Goal: Contribute content: Contribute content

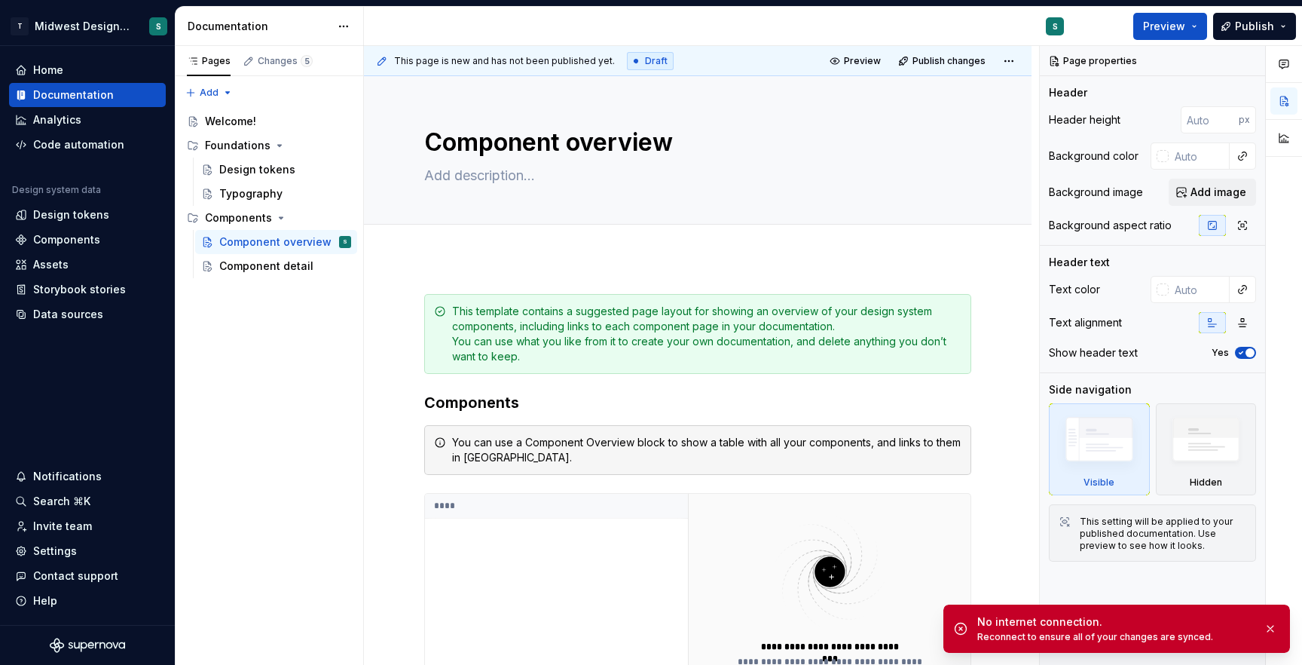
type textarea "*"
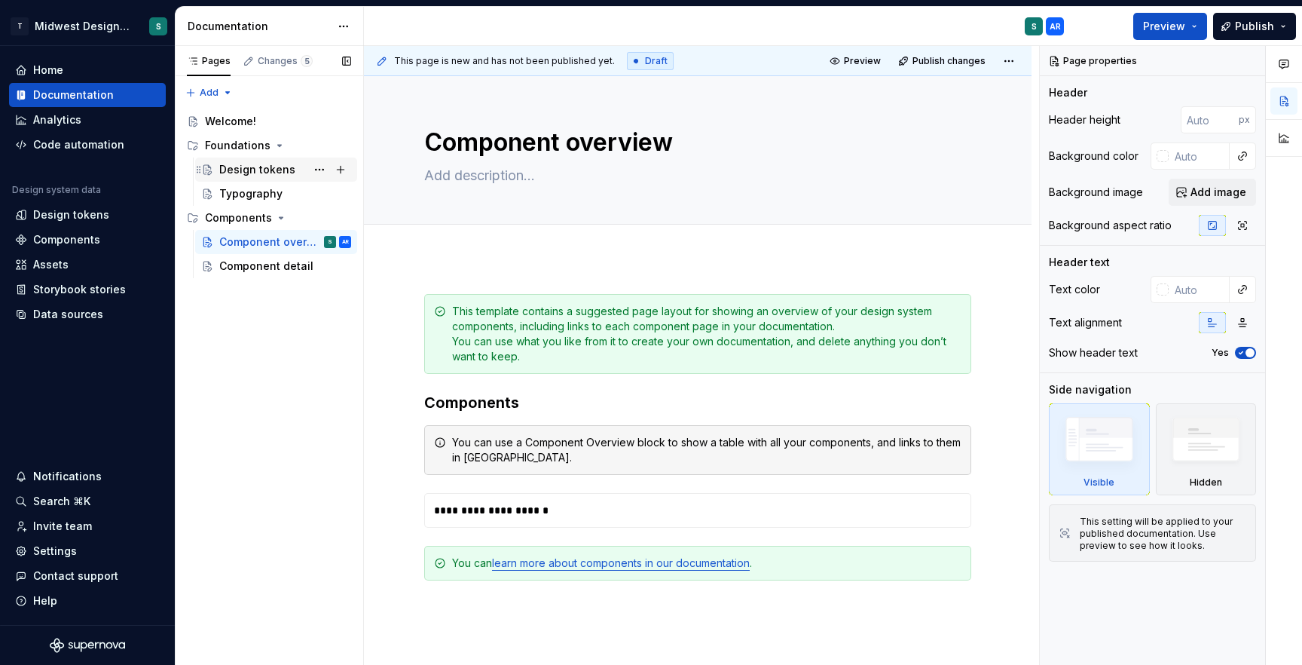
click at [245, 173] on div "Design tokens" at bounding box center [257, 169] width 76 height 15
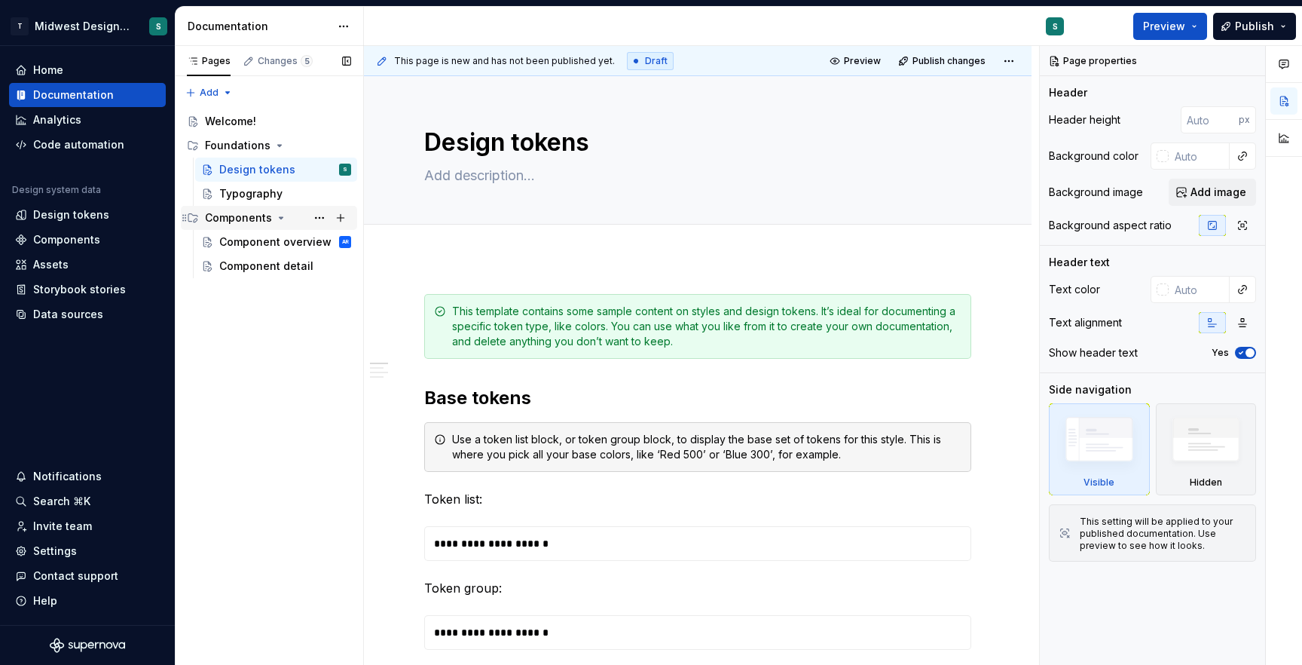
click at [246, 216] on div "Components" at bounding box center [238, 217] width 67 height 15
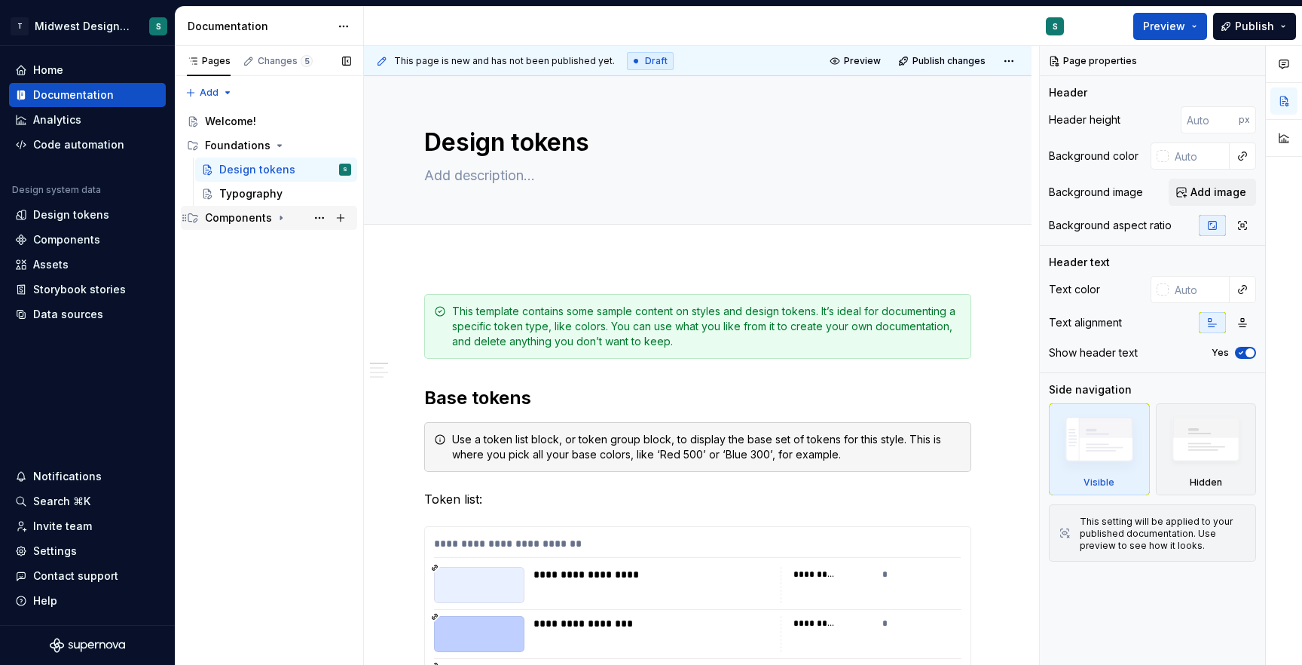
click at [242, 221] on div "Components" at bounding box center [238, 217] width 67 height 15
type textarea "*"
click at [208, 91] on div "Pages Changes 5 Add Accessibility guide for tree Page tree. Navigate the tree w…" at bounding box center [269, 355] width 188 height 619
click at [228, 145] on div "New group" at bounding box center [258, 146] width 98 height 15
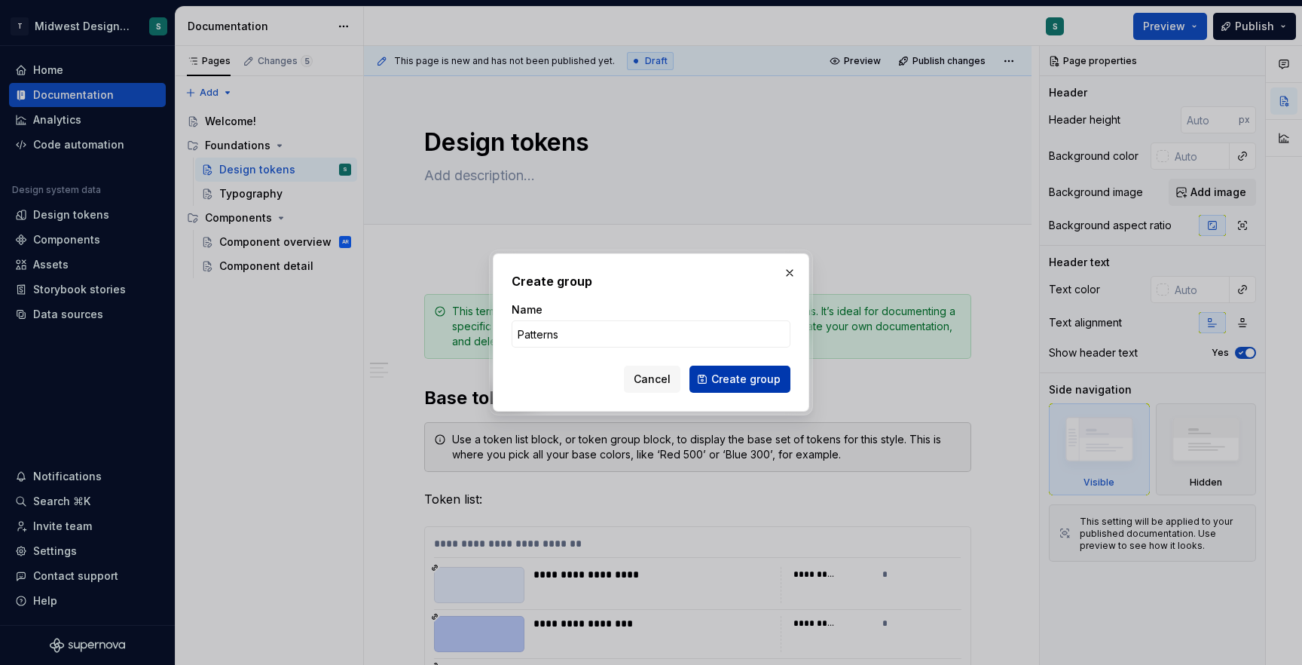
type input "Patterns"
click at [749, 386] on button "Create group" at bounding box center [739, 378] width 101 height 27
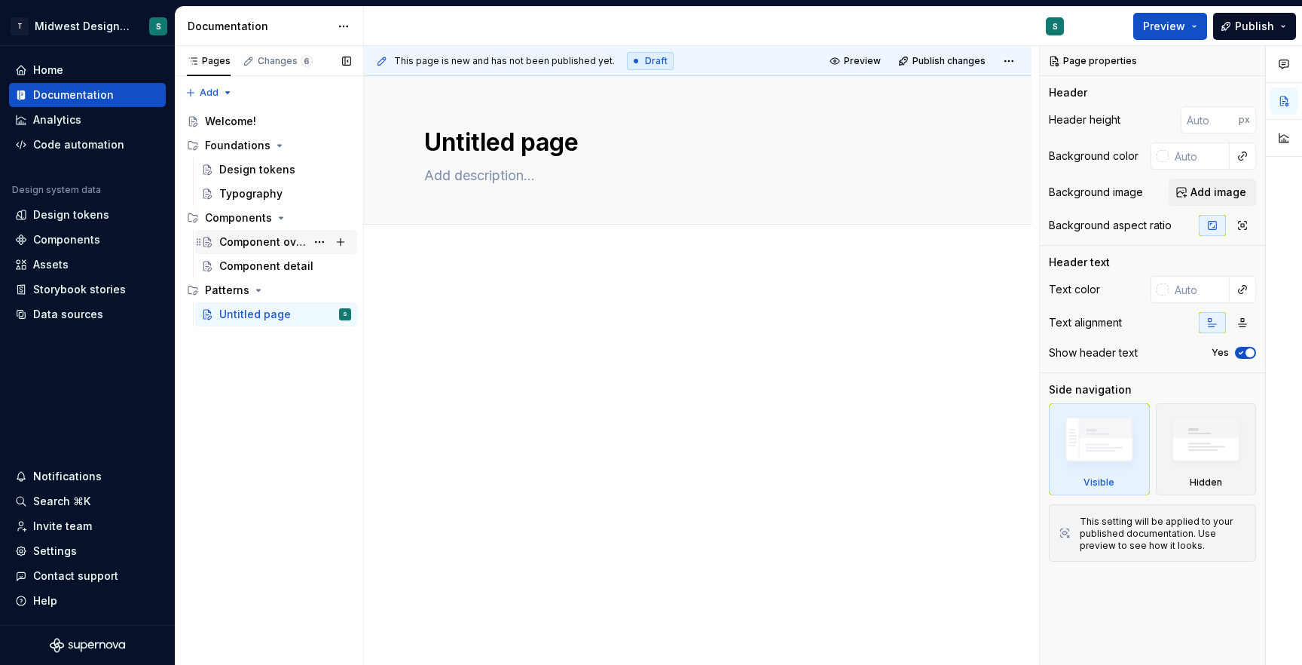
click at [260, 243] on div "Component overview" at bounding box center [262, 241] width 87 height 15
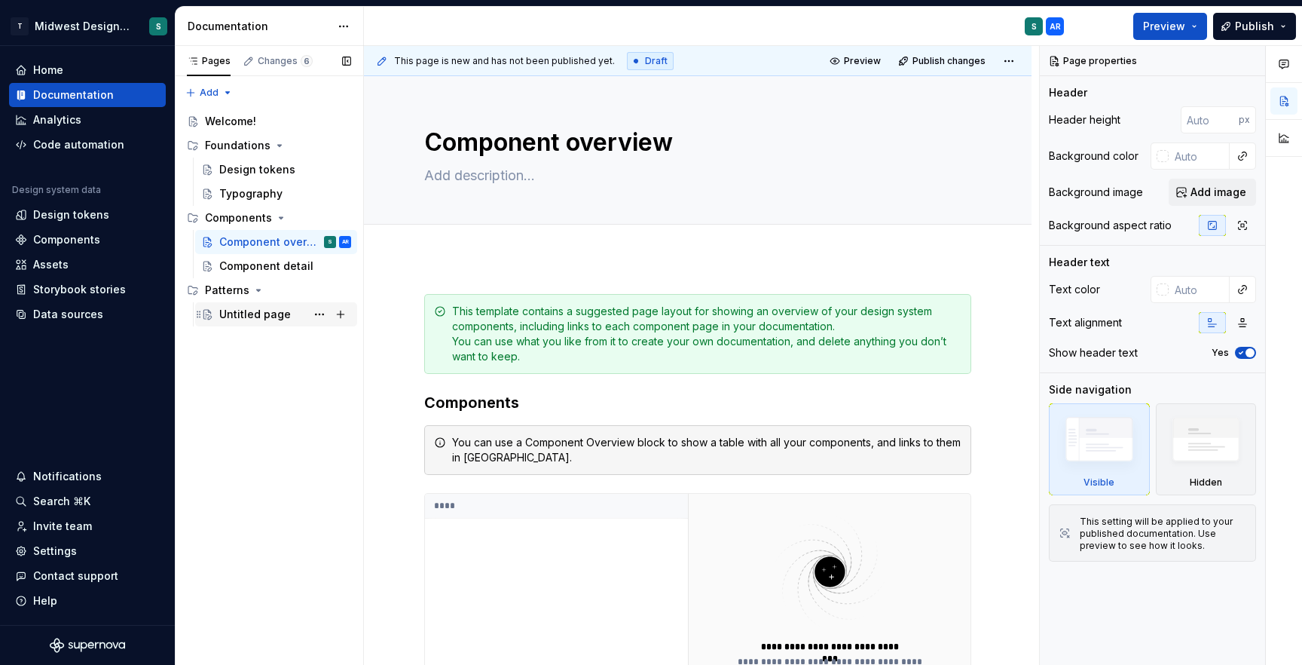
click at [258, 313] on div "Untitled page" at bounding box center [255, 314] width 72 height 15
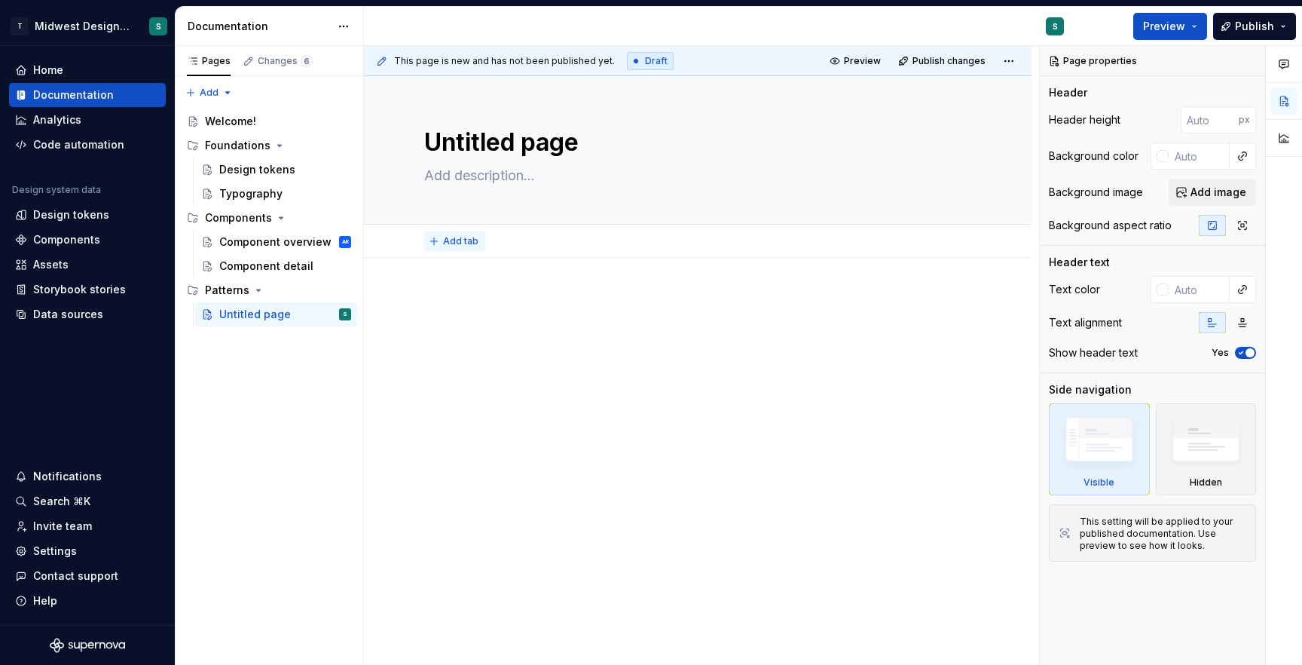
click at [456, 243] on span "Add tab" at bounding box center [460, 241] width 35 height 12
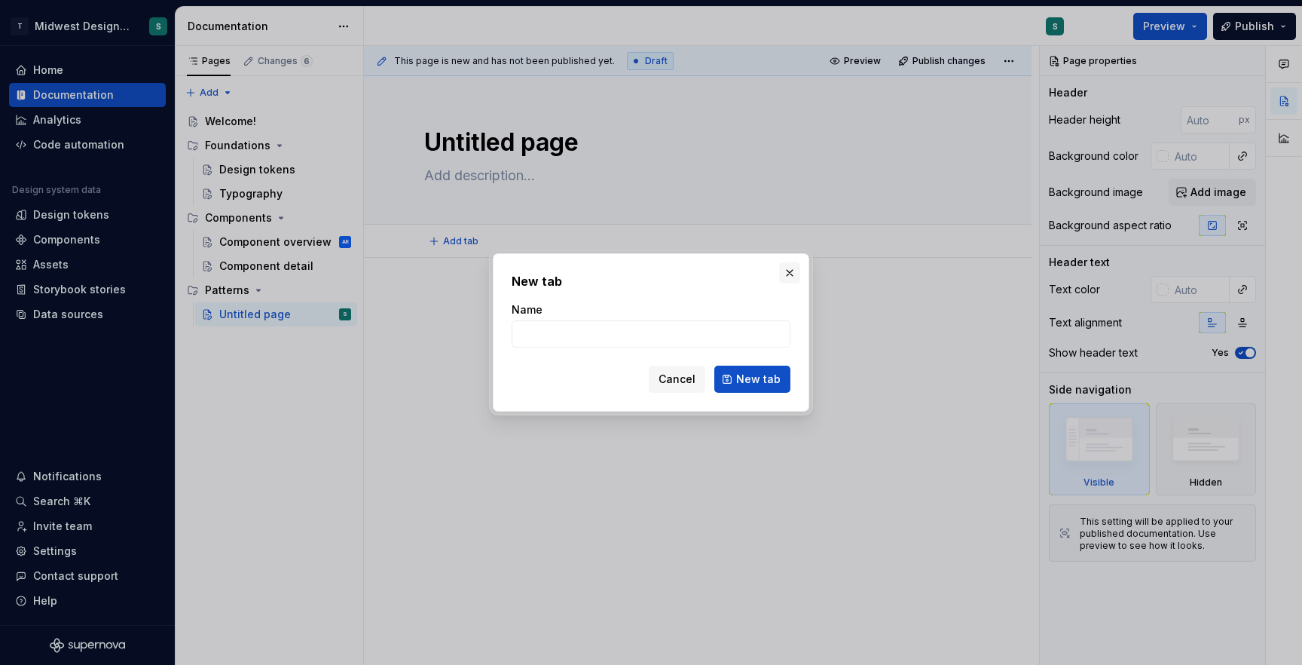
click at [788, 270] on button "button" at bounding box center [789, 272] width 21 height 21
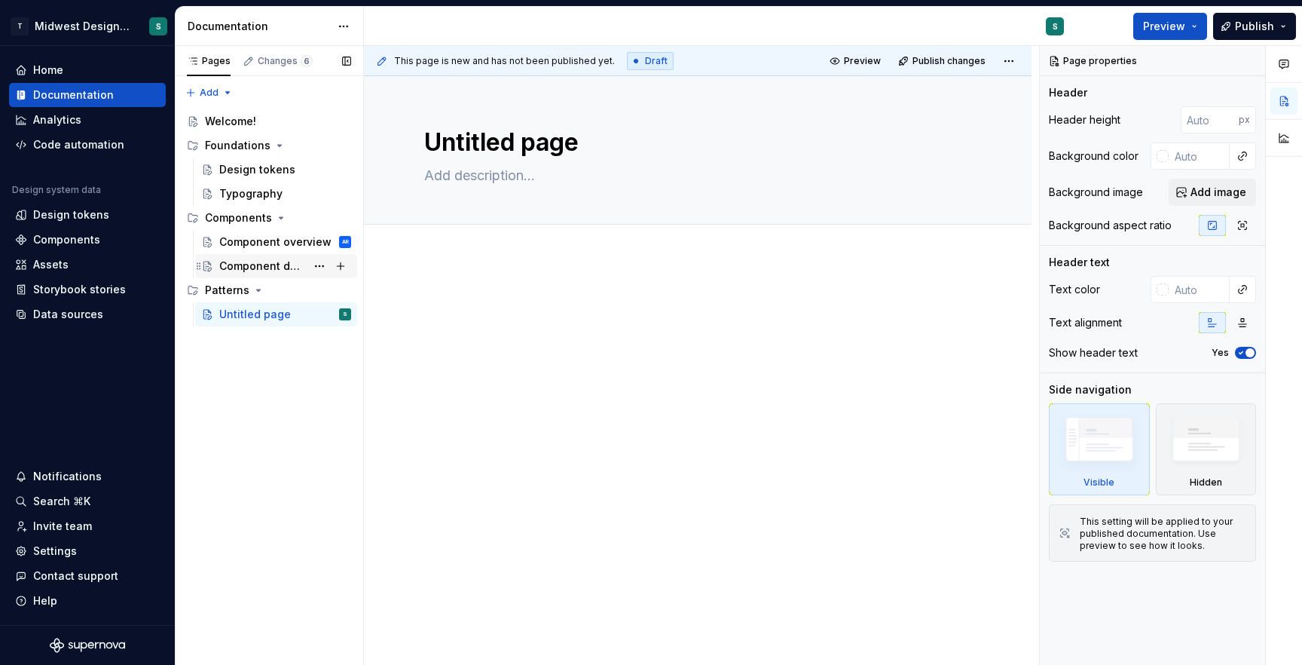
click at [280, 267] on div "Component detail" at bounding box center [262, 265] width 87 height 15
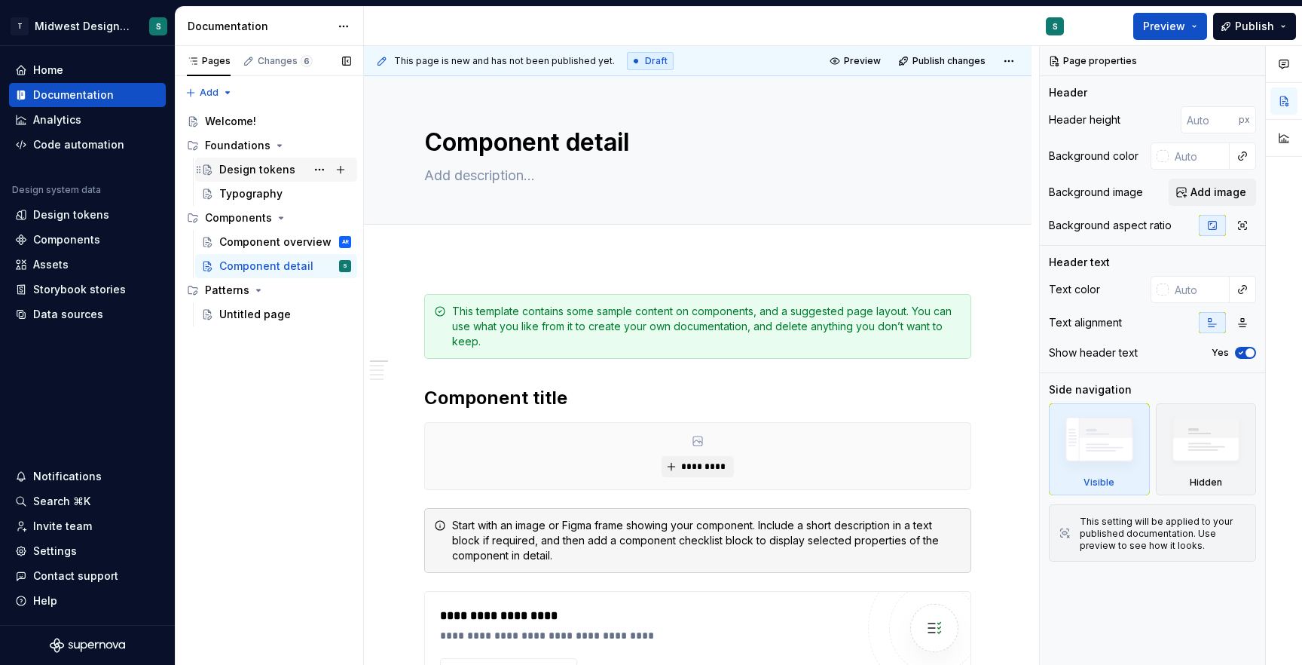
click at [253, 167] on div "Design tokens" at bounding box center [257, 169] width 76 height 15
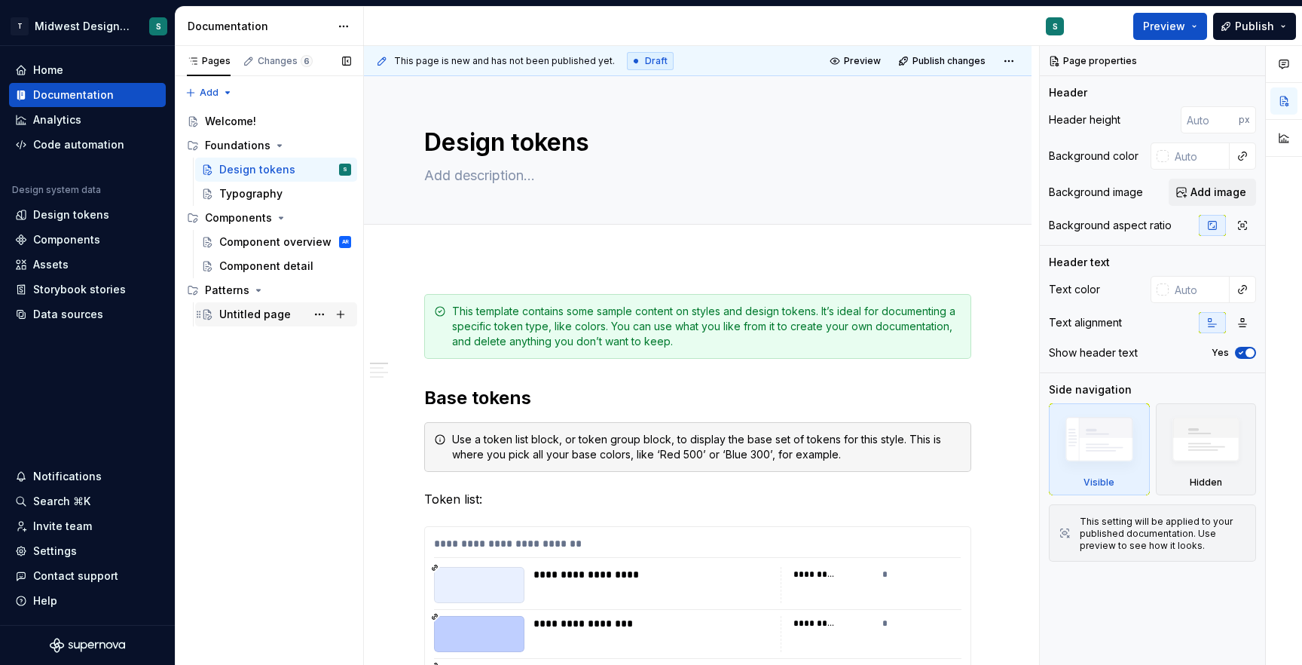
click at [252, 312] on div "Untitled page" at bounding box center [255, 314] width 72 height 15
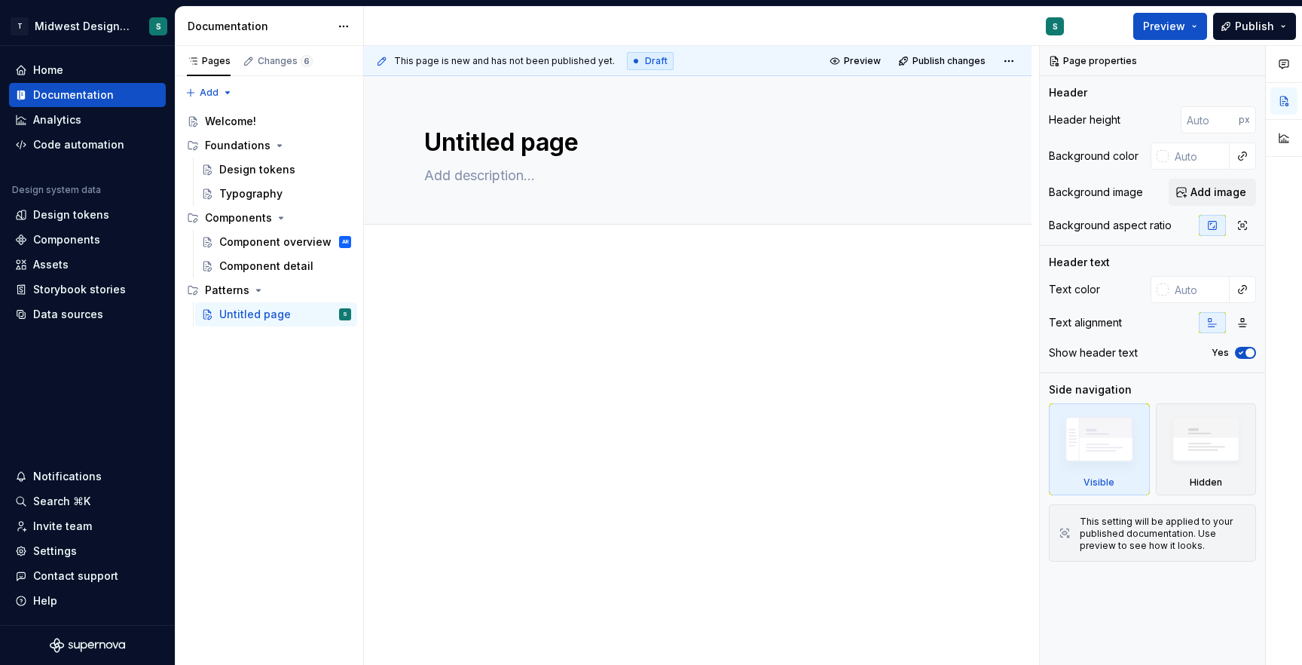
click at [509, 299] on p at bounding box center [697, 303] width 547 height 18
click at [415, 276] on div at bounding box center [698, 413] width 668 height 311
click at [407, 254] on div "Add tab" at bounding box center [698, 241] width 668 height 33
click at [408, 304] on div at bounding box center [698, 413] width 668 height 311
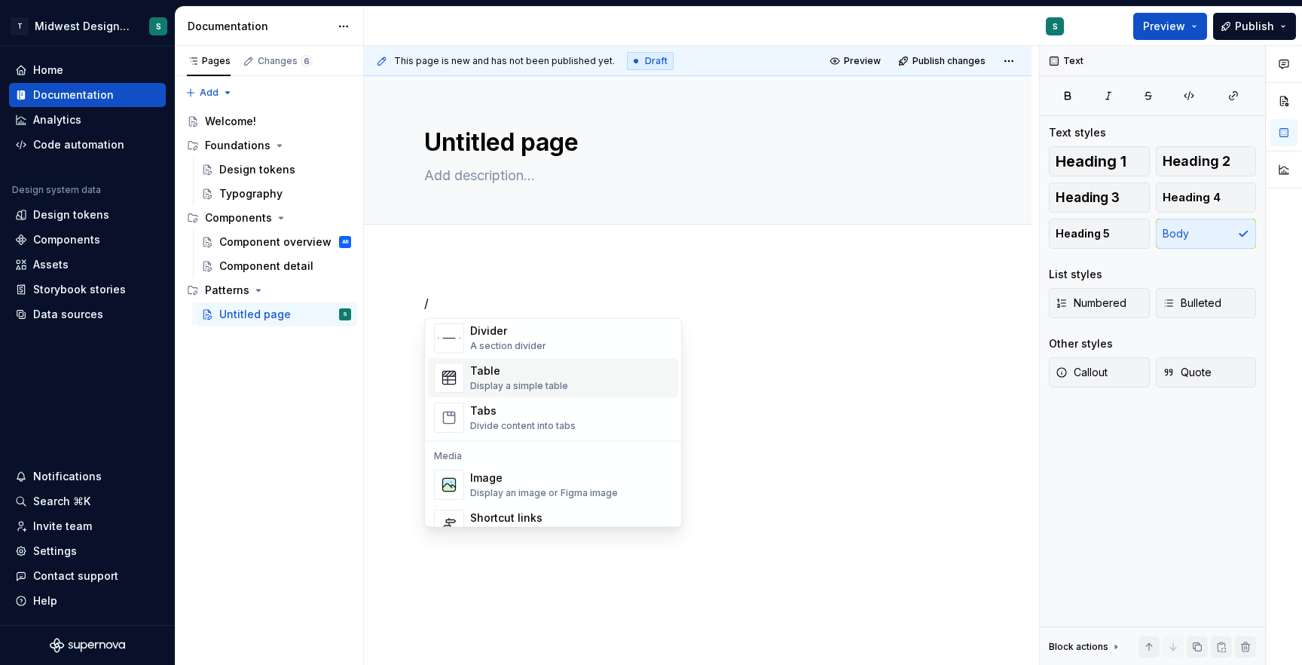
scroll to position [515, 0]
click at [553, 425] on div "Divide content into tabs" at bounding box center [522, 429] width 105 height 12
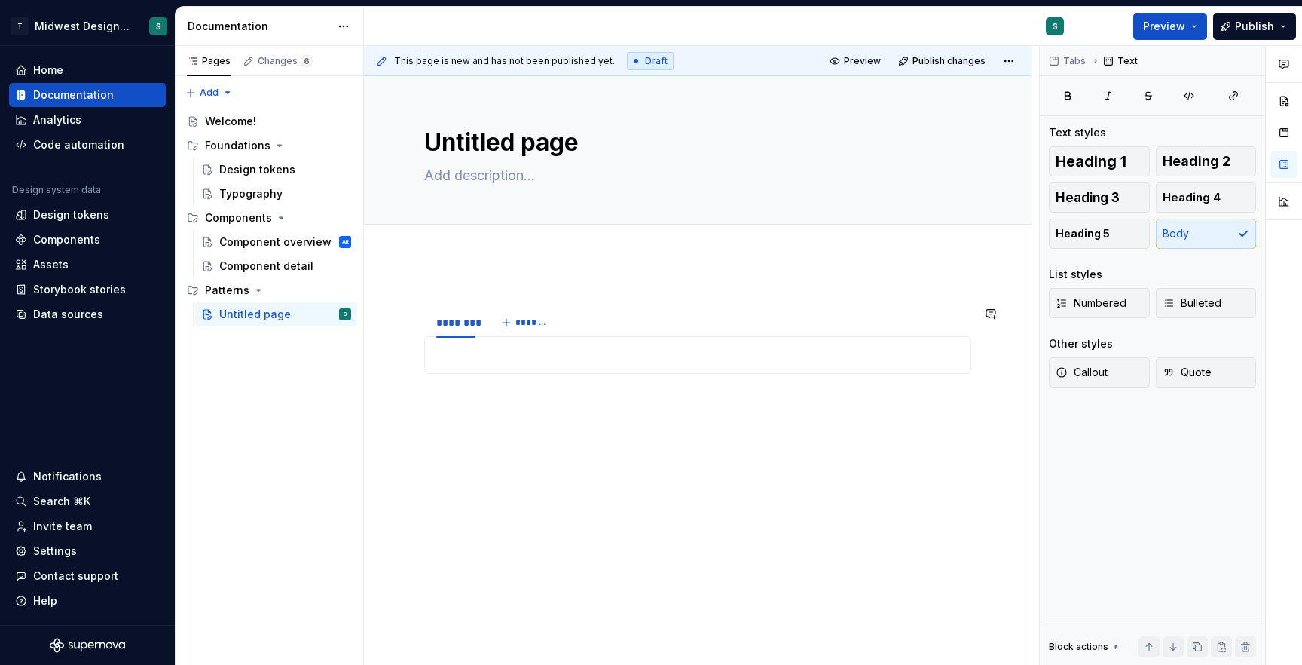
type textarea "*"
click at [453, 322] on div "********" at bounding box center [455, 322] width 39 height 15
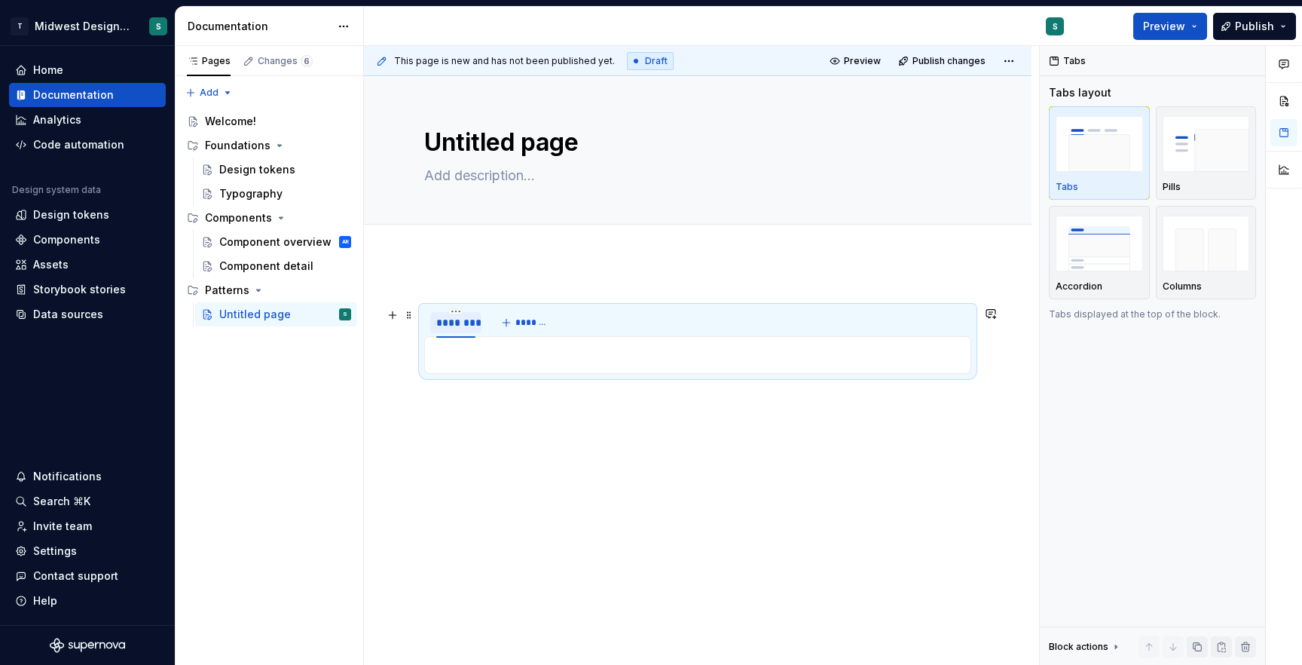
click at [453, 322] on div "********" at bounding box center [455, 322] width 39 height 15
type input "********"
click at [548, 325] on span "*******" at bounding box center [538, 322] width 34 height 12
type textarea "*"
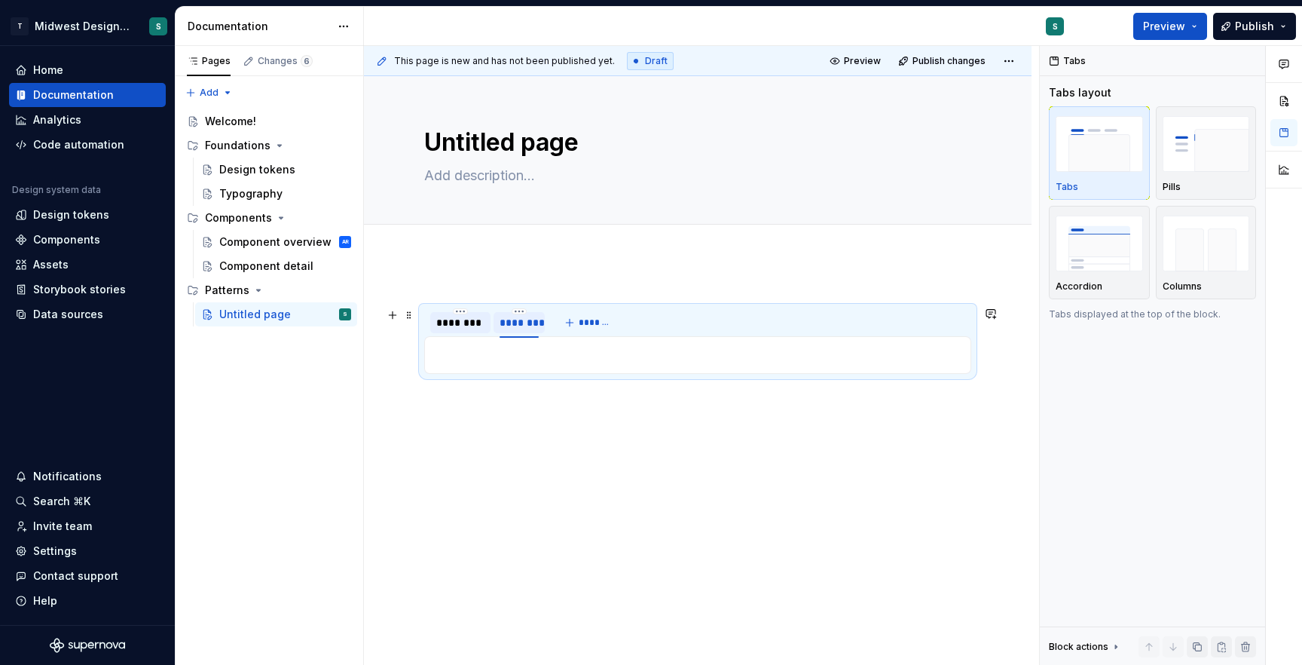
click at [520, 323] on div "********" at bounding box center [519, 322] width 39 height 15
click at [515, 324] on input "********" at bounding box center [521, 321] width 57 height 27
type input "********"
click at [592, 319] on span "*******" at bounding box center [601, 322] width 34 height 12
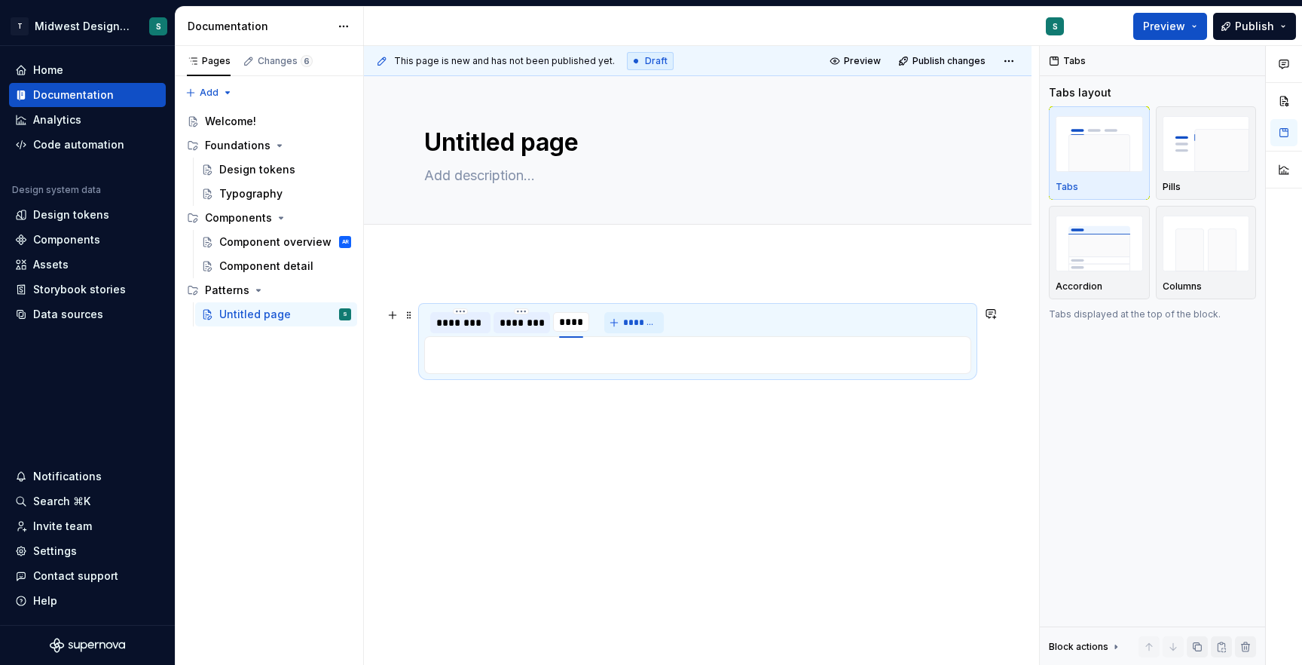
type input "*******"
click at [664, 325] on span "*******" at bounding box center [656, 322] width 34 height 12
type input "*****"
click at [628, 326] on div "*****" at bounding box center [626, 322] width 25 height 15
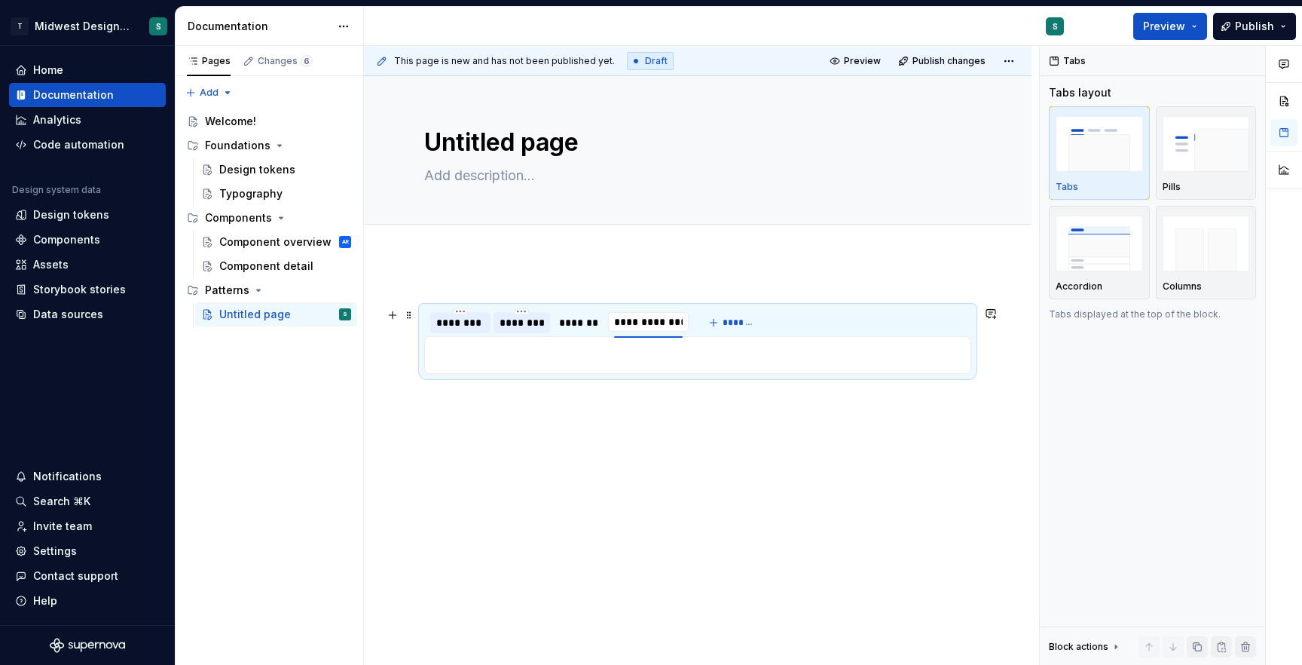
scroll to position [0, 0]
type input "**********"
click at [1116, 249] on img "button" at bounding box center [1099, 242] width 87 height 55
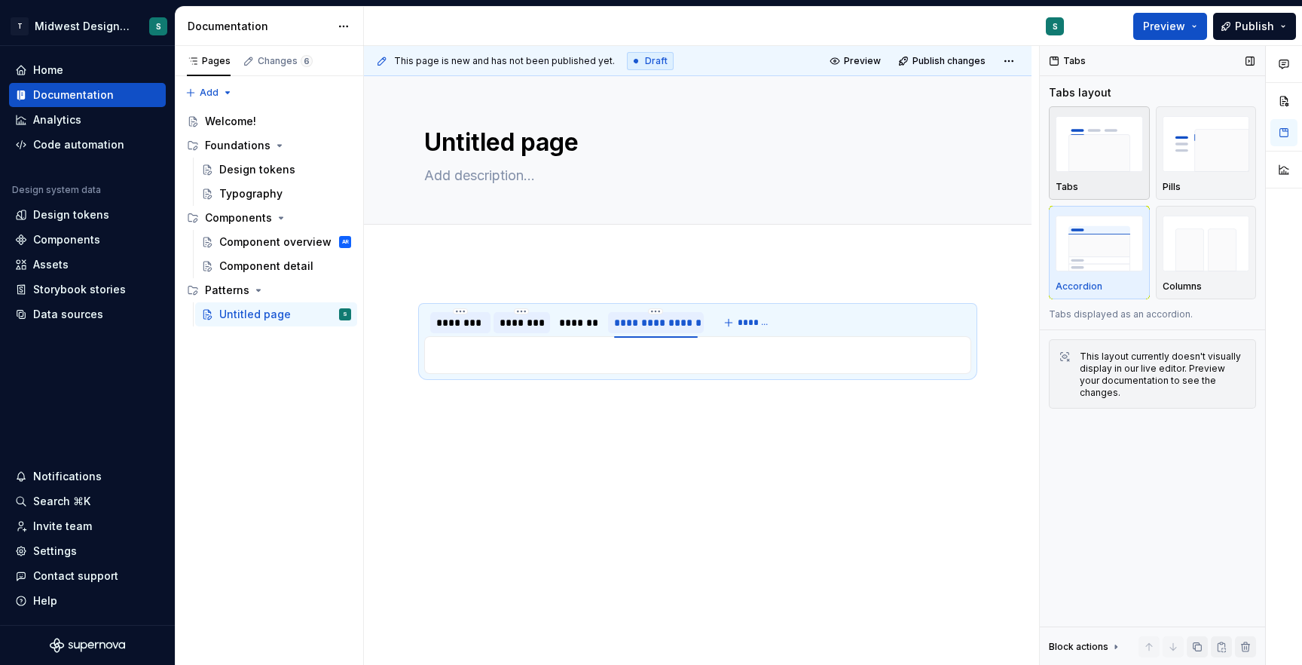
click at [1112, 167] on img "button" at bounding box center [1099, 143] width 87 height 55
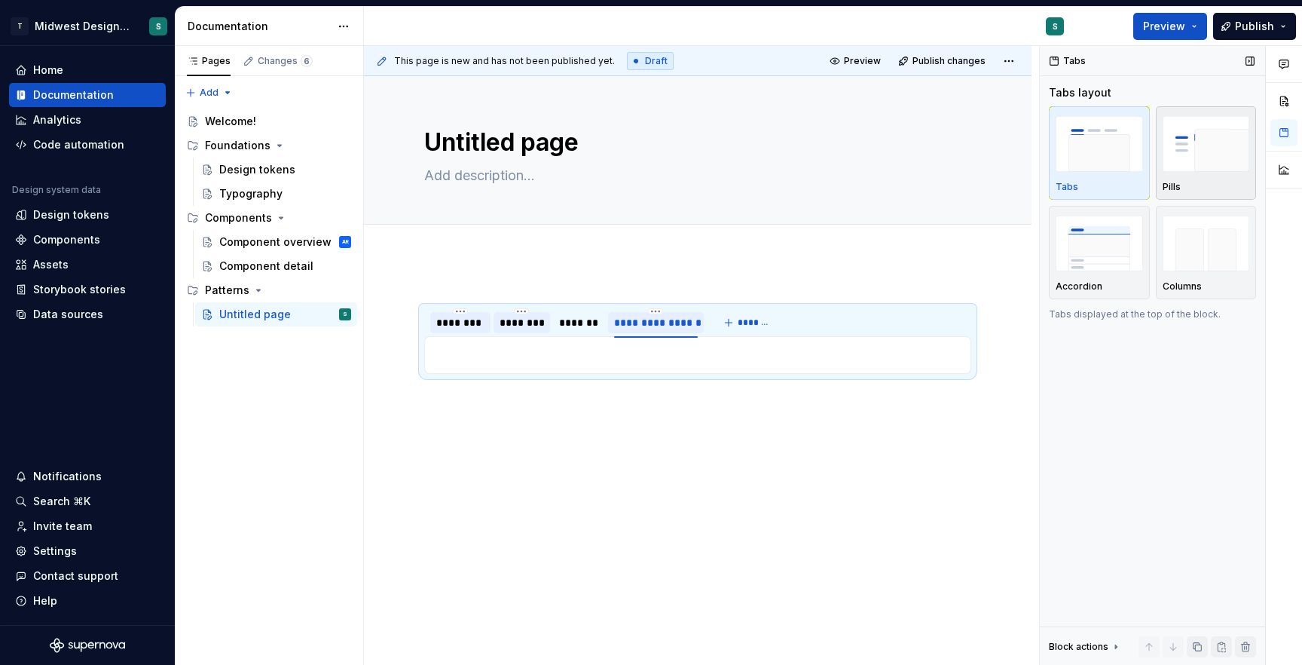
click at [1213, 168] on img "button" at bounding box center [1206, 143] width 87 height 55
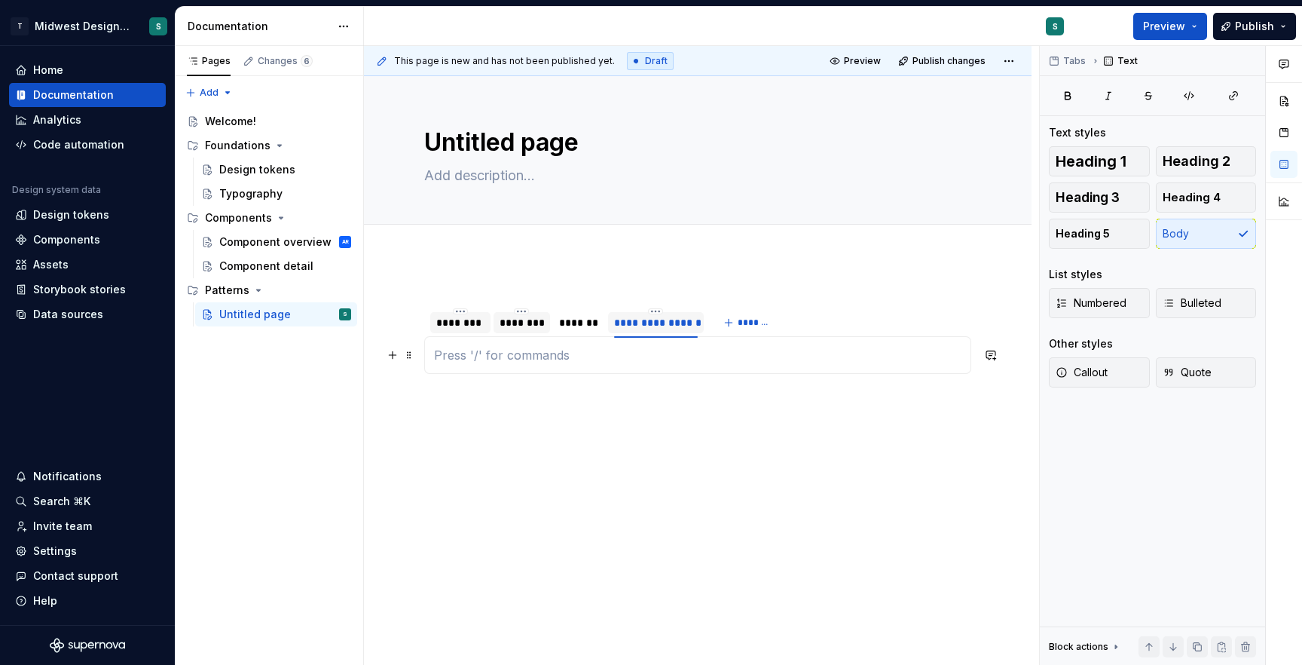
click at [897, 347] on p at bounding box center [697, 355] width 527 height 18
click at [895, 322] on div "**********" at bounding box center [697, 322] width 547 height 30
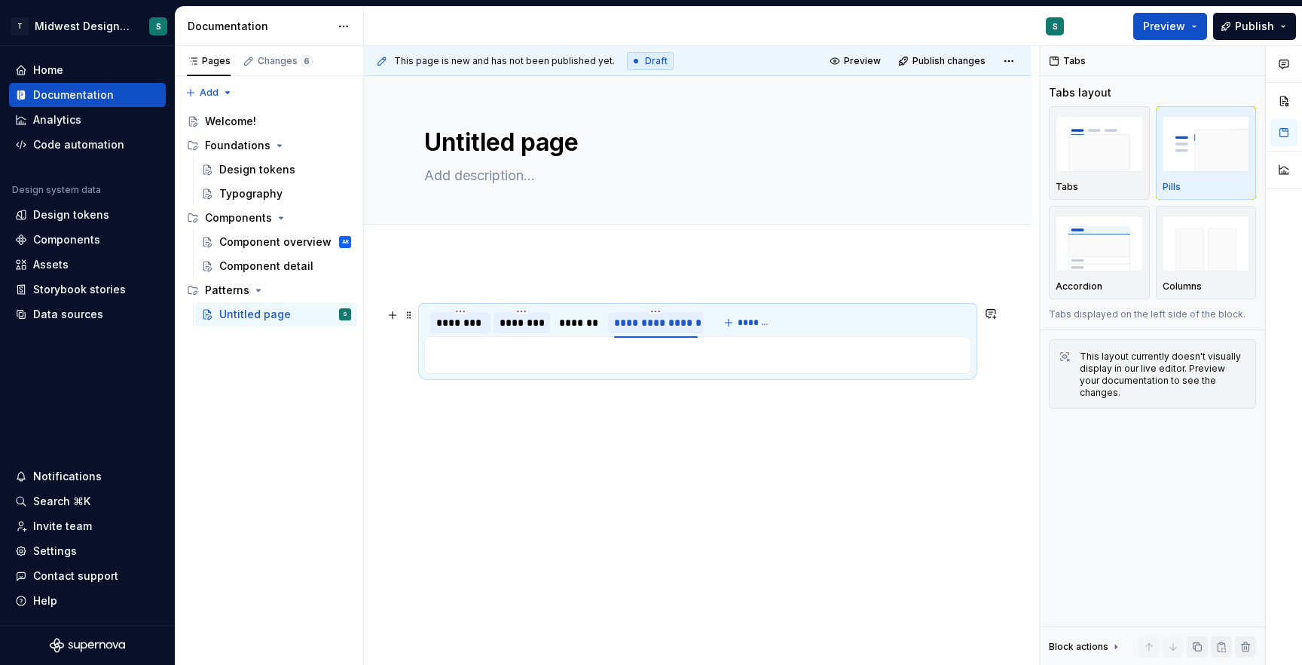
click at [830, 315] on div "**********" at bounding box center [697, 322] width 547 height 30
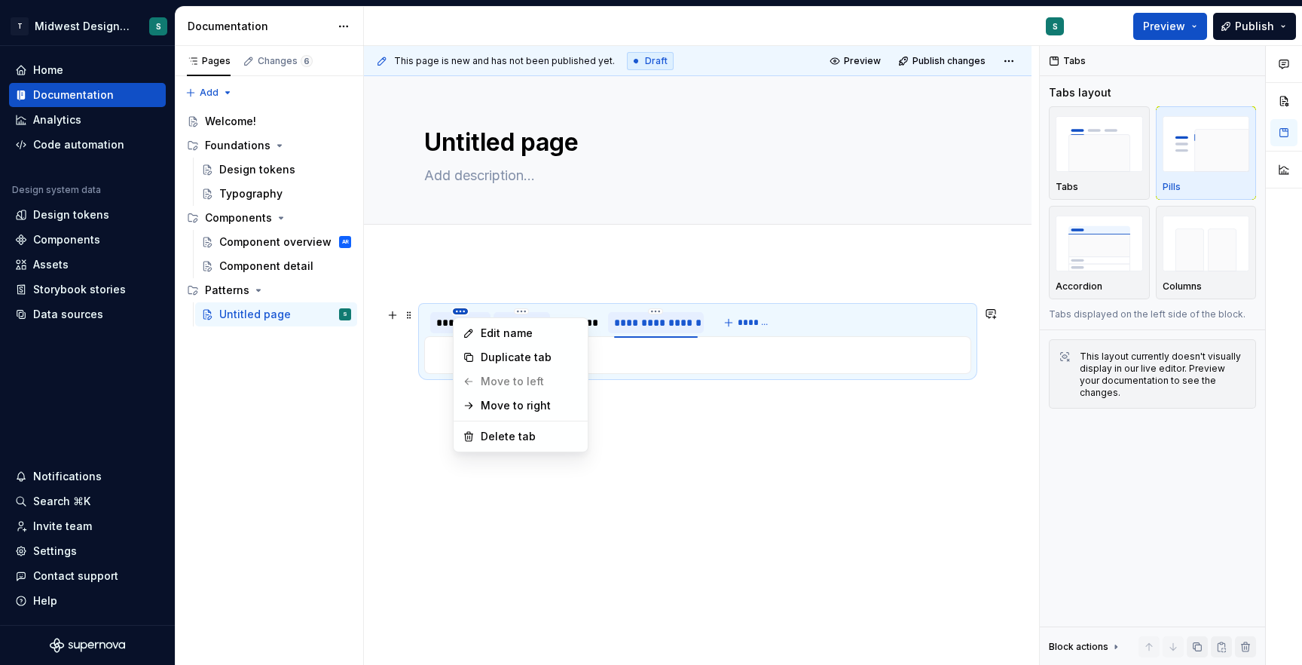
click at [458, 310] on html "T Midwest Design System S Home Documentation Analytics Code automation Design s…" at bounding box center [651, 332] width 1302 height 665
click at [417, 426] on html "T Midwest Design System S Home Documentation Analytics Code automation Design s…" at bounding box center [651, 332] width 1302 height 665
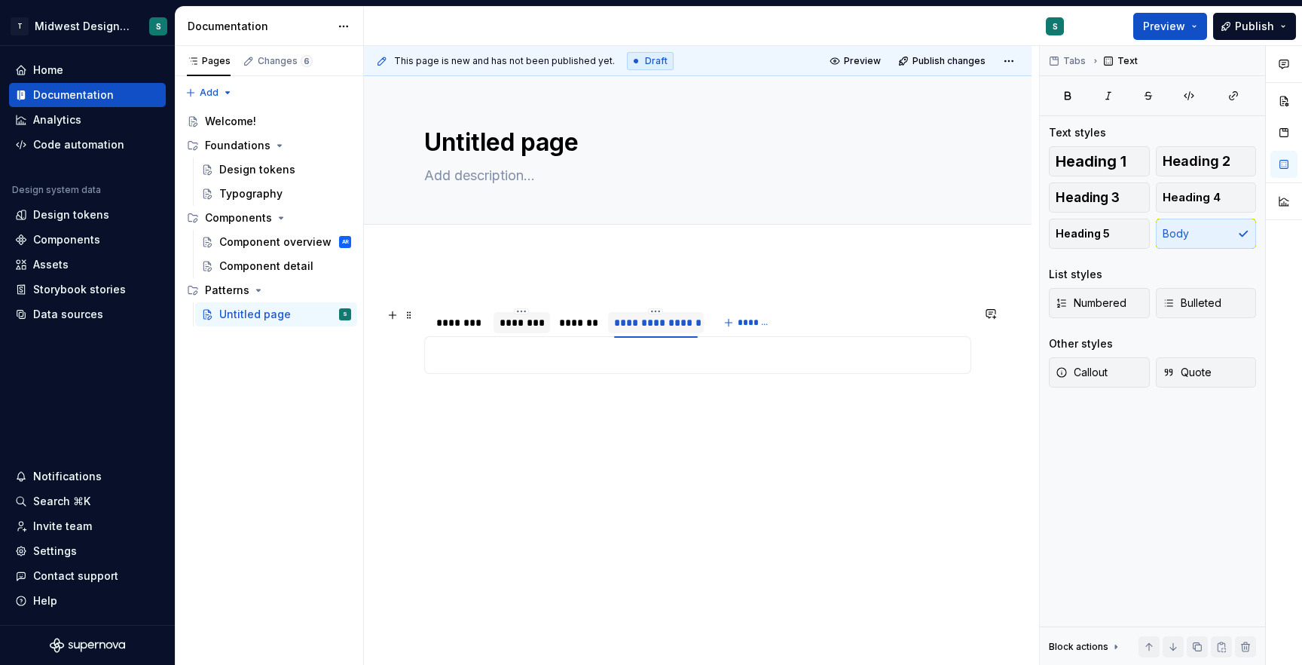
click at [464, 321] on div "********" at bounding box center [460, 322] width 48 height 15
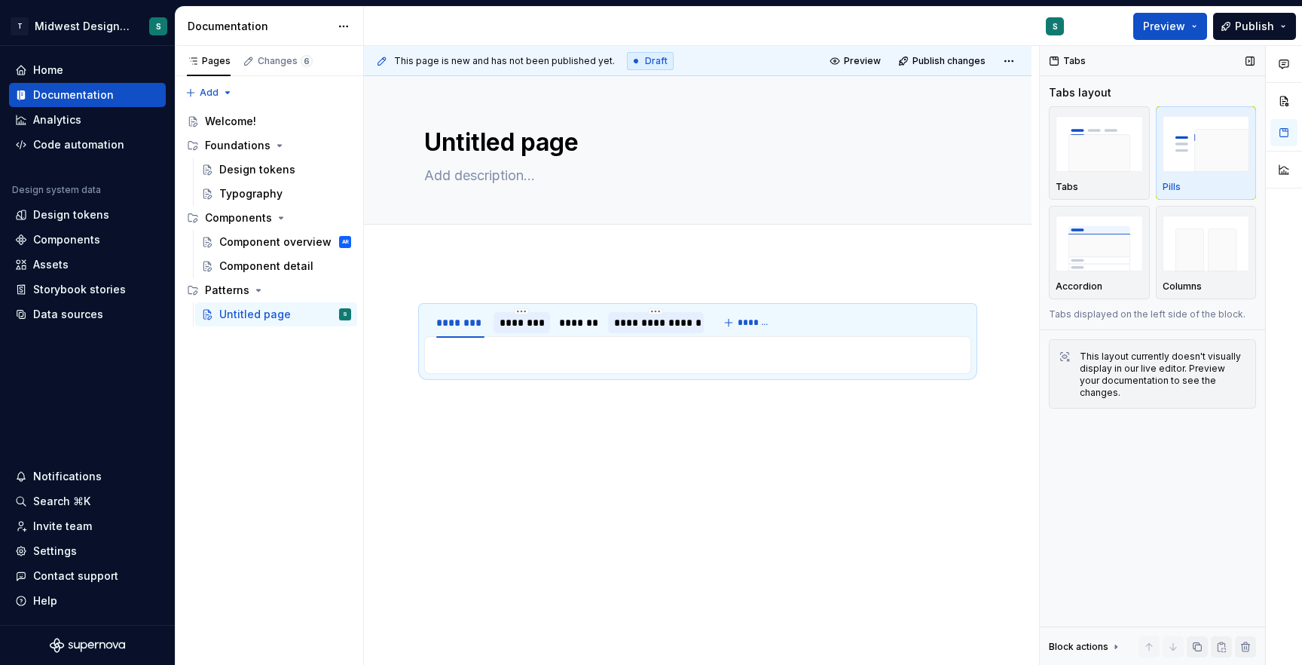
click at [1169, 185] on p "Pills" at bounding box center [1172, 187] width 18 height 12
click at [1110, 163] on img "button" at bounding box center [1099, 143] width 87 height 55
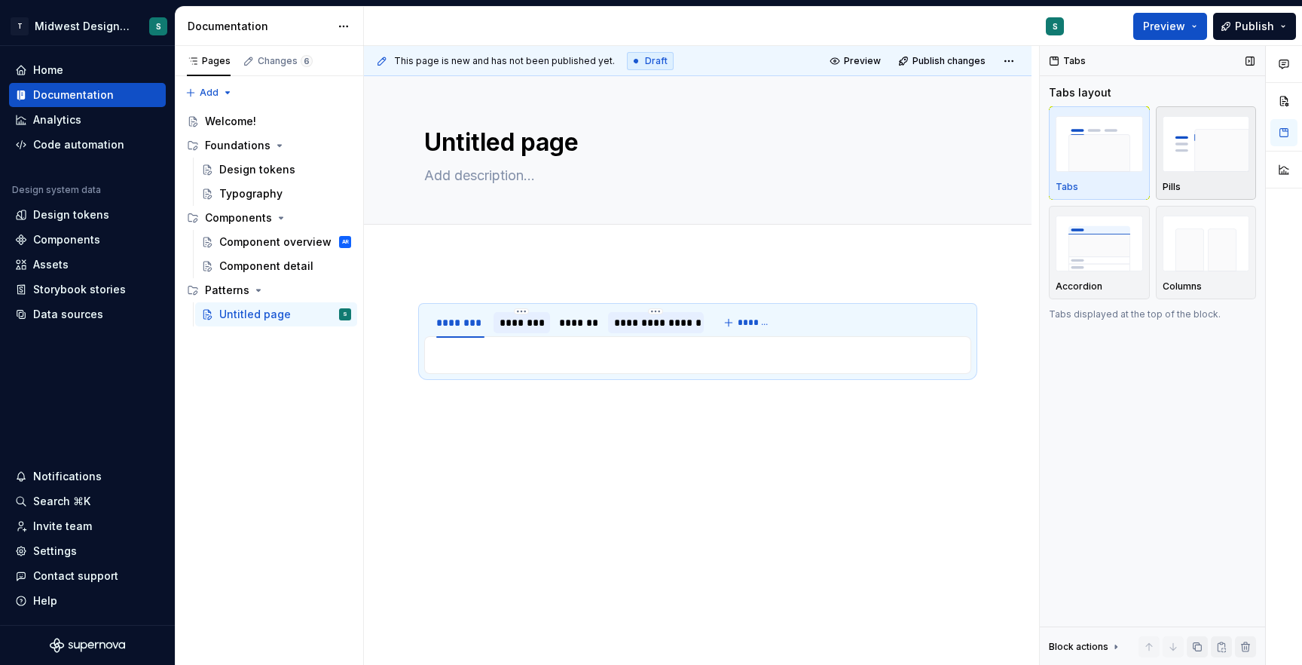
click at [1196, 151] on img "button" at bounding box center [1206, 143] width 87 height 55
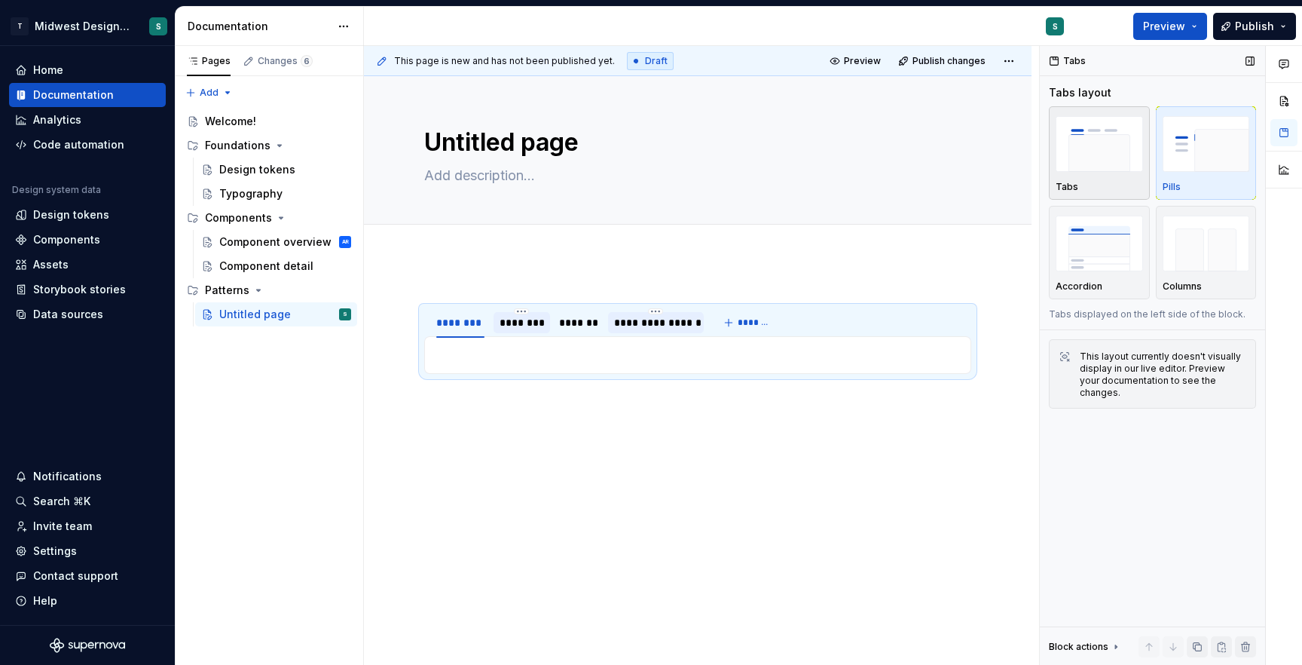
click at [1132, 142] on img "button" at bounding box center [1099, 143] width 87 height 55
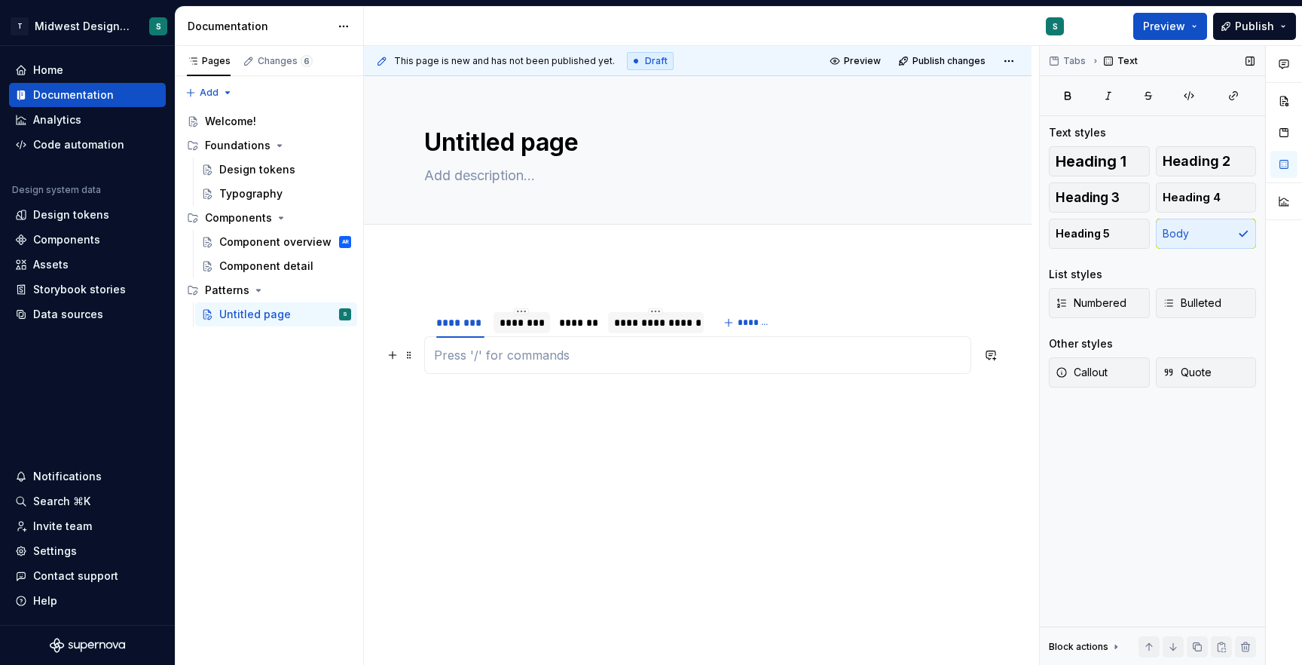
click at [487, 355] on p at bounding box center [697, 355] width 527 height 18
type textarea "*"
click at [447, 357] on p at bounding box center [697, 355] width 527 height 18
click at [1116, 167] on span "Heading 1" at bounding box center [1091, 161] width 71 height 15
click at [687, 362] on h1 at bounding box center [697, 359] width 527 height 27
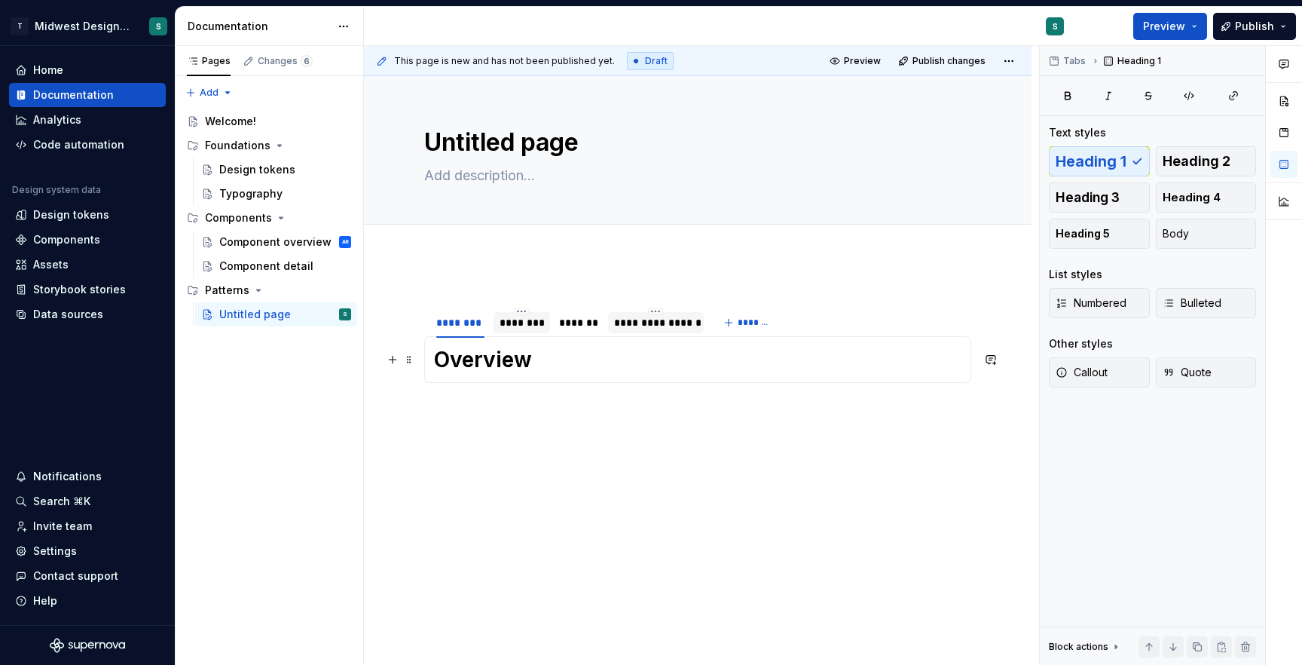
click at [534, 360] on h1 "Overview" at bounding box center [697, 359] width 527 height 27
click at [1196, 234] on button "Body" at bounding box center [1206, 233] width 101 height 30
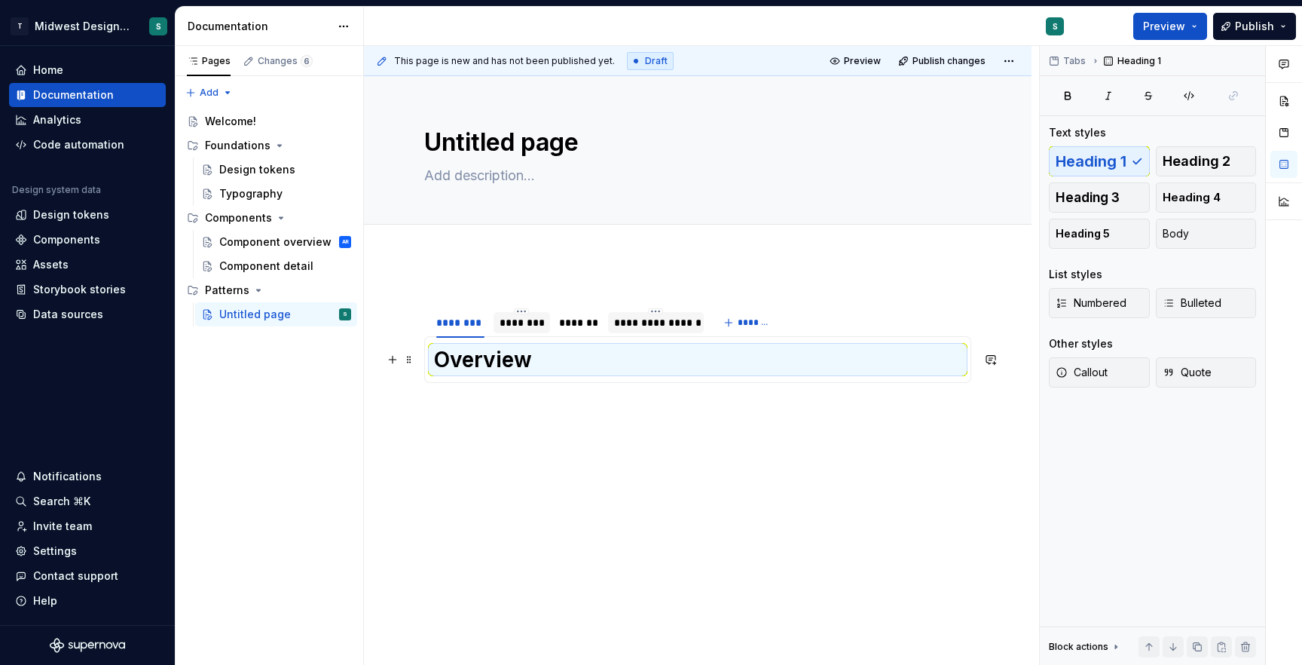
click at [575, 353] on h1 "Overview" at bounding box center [697, 359] width 527 height 27
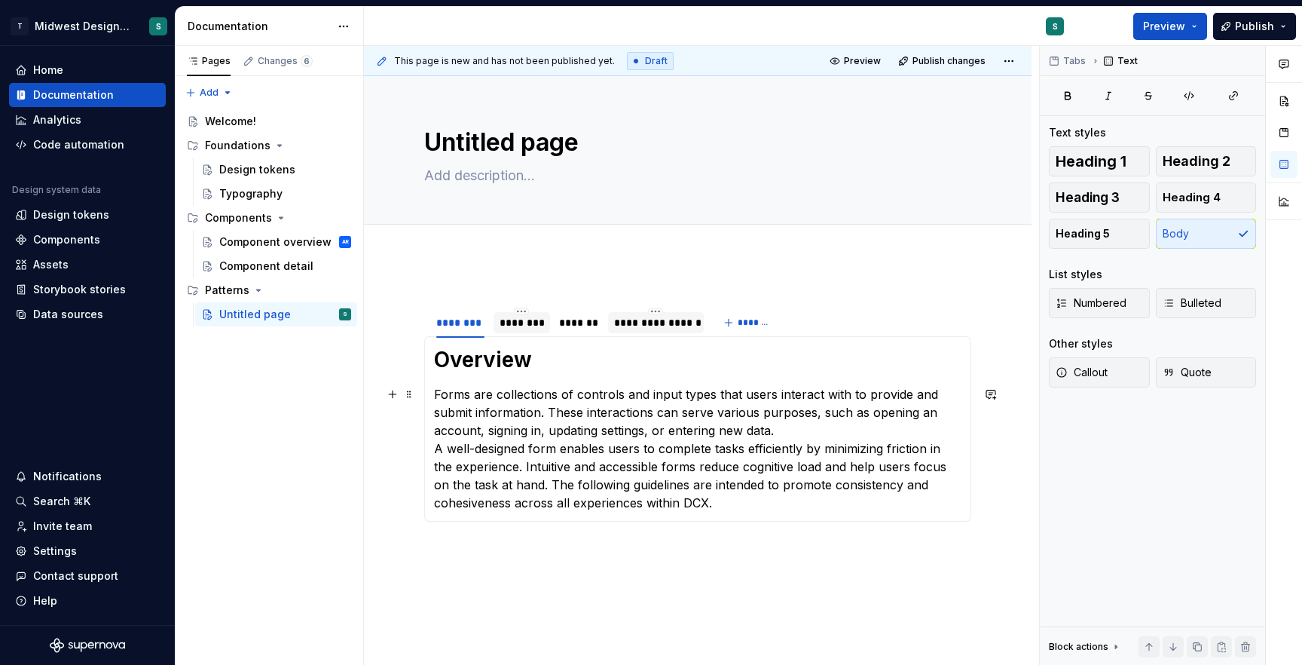
click at [809, 432] on p "Forms are collections of controls and input types that users interact with to p…" at bounding box center [697, 448] width 527 height 127
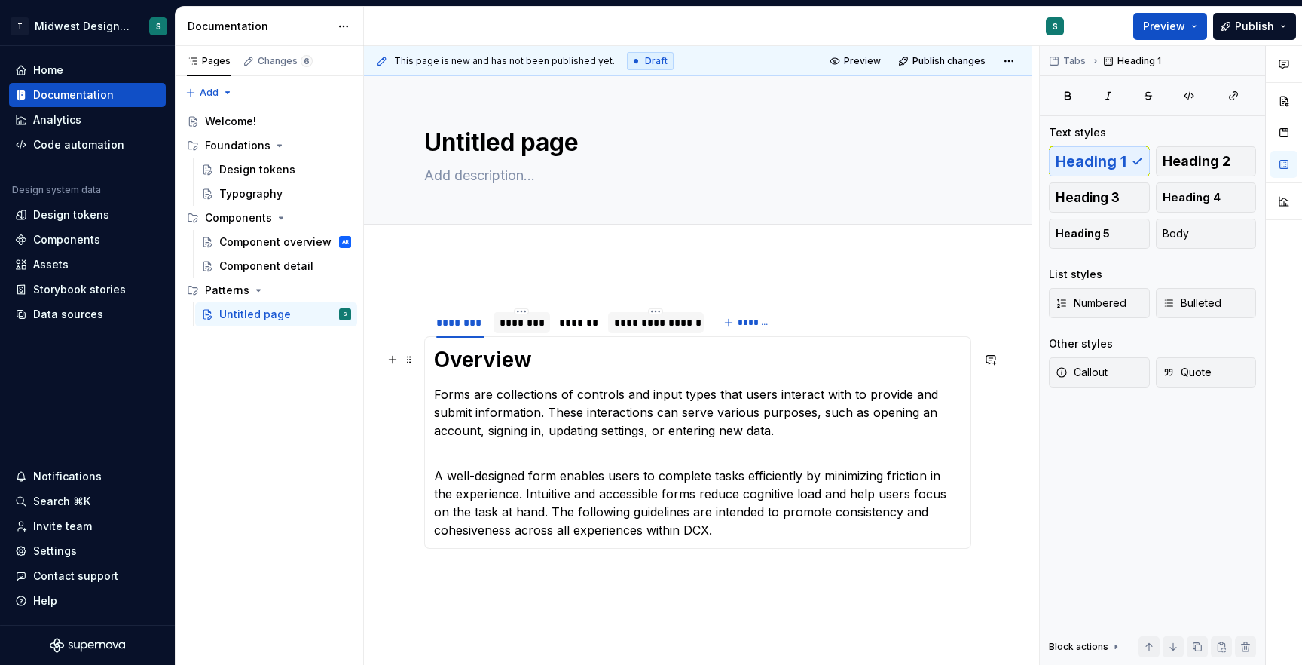
click at [500, 360] on h1 "Overview" at bounding box center [697, 359] width 527 height 27
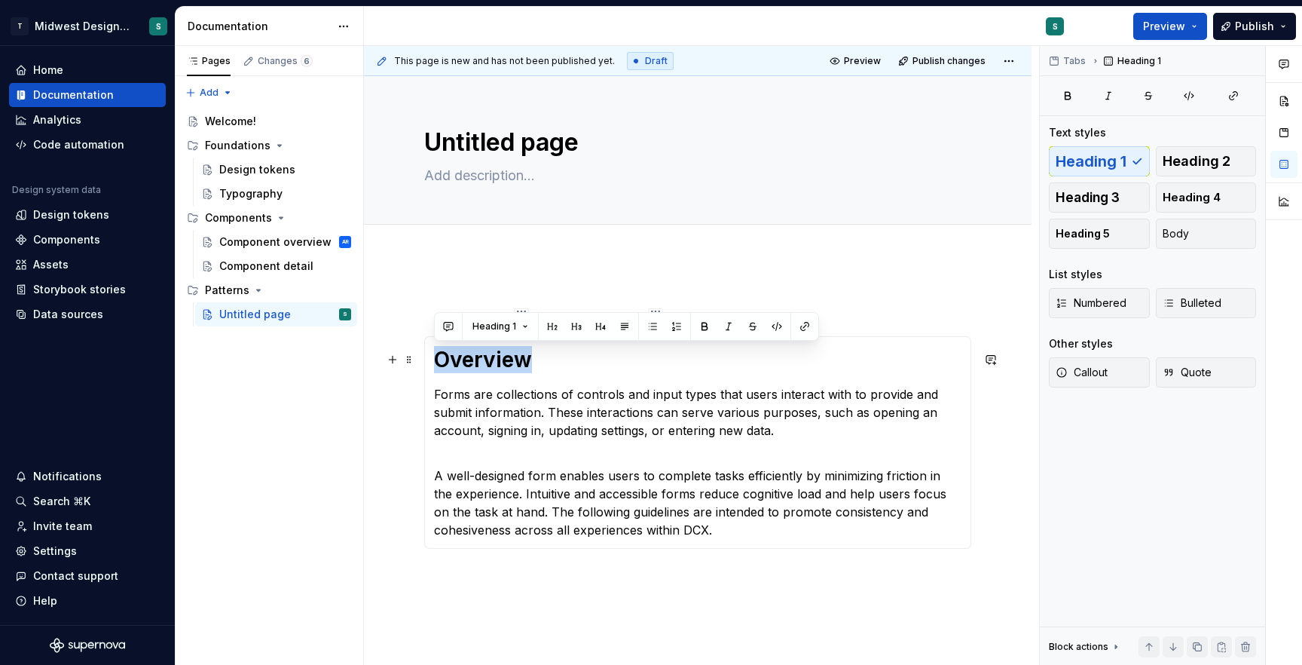
click at [500, 360] on h1 "Overview" at bounding box center [697, 359] width 527 height 27
click at [749, 369] on h1 "Overview" at bounding box center [697, 359] width 527 height 27
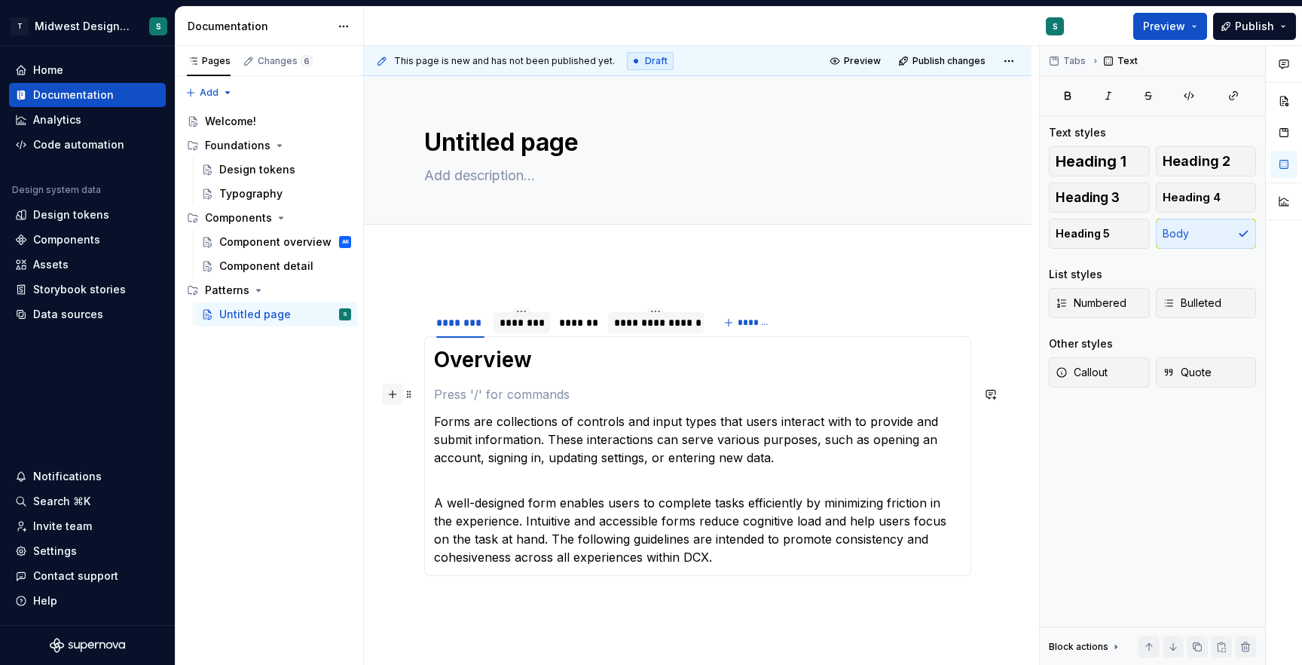
click at [396, 395] on button "button" at bounding box center [392, 393] width 21 height 21
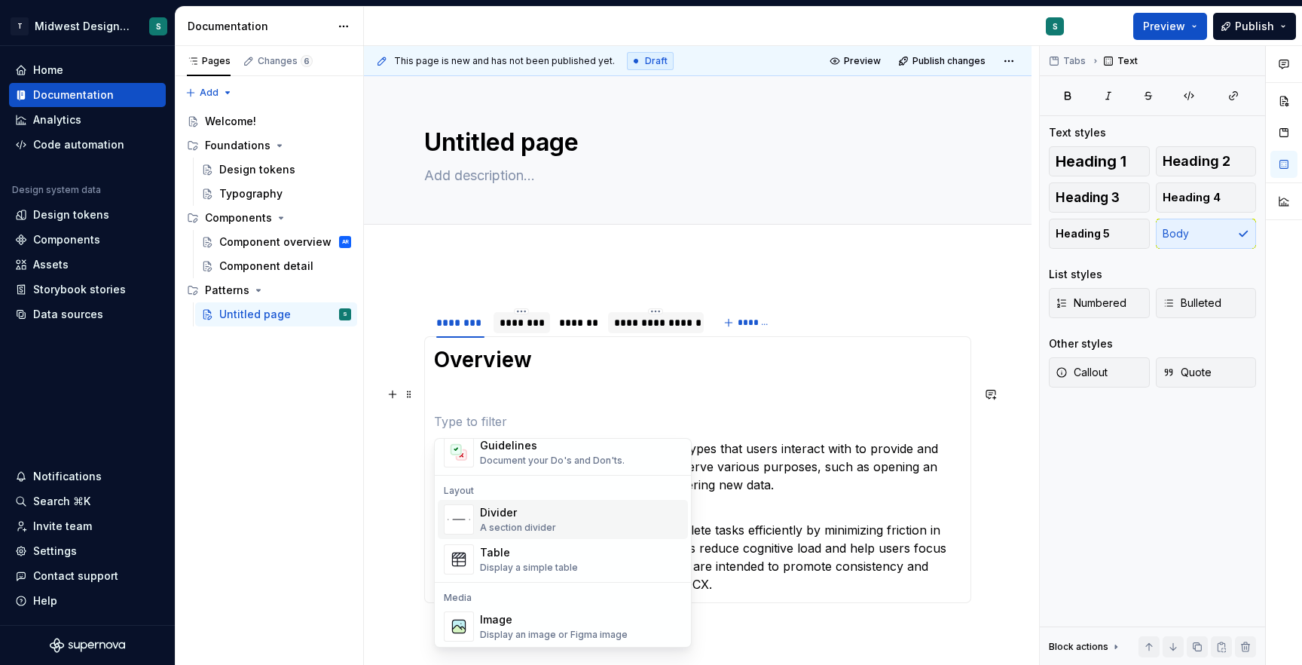
scroll to position [457, 0]
click at [544, 516] on div "Divider" at bounding box center [518, 511] width 76 height 15
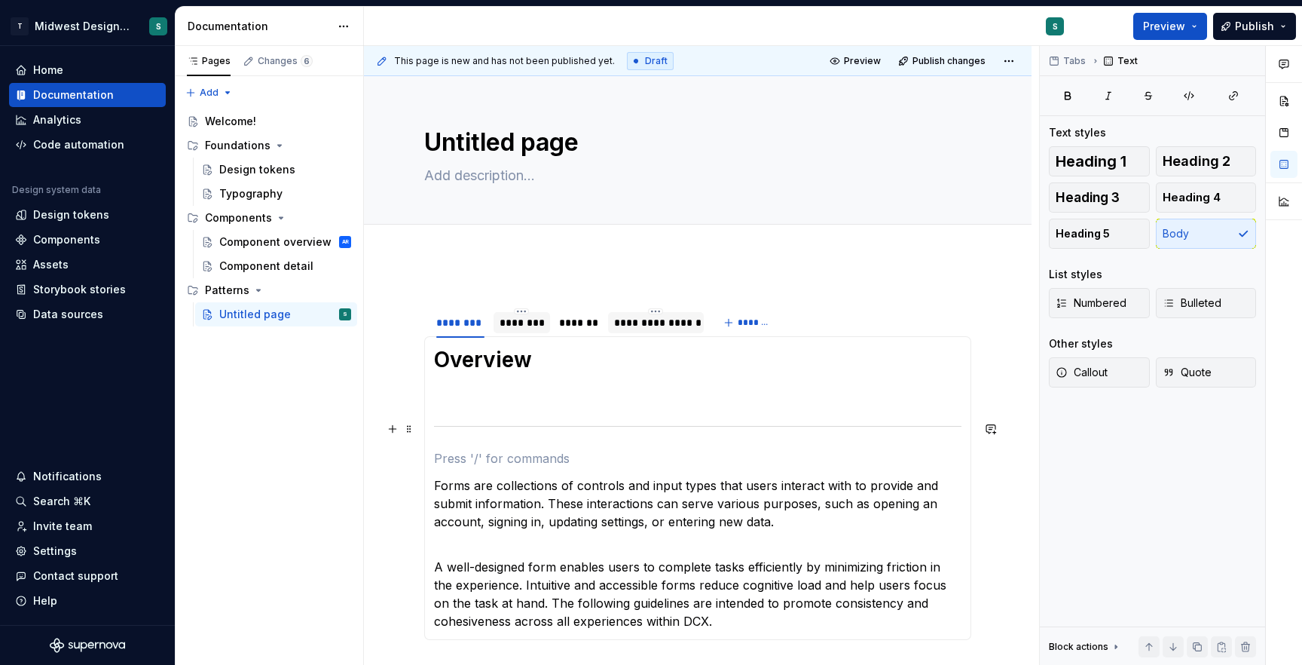
click at [487, 406] on section-item-column "Overview Forms are collections of controls and input types that users interact …" at bounding box center [697, 488] width 527 height 284
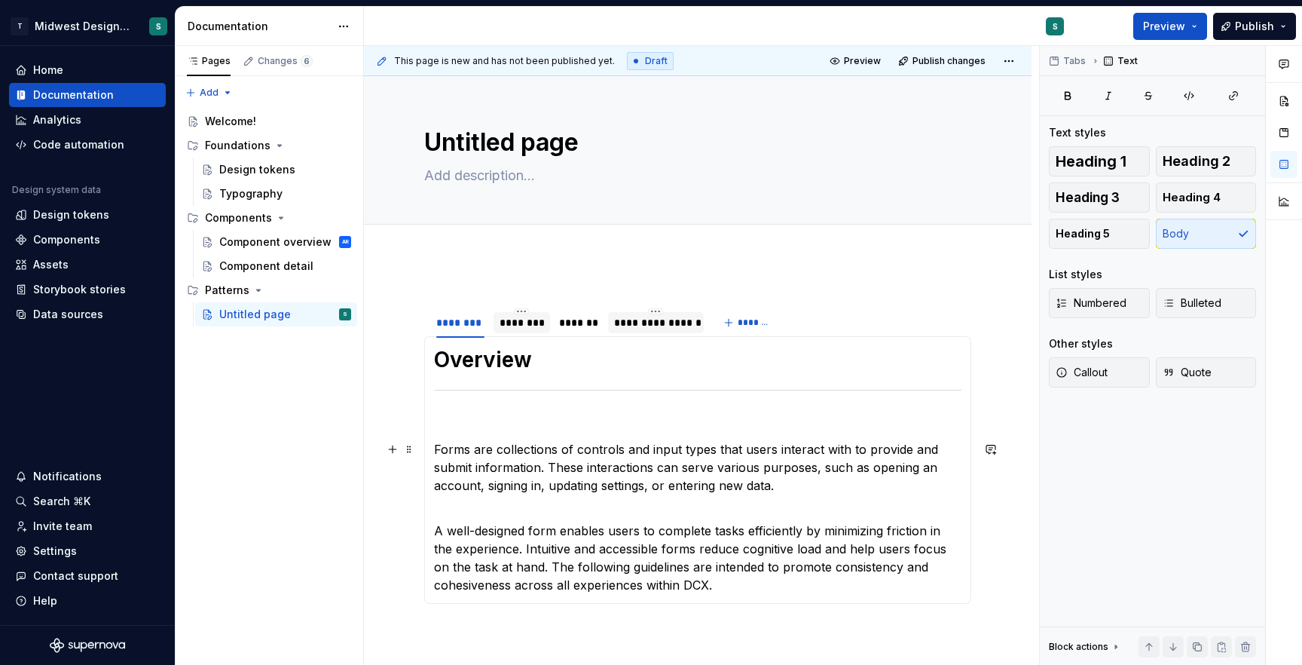
click at [471, 437] on section-item-column "Overview Forms are collections of controls and input types that users interact …" at bounding box center [697, 470] width 527 height 248
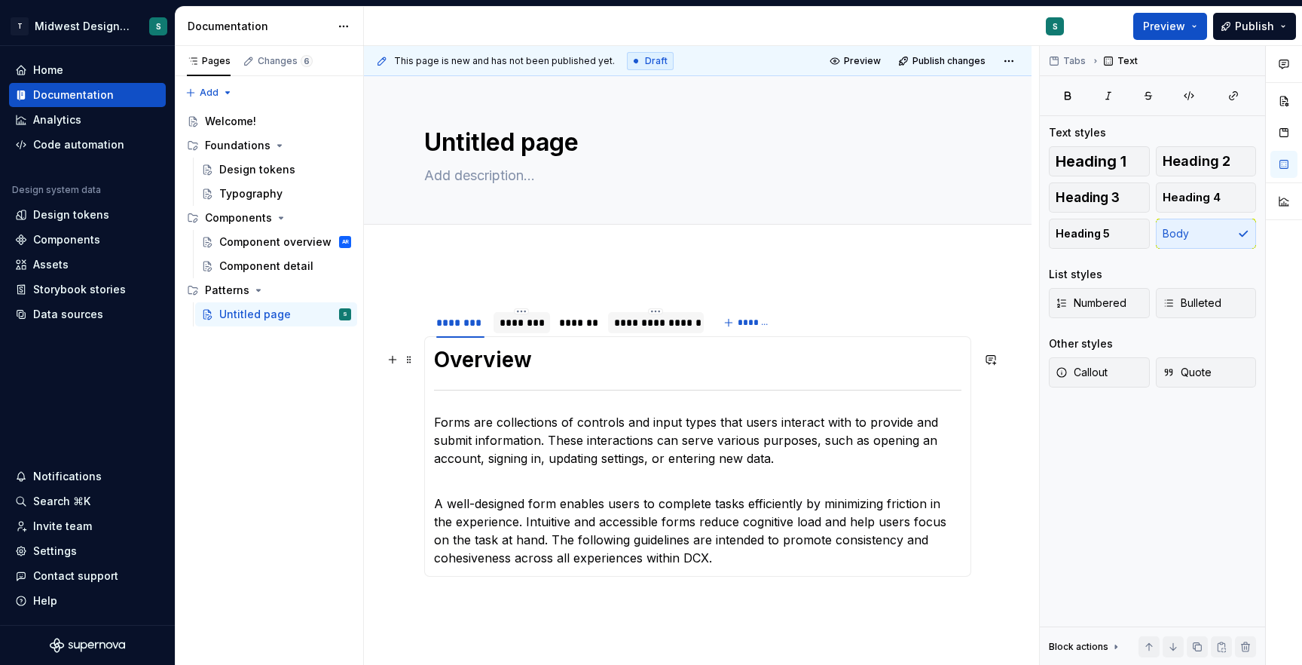
click at [434, 353] on h1 "Overview" at bounding box center [697, 359] width 527 height 27
click at [618, 522] on p "A well-designed form enables users to complete tasks efficiently by minimizing …" at bounding box center [697, 521] width 527 height 90
click at [525, 365] on h1 "Overview" at bounding box center [697, 359] width 527 height 27
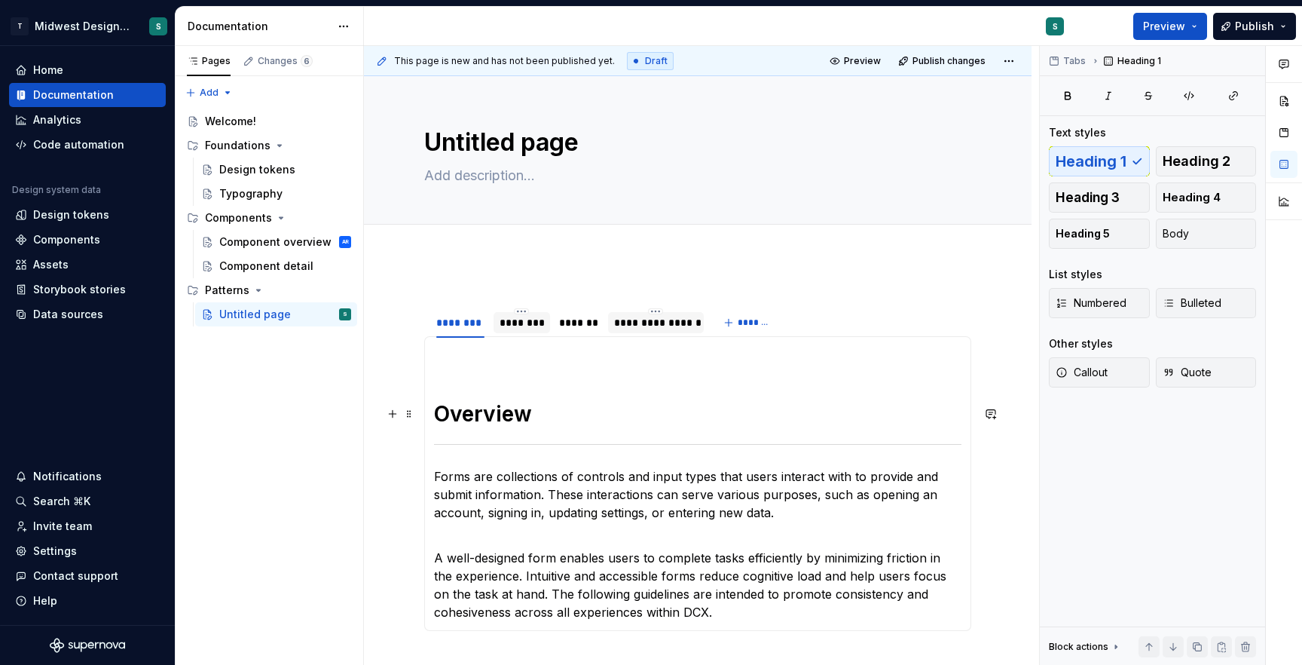
click at [544, 378] on section-item-column "Overview Forms are collections of controls and input types that users interact …" at bounding box center [697, 483] width 527 height 275
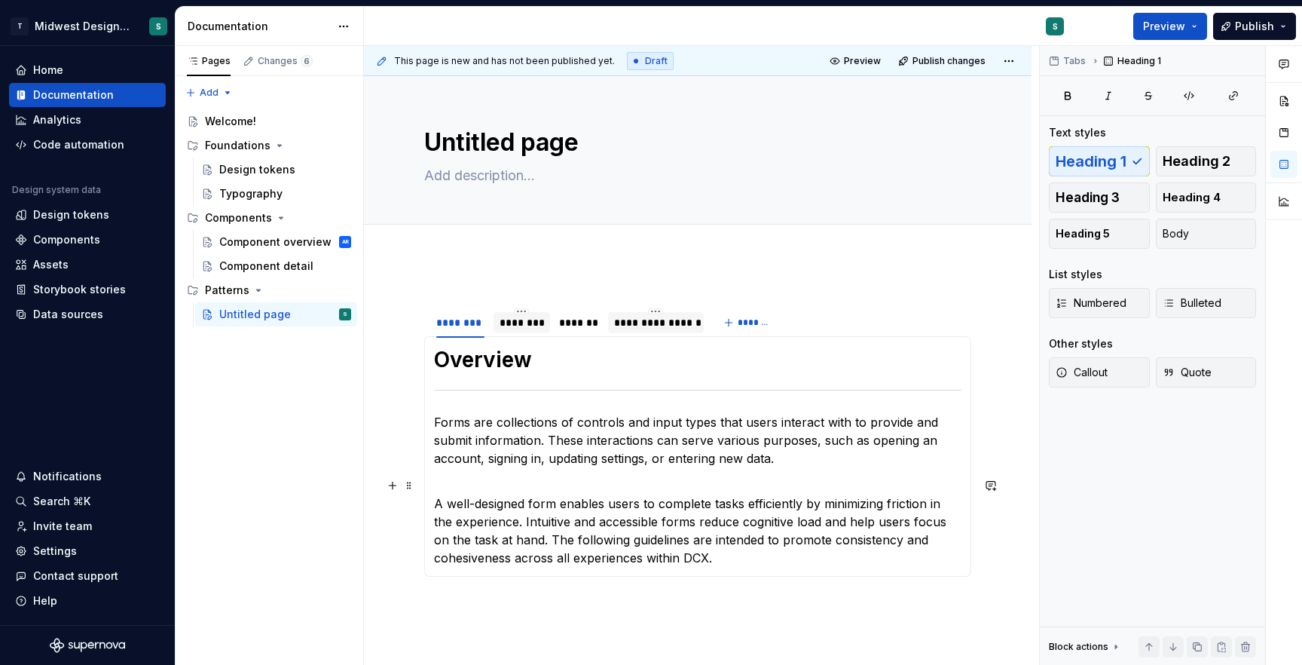
click at [517, 471] on section-item-column "Overview Forms are collections of controls and input types that users interact …" at bounding box center [697, 456] width 527 height 221
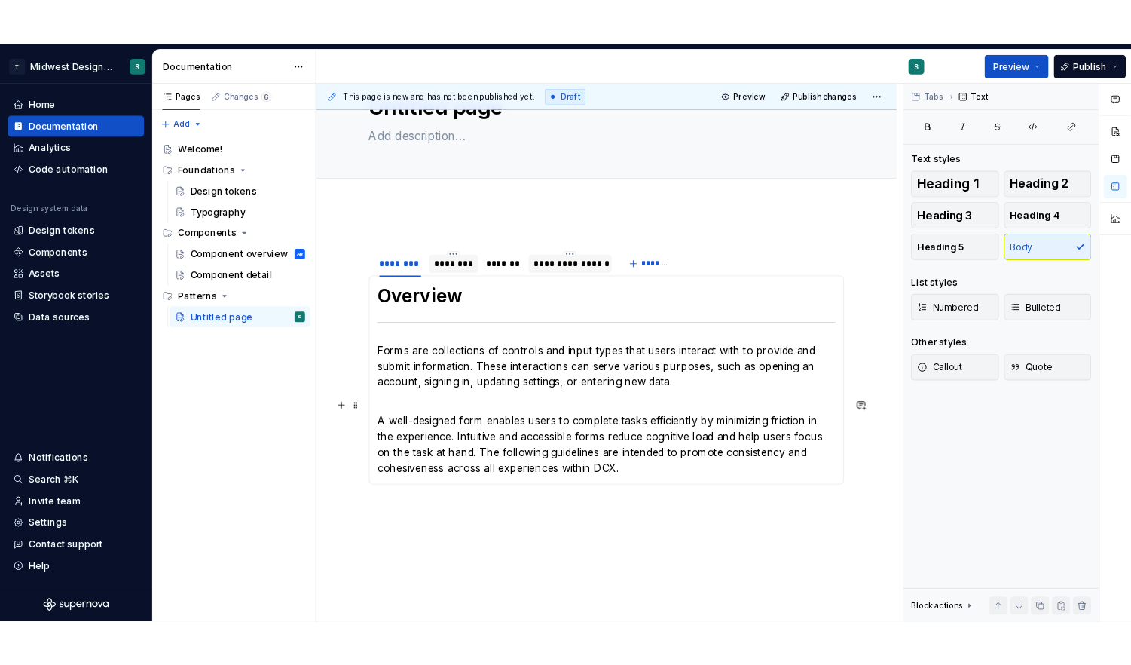
scroll to position [85, 0]
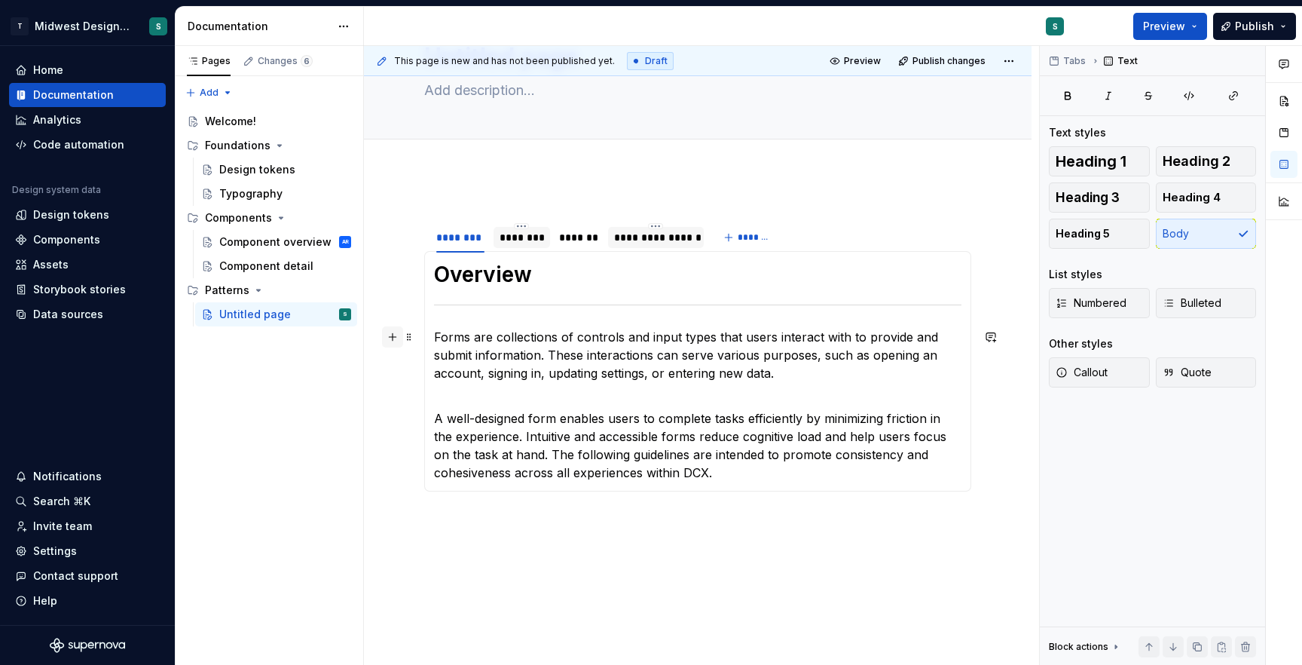
click at [398, 335] on button "button" at bounding box center [392, 336] width 21 height 21
click at [803, 441] on p "A well-designed form enables users to complete tasks efficiently by minimizing …" at bounding box center [697, 436] width 527 height 90
click at [773, 476] on p "A well-designed form enables users to complete tasks efficiently by minimizing …" at bounding box center [697, 436] width 527 height 90
click at [1213, 165] on span "Heading 2" at bounding box center [1197, 161] width 68 height 15
click at [475, 521] on h2 at bounding box center [697, 521] width 527 height 24
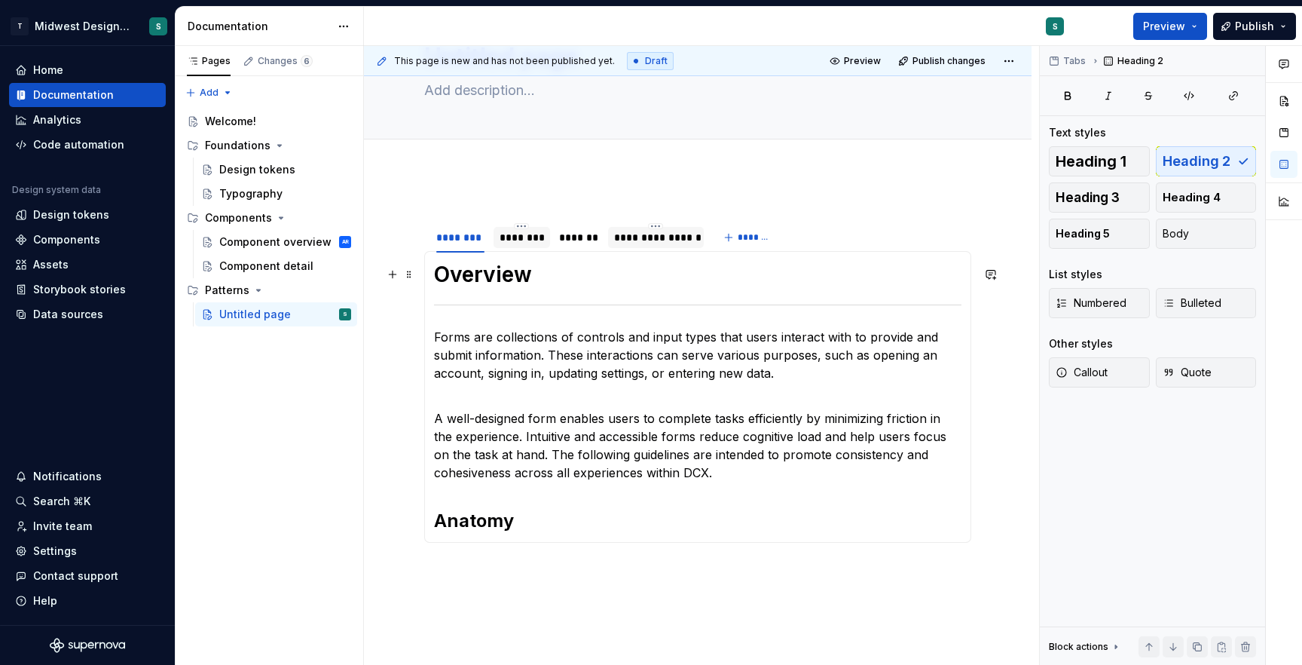
click at [500, 267] on h1 "Overview" at bounding box center [697, 274] width 527 height 27
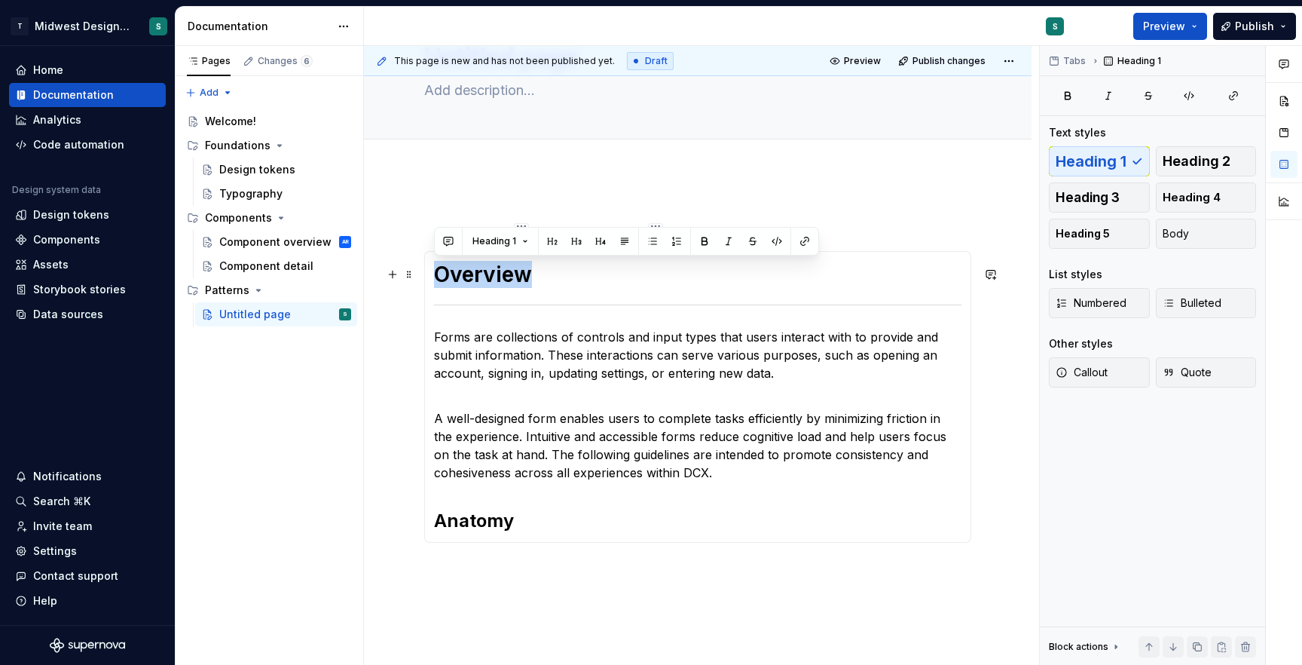
click at [500, 267] on h1 "Overview" at bounding box center [697, 274] width 527 height 27
click at [518, 233] on button "Heading 1" at bounding box center [500, 241] width 69 height 21
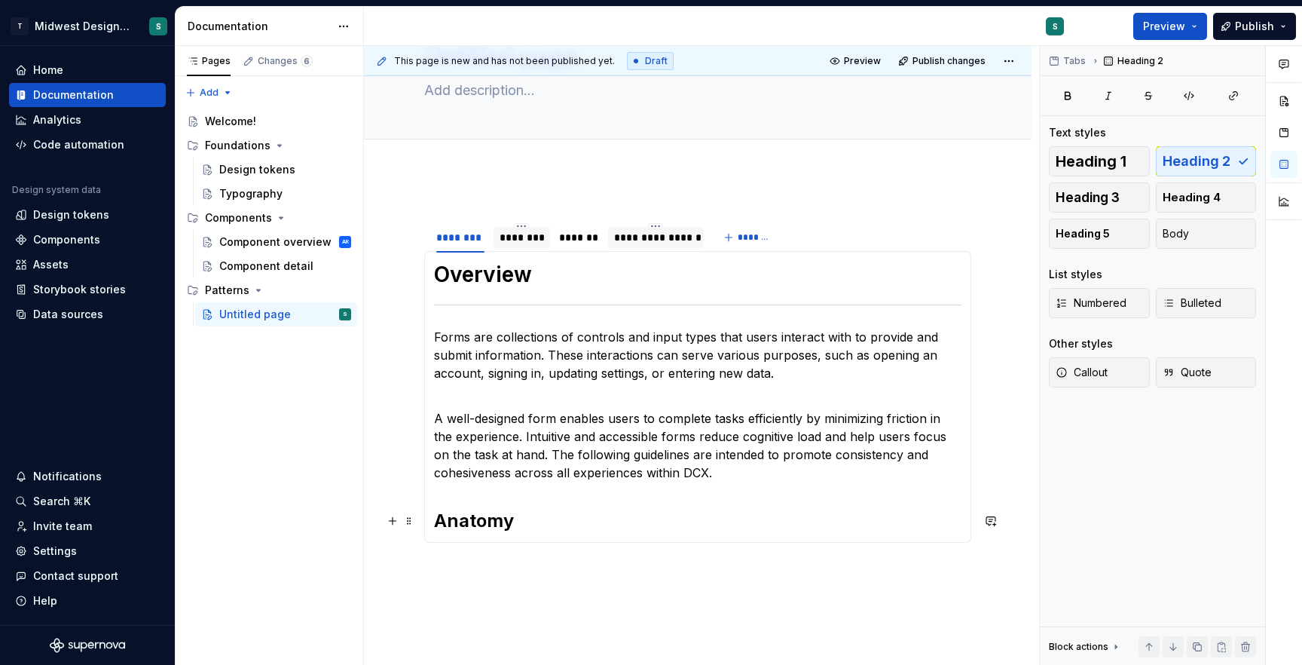
click at [689, 515] on h2 "Anatomy" at bounding box center [697, 521] width 527 height 24
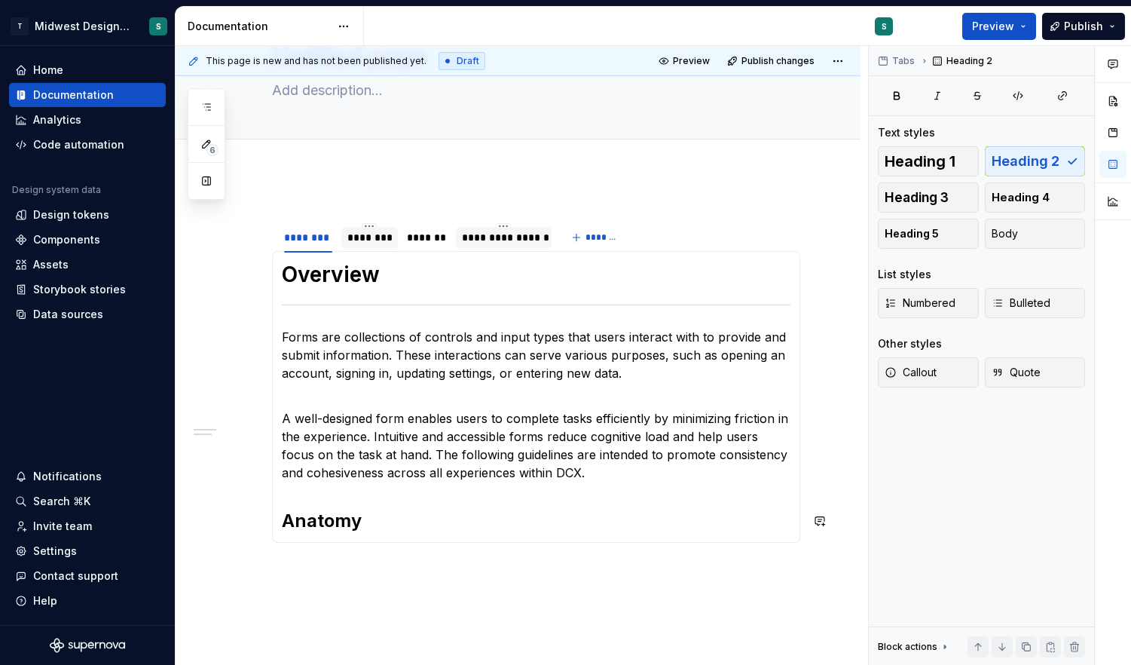
click at [441, 524] on h2 "Anatomy" at bounding box center [536, 521] width 509 height 24
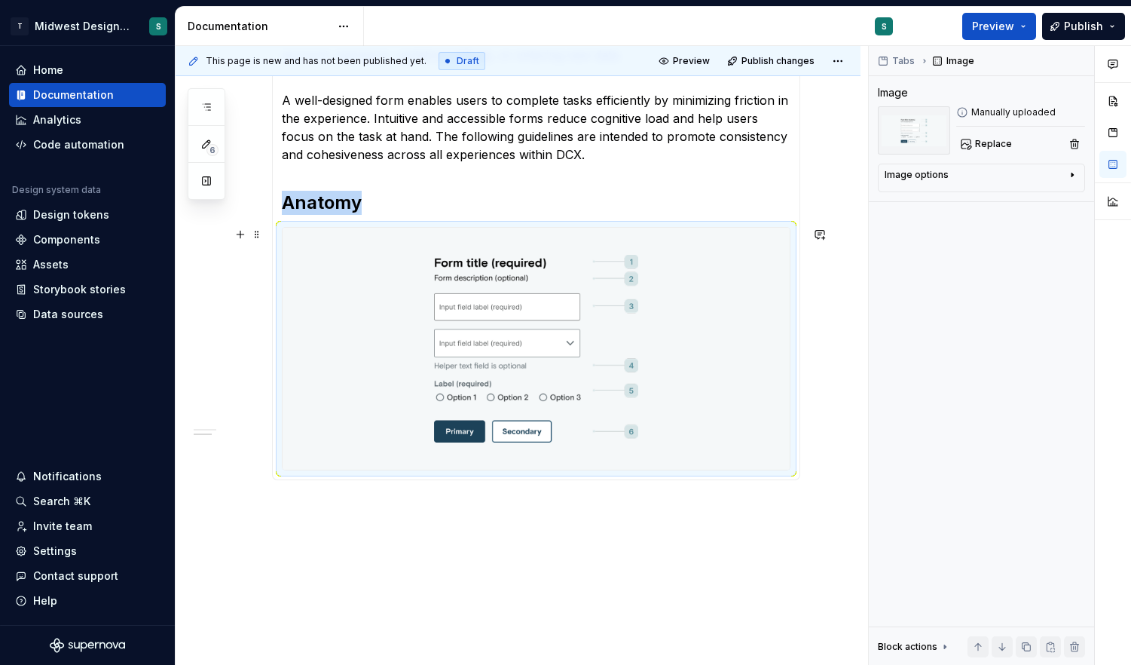
scroll to position [416, 0]
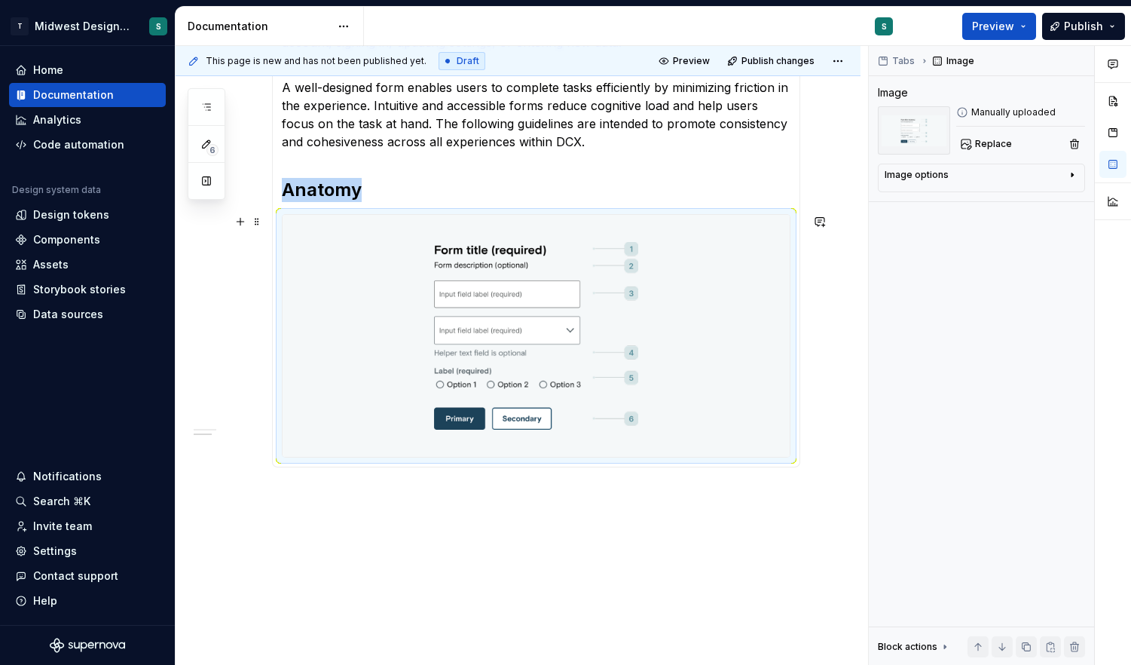
click at [755, 368] on img at bounding box center [536, 336] width 507 height 242
click at [704, 184] on h2 "Anatomy" at bounding box center [536, 190] width 509 height 24
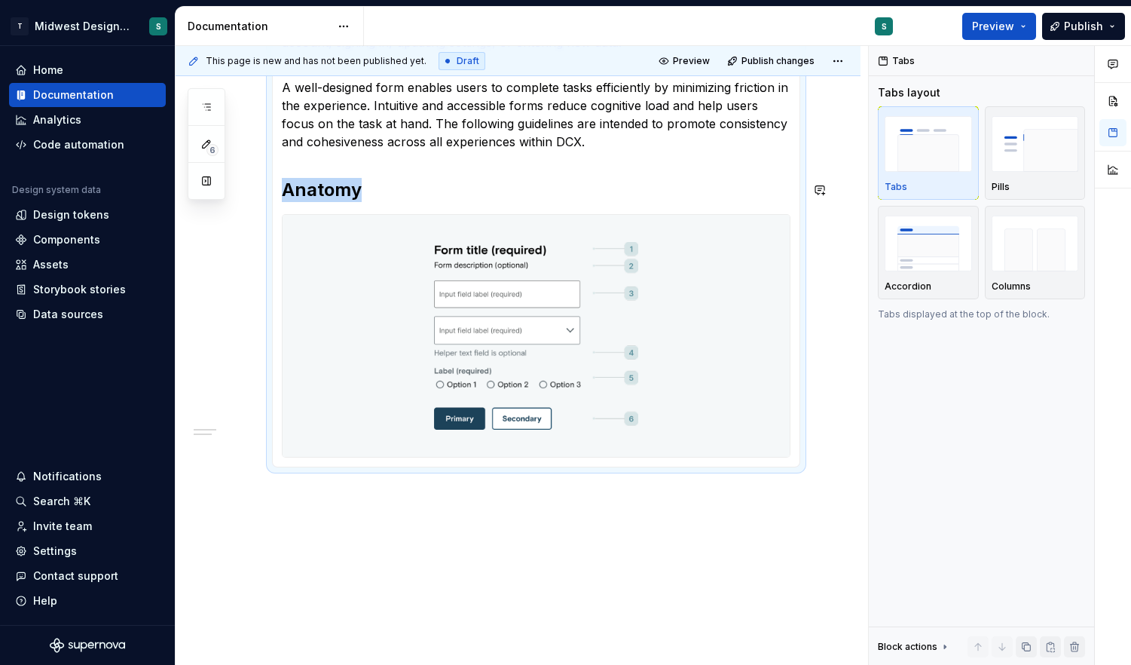
scroll to position [260, 0]
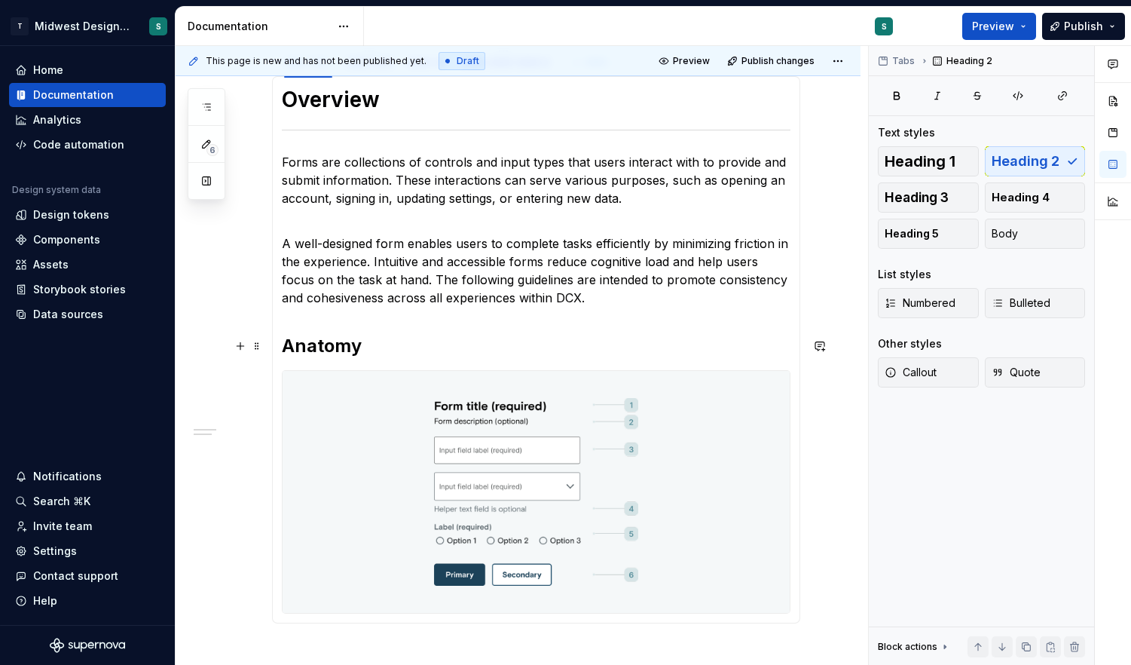
click at [438, 355] on h2 "Anatomy" at bounding box center [536, 346] width 509 height 24
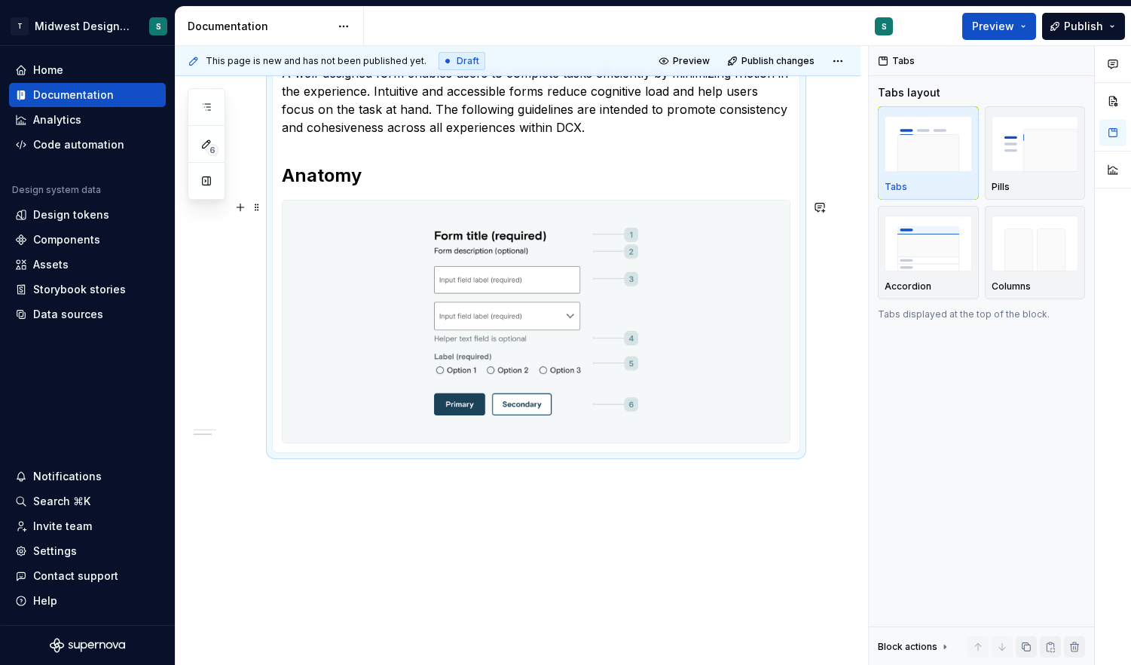
scroll to position [447, 0]
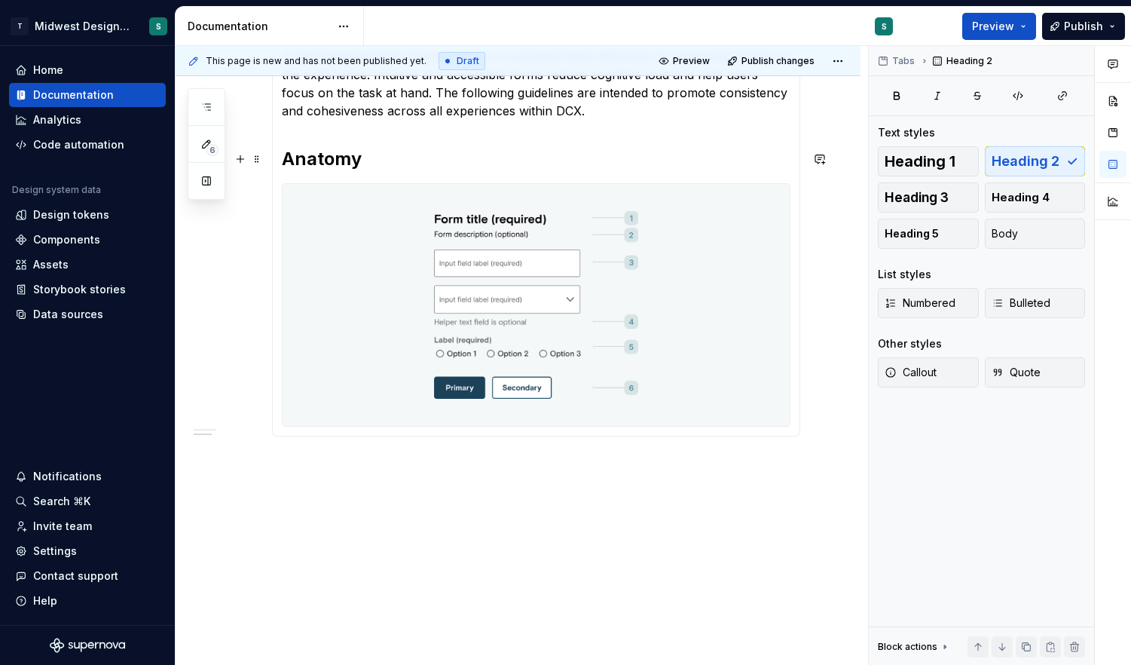
click at [362, 163] on h2 "Anatomy" at bounding box center [536, 159] width 509 height 24
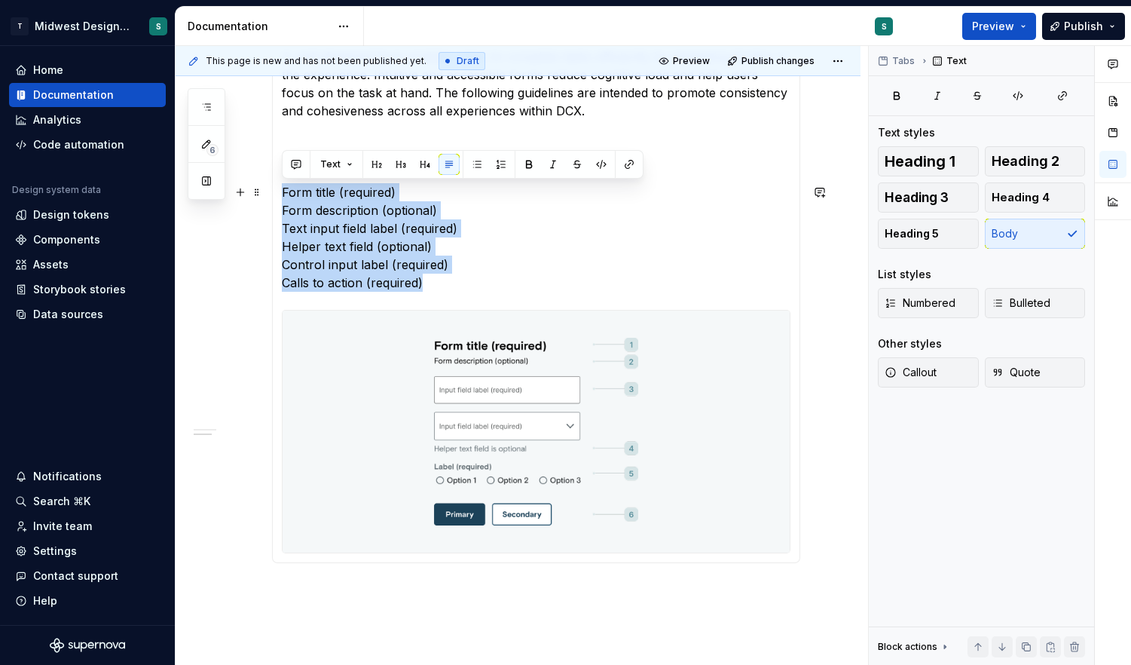
drag, startPoint x: 280, startPoint y: 191, endPoint x: 490, endPoint y: 280, distance: 228.2
click at [490, 280] on div "Overview Forms are collections of controls and input types that users interact …" at bounding box center [536, 226] width 528 height 674
click at [906, 299] on span "Numbered" at bounding box center [920, 302] width 71 height 15
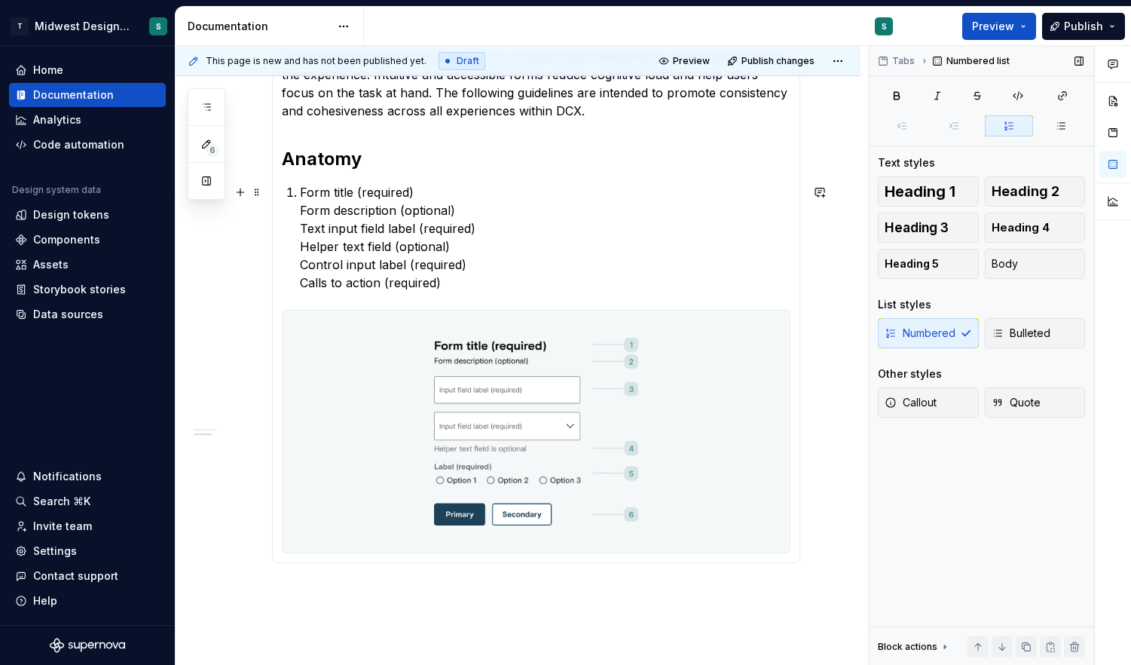
click at [299, 210] on section-item-column "Overview Forms are collections of controls and input types that users interact …" at bounding box center [536, 226] width 509 height 654
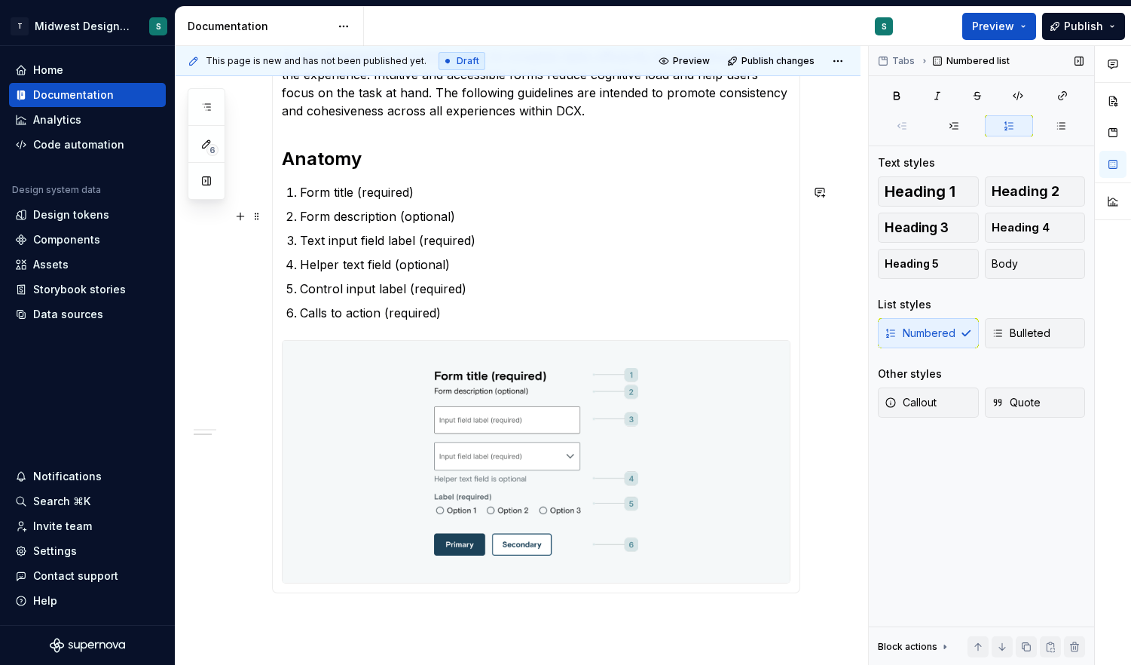
click at [534, 211] on p "Form description (optional)" at bounding box center [545, 216] width 490 height 18
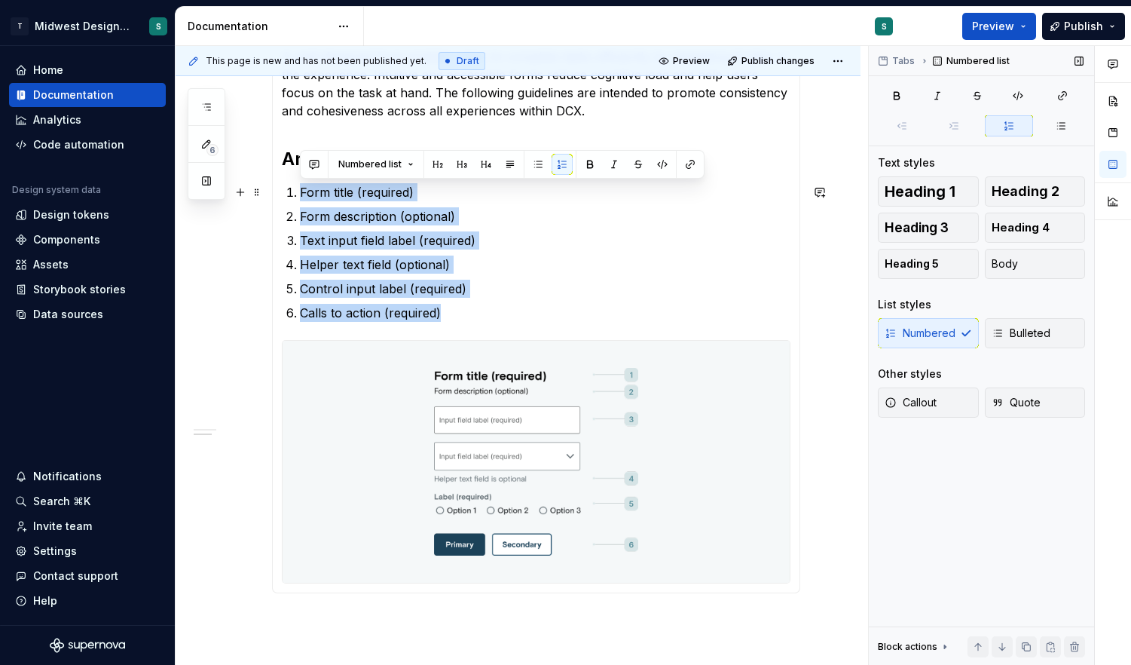
drag, startPoint x: 468, startPoint y: 317, endPoint x: 286, endPoint y: 194, distance: 220.2
click at [300, 194] on ol "Form title (required) Form description (optional) Text input field label (requi…" at bounding box center [545, 252] width 490 height 139
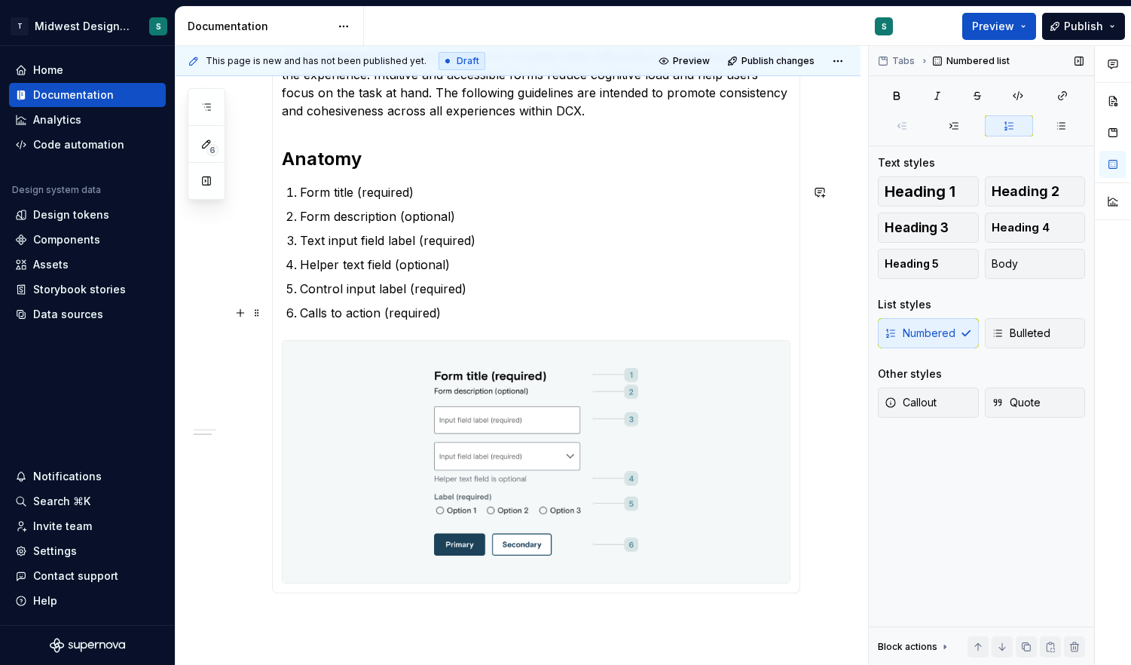
click at [499, 298] on ol "Form title (required) Form description (optional) Text input field label (requi…" at bounding box center [545, 252] width 490 height 139
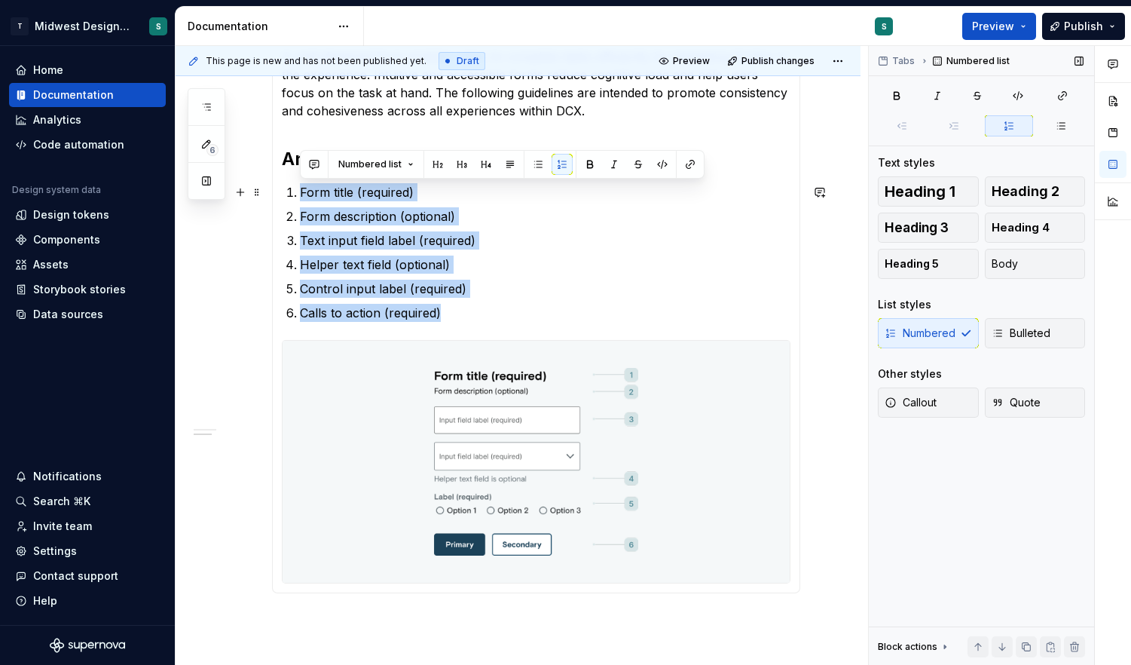
drag, startPoint x: 472, startPoint y: 312, endPoint x: 267, endPoint y: 188, distance: 239.7
click at [272, 188] on section "**********" at bounding box center [536, 226] width 528 height 734
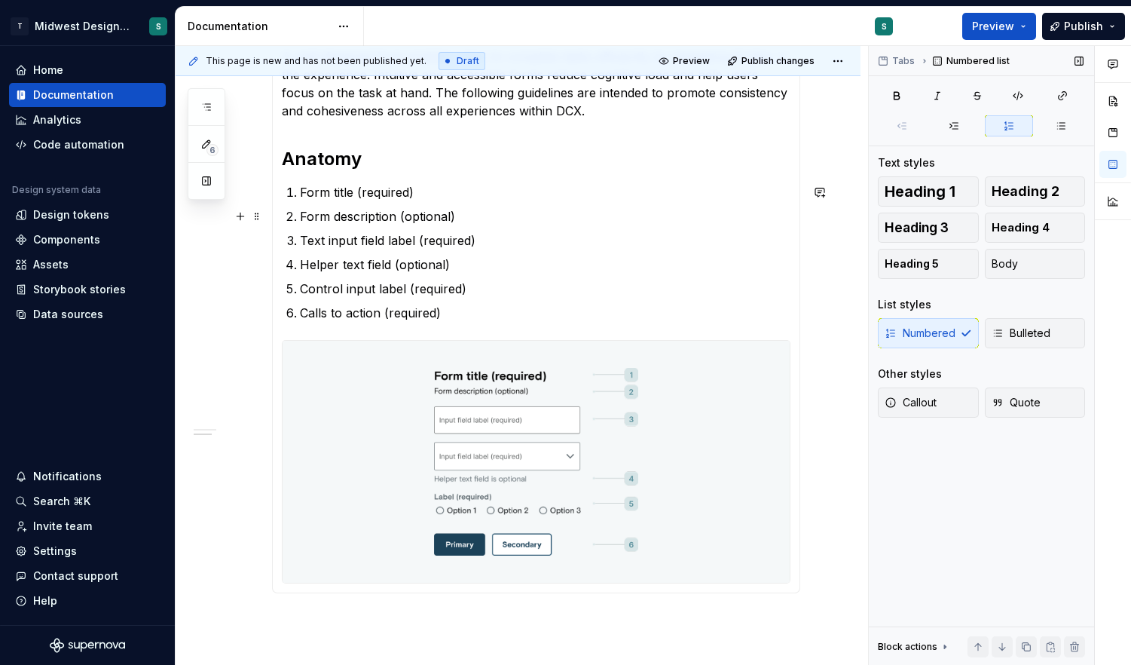
click at [316, 209] on p "Form description (optional)" at bounding box center [545, 216] width 490 height 18
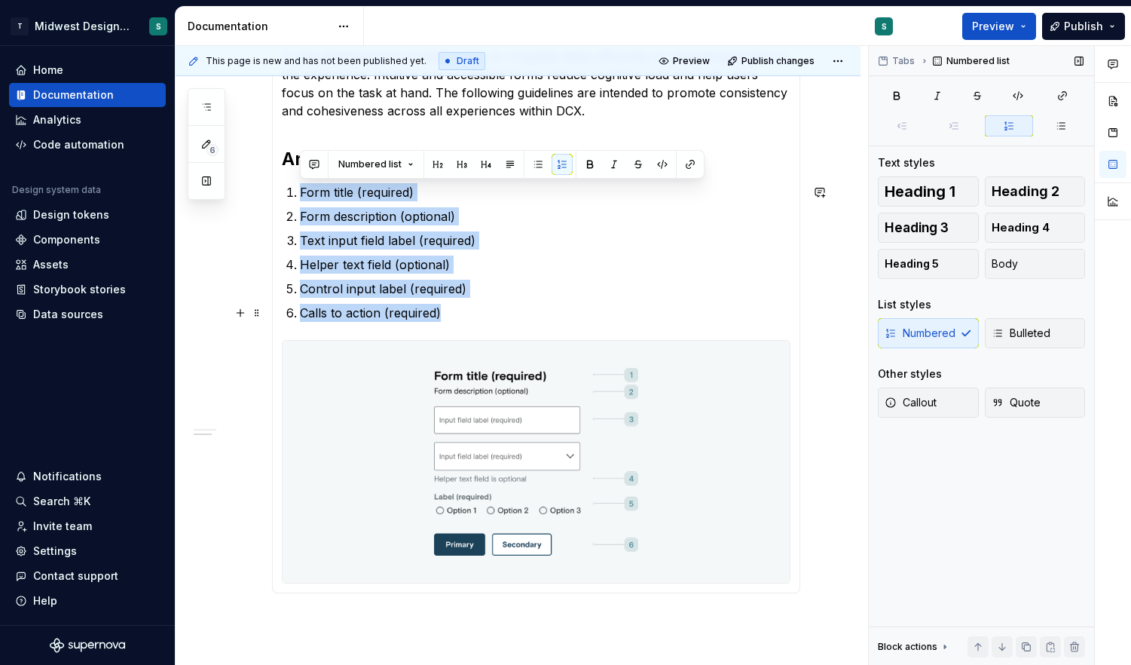
drag, startPoint x: 295, startPoint y: 190, endPoint x: 461, endPoint y: 311, distance: 205.4
click at [461, 311] on ol "Form title (required) Form description (optional) Text input field label (requi…" at bounding box center [545, 252] width 490 height 139
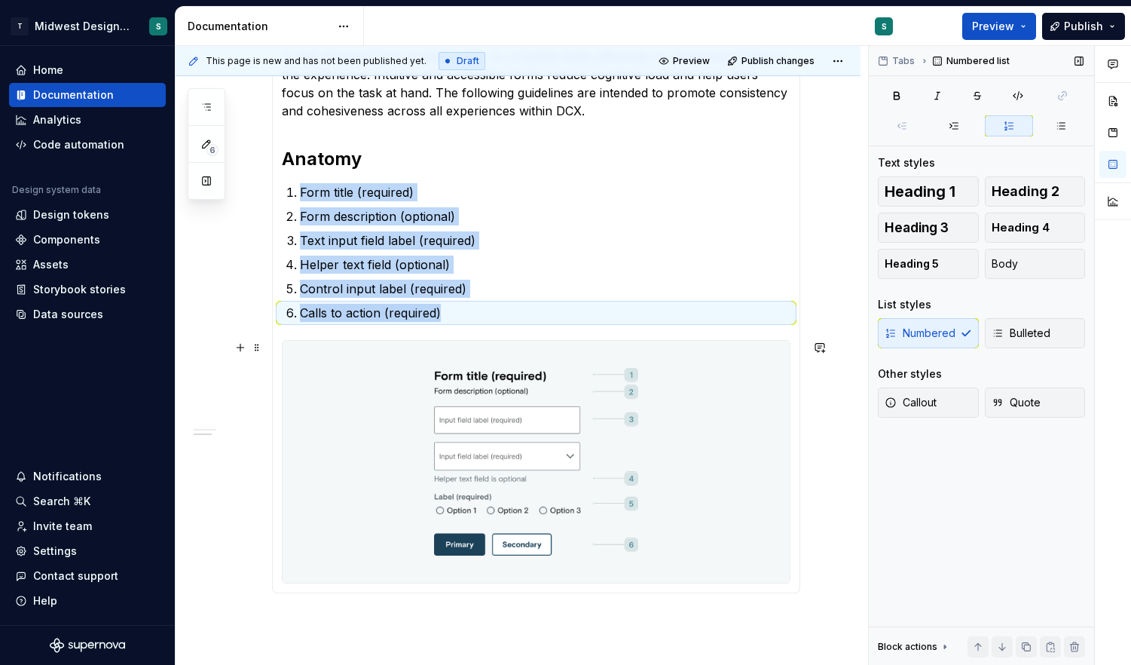
click at [730, 484] on img at bounding box center [536, 462] width 507 height 242
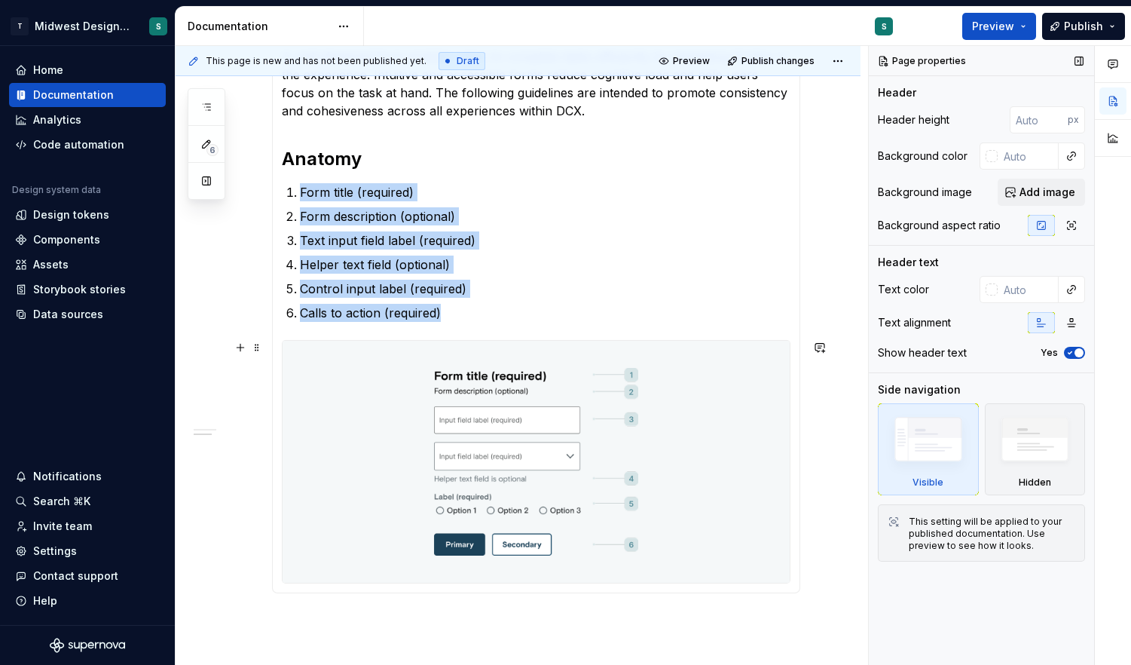
click at [491, 458] on img at bounding box center [536, 462] width 507 height 242
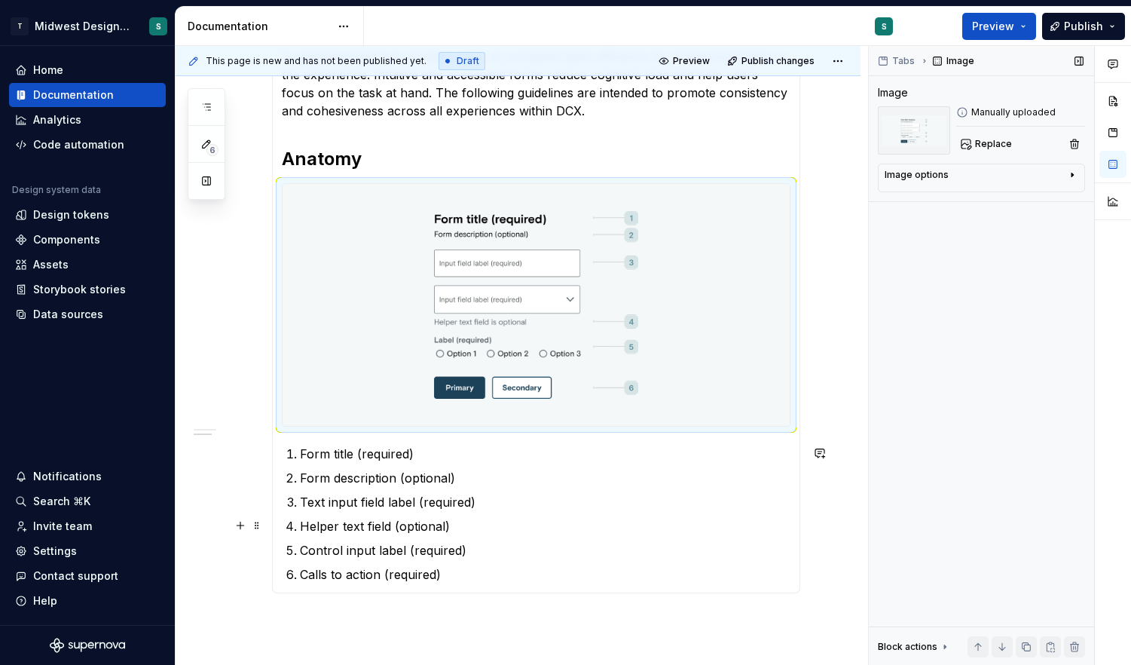
click at [574, 531] on p "Helper text field (optional)" at bounding box center [545, 526] width 490 height 18
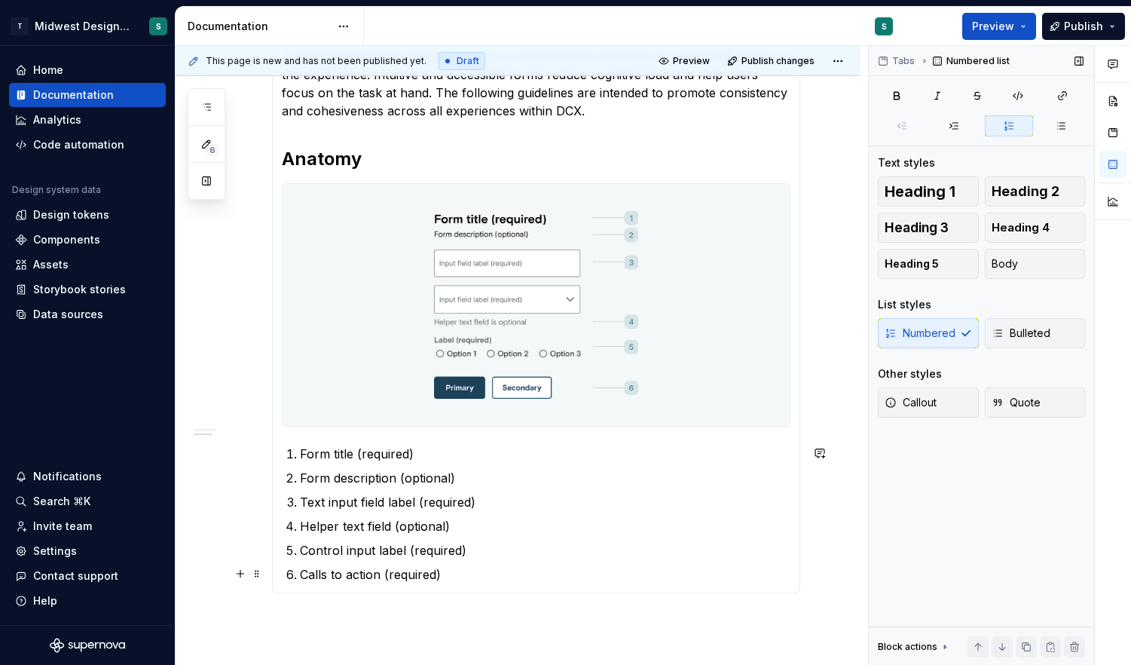
click at [481, 581] on p "Calls to action (required)" at bounding box center [545, 574] width 490 height 18
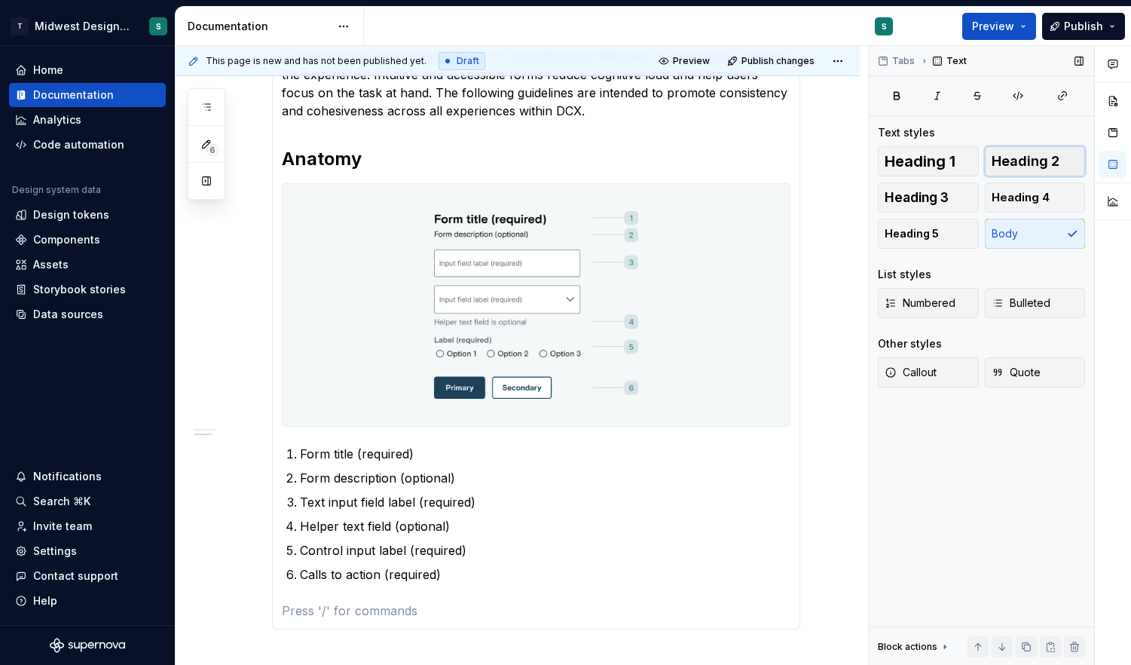
click at [1019, 172] on button "Heading 2" at bounding box center [1035, 161] width 101 height 30
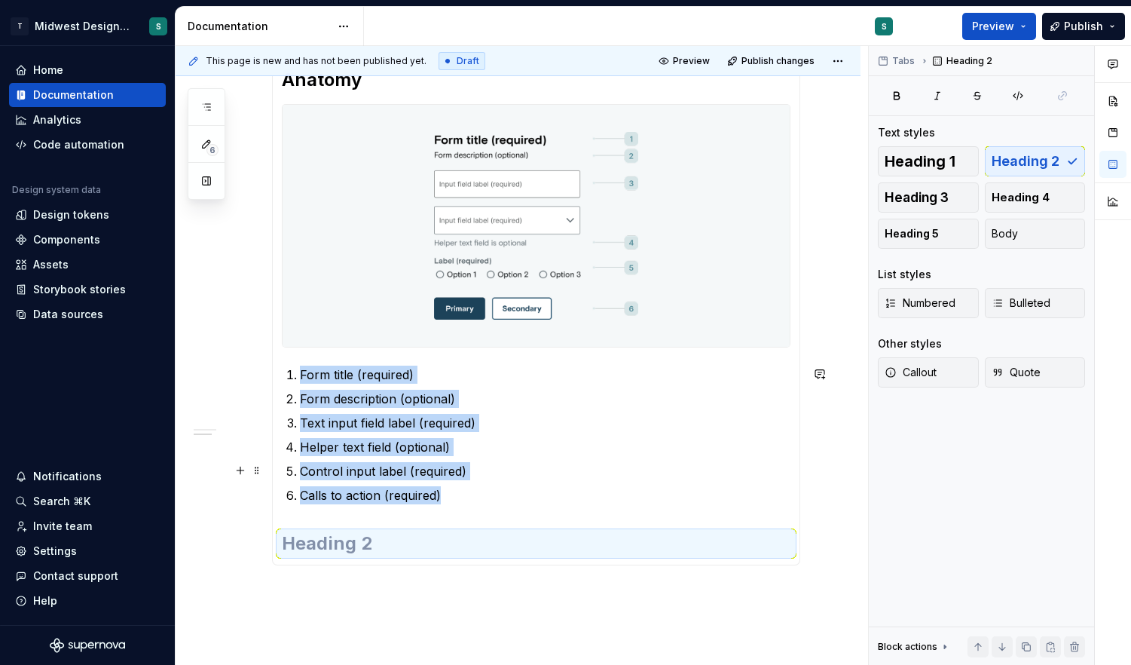
scroll to position [533, 0]
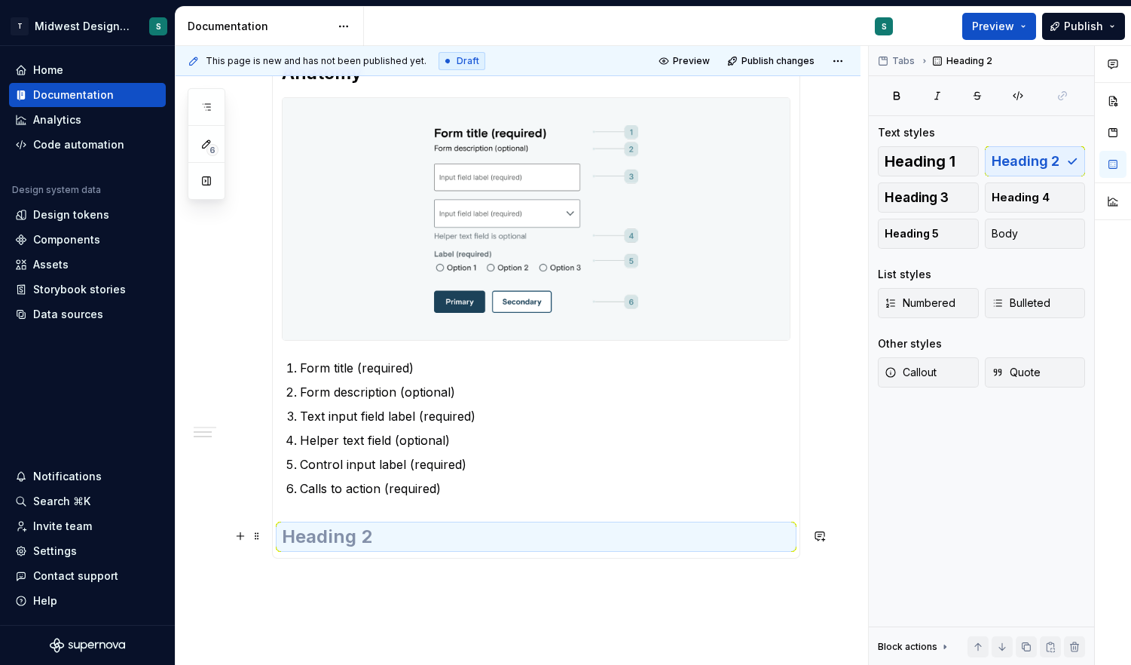
click at [322, 538] on h2 at bounding box center [536, 536] width 509 height 24
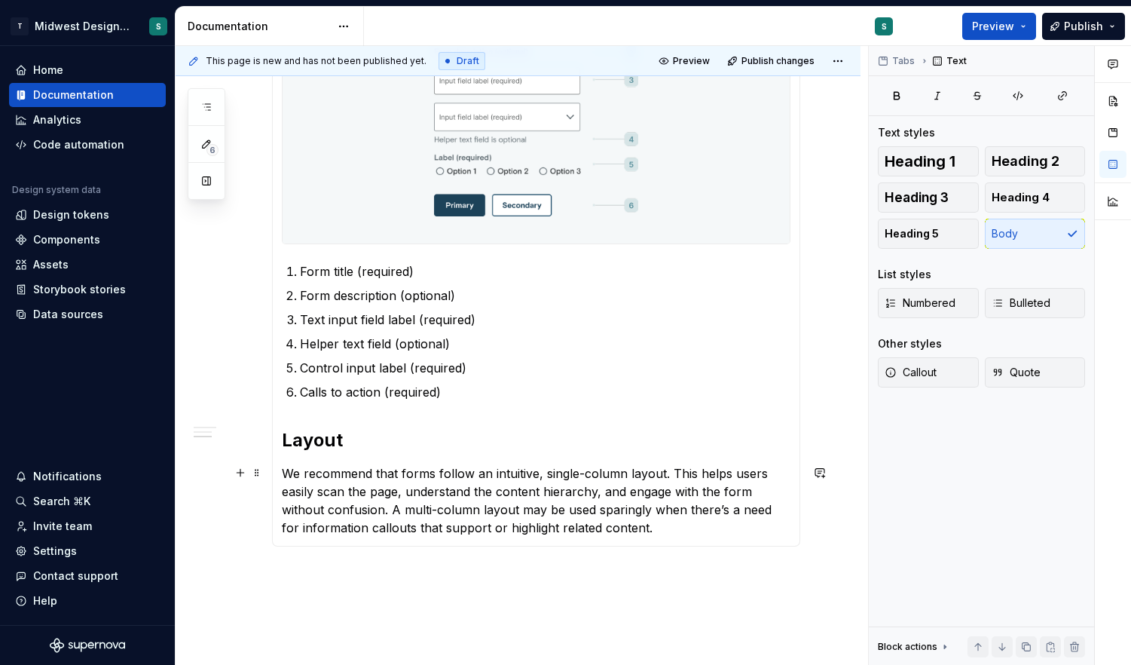
scroll to position [632, 0]
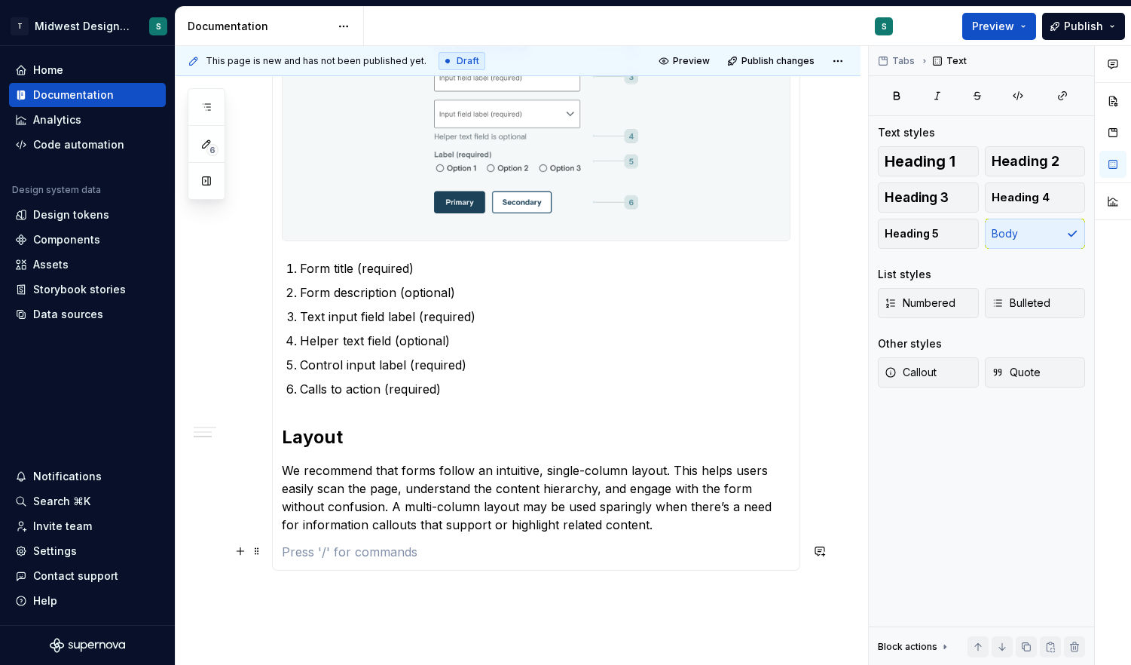
click at [658, 539] on section-item-column "Overview Forms are collections of controls and input types that users interact …" at bounding box center [536, 137] width 509 height 847
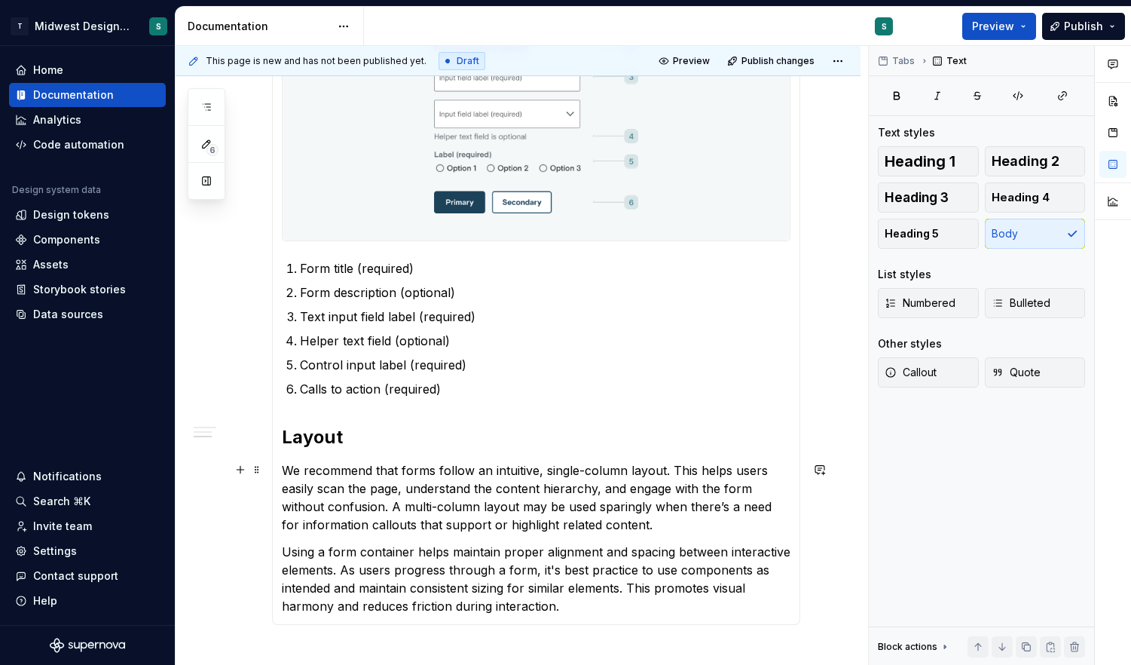
click at [654, 524] on p "We recommend that forms follow an intuitive, single-column layout. This helps u…" at bounding box center [536, 497] width 509 height 72
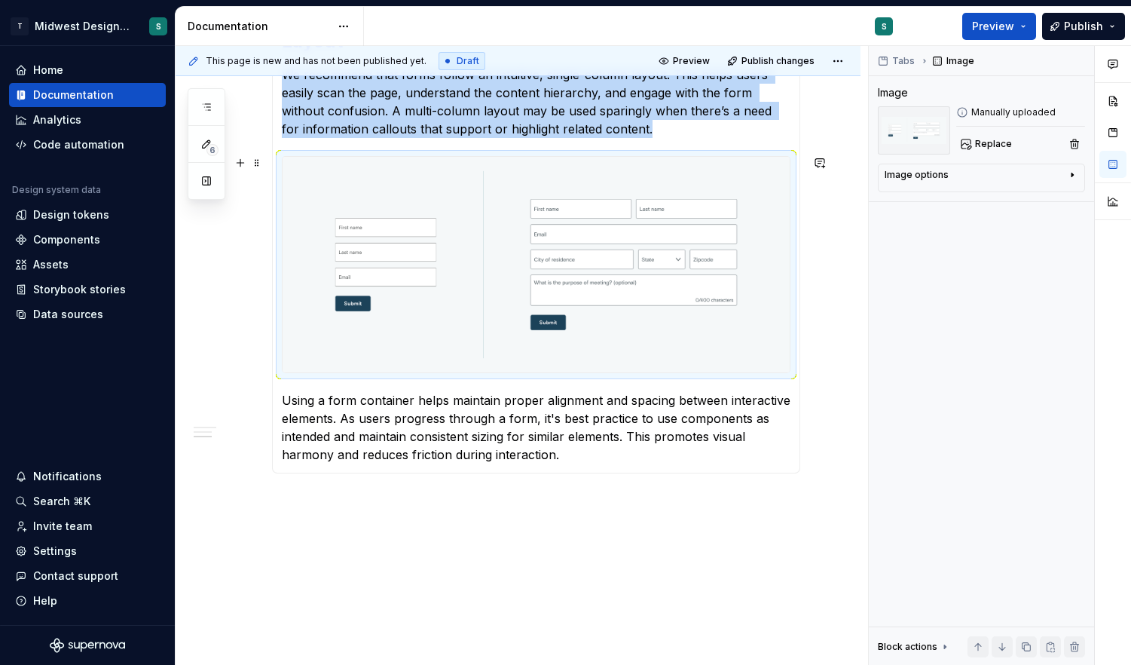
scroll to position [1065, 0]
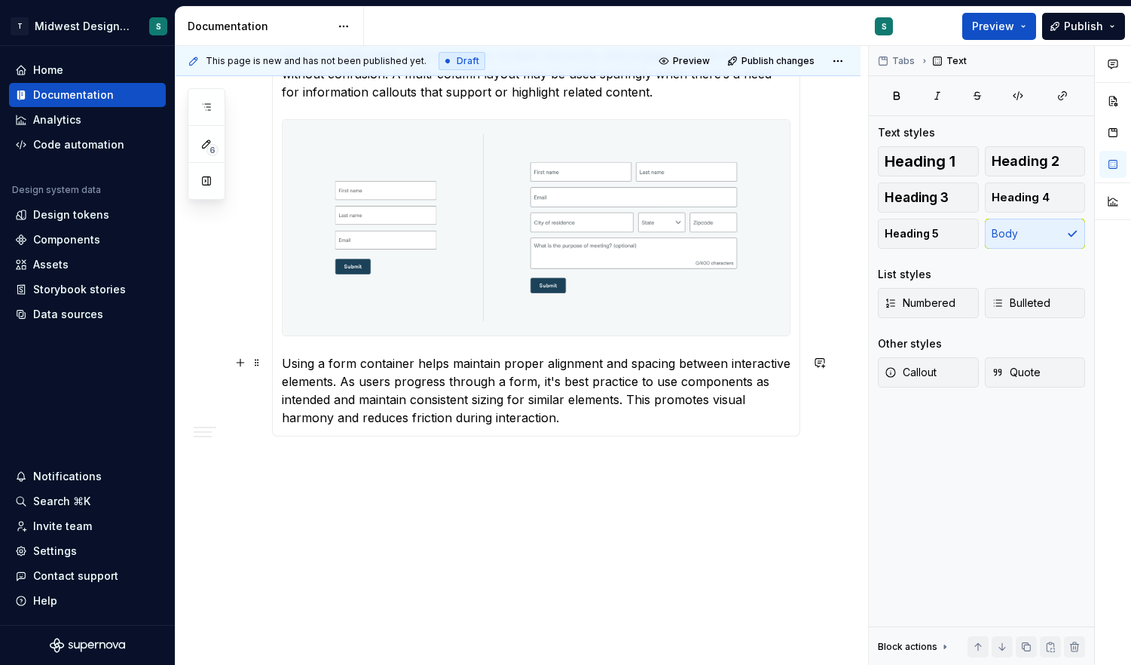
click at [594, 422] on p "Using a form container helps maintain proper alignment and spacing between inte…" at bounding box center [536, 390] width 509 height 72
click at [962, 199] on button "Heading 3" at bounding box center [928, 197] width 101 height 30
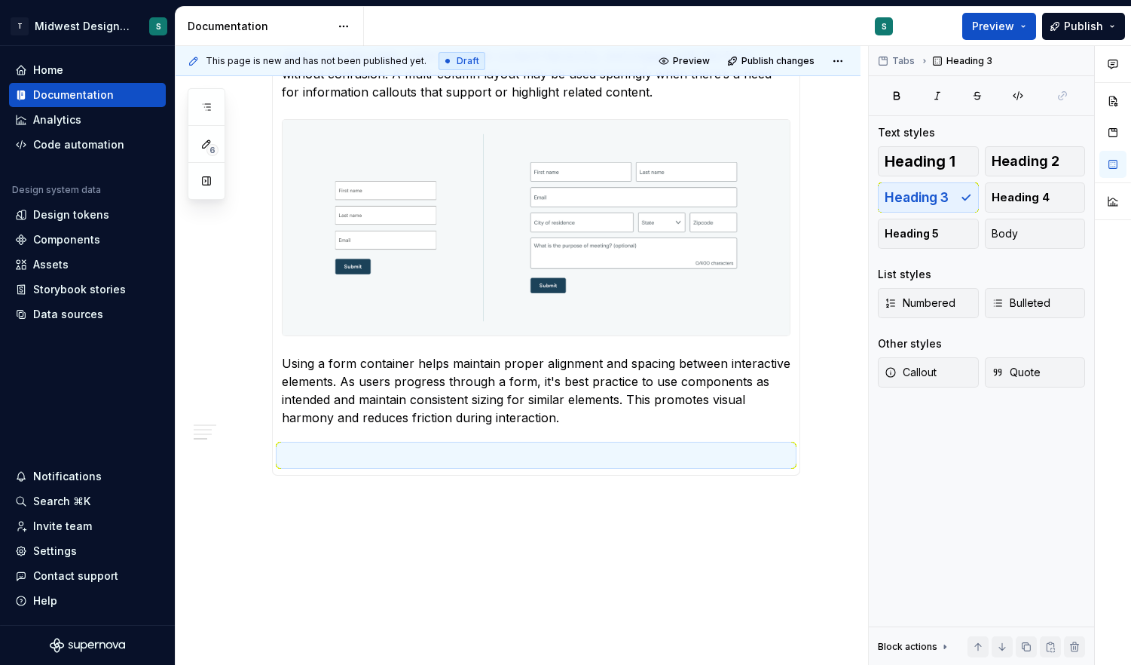
click at [319, 455] on h3 at bounding box center [536, 455] width 509 height 21
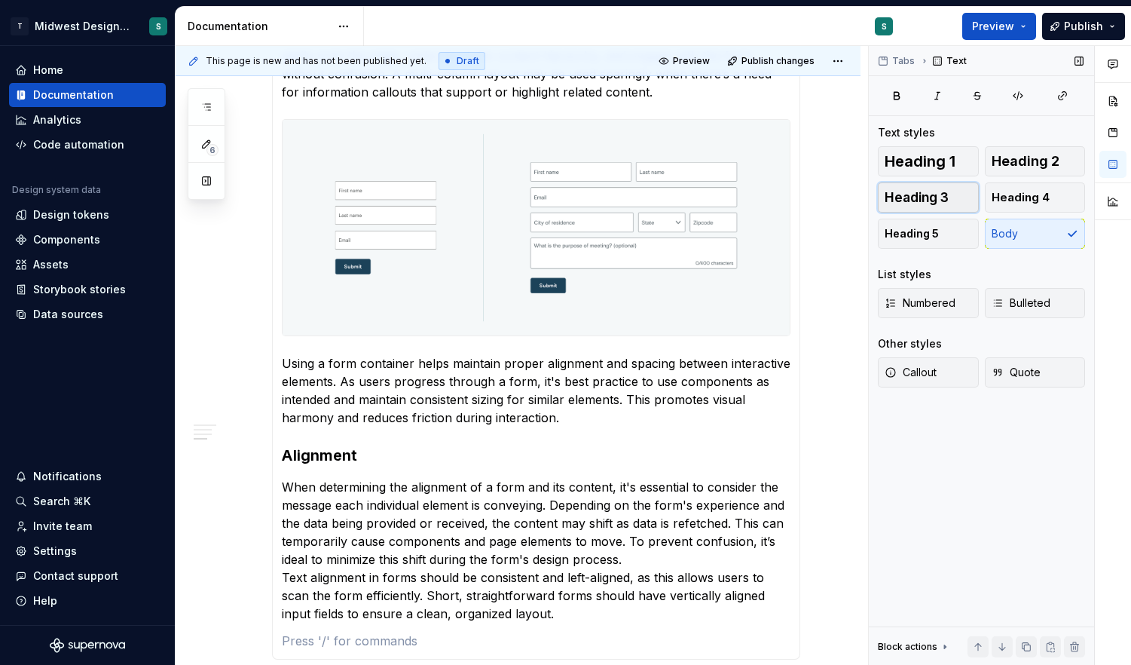
click at [944, 198] on span "Heading 3" at bounding box center [917, 197] width 64 height 15
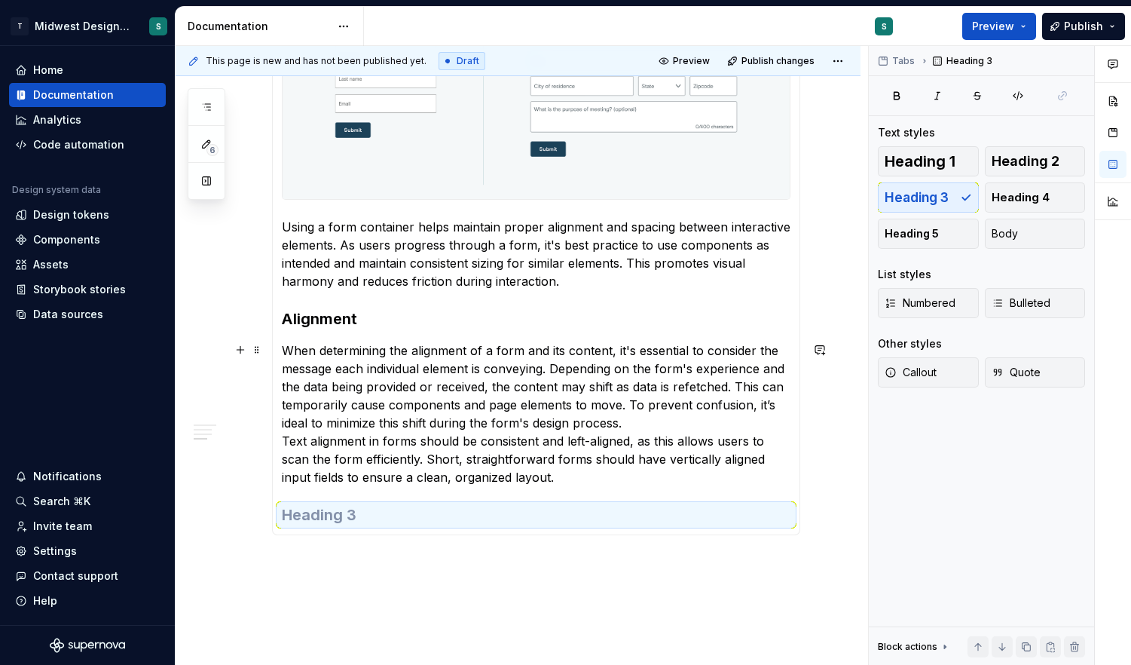
scroll to position [1214, 0]
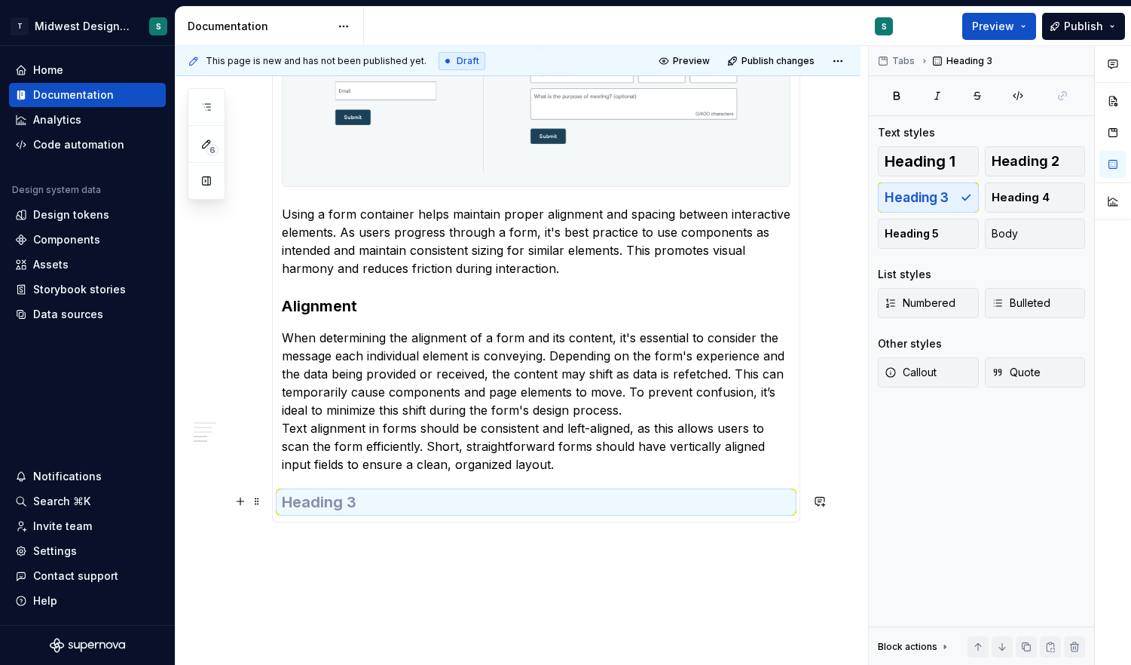
click at [309, 500] on h3 at bounding box center [536, 501] width 509 height 21
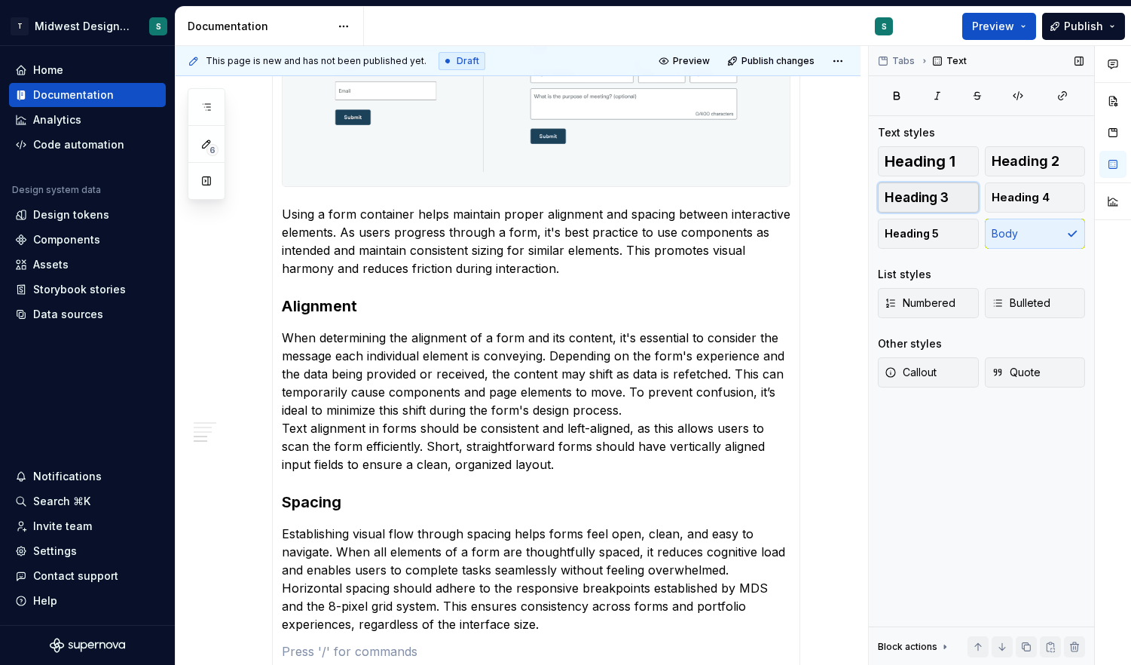
click at [928, 197] on span "Heading 3" at bounding box center [917, 197] width 64 height 15
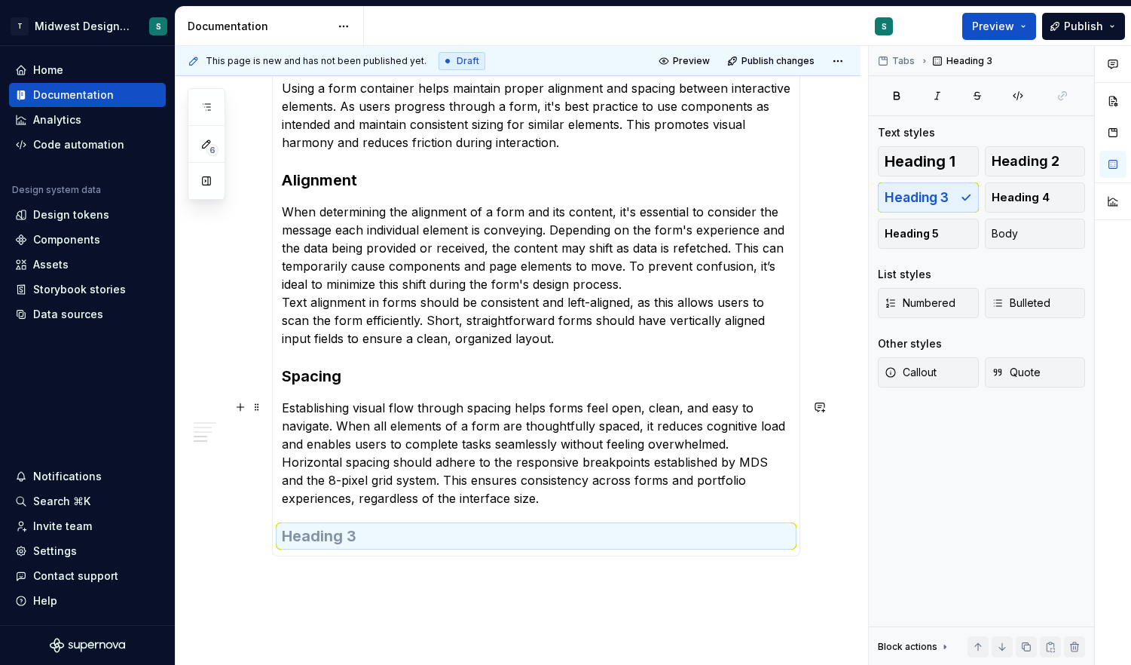
scroll to position [1365, 0]
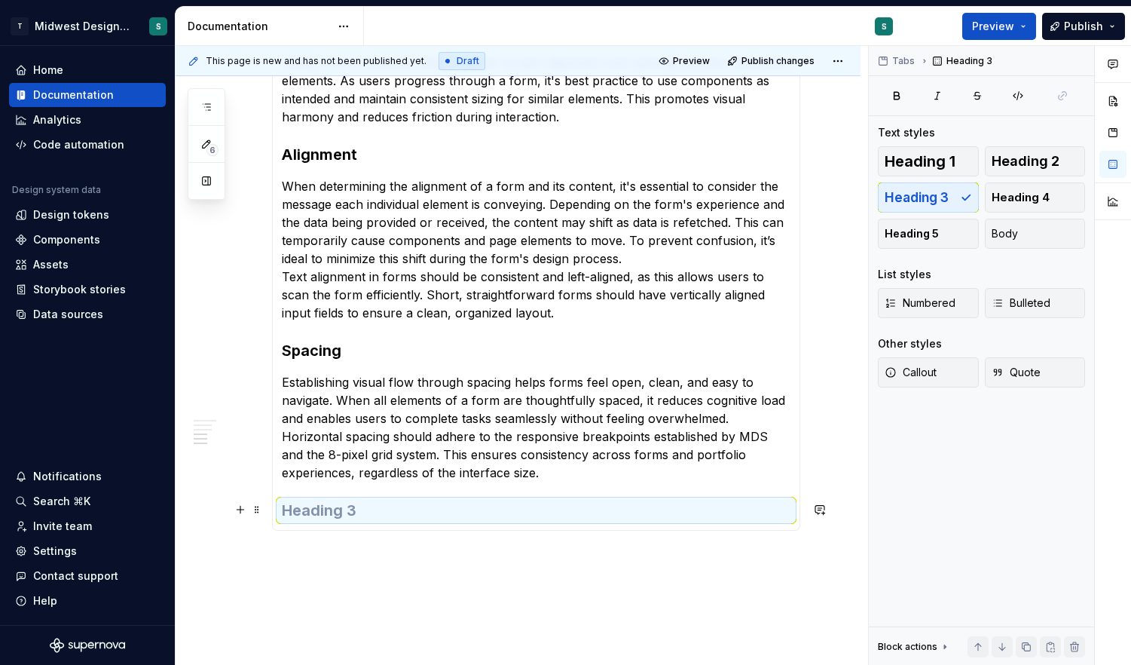
click at [345, 506] on h3 at bounding box center [536, 510] width 509 height 21
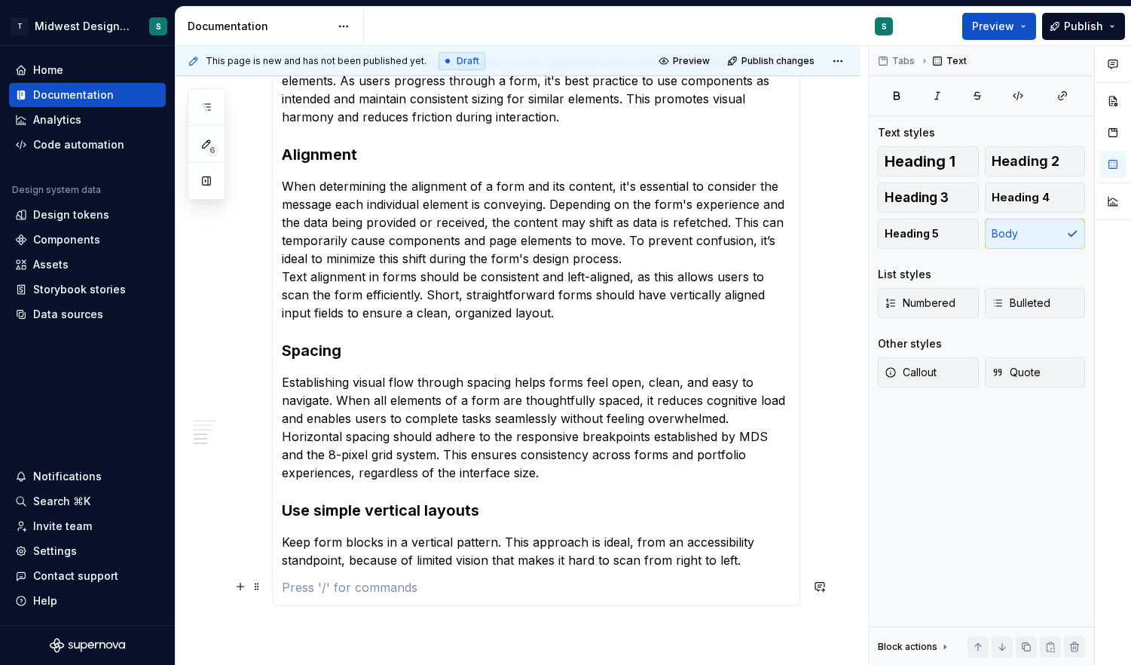
click at [316, 583] on p at bounding box center [536, 587] width 509 height 18
click at [943, 197] on span "Heading 3" at bounding box center [917, 197] width 64 height 15
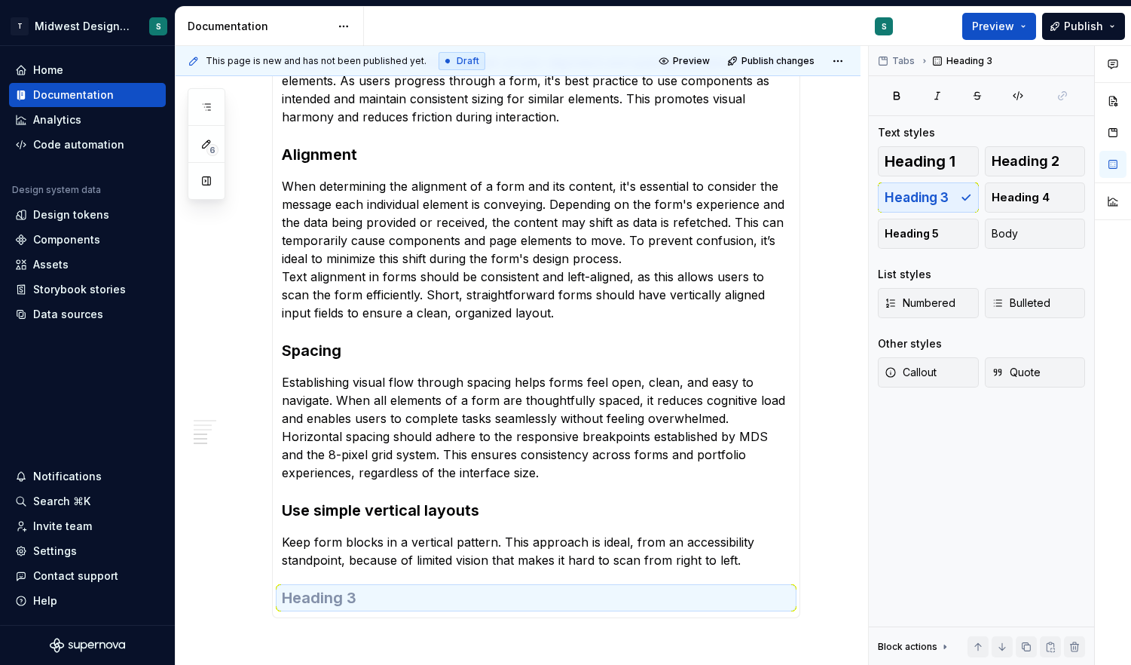
click at [396, 598] on h3 at bounding box center [536, 597] width 509 height 21
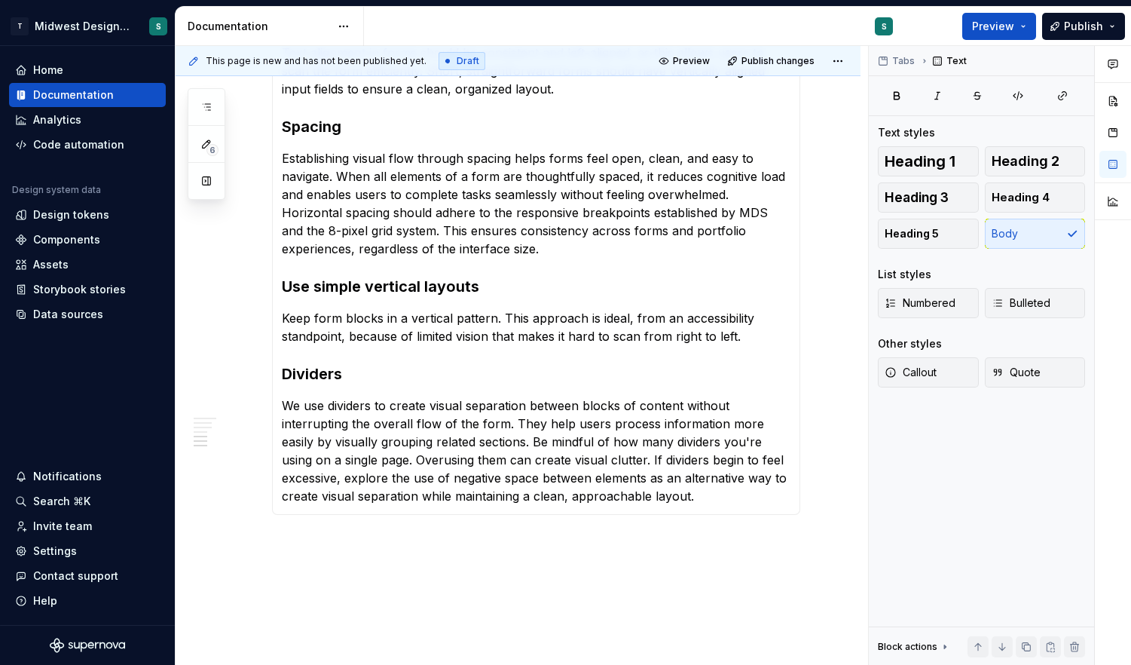
scroll to position [1593, 0]
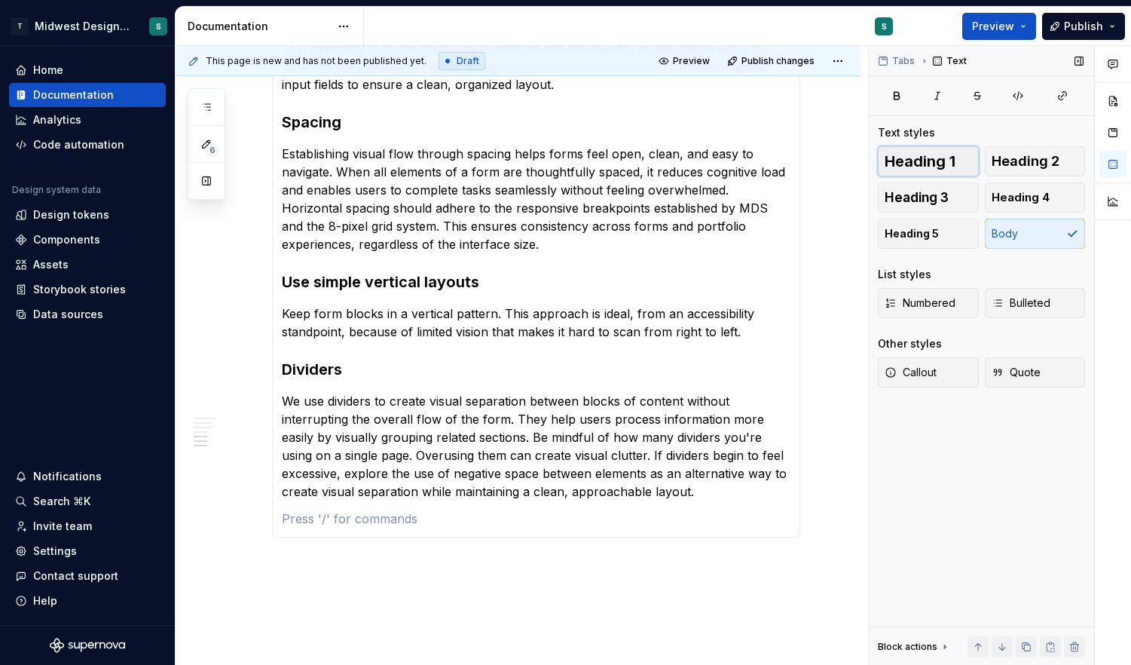
click at [956, 170] on button "Heading 1" at bounding box center [928, 161] width 101 height 30
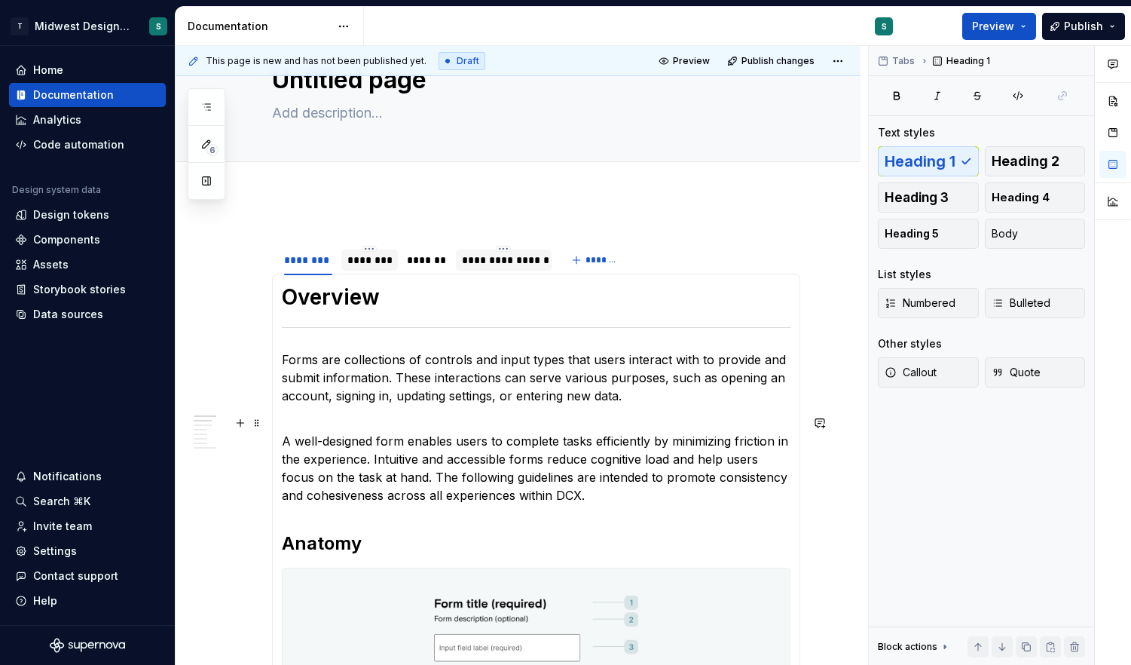
scroll to position [60, 0]
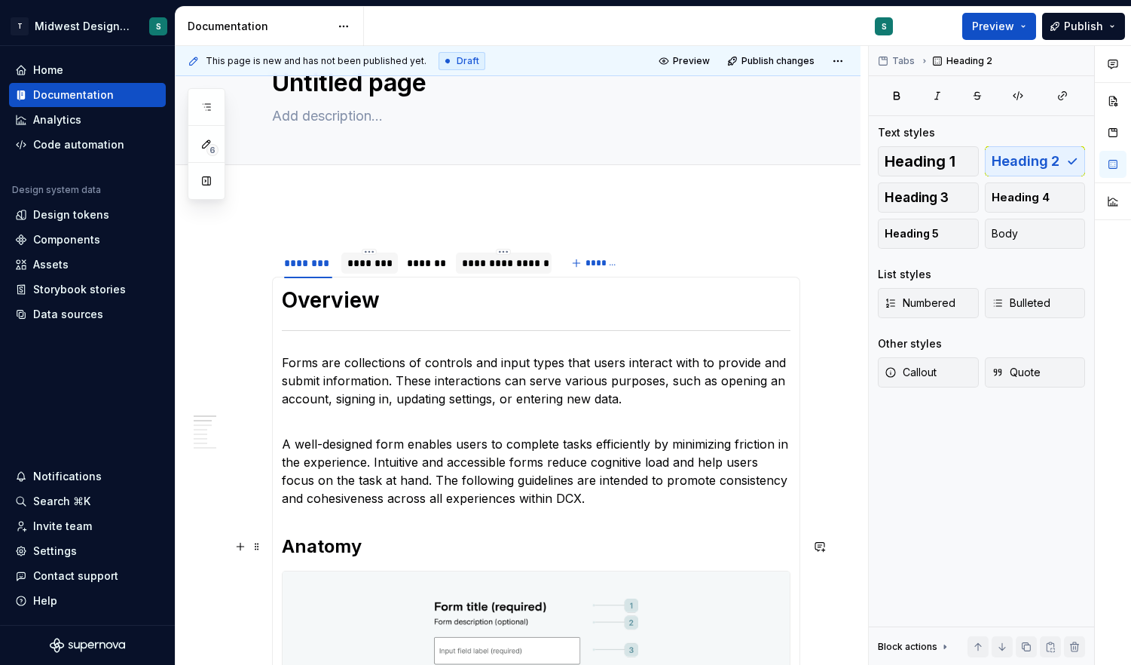
click at [341, 545] on h2 "Anatomy" at bounding box center [536, 546] width 509 height 24
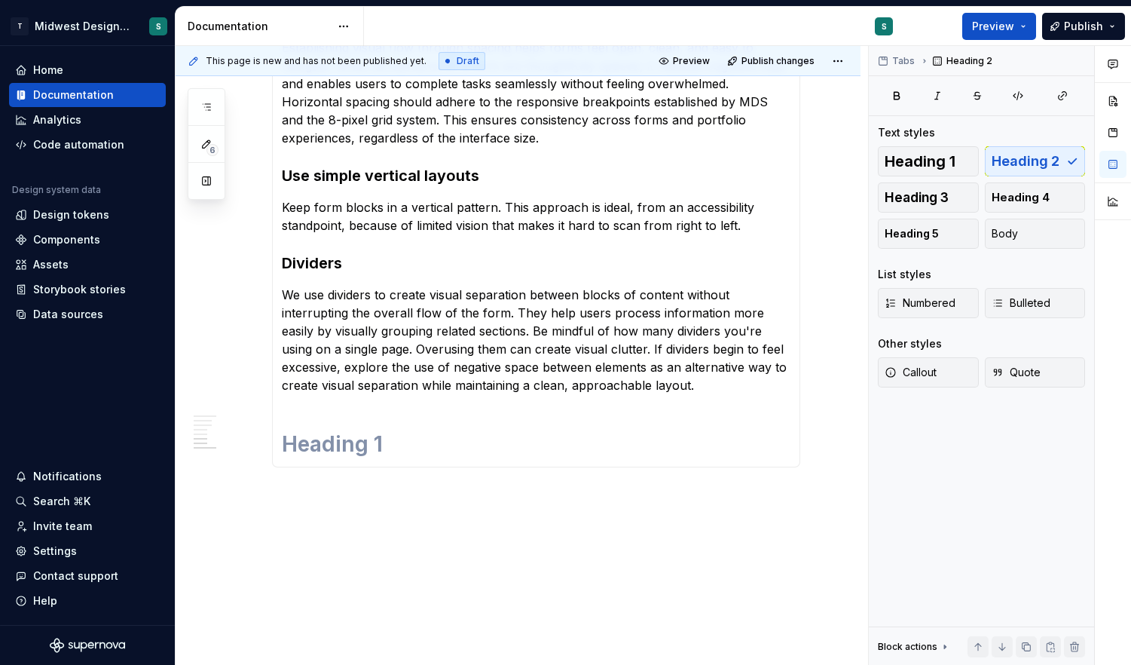
scroll to position [1731, 0]
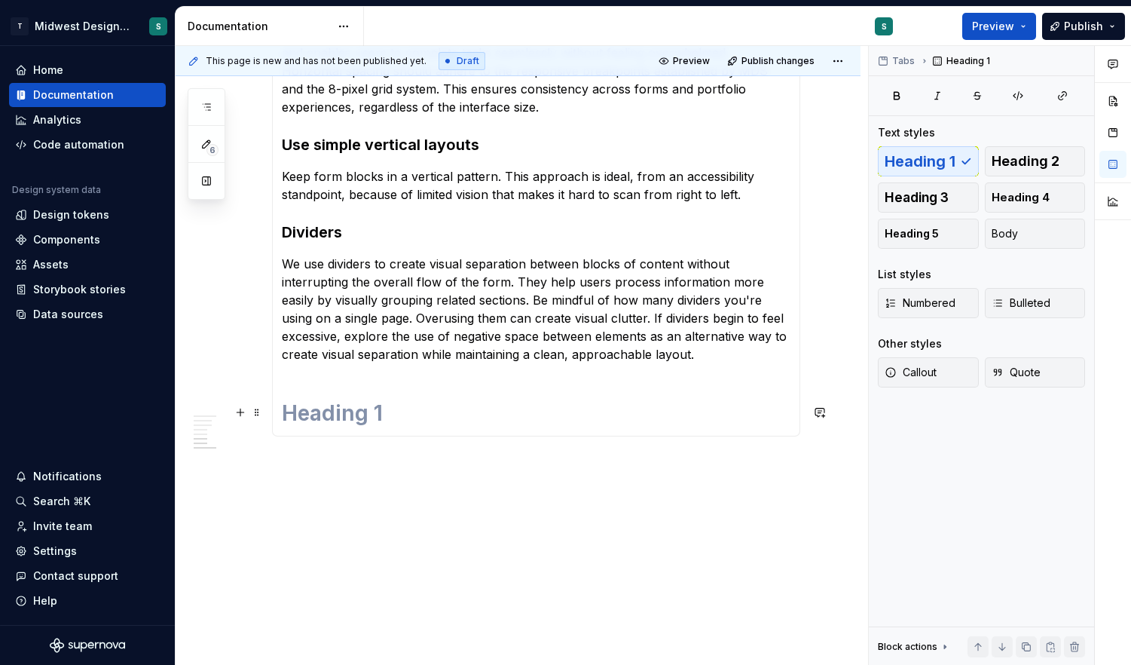
click at [333, 413] on h1 at bounding box center [536, 412] width 509 height 27
click at [1049, 159] on span "Heading 2" at bounding box center [1025, 161] width 68 height 15
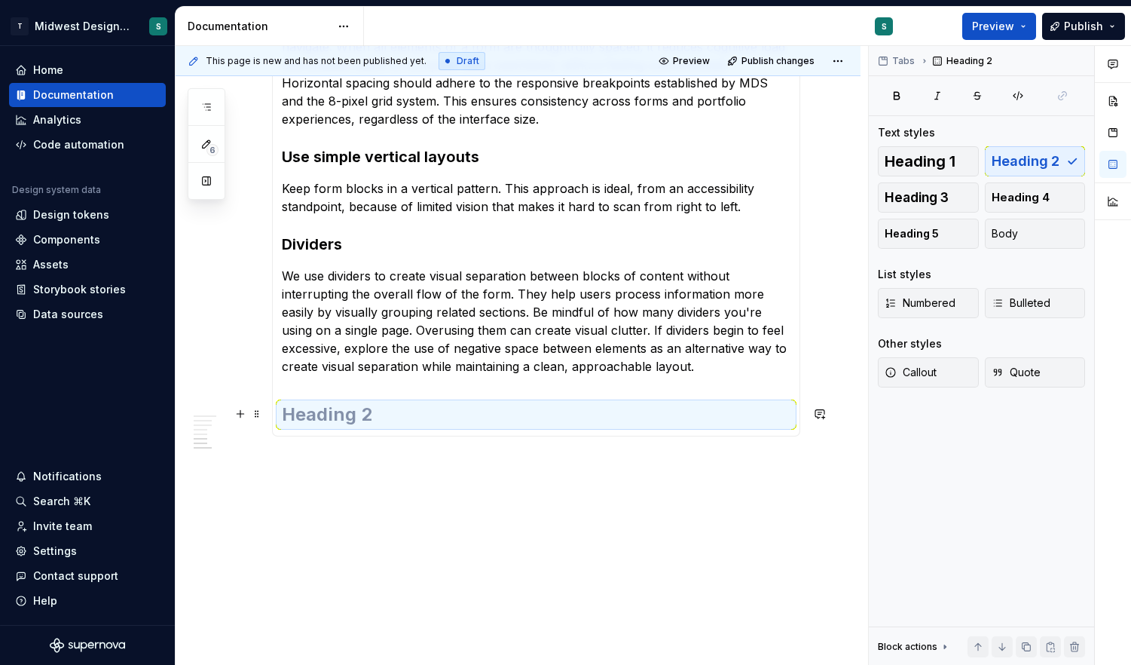
click at [382, 420] on h2 at bounding box center [536, 414] width 509 height 24
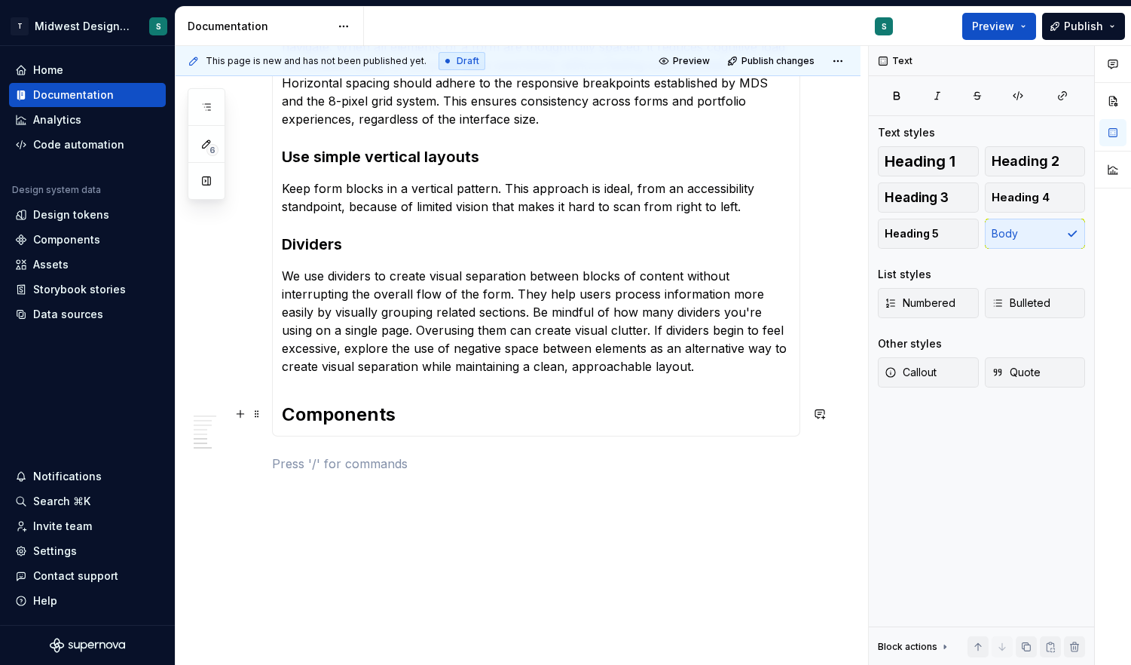
click at [449, 411] on h2 "Components" at bounding box center [536, 414] width 509 height 24
click at [243, 451] on button "button" at bounding box center [240, 446] width 21 height 21
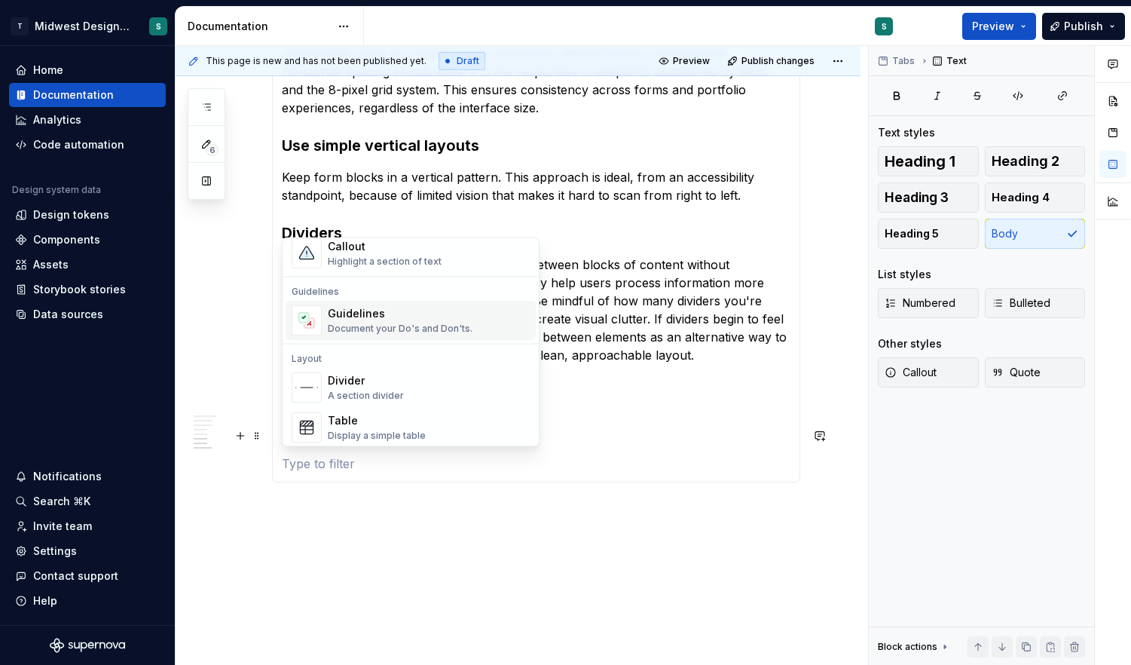
scroll to position [391, 0]
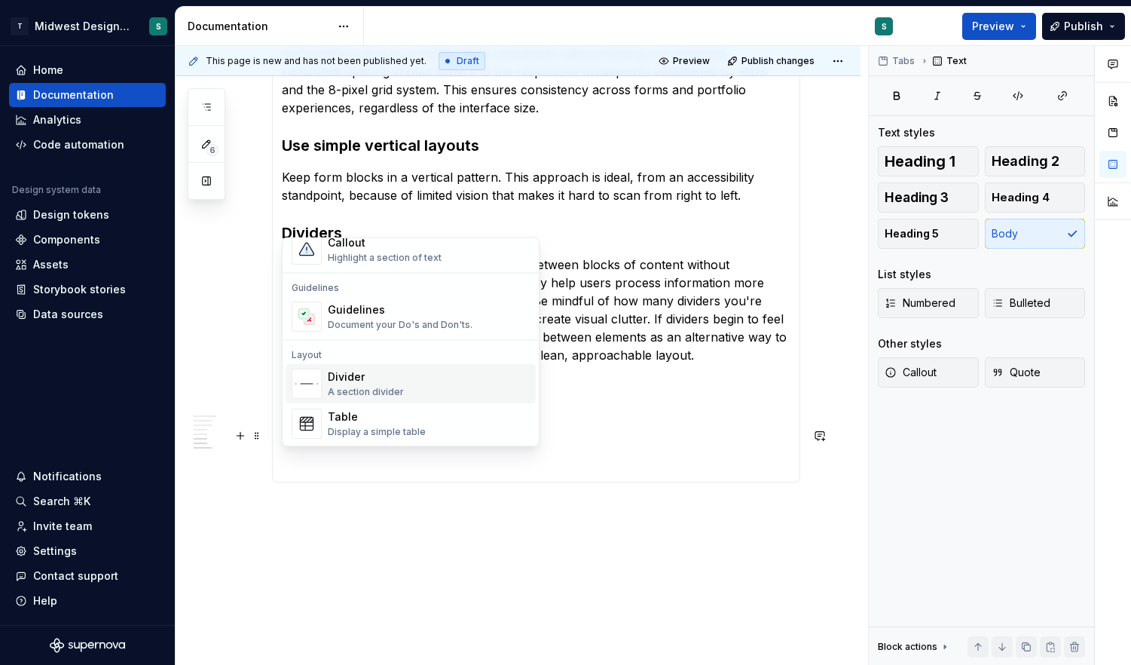
click at [394, 391] on div "A section divider" at bounding box center [366, 392] width 76 height 12
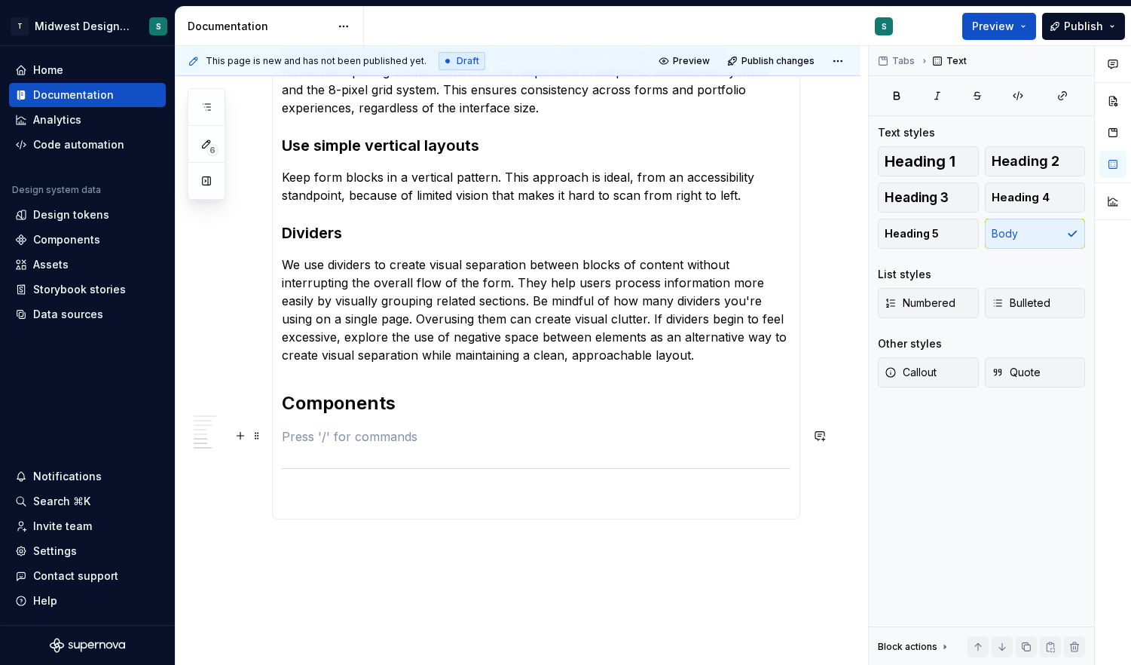
click at [327, 441] on p at bounding box center [536, 436] width 509 height 18
click at [336, 460] on p at bounding box center [536, 464] width 509 height 18
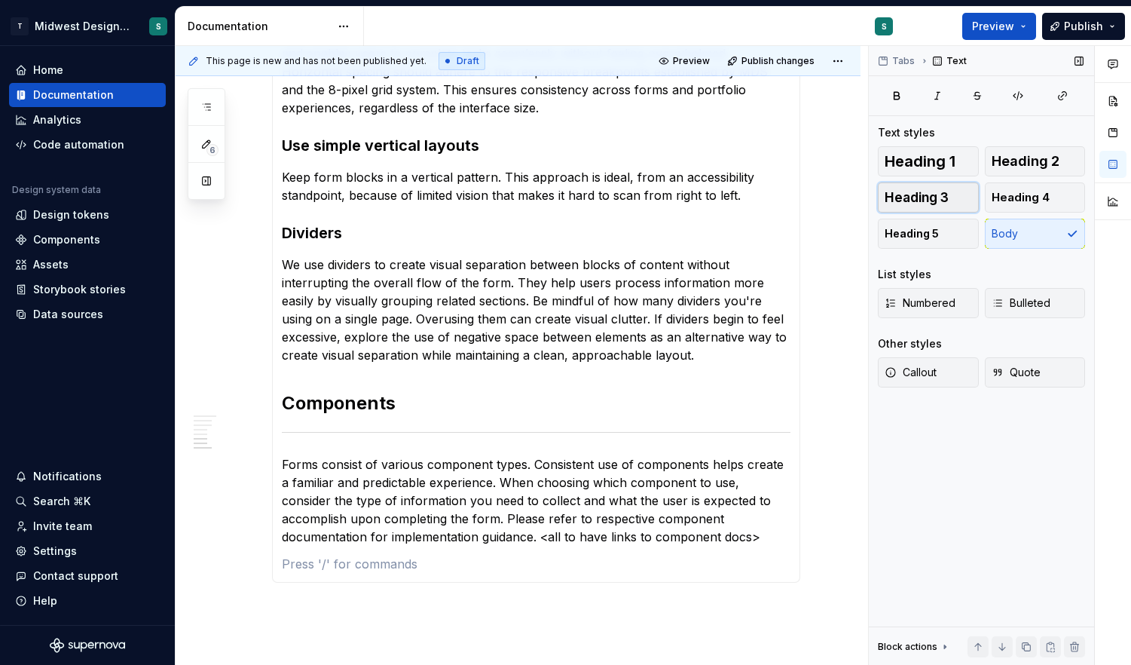
click at [931, 200] on span "Heading 3" at bounding box center [917, 197] width 64 height 15
click at [492, 573] on h3 at bounding box center [536, 574] width 509 height 21
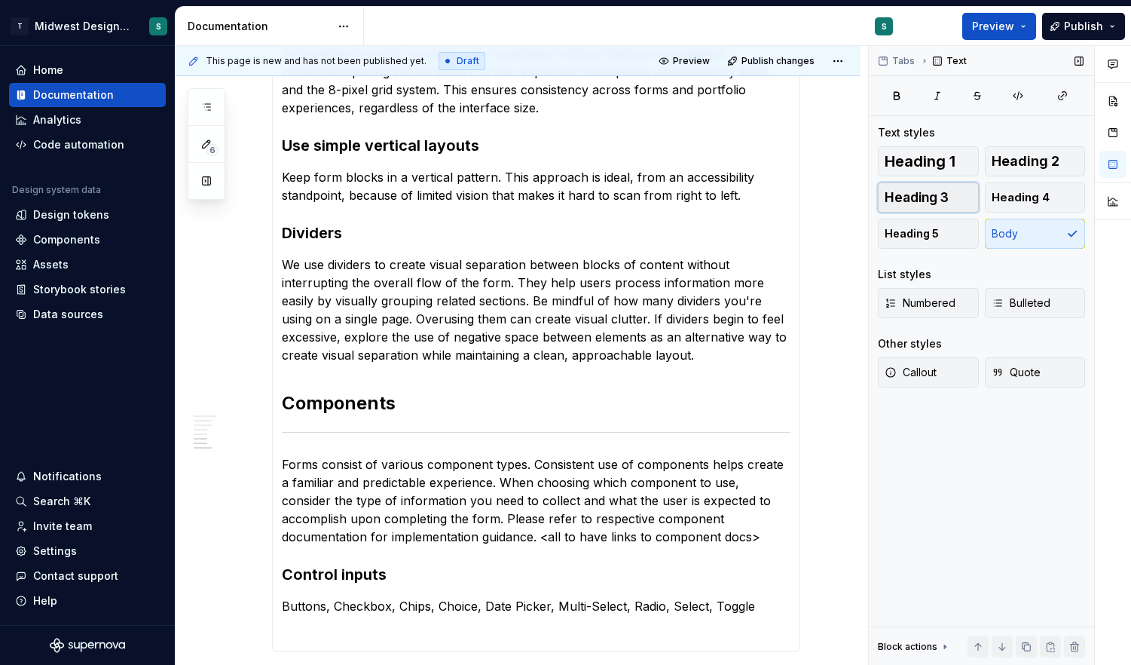
click at [924, 195] on span "Heading 3" at bounding box center [917, 197] width 64 height 15
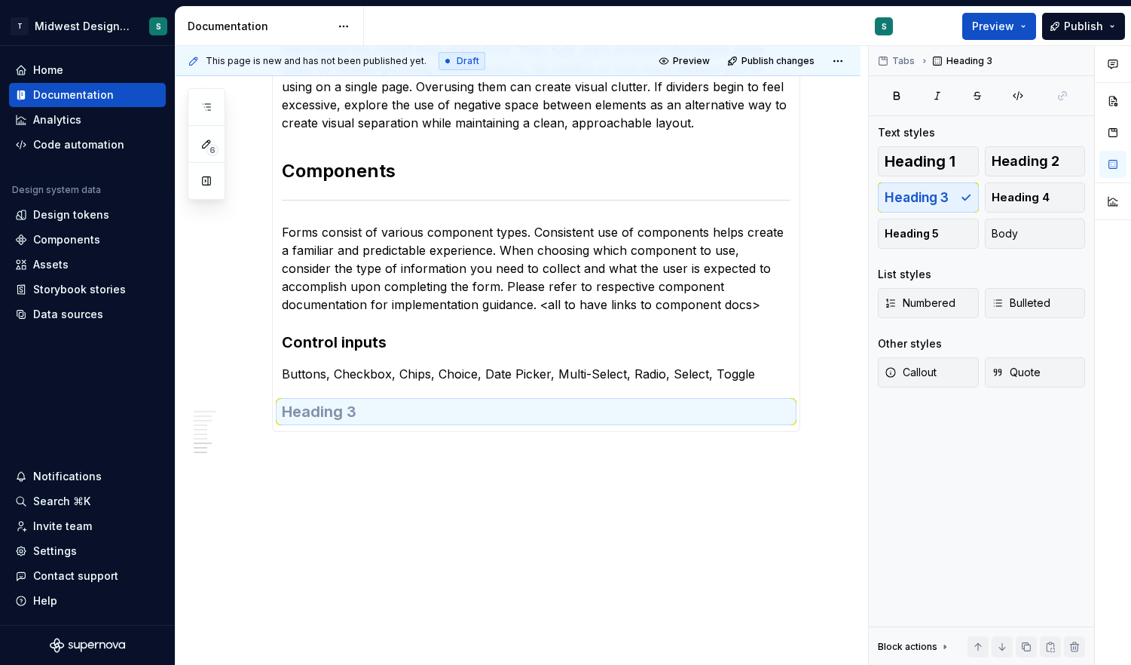
scroll to position [1978, 0]
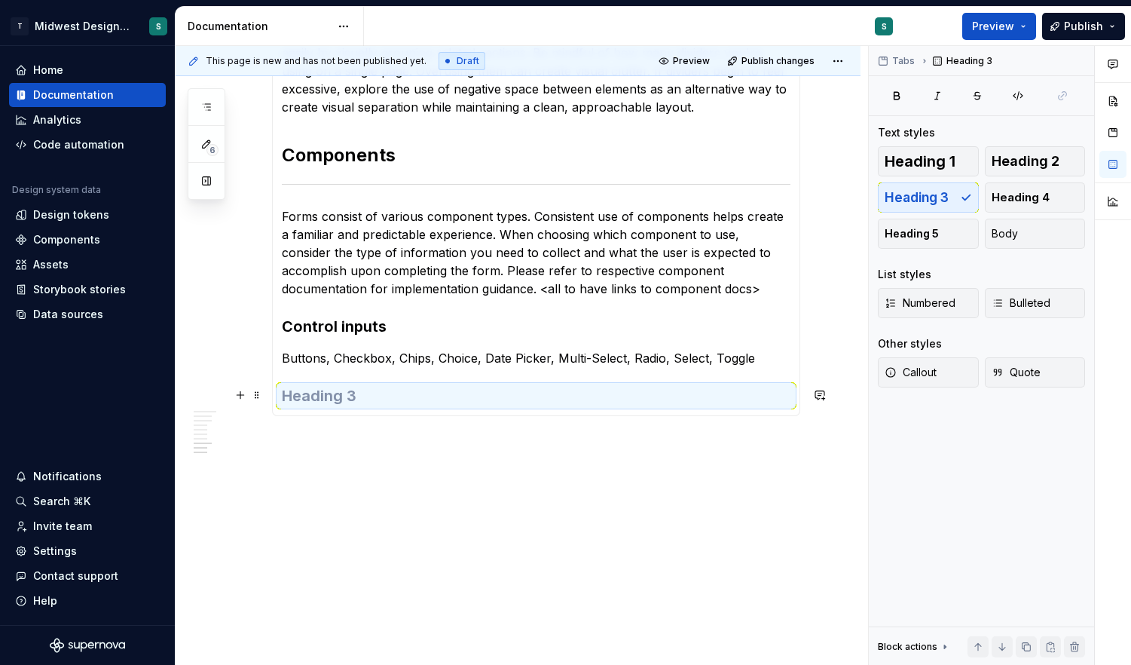
click at [311, 392] on h3 at bounding box center [536, 395] width 509 height 21
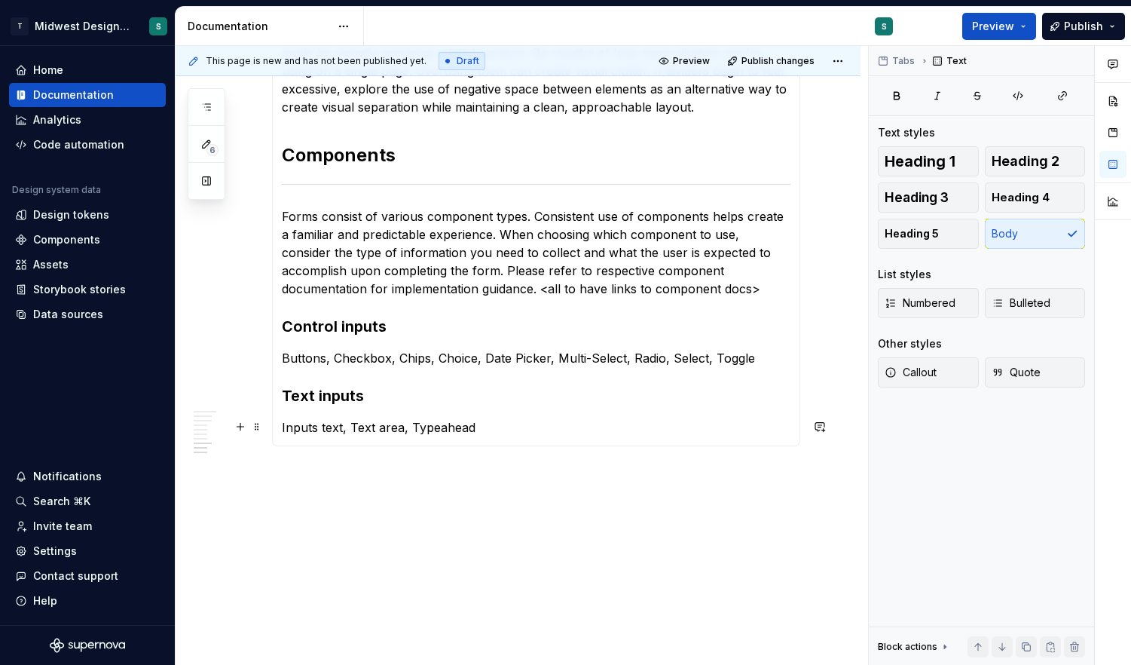
click at [286, 426] on p "Inputs text, Text area, Typeahead" at bounding box center [536, 427] width 509 height 18
click at [1029, 297] on span "Bulleted" at bounding box center [1020, 302] width 59 height 15
click at [1027, 309] on span "Bulleted" at bounding box center [1020, 302] width 59 height 15
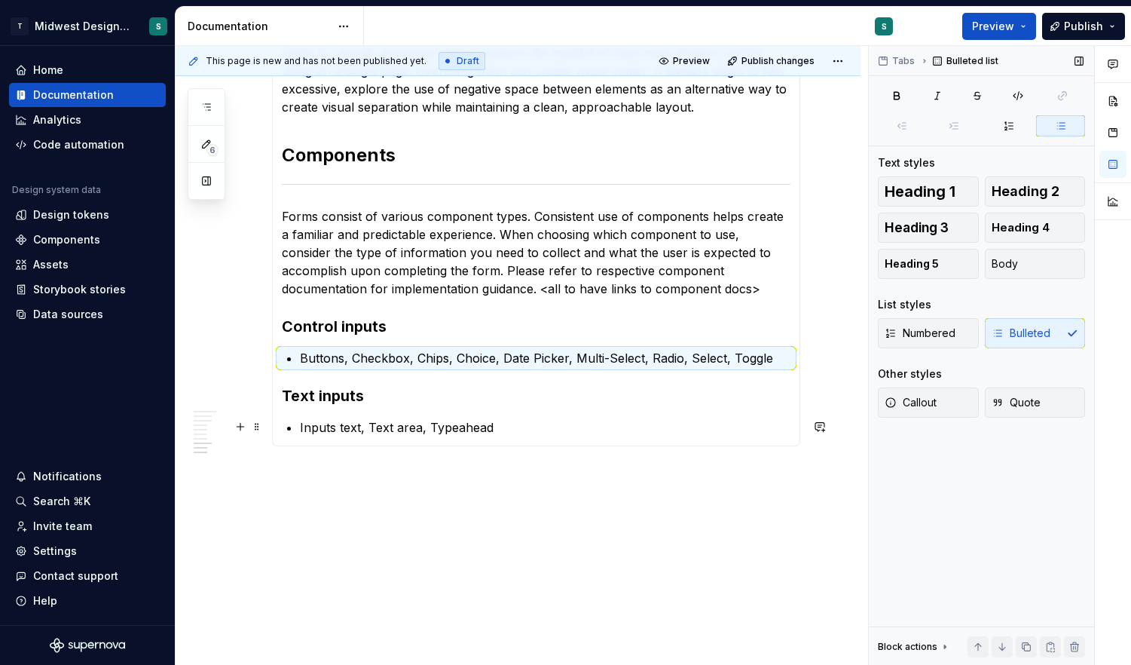
click at [528, 429] on p "Inputs text, Text area, Typeahead" at bounding box center [545, 427] width 490 height 18
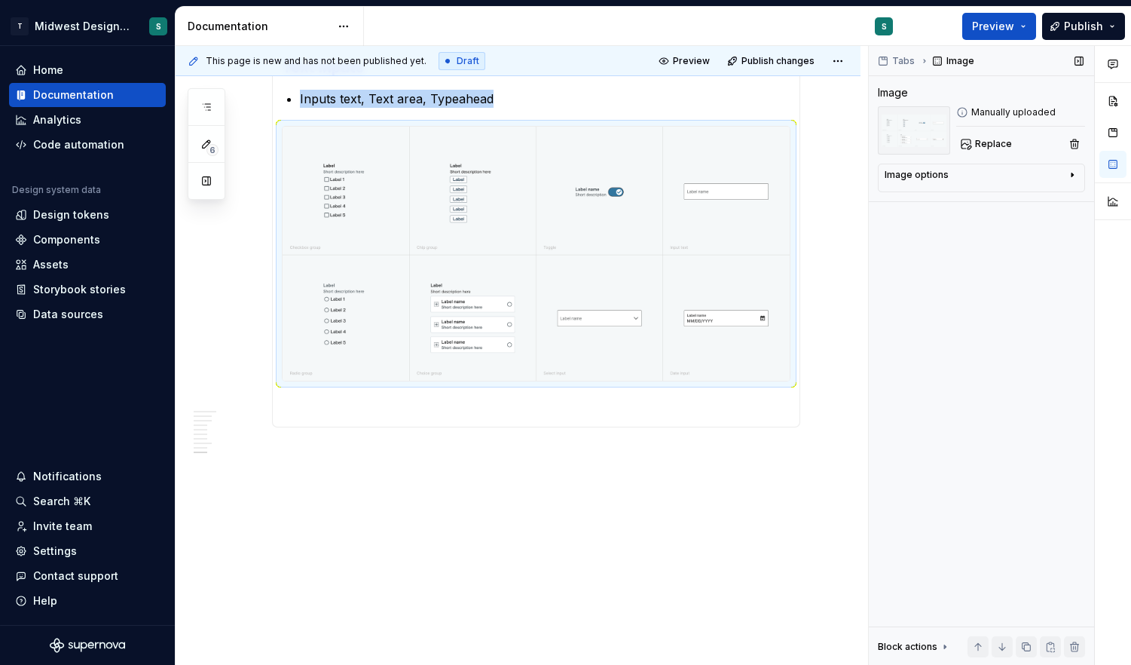
scroll to position [2321, 0]
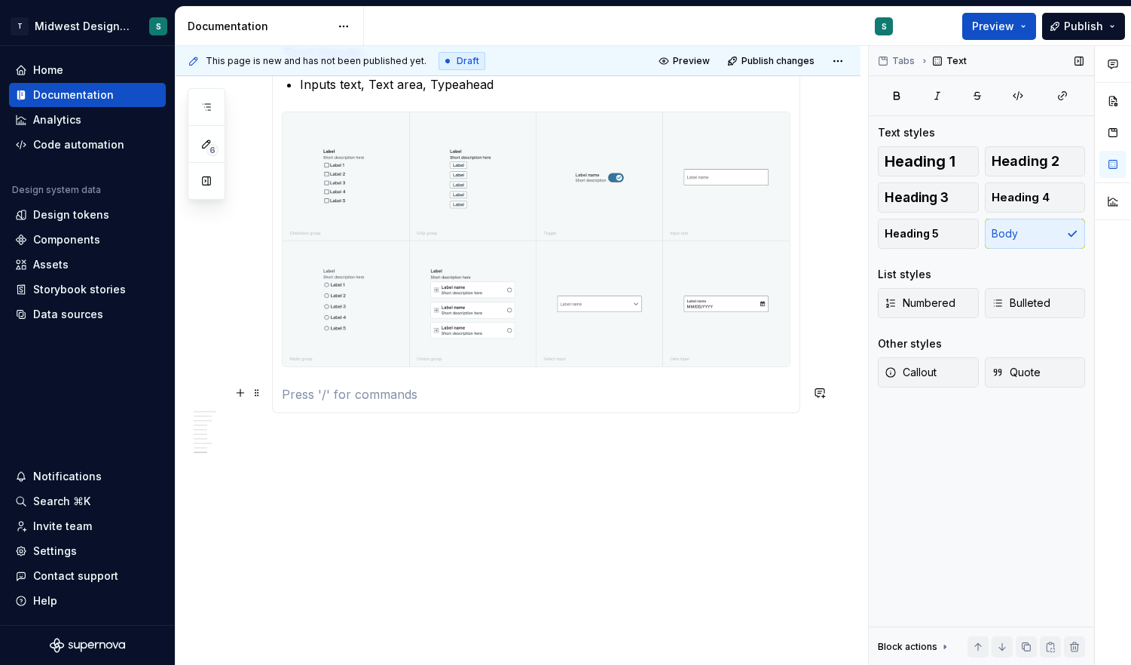
click at [563, 399] on p at bounding box center [536, 394] width 509 height 18
click at [299, 393] on p at bounding box center [536, 394] width 509 height 18
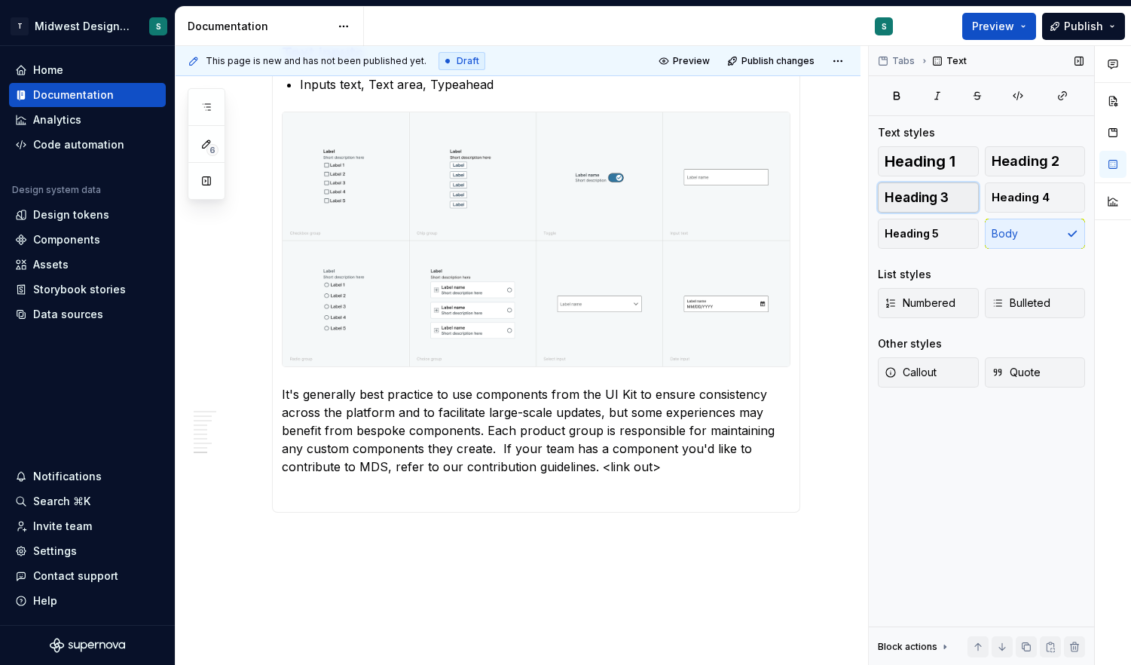
click at [916, 198] on span "Heading 3" at bounding box center [917, 197] width 64 height 15
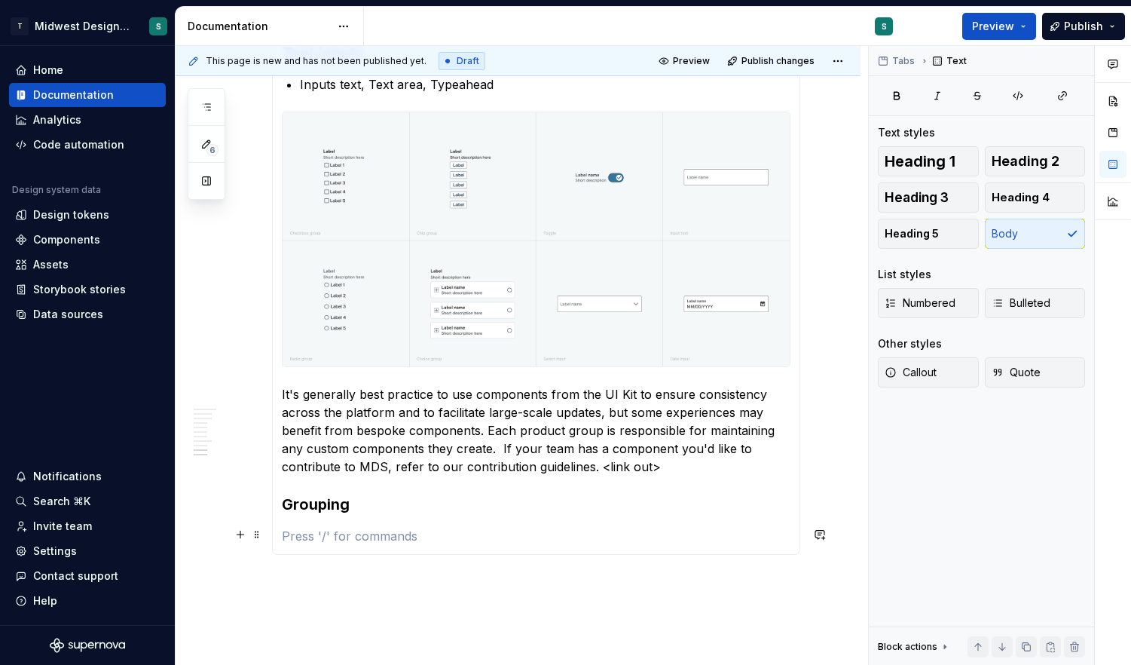
click at [314, 532] on p at bounding box center [536, 536] width 509 height 18
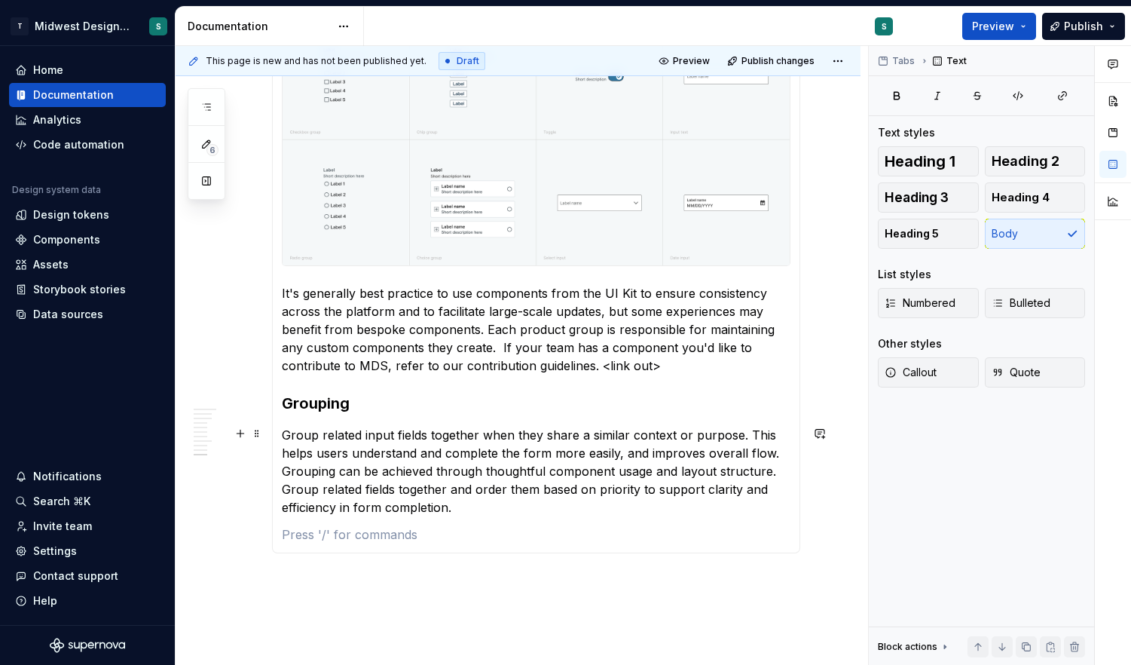
scroll to position [2423, 0]
click at [390, 524] on p at bounding box center [536, 533] width 509 height 18
click at [928, 193] on span "Heading 3" at bounding box center [917, 197] width 64 height 15
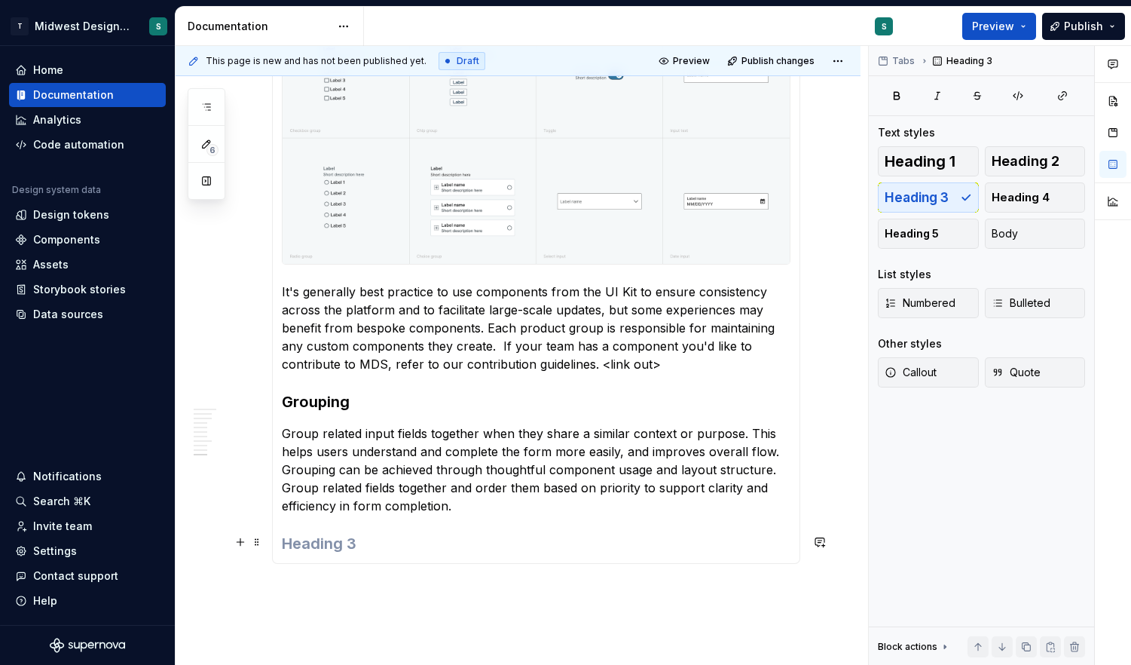
click at [450, 533] on h3 at bounding box center [536, 543] width 509 height 21
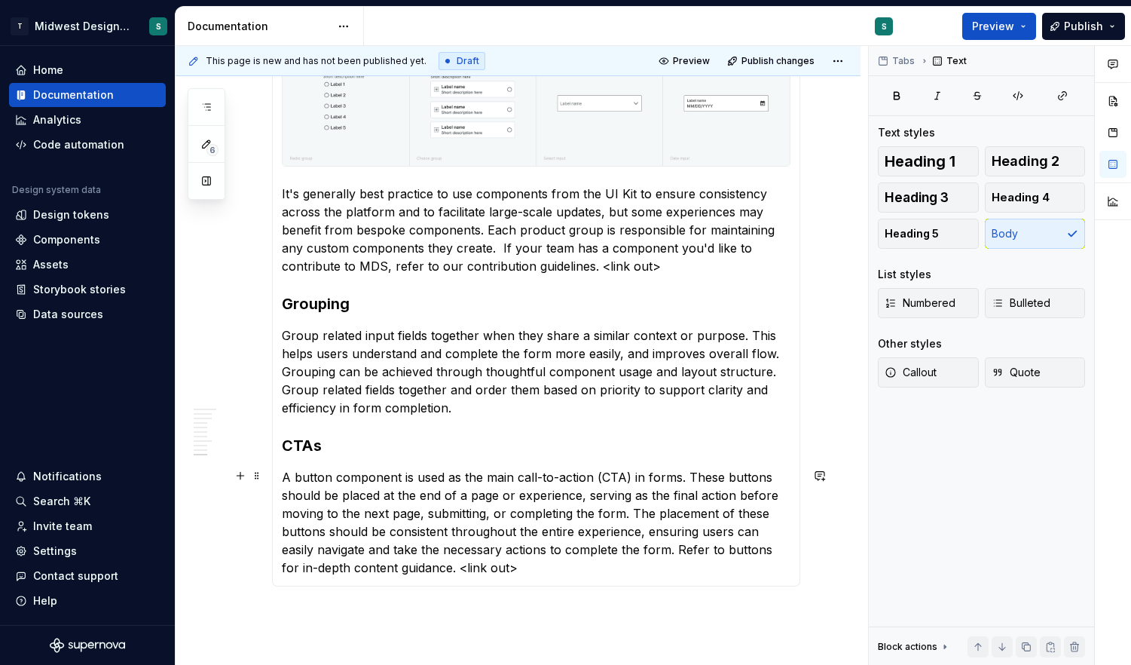
scroll to position [2525, 0]
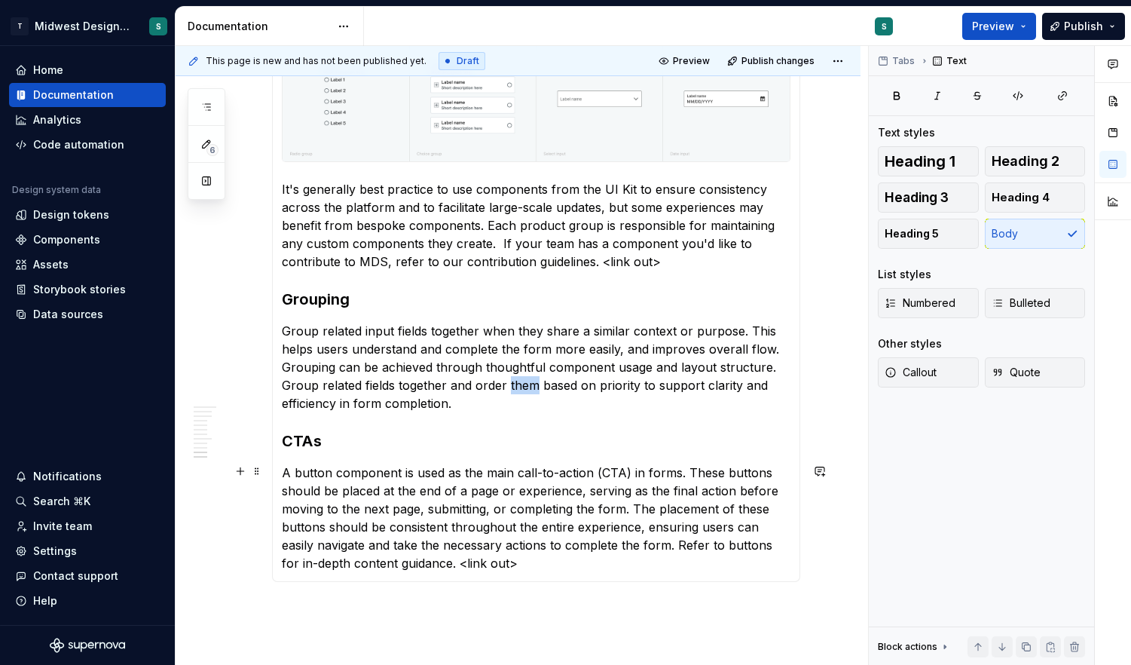
click at [527, 383] on p "Group related input fields together when they share a similar context or purpos…" at bounding box center [536, 367] width 509 height 90
click at [498, 243] on p "It's generally best practice to use components from the UI Kit to ensure consis…" at bounding box center [536, 225] width 509 height 90
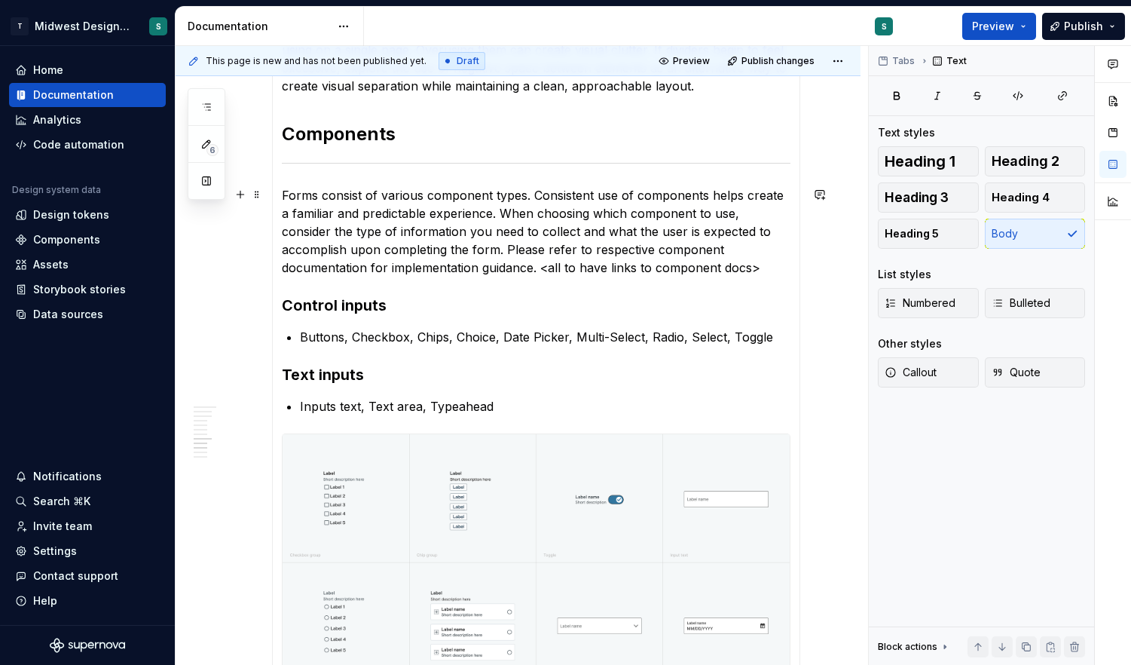
scroll to position [1980, 0]
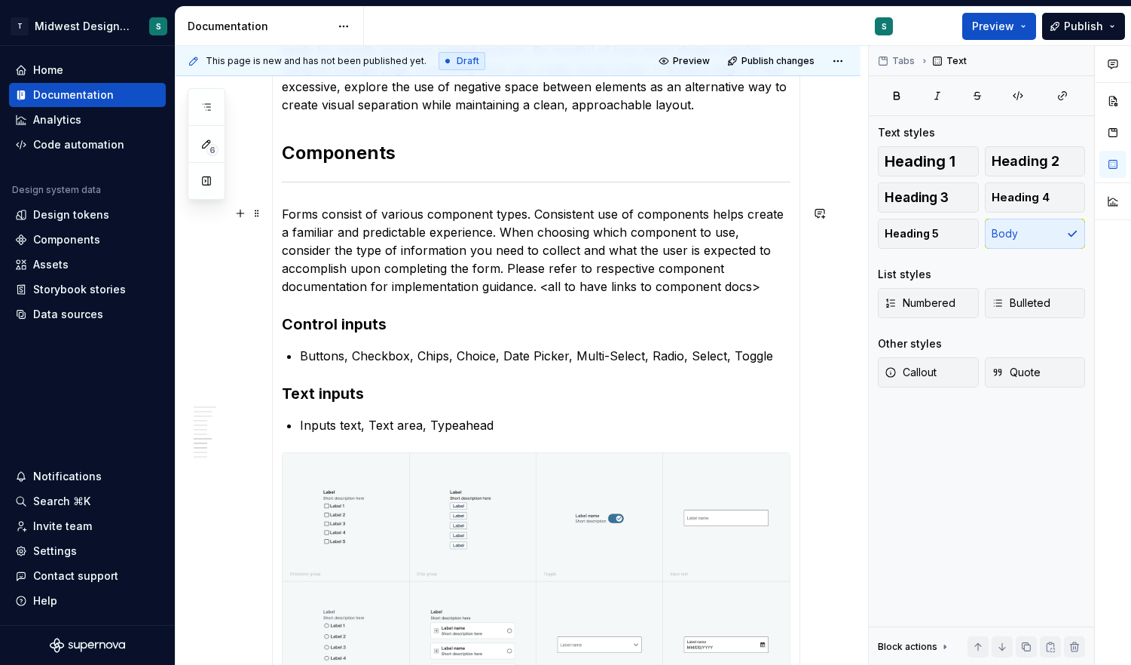
click at [647, 241] on p "Forms consist of various component types. Consistent use of components helps cr…" at bounding box center [536, 250] width 509 height 90
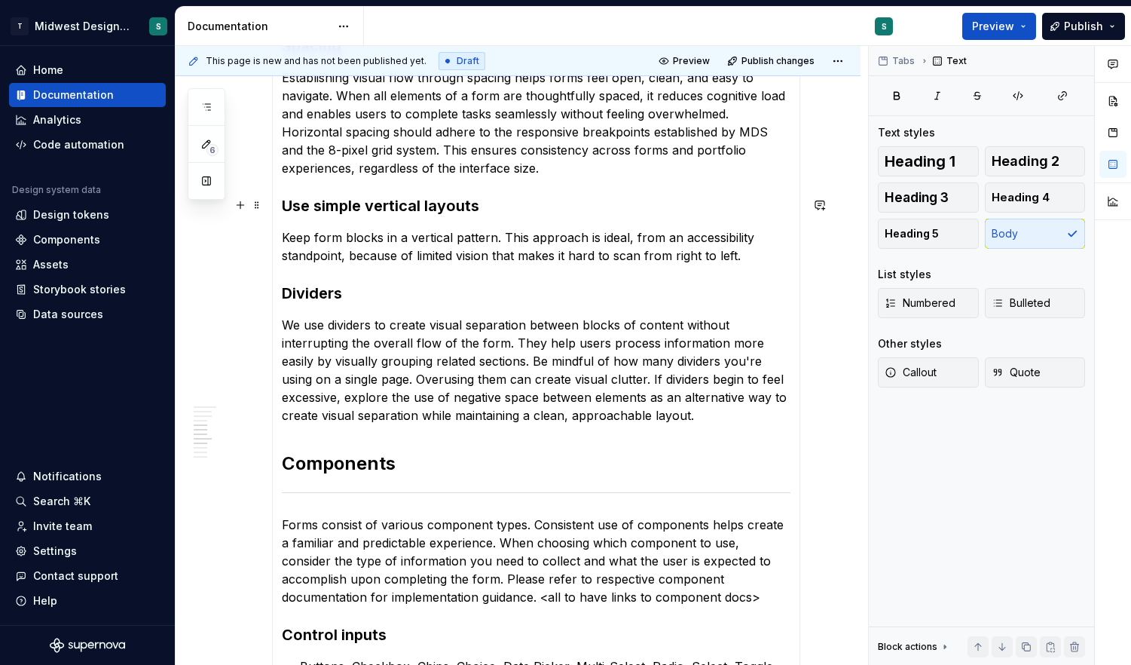
scroll to position [1664, 0]
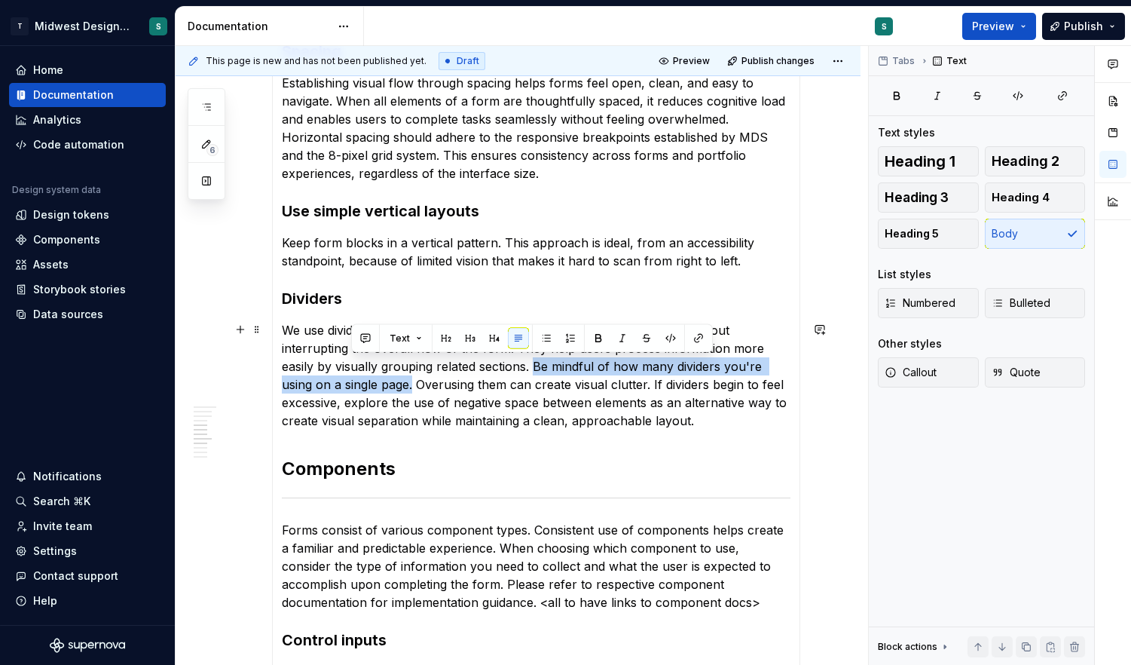
drag, startPoint x: 496, startPoint y: 362, endPoint x: 351, endPoint y: 387, distance: 146.8
click at [351, 387] on p "We use dividers to create visual separation between blocks of content without i…" at bounding box center [536, 375] width 509 height 108
click at [596, 341] on button "button" at bounding box center [598, 338] width 21 height 21
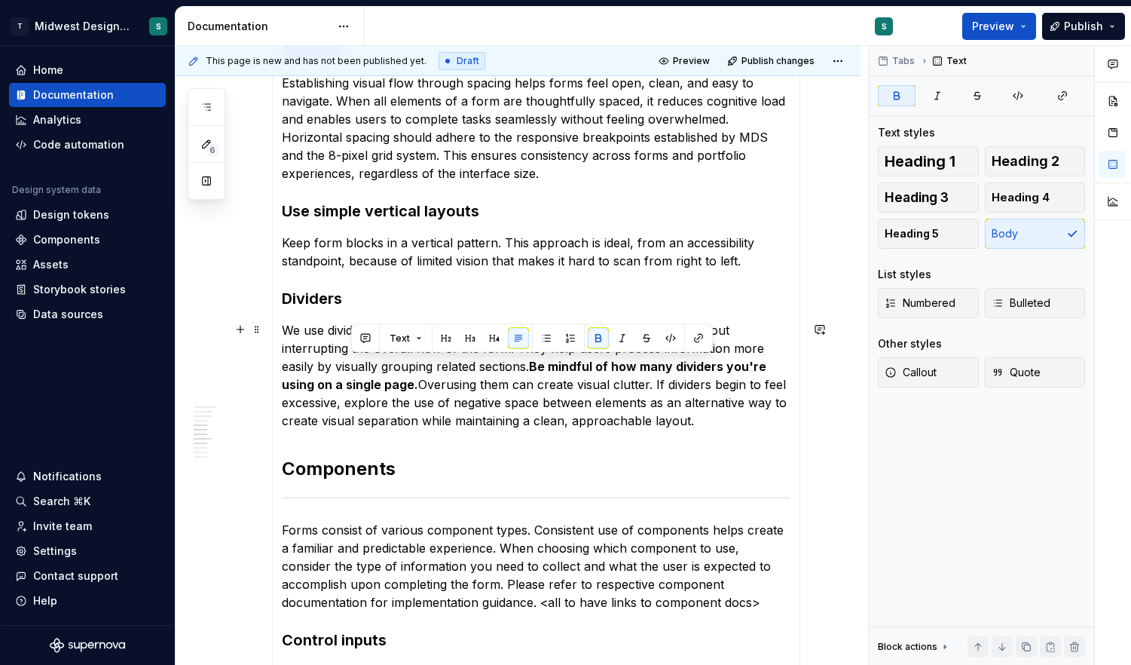
click at [694, 419] on p "We use dividers to create visual separation between blocks of content without i…" at bounding box center [536, 375] width 509 height 108
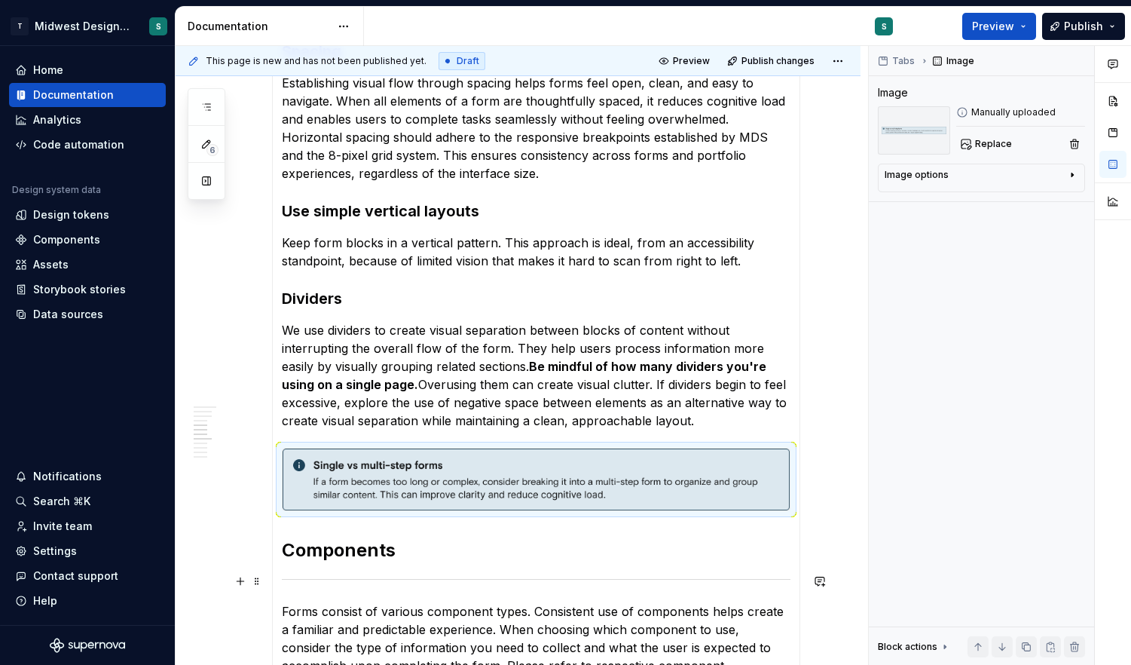
click at [550, 571] on section-item-column "Overview Forms are collections of controls and input types that users interact …" at bounding box center [536, 111] width 509 height 2859
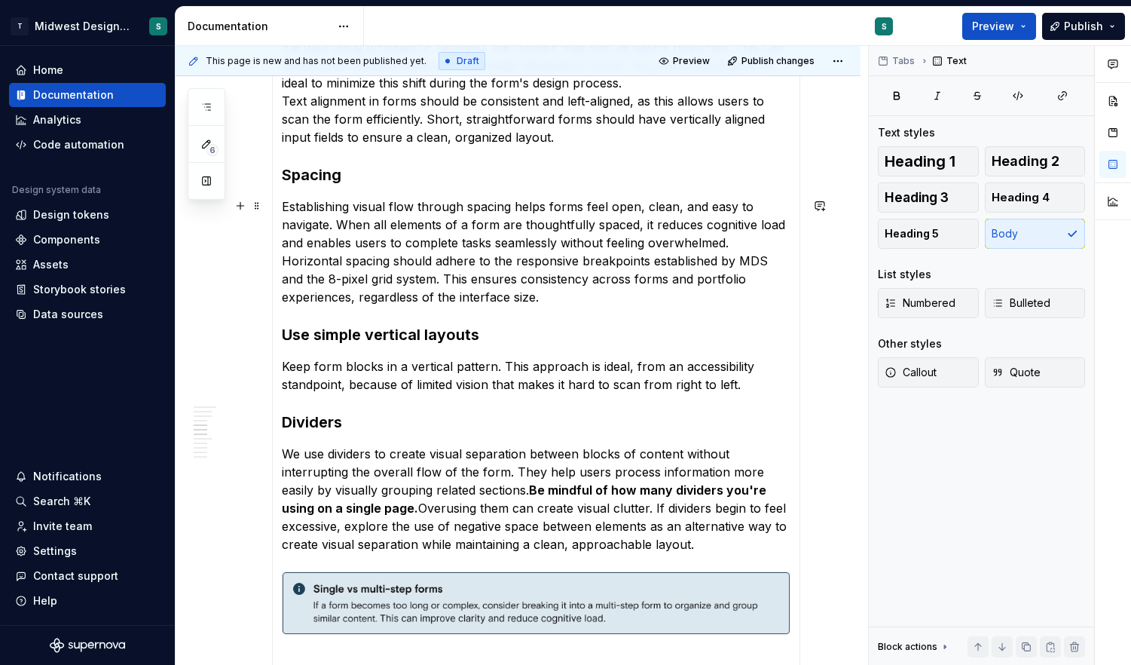
scroll to position [1509, 0]
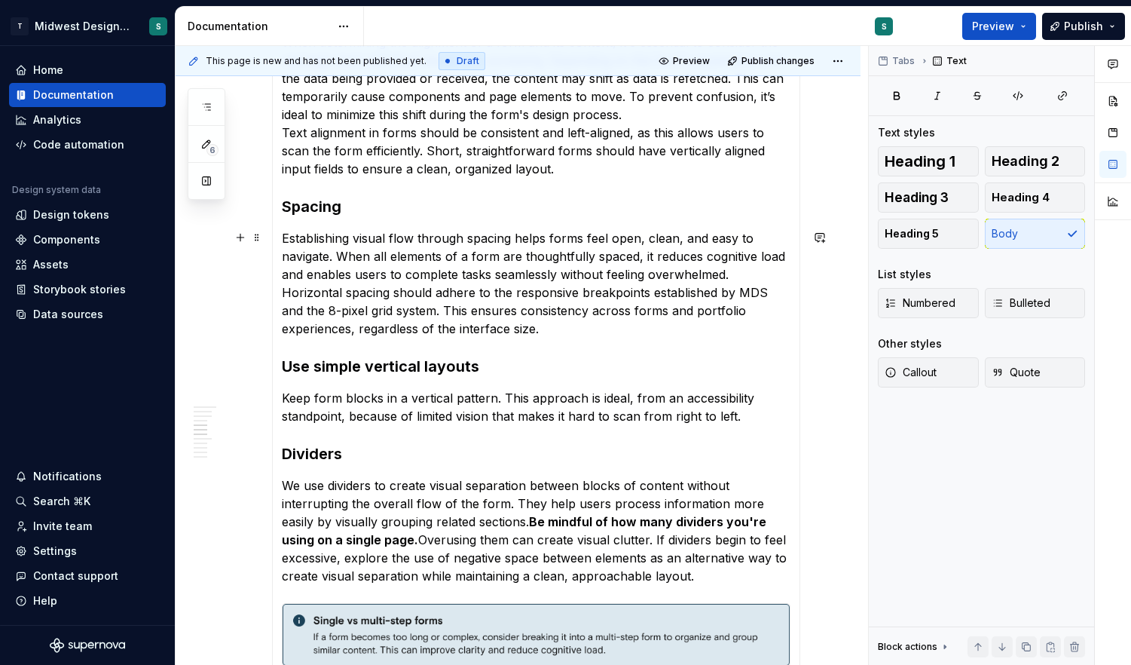
click at [749, 270] on p "Establishing visual flow through spacing helps forms feel open, clean, and easy…" at bounding box center [536, 283] width 509 height 108
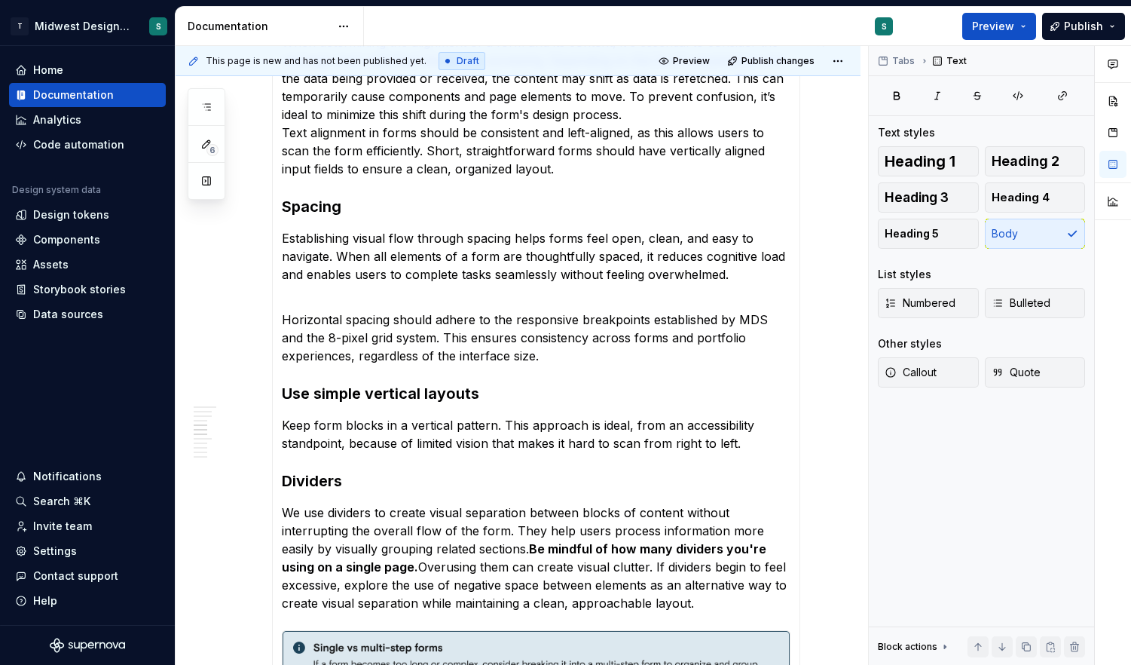
click at [666, 119] on p "When determining the alignment of a form and its content, it's essential to con…" at bounding box center [536, 105] width 509 height 145
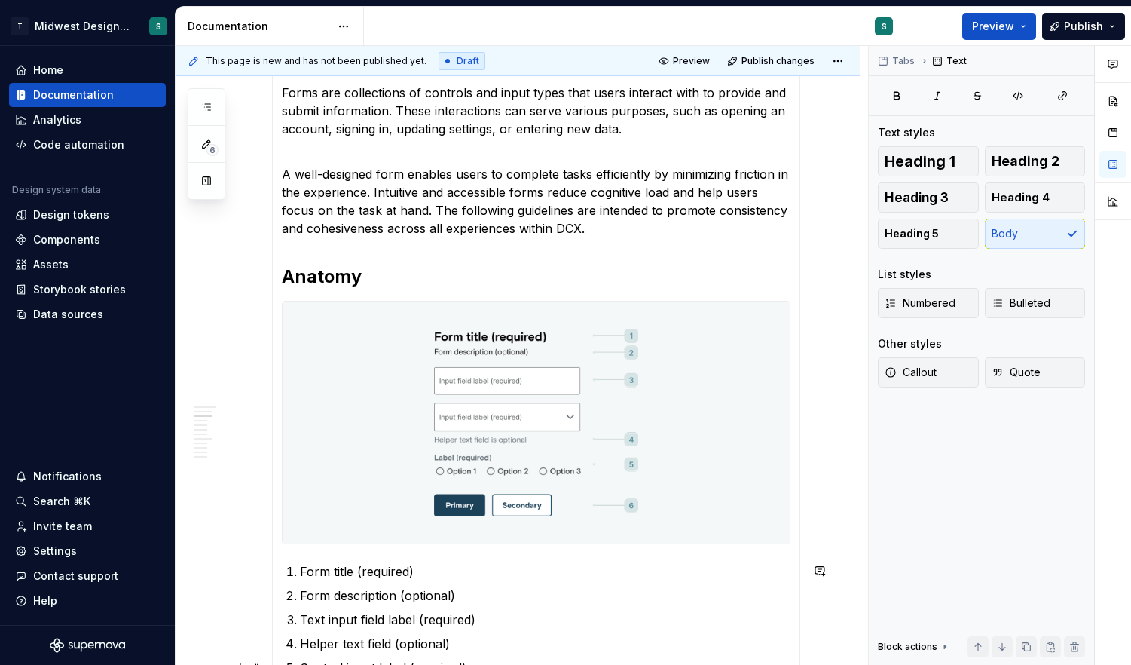
scroll to position [0, 0]
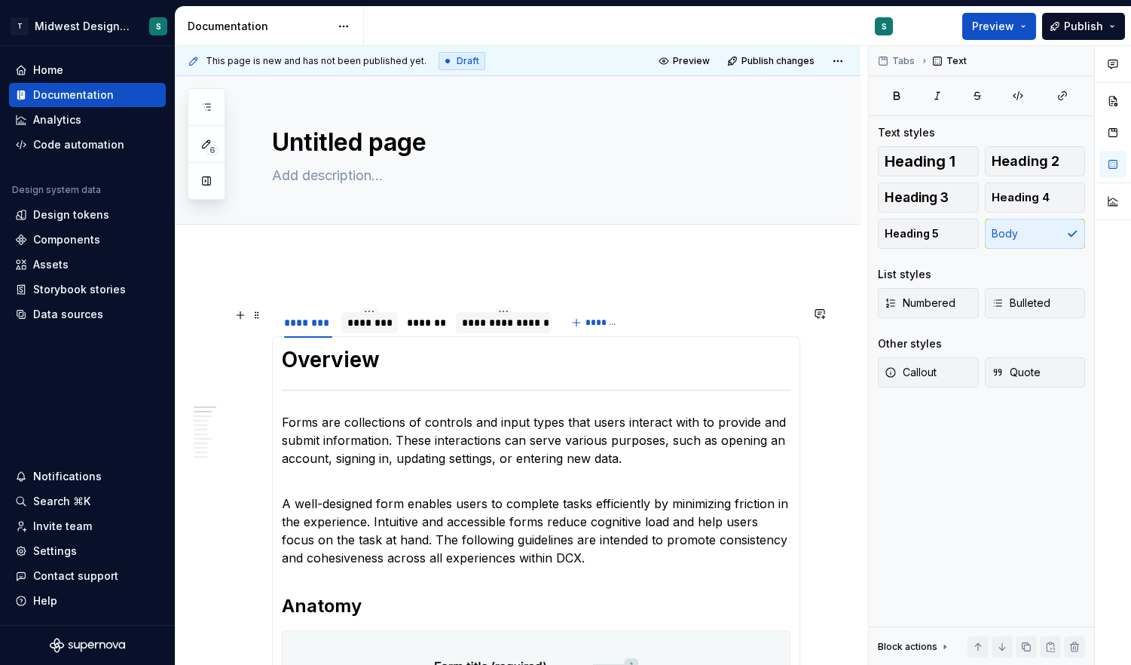
click at [375, 322] on div "********" at bounding box center [369, 322] width 44 height 15
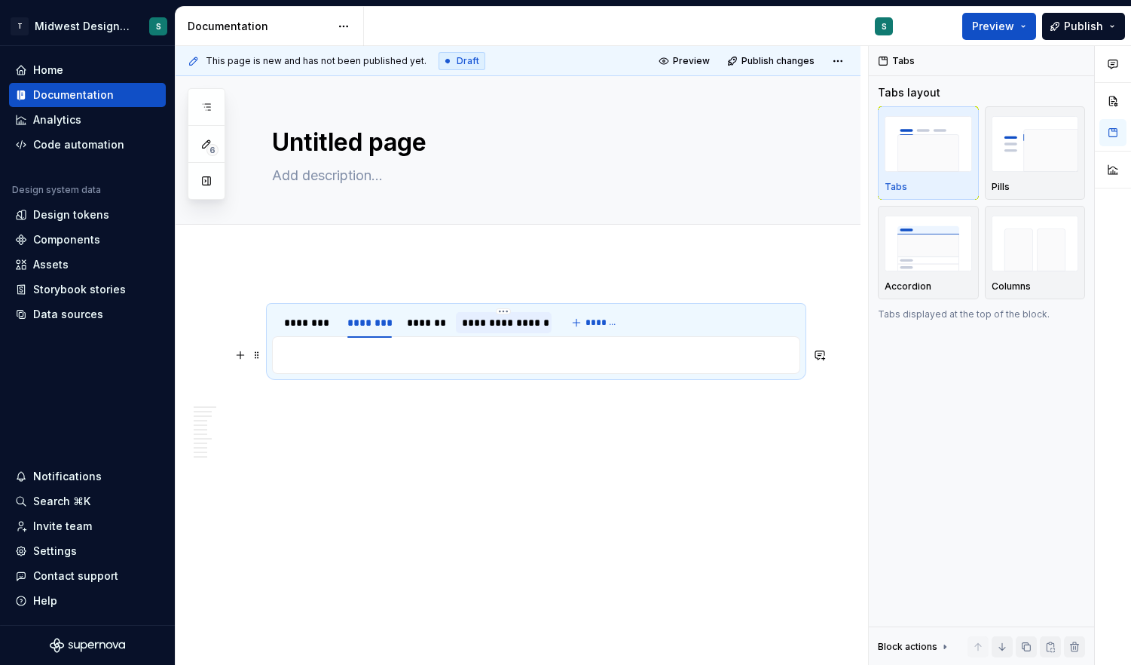
click at [361, 352] on p at bounding box center [536, 355] width 509 height 18
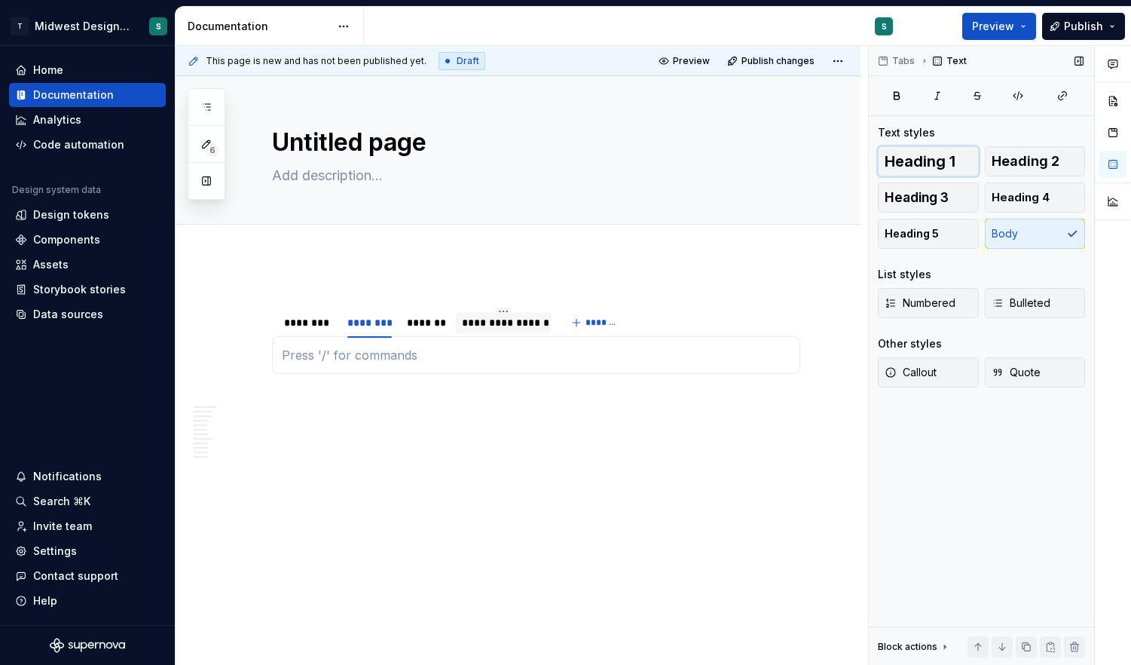
click at [931, 155] on span "Heading 1" at bounding box center [920, 161] width 71 height 15
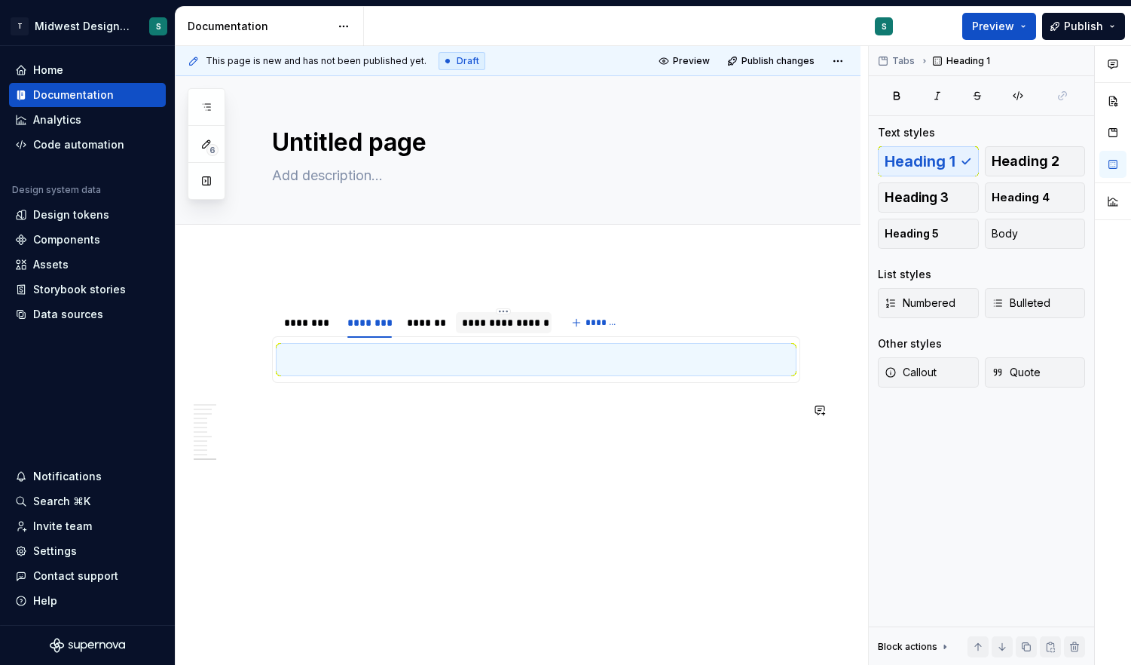
click at [313, 361] on h1 at bounding box center [536, 359] width 509 height 27
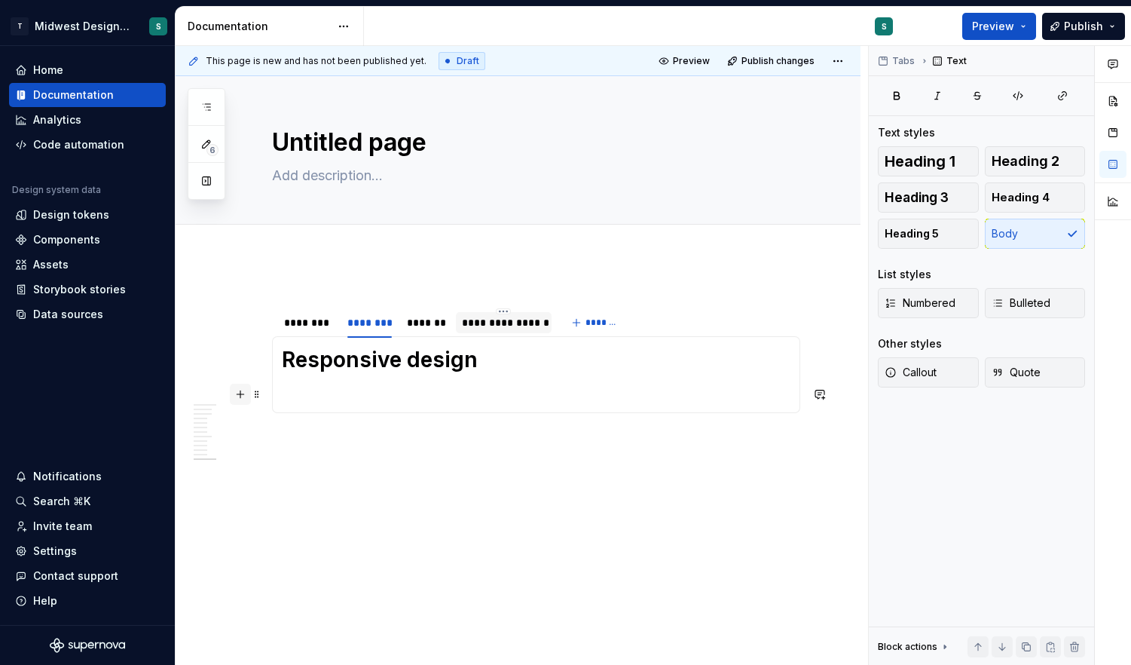
click at [244, 392] on button "button" at bounding box center [240, 393] width 21 height 21
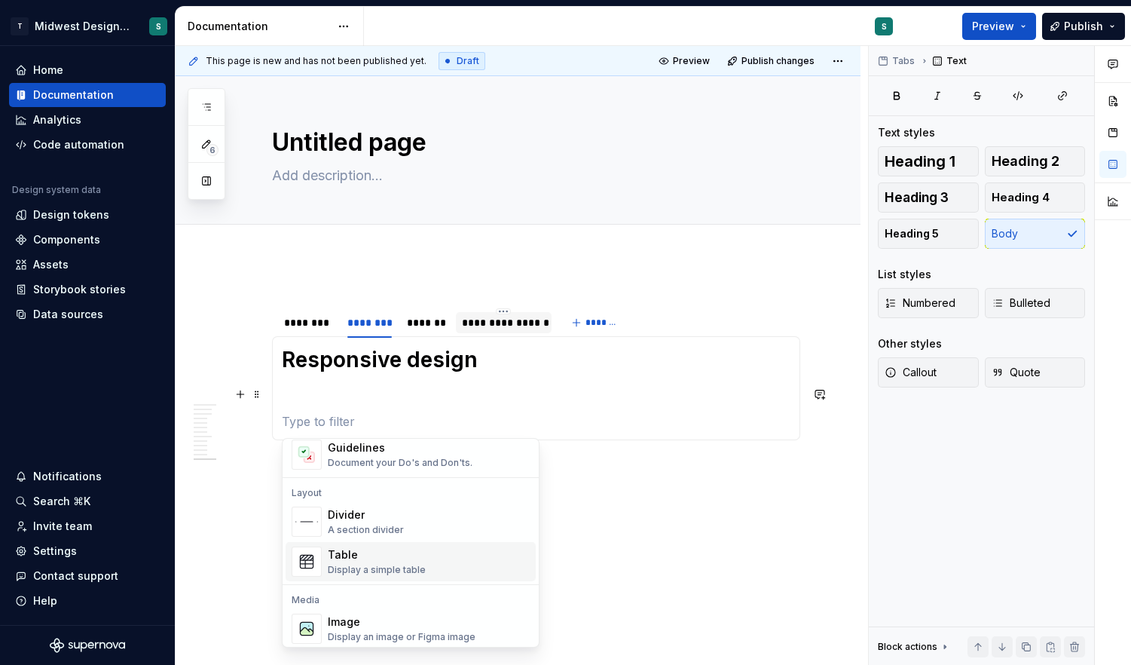
scroll to position [457, 0]
click at [372, 507] on div "Divider" at bounding box center [366, 511] width 76 height 15
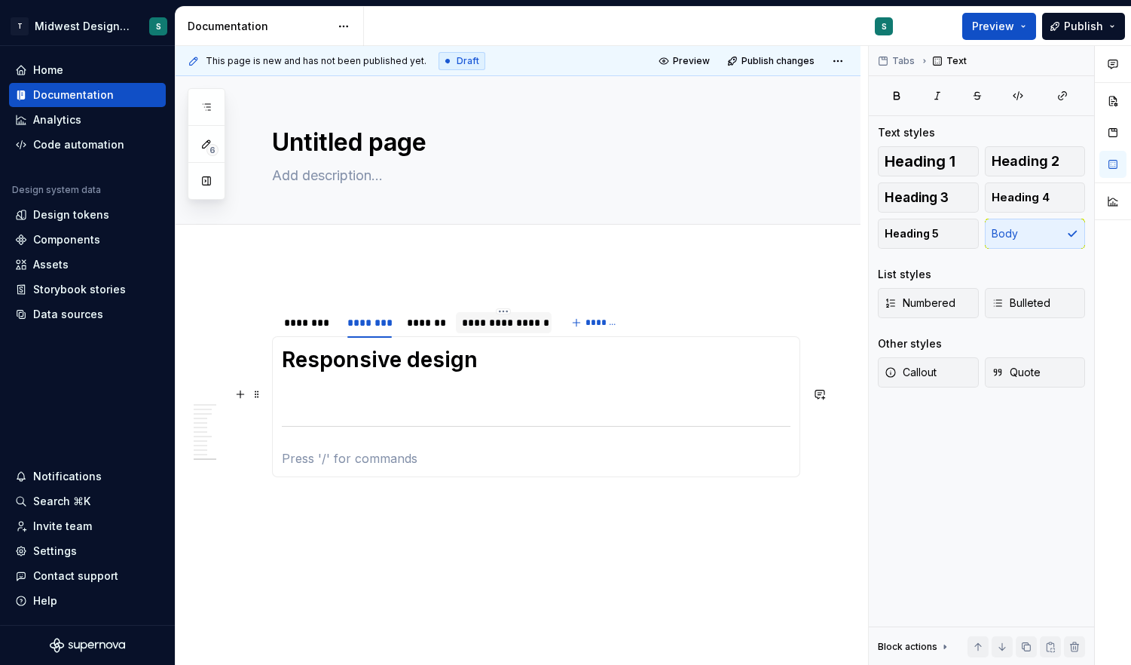
click at [362, 399] on p at bounding box center [536, 394] width 509 height 18
click at [339, 426] on p at bounding box center [536, 422] width 509 height 18
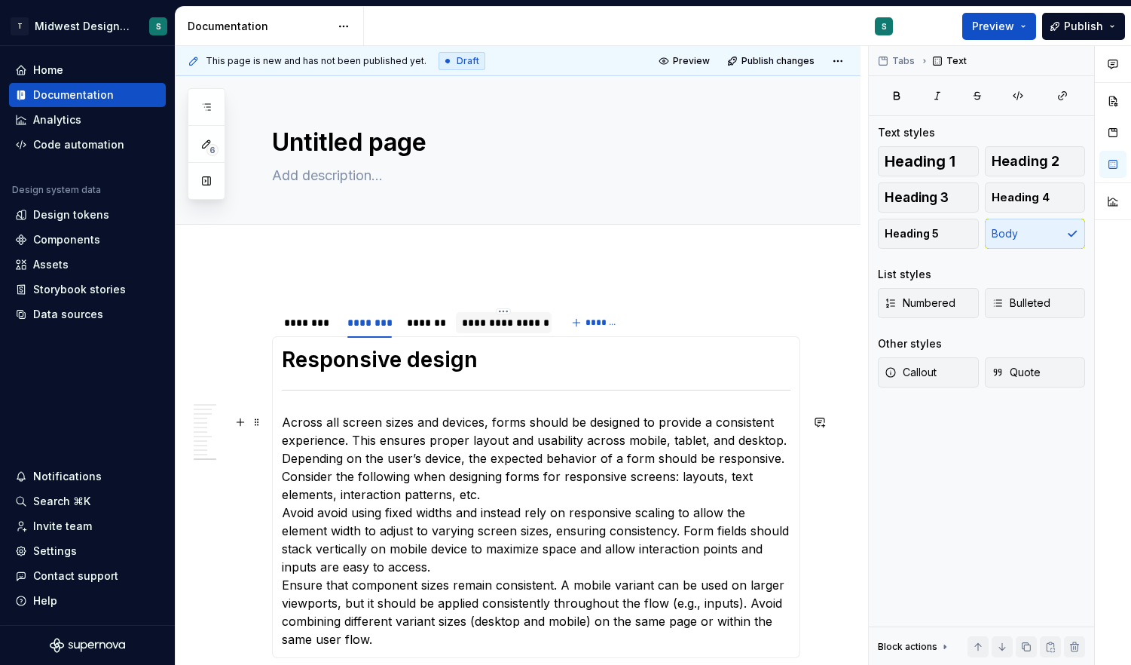
scroll to position [41, 0]
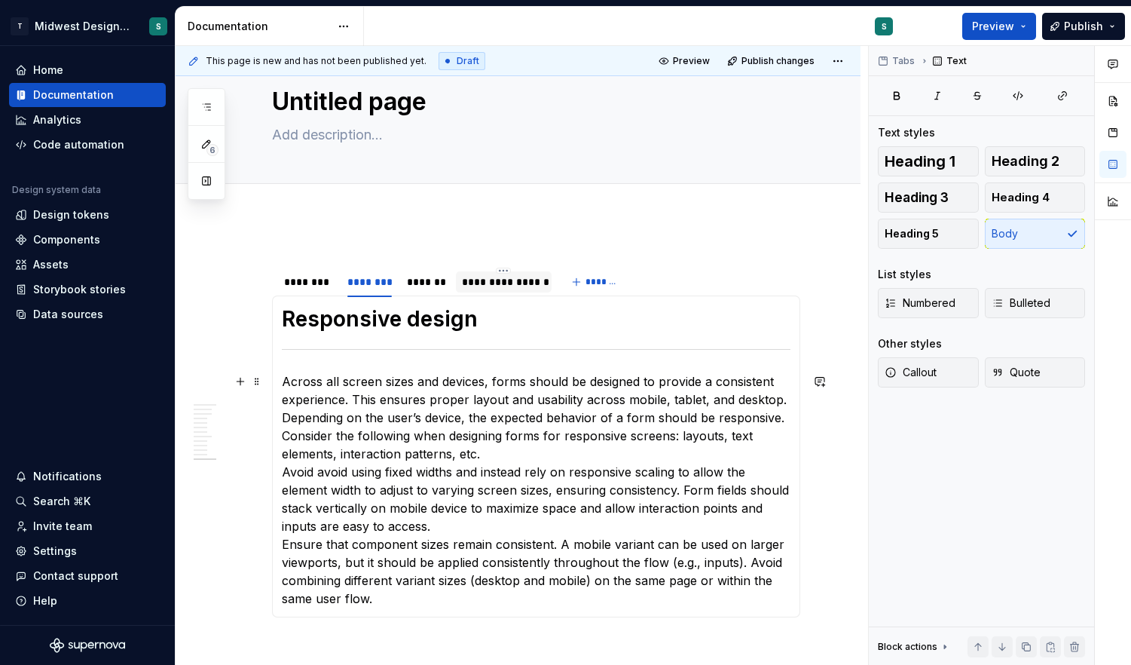
click at [491, 448] on p "Across all screen sizes and devices, forms should be designed to provide a cons…" at bounding box center [536, 489] width 509 height 235
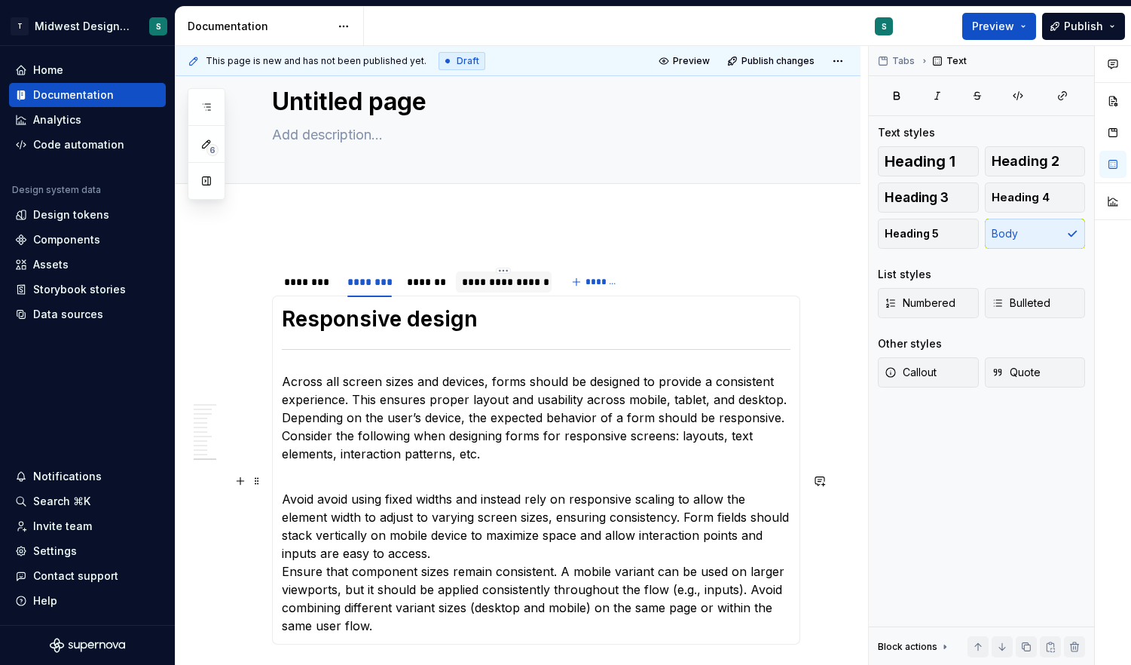
click at [466, 551] on p "Avoid avoid using fixed widths and instead rely on responsive scaling to allow …" at bounding box center [536, 553] width 509 height 163
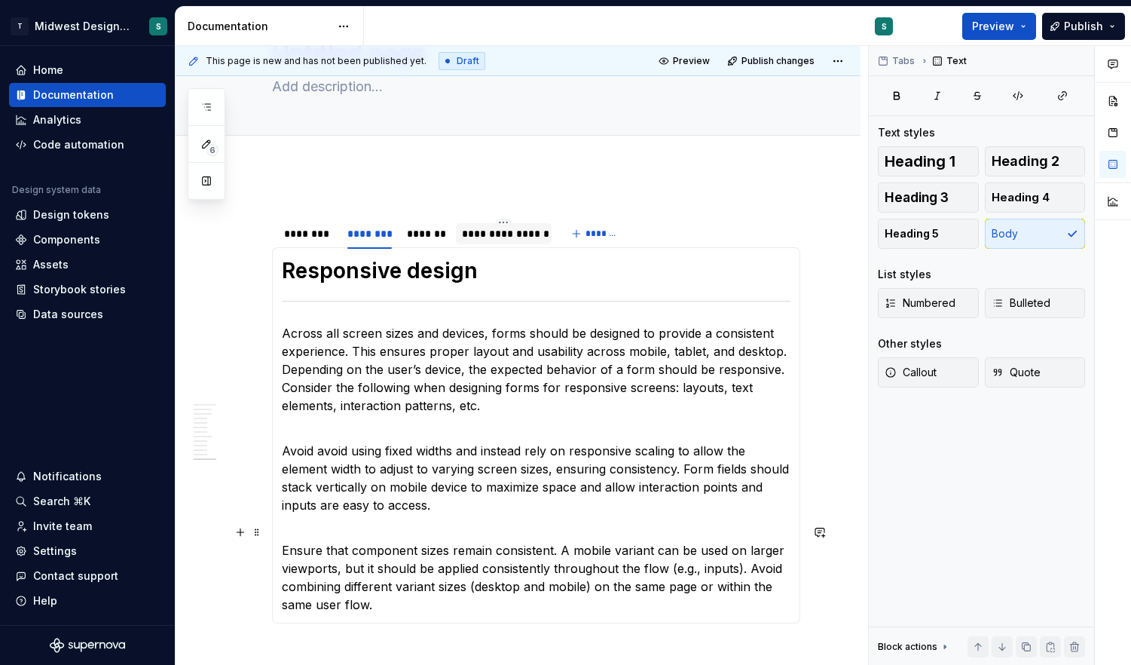
scroll to position [96, 0]
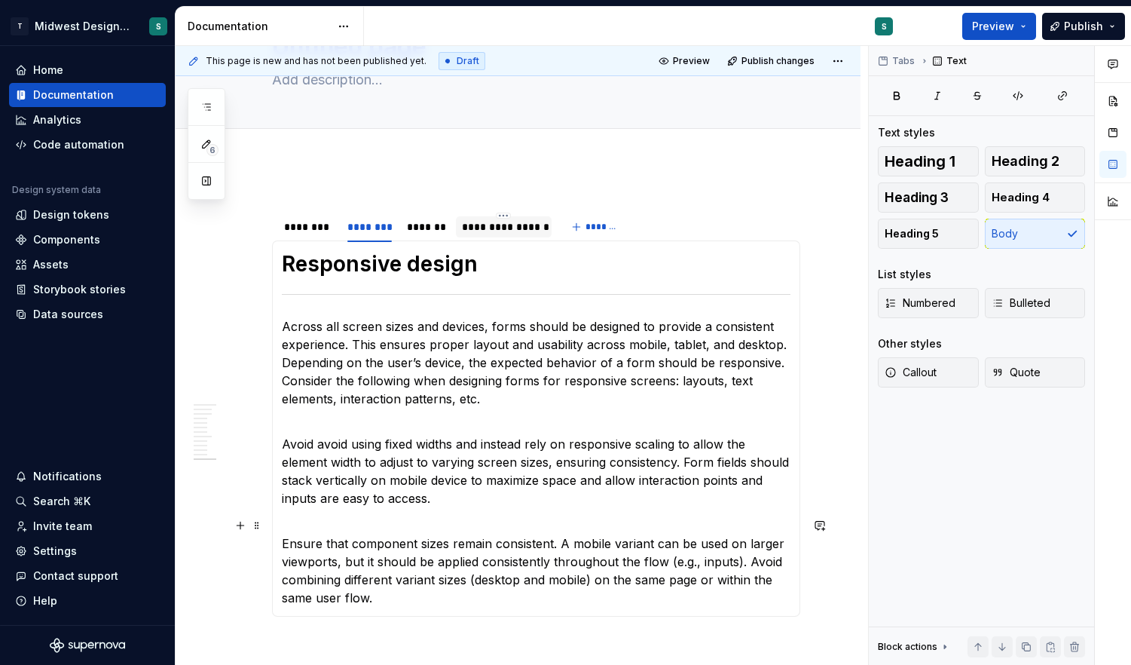
click at [408, 604] on p "Ensure that component sizes remain consistent. A mobile variant can be used on …" at bounding box center [536, 561] width 509 height 90
click at [1019, 163] on span "Heading 2" at bounding box center [1025, 161] width 68 height 15
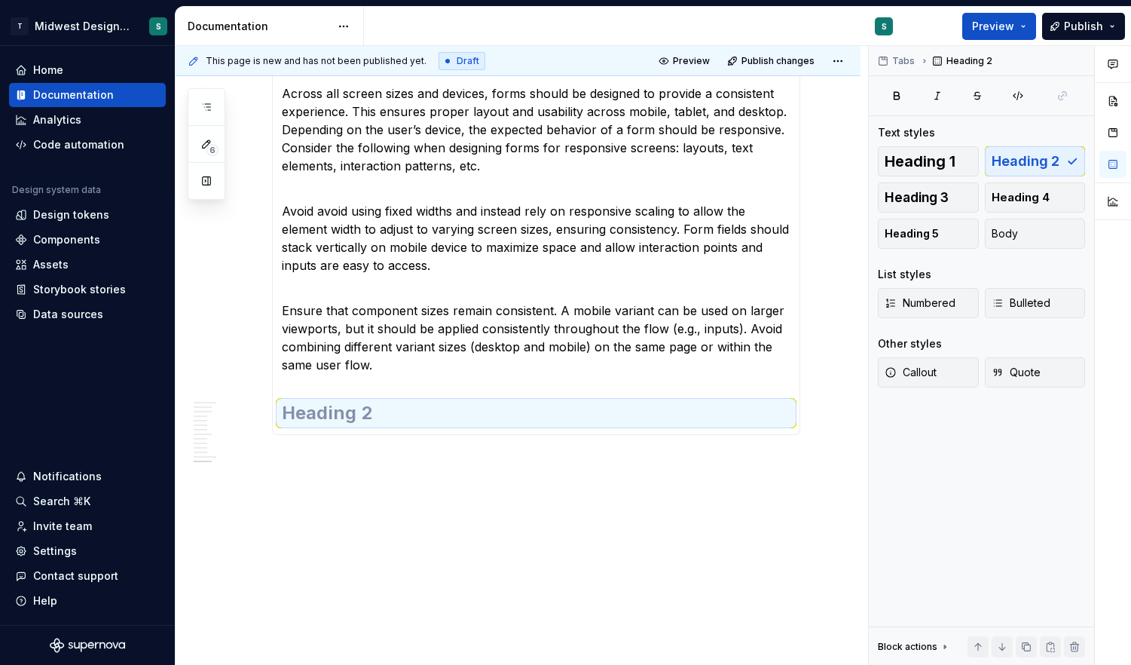
scroll to position [351, 0]
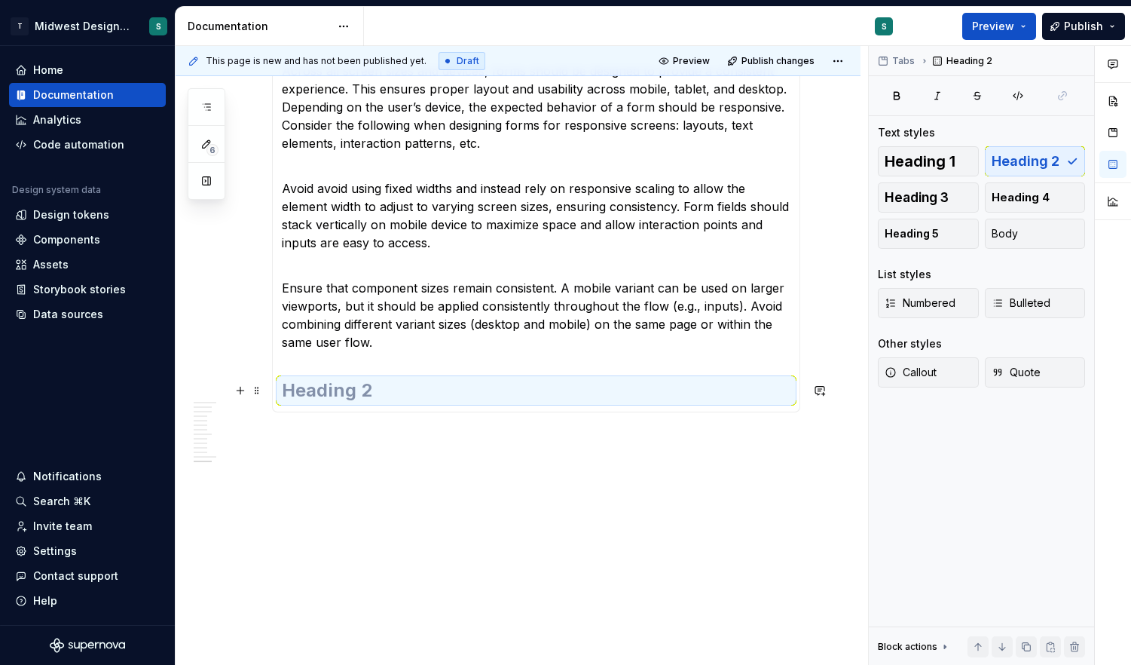
click at [337, 398] on h2 at bounding box center [536, 390] width 509 height 24
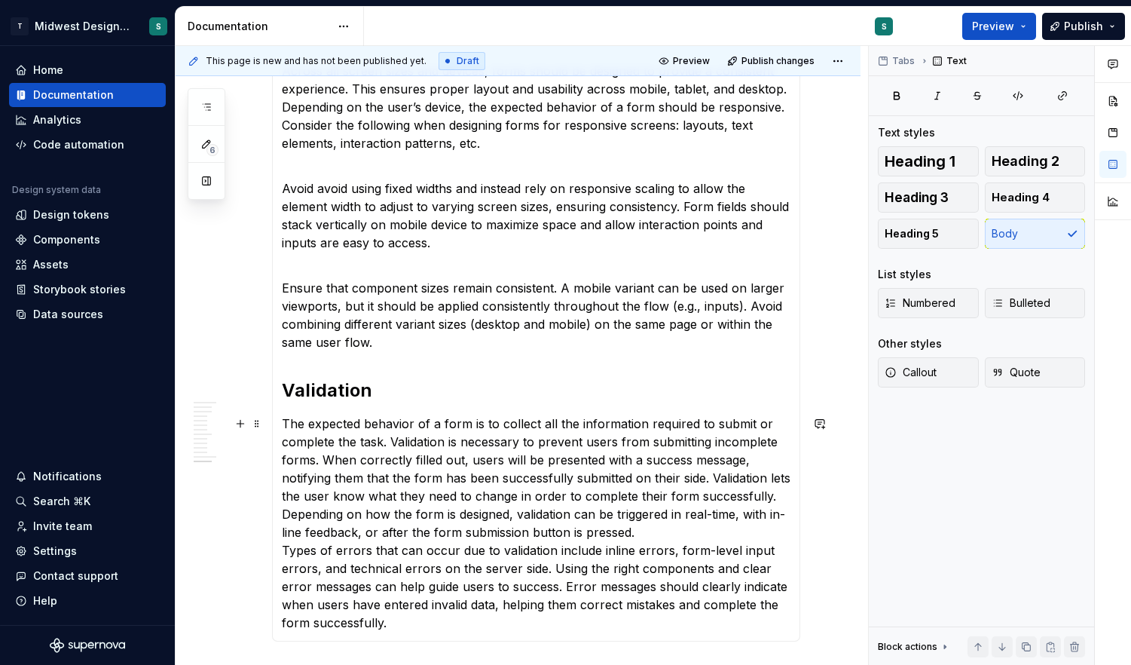
click at [715, 528] on p "The expected behavior of a form is to collect all the information required to s…" at bounding box center [536, 522] width 509 height 217
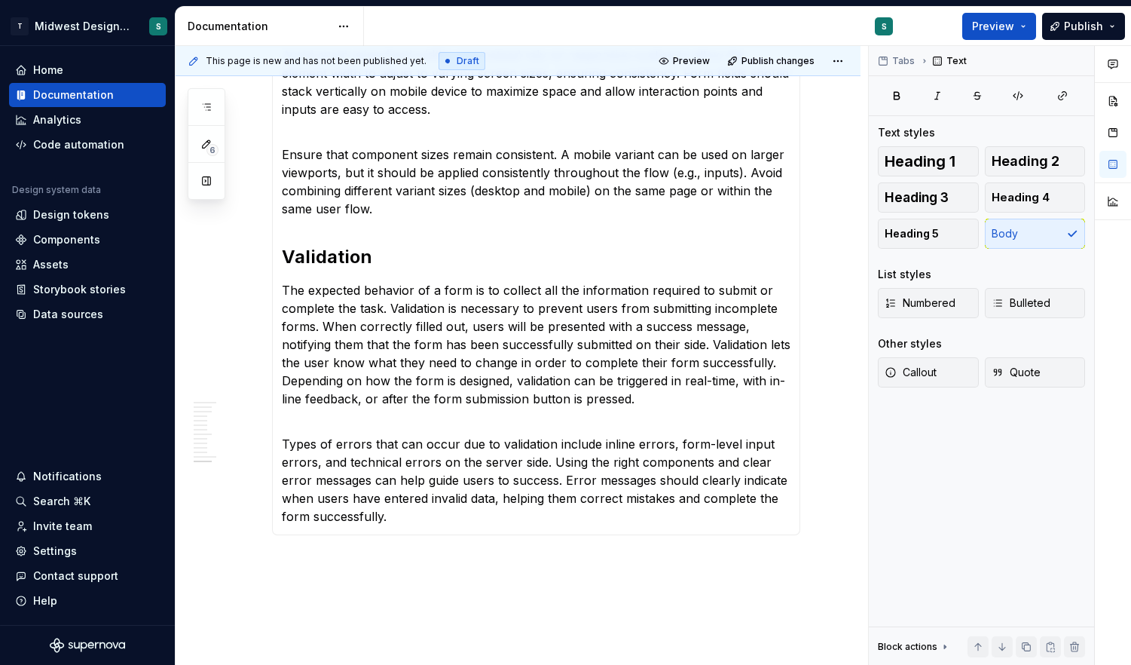
scroll to position [487, 0]
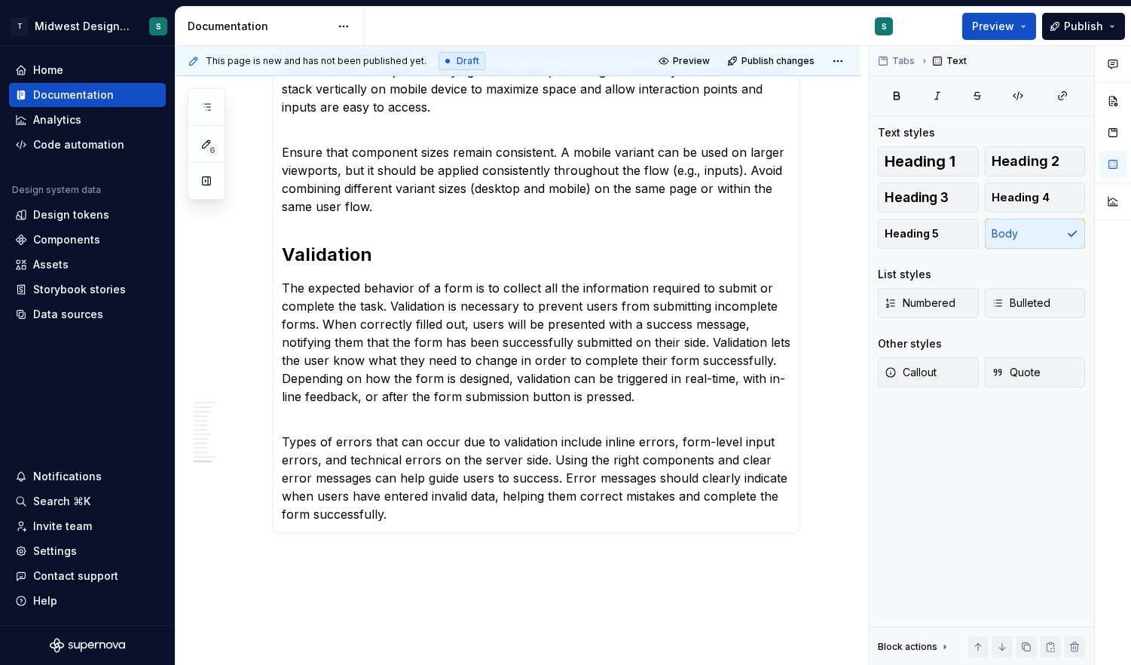
click at [408, 523] on div "Overview Forms are collections of controls and input types that users interact …" at bounding box center [536, 190] width 528 height 683
click at [945, 190] on span "Heading 3" at bounding box center [917, 197] width 64 height 15
click at [350, 550] on h3 at bounding box center [536, 551] width 509 height 21
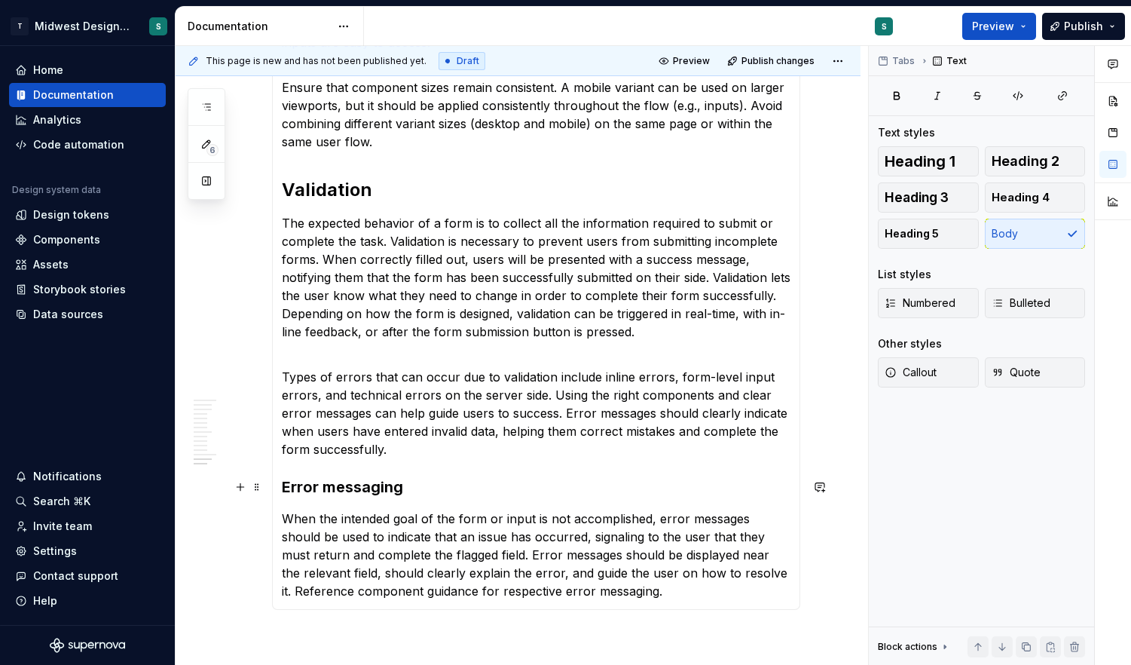
scroll to position [675, 0]
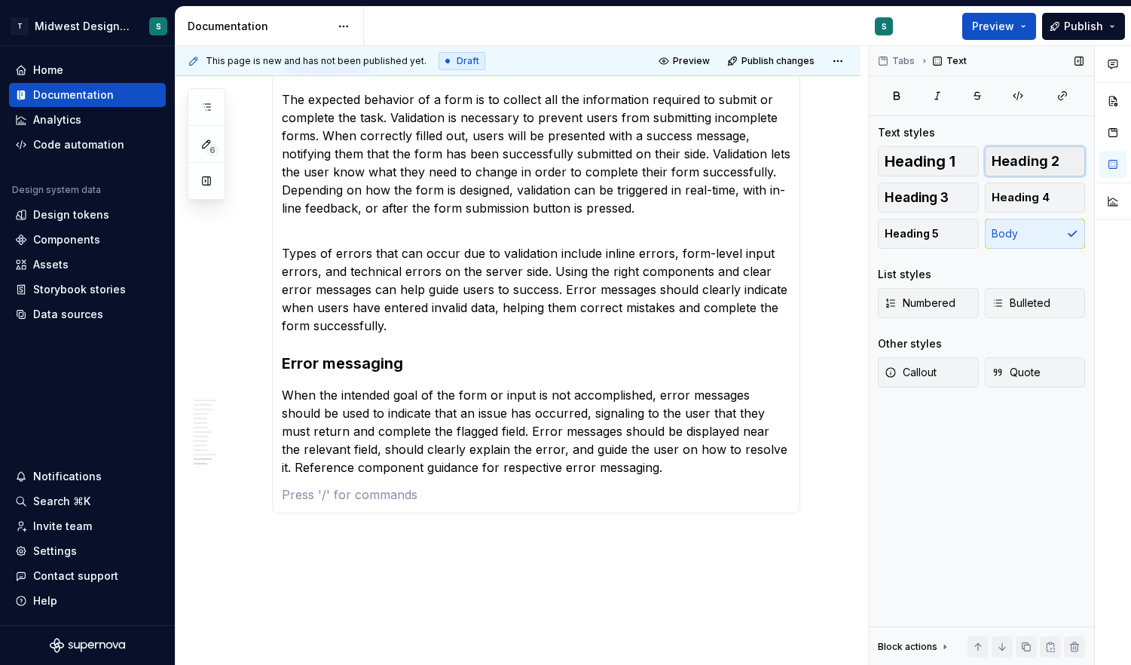
click at [1018, 172] on button "Heading 2" at bounding box center [1035, 161] width 101 height 30
click at [388, 507] on h2 at bounding box center [536, 515] width 509 height 24
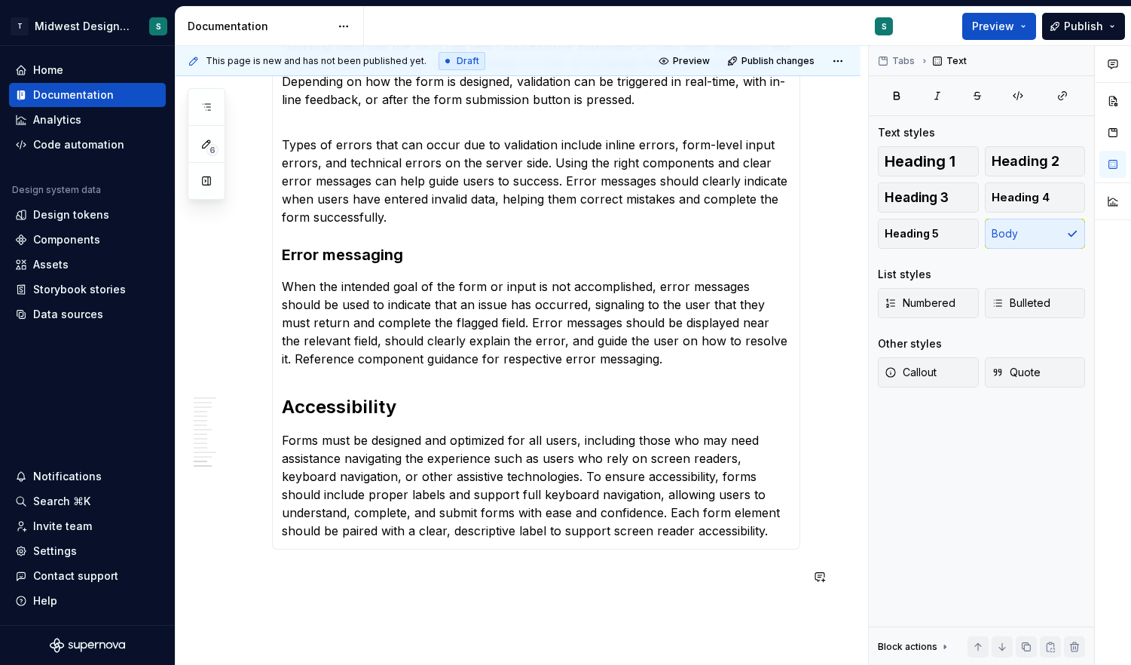
scroll to position [811, 0]
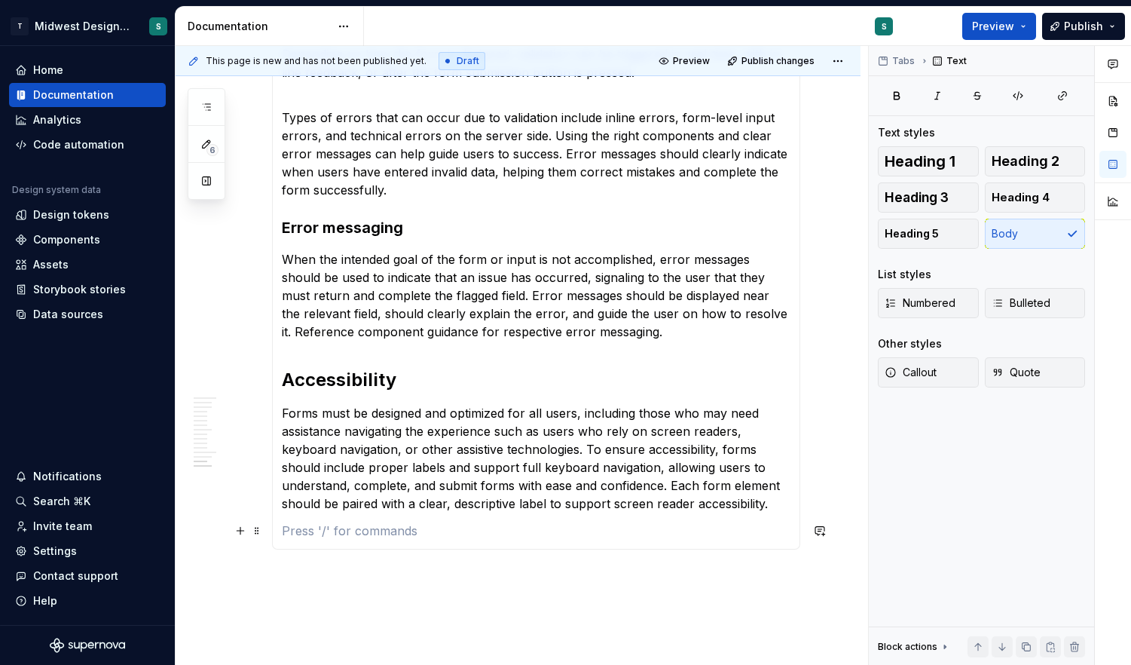
click at [419, 533] on p at bounding box center [536, 530] width 509 height 18
click at [914, 199] on span "Heading 3" at bounding box center [917, 197] width 64 height 15
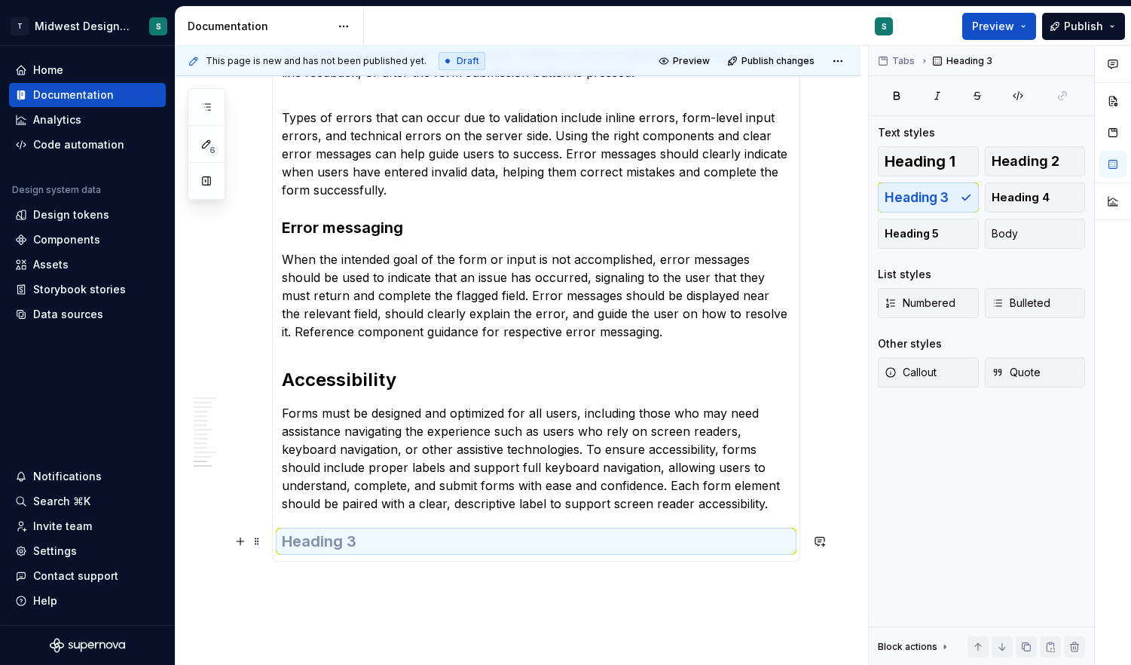
click at [327, 551] on div "Overview Forms are collections of controls and input types that users interact …" at bounding box center [536, 43] width 528 height 1036
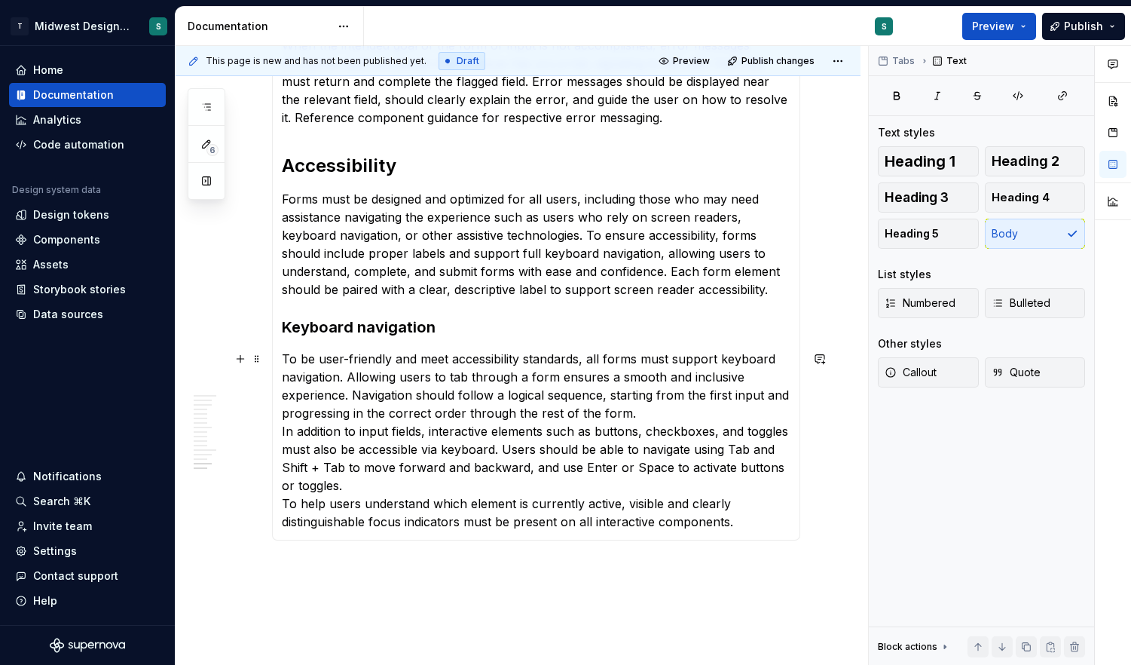
scroll to position [1025, 0]
click at [640, 414] on p "To be user-friendly and meet accessibility standards, all forms must support ke…" at bounding box center [536, 439] width 509 height 181
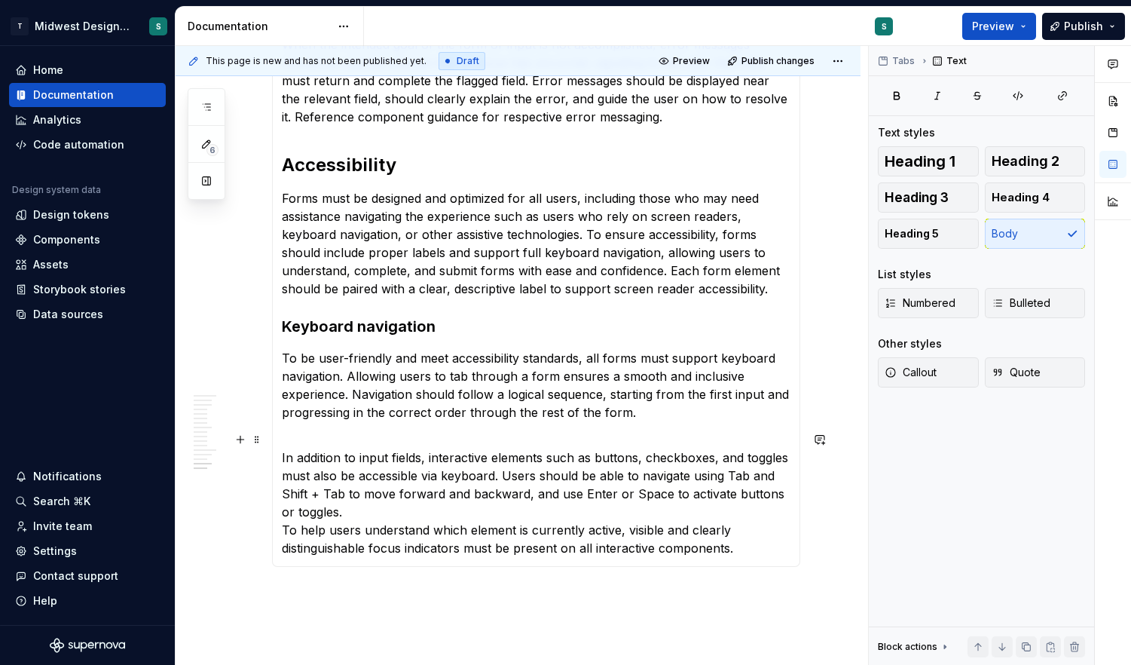
click at [427, 504] on p "In addition to input fields, interactive elements such as buttons, checkboxes, …" at bounding box center [536, 493] width 509 height 127
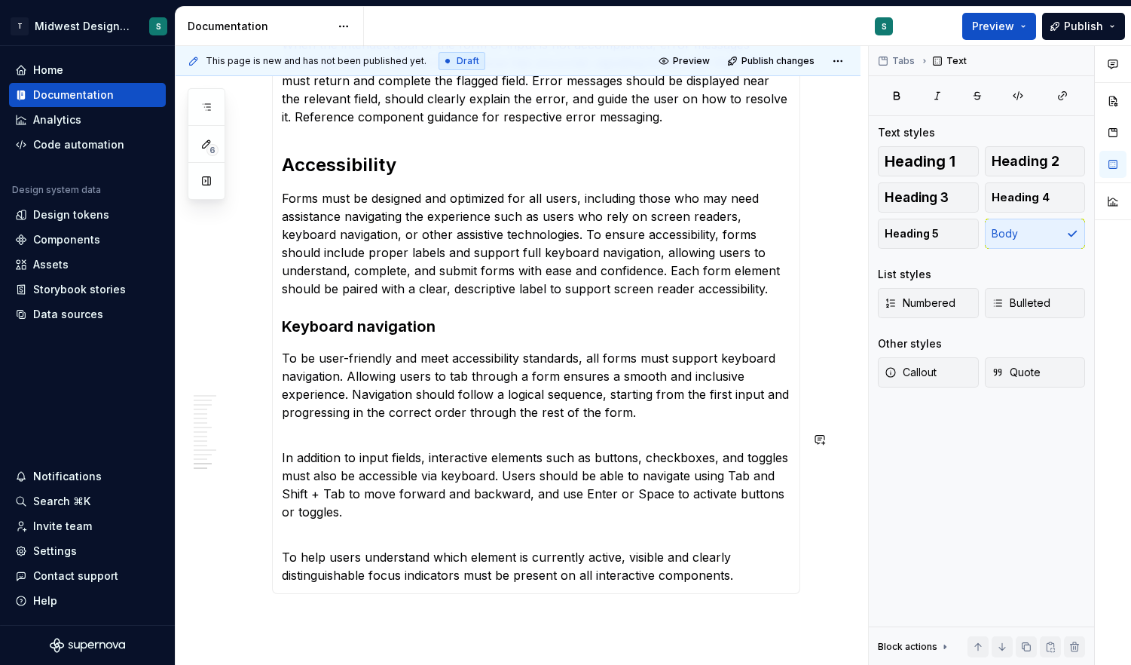
click at [747, 573] on p "To help users understand which element is currently active, visible and clearly…" at bounding box center [536, 557] width 509 height 54
click at [933, 204] on span "Heading 3" at bounding box center [917, 197] width 64 height 15
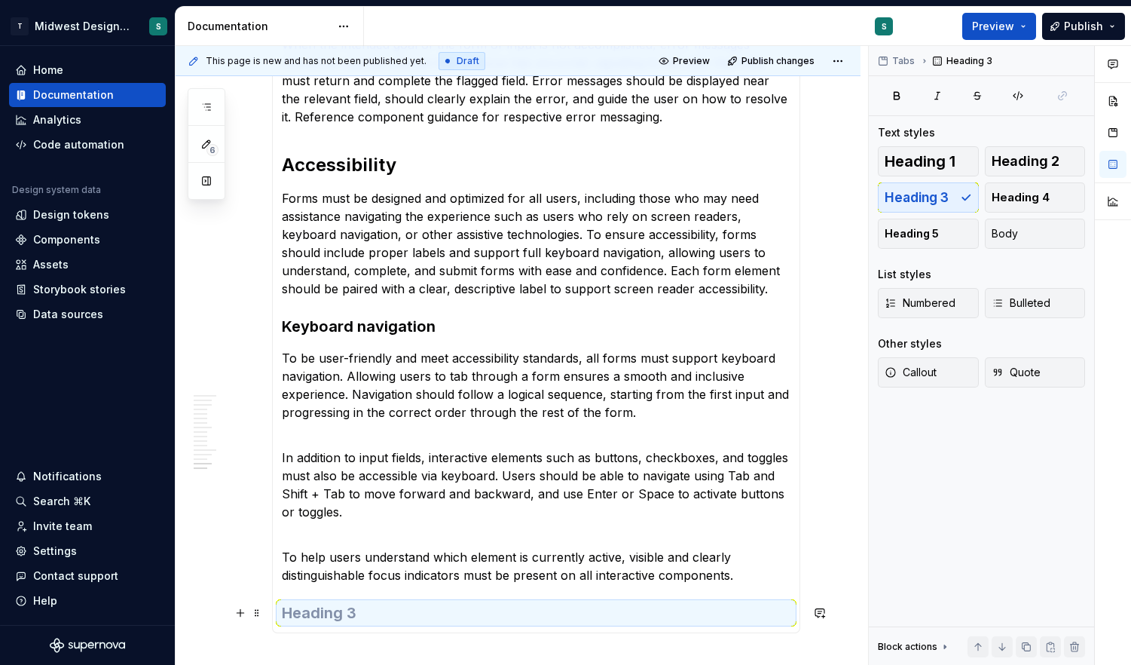
click at [445, 617] on h3 at bounding box center [536, 612] width 509 height 21
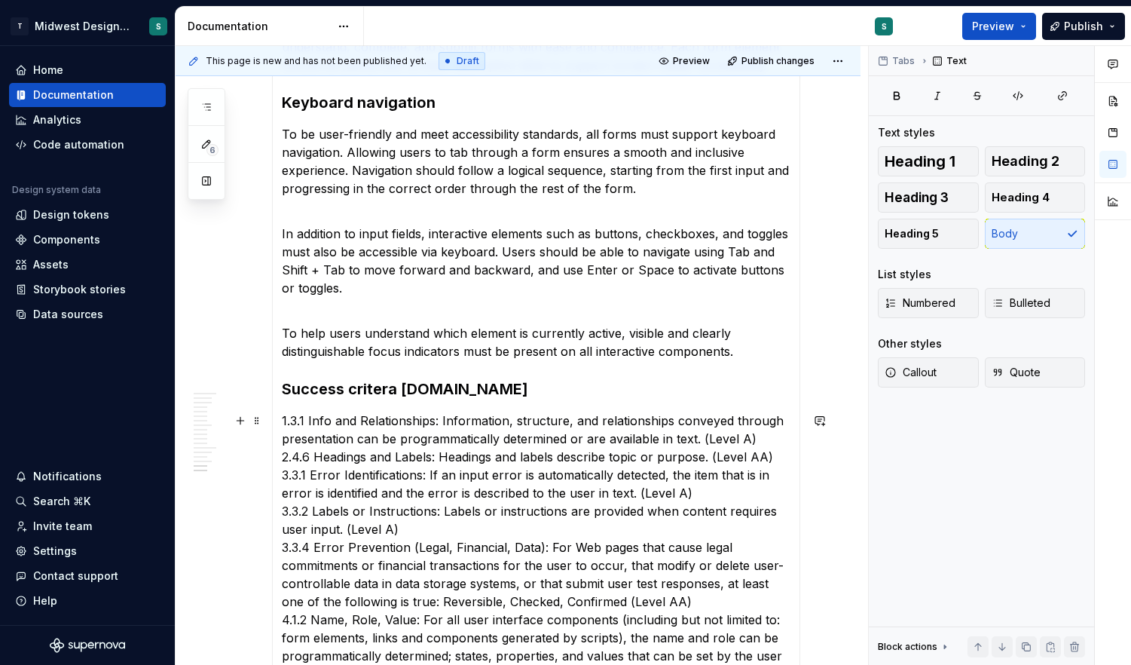
scroll to position [1264, 0]
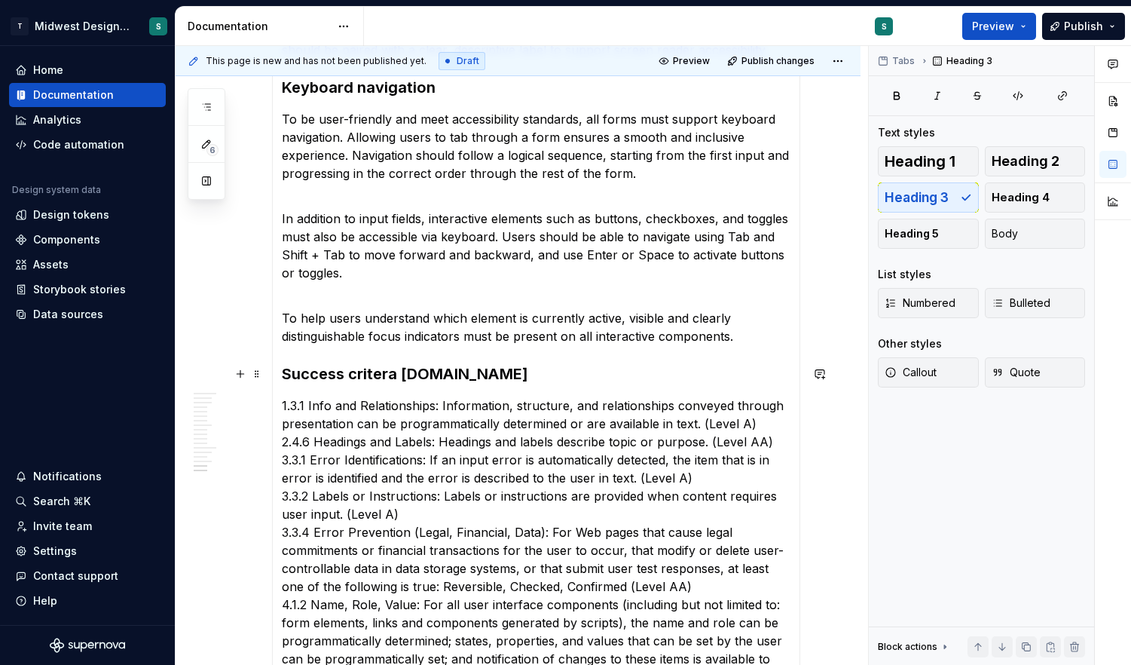
click at [371, 371] on h3 "Success critera w3.org" at bounding box center [536, 373] width 509 height 21
click at [282, 401] on p "1.3.1 Info and Relationships: Information, structure, and relationships conveye…" at bounding box center [536, 540] width 509 height 289
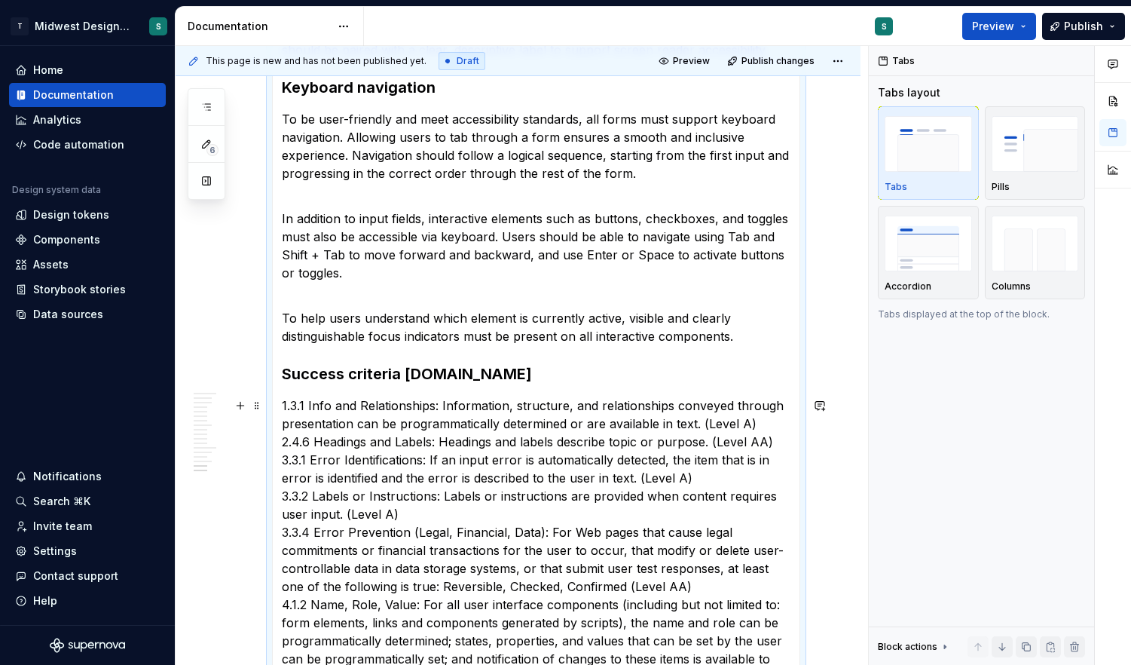
click at [292, 408] on p "1.3.1 Info and Relationships: Information, structure, and relationships conveye…" at bounding box center [536, 540] width 509 height 289
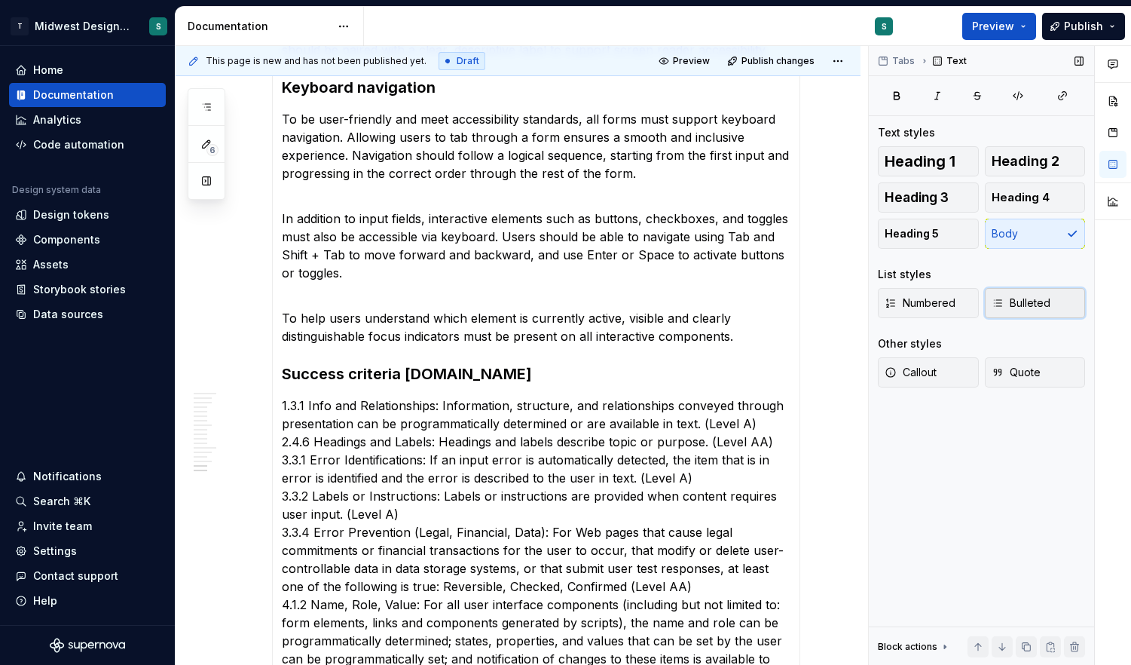
click at [1019, 300] on span "Bulleted" at bounding box center [1020, 302] width 59 height 15
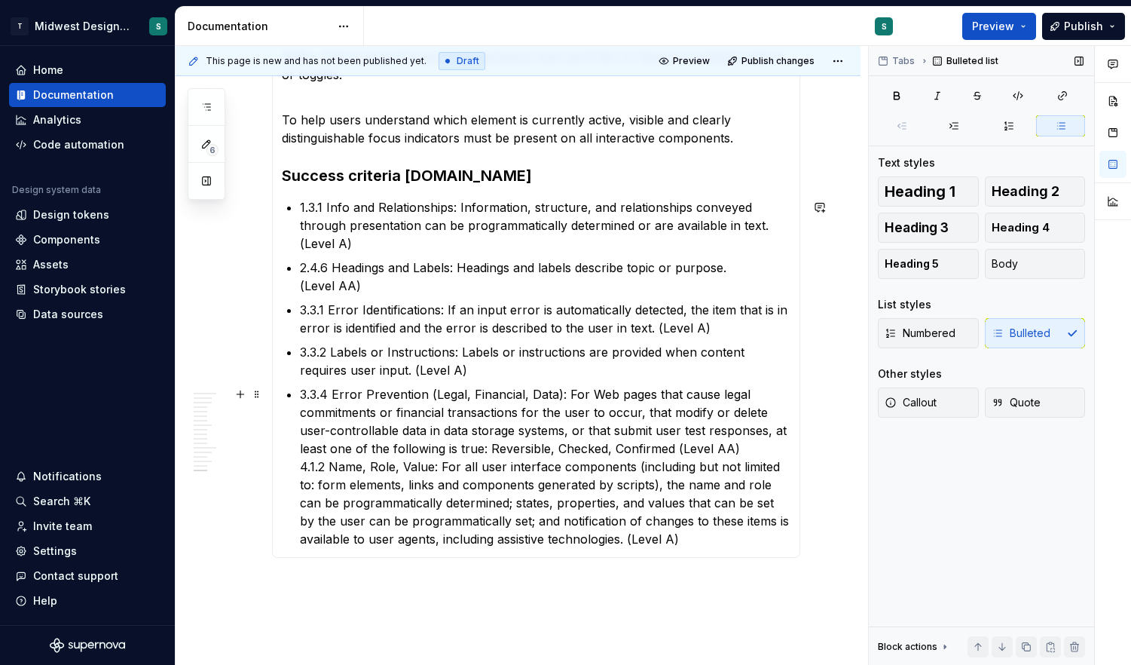
scroll to position [1485, 0]
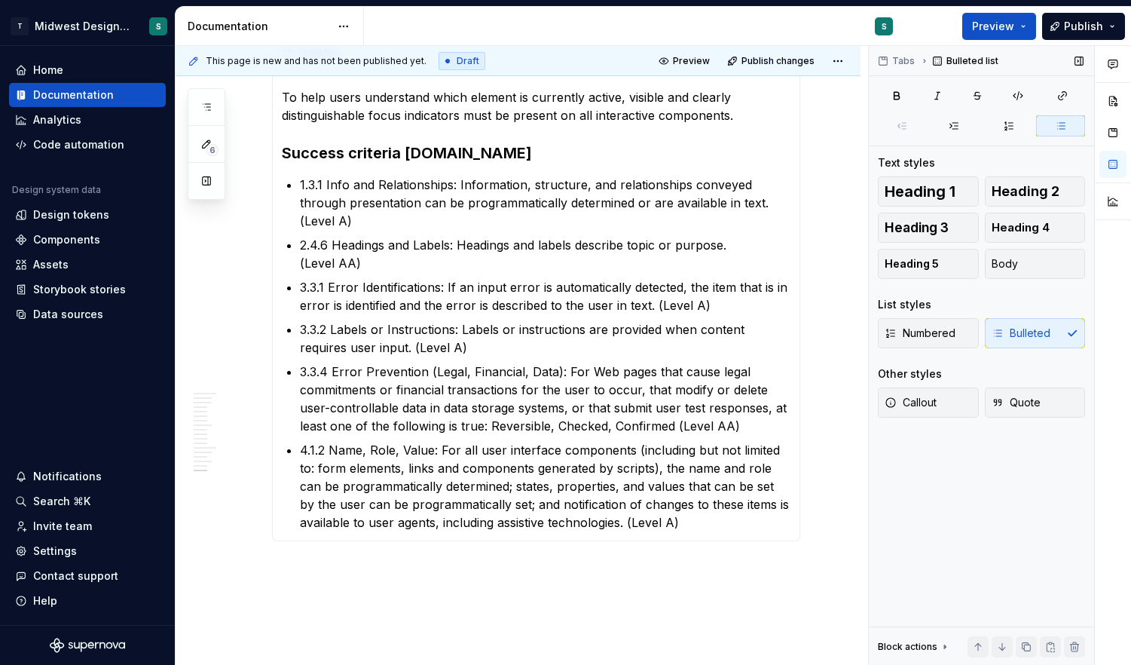
click at [712, 524] on p "4.1.2 Name, Role, Value: For all user interface components (including but not l…" at bounding box center [545, 486] width 490 height 90
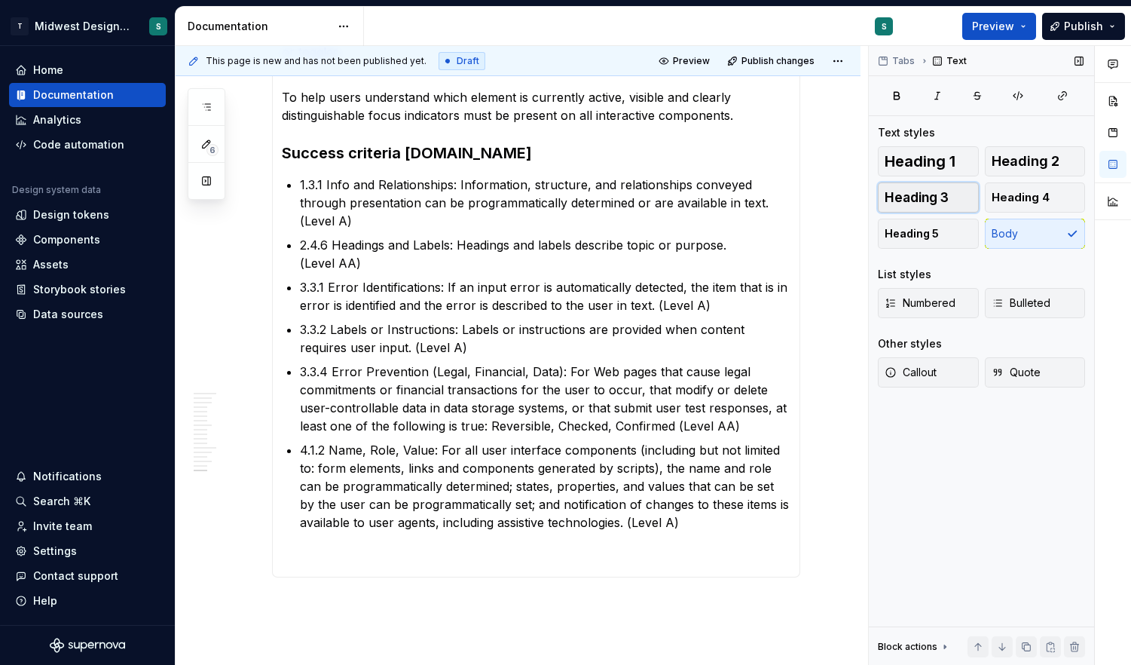
click at [948, 203] on button "Heading 3" at bounding box center [928, 197] width 101 height 30
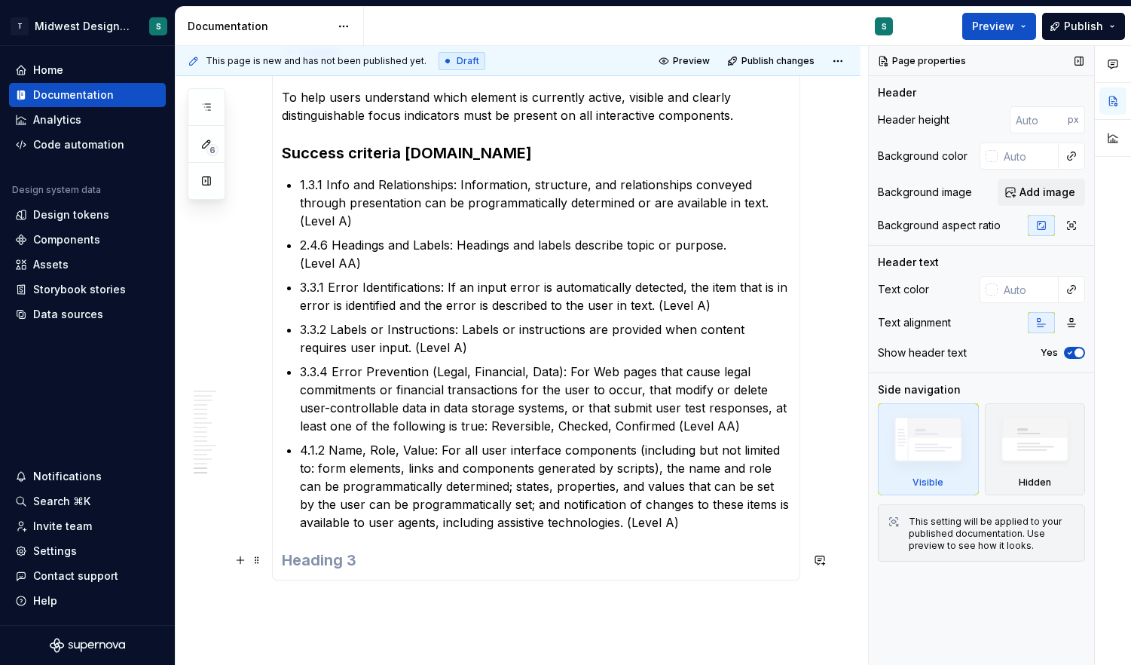
click at [341, 564] on h3 at bounding box center [536, 559] width 509 height 21
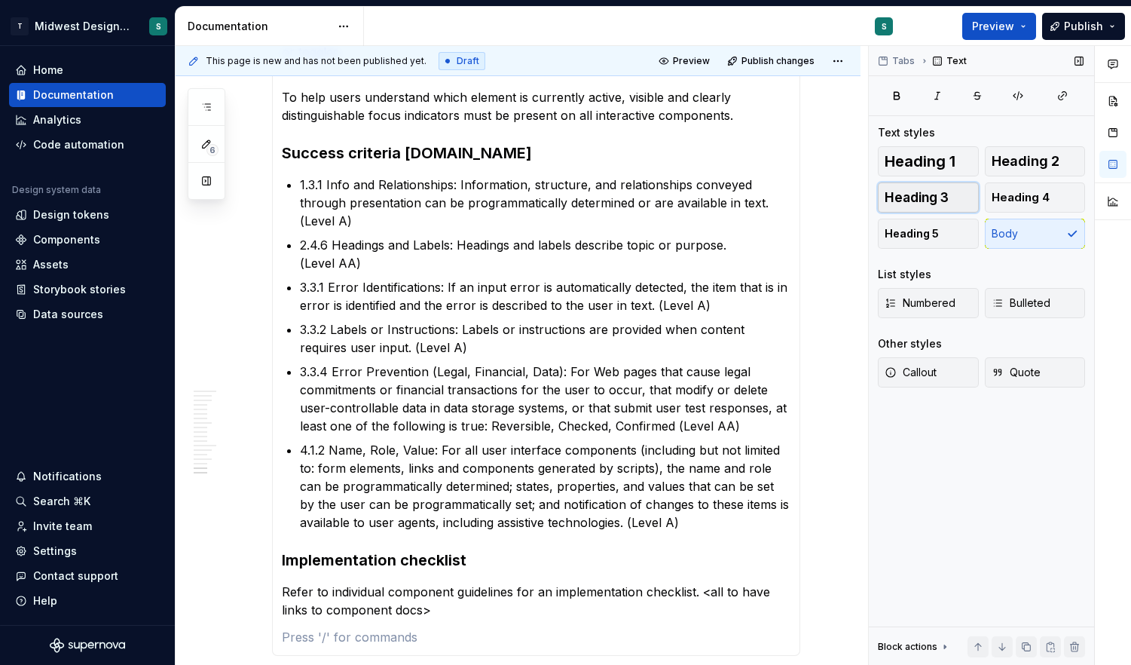
click at [916, 197] on span "Heading 3" at bounding box center [917, 197] width 64 height 15
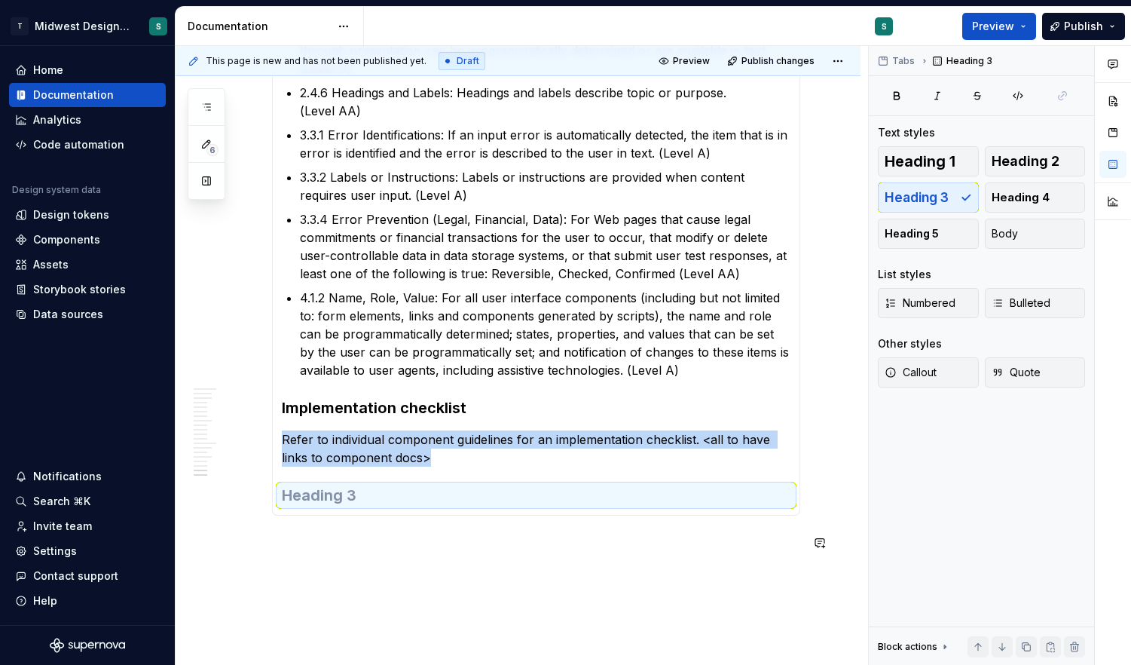
scroll to position [1667, 0]
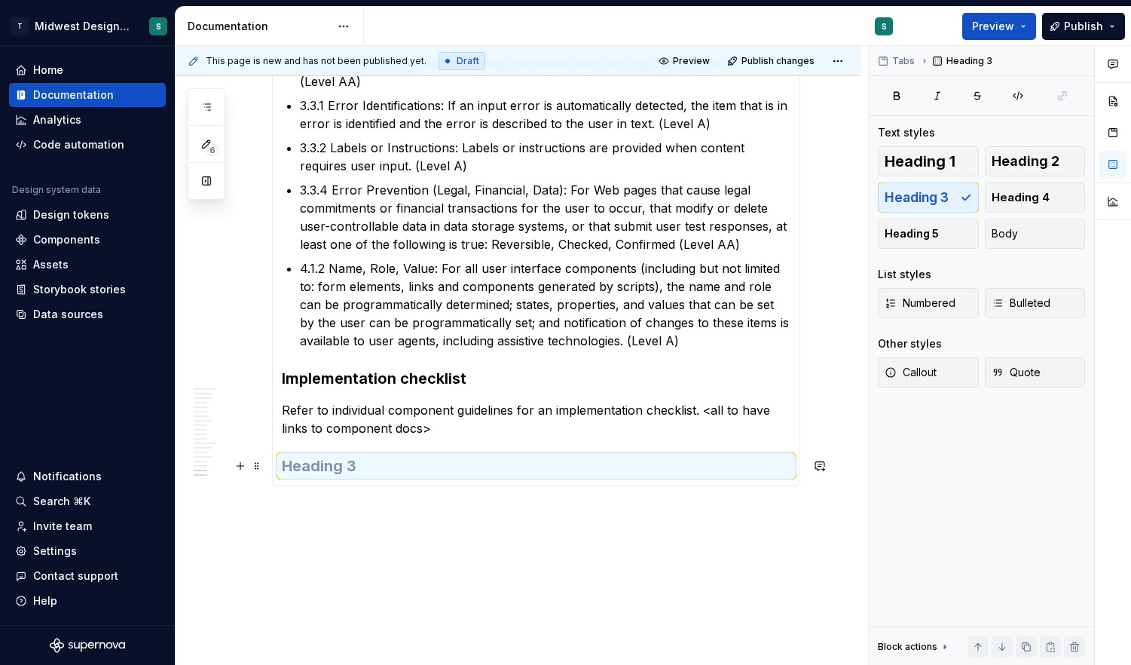
click at [337, 468] on h3 at bounding box center [536, 465] width 509 height 21
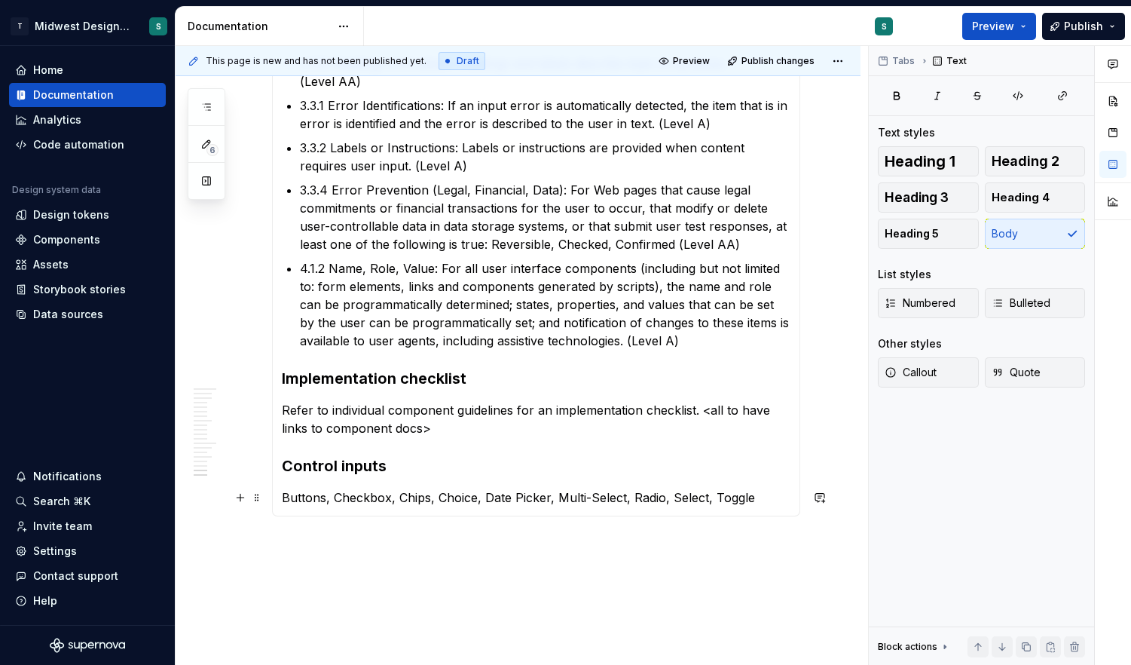
click at [285, 498] on p "Buttons, Checkbox, Chips, Choice, Date Picker, Multi-Select, Radio, Select, Tog…" at bounding box center [536, 497] width 509 height 18
click at [1014, 295] on span "Bulleted" at bounding box center [1020, 302] width 59 height 15
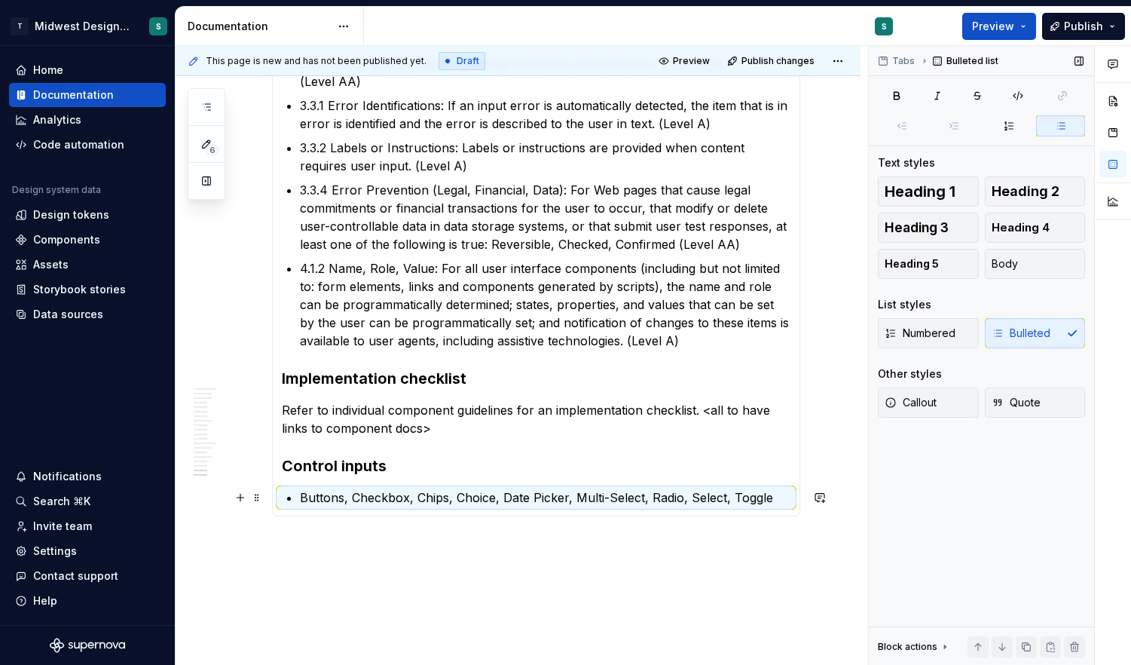
click at [789, 497] on p "Buttons, Checkbox, Chips, Choice, Date Picker, Multi-Select, Radio, Select, Tog…" at bounding box center [545, 497] width 490 height 18
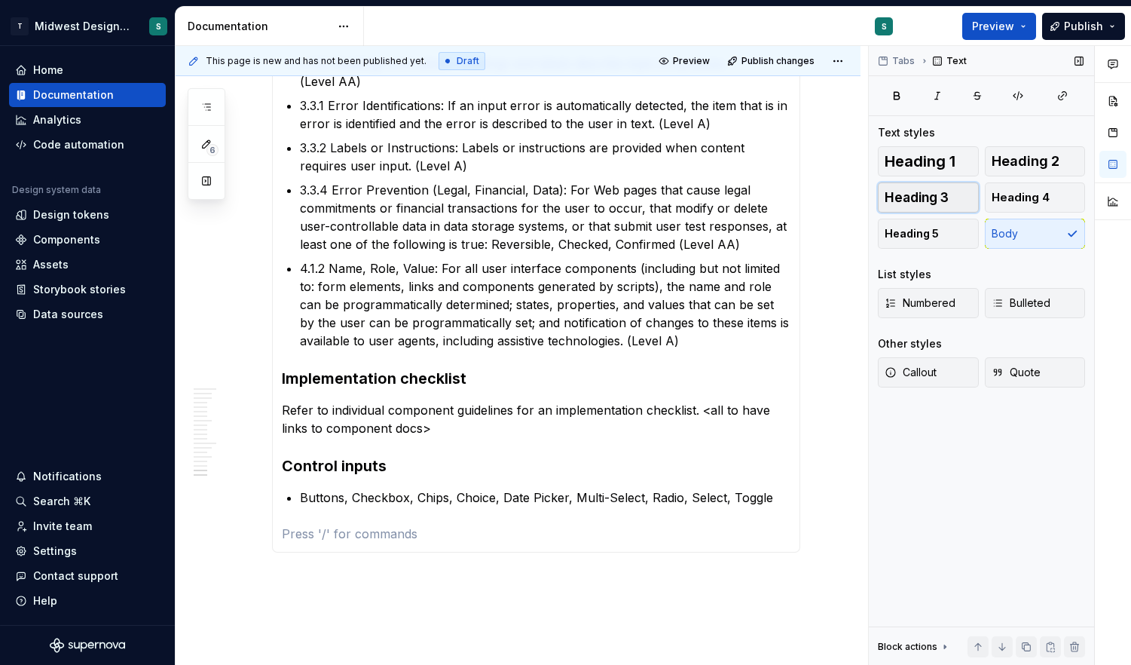
click at [960, 192] on button "Heading 3" at bounding box center [928, 197] width 101 height 30
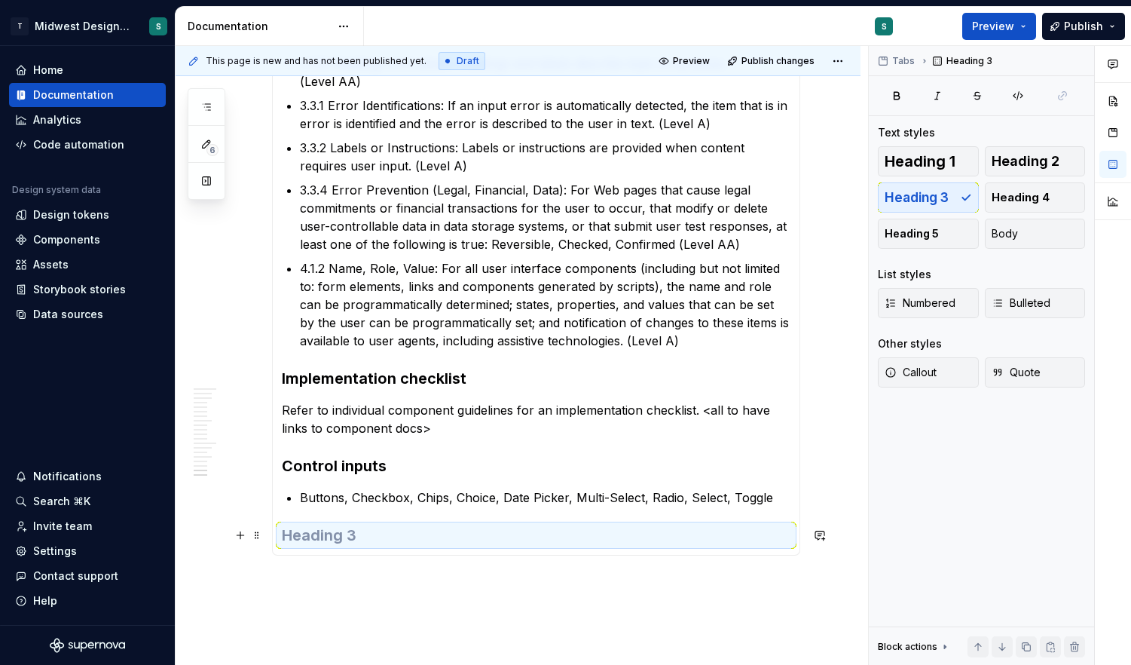
click at [385, 535] on h3 at bounding box center [536, 534] width 509 height 21
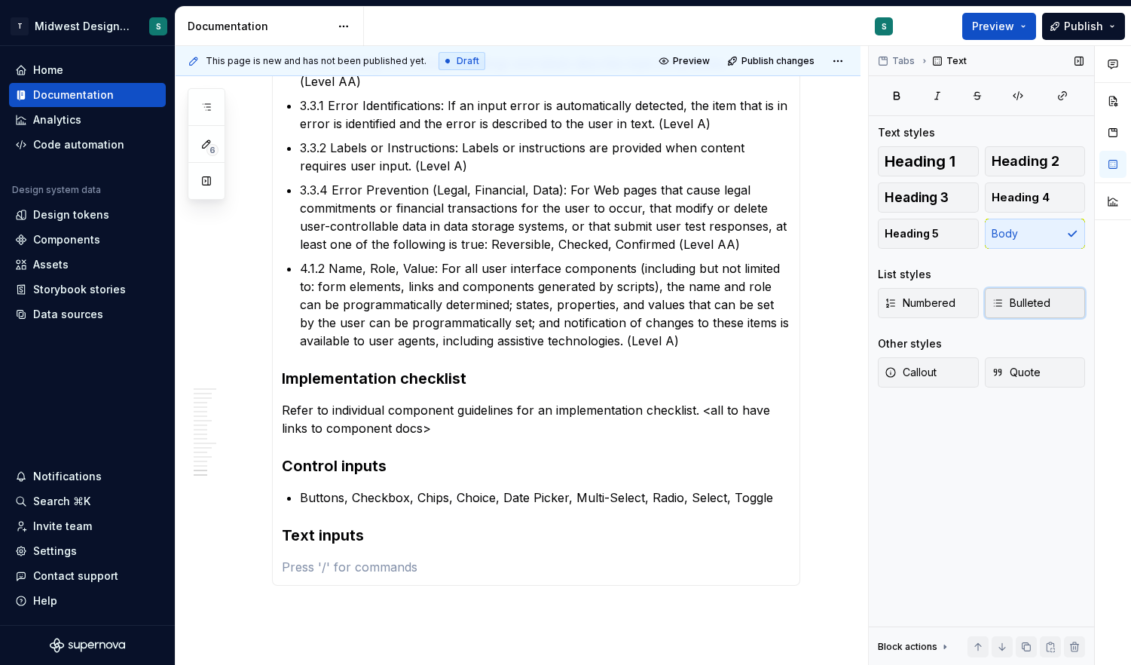
click at [1035, 297] on span "Bulleted" at bounding box center [1020, 302] width 59 height 15
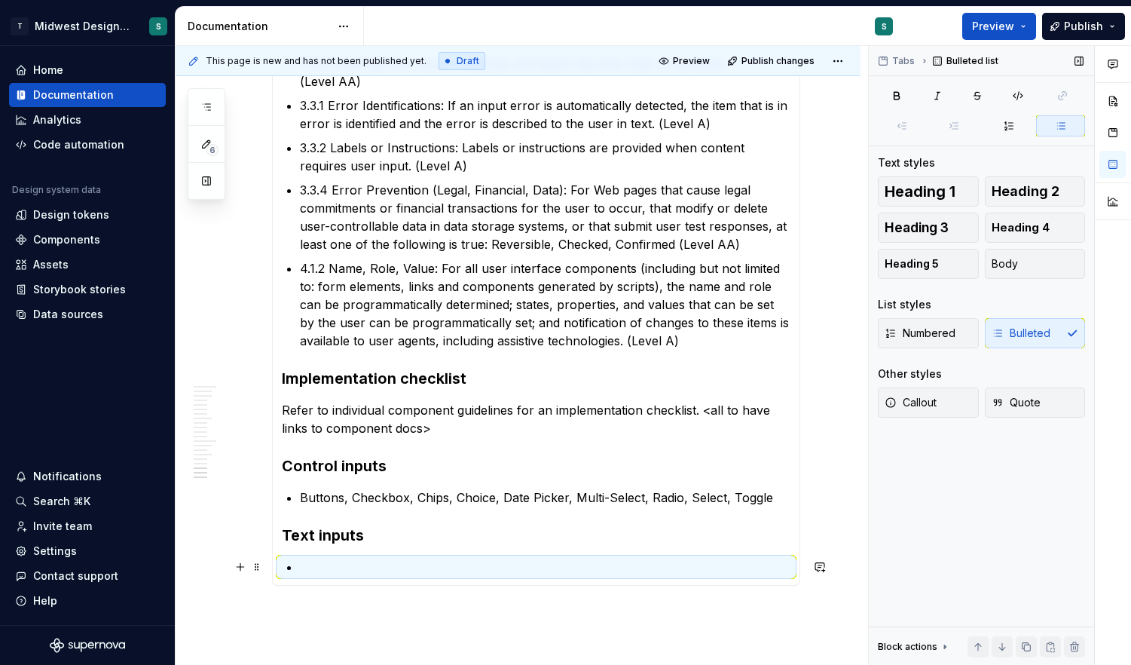
click at [332, 572] on p at bounding box center [545, 567] width 490 height 18
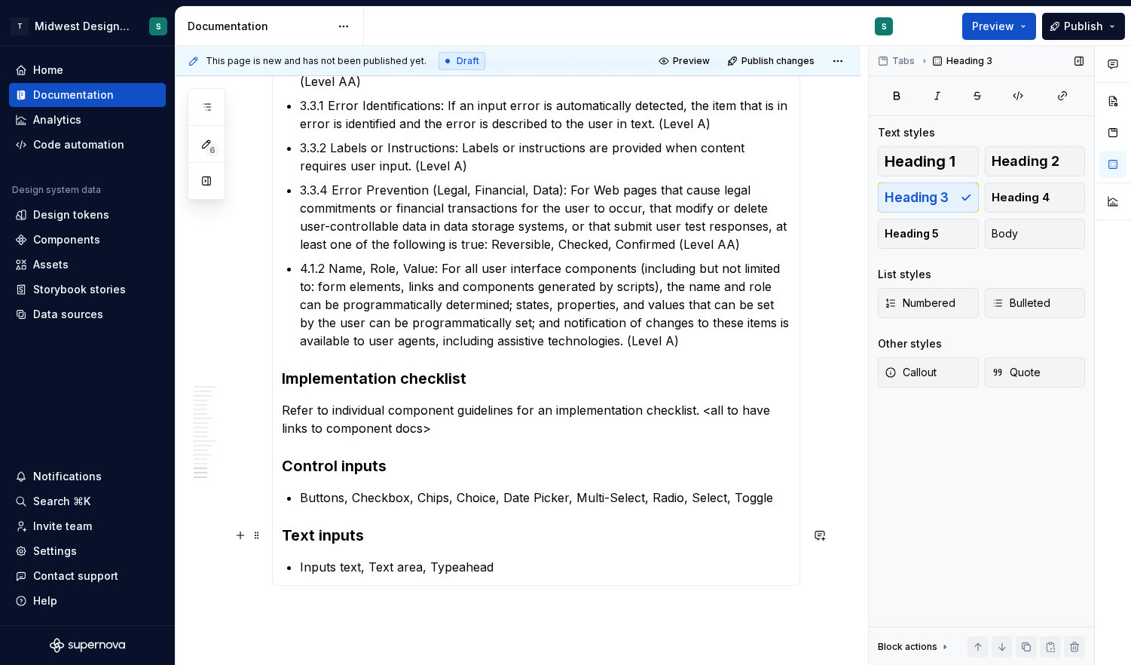
click at [358, 535] on h3 "Text inputs" at bounding box center [536, 534] width 509 height 21
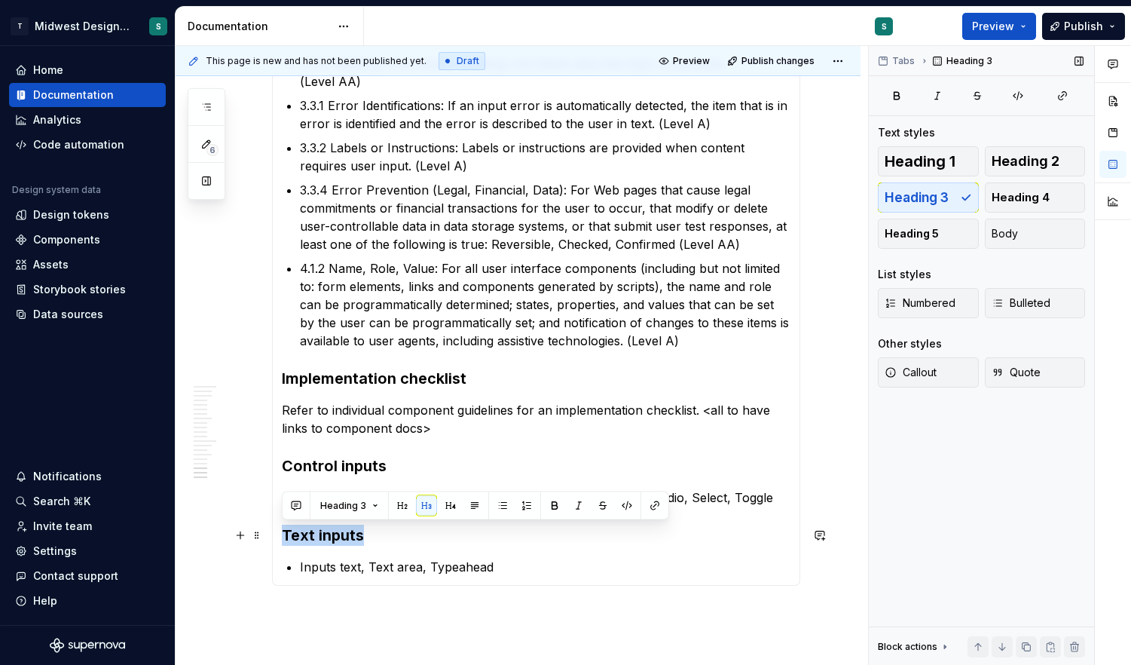
drag, startPoint x: 397, startPoint y: 535, endPoint x: 280, endPoint y: 536, distance: 117.5
click at [356, 504] on span "Heading 3" at bounding box center [343, 506] width 46 height 12
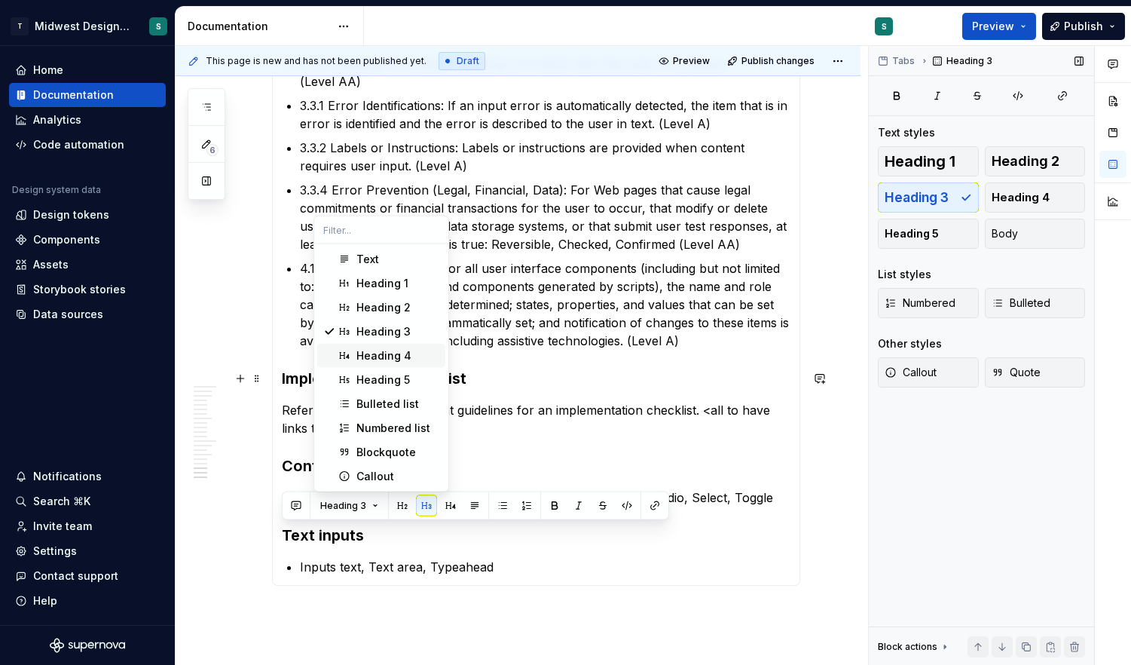
click at [394, 353] on div "Heading 4" at bounding box center [383, 355] width 55 height 15
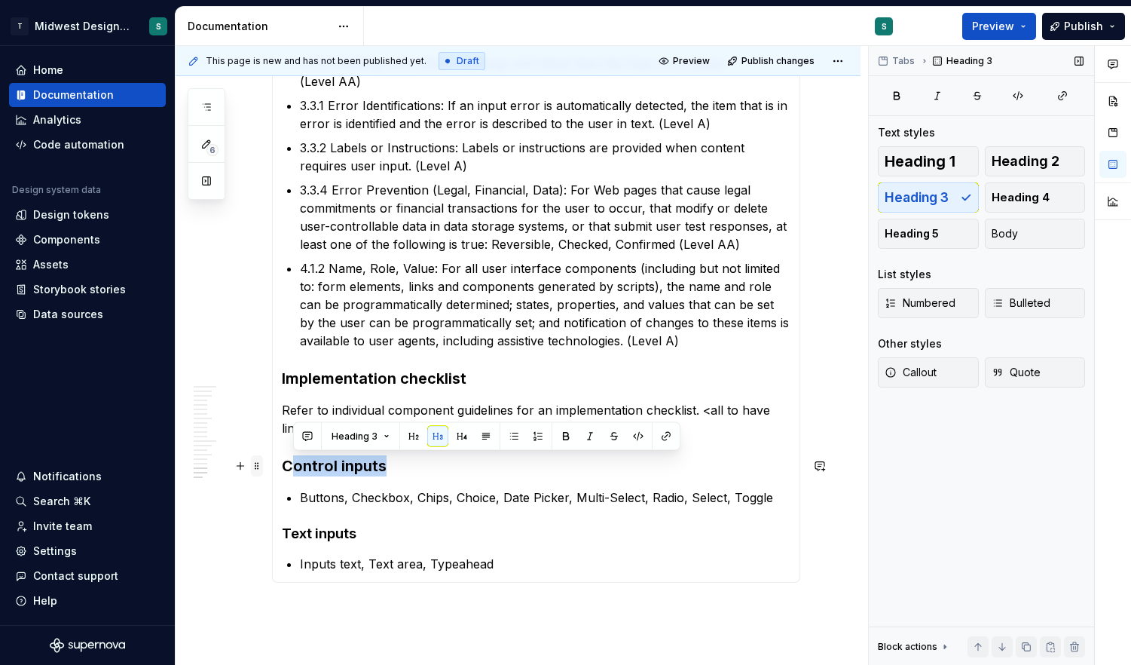
drag, startPoint x: 388, startPoint y: 467, endPoint x: 255, endPoint y: 467, distance: 133.4
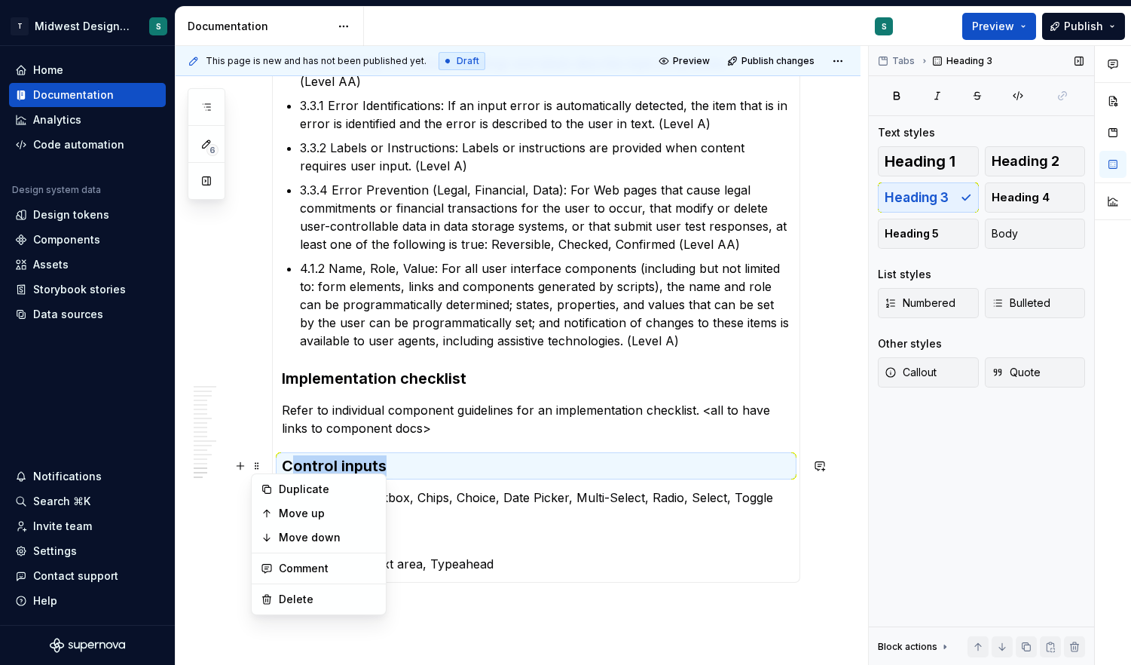
click at [329, 462] on h3 "Control inputs" at bounding box center [536, 465] width 509 height 21
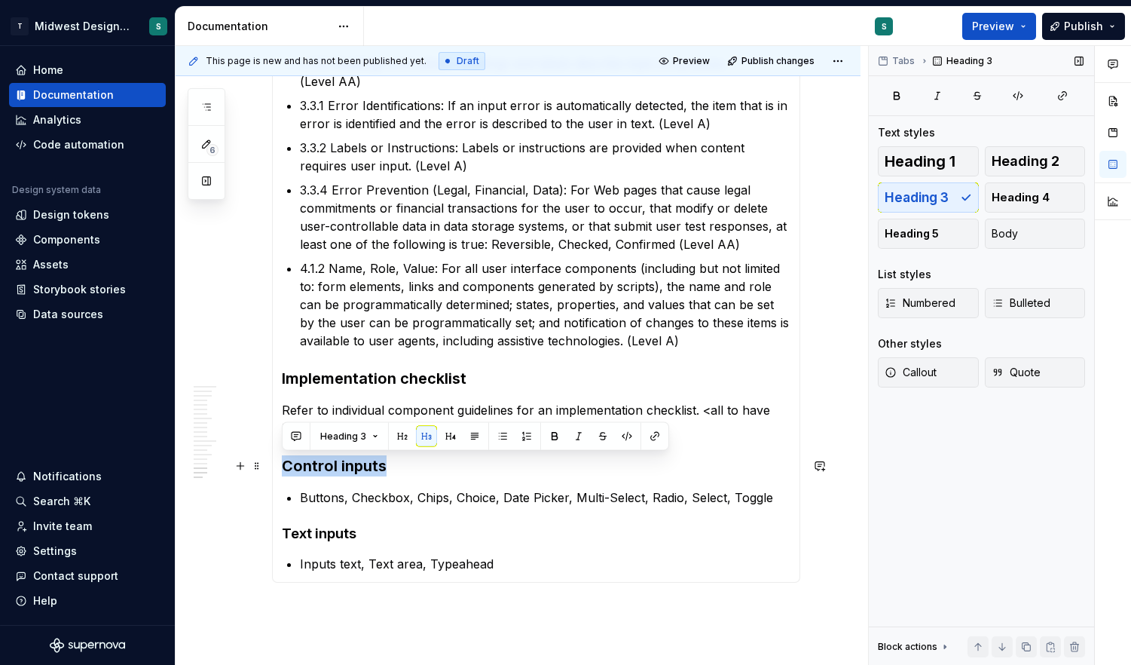
drag, startPoint x: 389, startPoint y: 463, endPoint x: 277, endPoint y: 465, distance: 112.3
click at [445, 435] on button "button" at bounding box center [450, 436] width 21 height 21
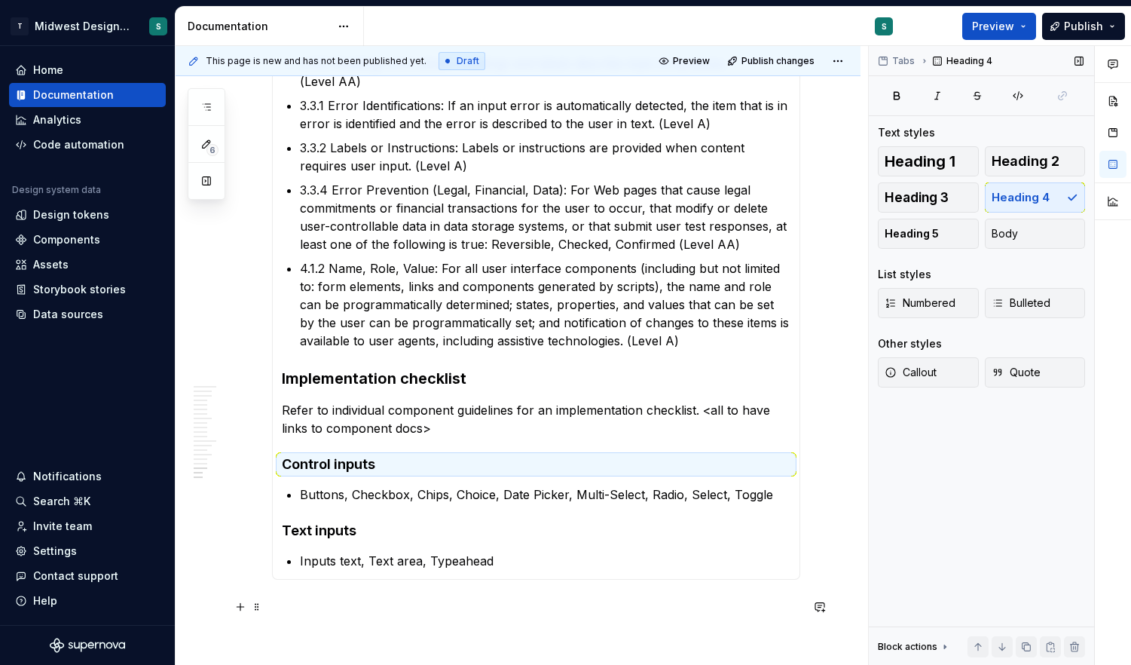
click at [379, 606] on p at bounding box center [536, 606] width 528 height 18
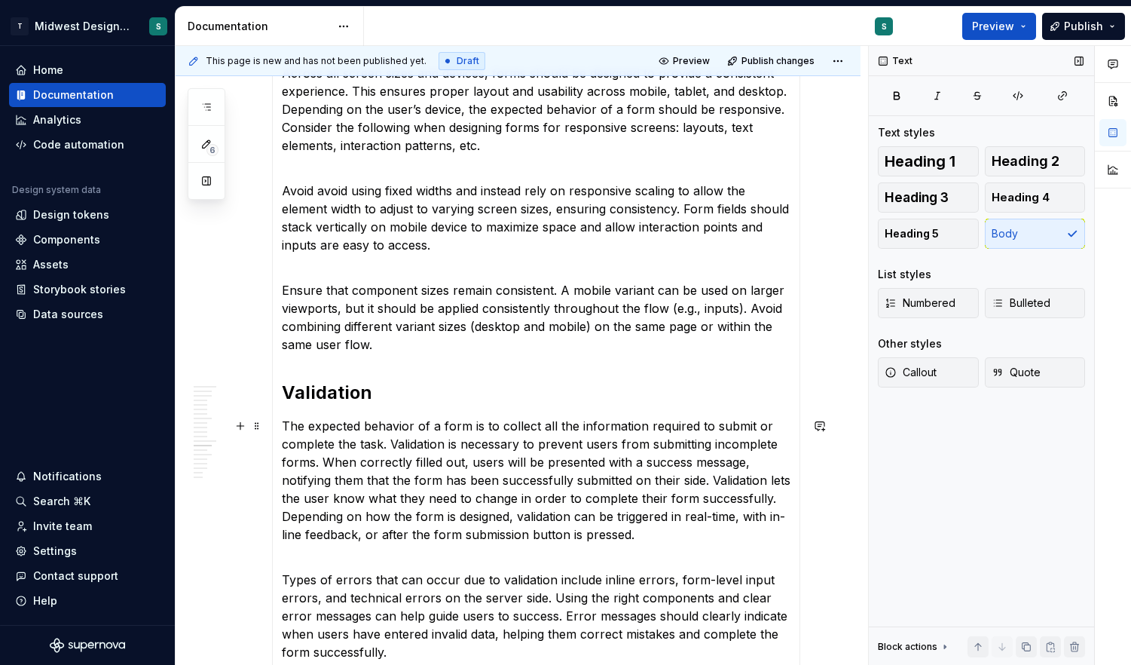
scroll to position [350, 0]
click at [407, 348] on p "Ensure that component sizes remain consistent. A mobile variant can be used on …" at bounding box center [536, 307] width 509 height 90
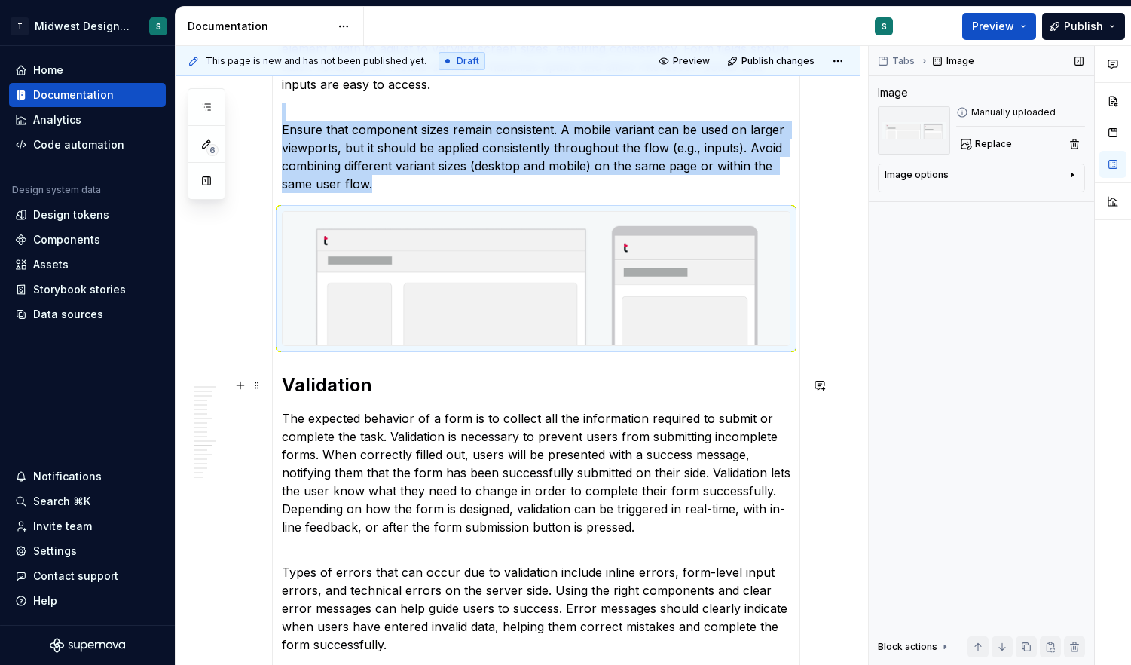
scroll to position [512, 0]
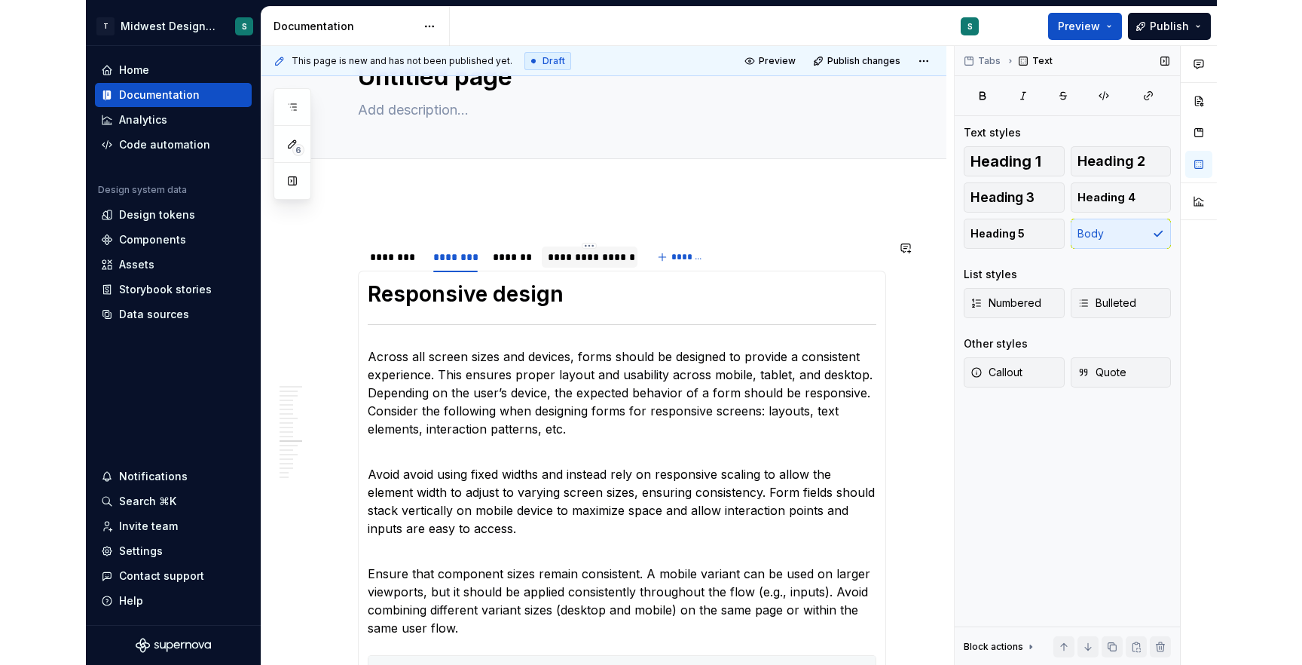
scroll to position [0, 0]
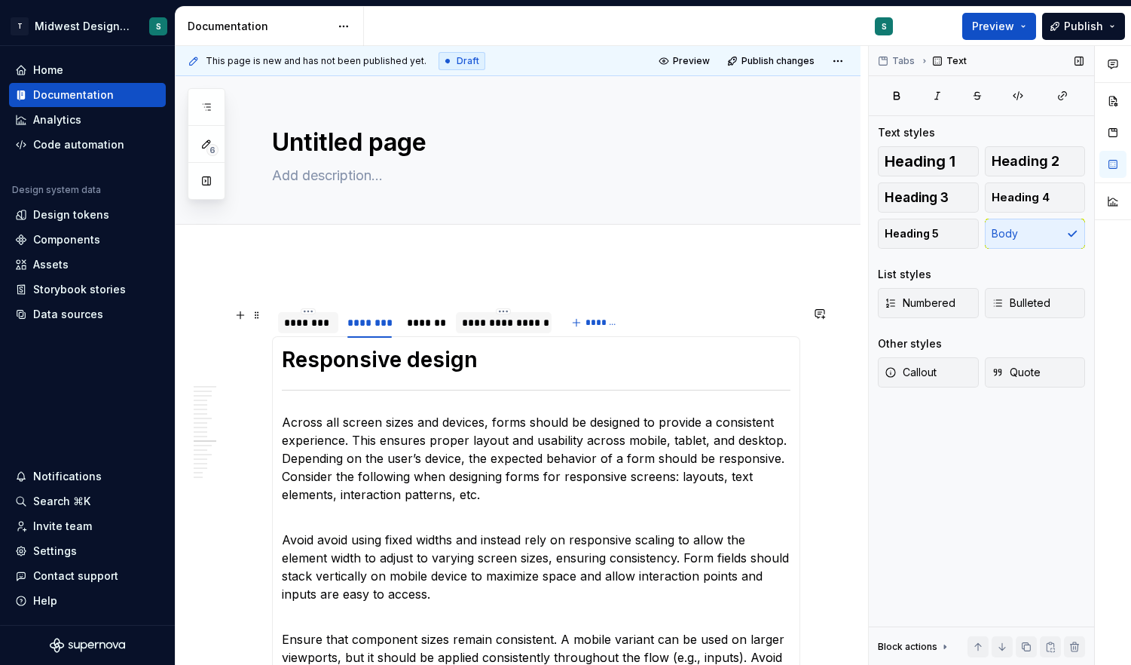
click at [310, 322] on div "********" at bounding box center [308, 322] width 48 height 15
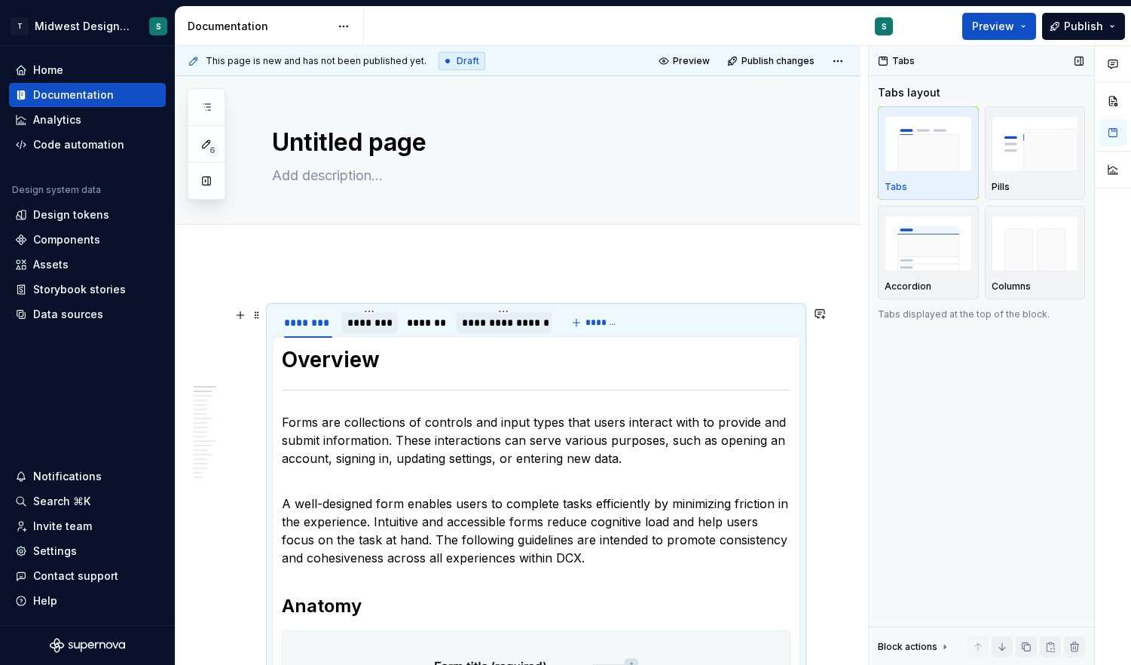
click at [383, 313] on div "********" at bounding box center [369, 322] width 57 height 21
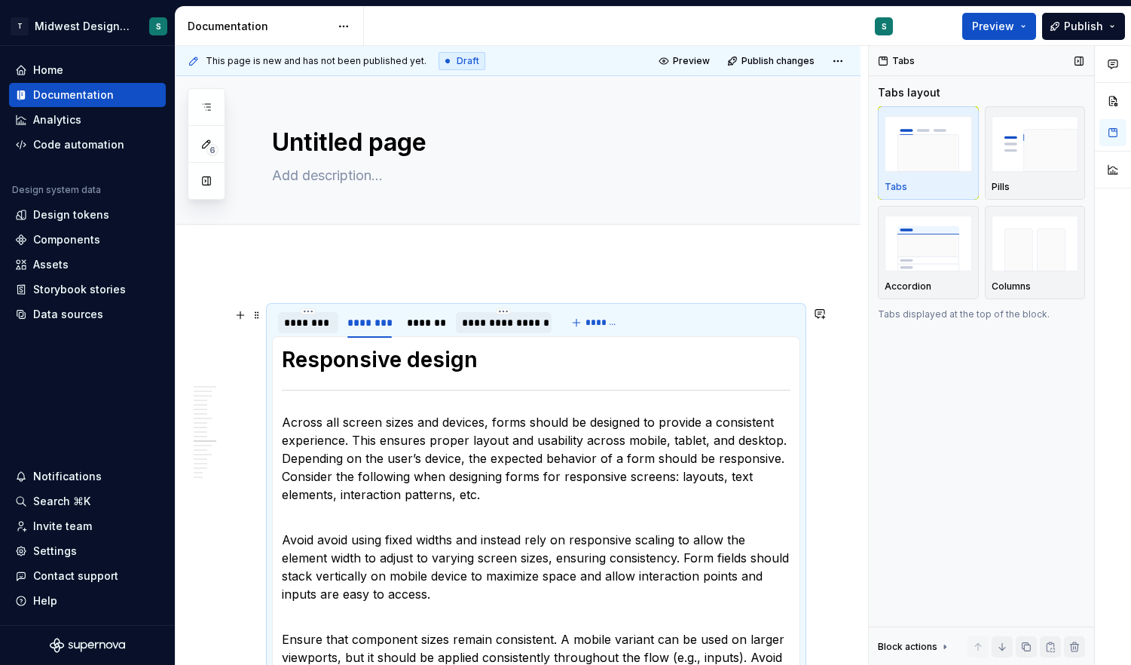
click at [317, 317] on div "********" at bounding box center [308, 322] width 48 height 15
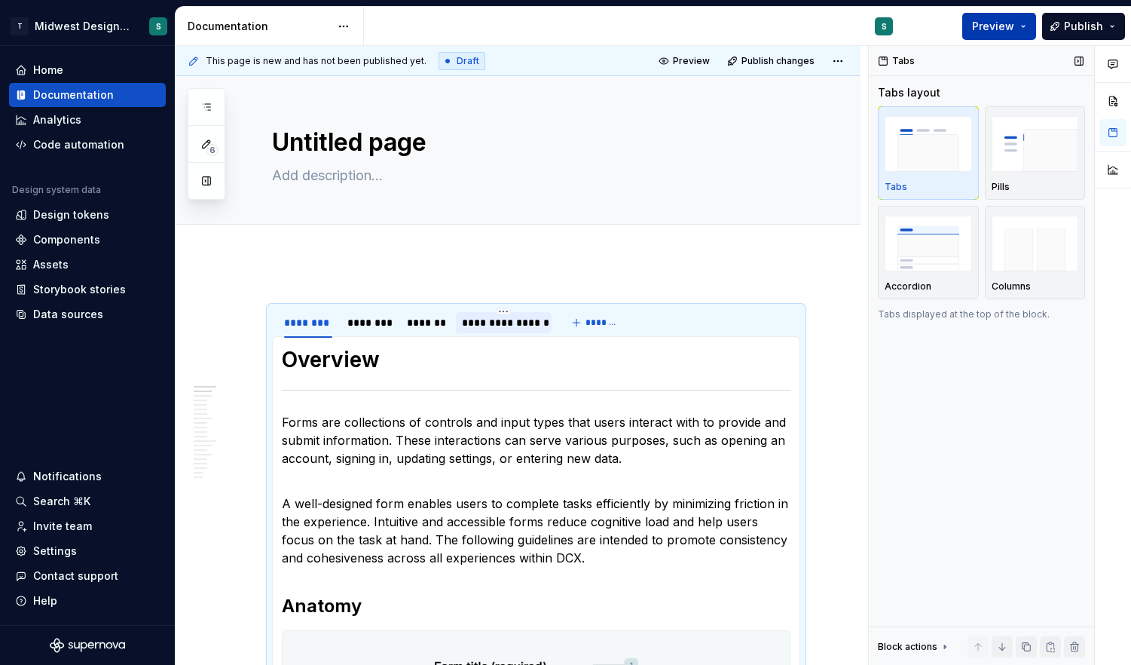
click at [994, 26] on span "Preview" at bounding box center [993, 26] width 42 height 15
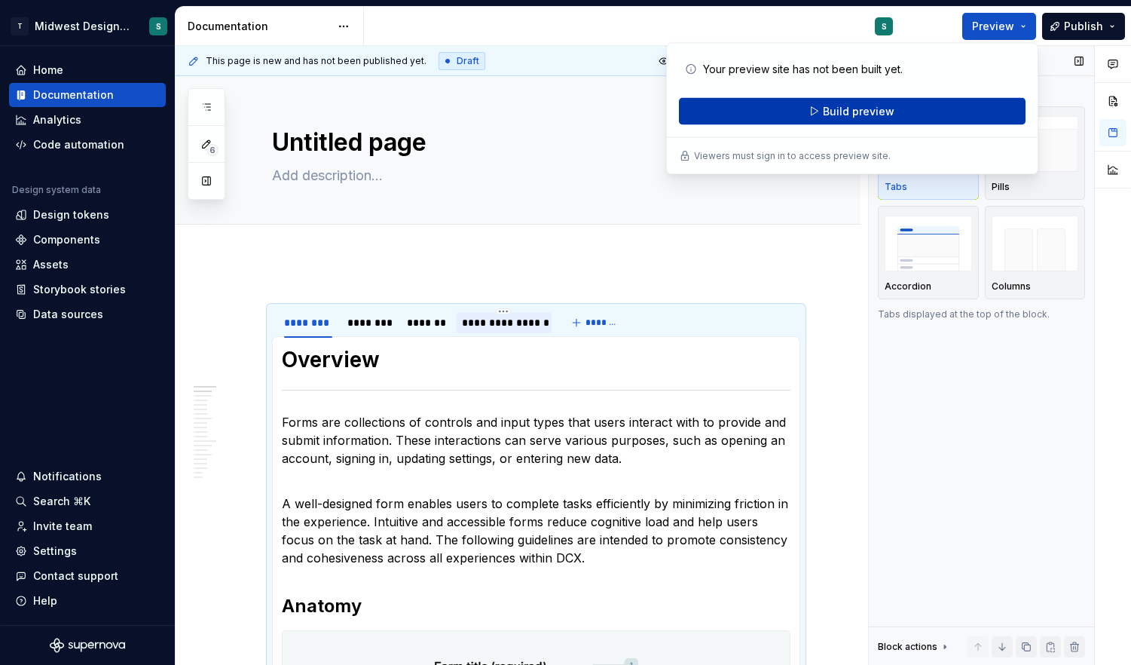
click at [909, 108] on button "Build preview" at bounding box center [852, 111] width 347 height 27
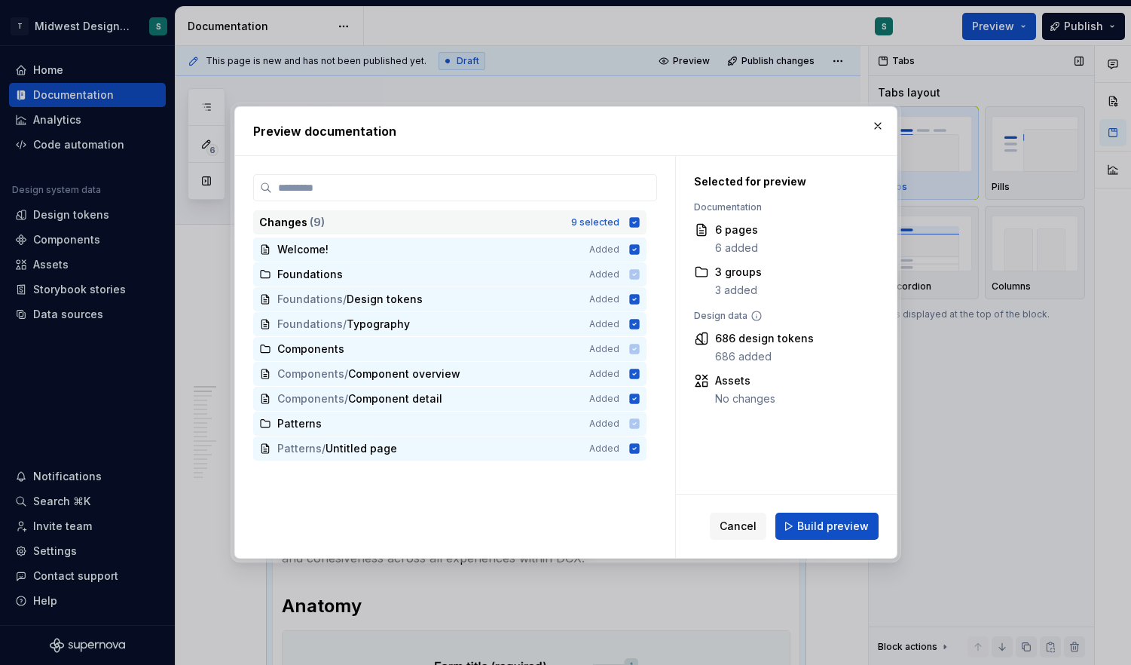
click at [633, 226] on icon at bounding box center [634, 222] width 10 height 10
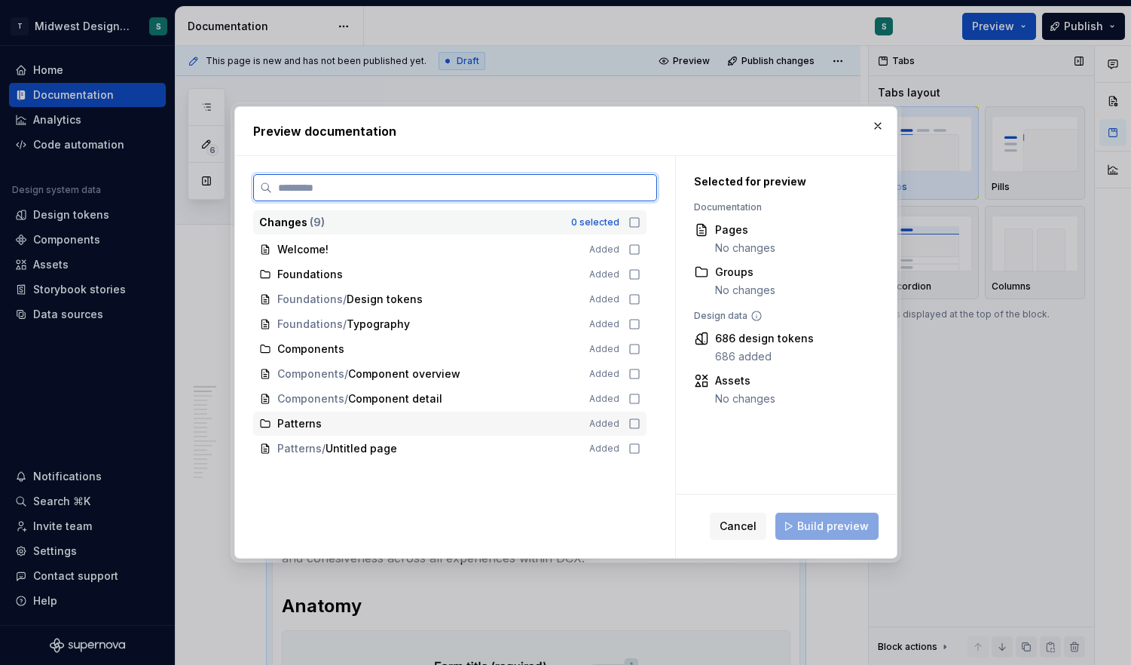
click at [634, 421] on icon at bounding box center [634, 423] width 12 height 12
click at [634, 446] on icon at bounding box center [634, 448] width 12 height 12
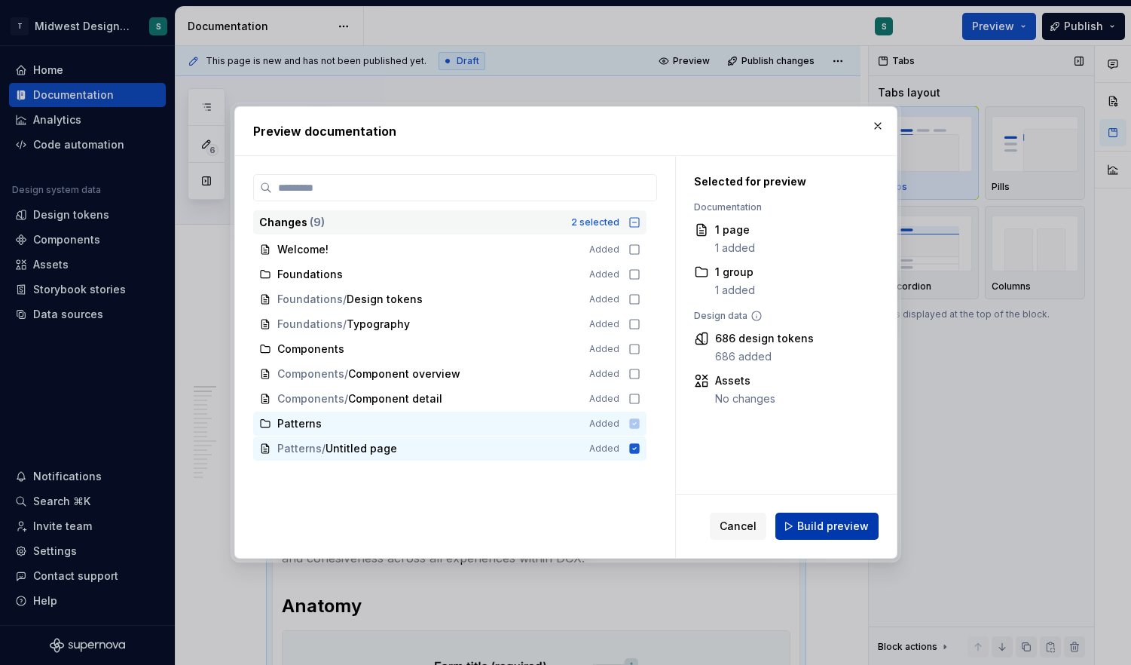
click at [842, 527] on span "Build preview" at bounding box center [833, 525] width 72 height 15
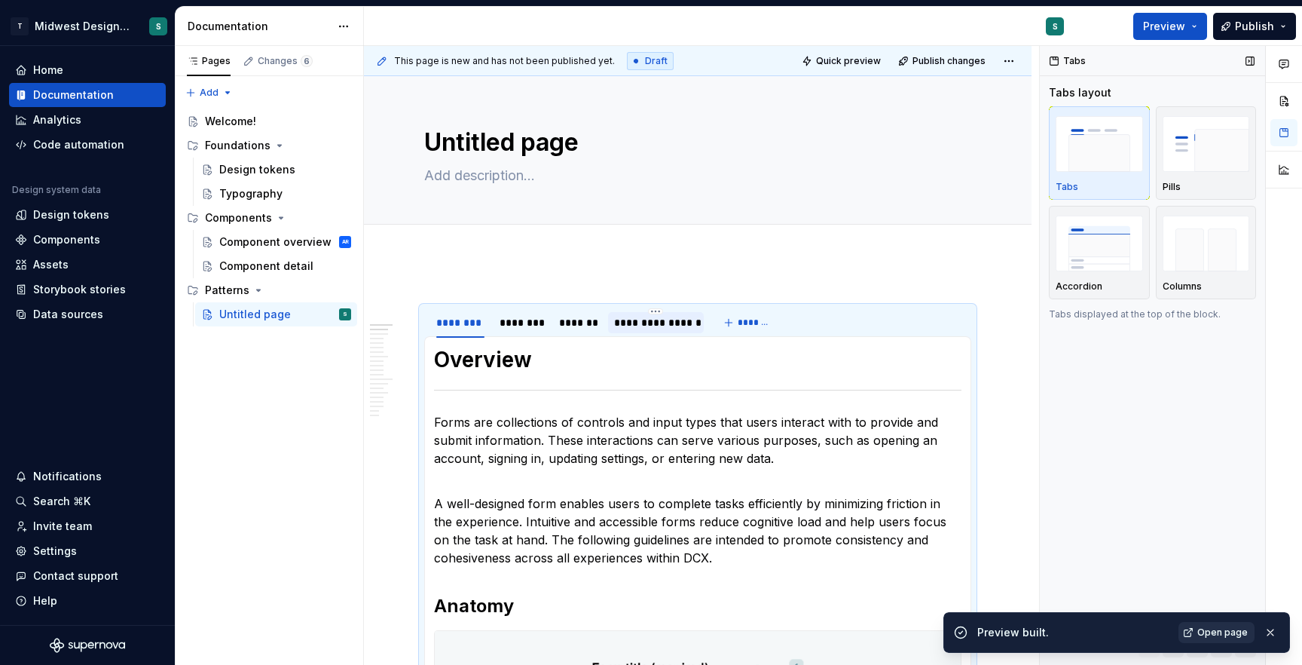
click at [1216, 629] on span "Open page" at bounding box center [1222, 632] width 50 height 12
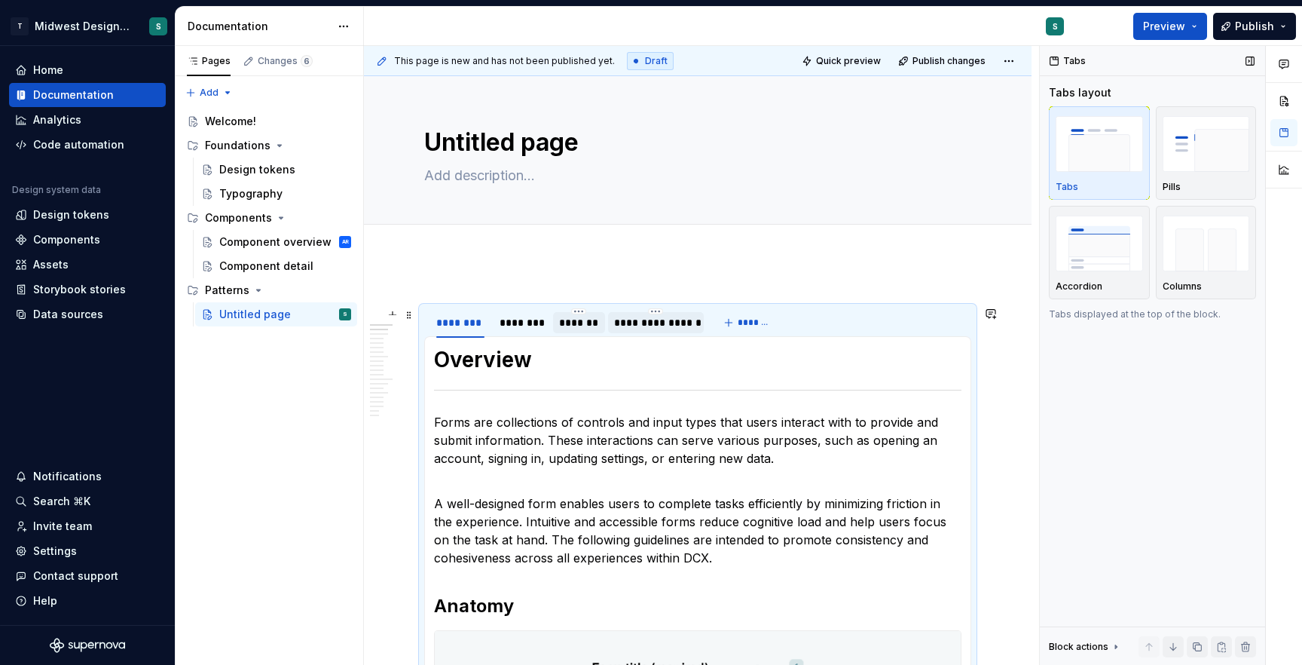
click at [585, 322] on div "*******" at bounding box center [579, 322] width 40 height 15
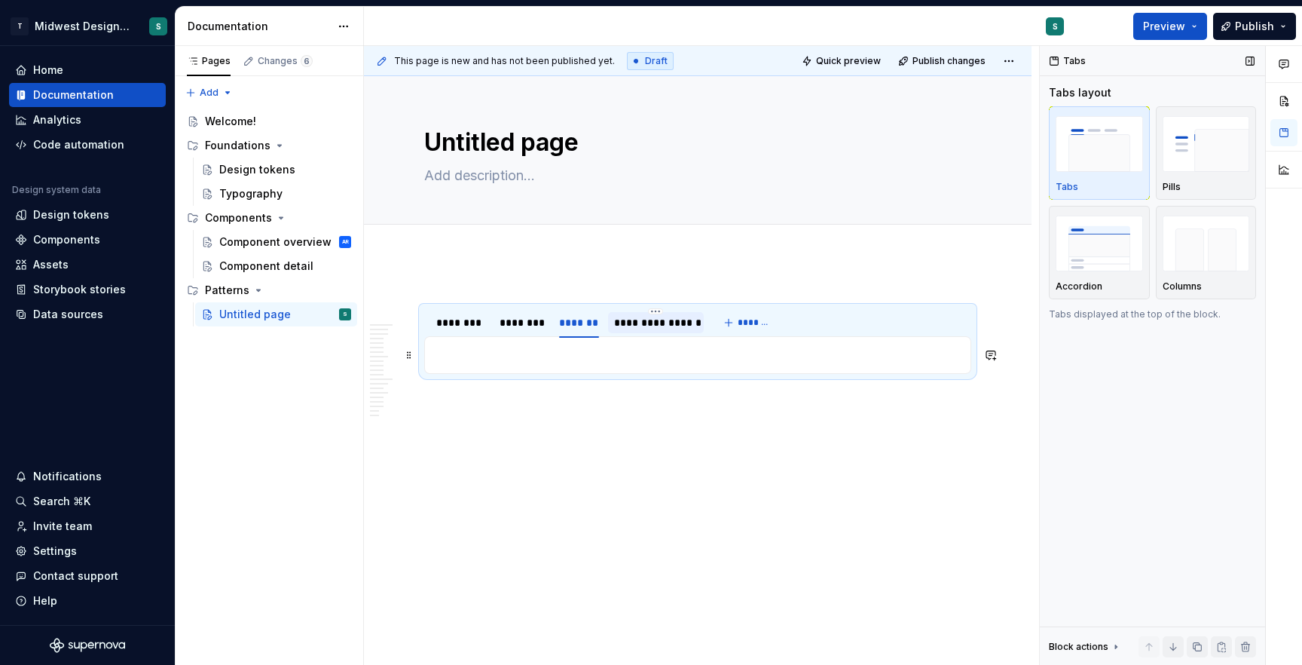
click at [618, 362] on p at bounding box center [697, 355] width 527 height 18
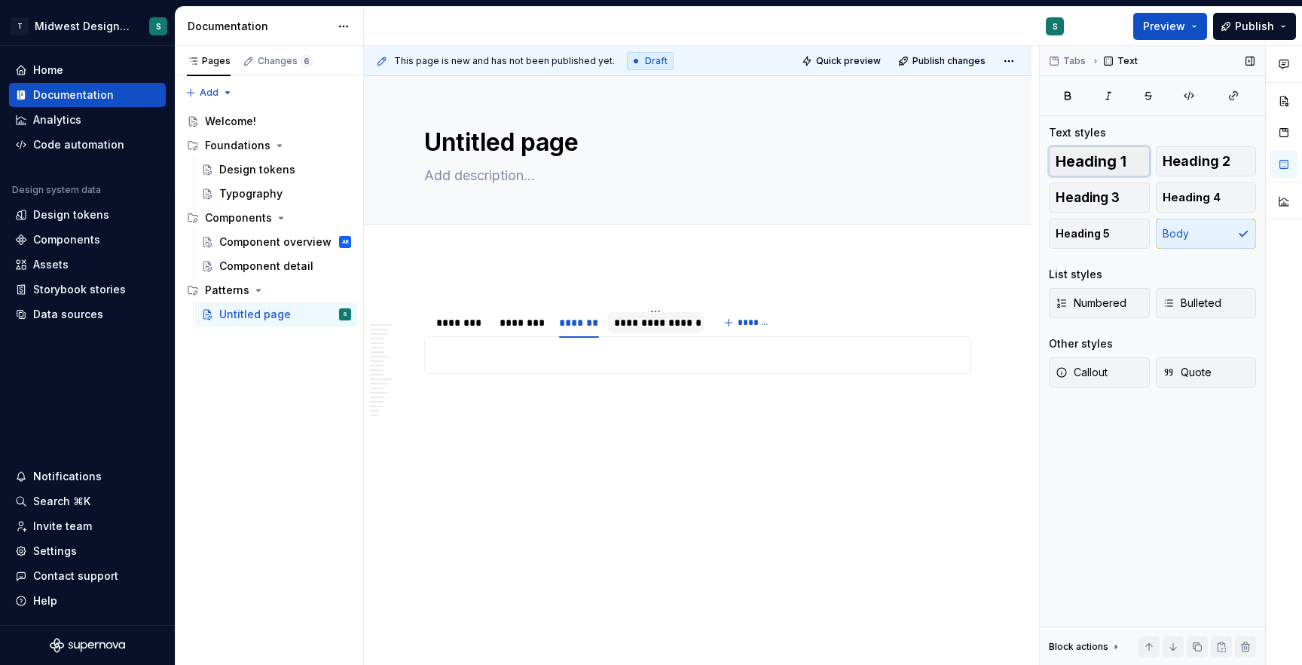
click at [1079, 163] on span "Heading 1" at bounding box center [1091, 161] width 71 height 15
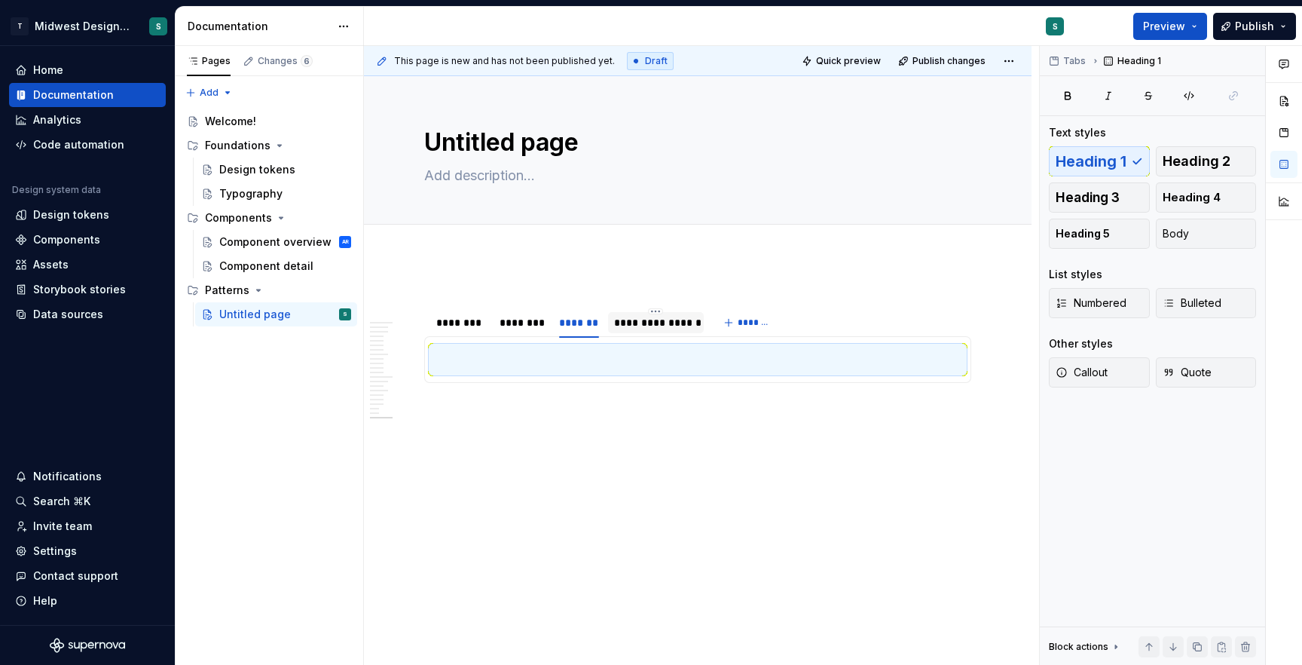
click at [467, 359] on h1 at bounding box center [697, 359] width 527 height 27
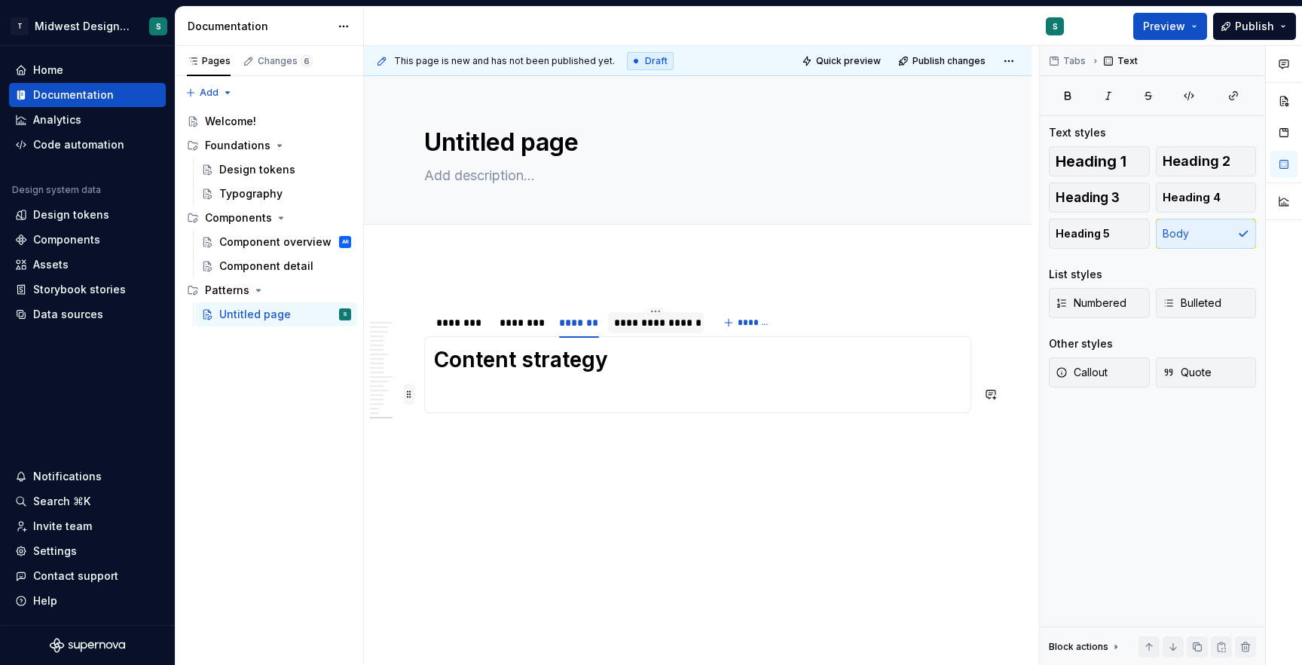
click at [412, 397] on span at bounding box center [409, 393] width 12 height 21
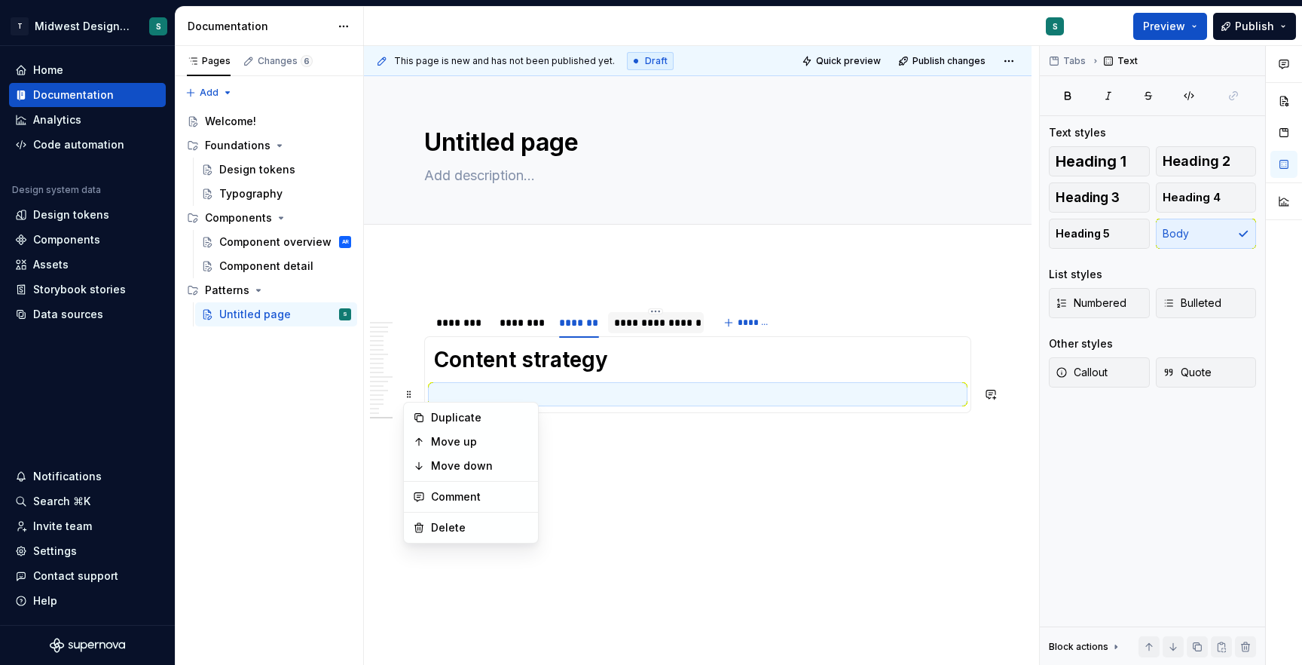
click at [581, 365] on h1 "Content strategy" at bounding box center [697, 359] width 527 height 27
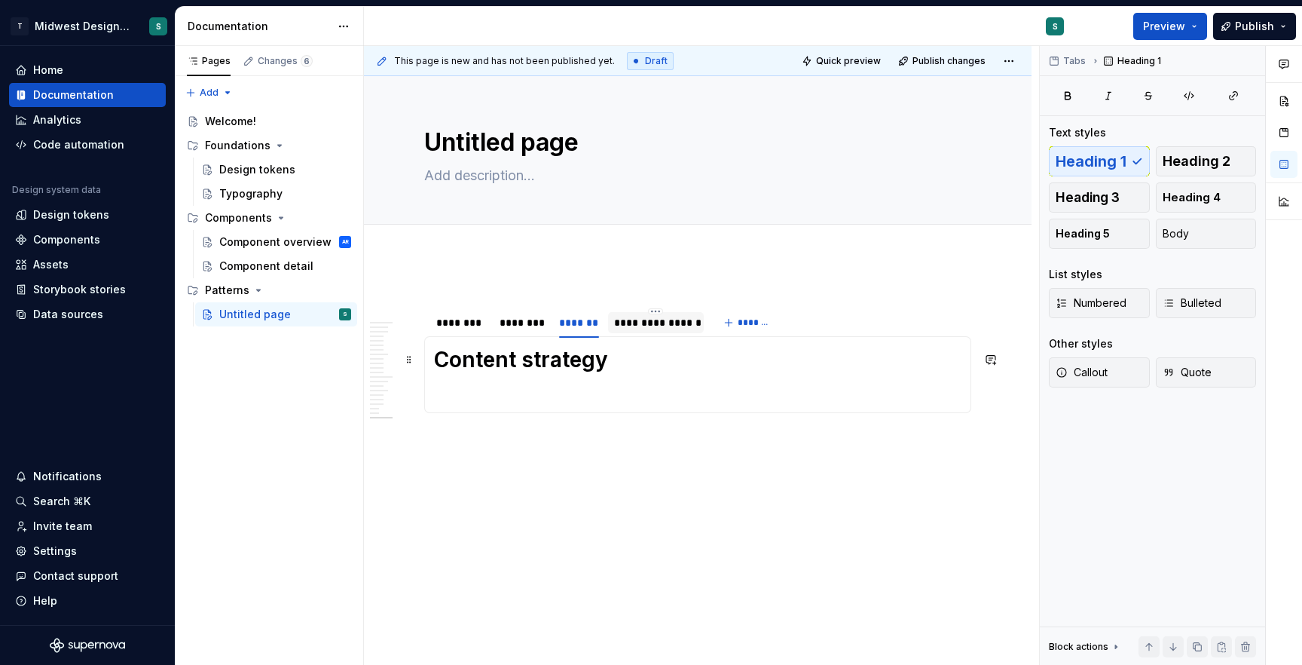
click at [646, 365] on h1 "Content strategy" at bounding box center [697, 359] width 527 height 27
click at [410, 391] on span at bounding box center [409, 393] width 12 height 21
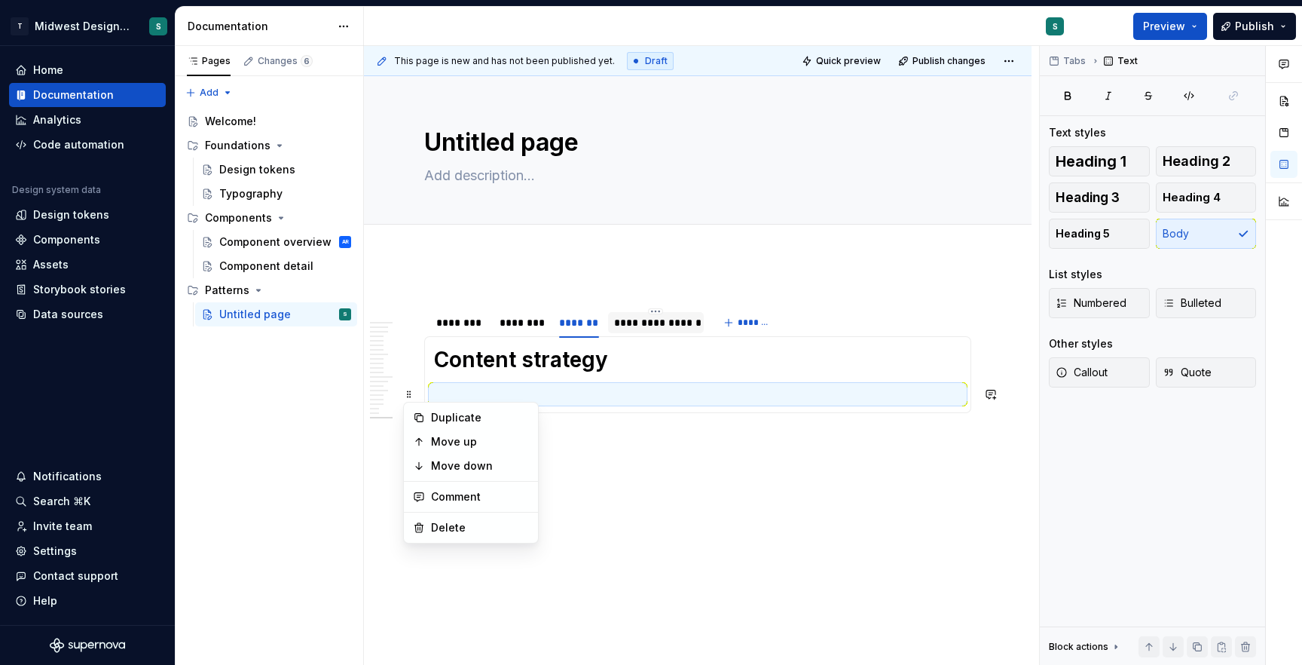
click at [520, 390] on p at bounding box center [697, 394] width 527 height 18
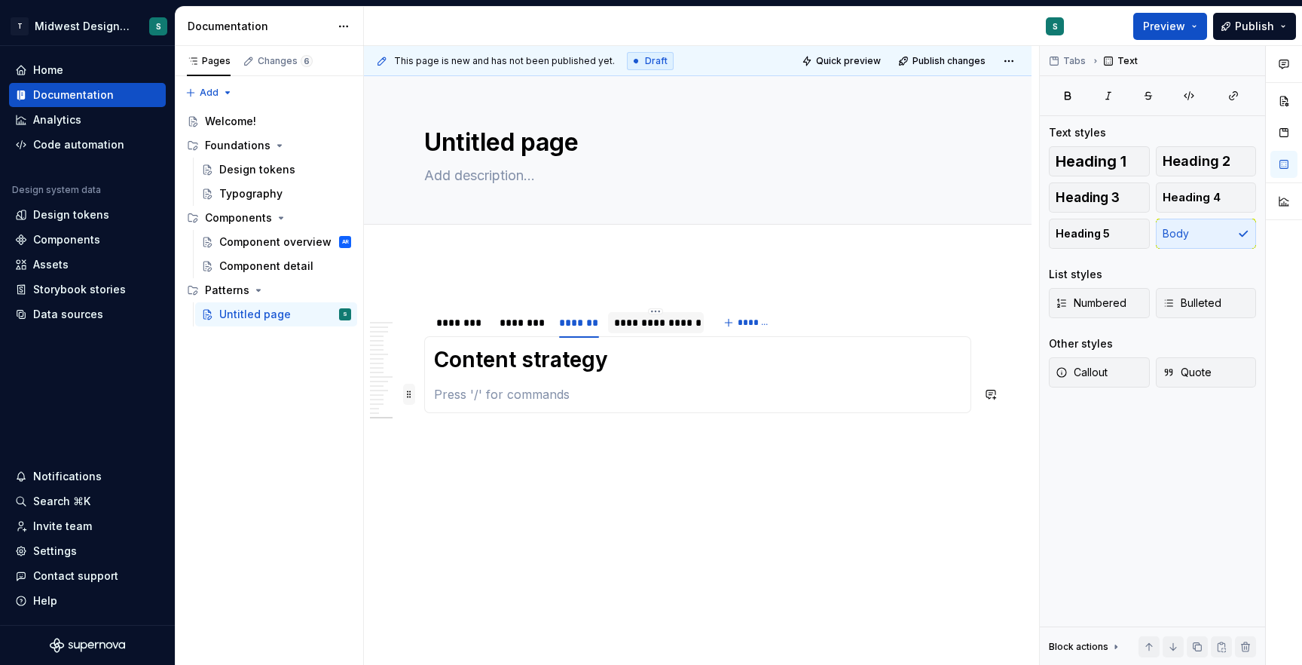
click at [413, 392] on span at bounding box center [409, 393] width 12 height 21
click at [488, 385] on p at bounding box center [697, 394] width 527 height 18
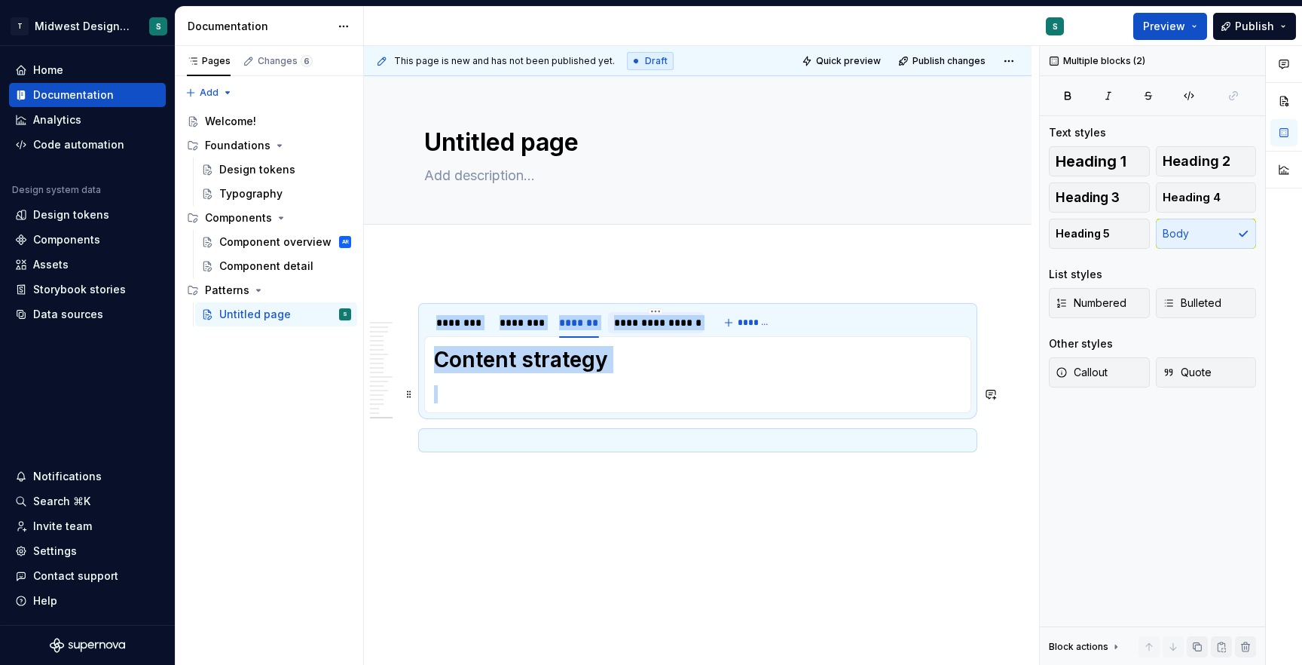
click at [488, 383] on section-item-column "Content strategy" at bounding box center [697, 374] width 527 height 57
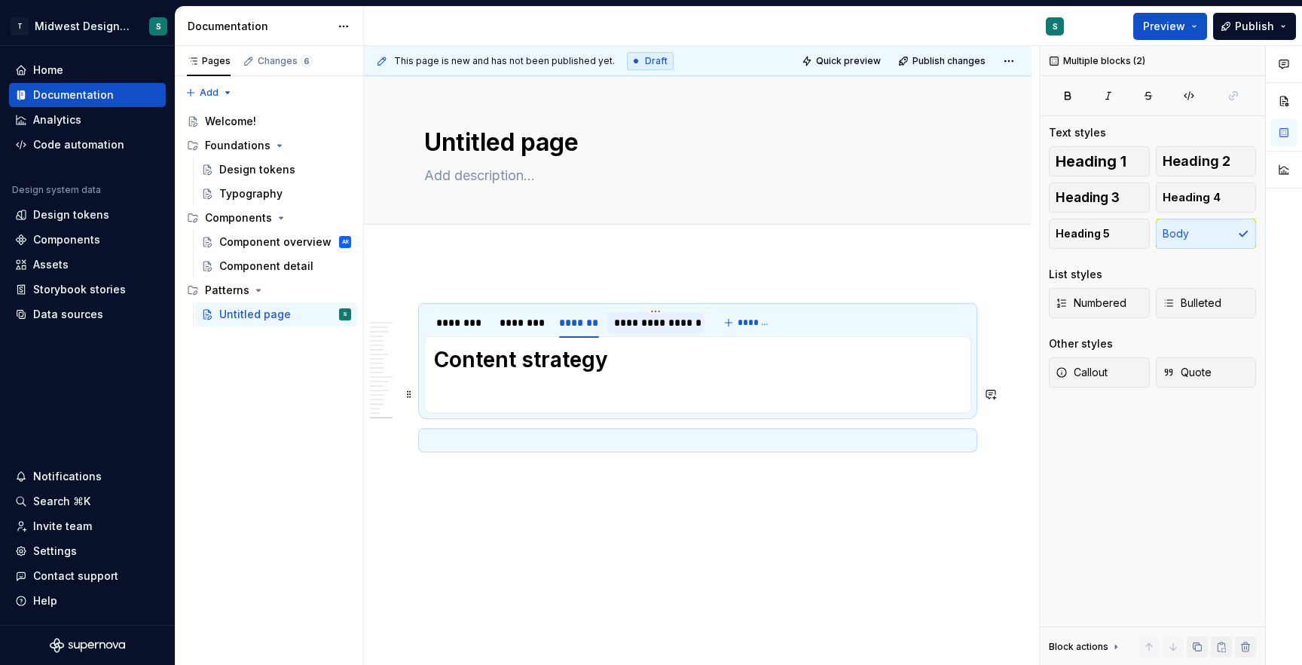
click at [484, 386] on p at bounding box center [697, 394] width 527 height 18
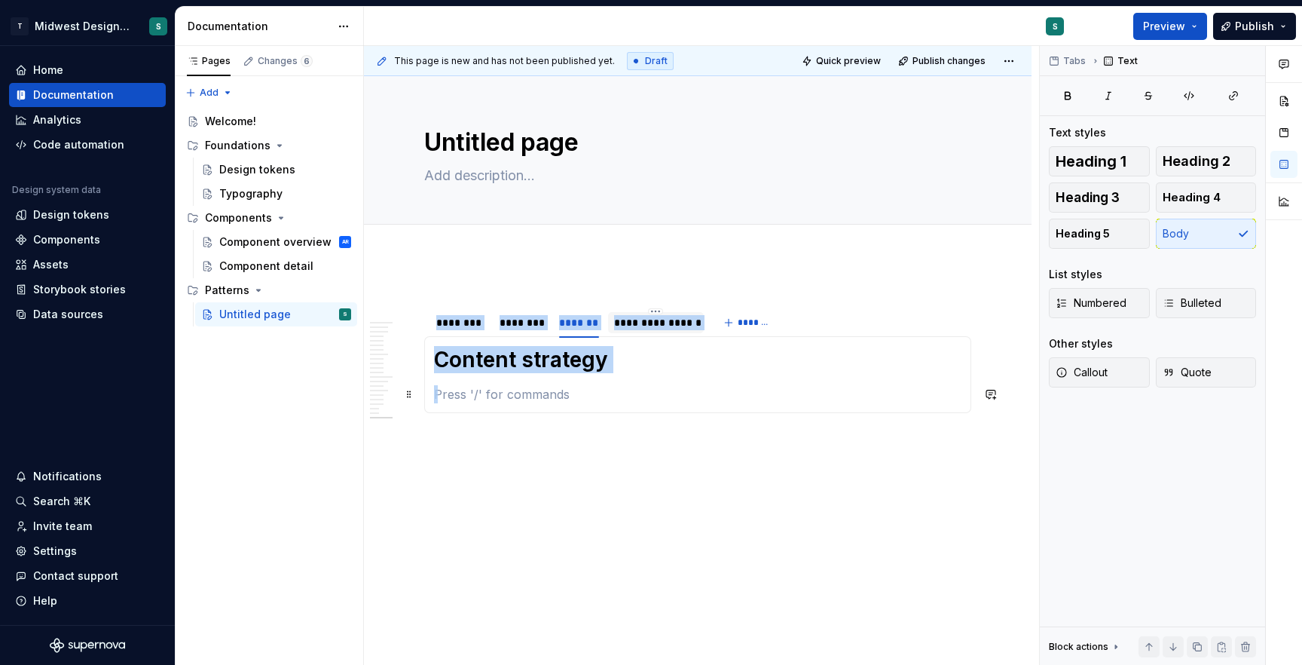
click at [484, 386] on p at bounding box center [697, 394] width 527 height 18
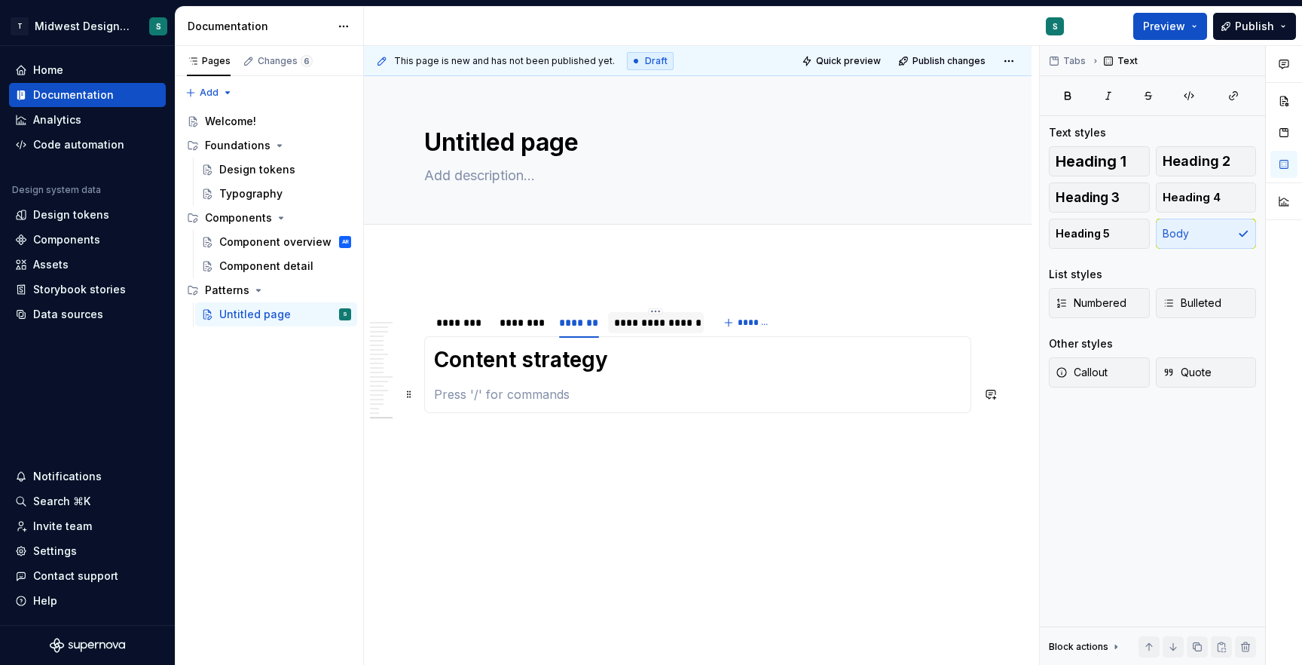
click at [484, 386] on p at bounding box center [697, 394] width 527 height 18
click at [408, 359] on span at bounding box center [409, 359] width 12 height 21
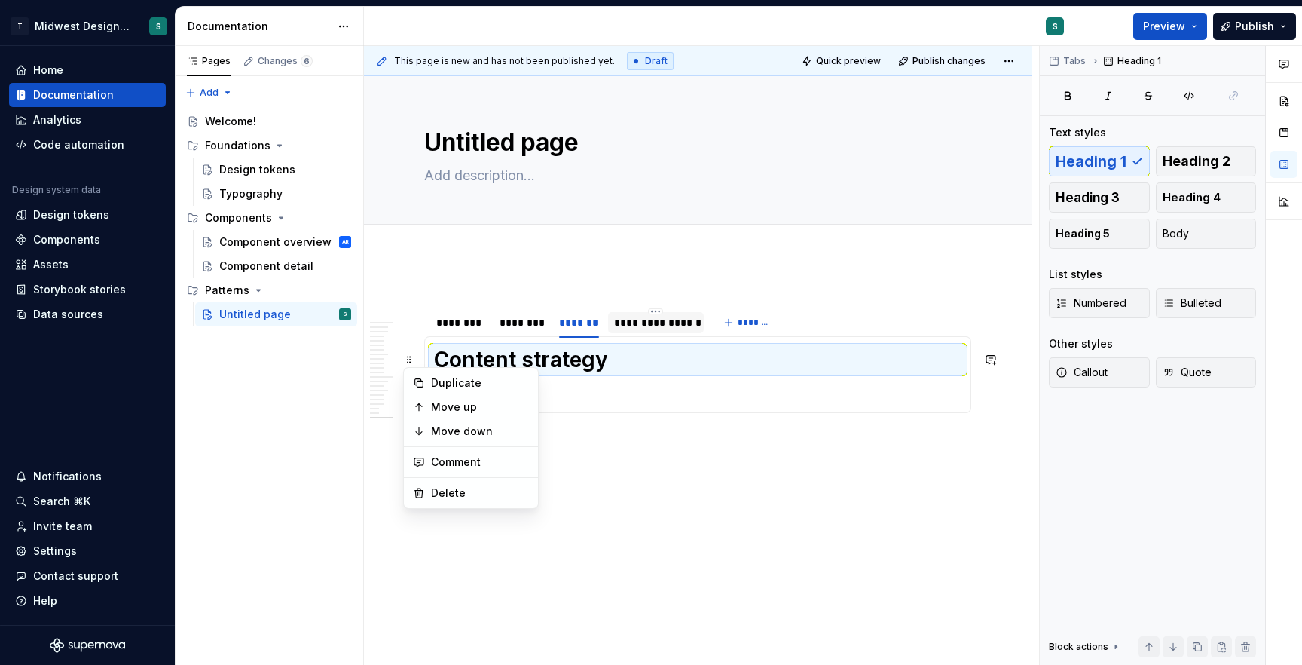
click at [581, 365] on h1 "Content strategy" at bounding box center [697, 359] width 527 height 27
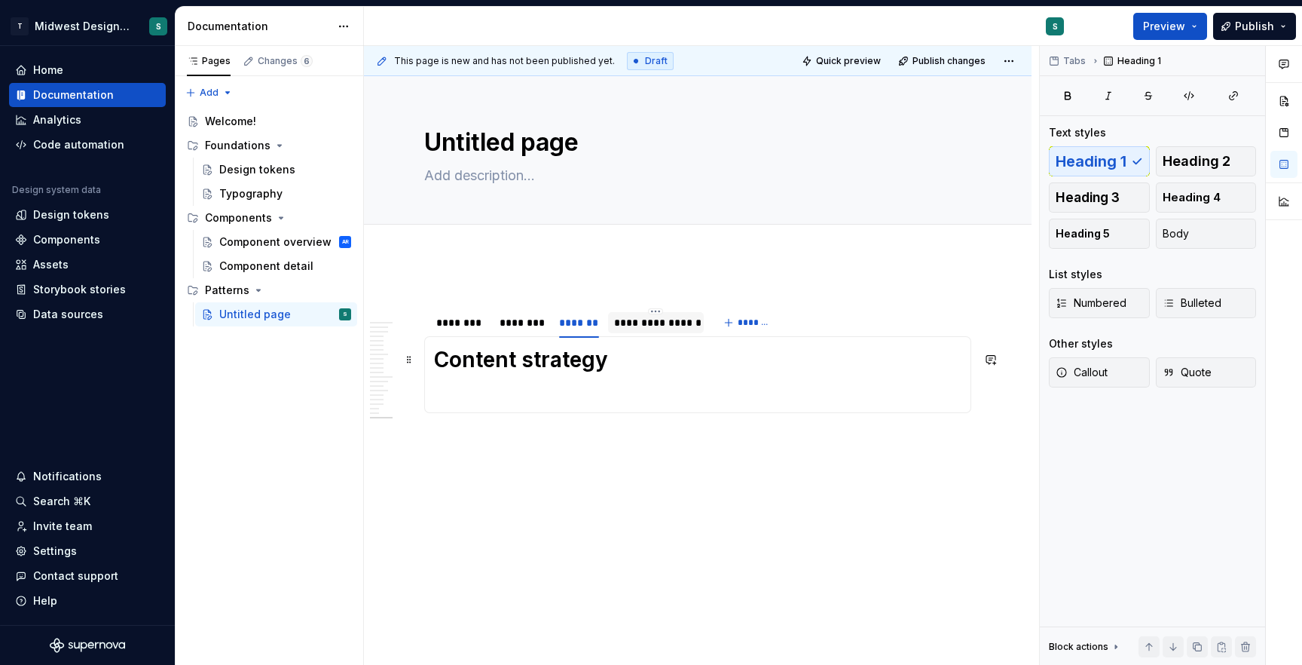
click at [647, 363] on h1 "Content strategy" at bounding box center [697, 359] width 527 height 27
click at [411, 393] on span at bounding box center [409, 393] width 12 height 21
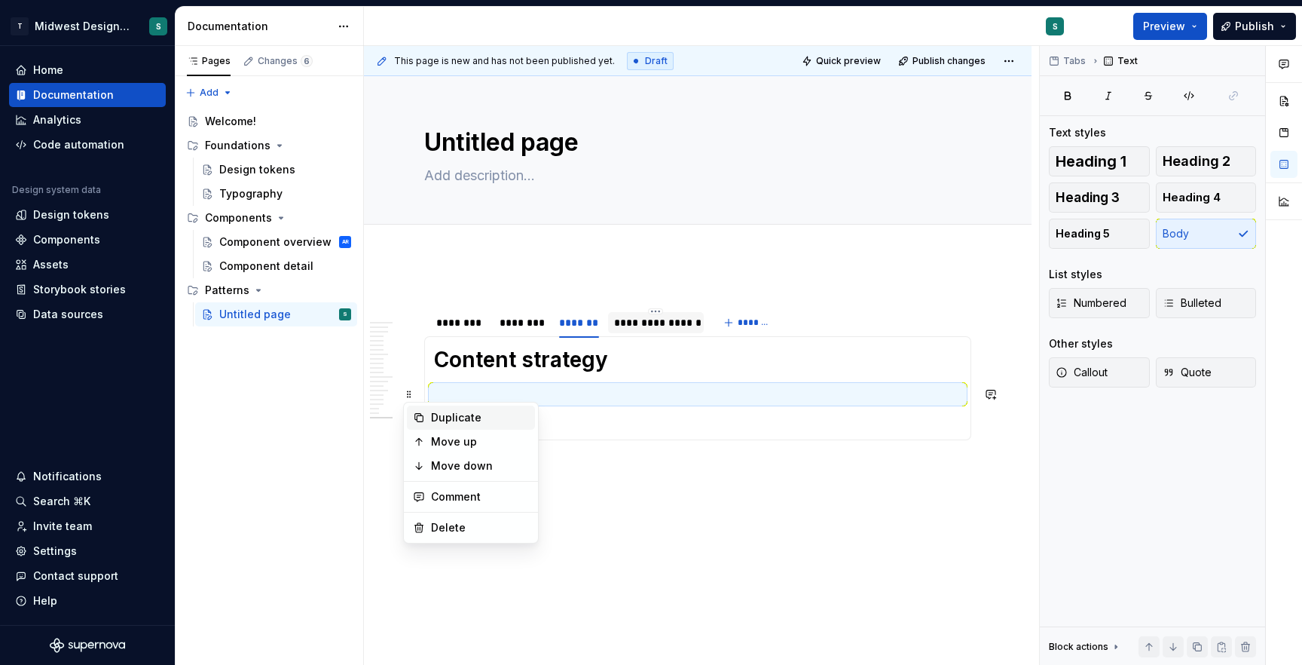
click at [478, 405] on div "Duplicate" at bounding box center [471, 417] width 128 height 24
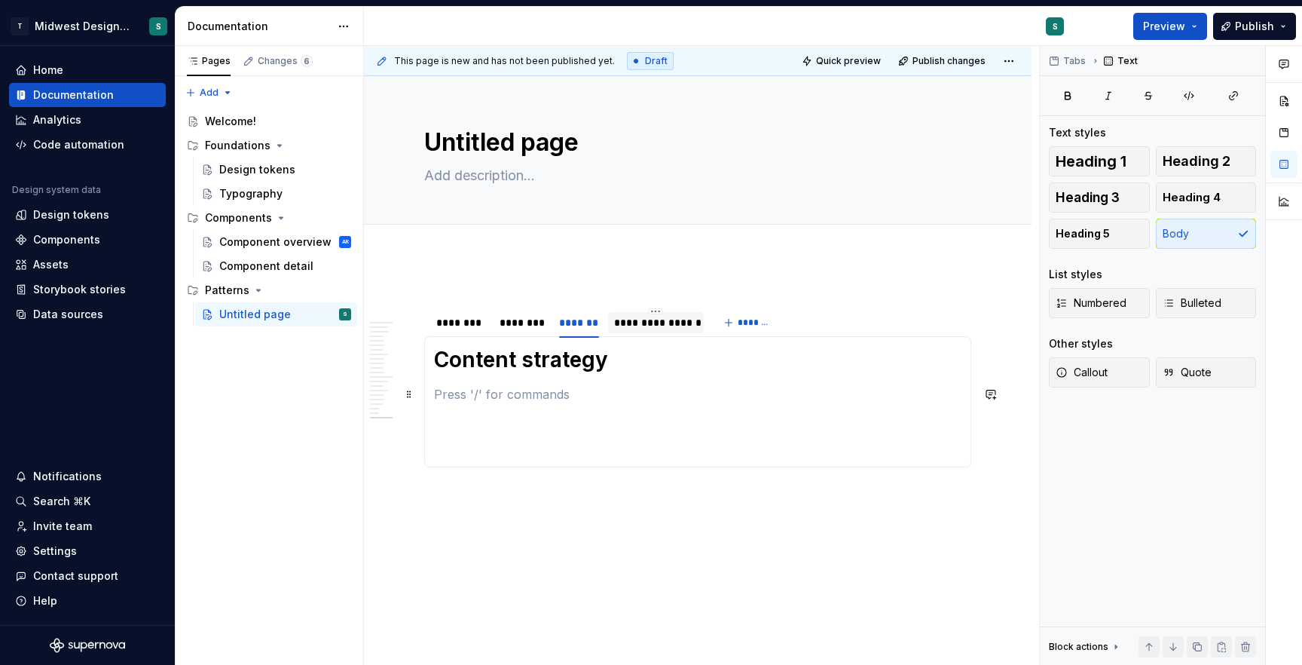
click at [478, 387] on p at bounding box center [697, 394] width 527 height 18
click at [633, 322] on div "**********" at bounding box center [656, 322] width 84 height 15
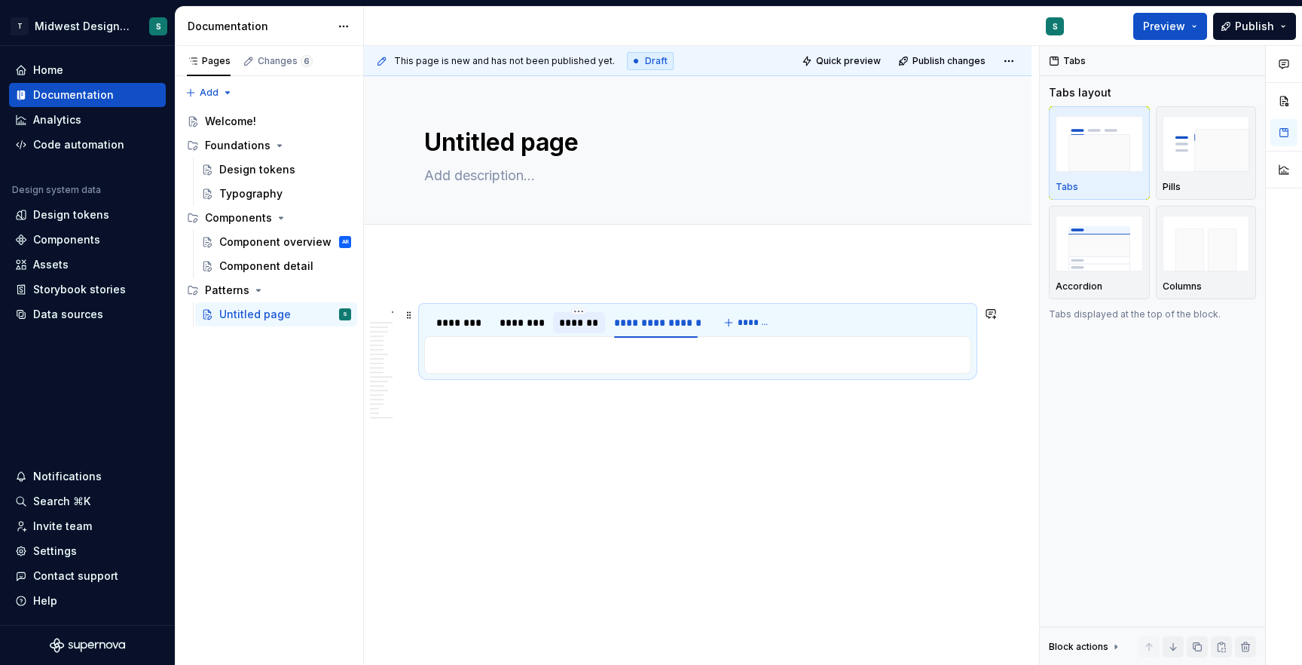
click at [563, 315] on div "*******" at bounding box center [579, 322] width 40 height 15
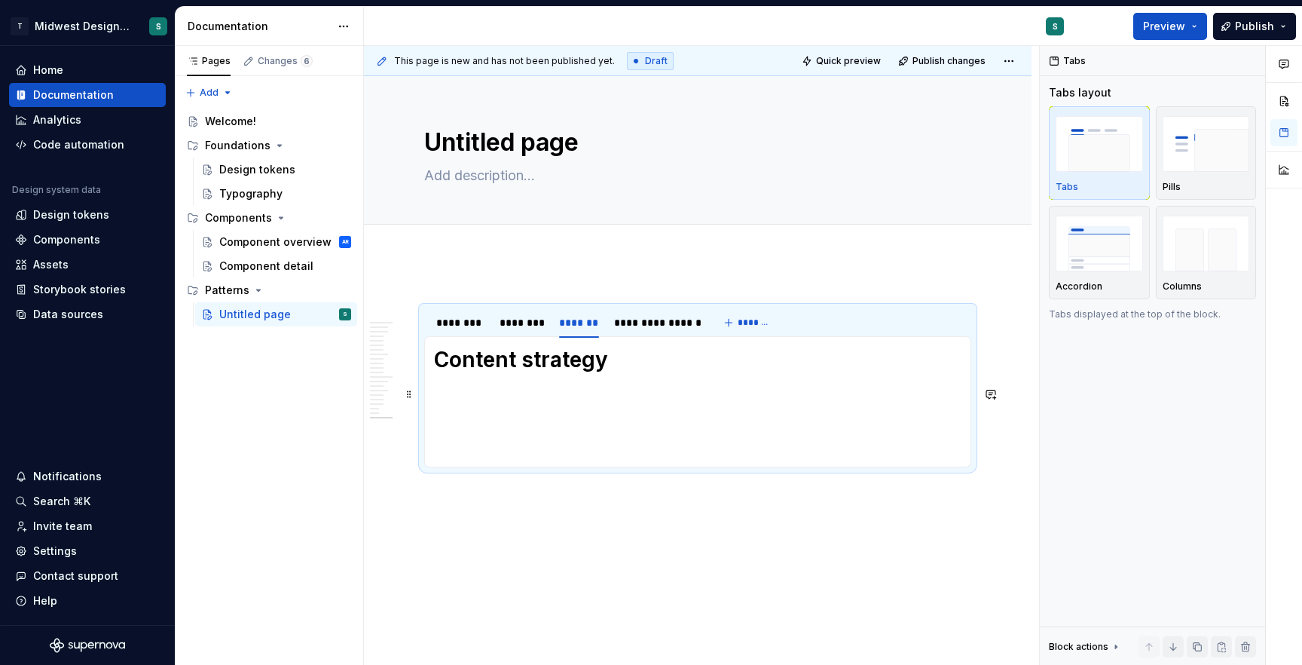
click at [458, 395] on p at bounding box center [697, 394] width 527 height 18
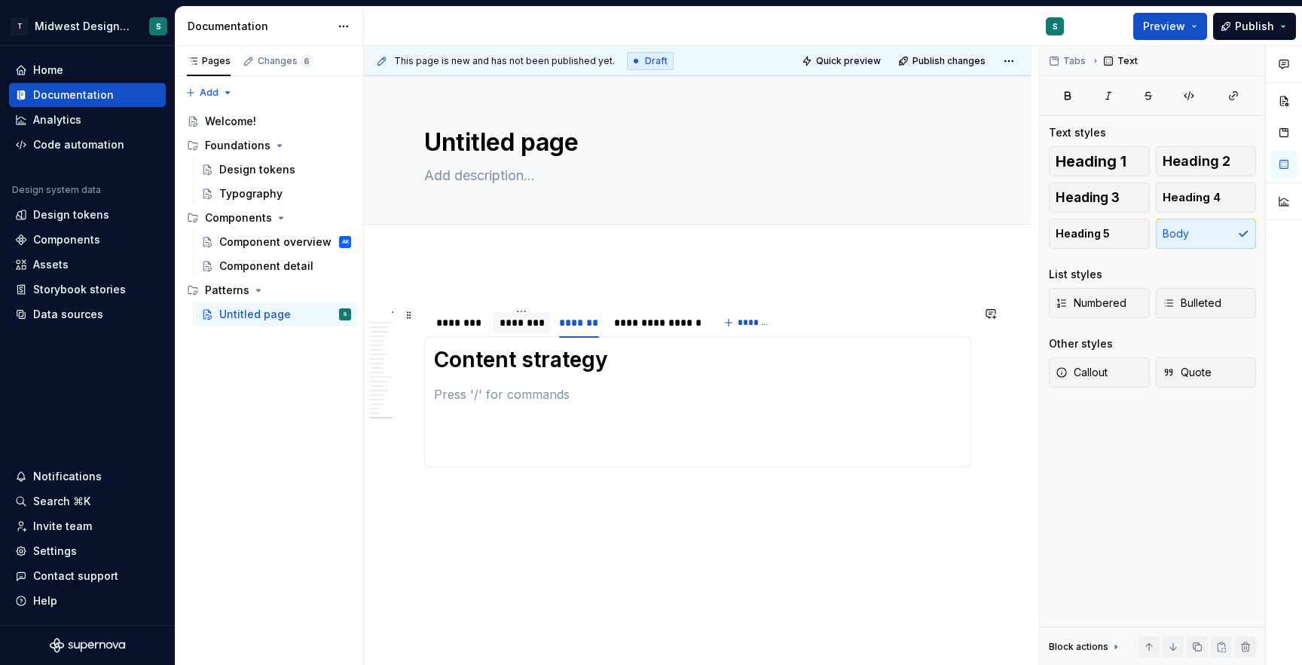
click at [518, 328] on div "********" at bounding box center [522, 322] width 44 height 15
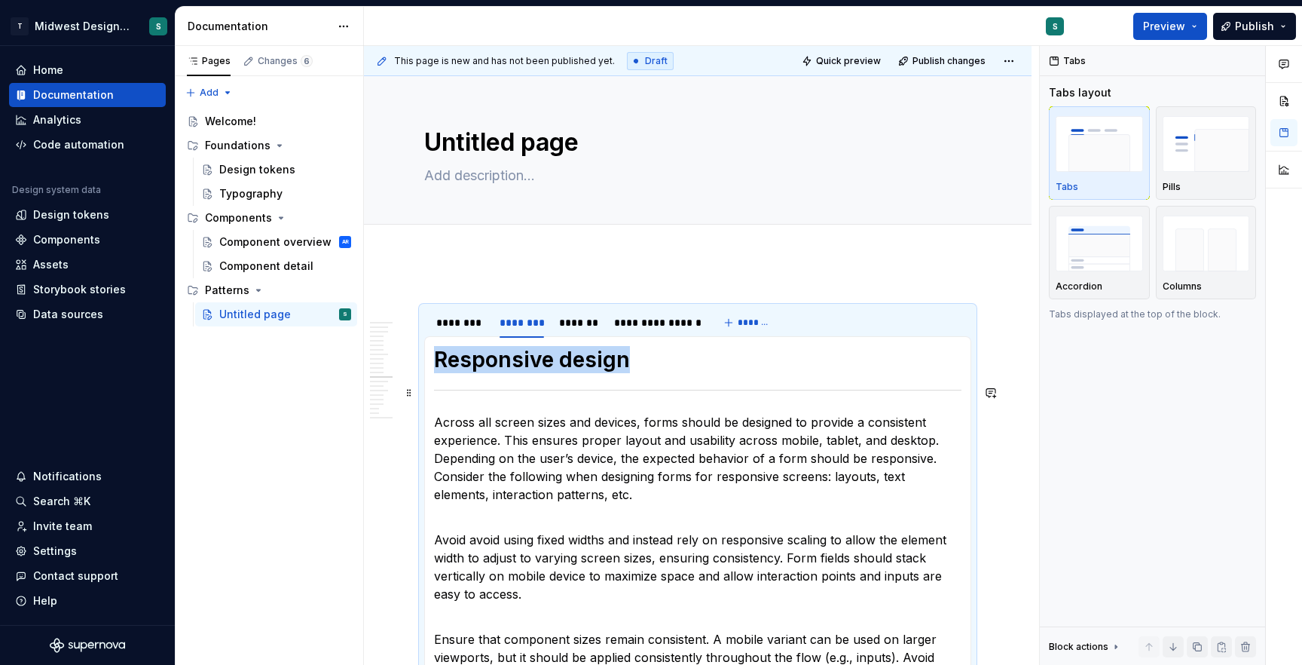
click at [459, 390] on hr at bounding box center [697, 390] width 527 height 1
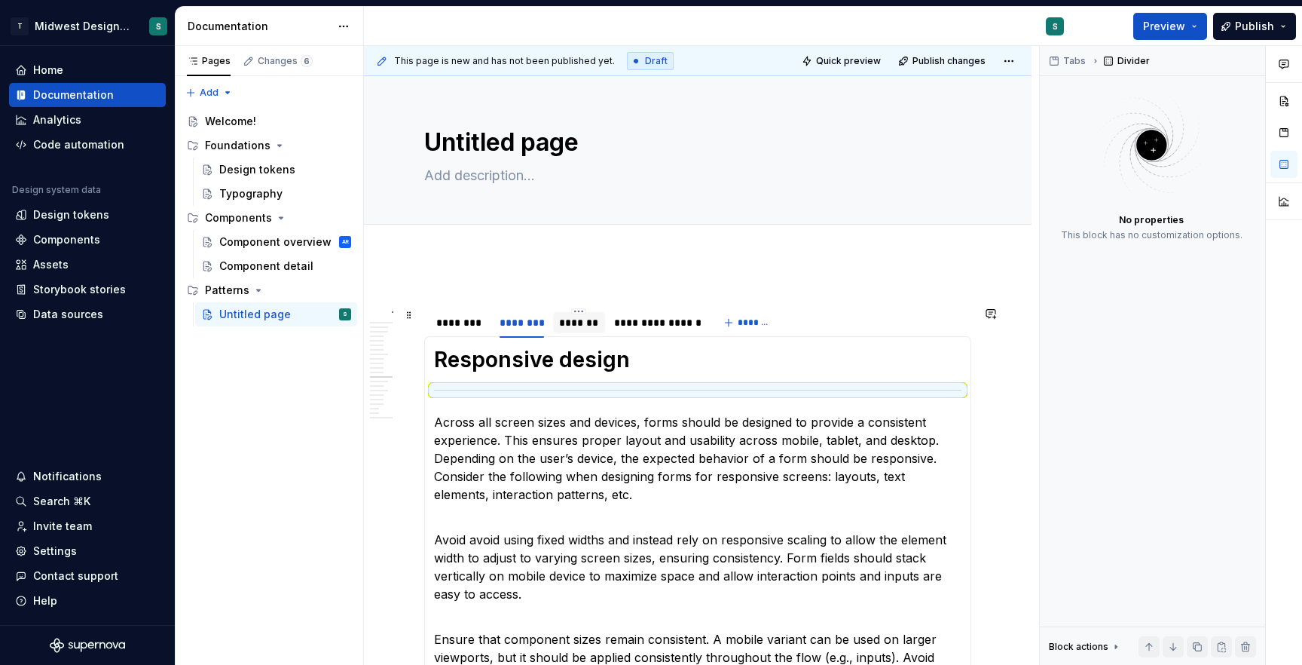
click at [584, 318] on div "*******" at bounding box center [579, 322] width 40 height 15
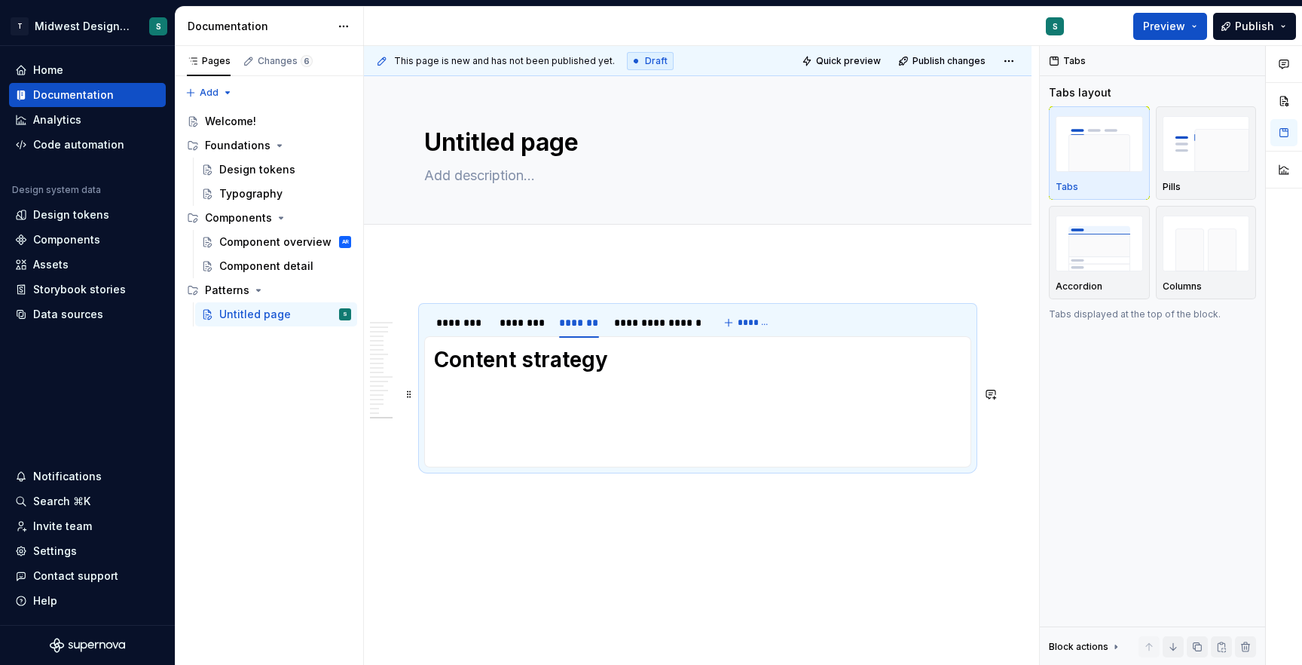
click at [536, 376] on section-item-column "Content strategy" at bounding box center [697, 402] width 527 height 112
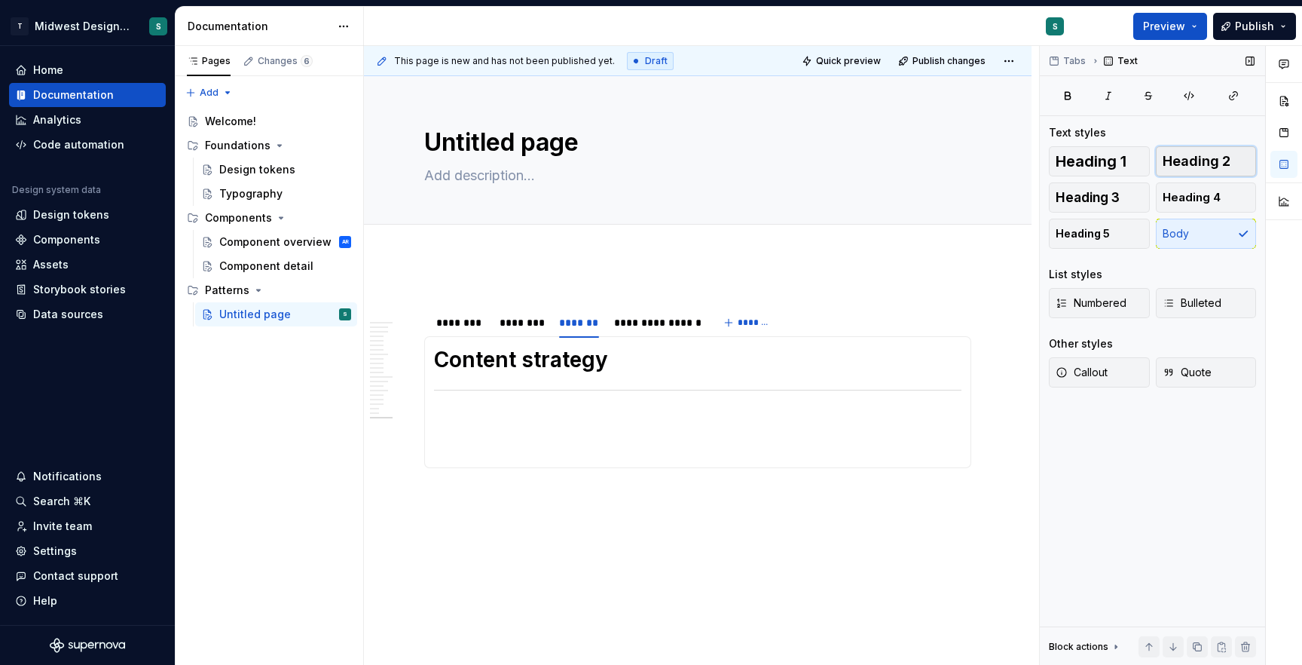
click at [1187, 162] on span "Heading 2" at bounding box center [1197, 161] width 68 height 15
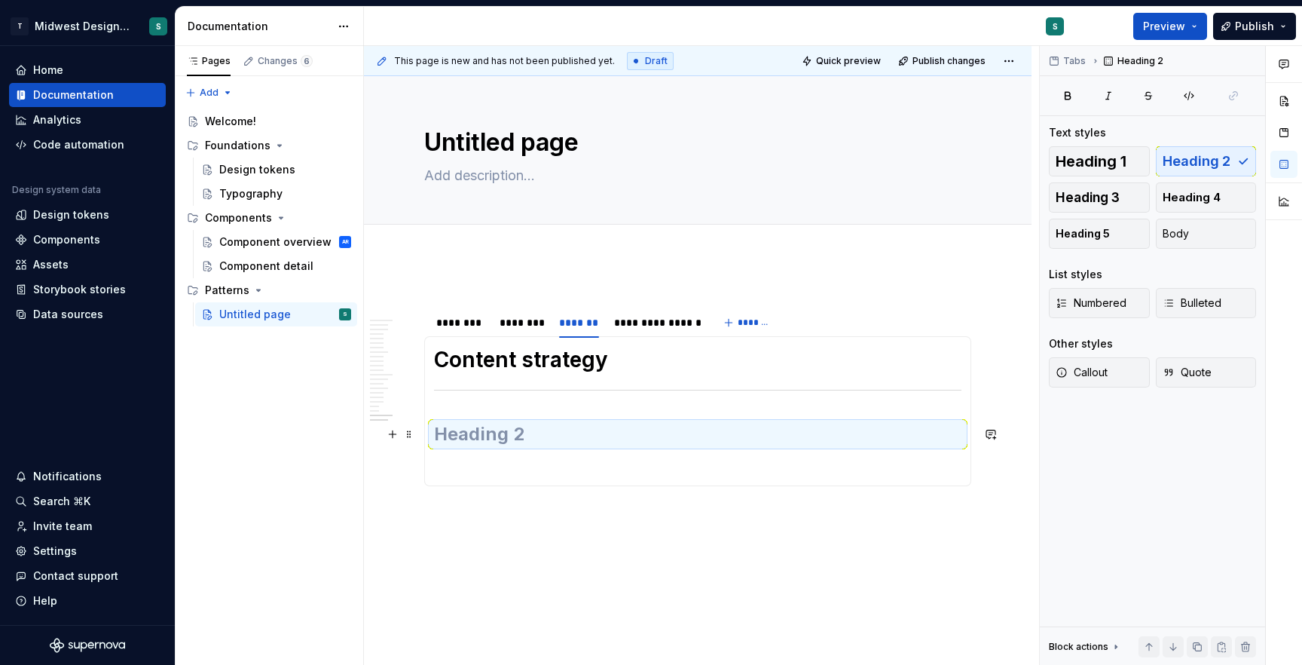
click at [464, 431] on h2 at bounding box center [697, 434] width 527 height 24
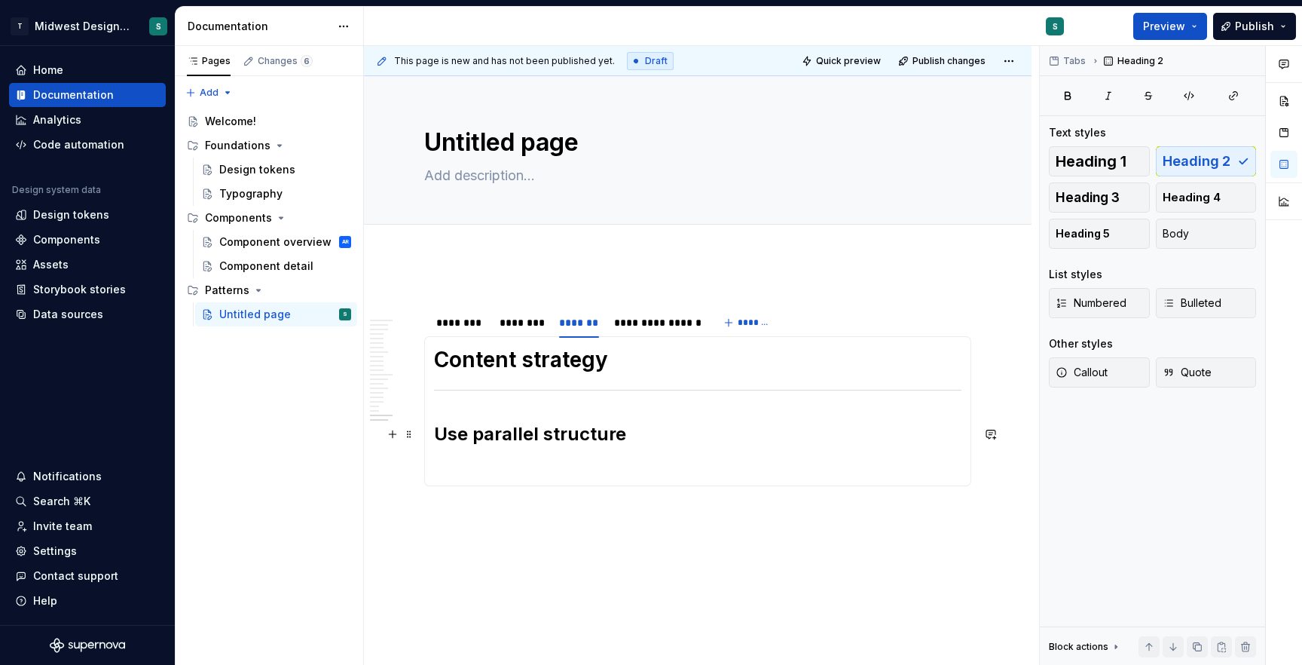
click at [524, 403] on section-item-column "Content strategy Use parallel structure" at bounding box center [697, 411] width 527 height 130
click at [536, 449] on section-item-column "Content strategy Use parallel structure" at bounding box center [697, 411] width 527 height 130
click at [473, 464] on p at bounding box center [697, 467] width 527 height 18
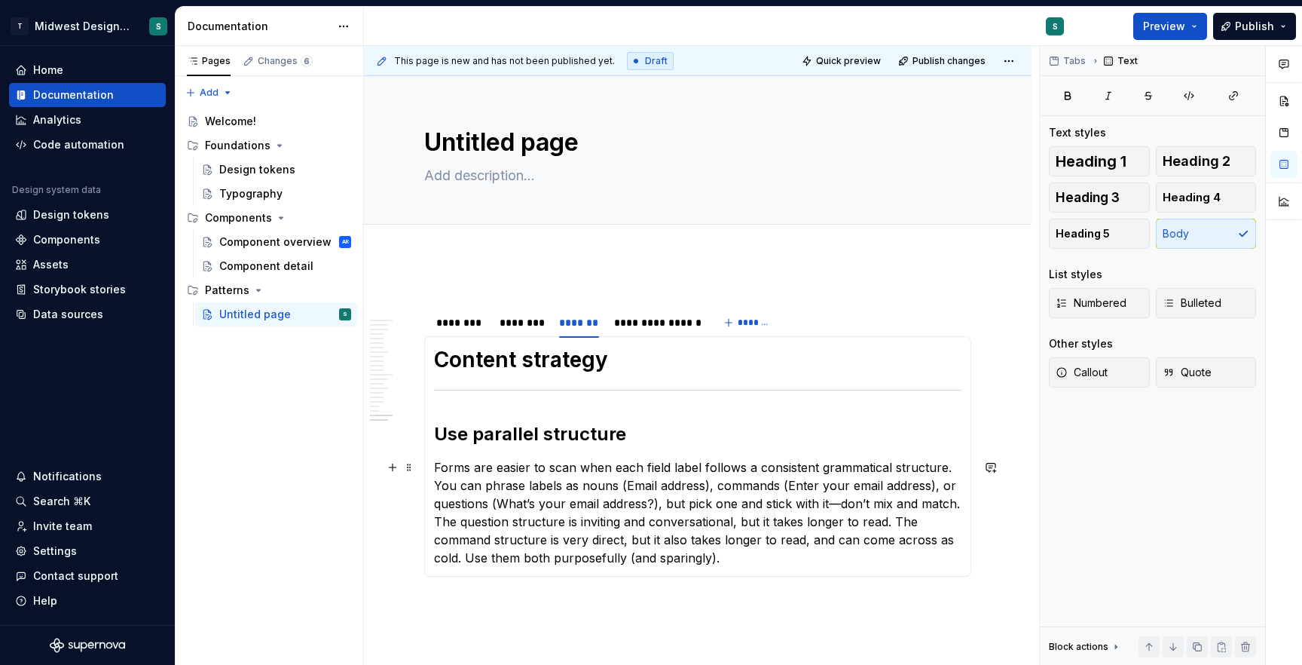
click at [961, 506] on div "Overview Forms are collections of controls and input types that users interact …" at bounding box center [697, 456] width 547 height 240
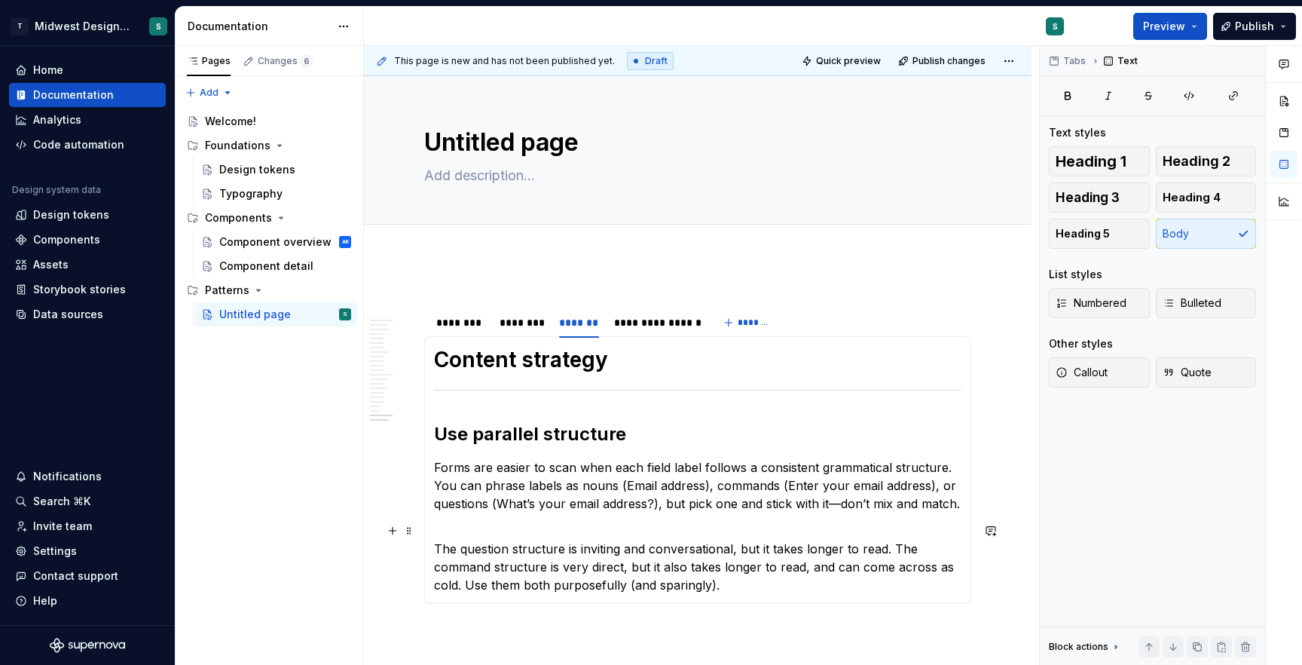
click at [784, 585] on p "The question structure is inviting and conversational, but it takes longer to r…" at bounding box center [697, 557] width 527 height 72
click at [241, 174] on div "Design tokens" at bounding box center [257, 169] width 76 height 15
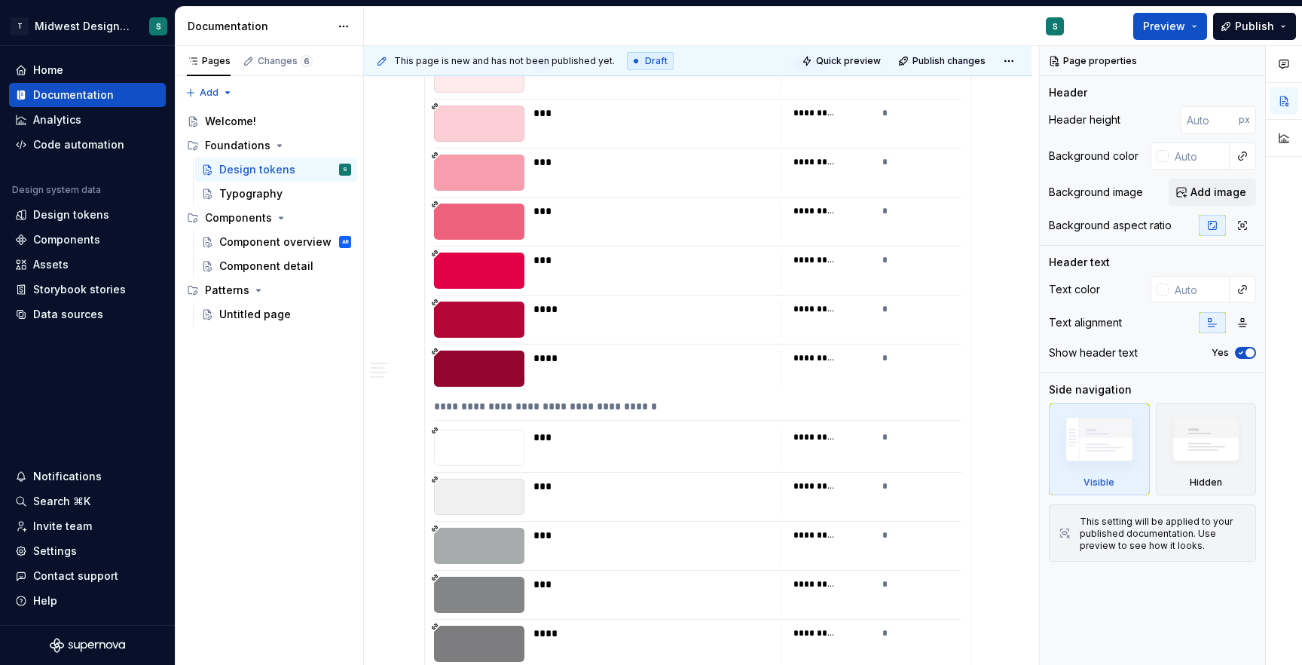
scroll to position [2400, 0]
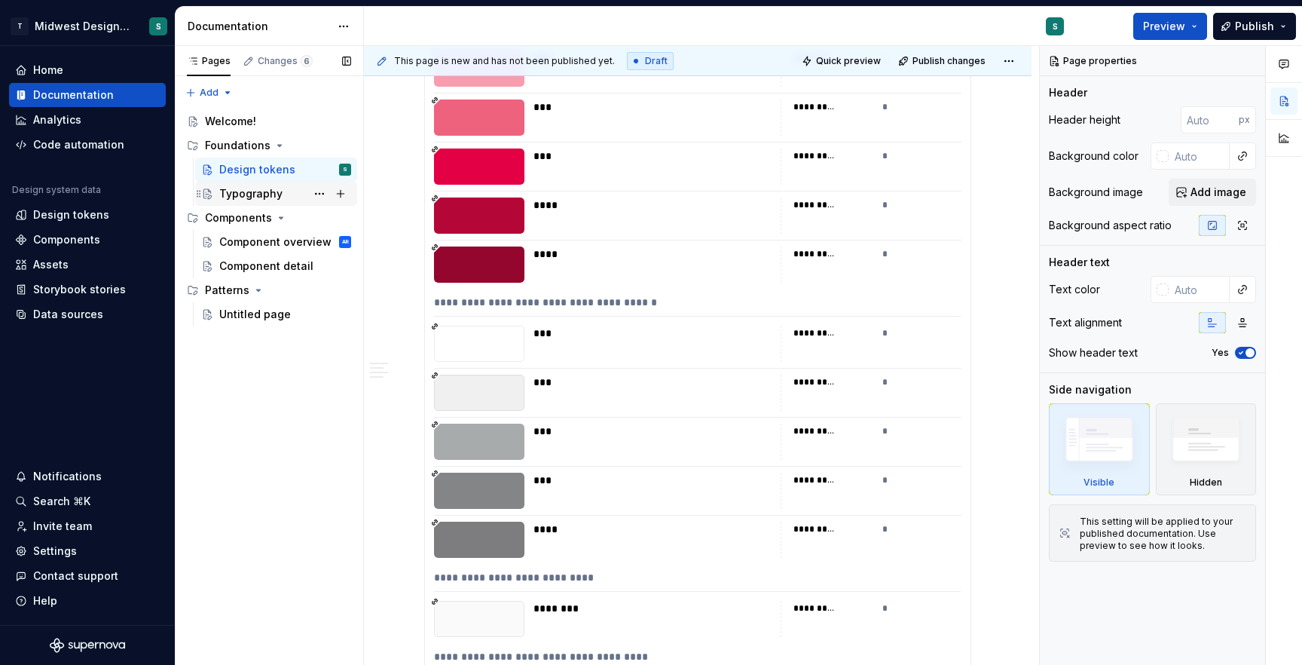
click at [258, 197] on div "Typography" at bounding box center [250, 193] width 63 height 15
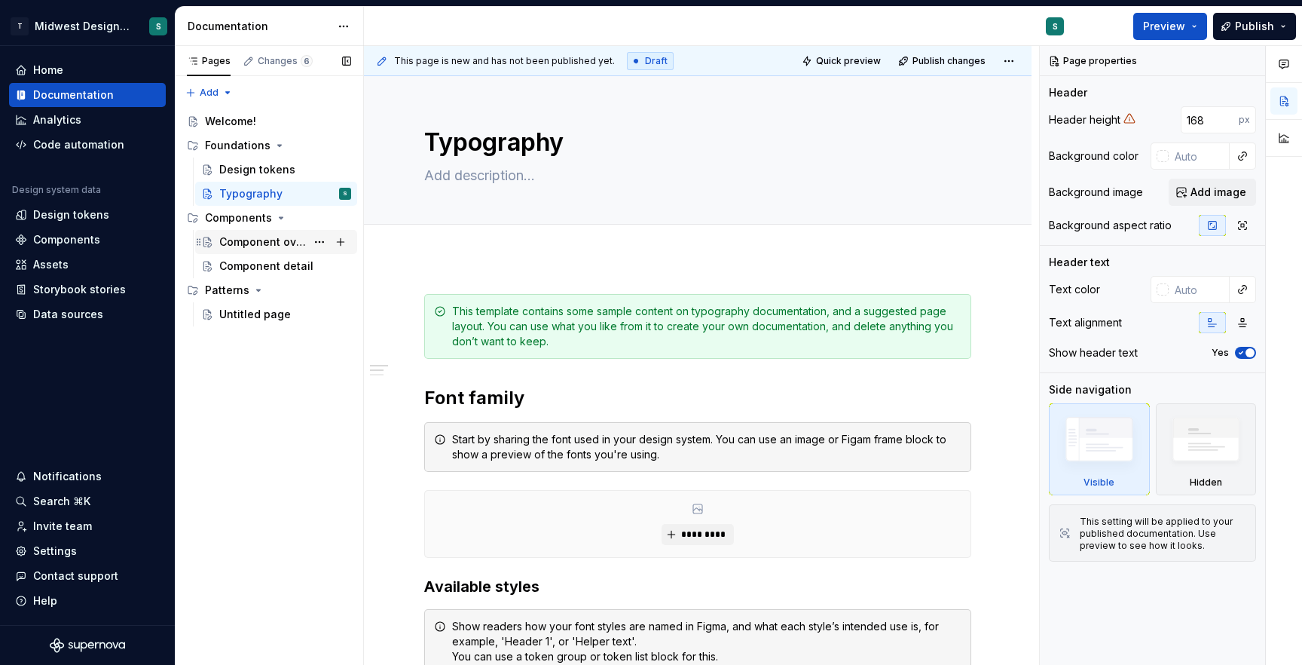
click at [252, 246] on div "Component overview" at bounding box center [262, 241] width 87 height 15
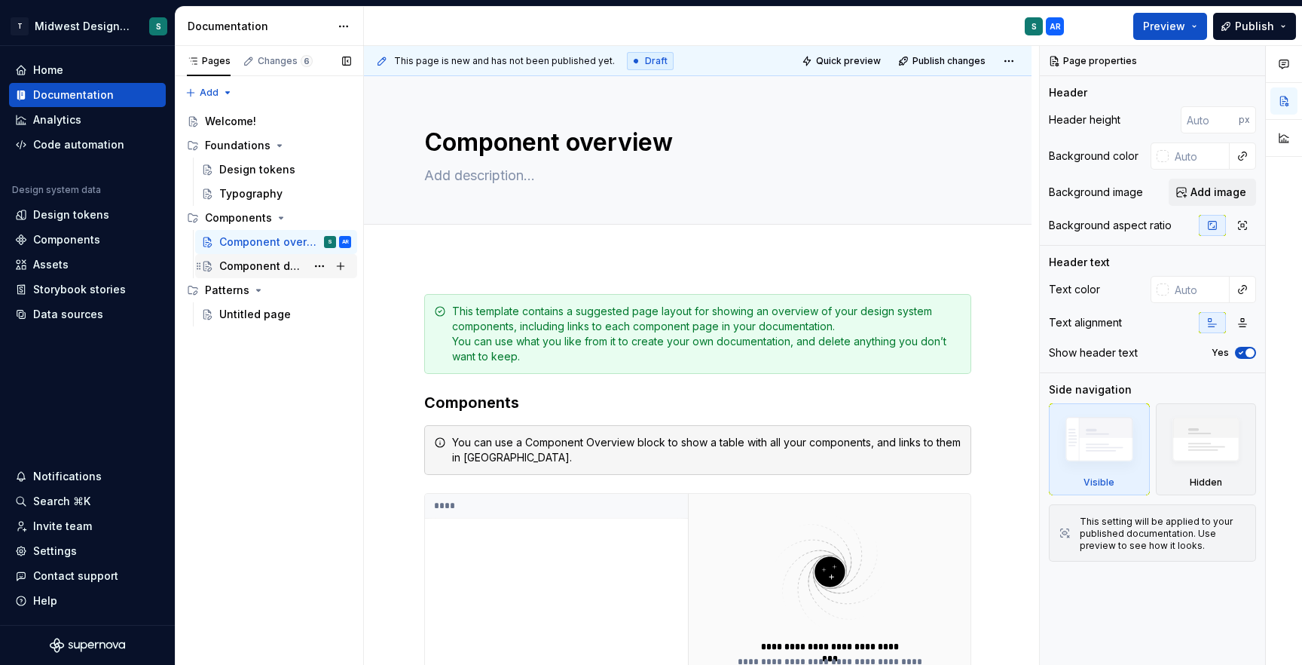
click at [246, 268] on div "Component detail" at bounding box center [262, 265] width 87 height 15
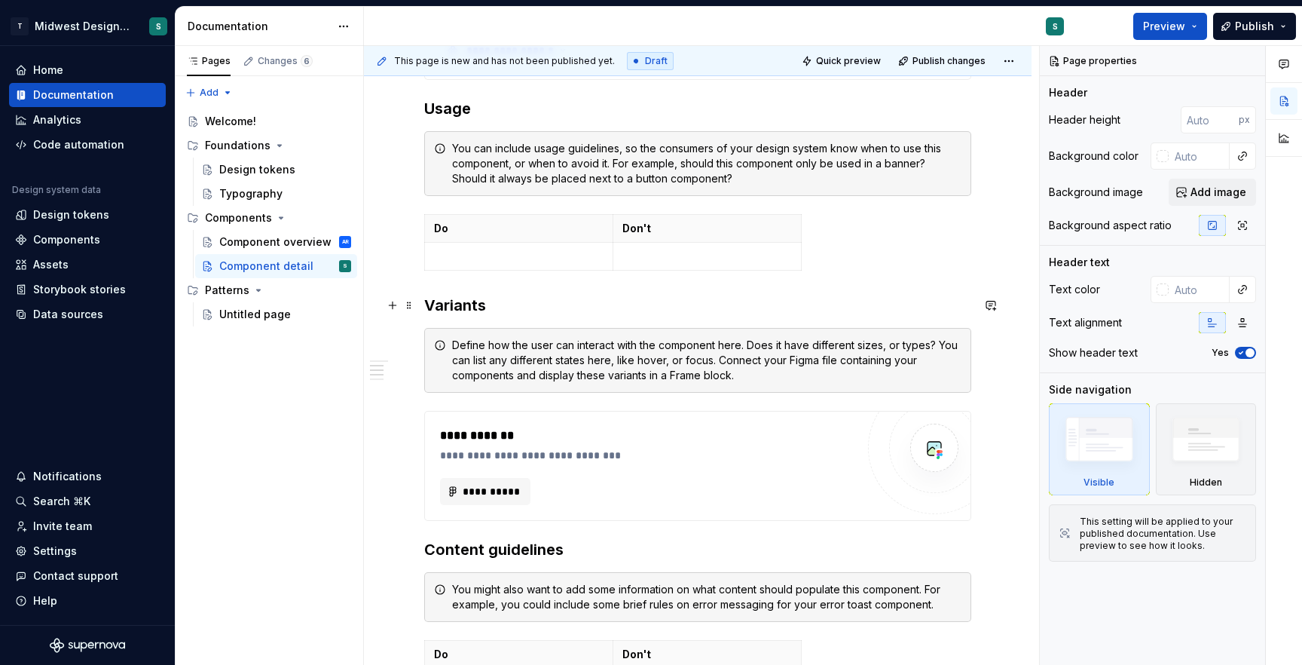
scroll to position [622, 0]
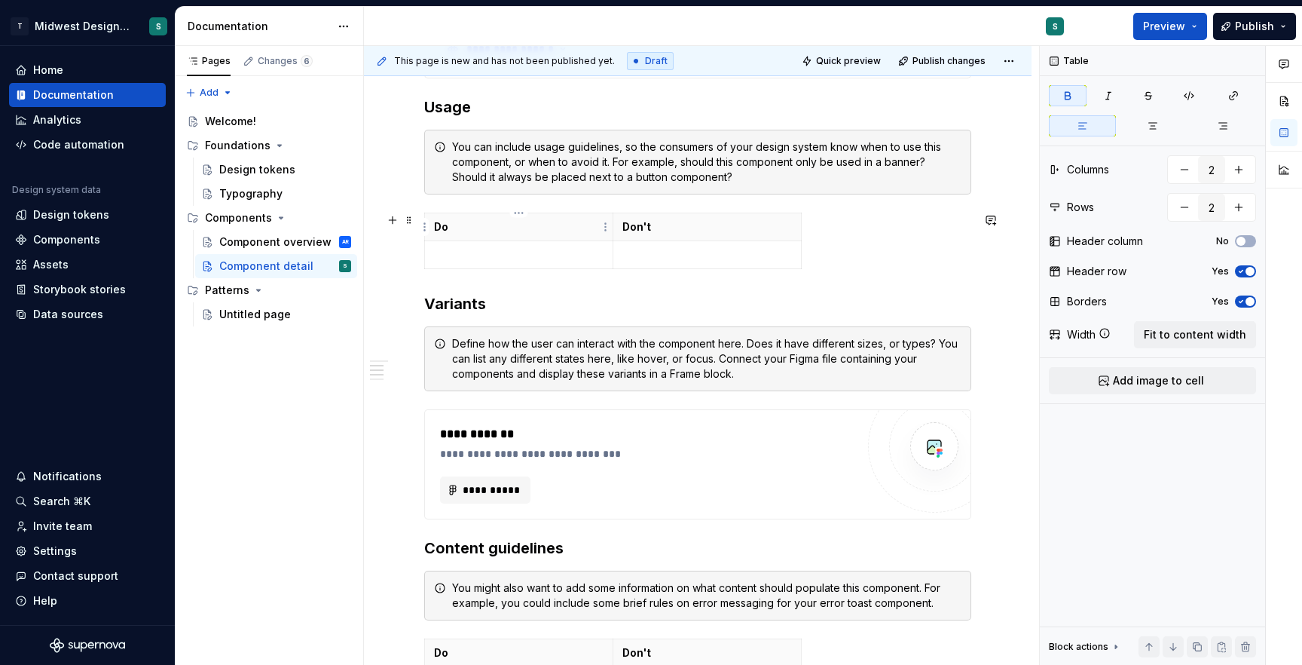
click at [544, 239] on th "Do" at bounding box center [519, 227] width 188 height 28
click at [410, 221] on span at bounding box center [409, 219] width 12 height 21
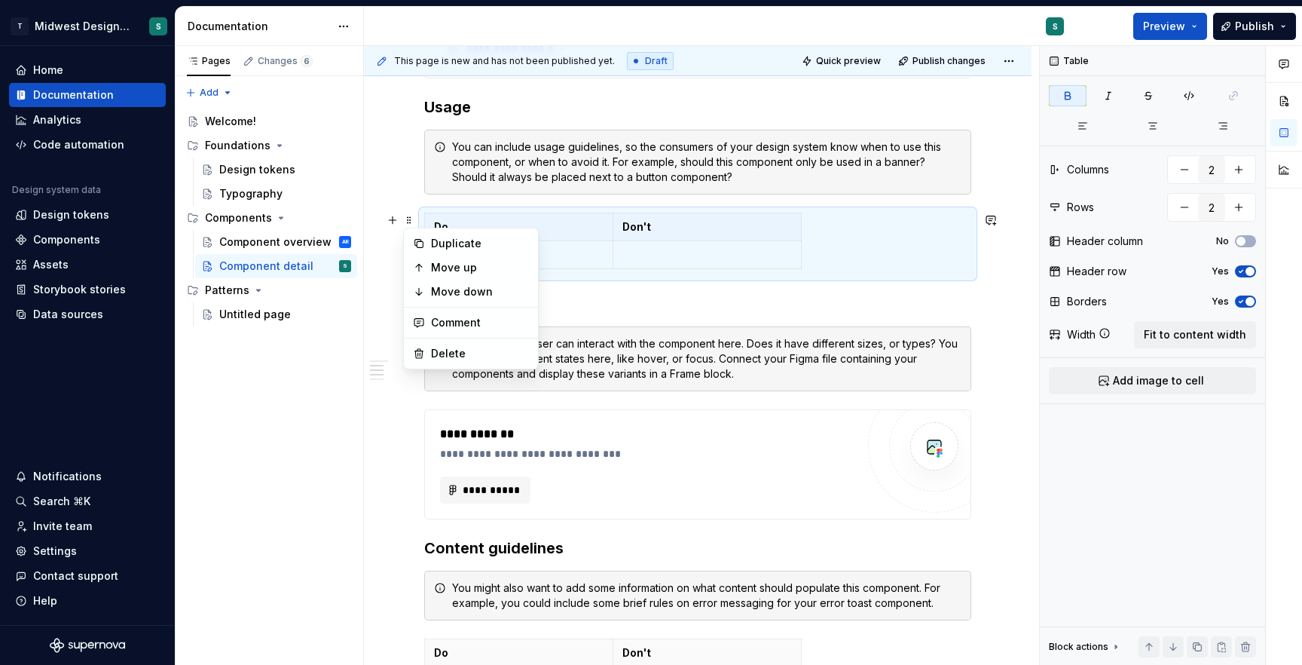
click at [645, 246] on td at bounding box center [707, 255] width 188 height 28
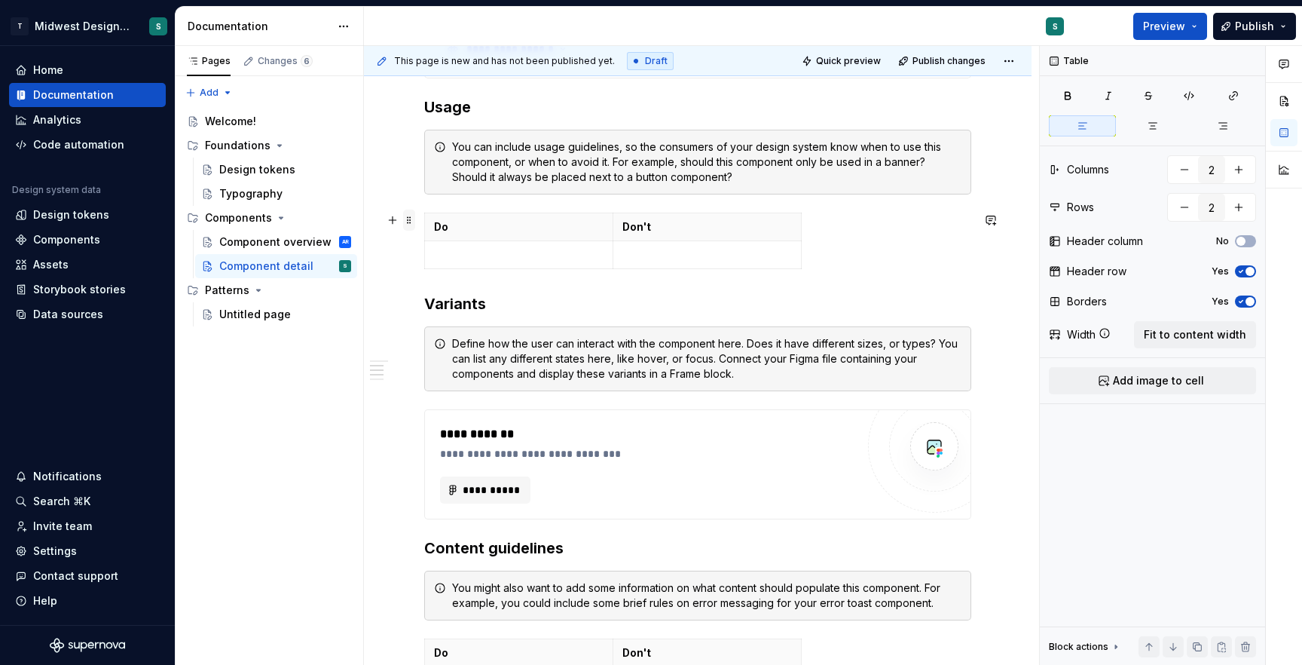
click at [409, 223] on span at bounding box center [409, 219] width 12 height 21
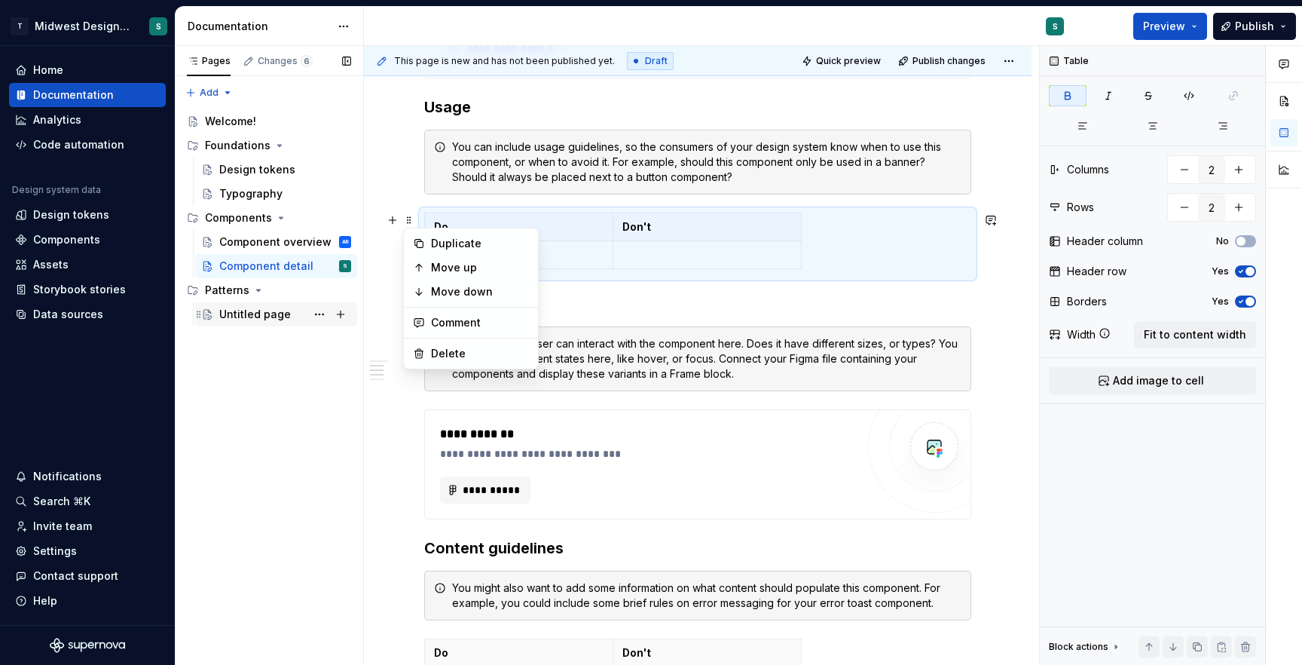
click at [256, 309] on div "Untitled page" at bounding box center [255, 314] width 72 height 15
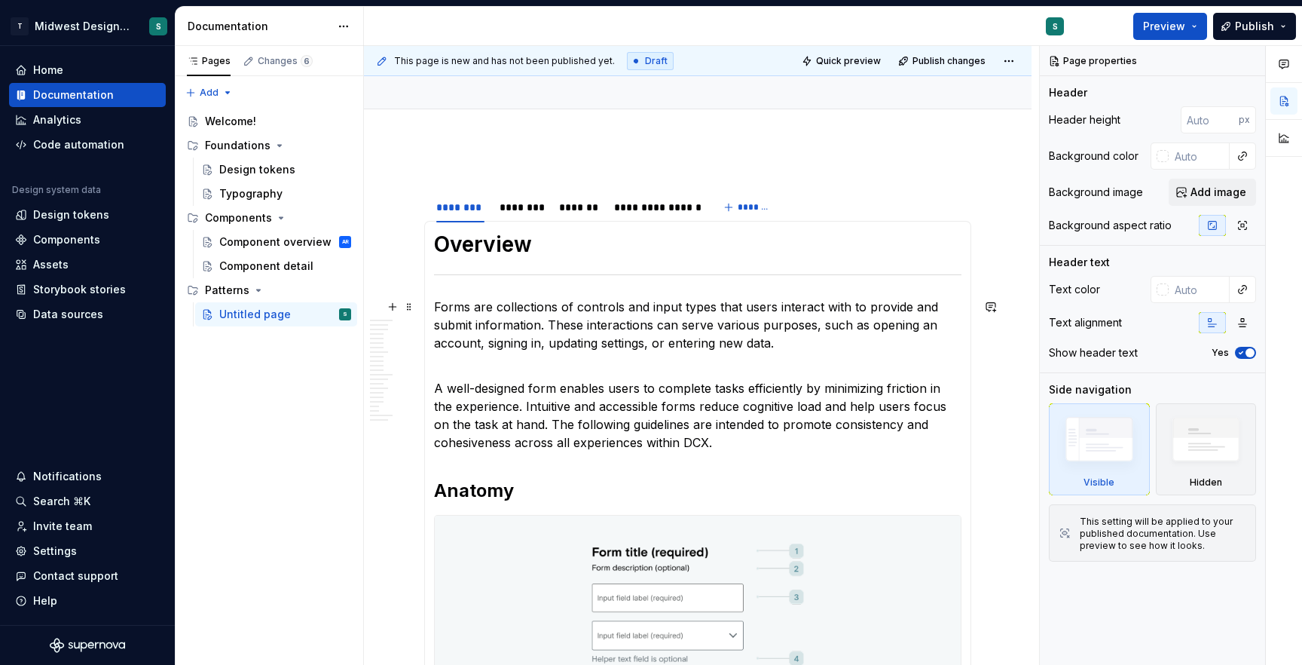
scroll to position [170, 0]
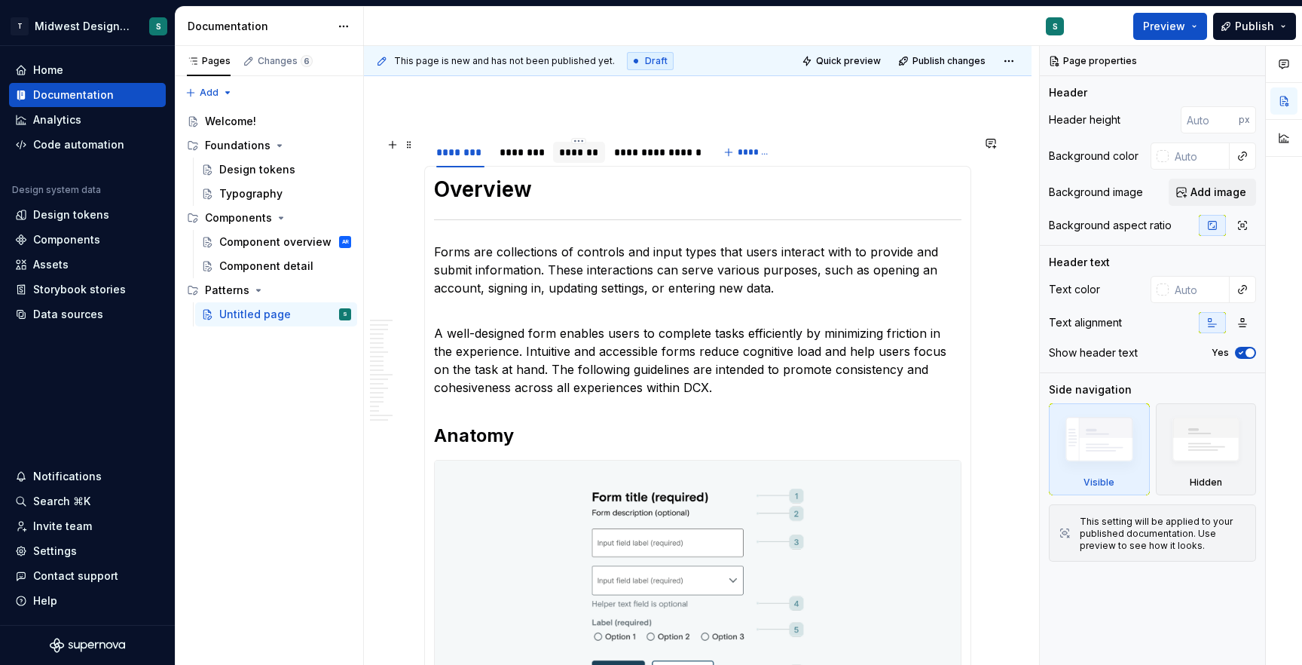
click at [571, 149] on div "*******" at bounding box center [579, 152] width 40 height 15
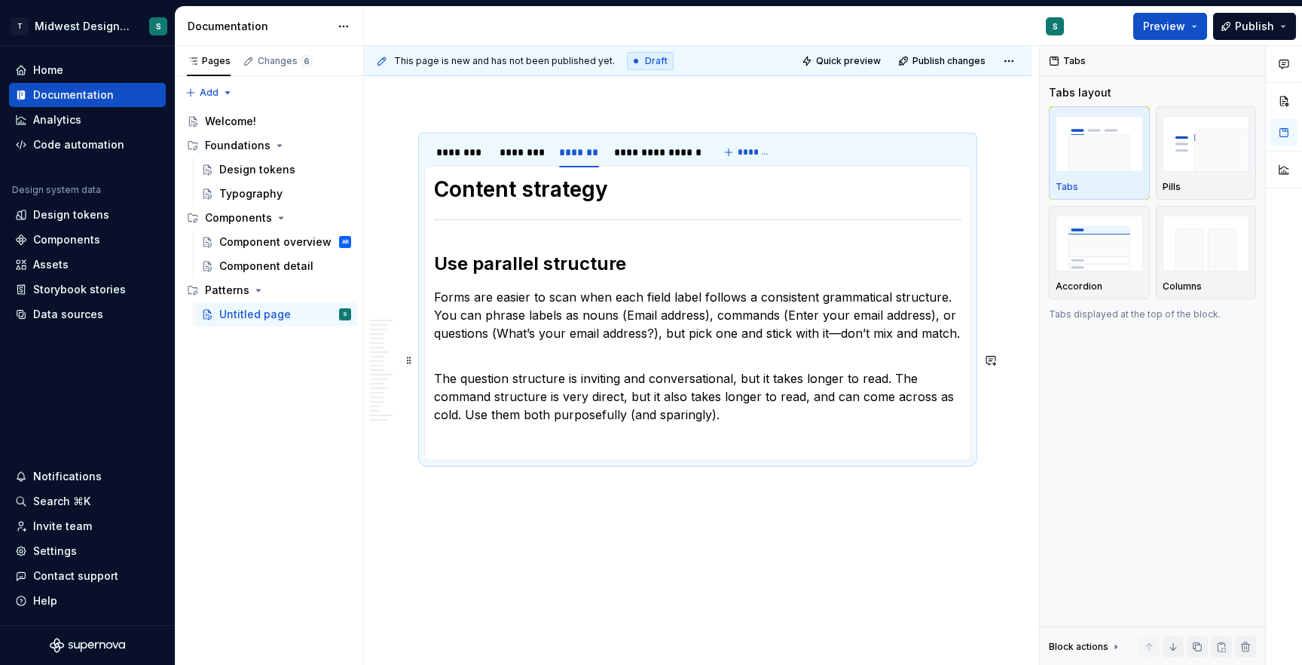
click at [770, 414] on p "The question structure is inviting and conversational, but it takes longer to r…" at bounding box center [697, 387] width 527 height 72
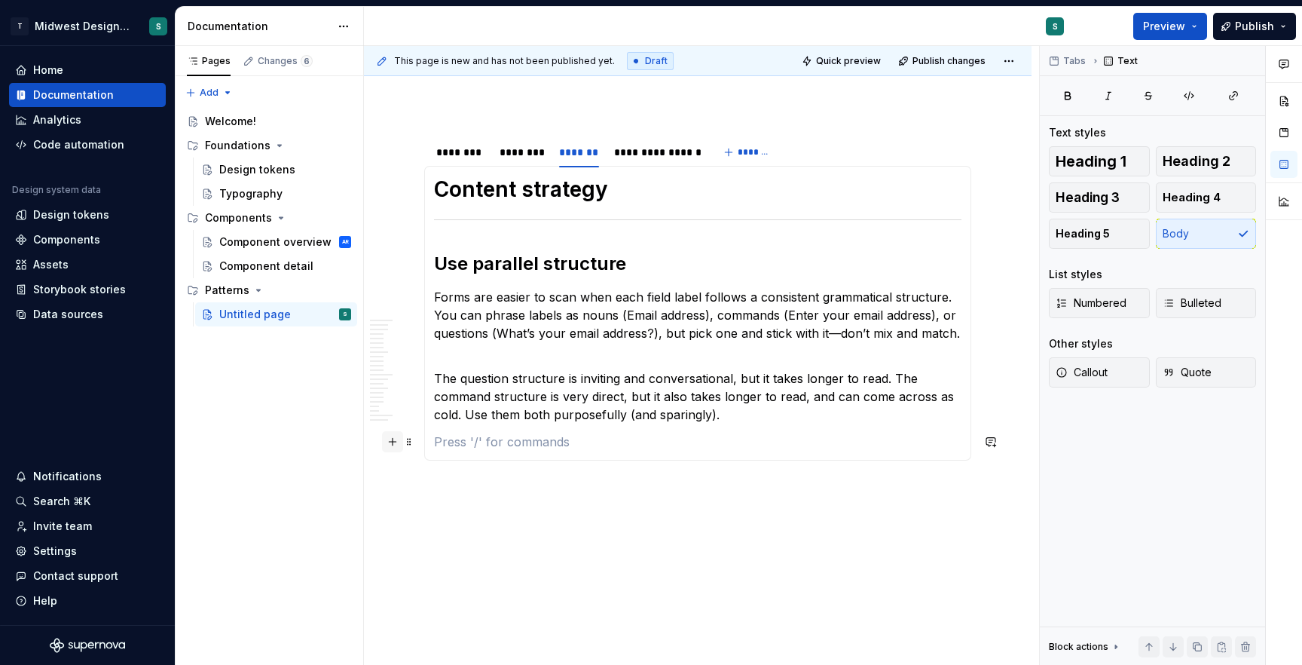
click at [396, 441] on button "button" at bounding box center [392, 441] width 21 height 21
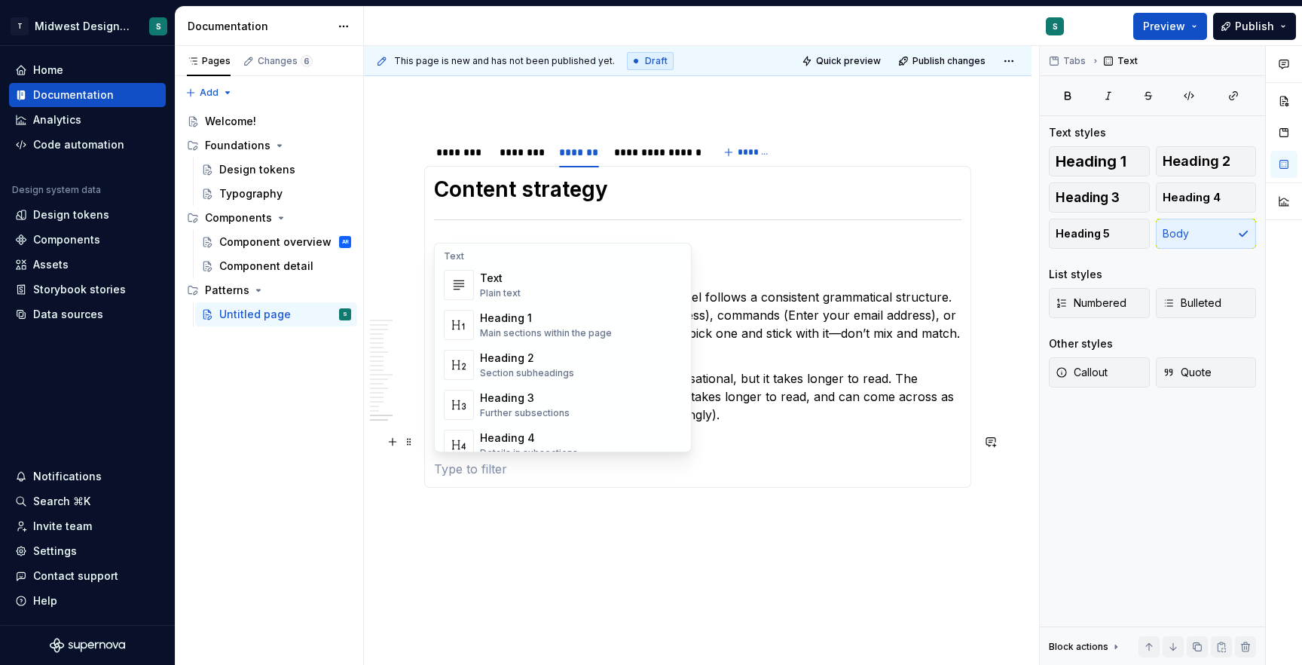
scroll to position [0, 0]
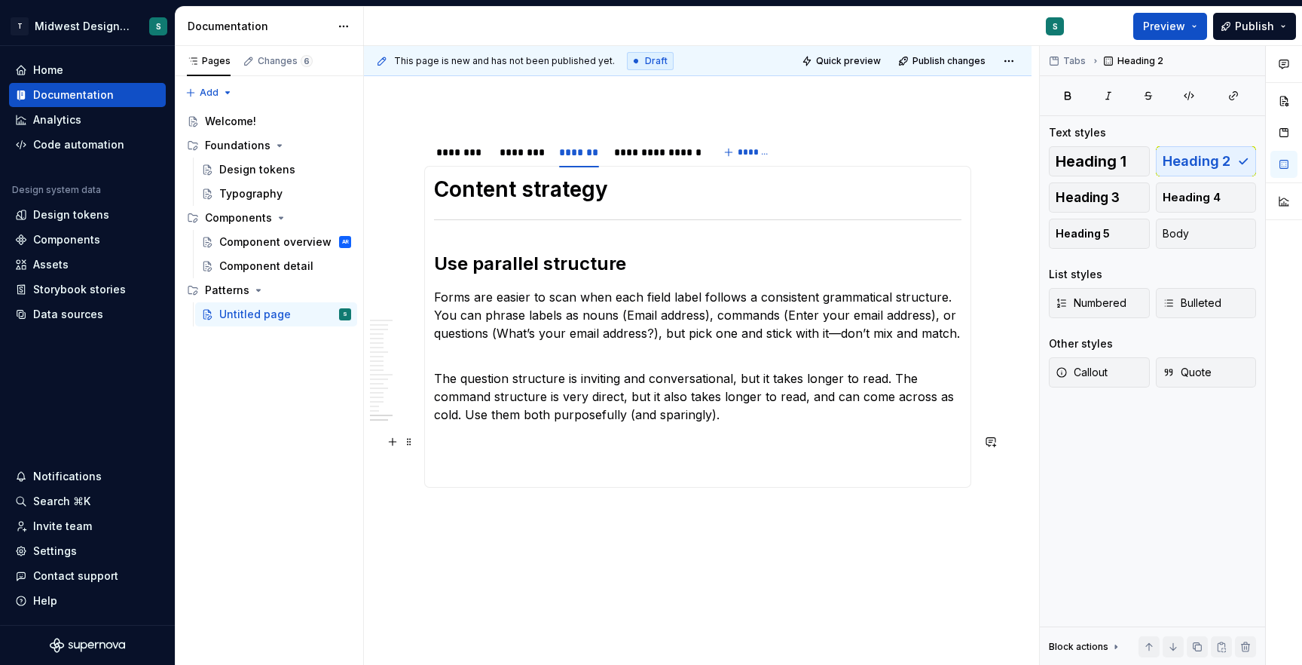
click at [918, 248] on section-item-column "Content strategy Use parallel structure Forms are easier to scan when each fiel…" at bounding box center [697, 327] width 527 height 302
click at [248, 249] on div "Component overview AR" at bounding box center [285, 241] width 132 height 21
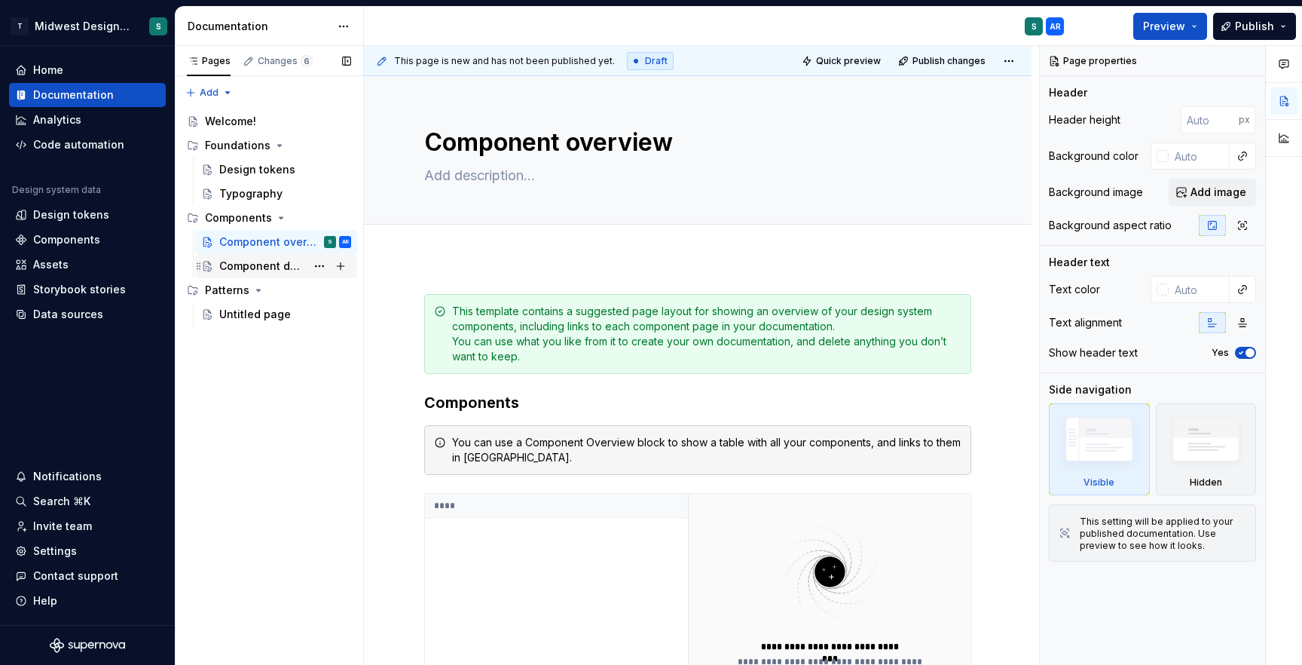
click at [243, 262] on div "Component detail" at bounding box center [262, 265] width 87 height 15
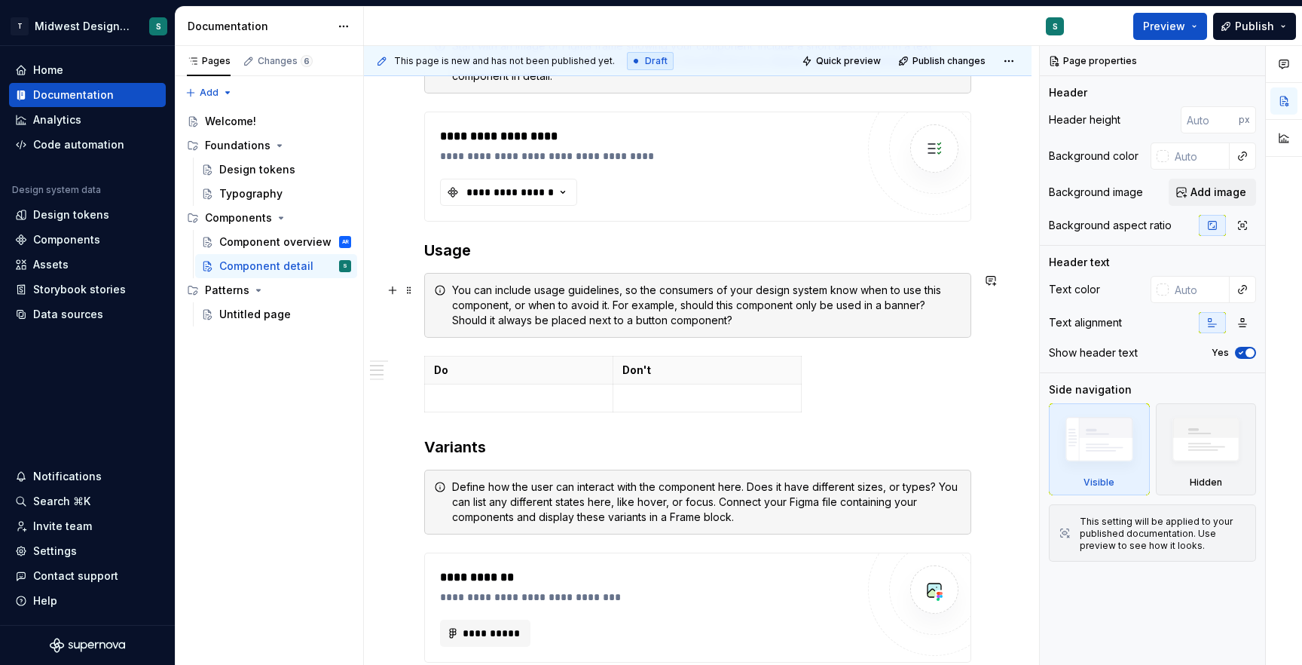
scroll to position [523, 0]
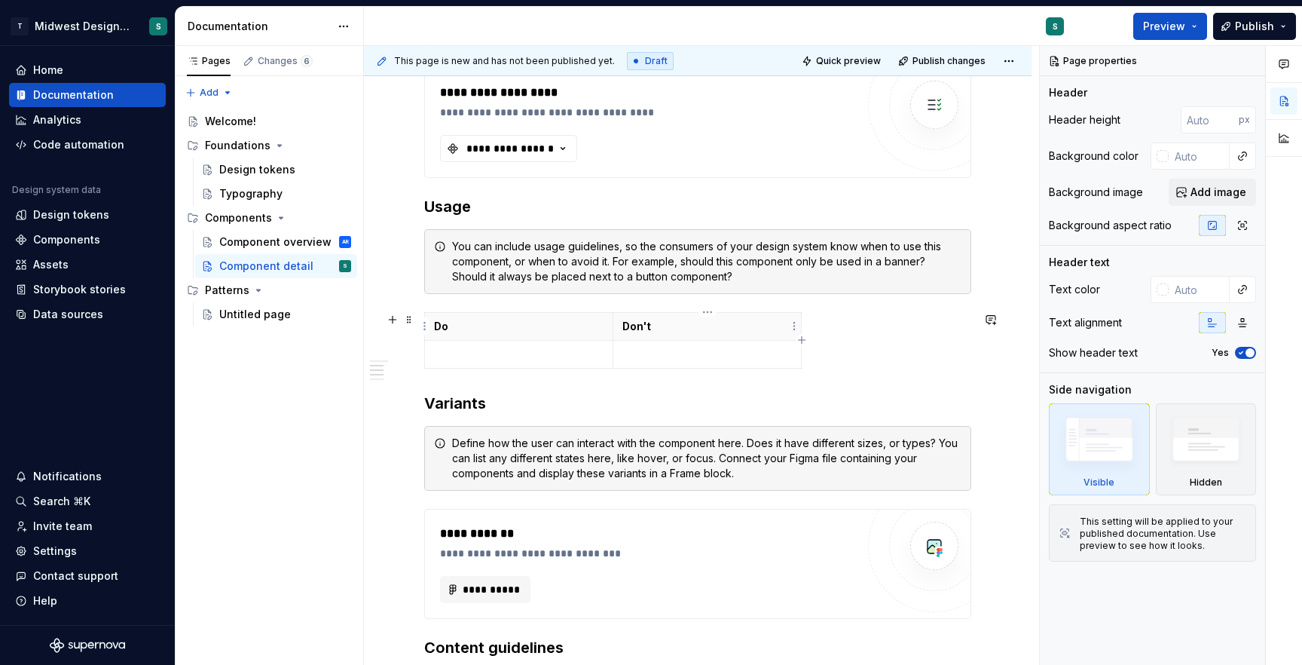
click at [735, 331] on p "Don't" at bounding box center [707, 326] width 170 height 15
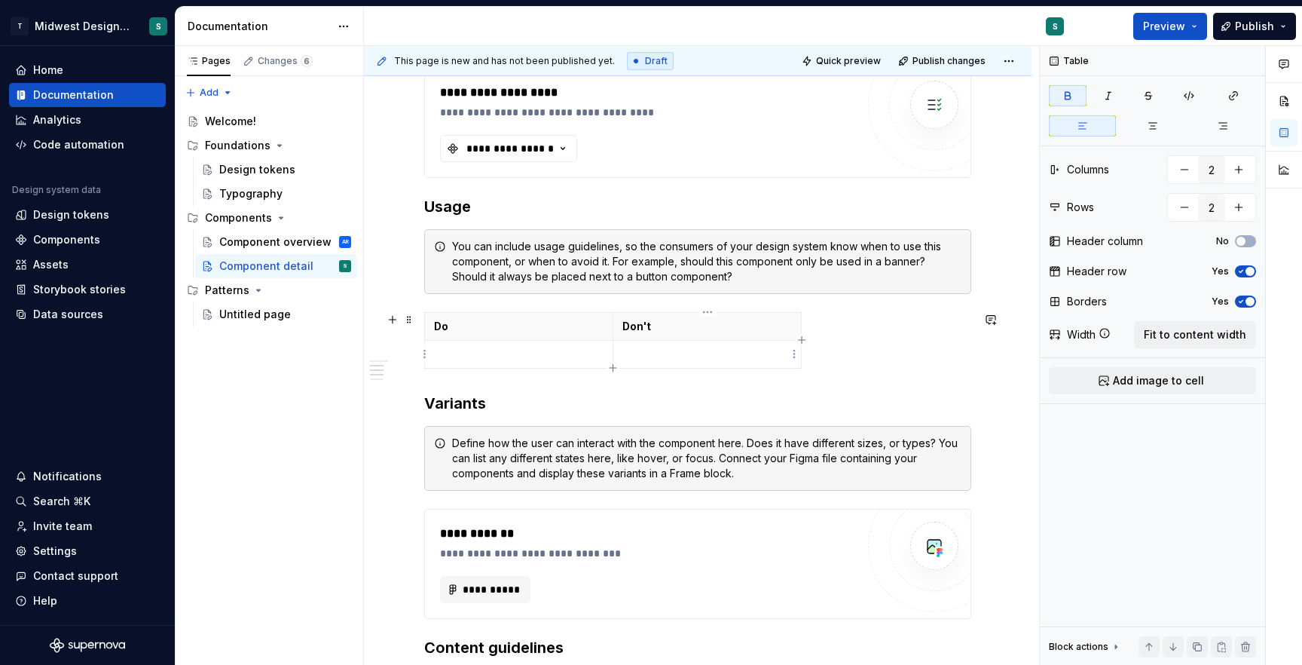
click at [716, 345] on td at bounding box center [707, 355] width 188 height 28
click at [518, 362] on td at bounding box center [519, 355] width 188 height 28
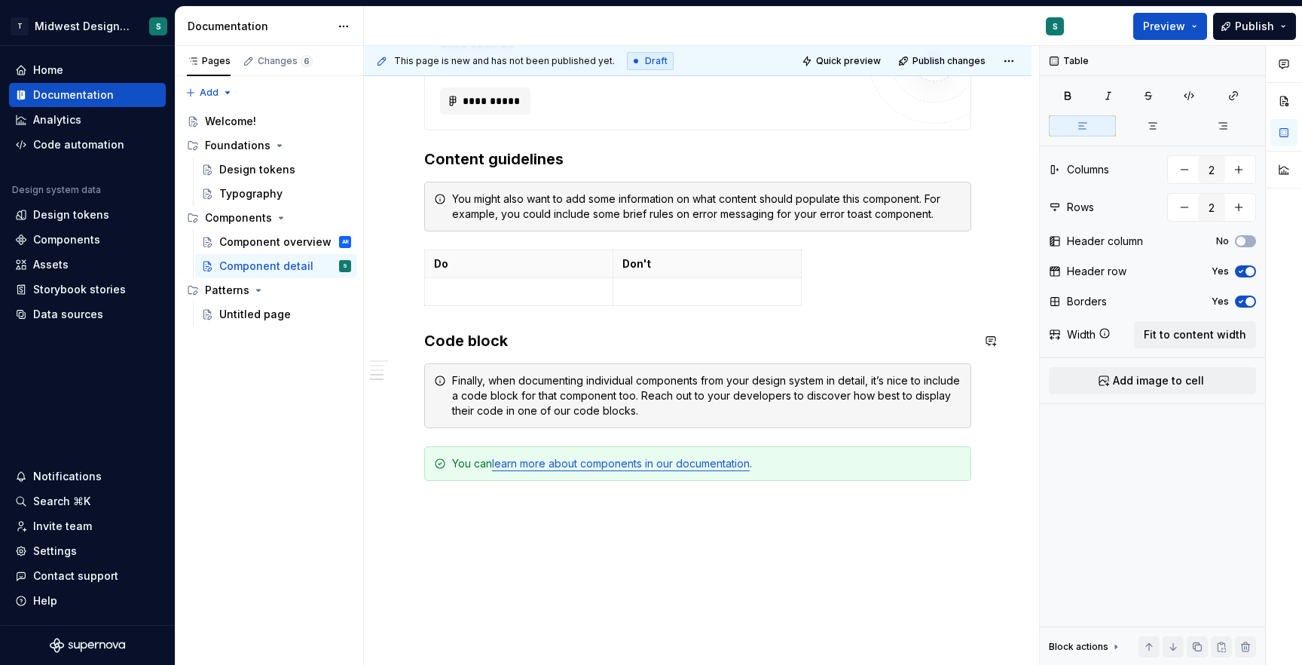
scroll to position [1014, 0]
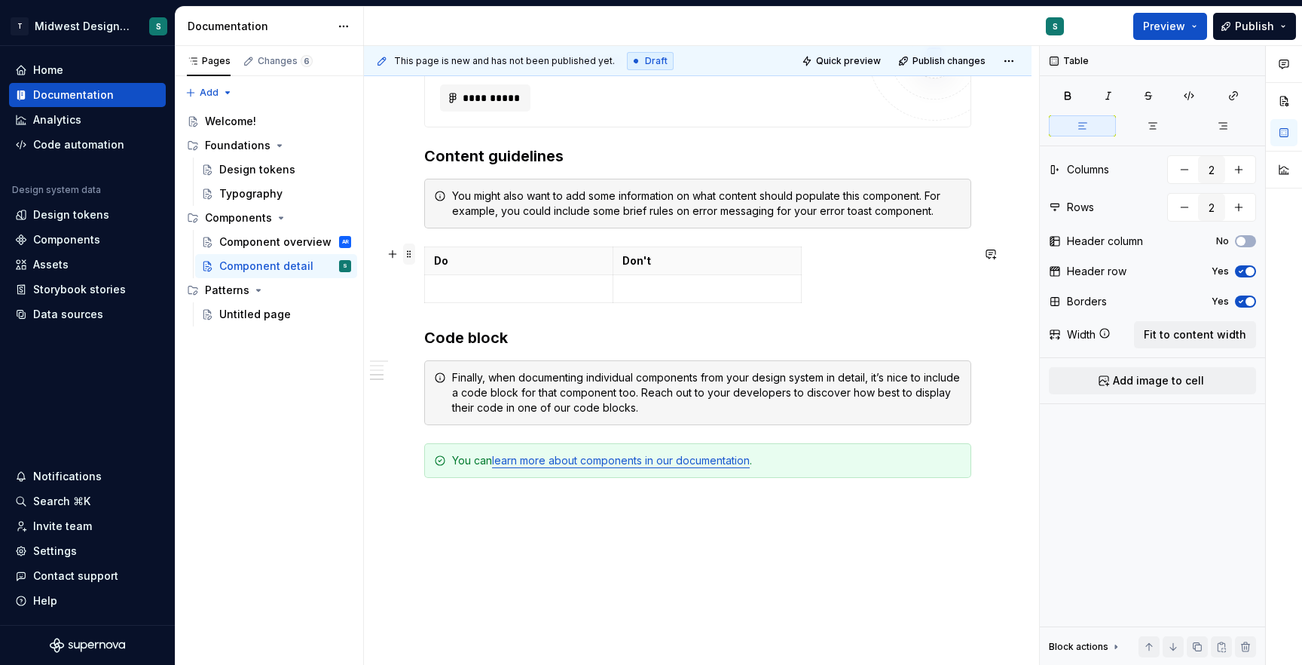
click at [409, 256] on span at bounding box center [409, 253] width 12 height 21
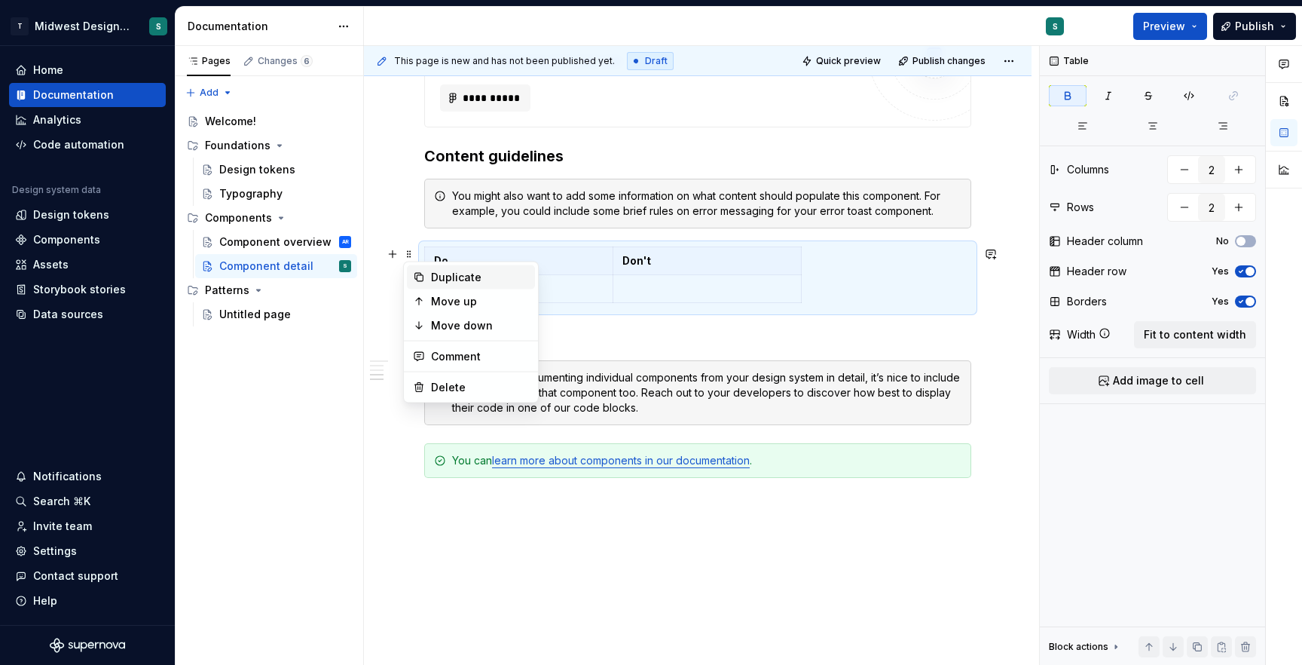
click at [434, 272] on div "Duplicate" at bounding box center [480, 277] width 98 height 15
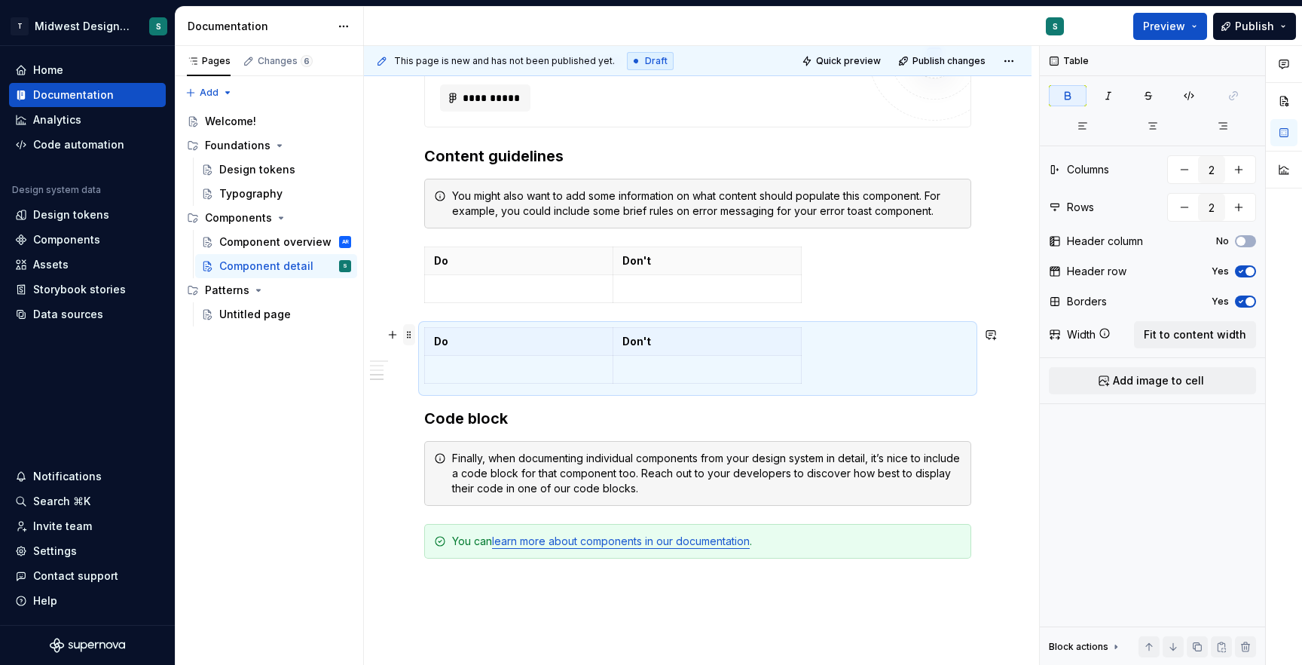
click at [407, 335] on span at bounding box center [409, 334] width 12 height 21
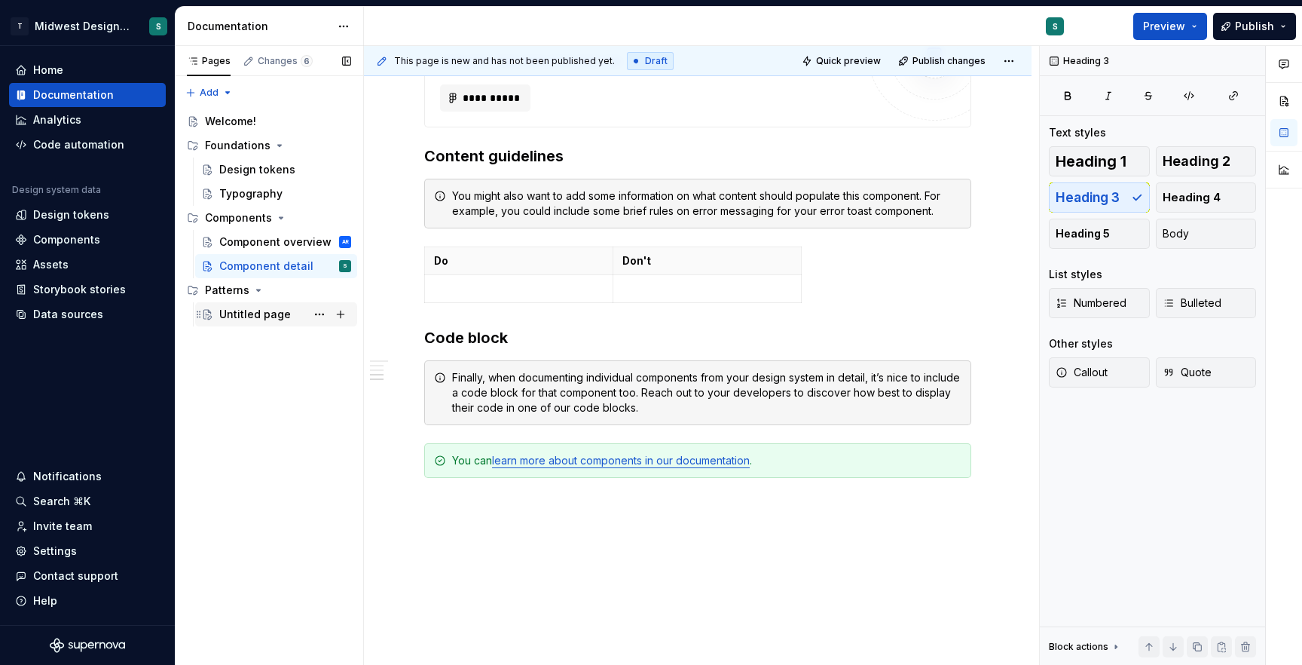
click at [257, 315] on div "Untitled page" at bounding box center [255, 314] width 72 height 15
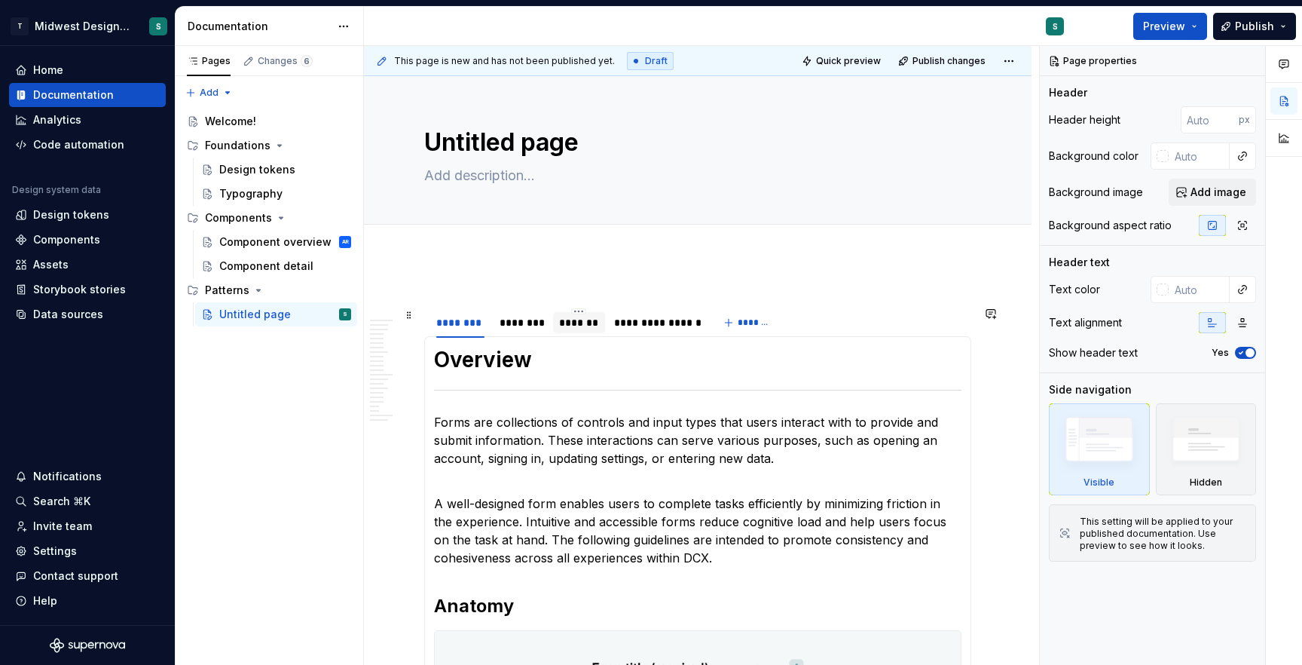
click at [575, 323] on div "*******" at bounding box center [579, 322] width 40 height 15
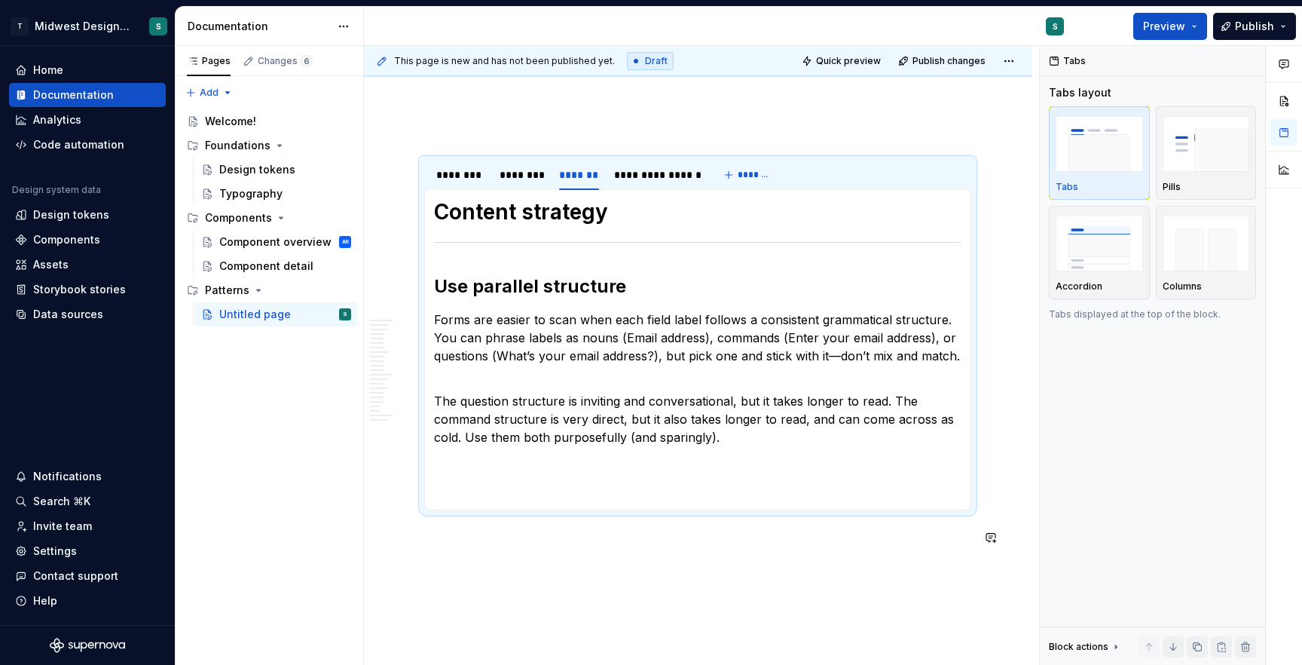
scroll to position [237, 0]
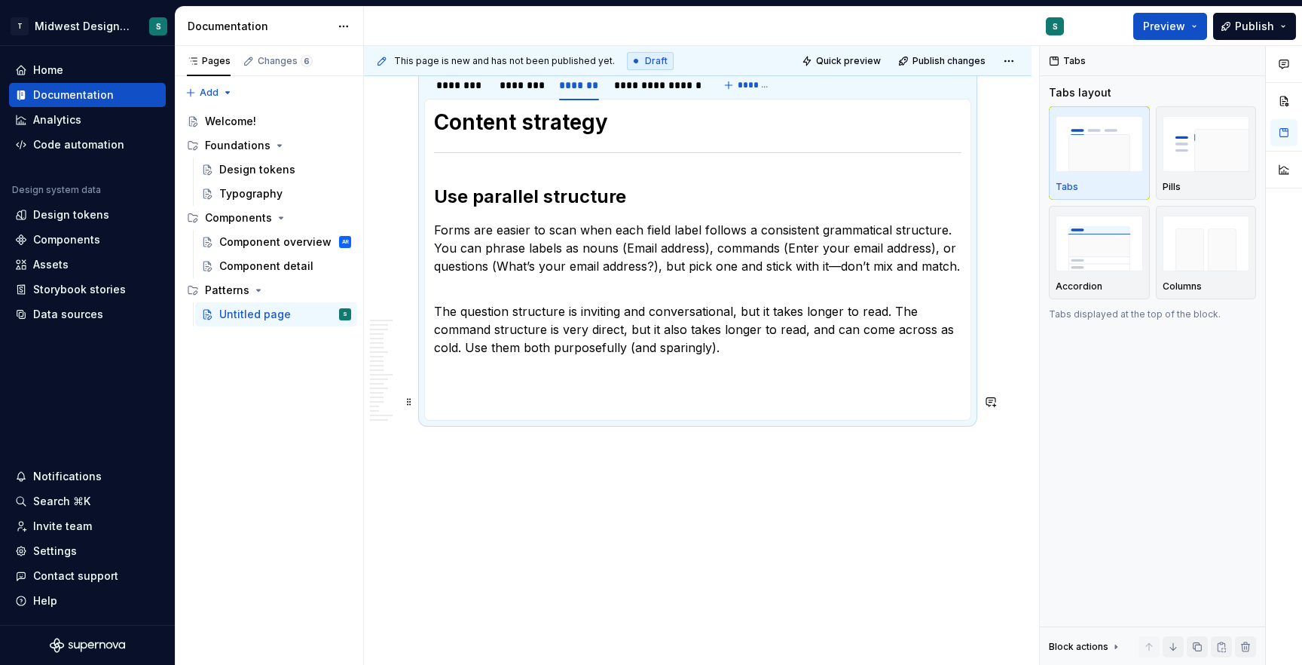
click at [506, 386] on section-item-column "Content strategy Use parallel structure Forms are easier to scan when each fiel…" at bounding box center [697, 259] width 527 height 302
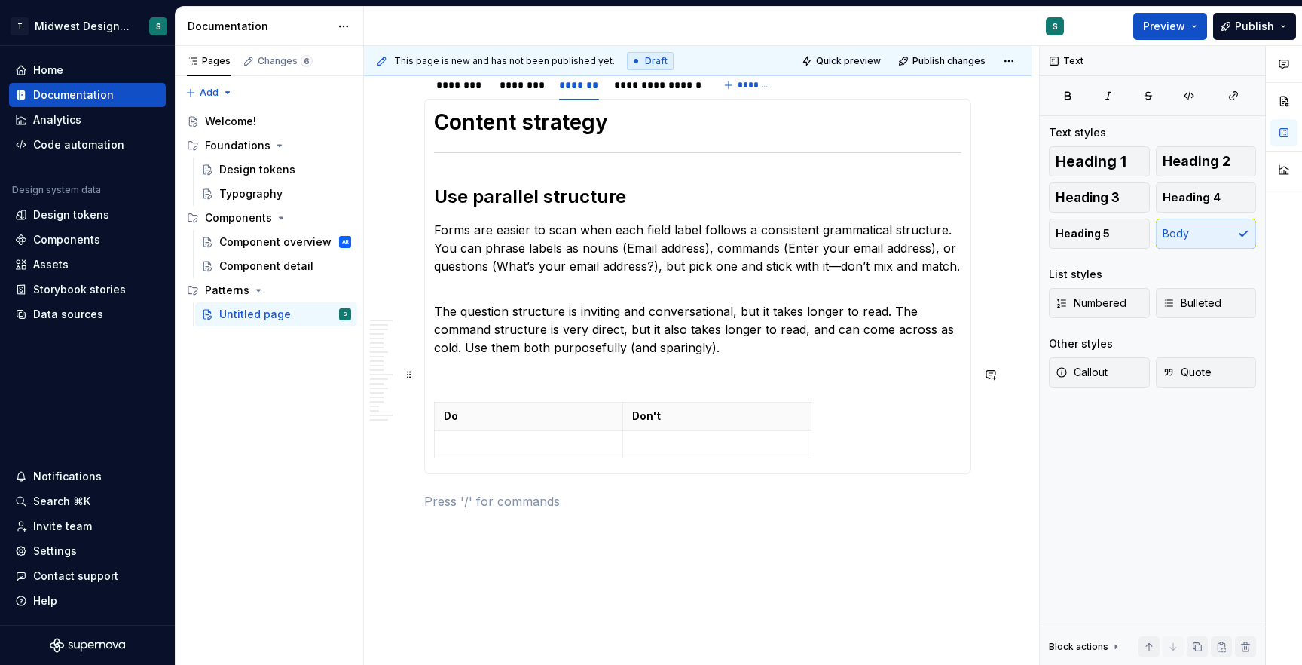
click at [486, 383] on p at bounding box center [697, 374] width 527 height 18
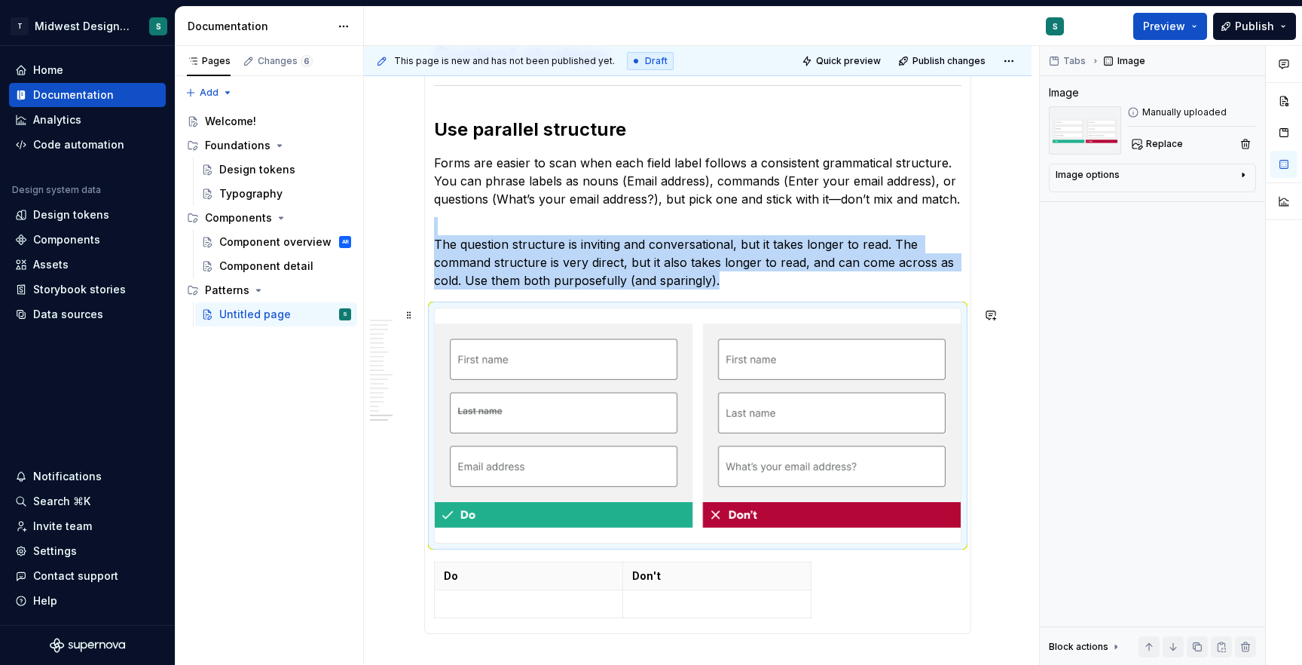
scroll to position [439, 0]
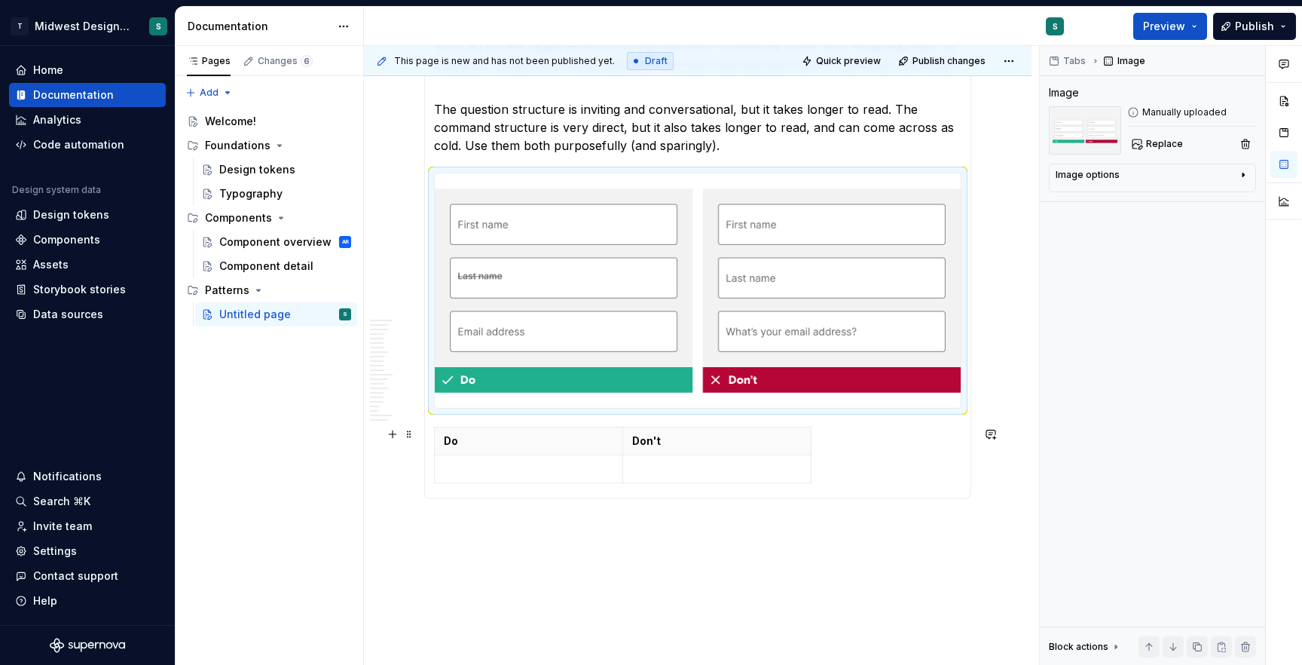
click at [855, 452] on div "Do Don't" at bounding box center [697, 457] width 527 height 63
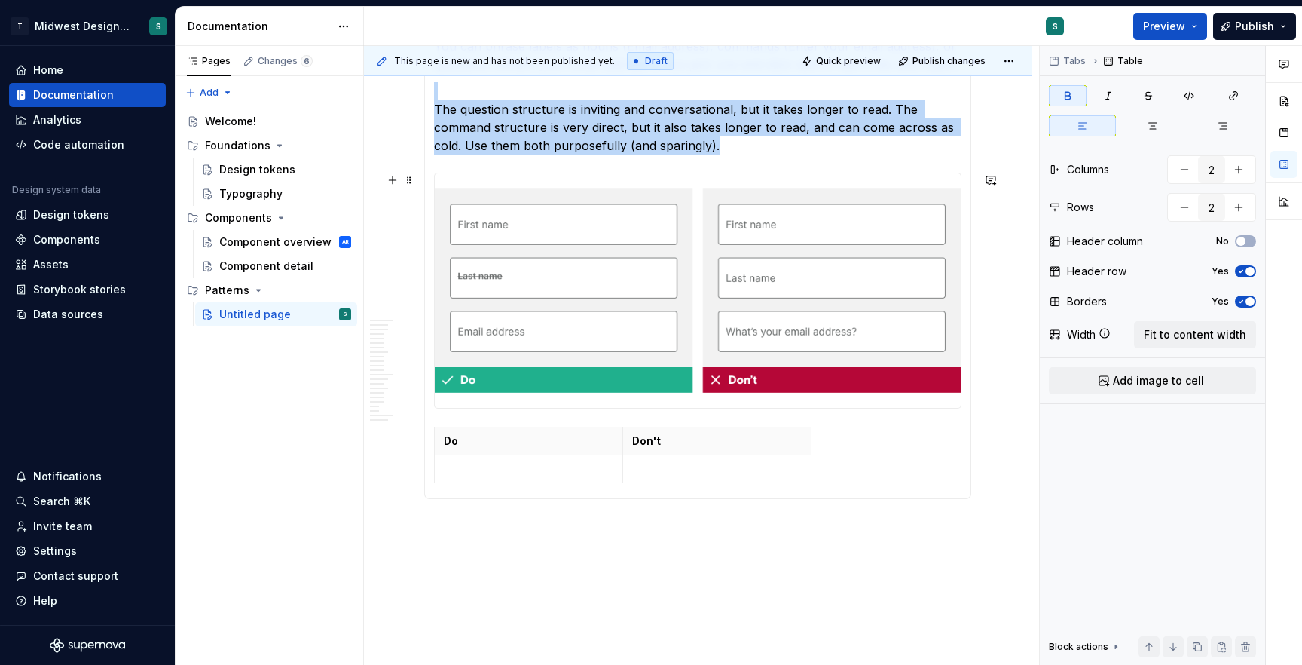
click at [571, 293] on img at bounding box center [698, 290] width 526 height 234
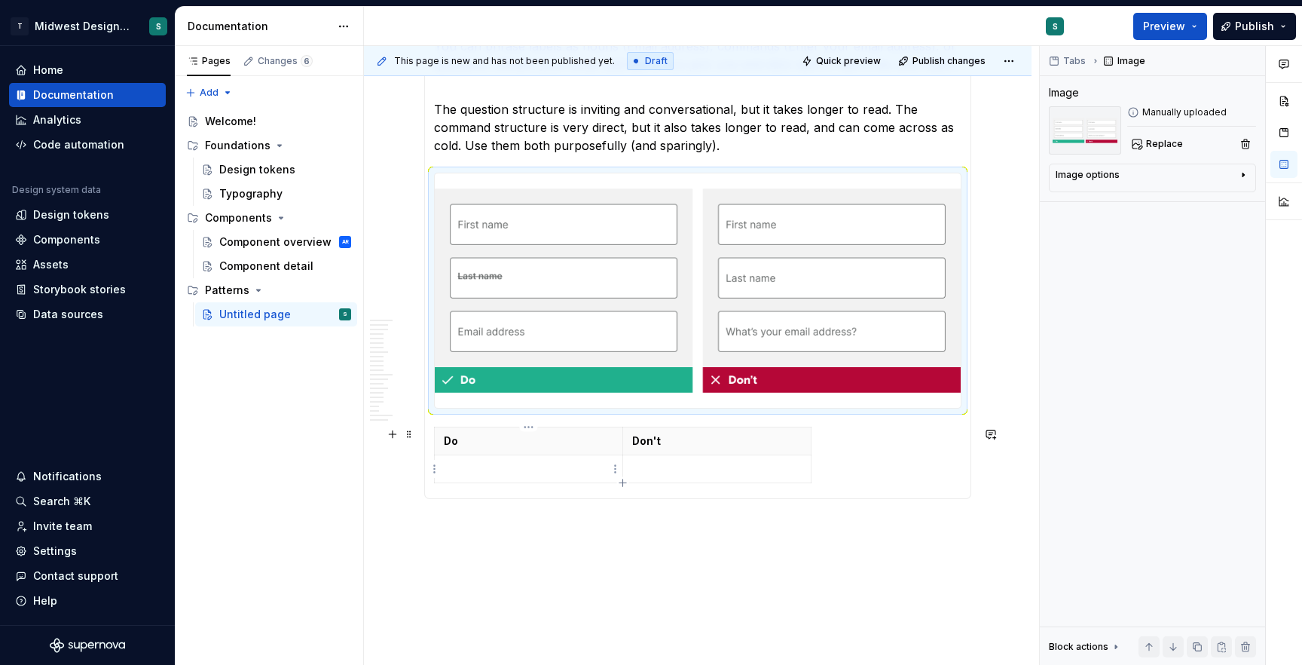
click at [529, 481] on td at bounding box center [529, 469] width 188 height 28
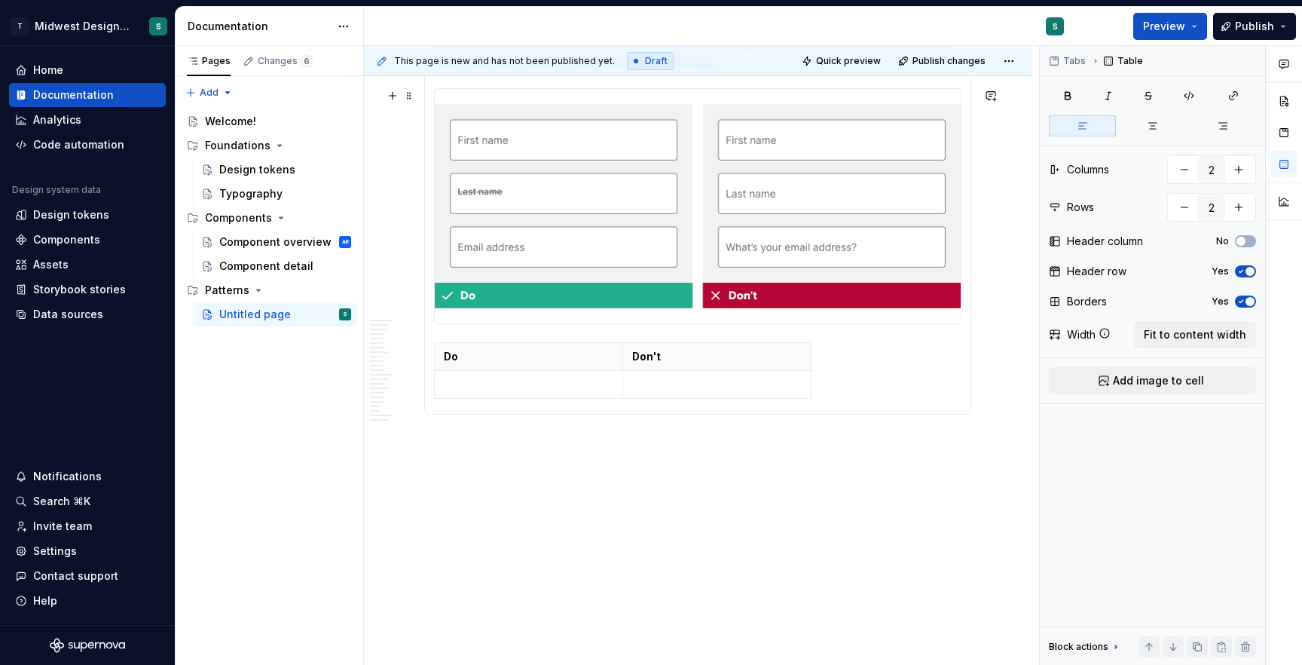
scroll to position [510, 0]
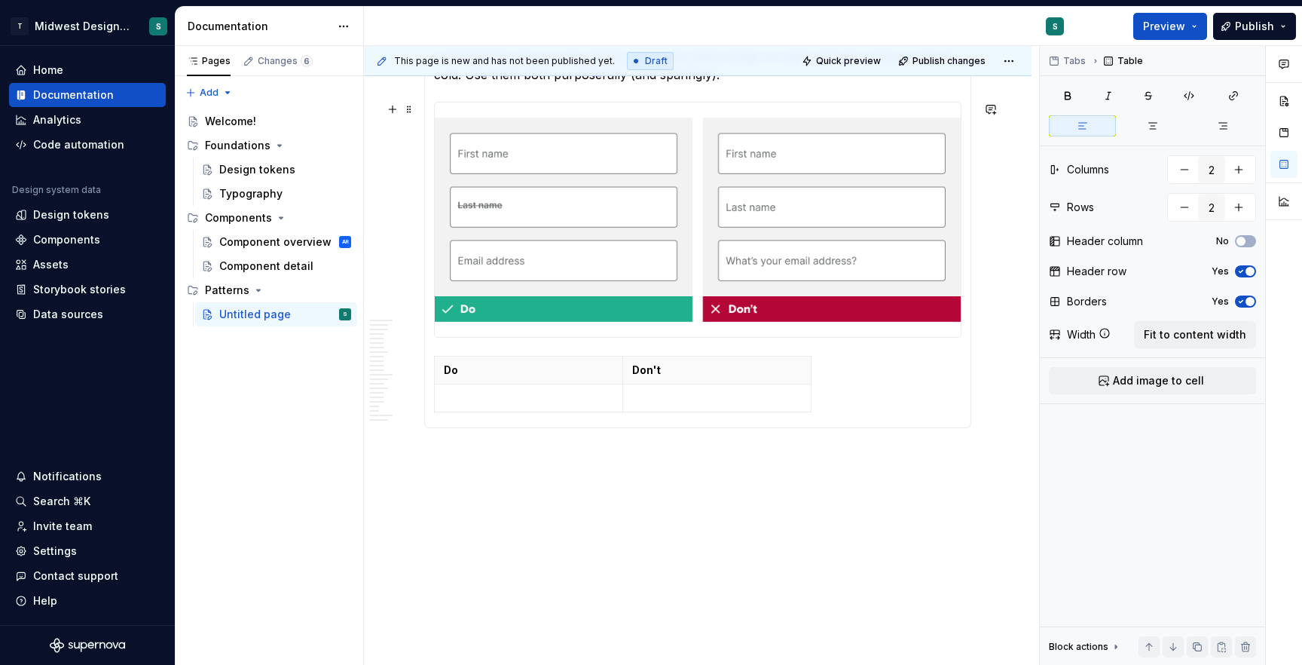
click at [653, 262] on img at bounding box center [698, 219] width 526 height 234
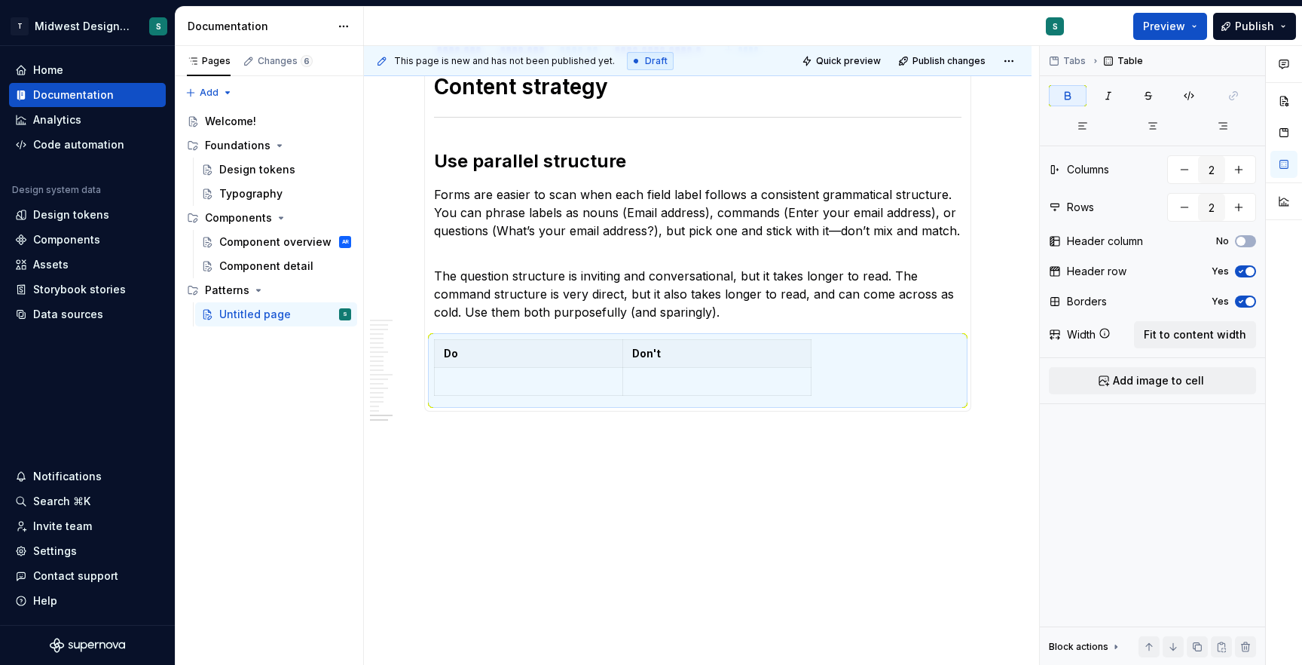
scroll to position [272, 0]
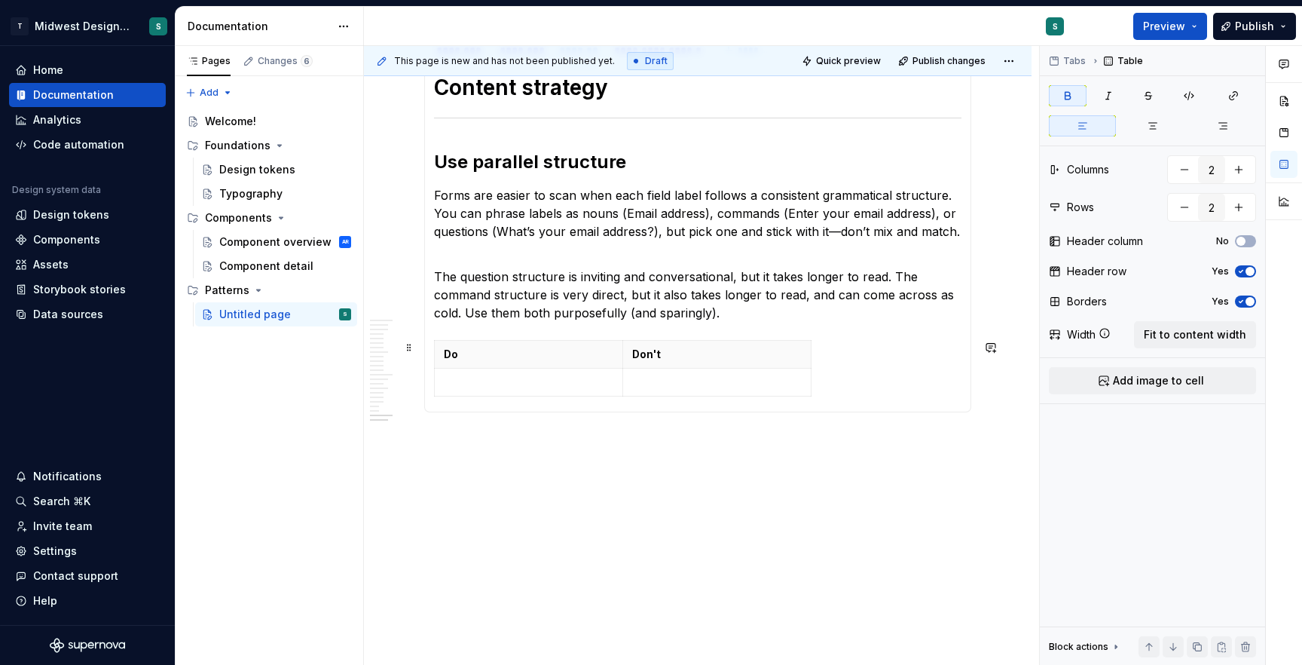
click at [744, 322] on section-item-column "Content strategy Use parallel structure Forms are easier to scan when each fiel…" at bounding box center [697, 238] width 527 height 328
click at [740, 313] on p "The question structure is inviting and conversational, but it takes longer to r…" at bounding box center [697, 285] width 527 height 72
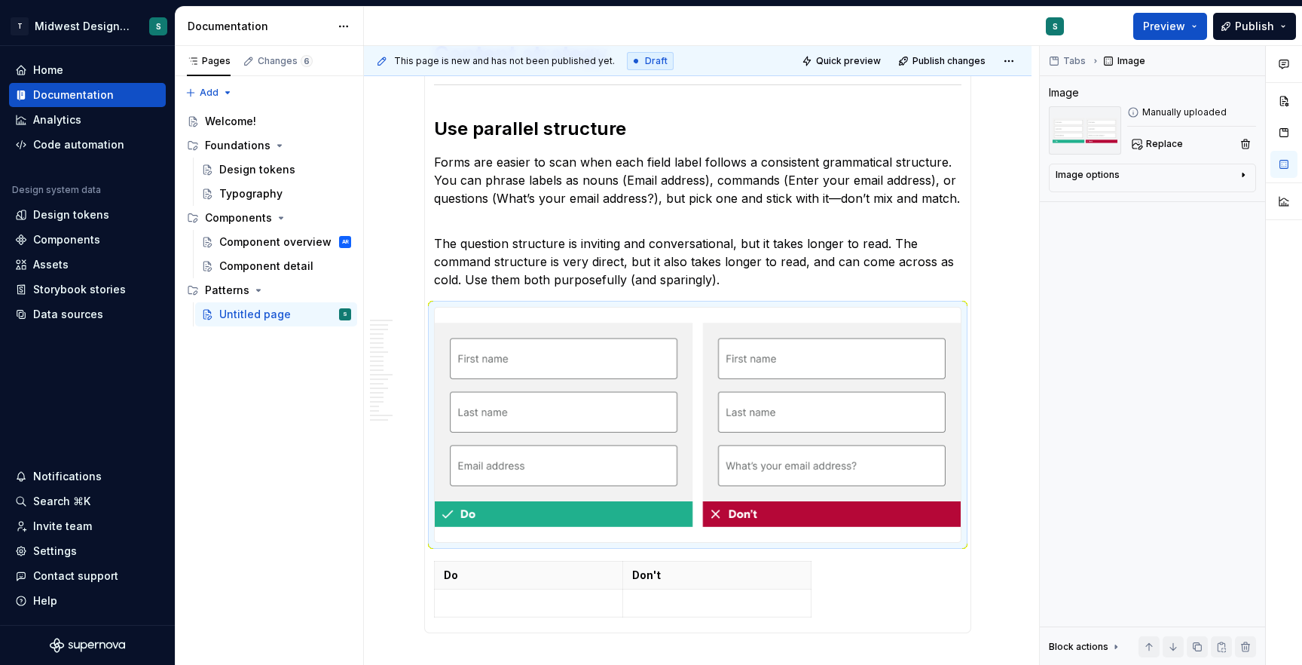
scroll to position [510, 0]
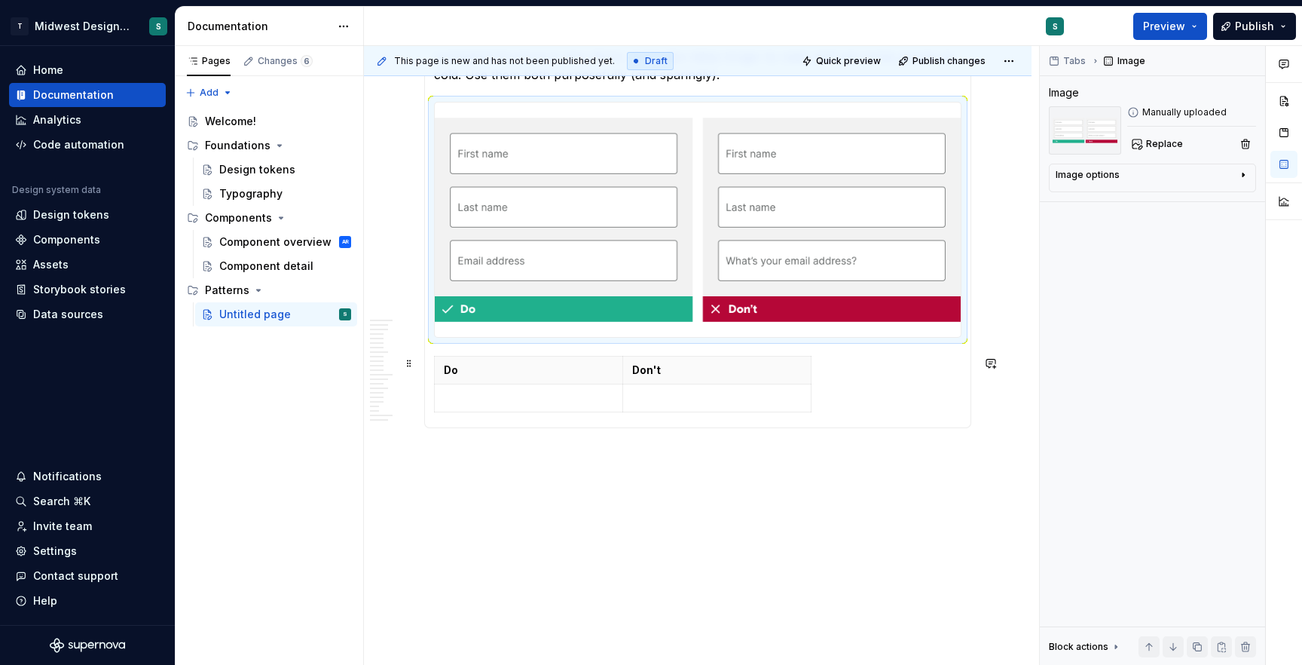
click at [907, 384] on div "Do Don't" at bounding box center [697, 387] width 527 height 63
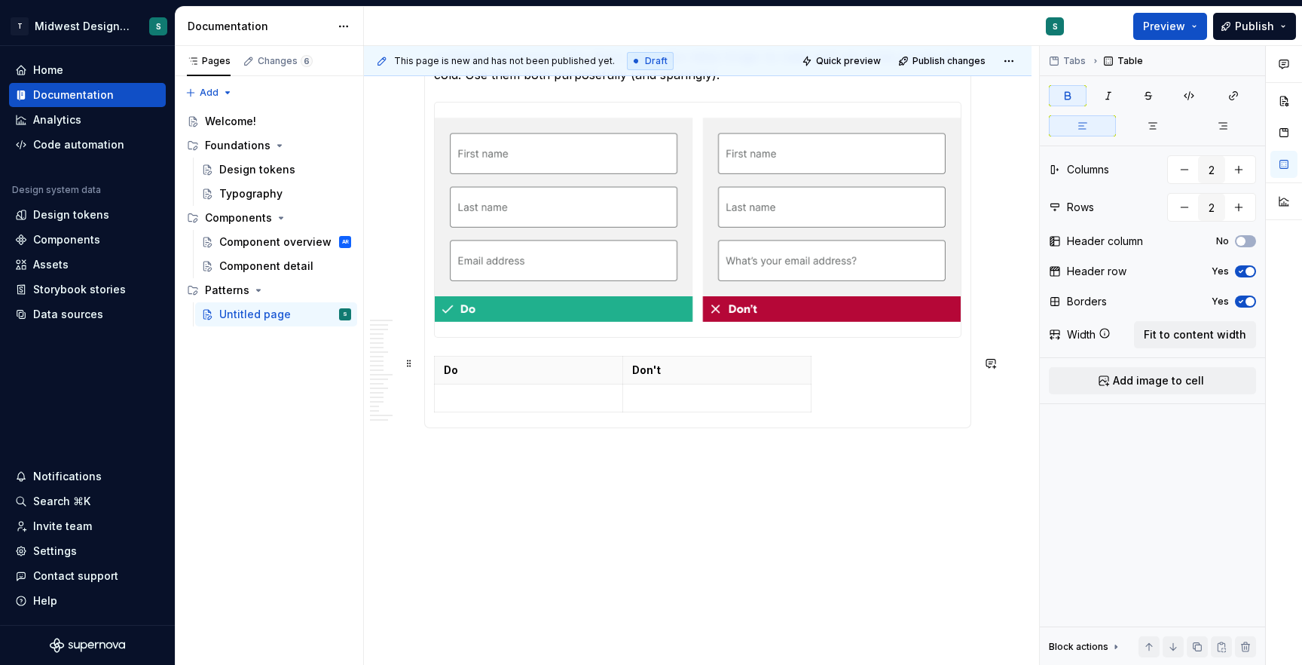
click at [888, 407] on div "Do Don't" at bounding box center [697, 387] width 527 height 63
click at [903, 416] on div "Do Don't" at bounding box center [697, 387] width 527 height 63
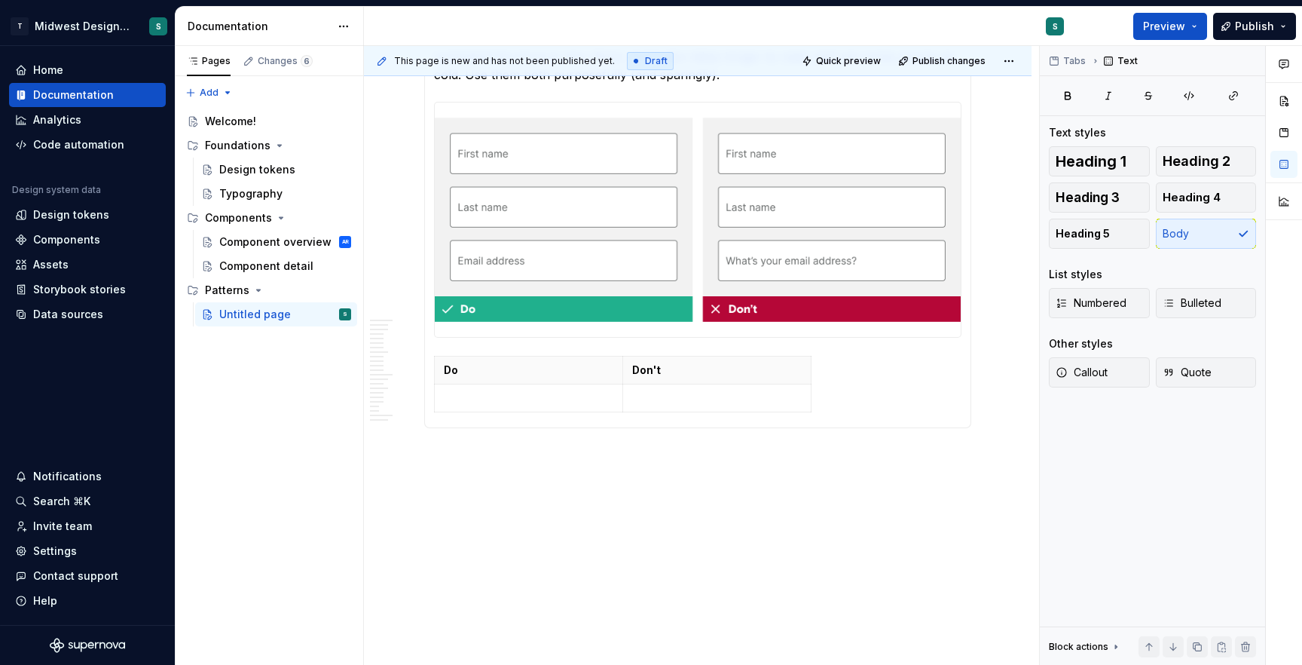
click at [427, 422] on div "Overview Forms are collections of controls and input types that users interact …" at bounding box center [697, 127] width 547 height 602
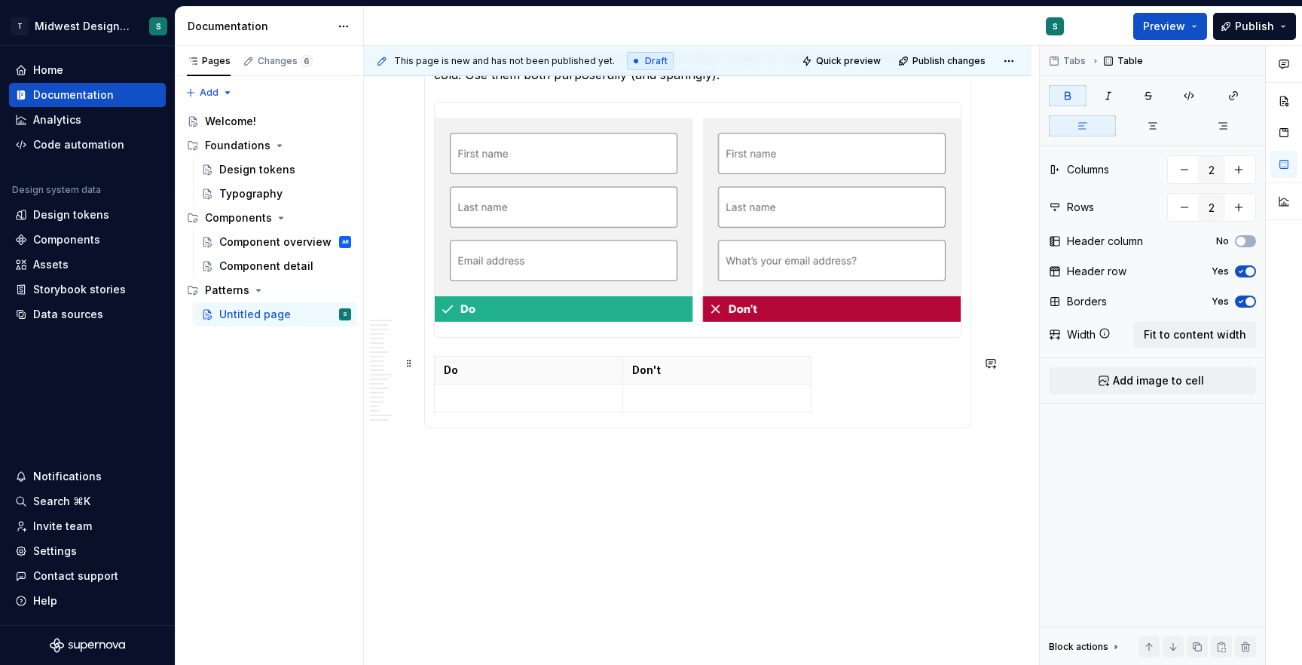
click at [840, 386] on div "Do Don't" at bounding box center [697, 387] width 527 height 63
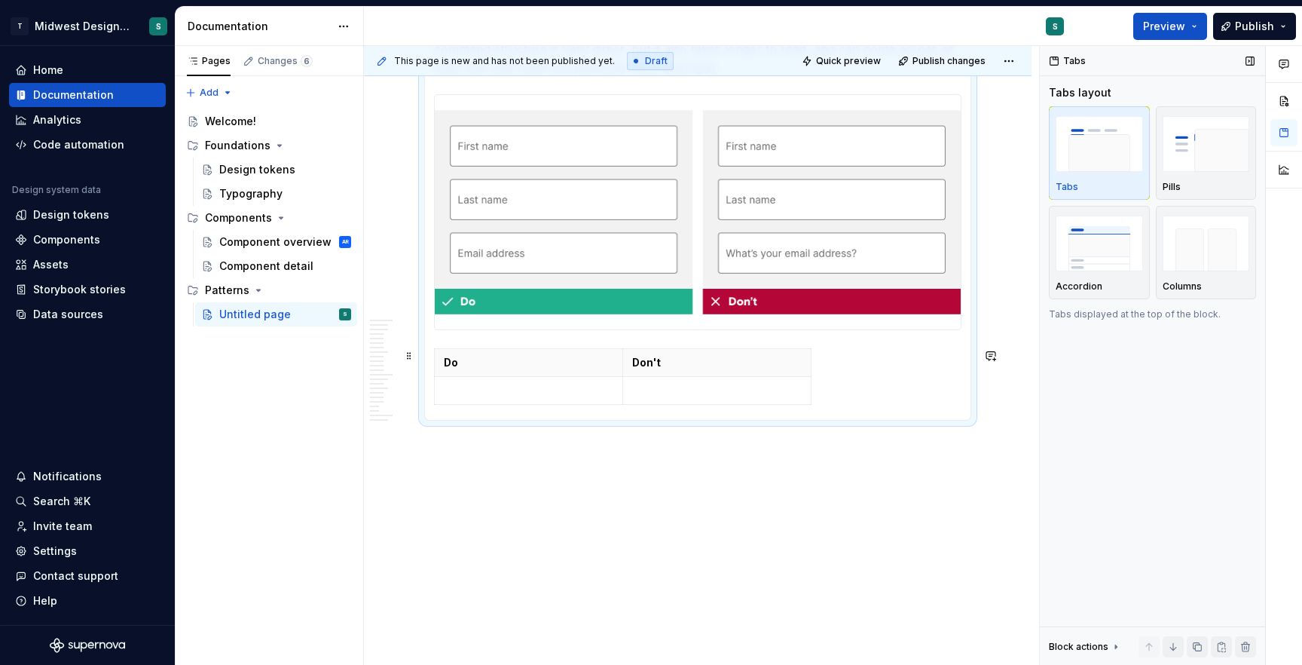
scroll to position [526, 0]
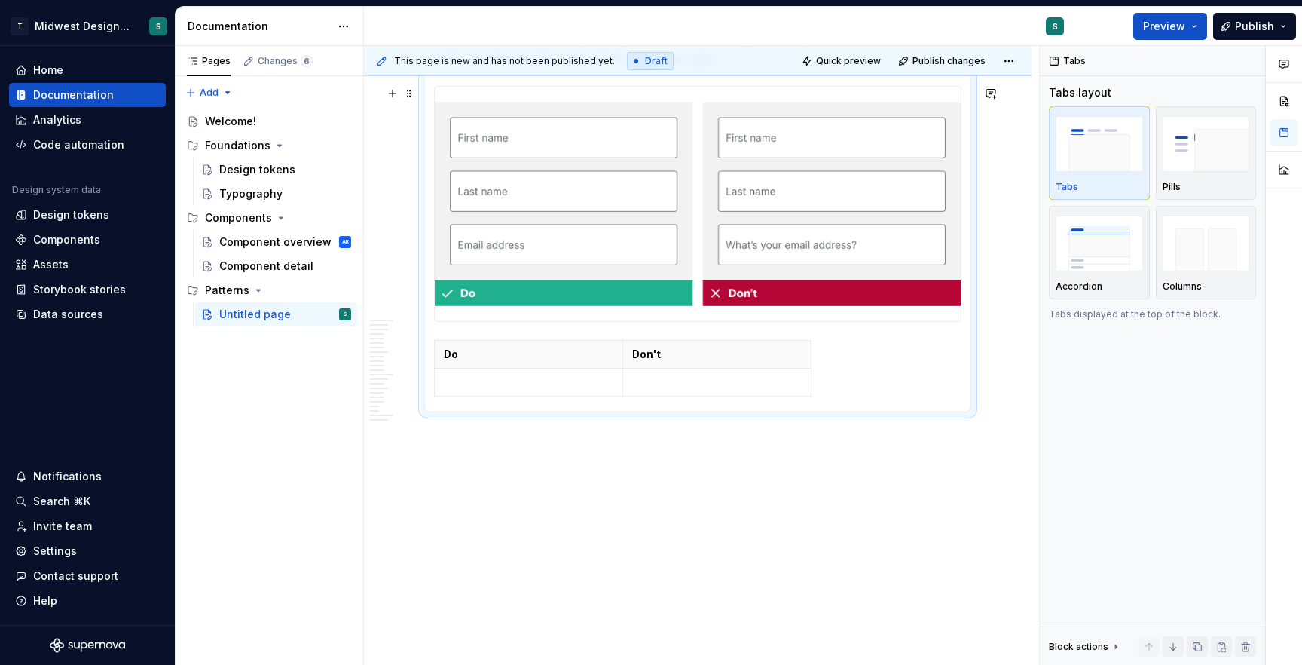
click at [961, 255] on div at bounding box center [697, 204] width 527 height 236
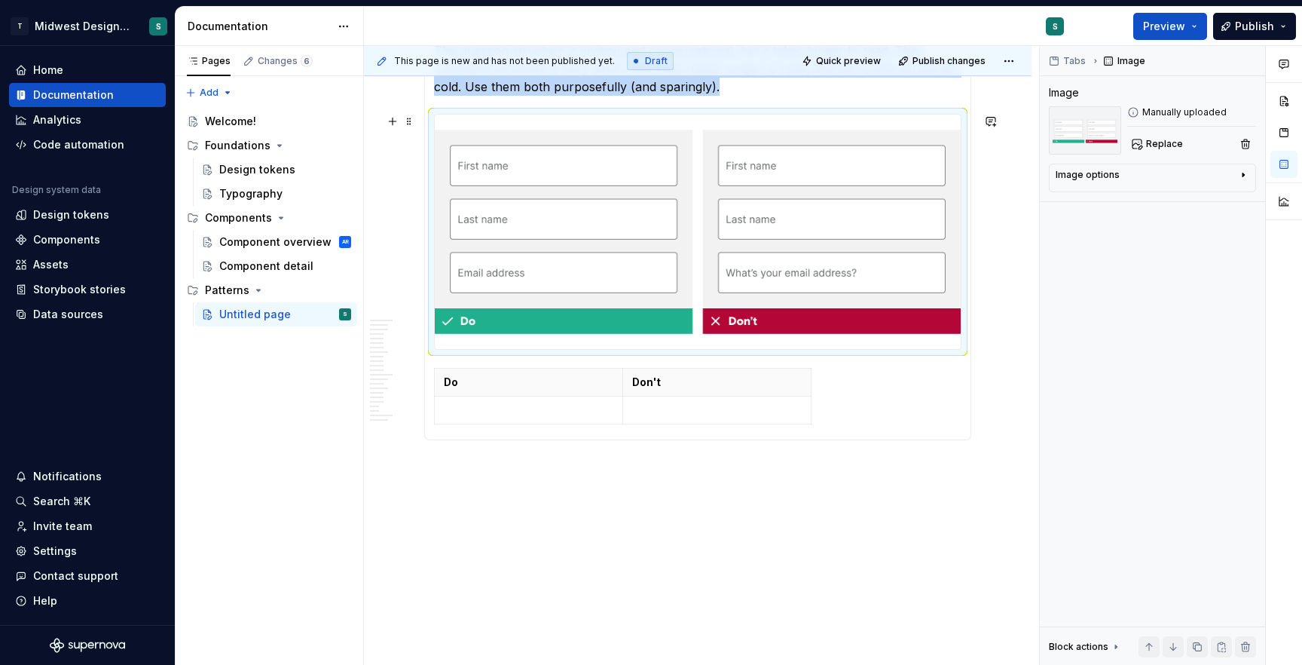
scroll to position [417, 0]
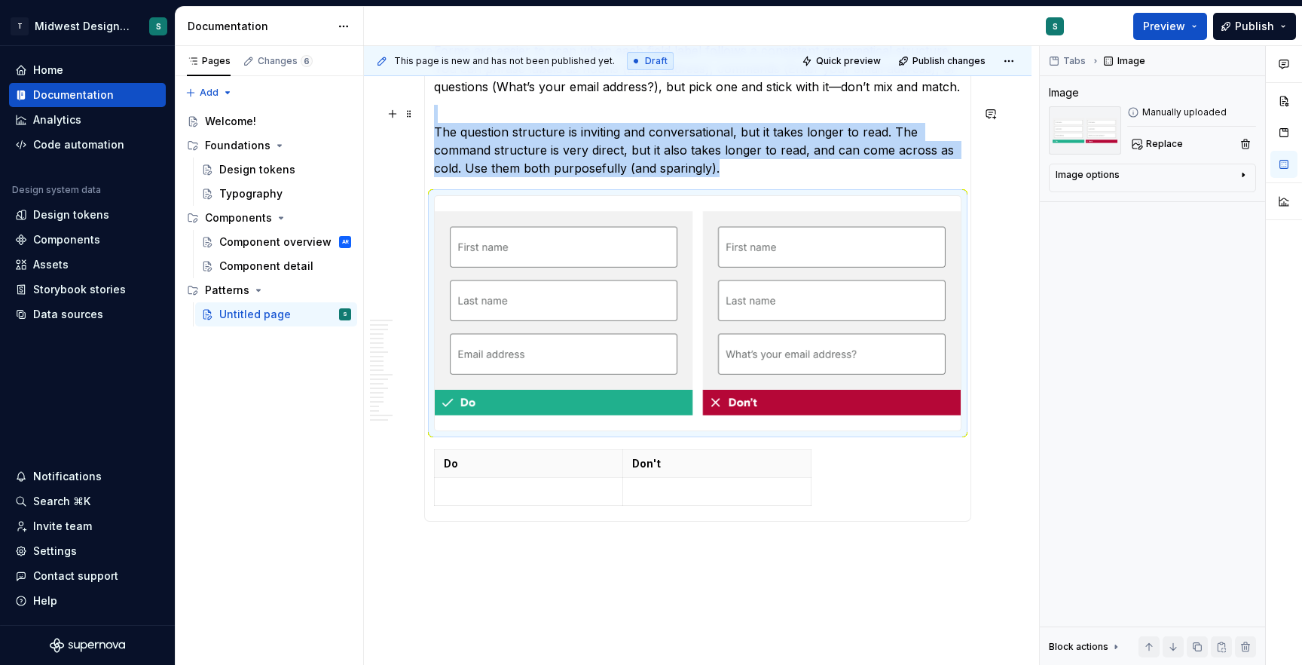
click at [738, 172] on p "The question structure is inviting and conversational, but it takes longer to r…" at bounding box center [697, 141] width 527 height 72
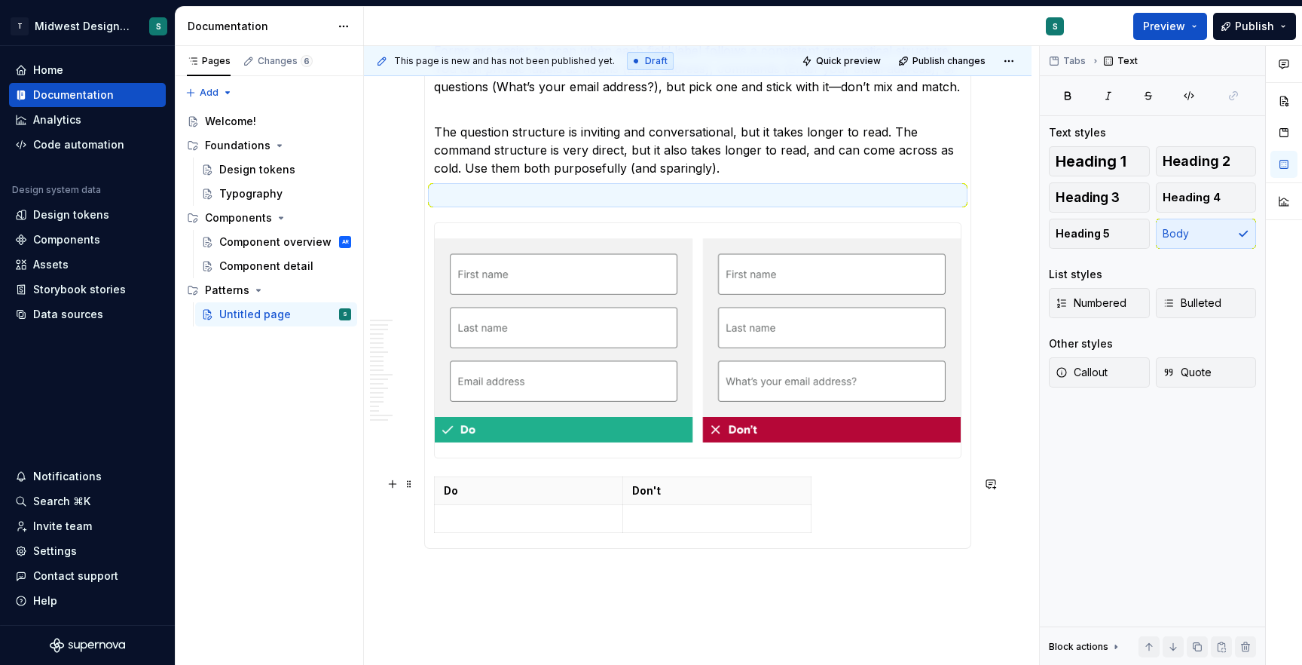
click at [459, 536] on div "Do Don't" at bounding box center [697, 507] width 527 height 63
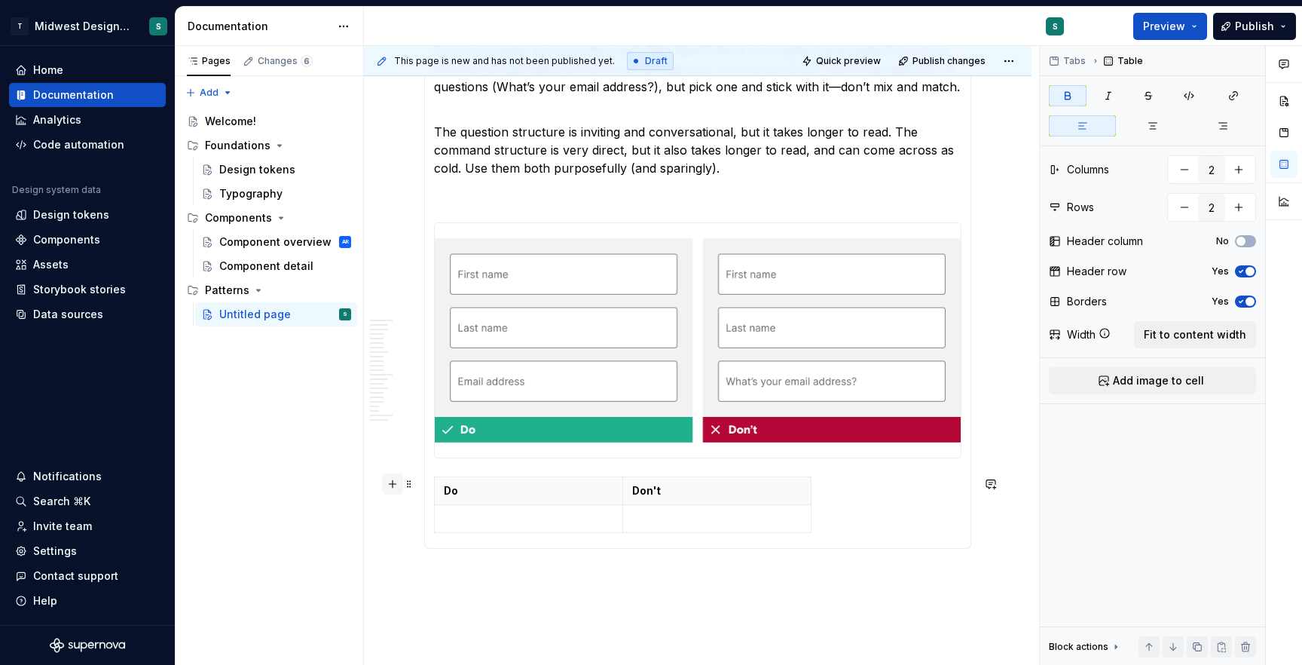
click at [394, 485] on button "button" at bounding box center [392, 483] width 21 height 21
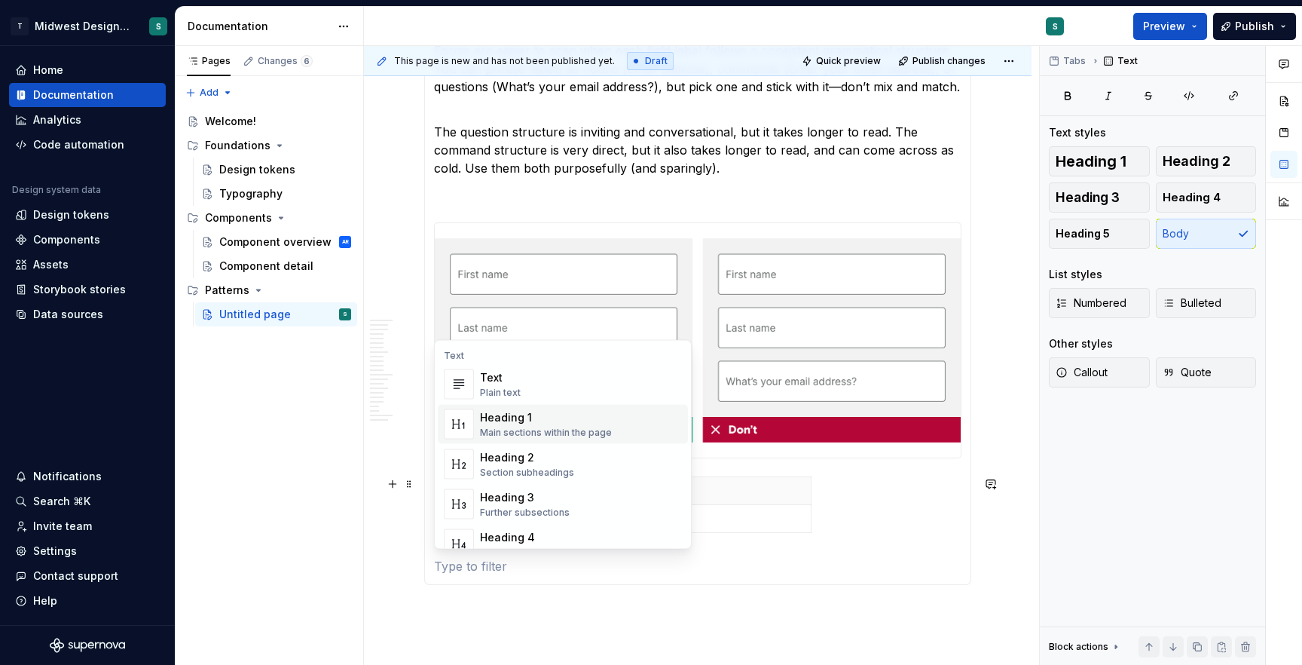
click at [518, 429] on div "Main sections within the page" at bounding box center [546, 432] width 132 height 12
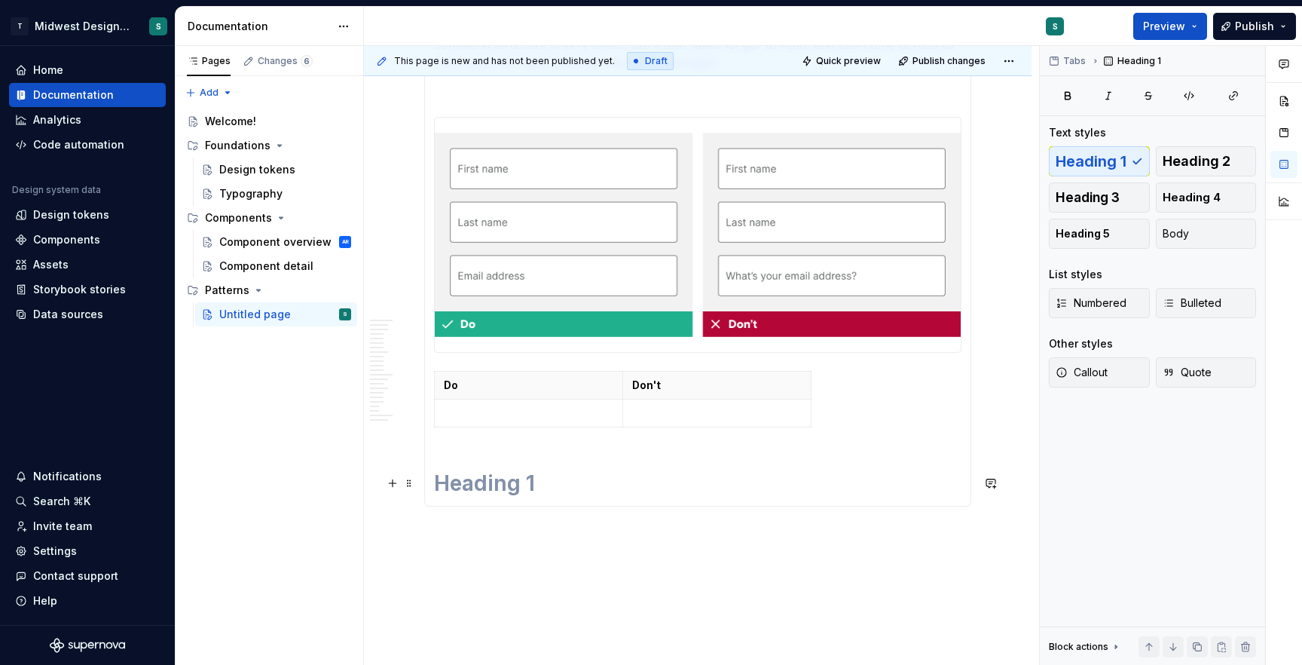
scroll to position [541, 0]
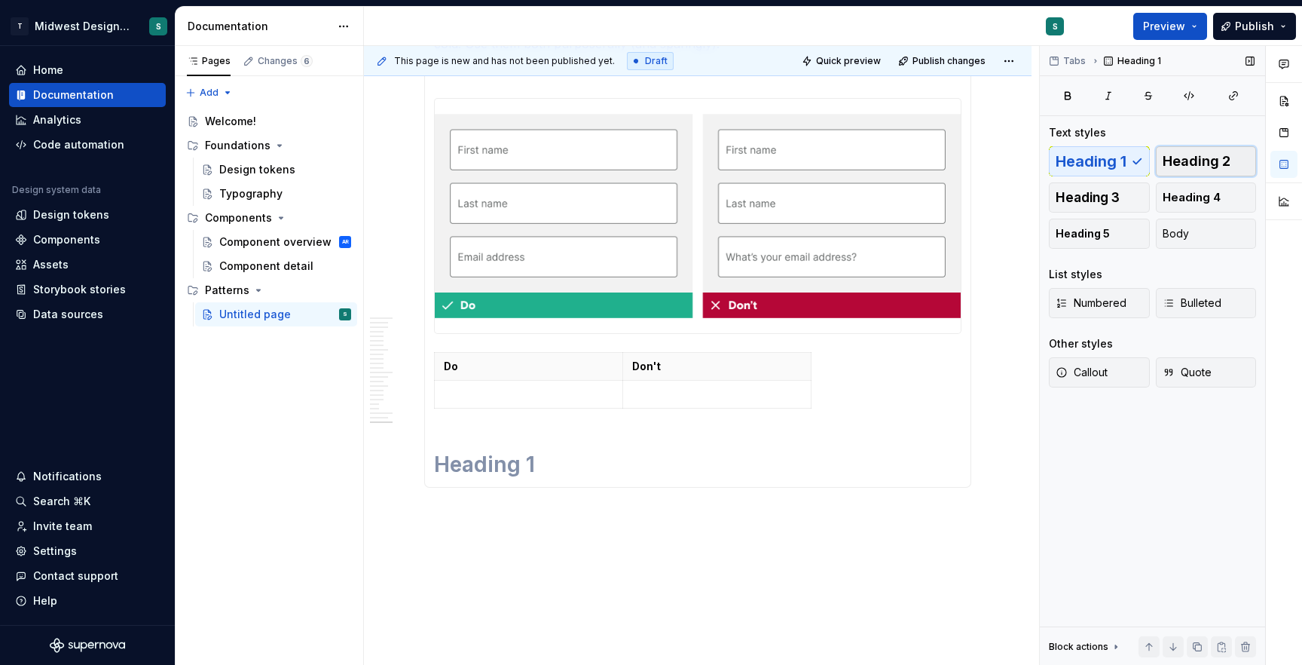
click at [1213, 157] on span "Heading 2" at bounding box center [1197, 161] width 68 height 15
click at [530, 454] on h2 at bounding box center [697, 453] width 527 height 24
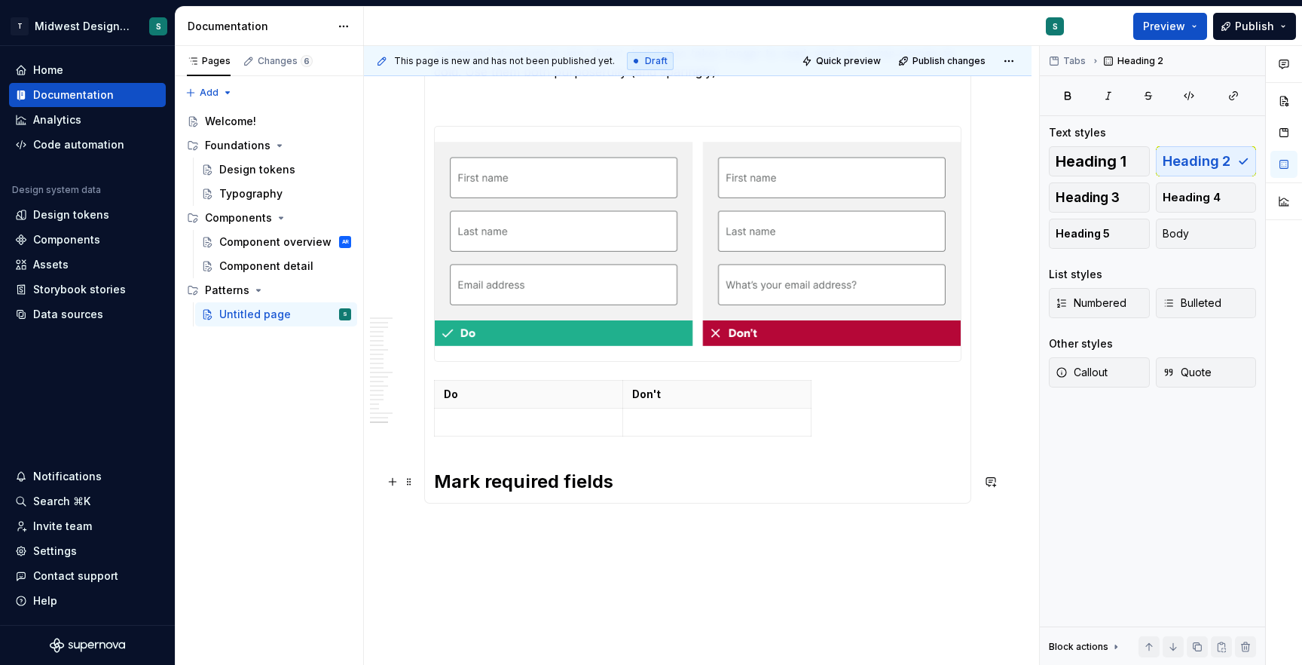
scroll to position [514, 0]
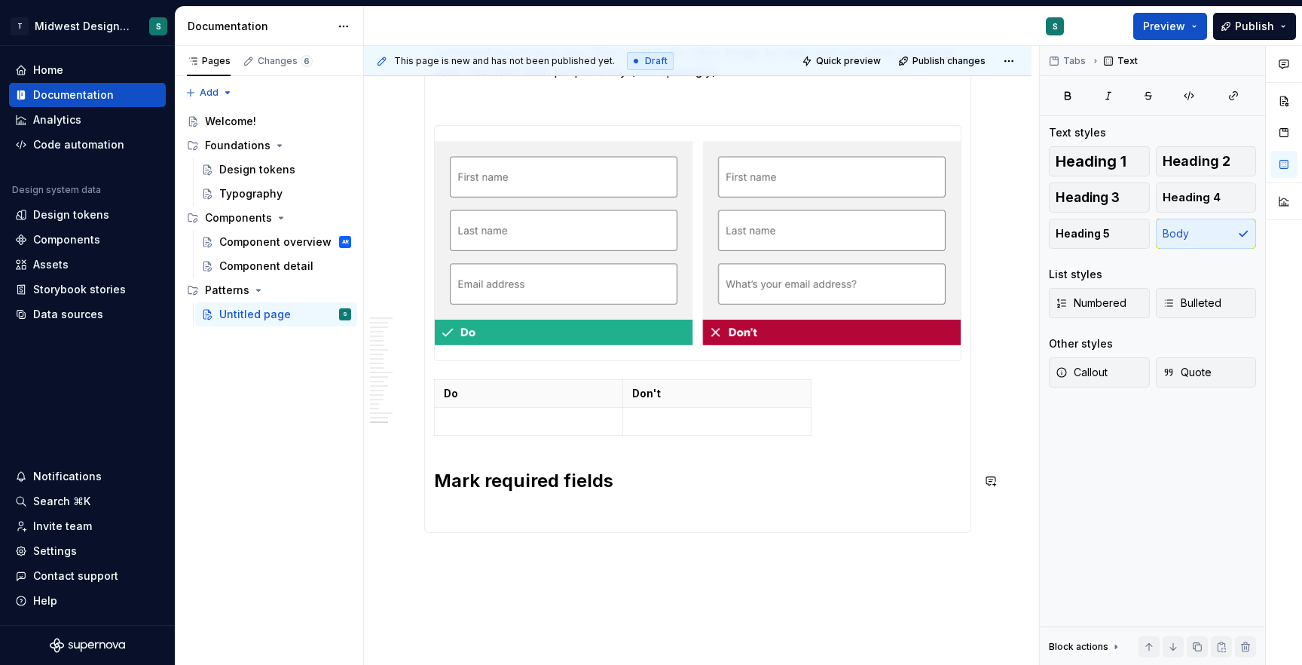
click at [467, 508] on p at bounding box center [697, 514] width 527 height 18
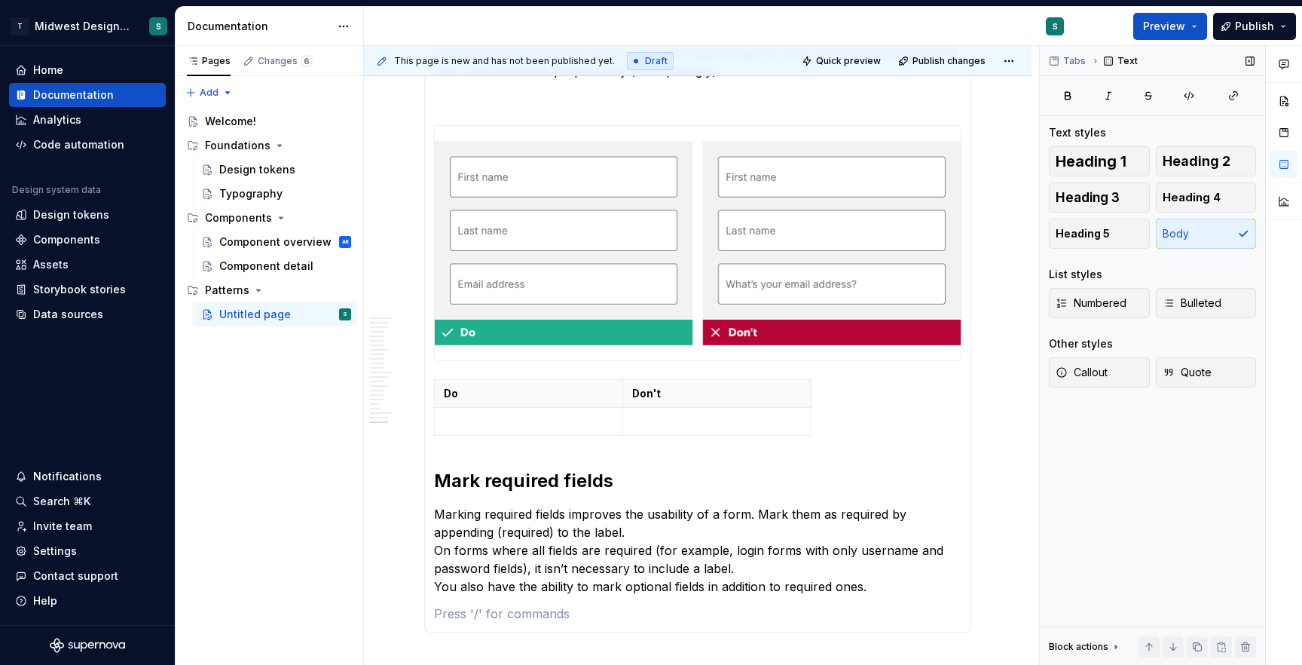
click at [1111, 181] on div "Heading 1 Heading 2 Heading 3 Heading 4 Heading 5 Body" at bounding box center [1152, 197] width 207 height 102
click at [1107, 200] on span "Heading 3" at bounding box center [1088, 197] width 64 height 15
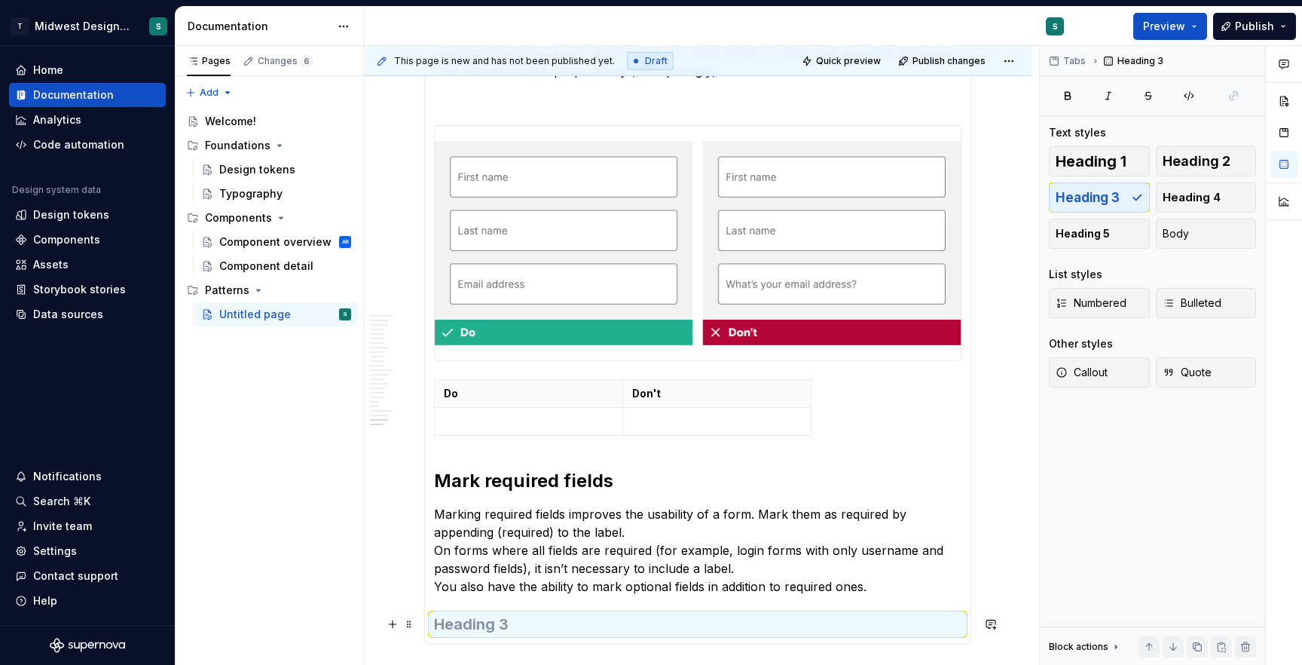
click at [454, 622] on h3 at bounding box center [697, 623] width 527 height 21
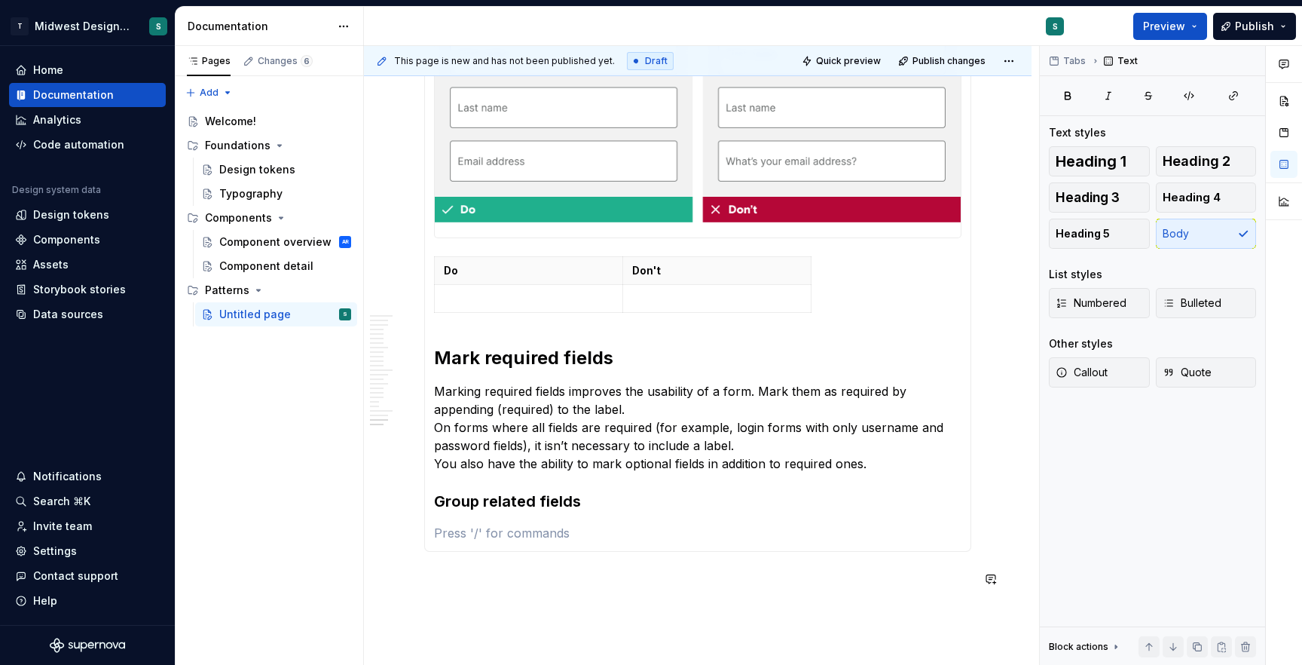
scroll to position [710, 0]
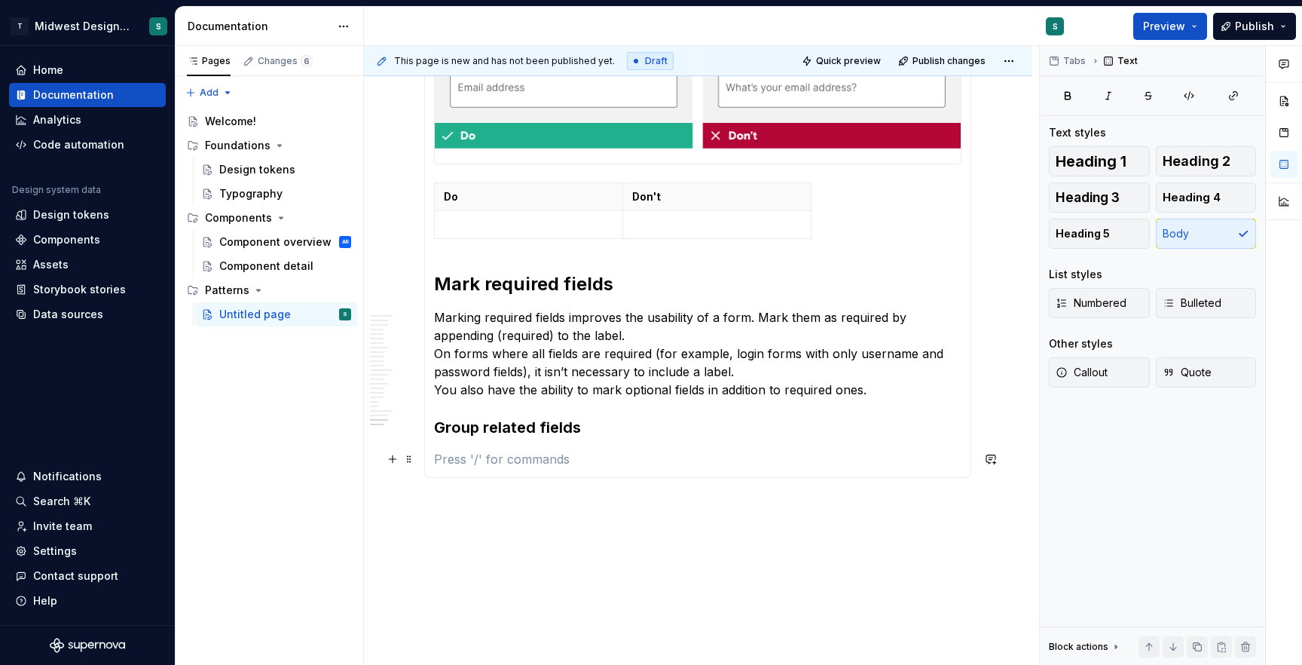
click at [477, 462] on p at bounding box center [697, 459] width 527 height 18
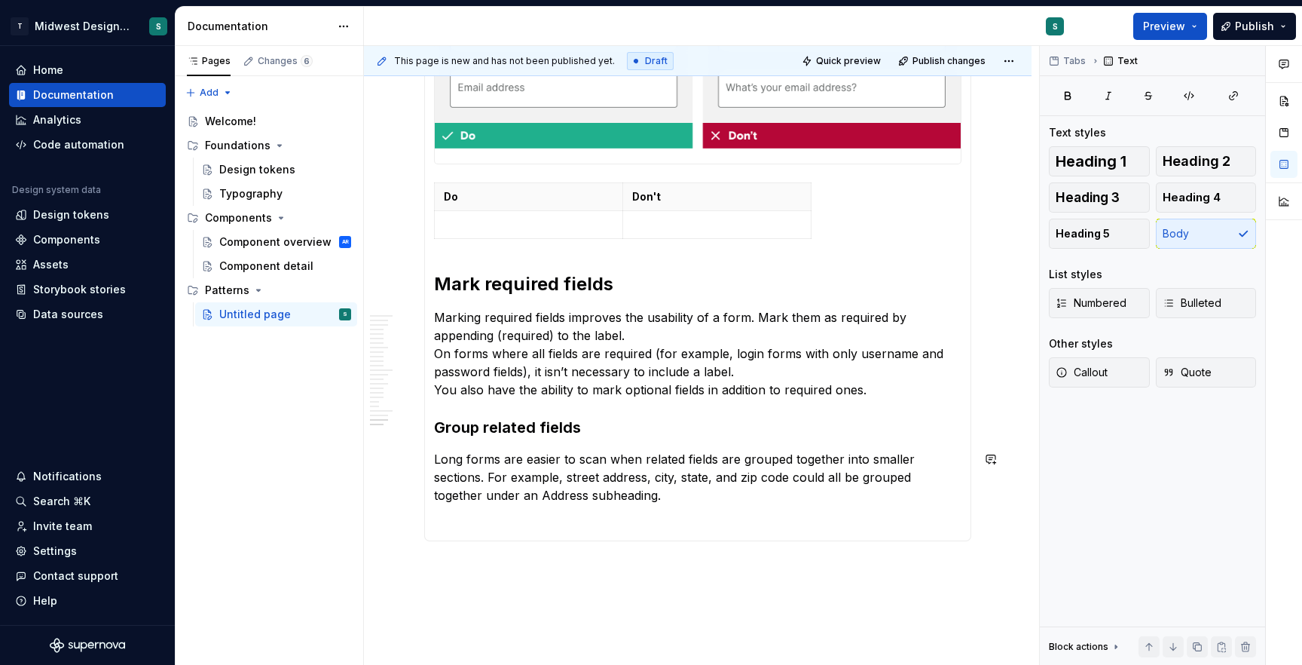
type textarea "*"
click at [680, 522] on p at bounding box center [697, 522] width 527 height 18
click at [1204, 156] on span "Heading 2" at bounding box center [1197, 161] width 68 height 15
click at [539, 536] on h2 at bounding box center [697, 543] width 527 height 24
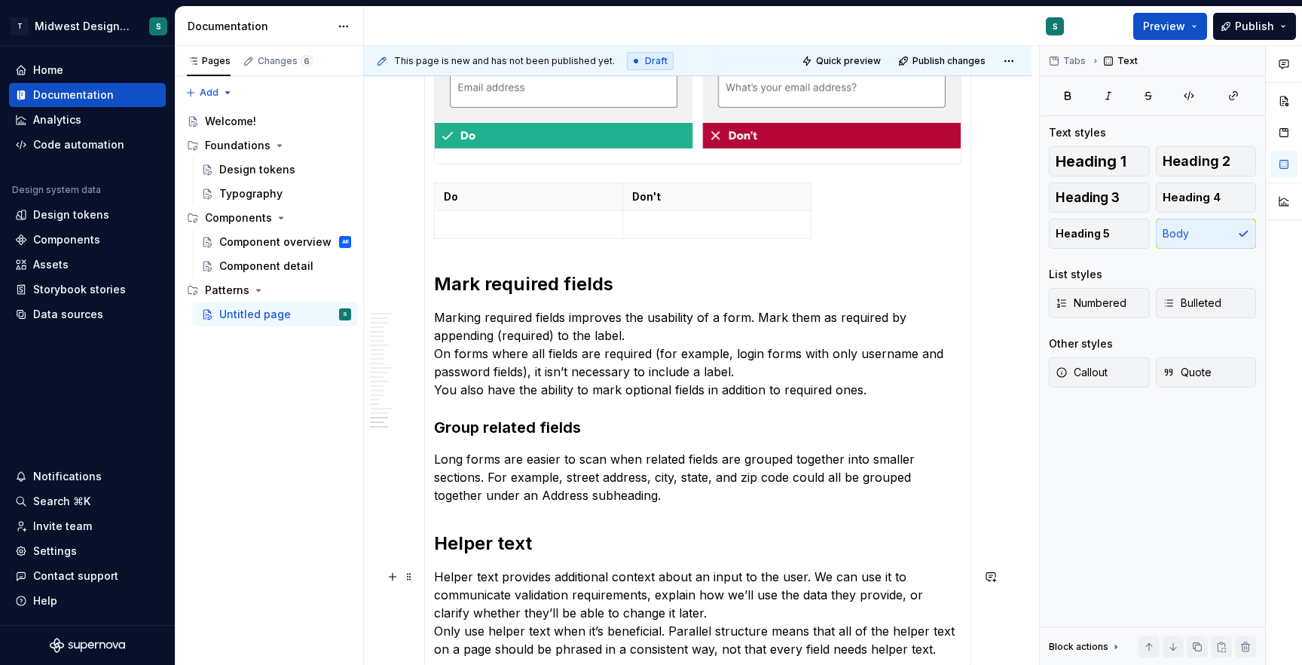
click at [672, 613] on p "Helper text provides additional context about an input to the user. We can use …" at bounding box center [697, 612] width 527 height 90
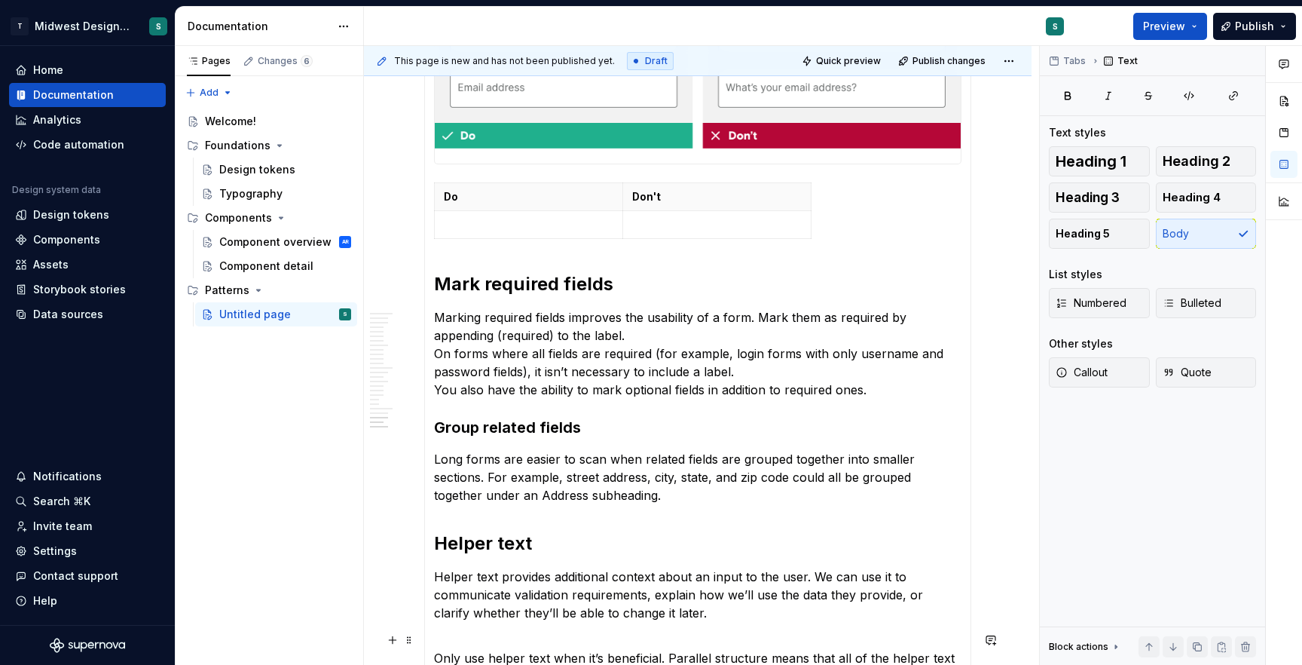
scroll to position [993, 0]
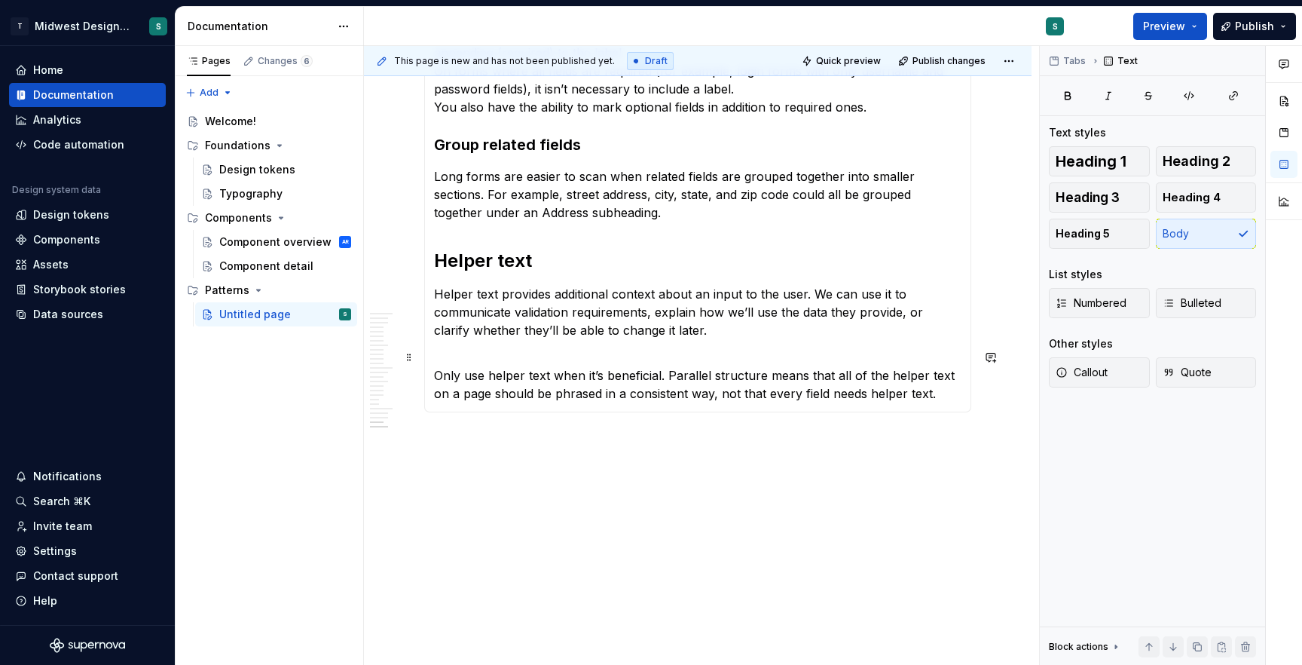
click at [935, 399] on p "Only use helper text when it’s beneficial. Parallel structure means that all of…" at bounding box center [697, 375] width 527 height 54
click at [1232, 154] on button "Heading 2" at bounding box center [1206, 161] width 101 height 30
click at [752, 439] on h2 at bounding box center [697, 441] width 527 height 24
click at [451, 471] on p at bounding box center [697, 475] width 527 height 18
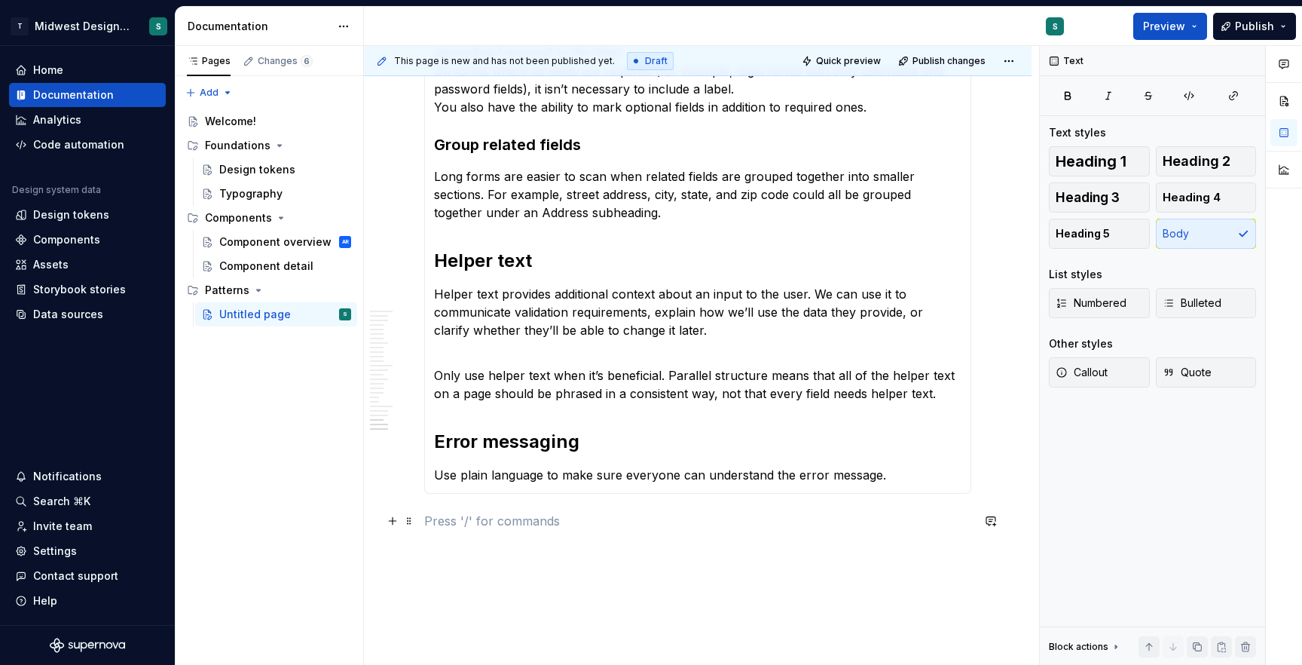
click at [442, 520] on p at bounding box center [697, 521] width 547 height 18
click at [896, 469] on p "Use plain language to make sure everyone can understand the error message." at bounding box center [697, 475] width 527 height 18
click at [490, 506] on p at bounding box center [697, 502] width 527 height 18
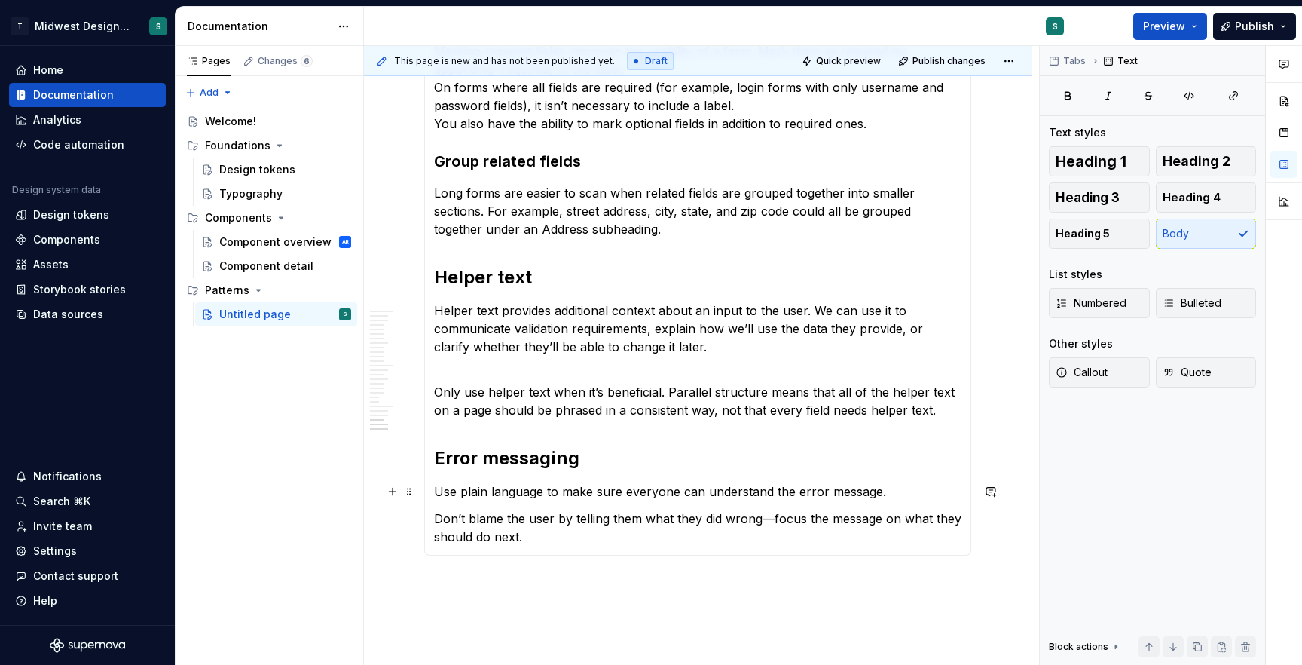
scroll to position [1117, 0]
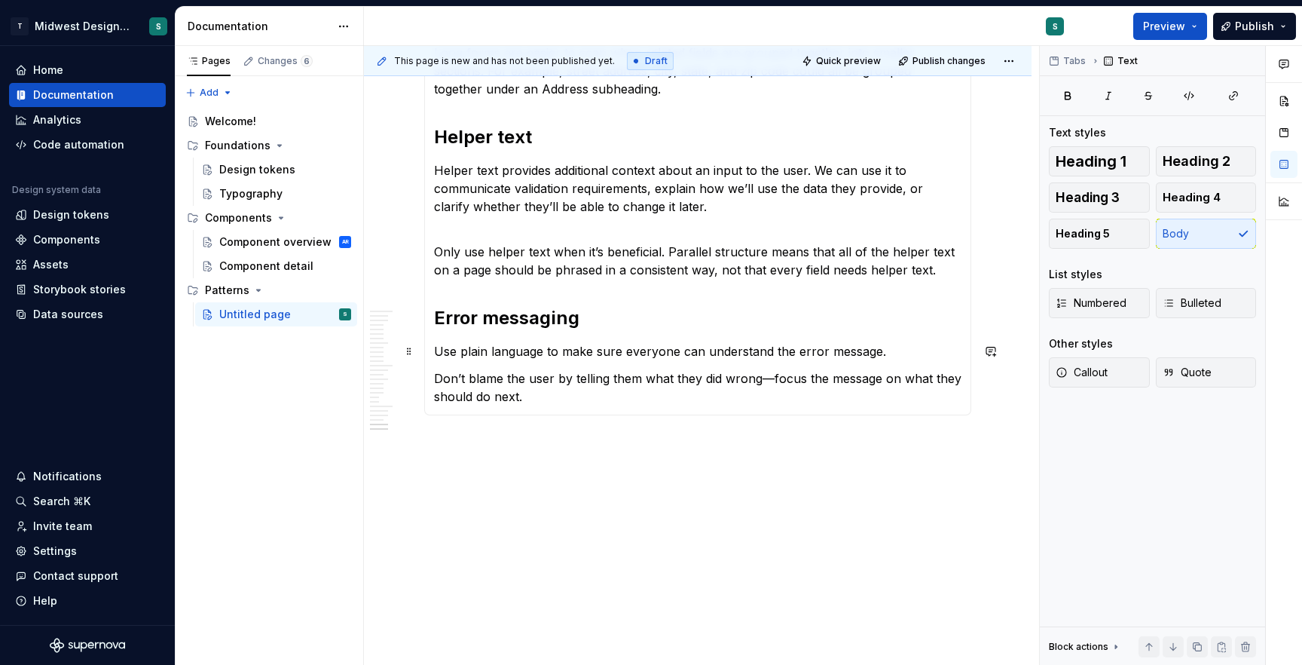
click at [914, 342] on p "Use plain language to make sure everyone can understand the error message." at bounding box center [697, 351] width 527 height 18
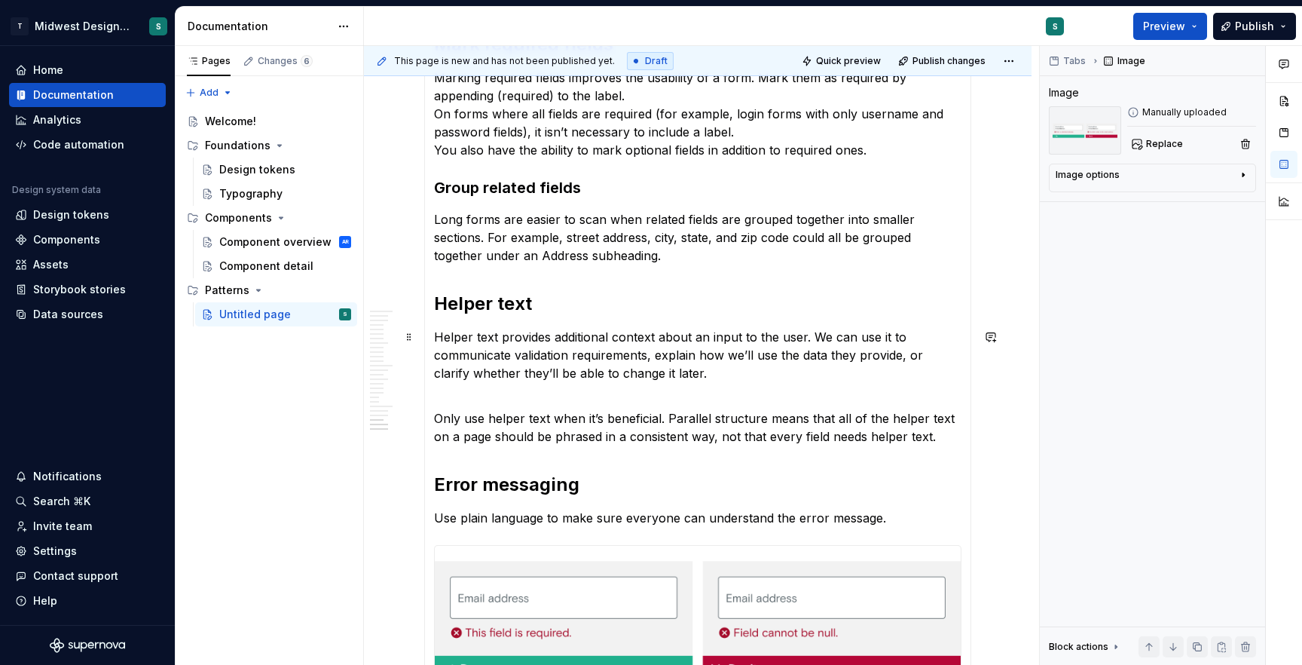
scroll to position [970, 0]
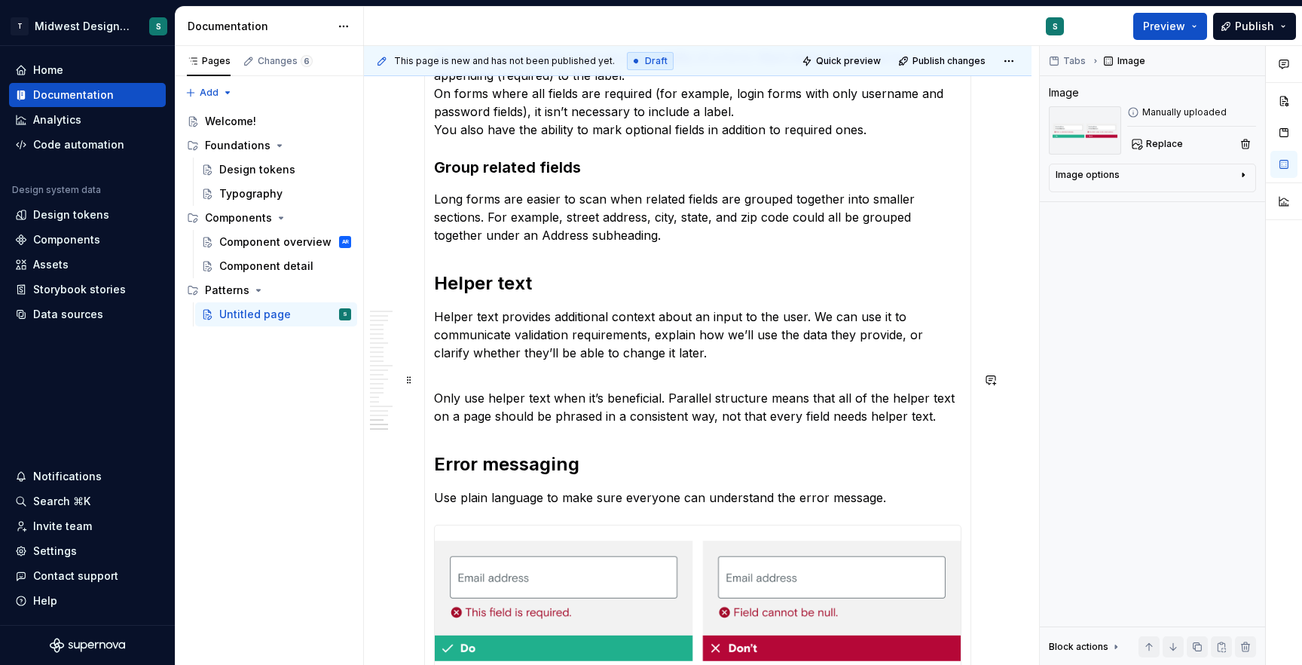
click at [946, 414] on p "Only use helper text when it’s beneficial. Parallel structure means that all of…" at bounding box center [697, 398] width 527 height 54
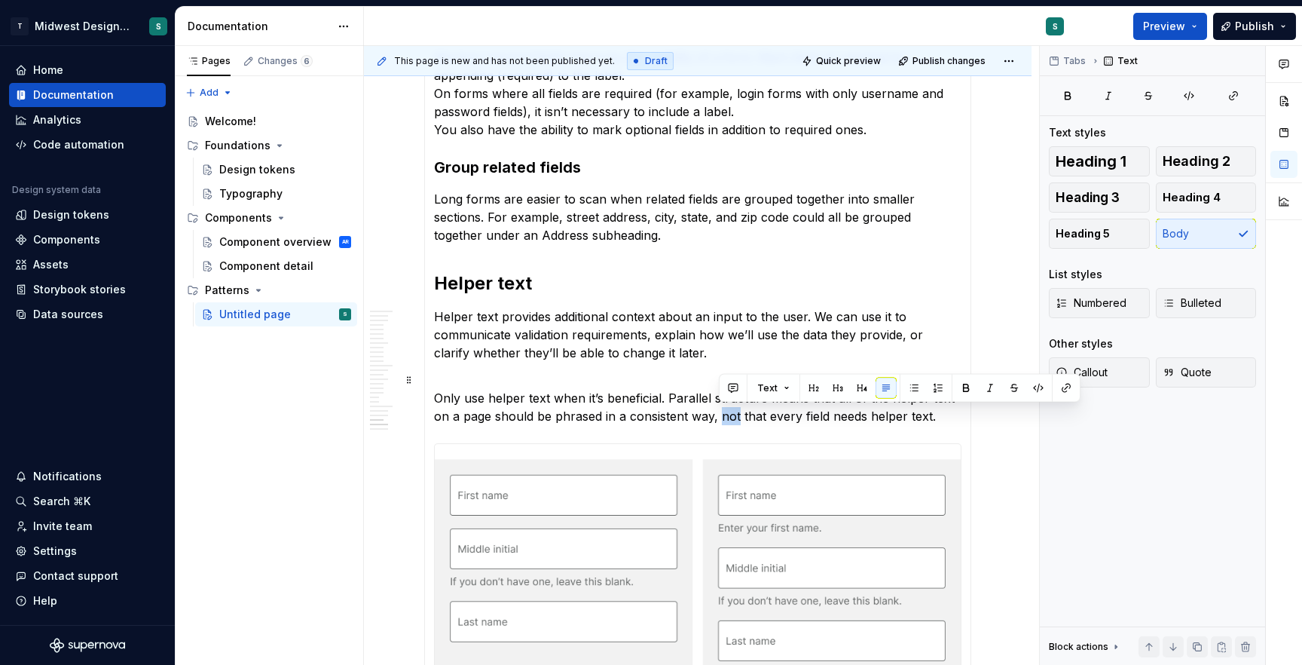
drag, startPoint x: 737, startPoint y: 413, endPoint x: 721, endPoint y: 420, distance: 17.2
click at [721, 420] on p "Only use helper text when it’s beneficial. Parallel structure means that all of…" at bounding box center [697, 398] width 527 height 54
click at [832, 421] on p "Only use helper text when it’s beneficial. Parallel structure means that all of…" at bounding box center [697, 398] width 527 height 54
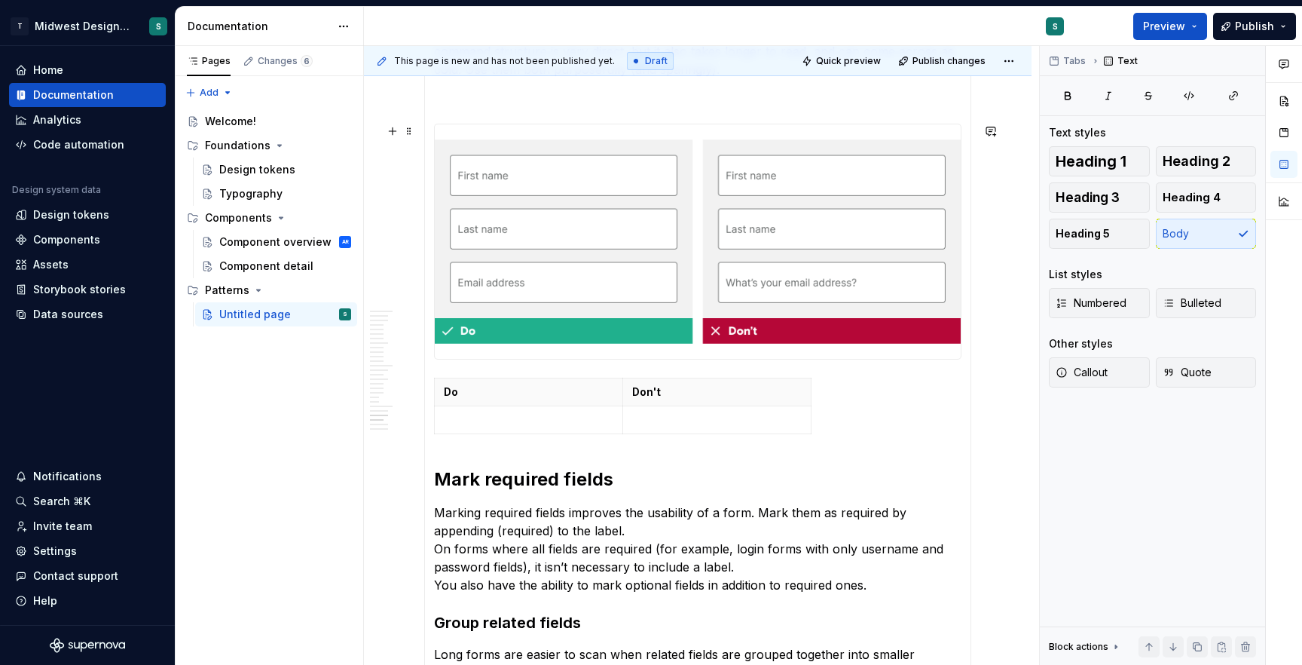
scroll to position [514, 0]
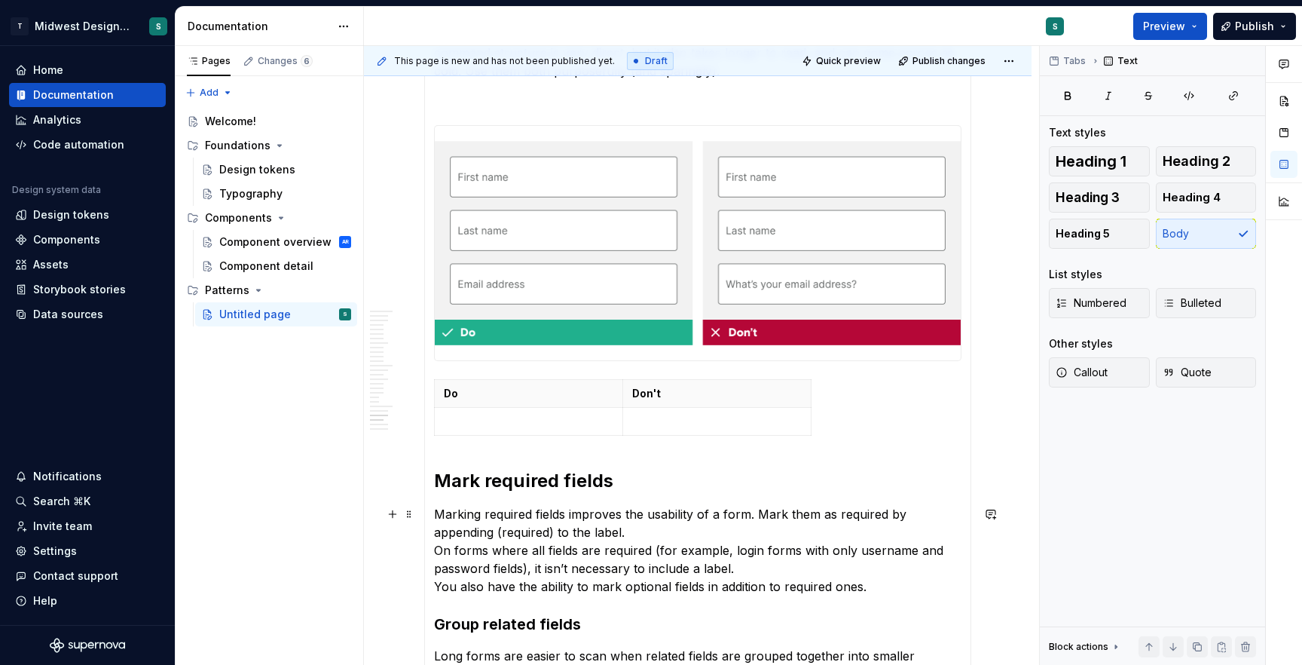
click at [639, 533] on p "Marking required fields improves the usability of a form. Mark them as required…" at bounding box center [697, 550] width 527 height 90
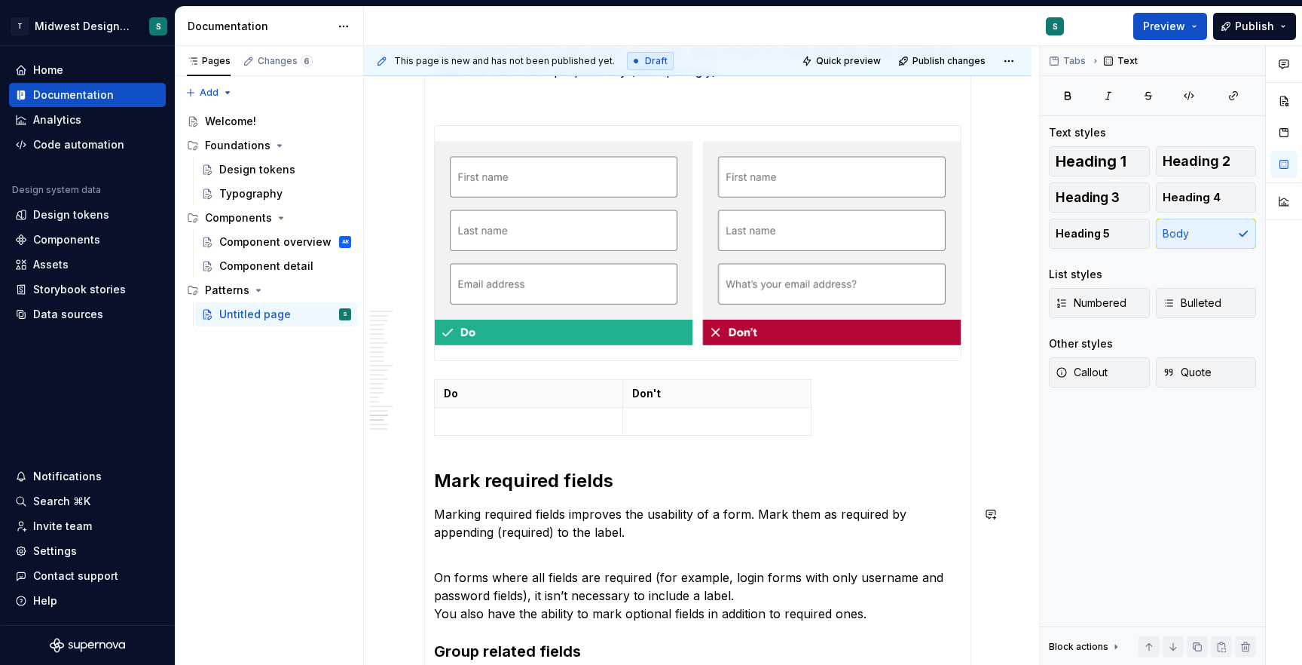
scroll to position [591, 0]
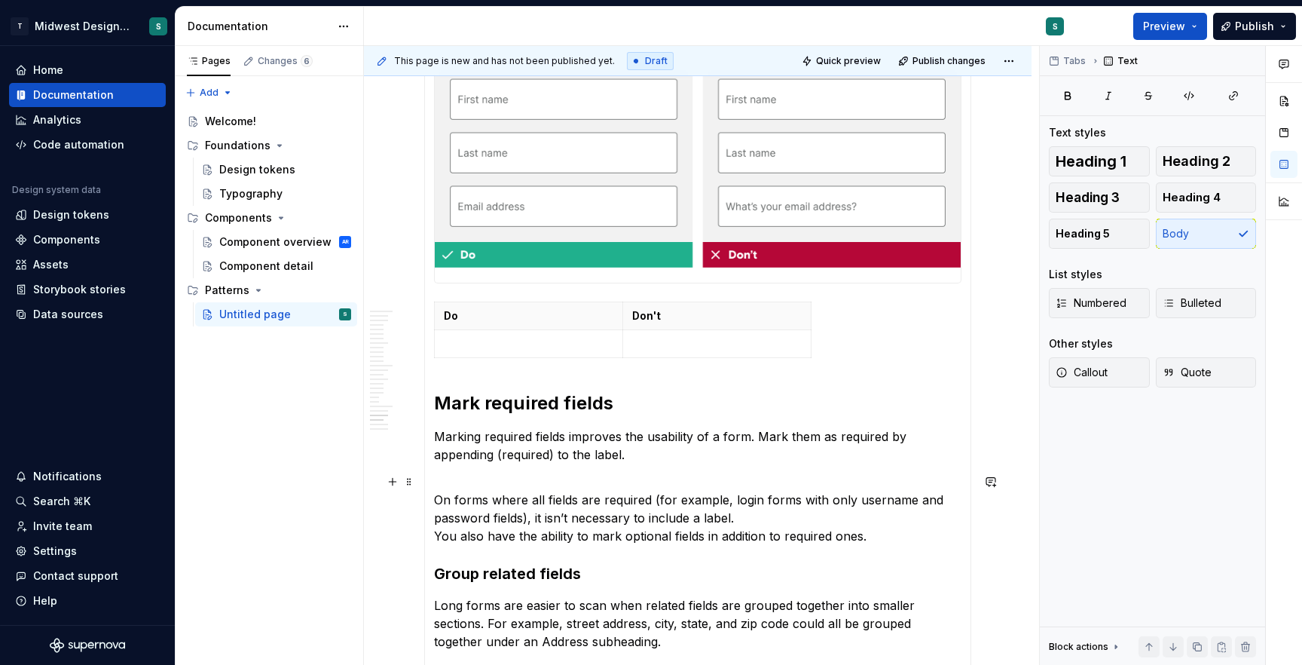
click at [764, 518] on p "On forms where all fields are required (for example, login forms with only user…" at bounding box center [697, 508] width 527 height 72
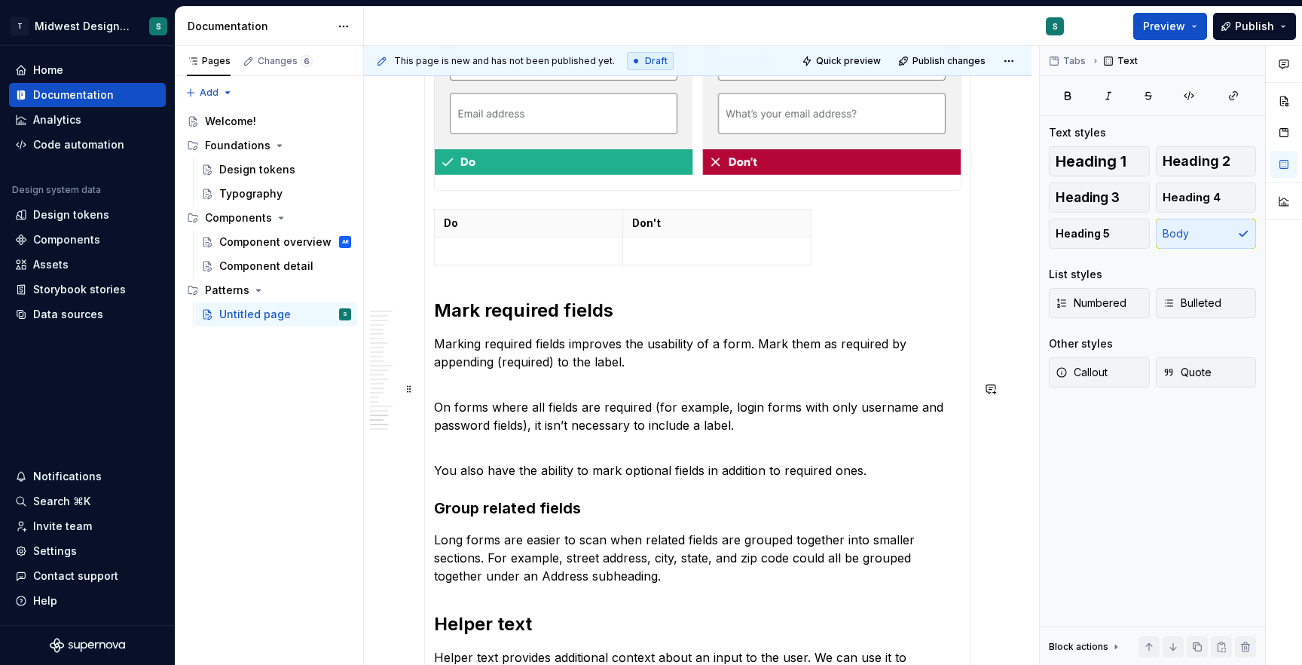
scroll to position [686, 0]
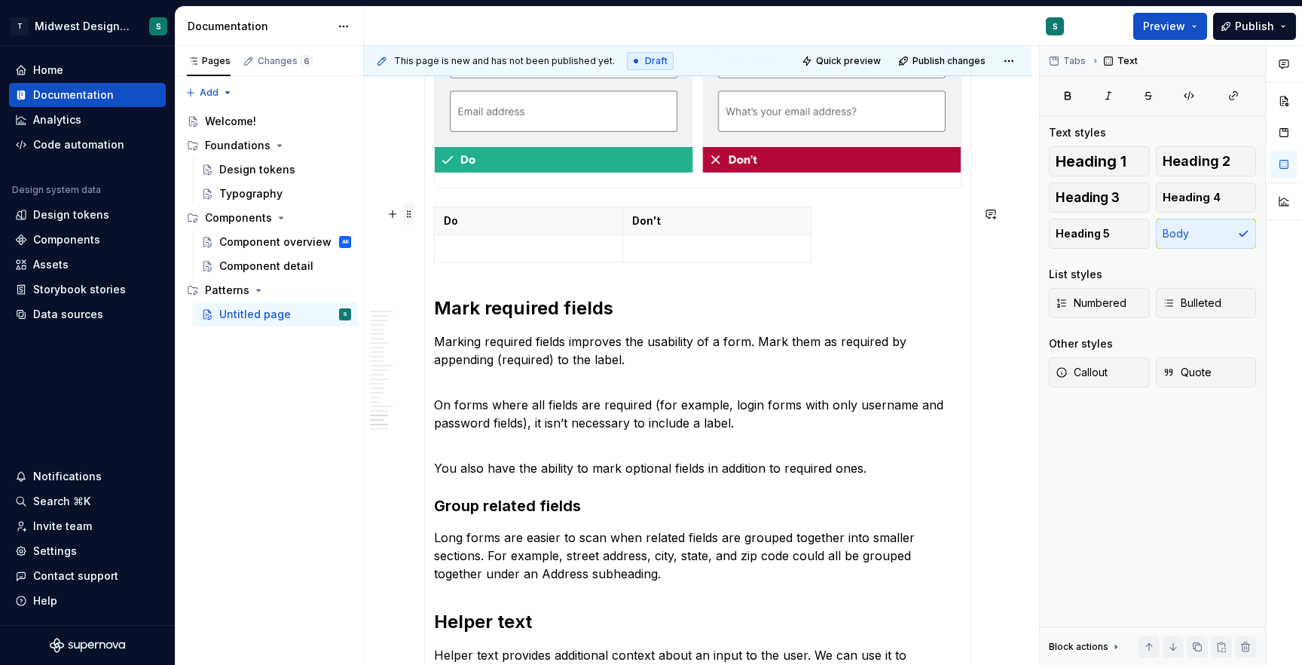
click at [411, 215] on span at bounding box center [409, 213] width 12 height 21
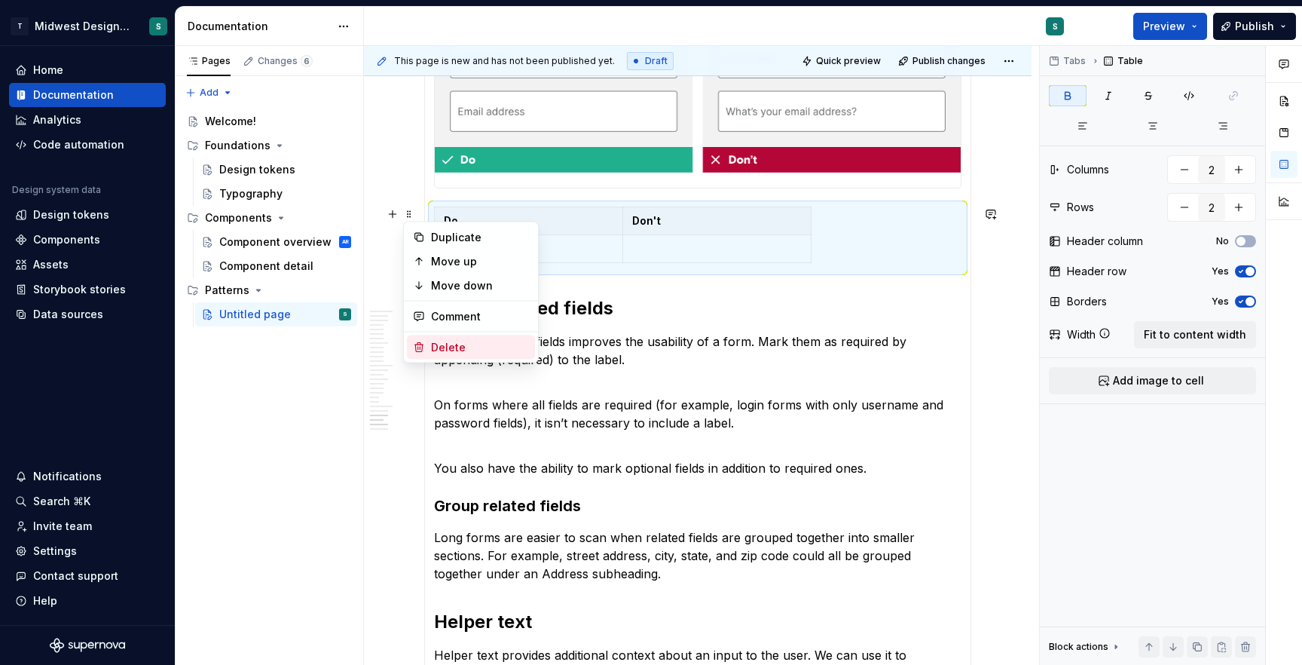
click at [440, 342] on div "Delete" at bounding box center [480, 347] width 98 height 15
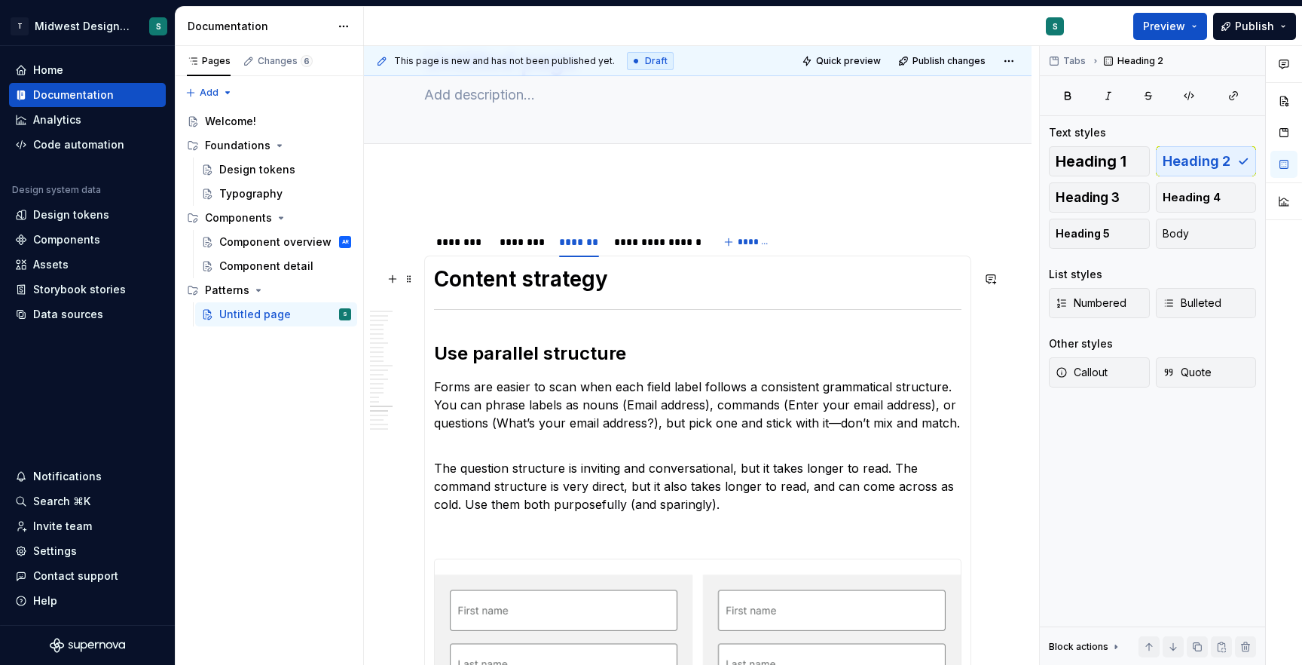
scroll to position [76, 0]
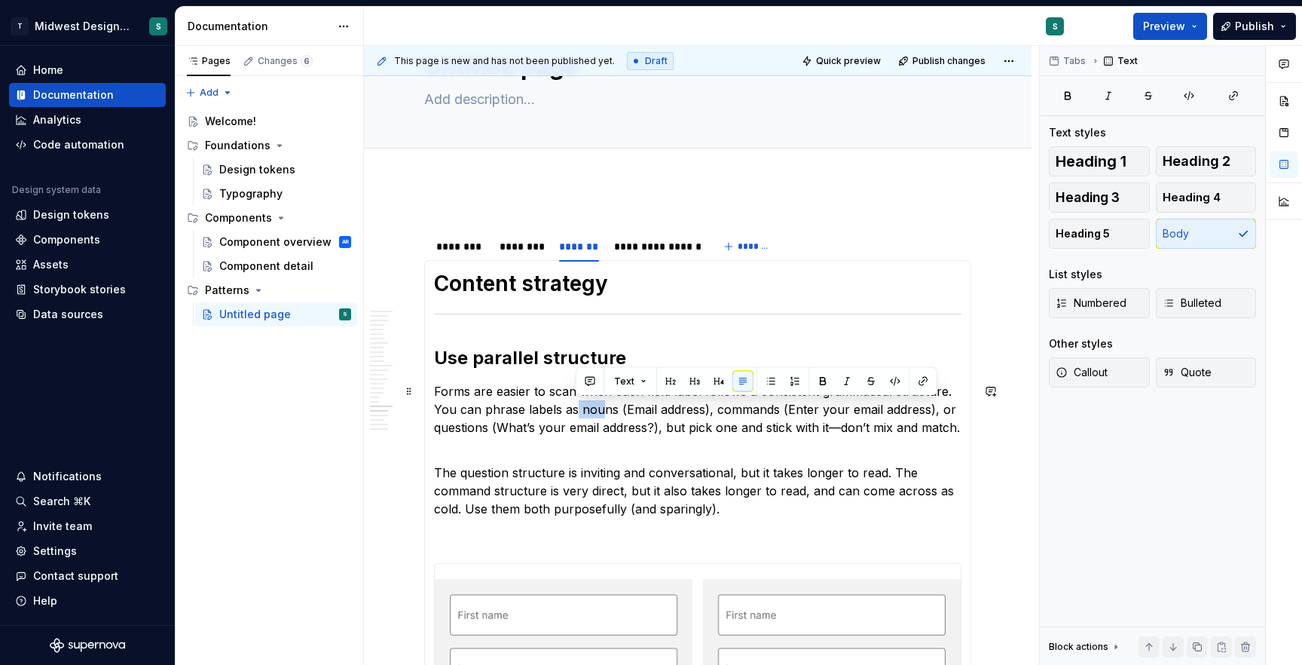
drag, startPoint x: 576, startPoint y: 410, endPoint x: 597, endPoint y: 410, distance: 21.1
click at [597, 410] on p "Forms are easier to scan when each field label follows a consistent grammatical…" at bounding box center [697, 409] width 527 height 54
click at [611, 411] on p "Forms are easier to scan when each field label follows a consistent grammatical…" at bounding box center [697, 409] width 527 height 54
drag, startPoint x: 614, startPoint y: 411, endPoint x: 580, endPoint y: 411, distance: 33.9
click at [580, 411] on p "Forms are easier to scan when each field label follows a consistent grammatical…" at bounding box center [697, 409] width 527 height 54
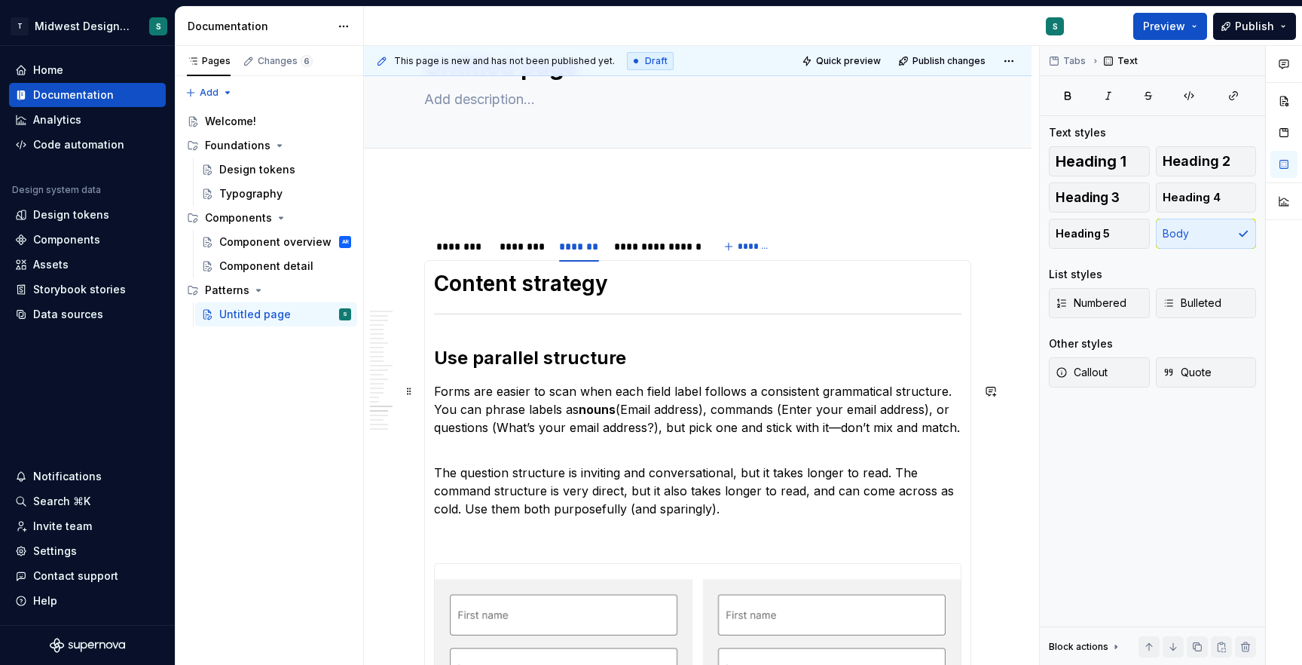
click at [743, 417] on p "Forms are easier to scan when each field label follows a consistent grammatical…" at bounding box center [697, 409] width 527 height 54
drag, startPoint x: 773, startPoint y: 411, endPoint x: 715, endPoint y: 411, distance: 58.0
click at [715, 411] on p "Forms are easier to scan when each field label follows a consistent grammatical…" at bounding box center [697, 409] width 527 height 54
click at [776, 411] on p "Forms are easier to scan when each field label follows a consistent grammatical…" at bounding box center [697, 409] width 527 height 54
drag, startPoint x: 775, startPoint y: 410, endPoint x: 716, endPoint y: 411, distance: 59.5
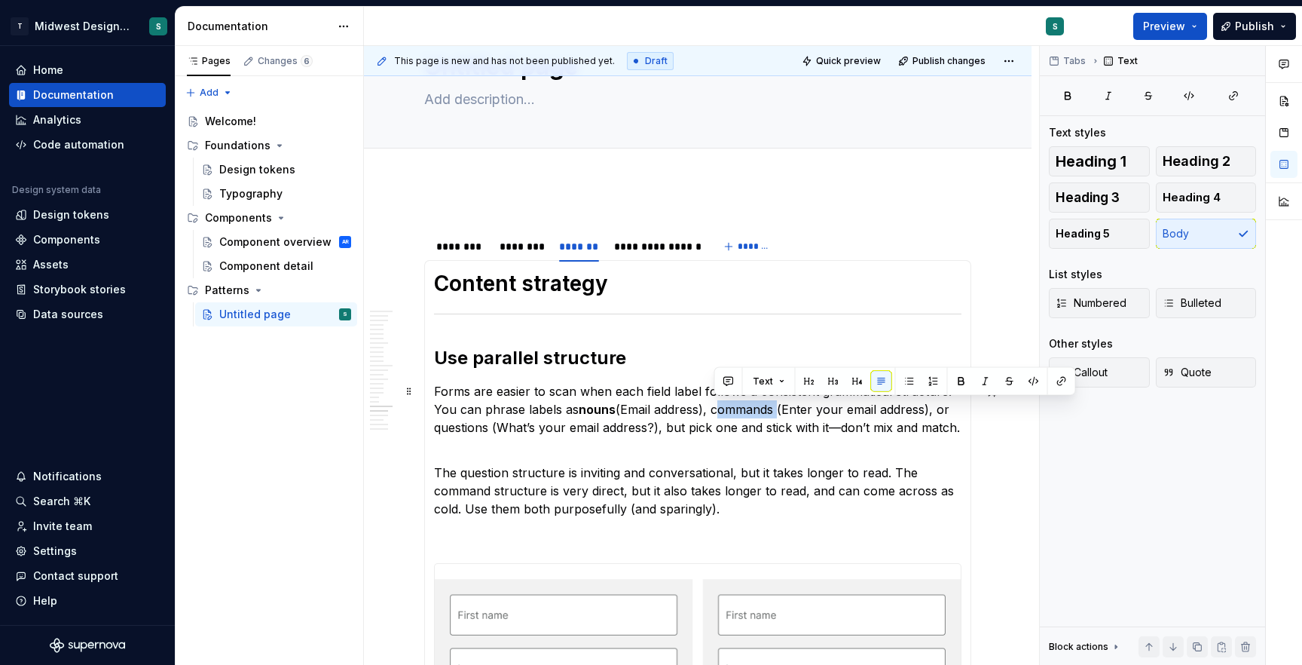
click at [716, 411] on p "Forms are easier to scan when each field label follows a consistent grammatical…" at bounding box center [697, 409] width 527 height 54
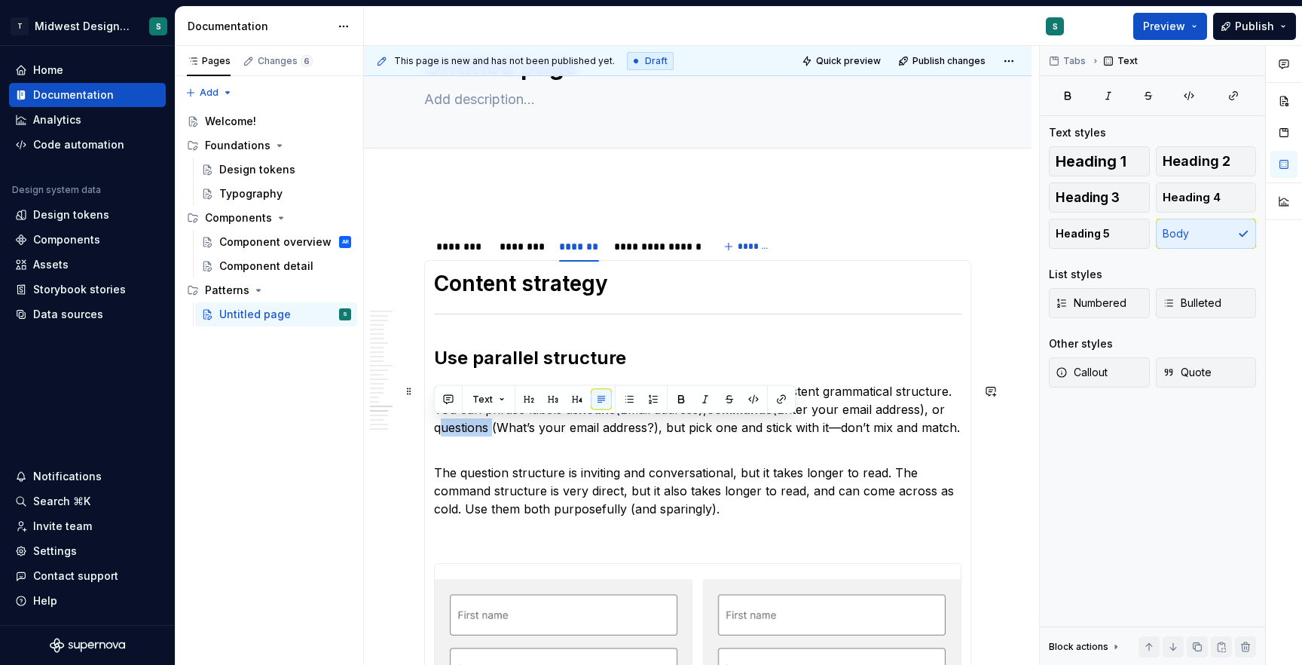
drag, startPoint x: 487, startPoint y: 429, endPoint x: 428, endPoint y: 430, distance: 58.8
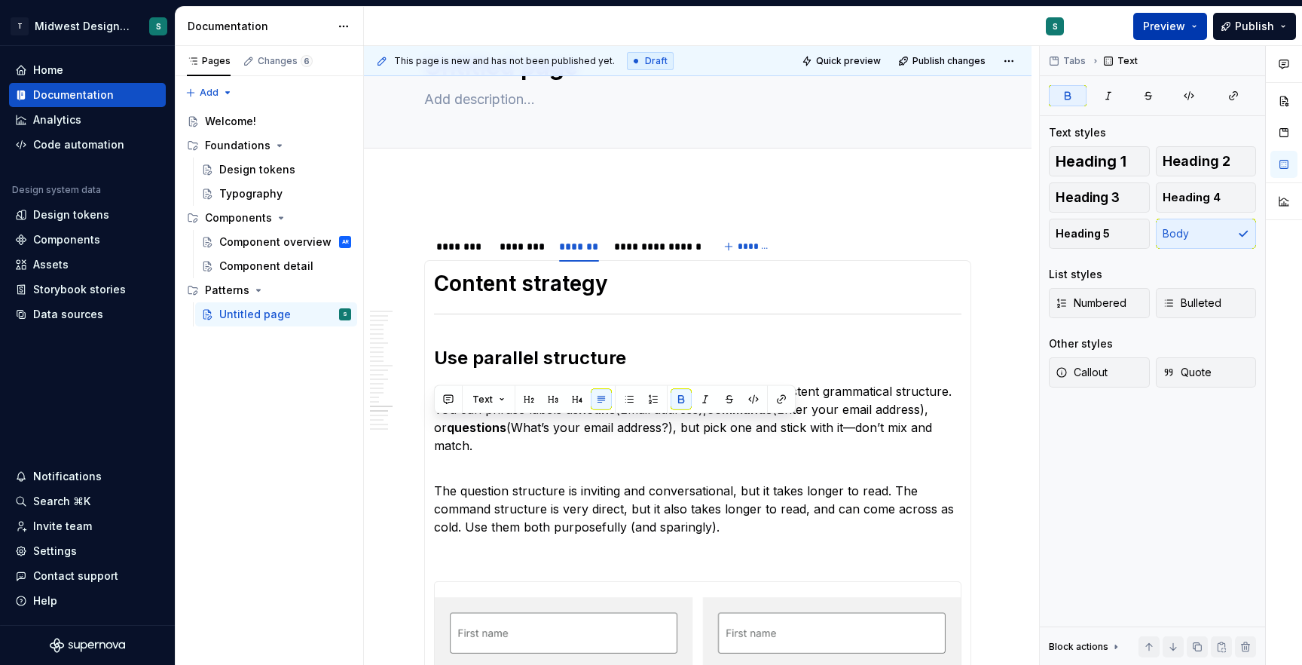
click at [1153, 28] on span "Preview" at bounding box center [1164, 26] width 42 height 15
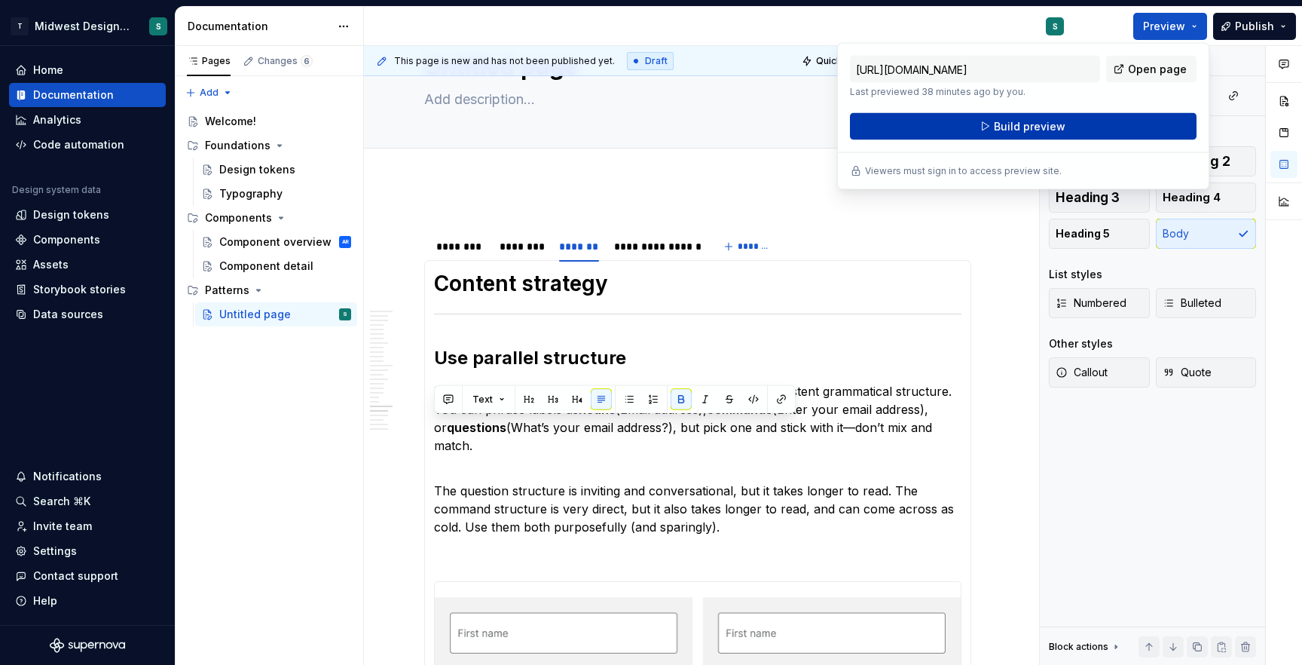
click at [1089, 124] on button "Build preview" at bounding box center [1023, 126] width 347 height 27
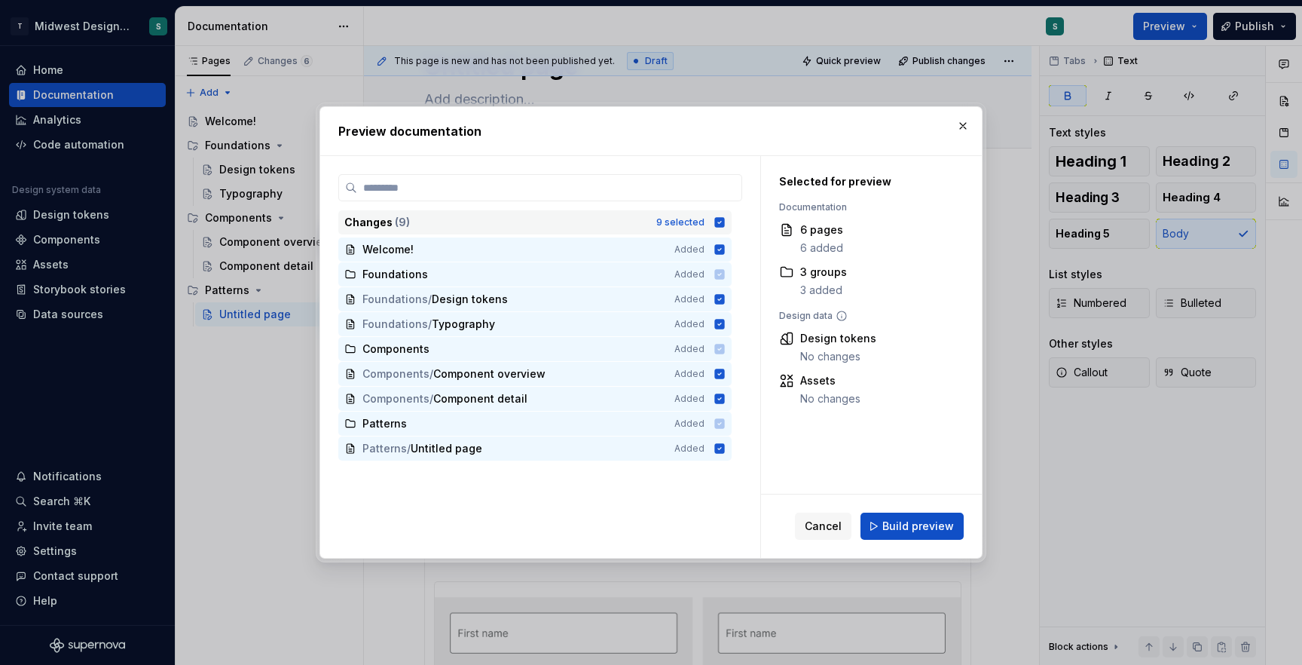
click at [724, 223] on icon at bounding box center [719, 222] width 12 height 12
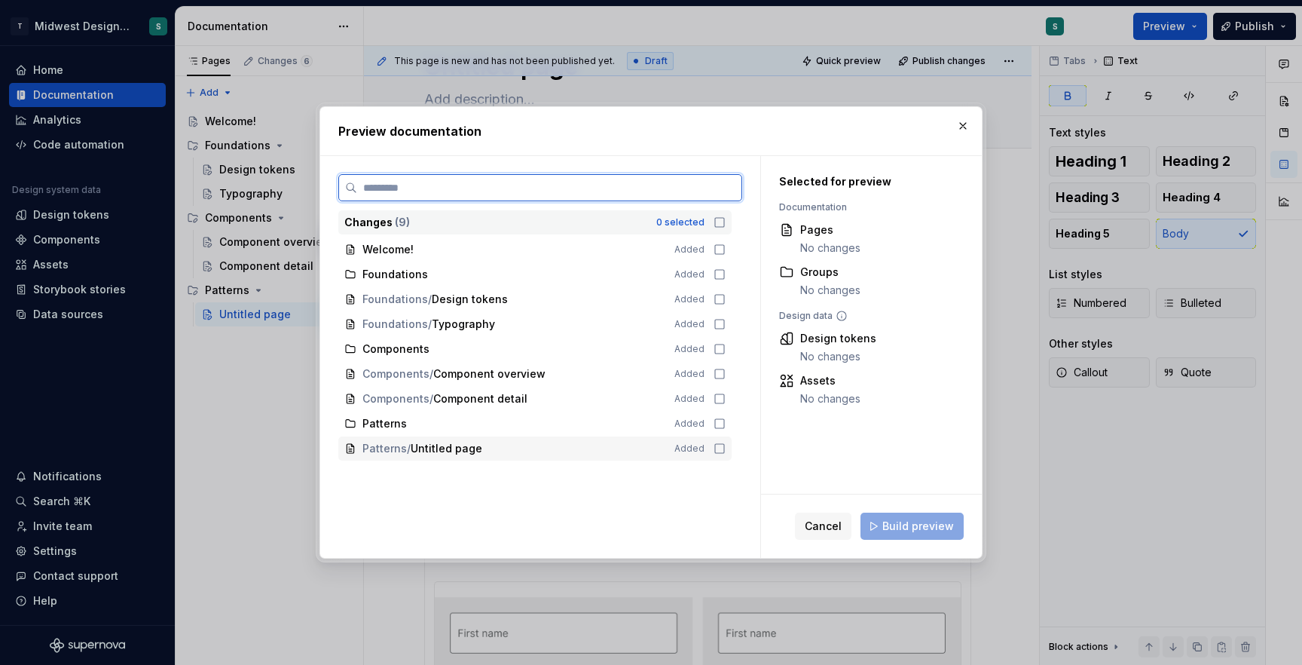
click at [715, 451] on icon at bounding box center [719, 448] width 12 height 12
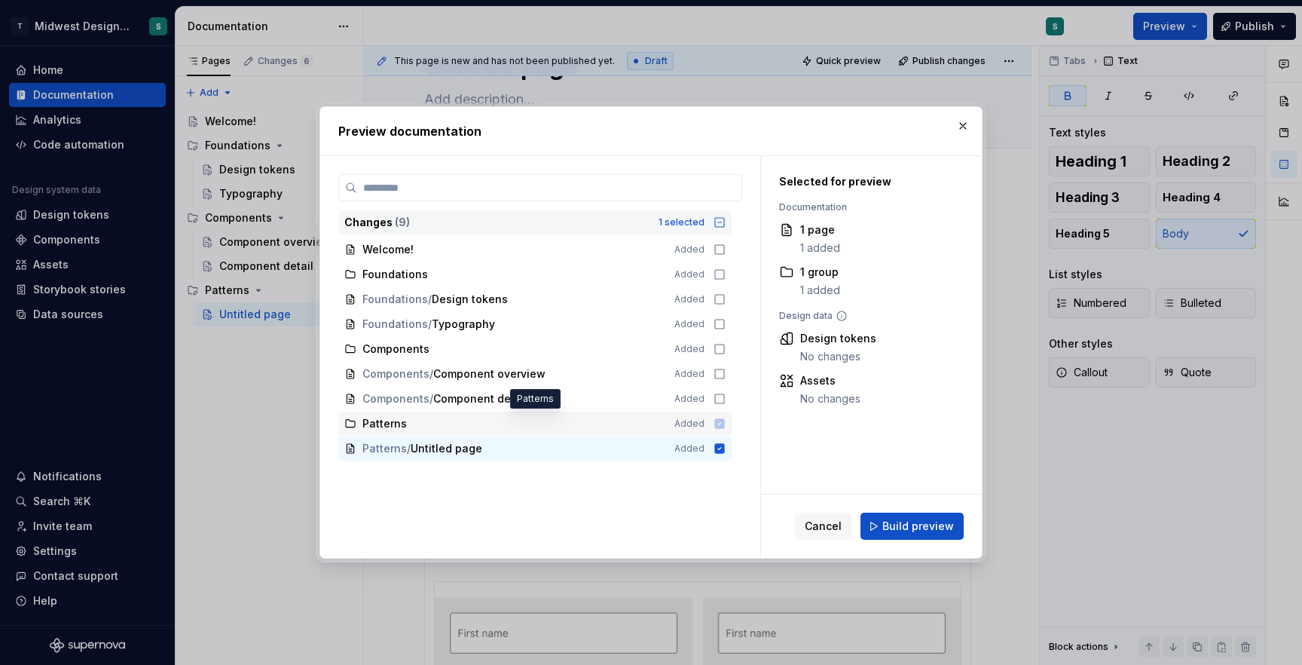
click at [718, 420] on icon at bounding box center [720, 423] width 10 height 10
click at [935, 525] on span "Build preview" at bounding box center [918, 525] width 72 height 15
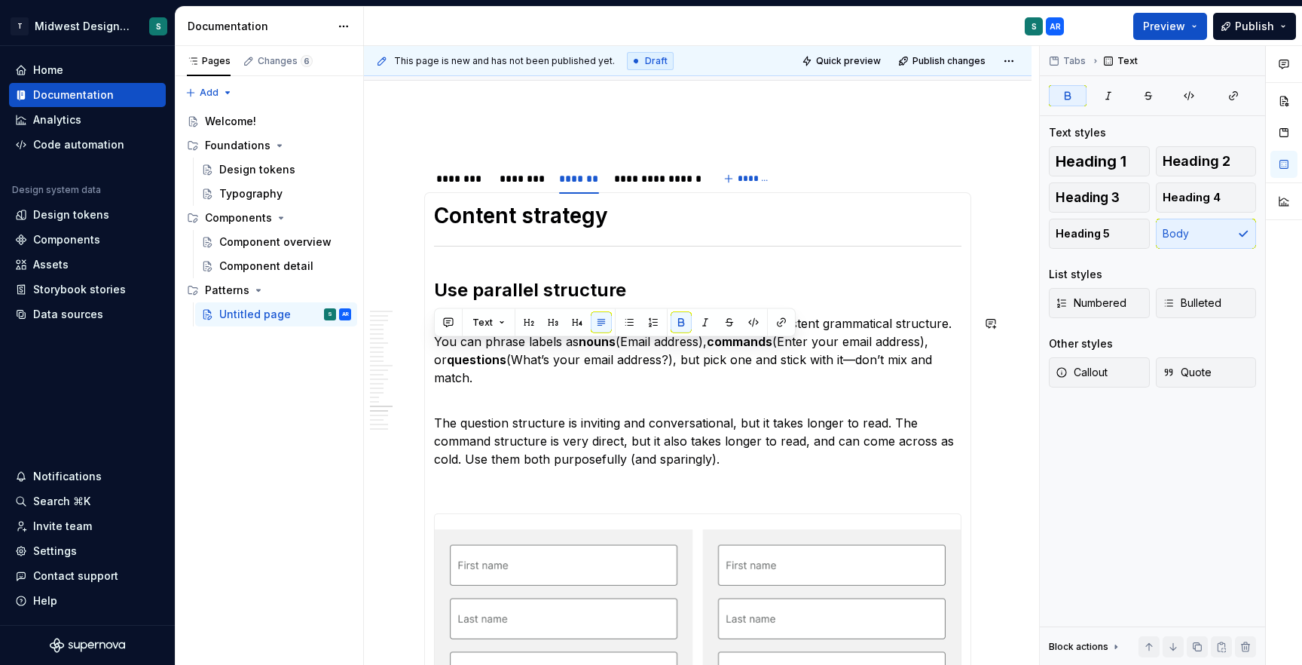
scroll to position [154, 0]
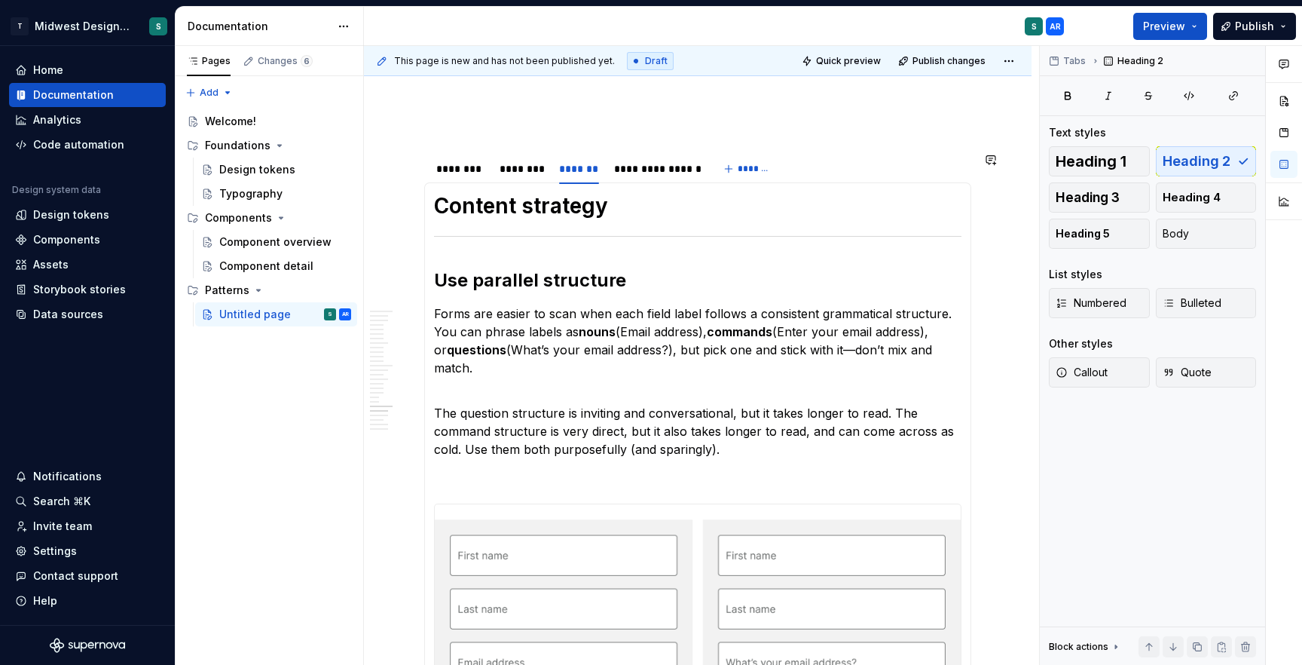
click at [727, 467] on p at bounding box center [697, 476] width 527 height 18
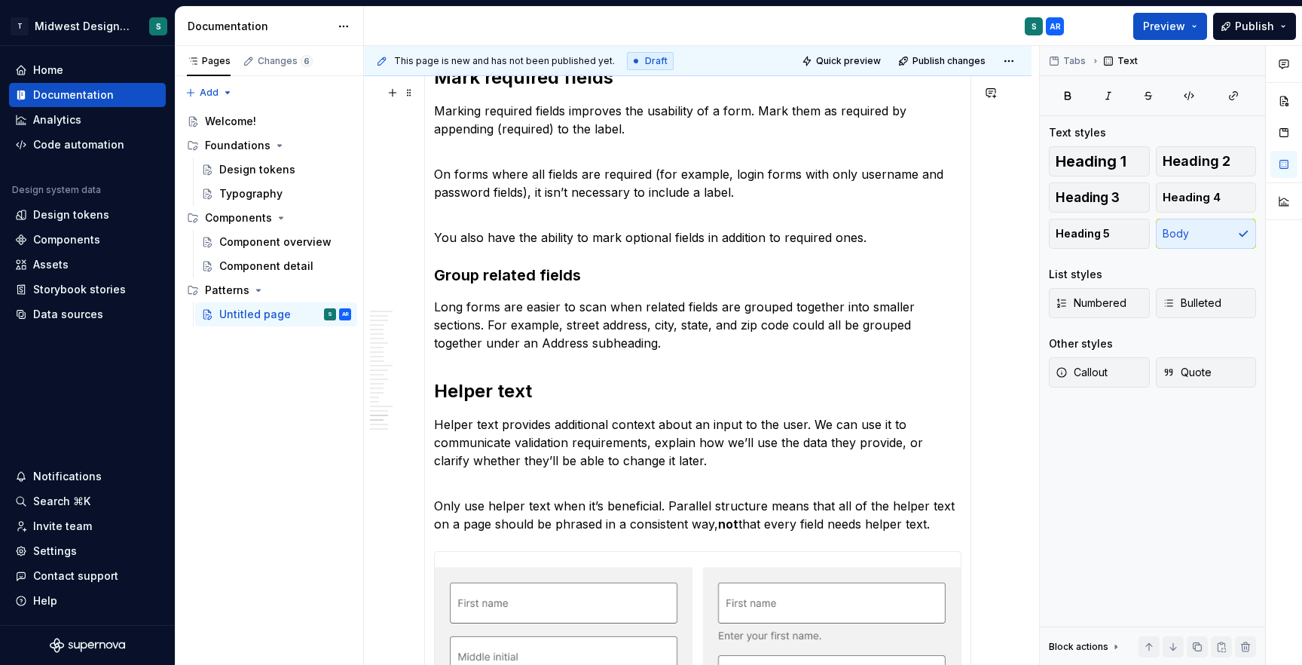
scroll to position [0, 0]
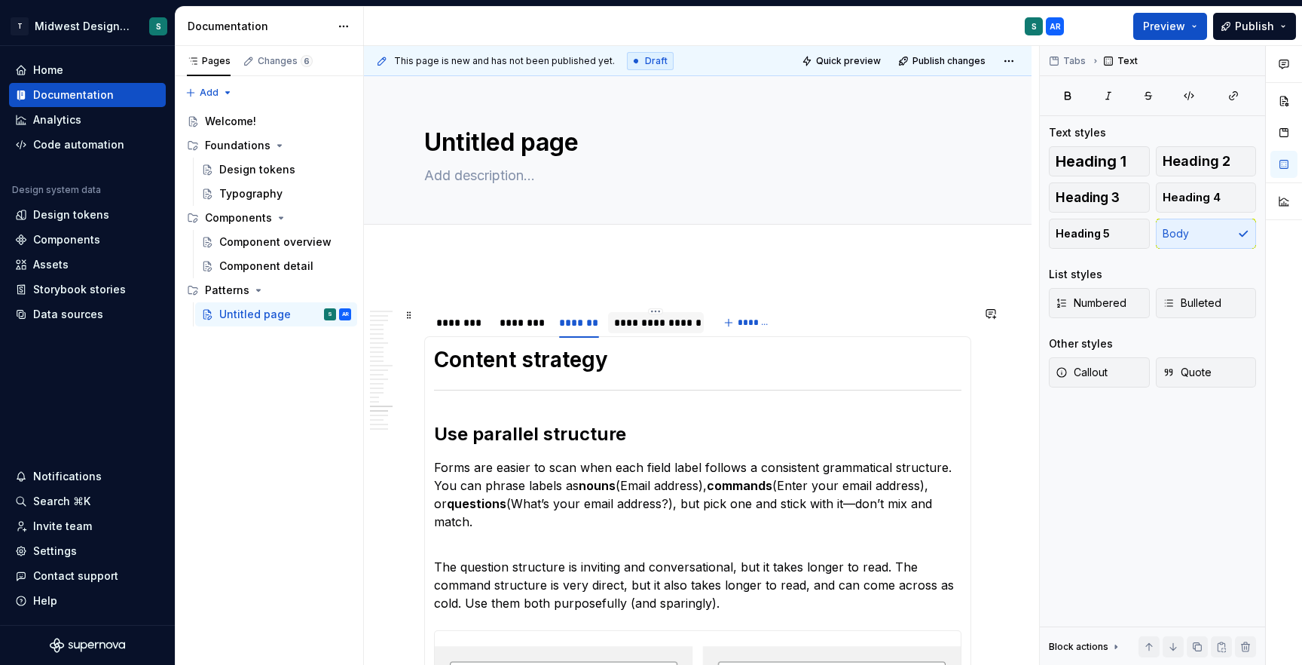
click at [640, 318] on div "**********" at bounding box center [656, 322] width 84 height 15
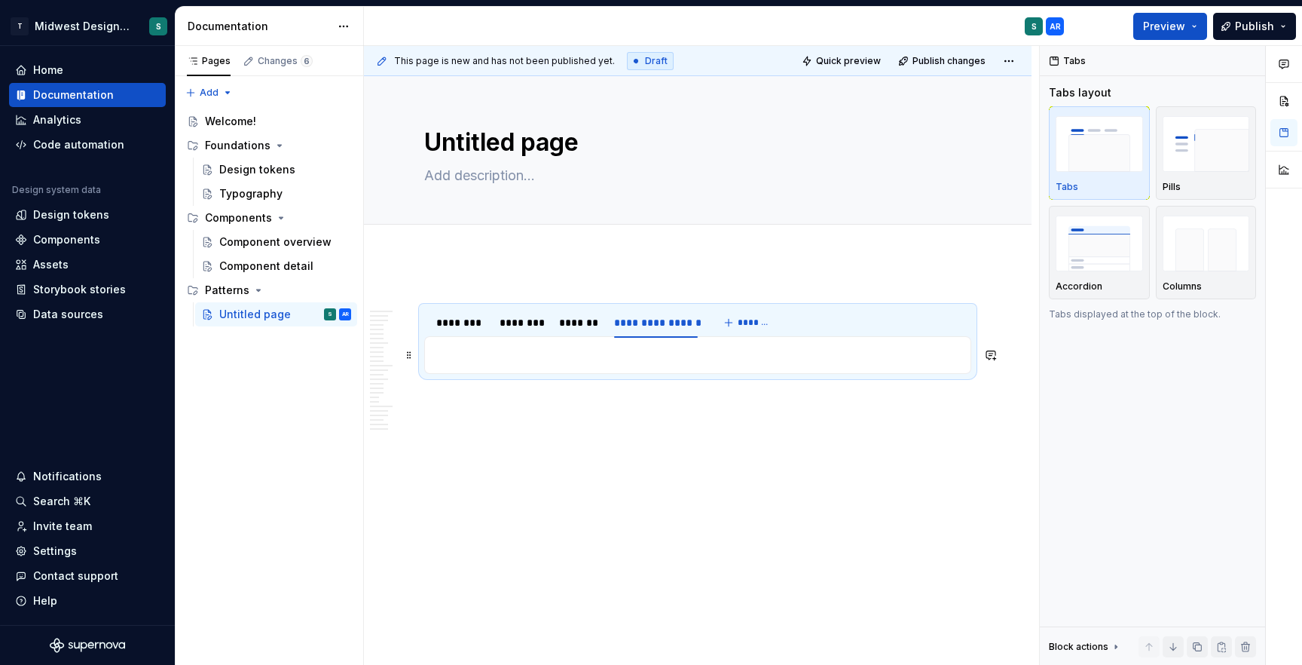
click at [473, 347] on p at bounding box center [697, 355] width 527 height 18
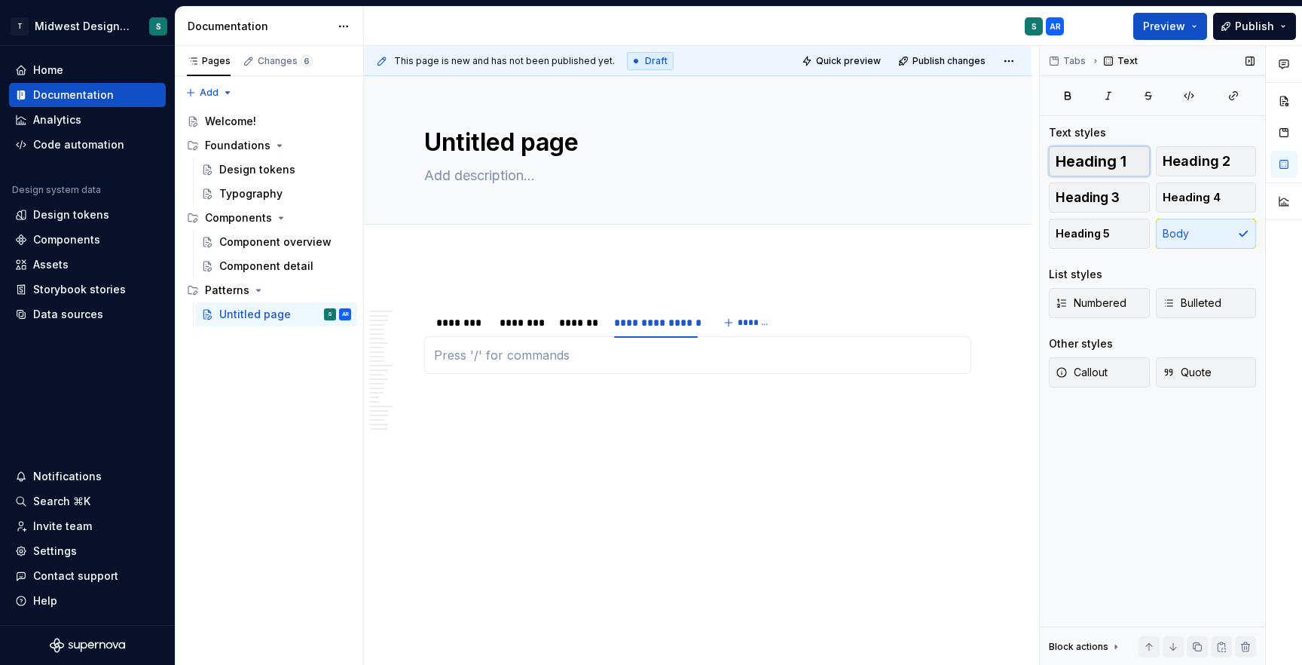
click at [1132, 161] on button "Heading 1" at bounding box center [1099, 161] width 101 height 30
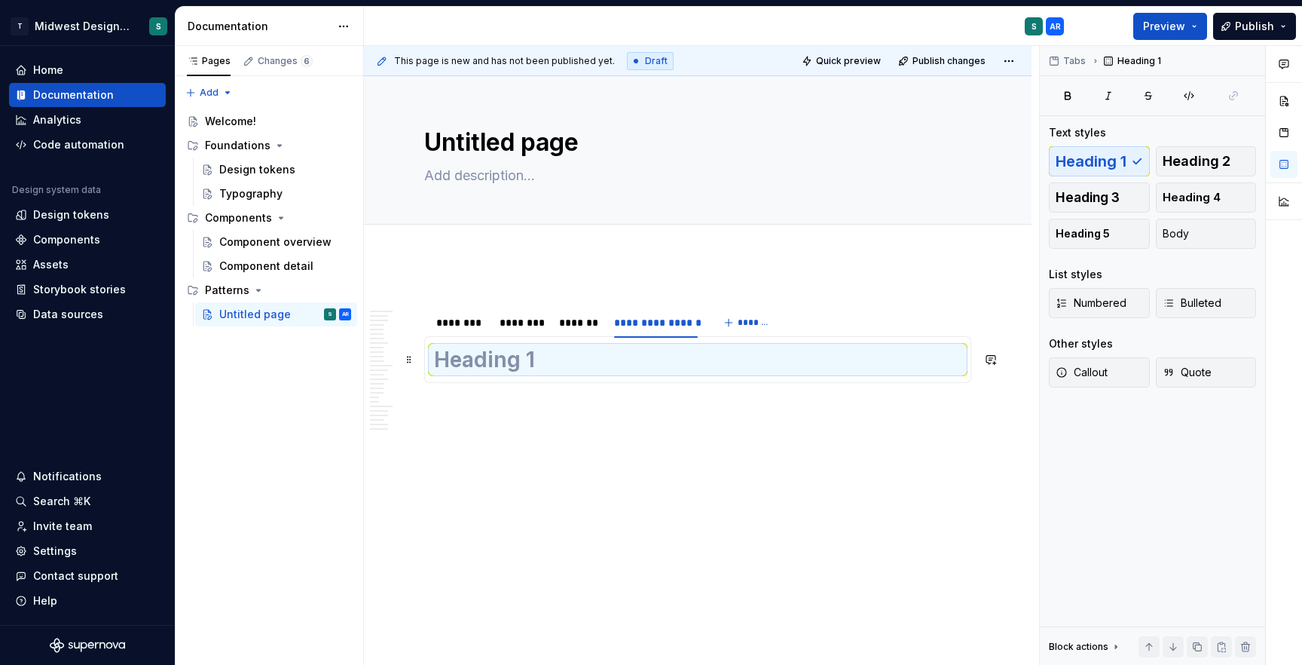
click at [493, 359] on h1 at bounding box center [697, 359] width 527 height 27
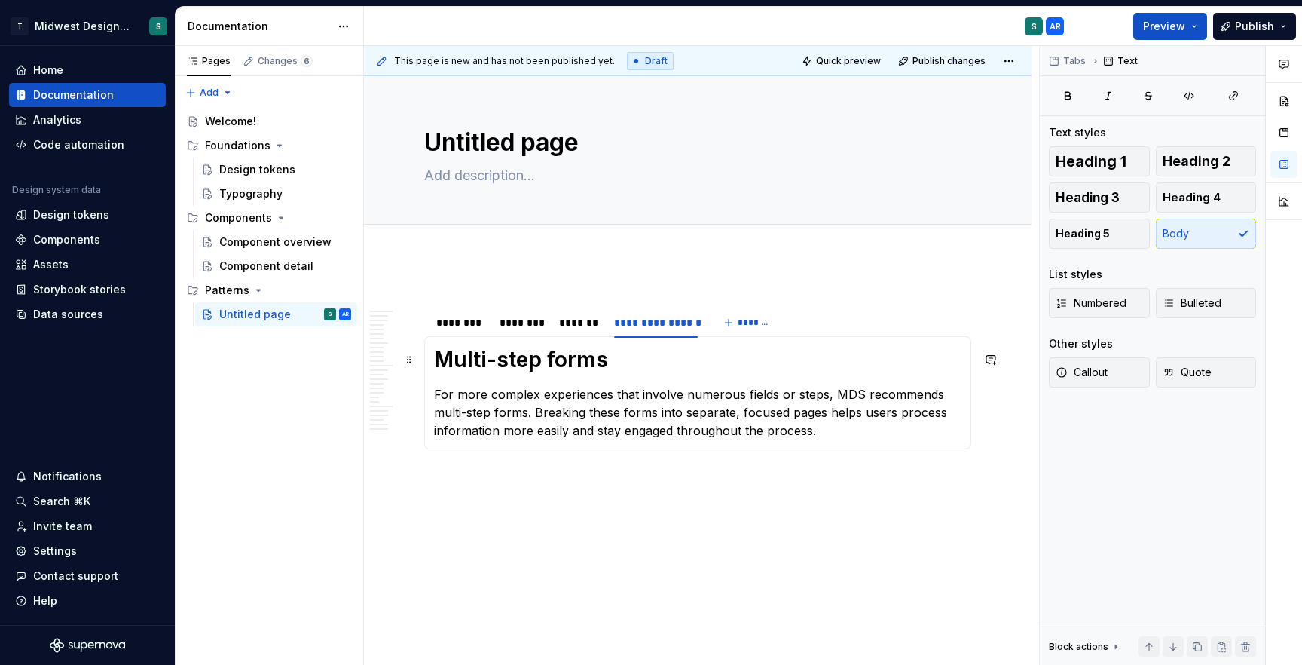
click at [649, 360] on h1 "Multi-step forms" at bounding box center [697, 359] width 527 height 27
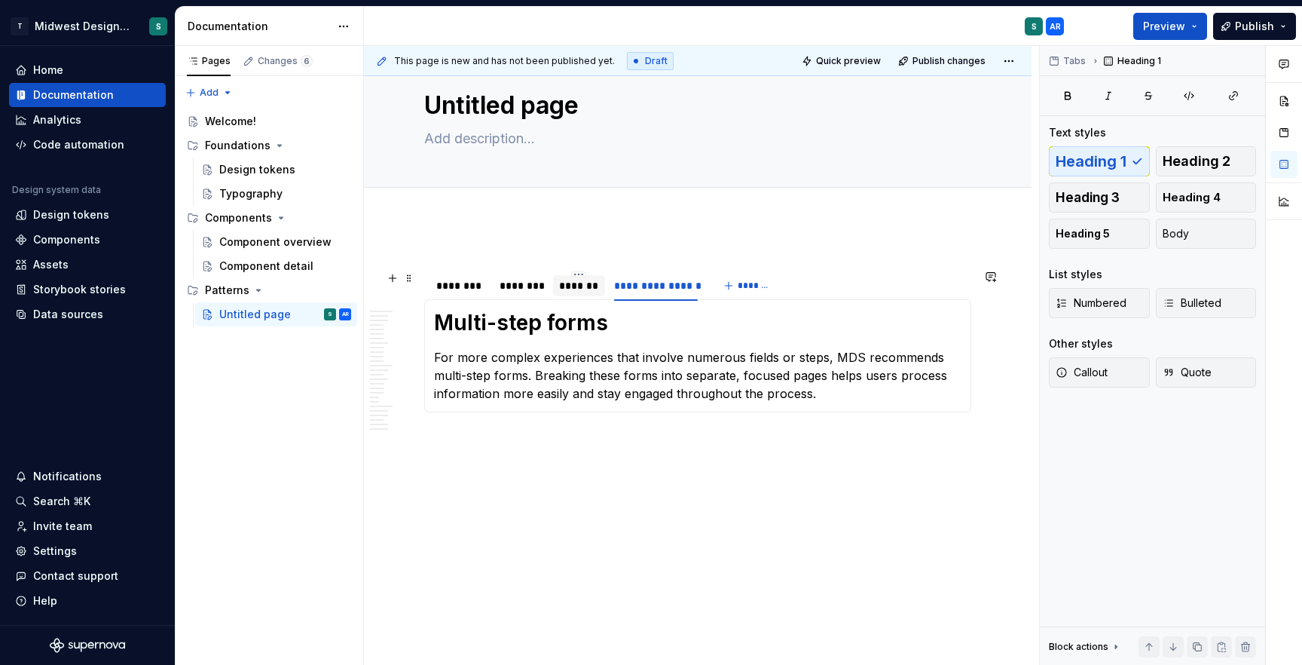
click at [579, 280] on div "*******" at bounding box center [579, 285] width 40 height 15
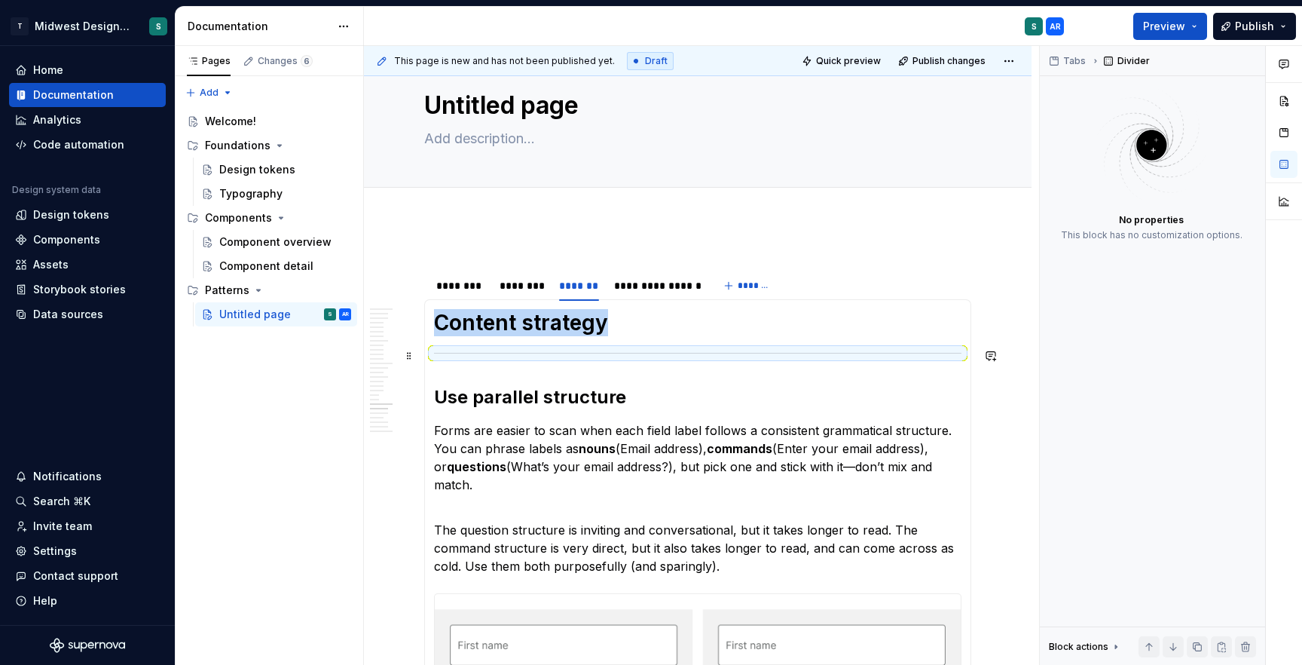
click at [441, 354] on div at bounding box center [697, 353] width 527 height 10
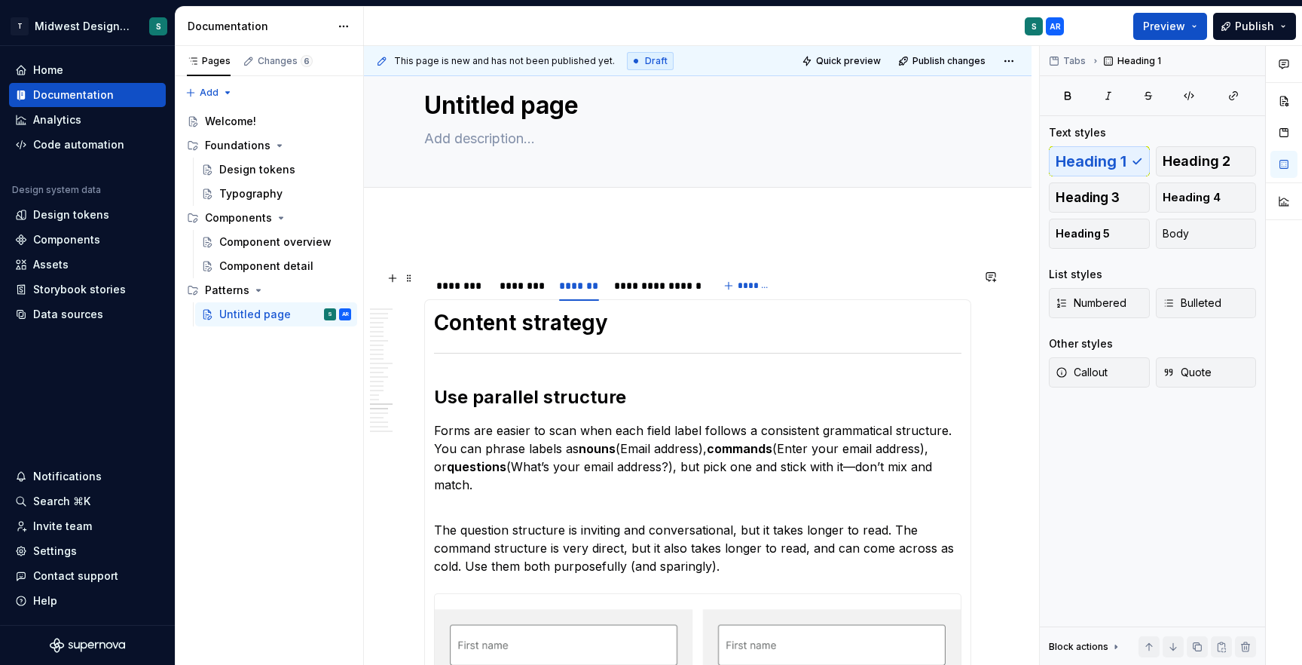
click at [663, 291] on div "**********" at bounding box center [656, 285] width 84 height 15
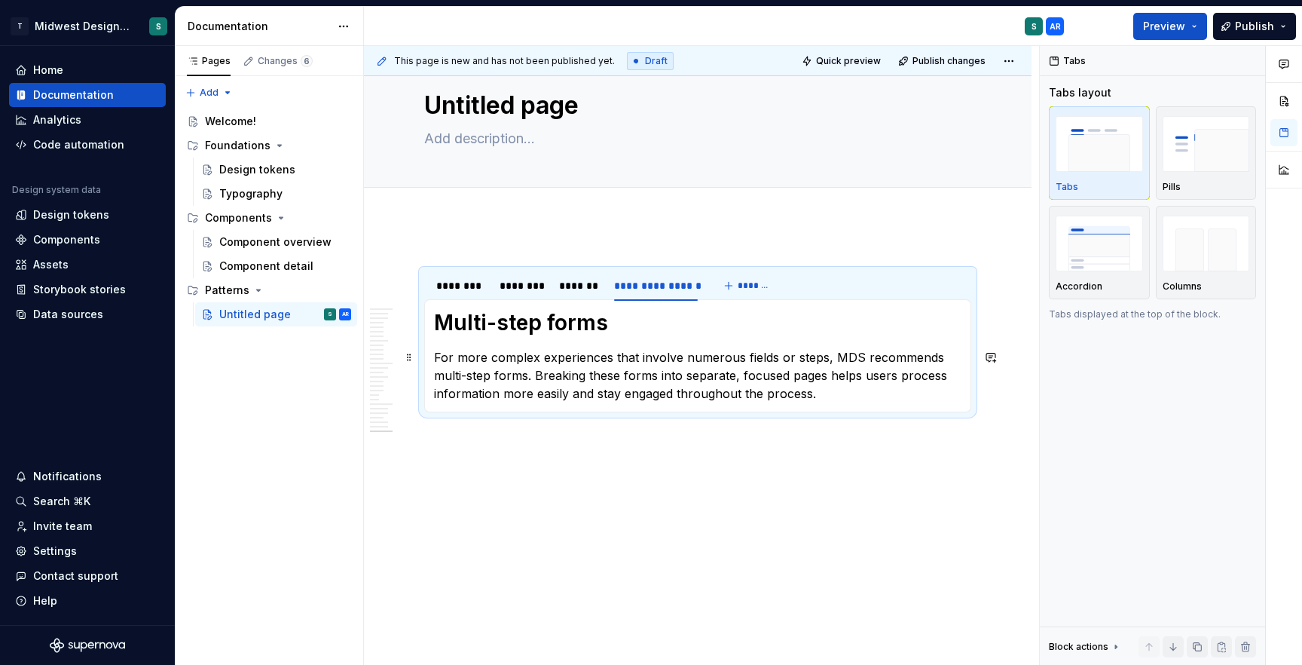
click at [655, 336] on section-item-column "Multi-step forms For more complex experiences that involve numerous fields or s…" at bounding box center [697, 355] width 527 height 93
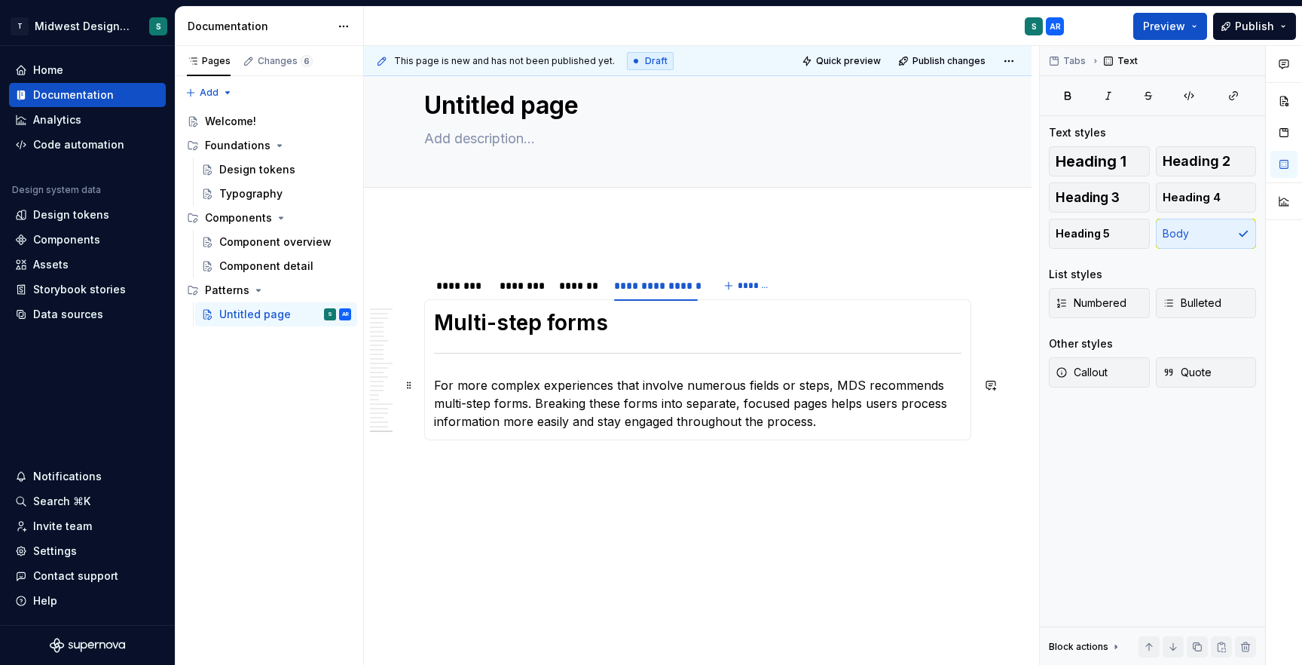
click at [856, 423] on p "For more complex experiences that involve numerous fields or steps, MDS recomme…" at bounding box center [697, 403] width 527 height 54
click at [1118, 202] on span "Heading 3" at bounding box center [1088, 197] width 64 height 15
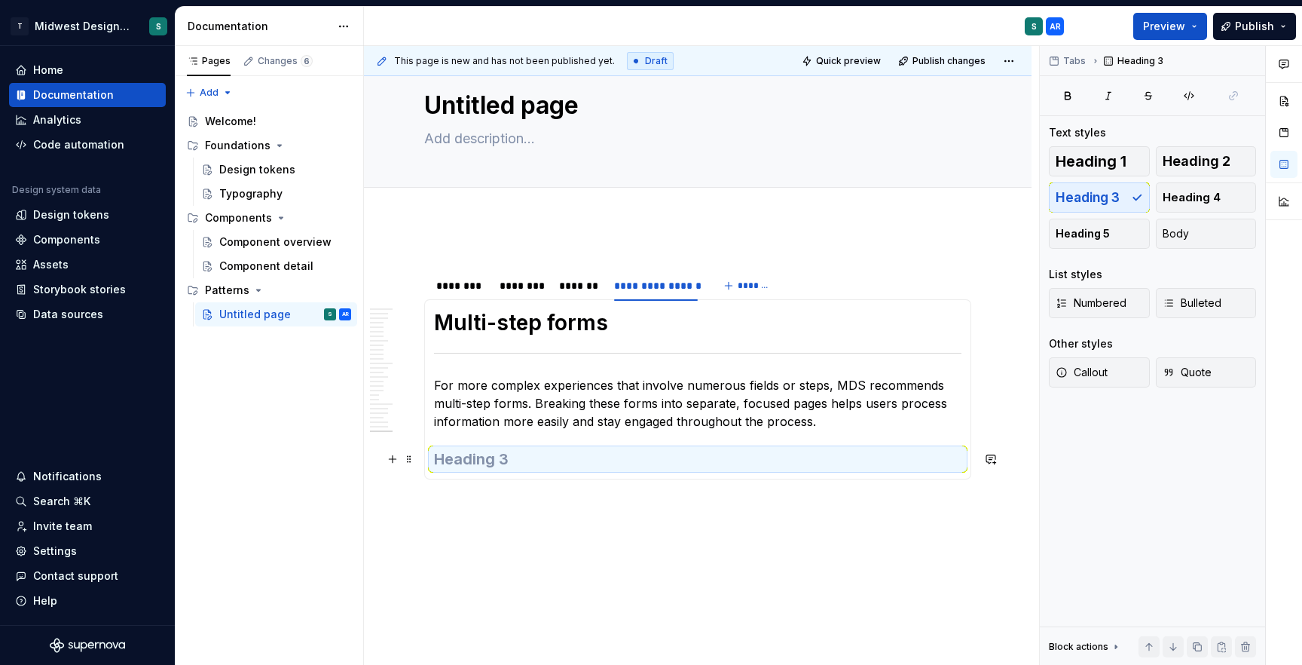
click at [581, 457] on h3 at bounding box center [697, 458] width 527 height 21
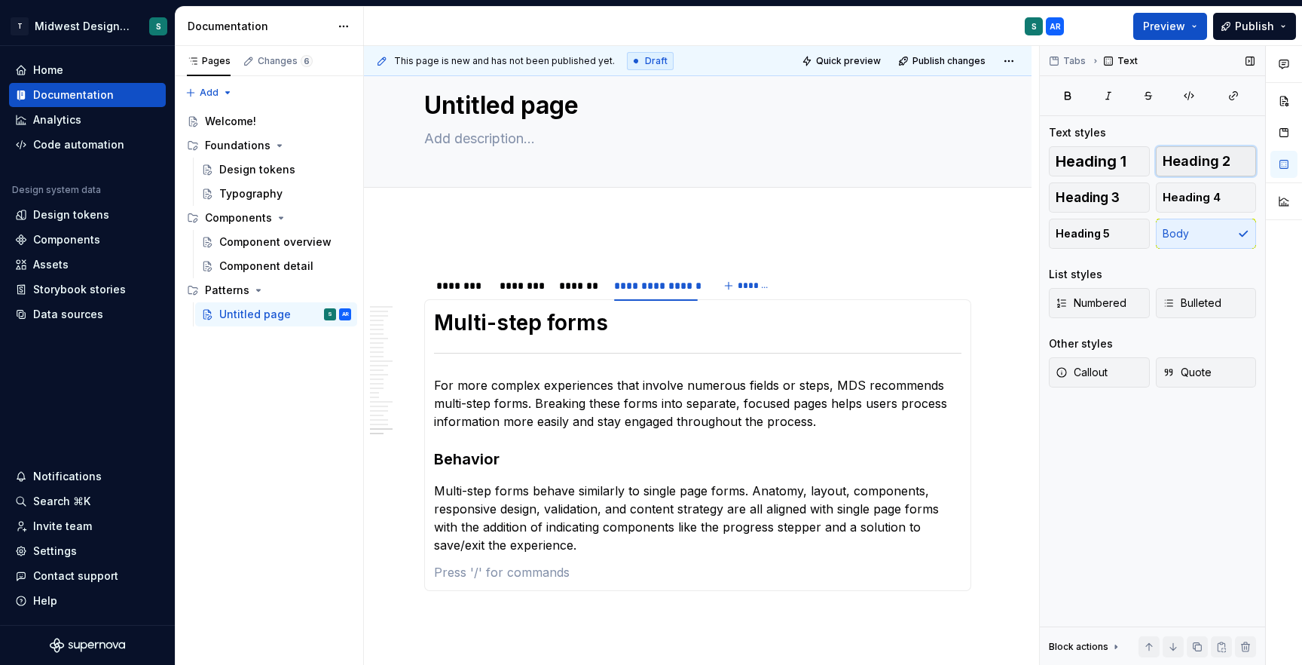
click at [1179, 168] on span "Heading 2" at bounding box center [1197, 161] width 68 height 15
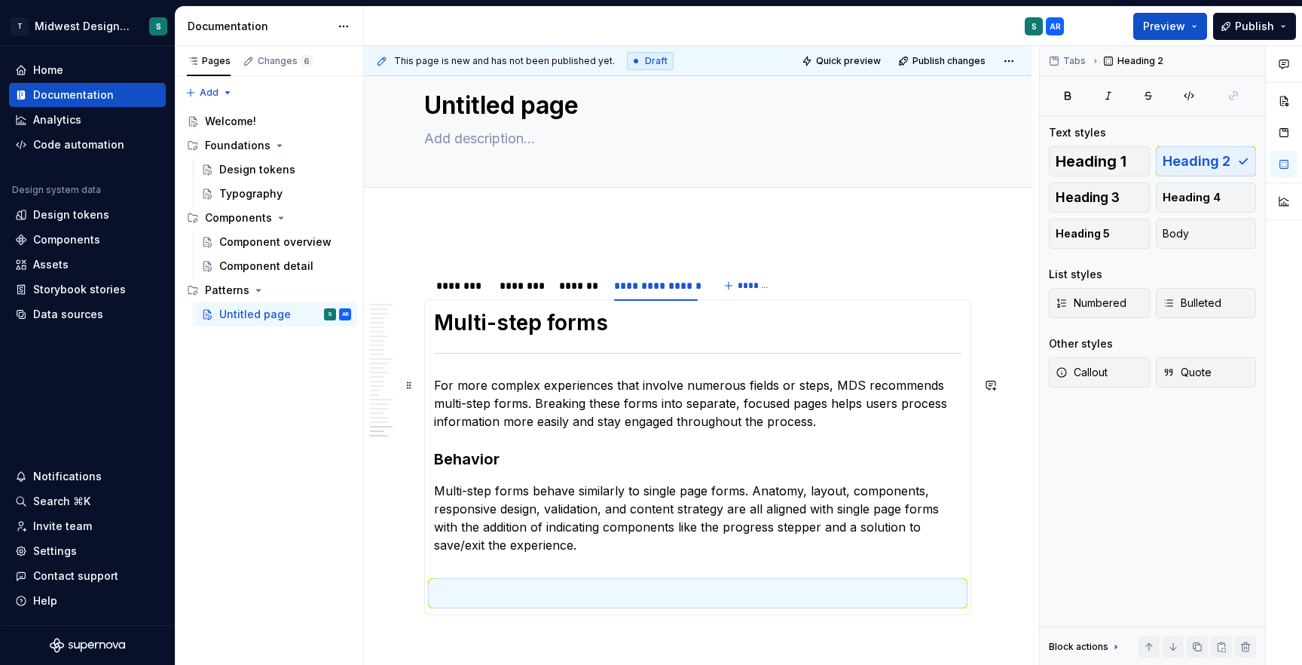
click at [499, 595] on h2 at bounding box center [697, 593] width 527 height 24
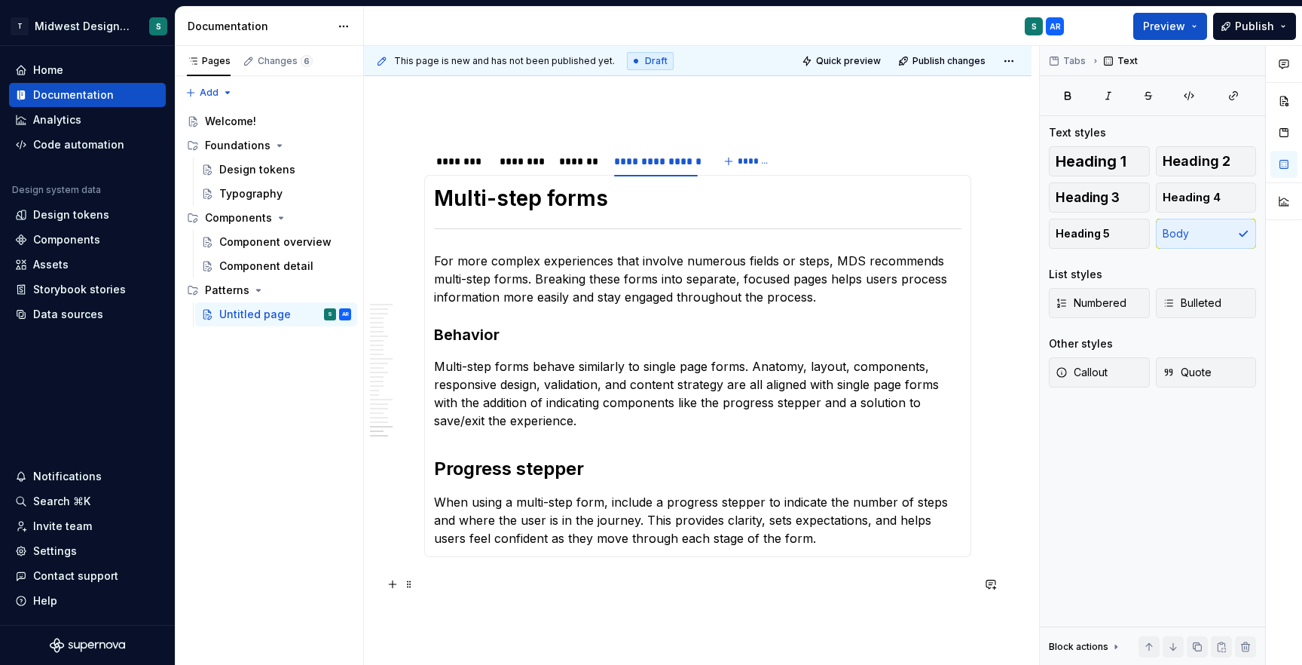
scroll to position [190, 0]
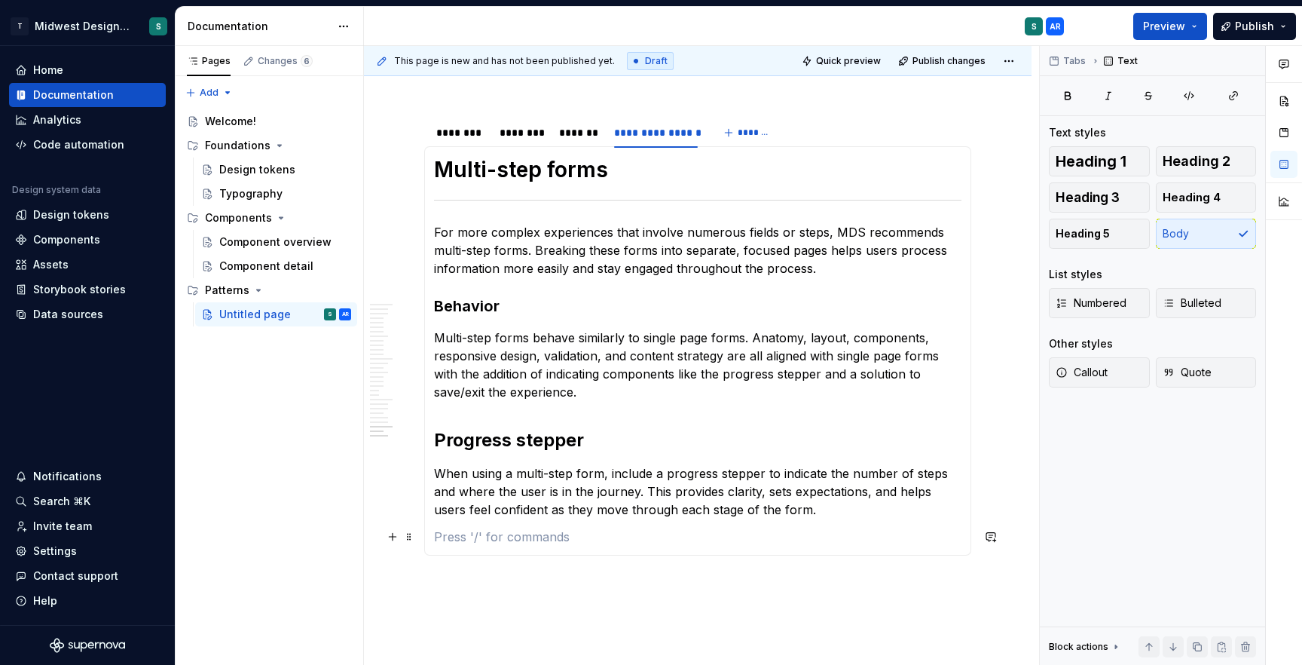
click at [838, 539] on p at bounding box center [697, 536] width 527 height 18
click at [1207, 169] on span "Heading 2" at bounding box center [1197, 161] width 68 height 15
click at [662, 561] on h2 at bounding box center [697, 557] width 527 height 24
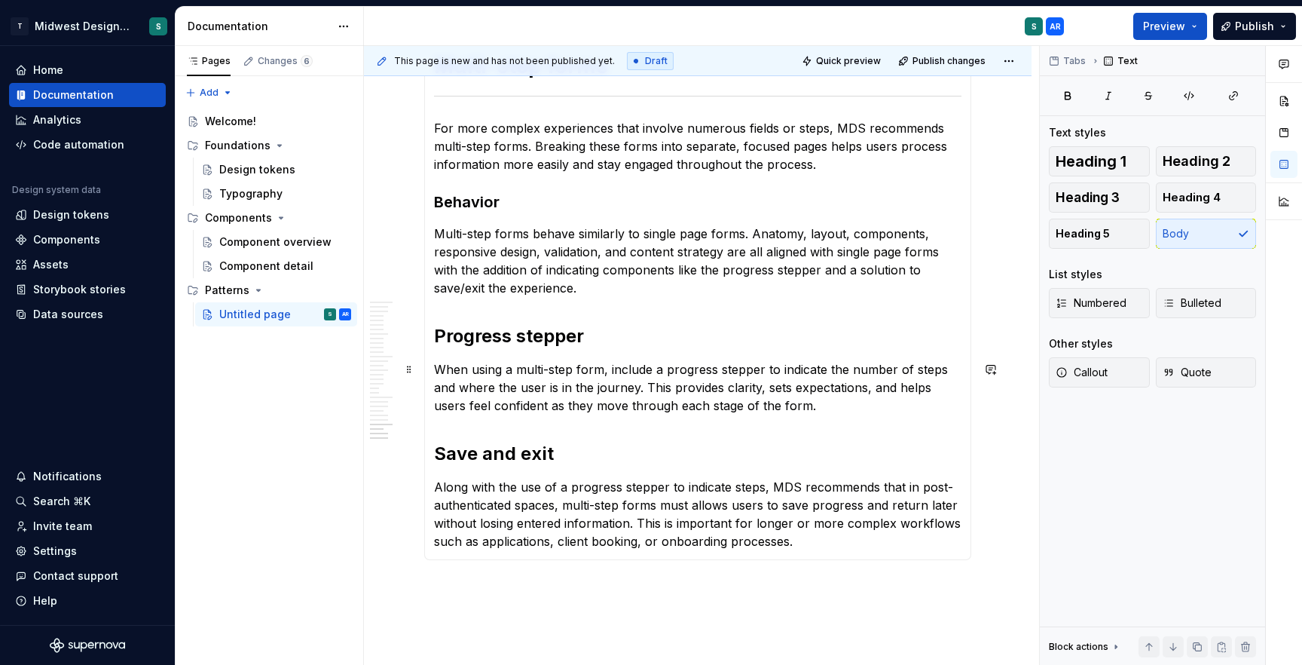
scroll to position [441, 0]
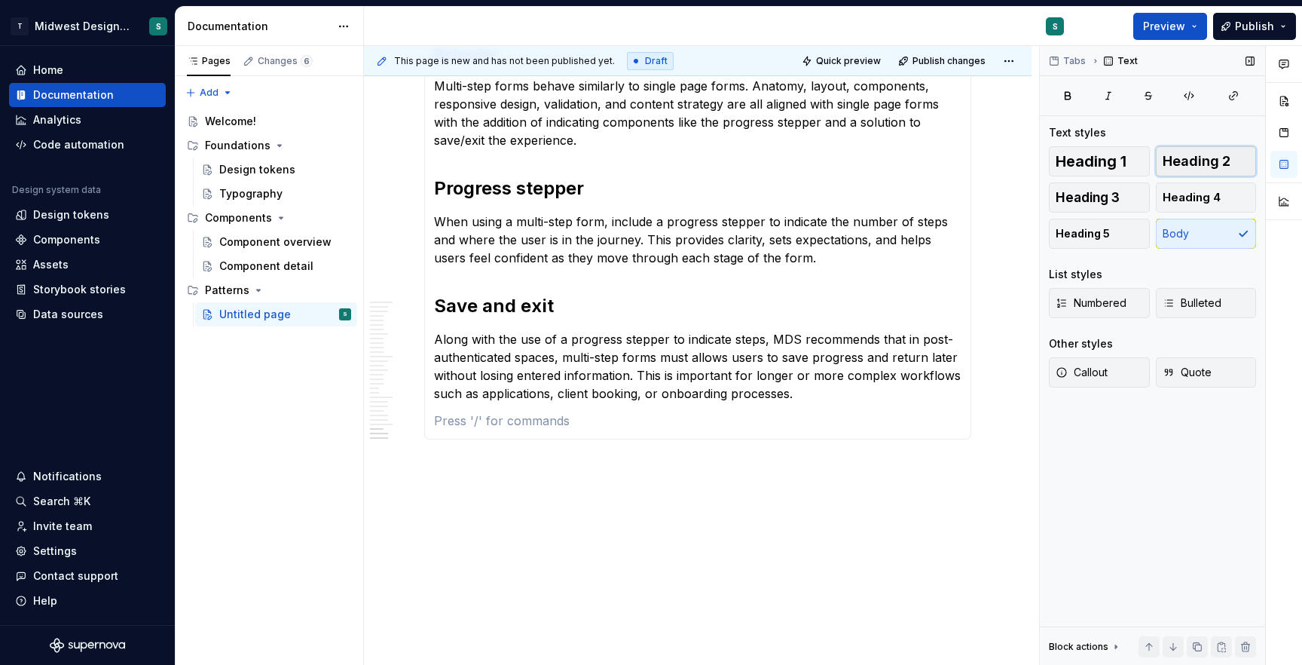
click at [1229, 159] on span "Heading 2" at bounding box center [1197, 161] width 68 height 15
click at [766, 438] on h2 at bounding box center [697, 441] width 527 height 24
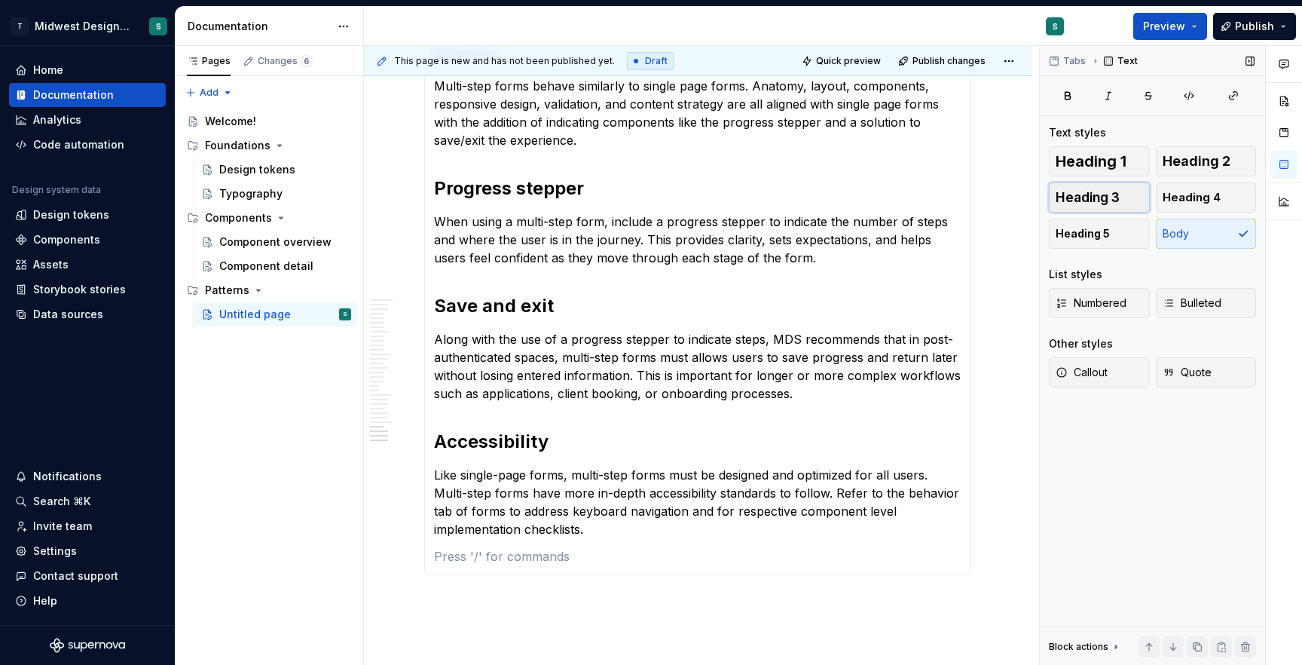
click at [1111, 191] on span "Heading 3" at bounding box center [1088, 197] width 64 height 15
click at [496, 567] on h3 at bounding box center [697, 566] width 527 height 21
click at [718, 588] on section-item-column "Multi-step forms For more complex experiences that involve numerous fields or s…" at bounding box center [697, 255] width 527 height 703
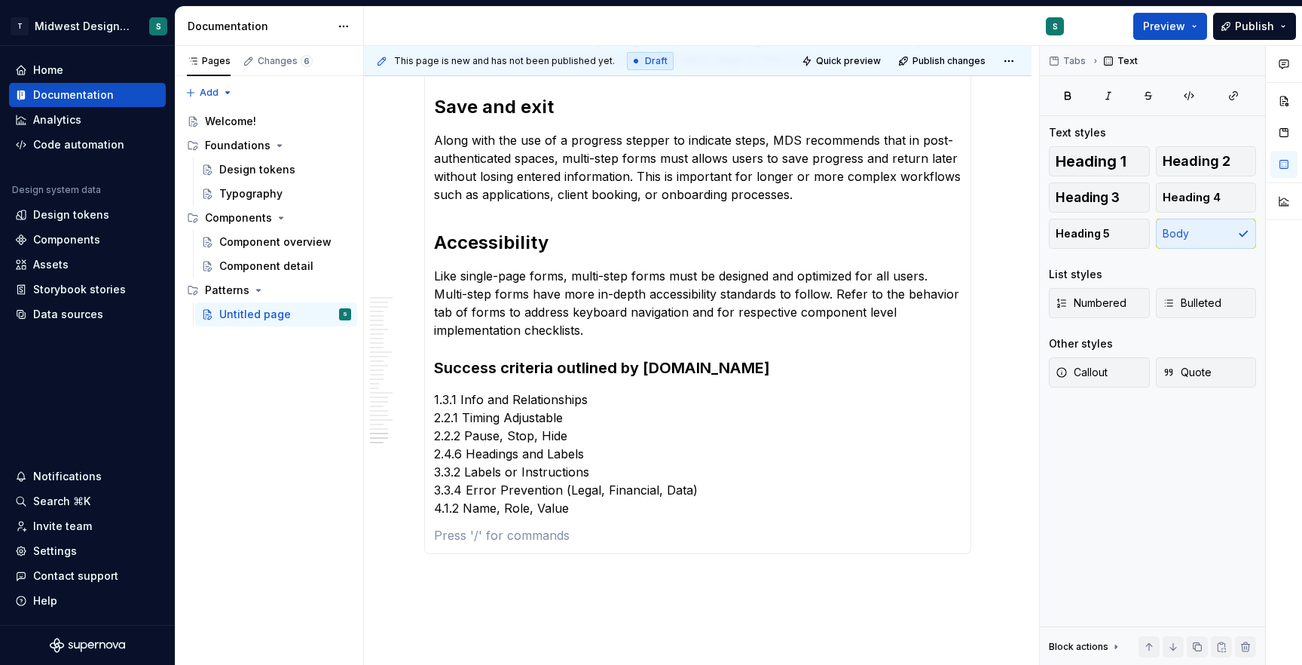
scroll to position [647, 0]
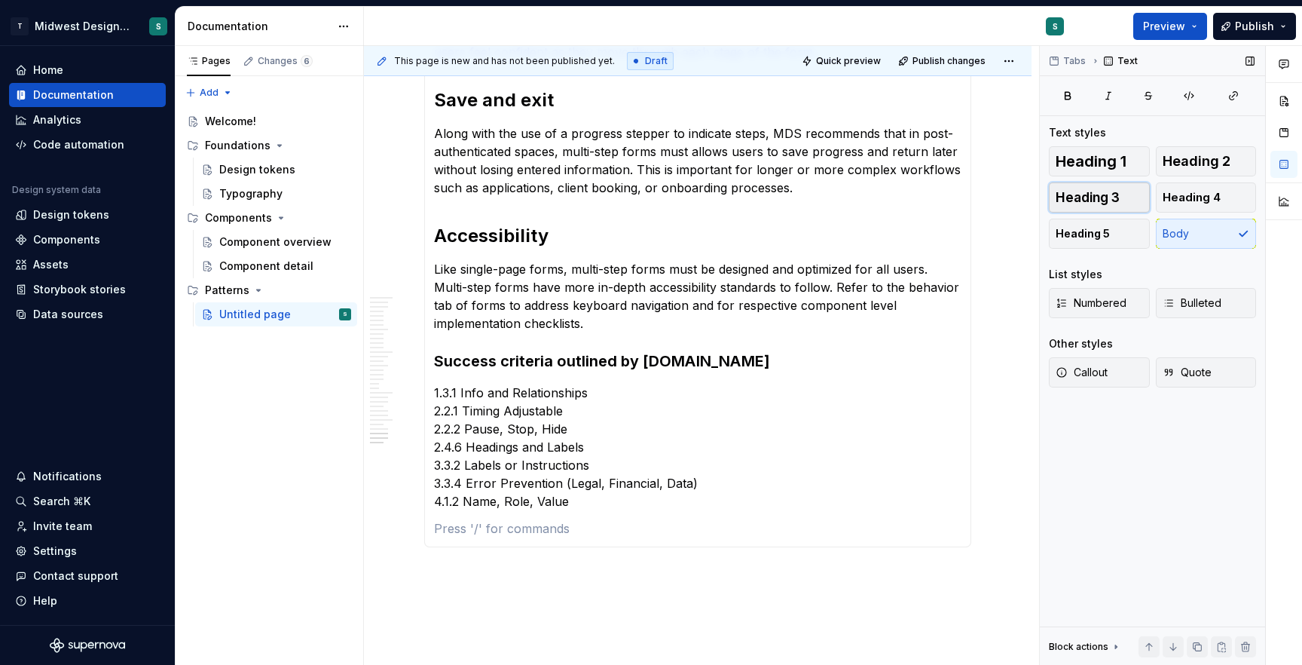
click at [1113, 197] on span "Heading 3" at bounding box center [1088, 197] width 64 height 15
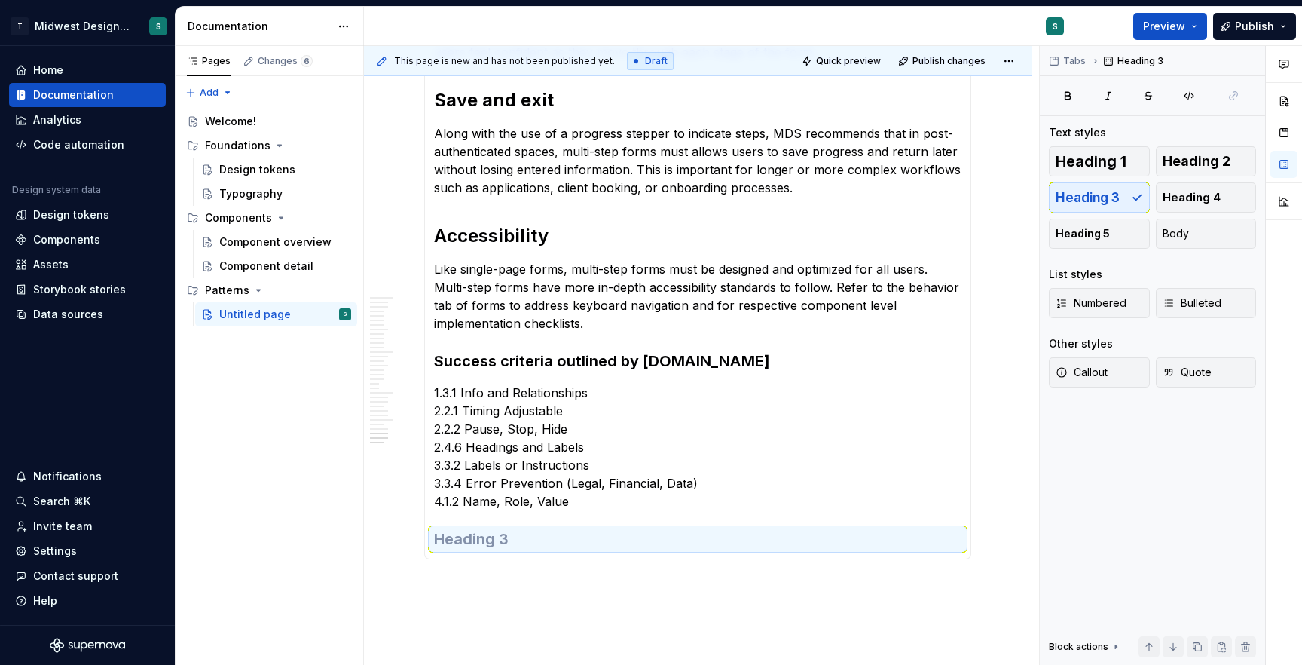
click at [544, 539] on h3 at bounding box center [697, 538] width 527 height 21
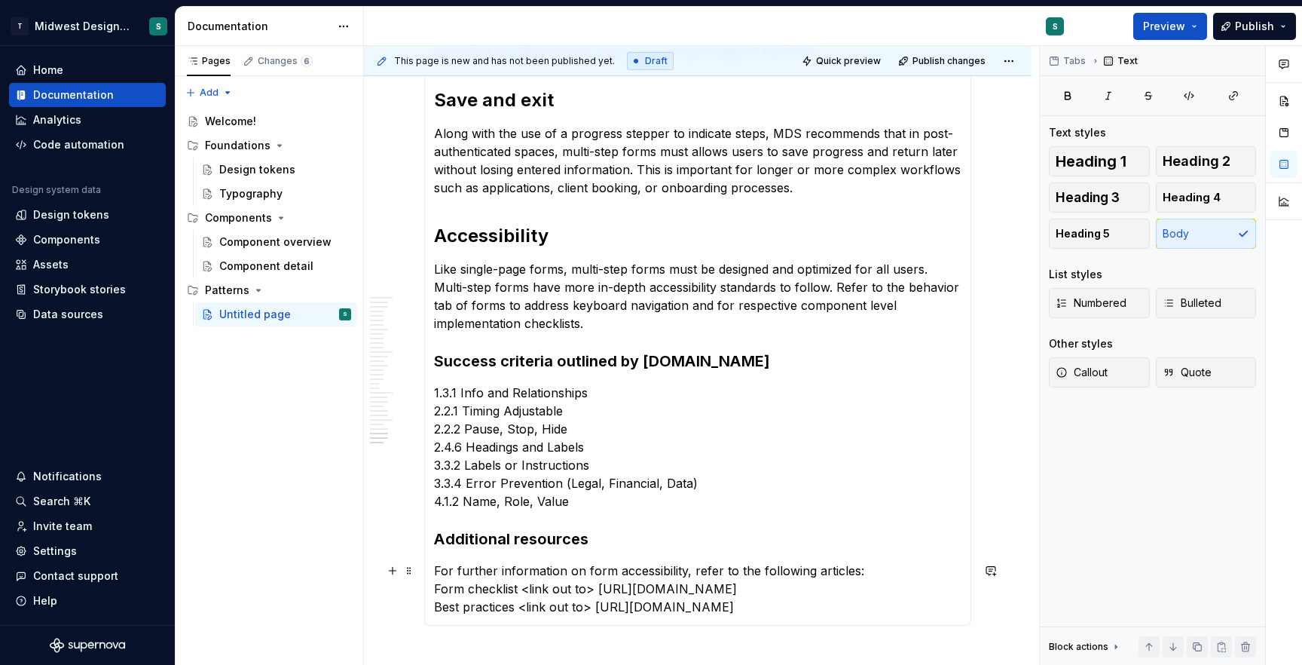
click at [506, 606] on p "For further information on form accessibility, refer to the following articles:…" at bounding box center [697, 588] width 527 height 54
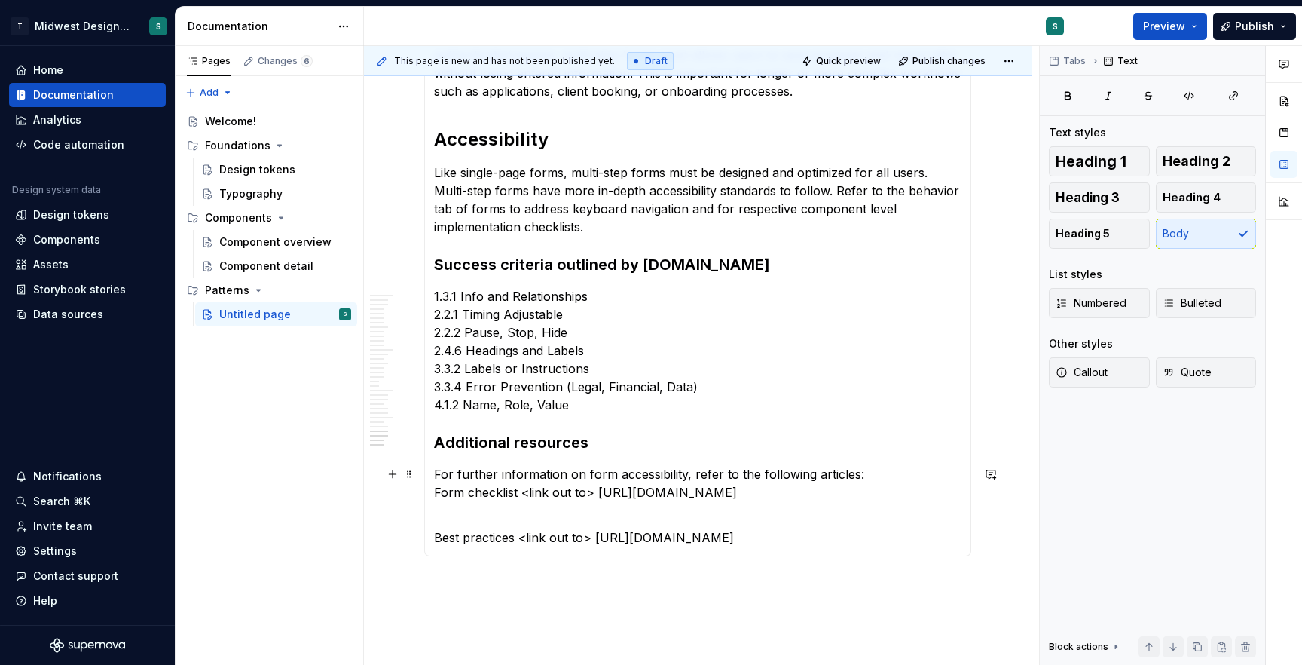
scroll to position [762, 0]
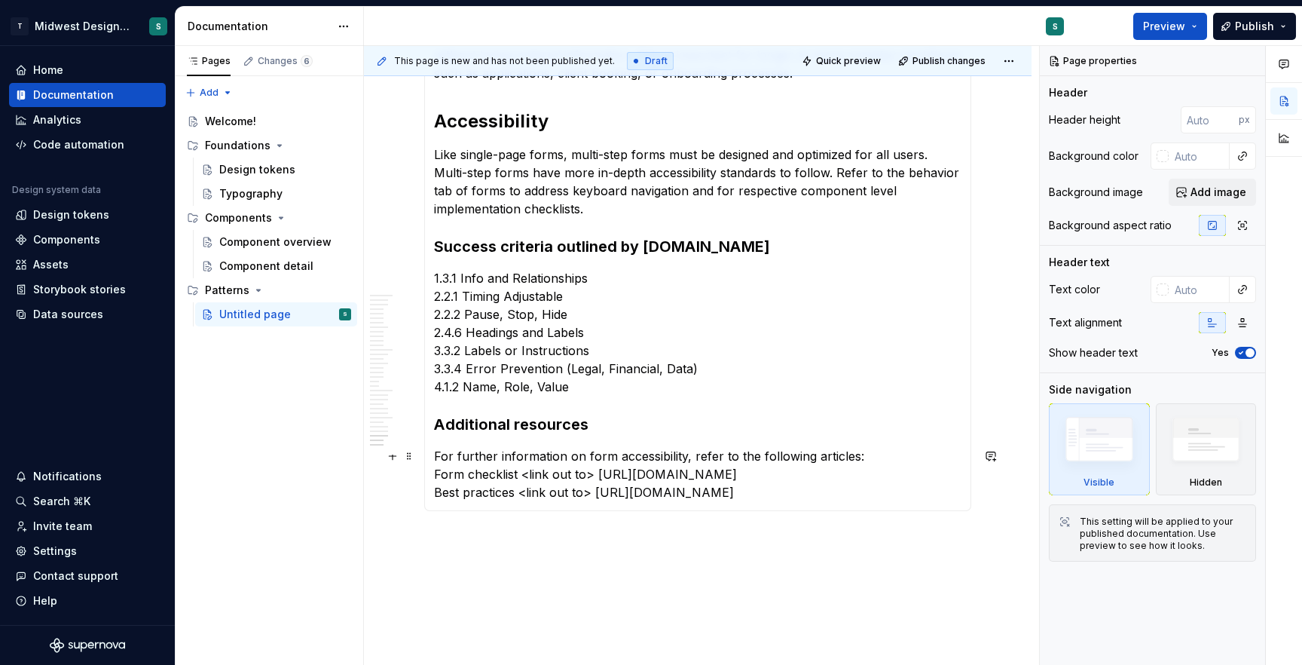
click at [875, 457] on p "For further information on form accessibility, refer to the following articles:…" at bounding box center [697, 474] width 527 height 54
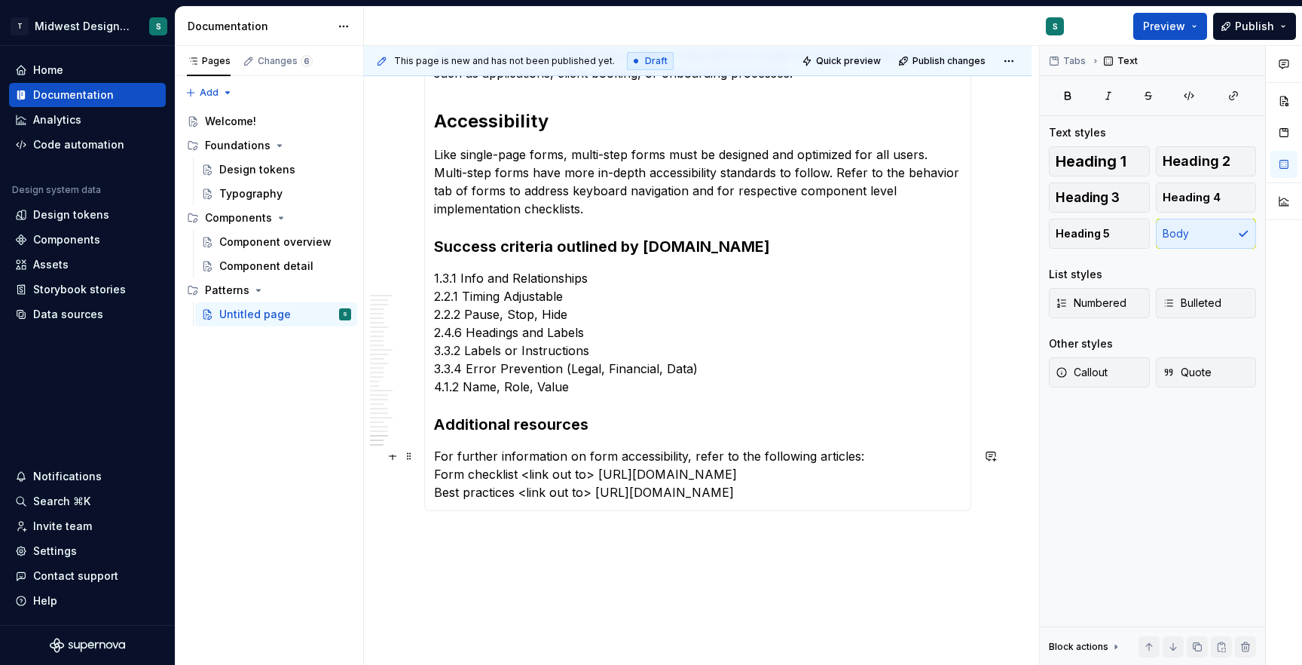
click at [434, 472] on p "For further information on form accessibility, refer to the following articles:…" at bounding box center [697, 474] width 527 height 54
click at [1191, 304] on span "Bulleted" at bounding box center [1192, 302] width 59 height 15
click at [433, 475] on div "Overview Forms are collections of controls and input types that users interact …" at bounding box center [697, 42] width 547 height 936
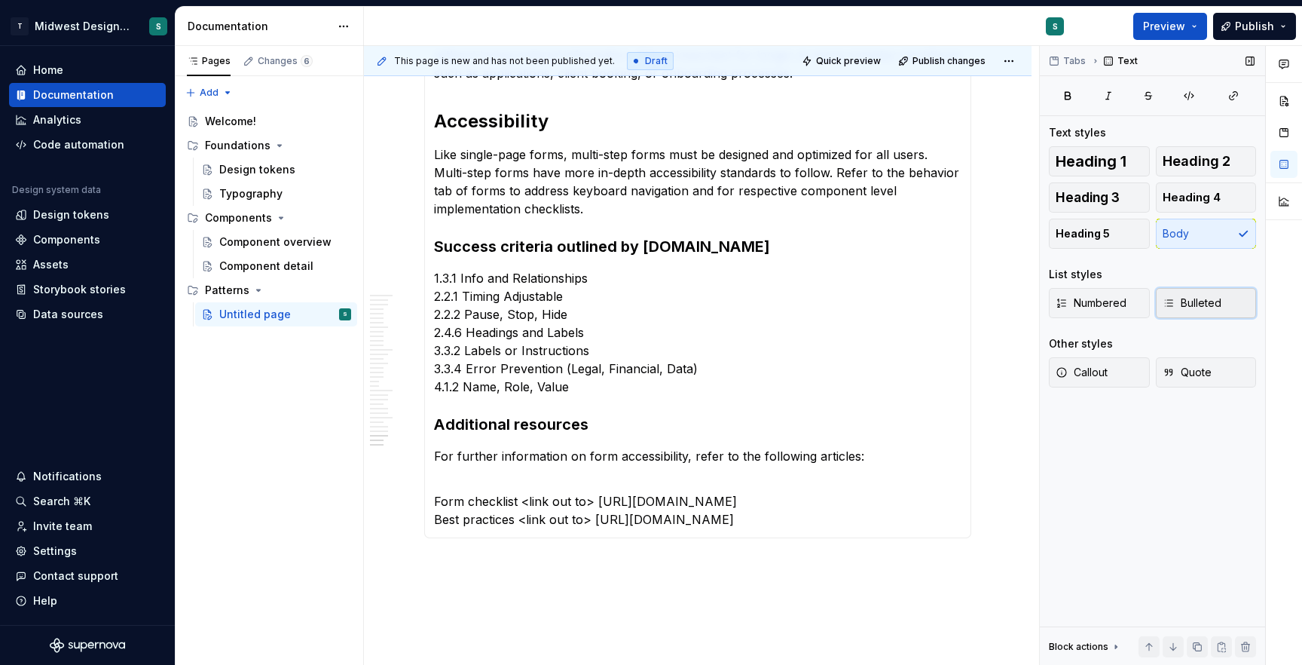
click at [1202, 303] on span "Bulleted" at bounding box center [1192, 302] width 59 height 15
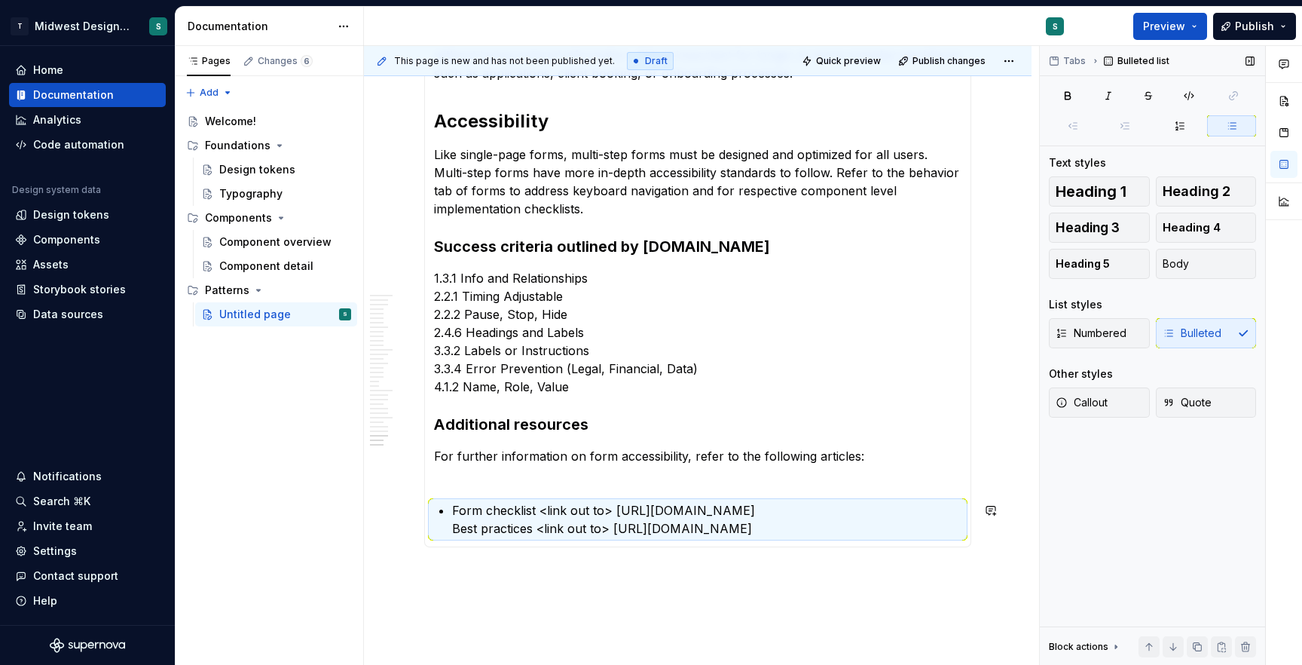
click at [565, 483] on section-item-column "Multi-step forms For more complex experiences that involve numerous fields or s…" at bounding box center [697, 60] width 527 height 953
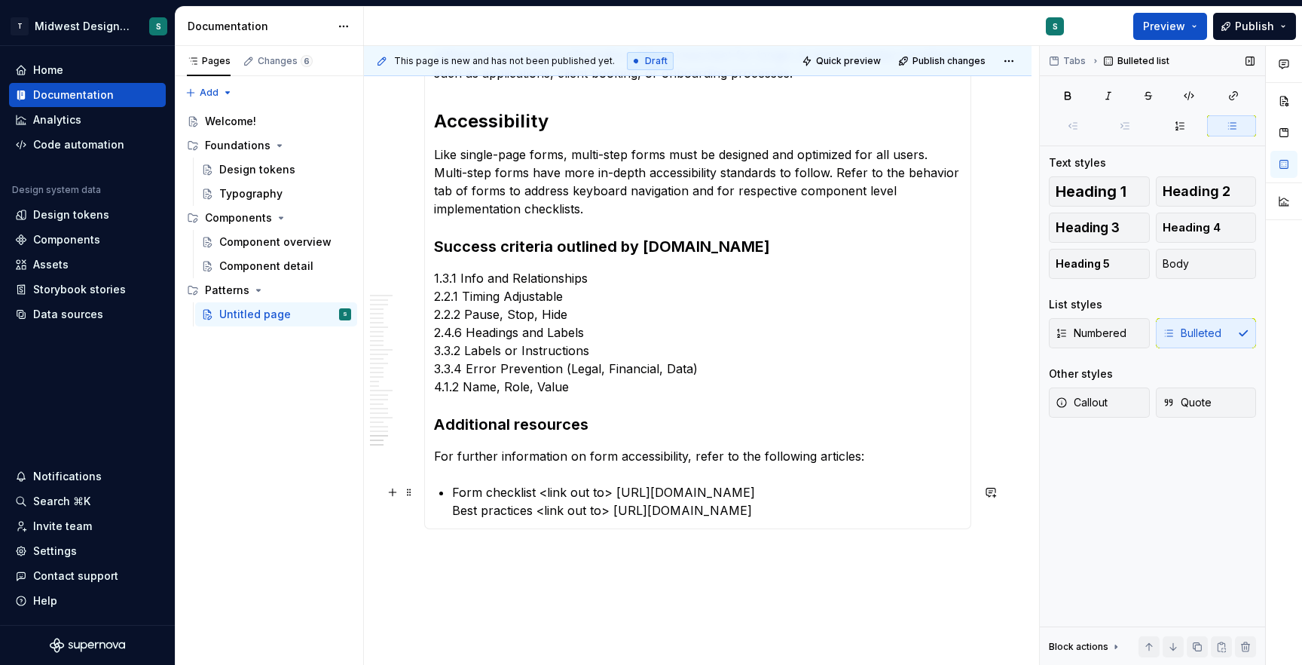
click at [570, 512] on p "Form checklist <link out to> https://dequeuniversity.com/checklists/web/form-in…" at bounding box center [706, 501] width 509 height 36
click at [450, 519] on section-item-column "Multi-step forms For more complex experiences that involve numerous fields or s…" at bounding box center [697, 51] width 527 height 935
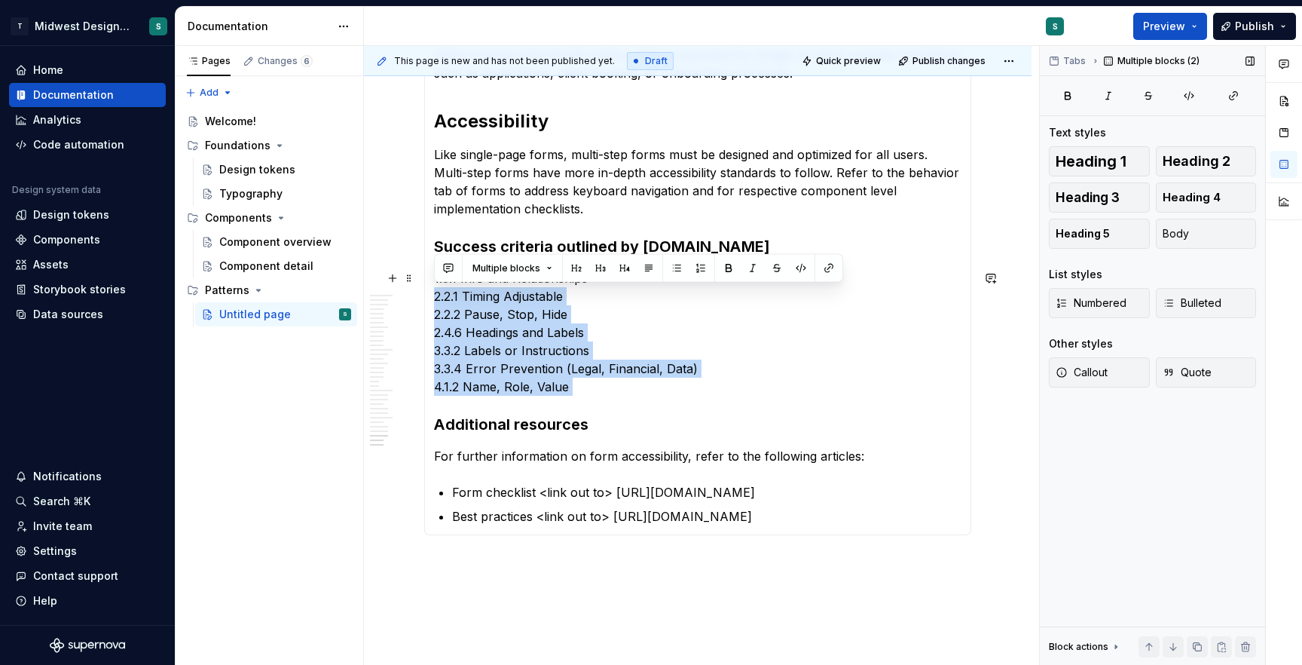
drag, startPoint x: 612, startPoint y: 398, endPoint x: 431, endPoint y: 298, distance: 206.4
click at [431, 298] on div "Overview Forms are collections of controls and input types that users interact …" at bounding box center [697, 54] width 547 height 961
click at [1205, 305] on span "Bulleted" at bounding box center [1192, 302] width 59 height 15
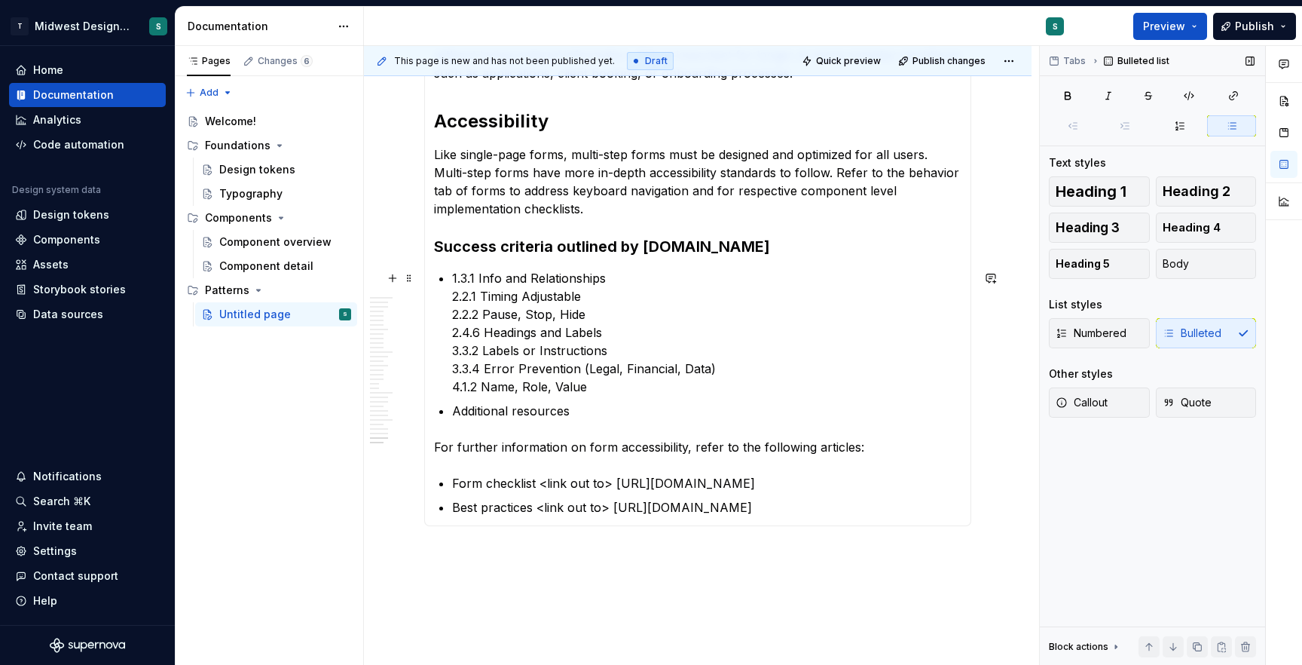
click at [451, 296] on section-item-column "Multi-step forms For more complex experiences that involve numerous fields or s…" at bounding box center [697, 50] width 527 height 932
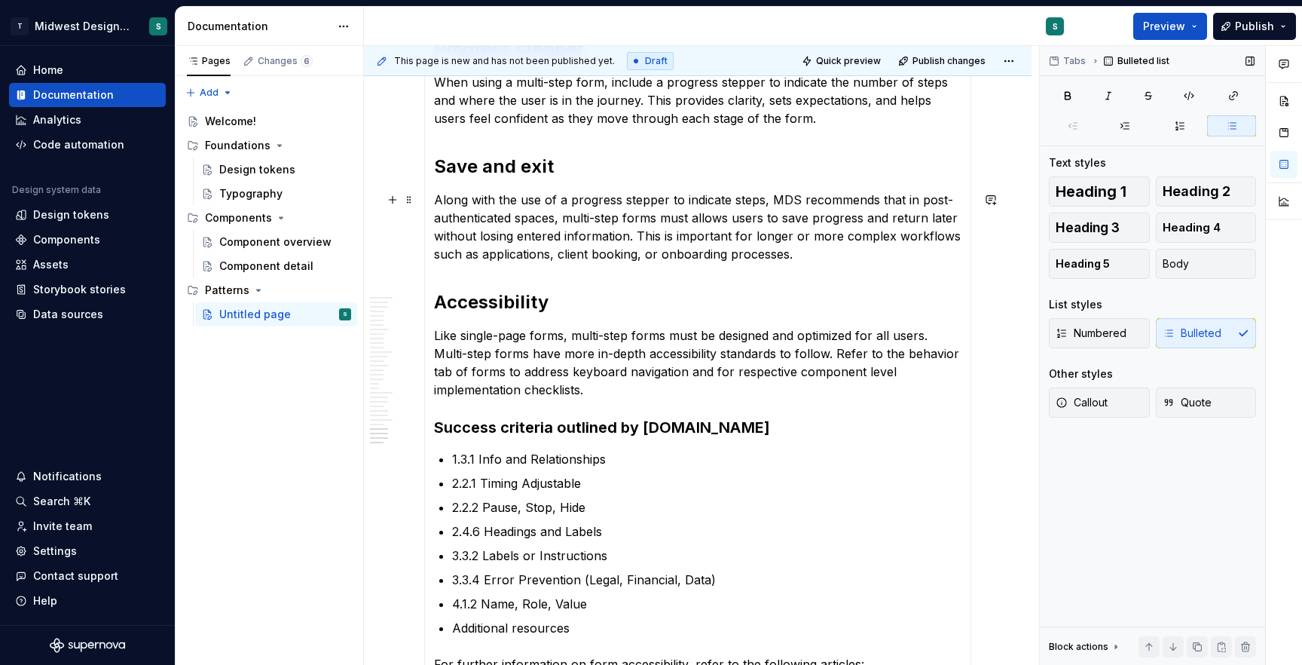
scroll to position [522, 0]
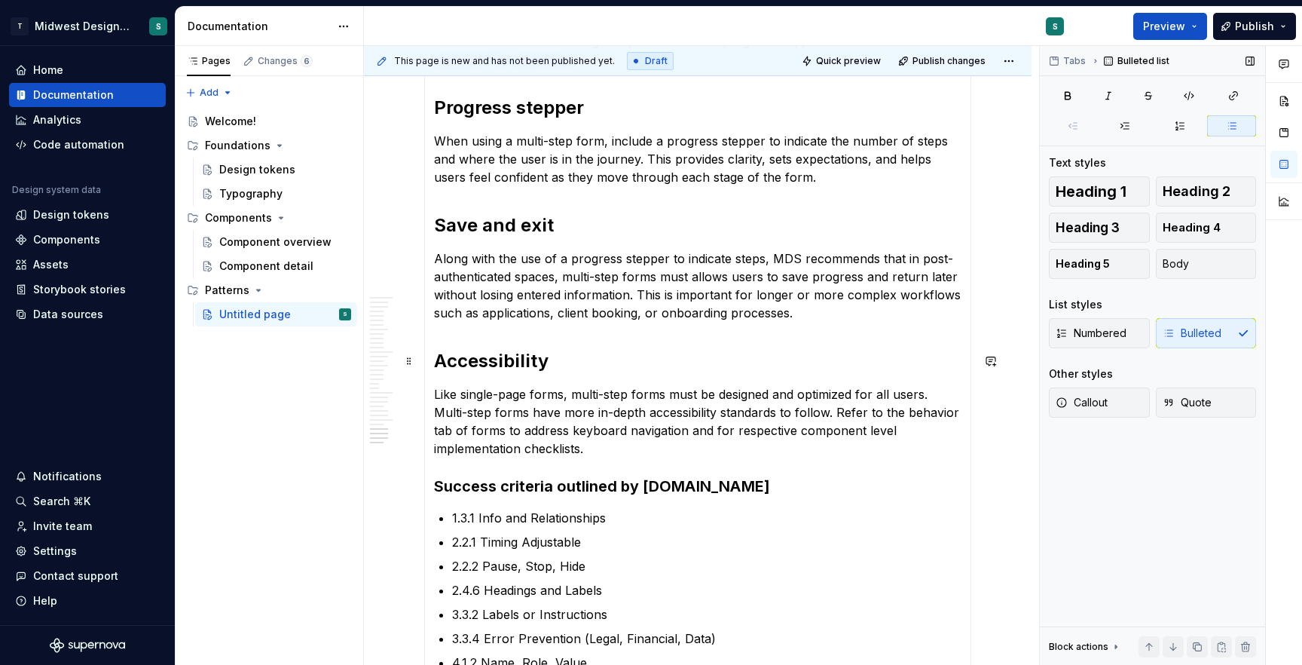
click at [853, 318] on p "Along with the use of a progress stepper to indicate steps, MDS recommends that…" at bounding box center [697, 285] width 527 height 72
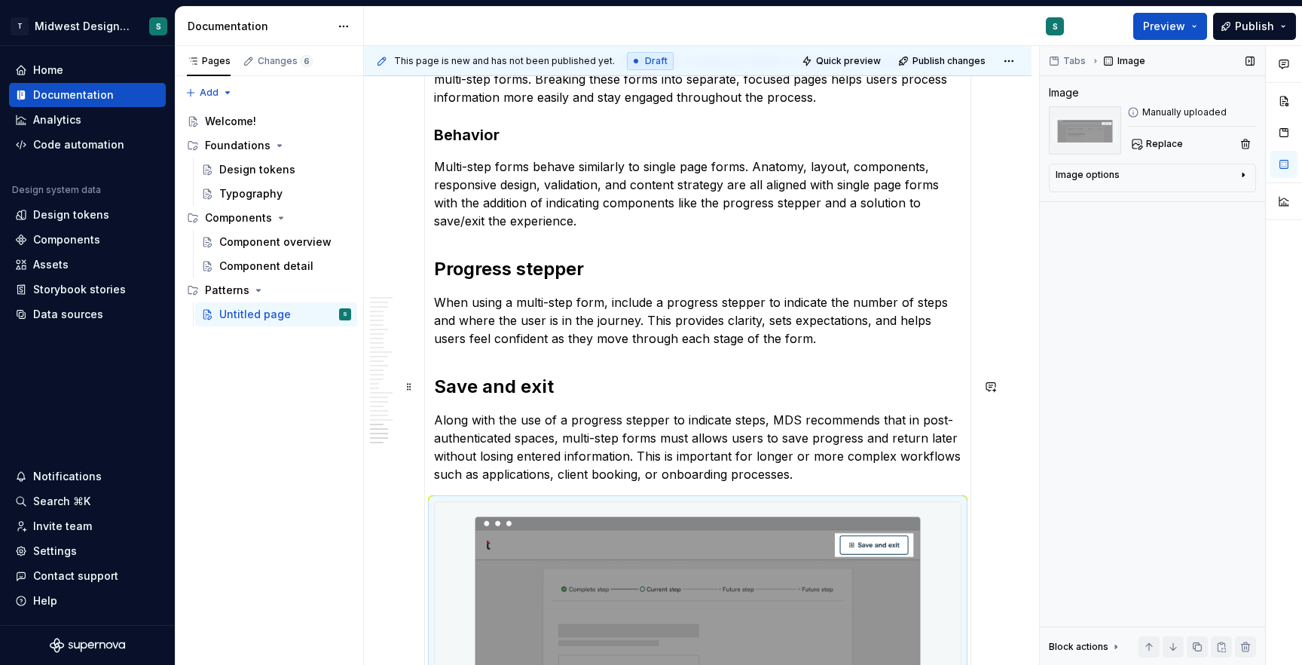
scroll to position [346, 0]
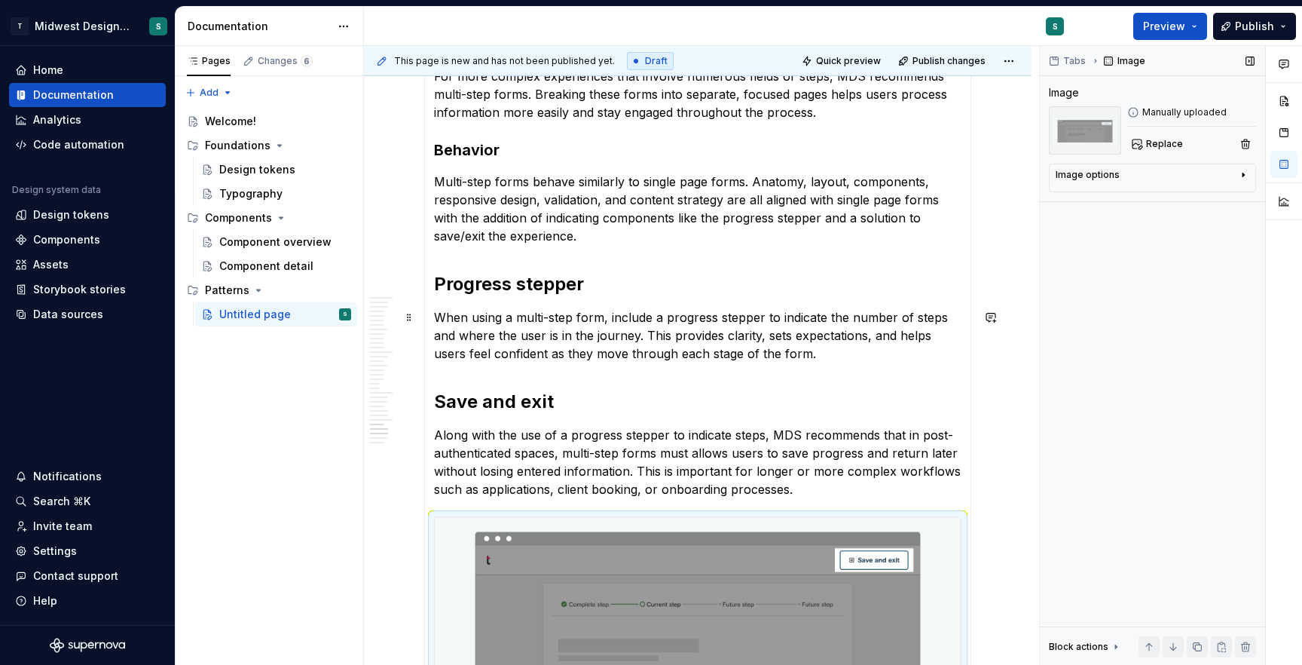
click at [839, 359] on p "When using a multi-step form, include a progress stepper to indicate the number…" at bounding box center [697, 335] width 527 height 54
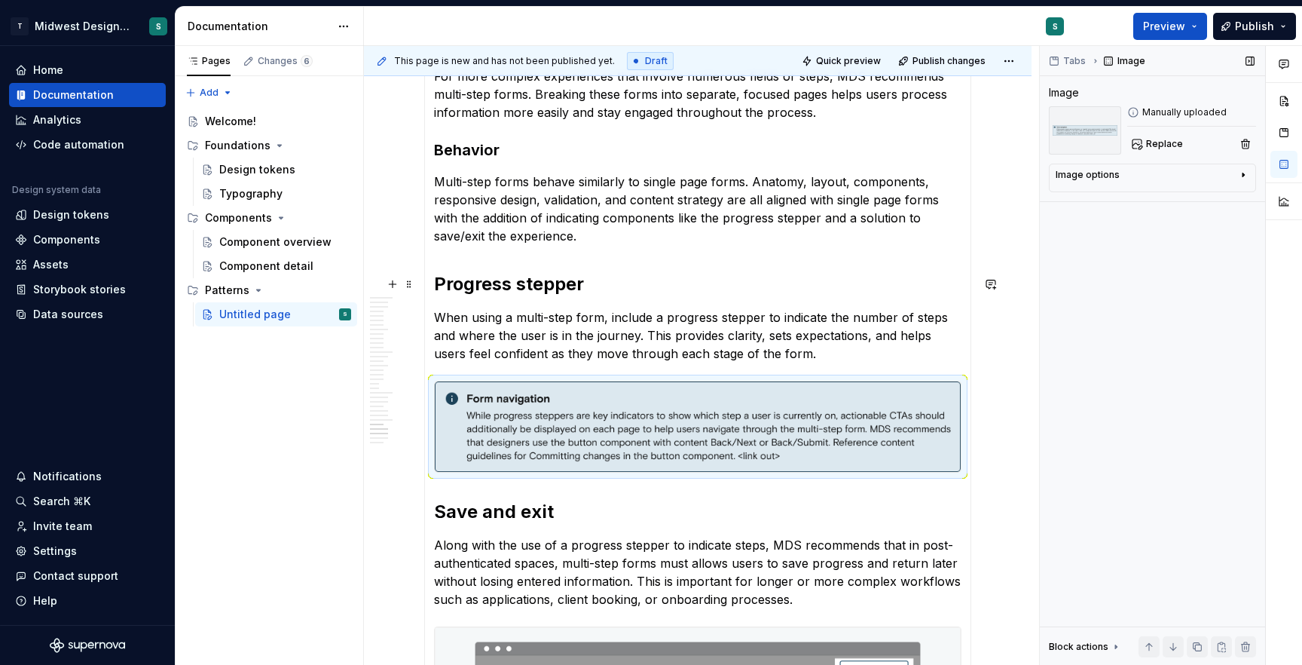
click at [634, 283] on h2 "Progress stepper" at bounding box center [697, 284] width 527 height 24
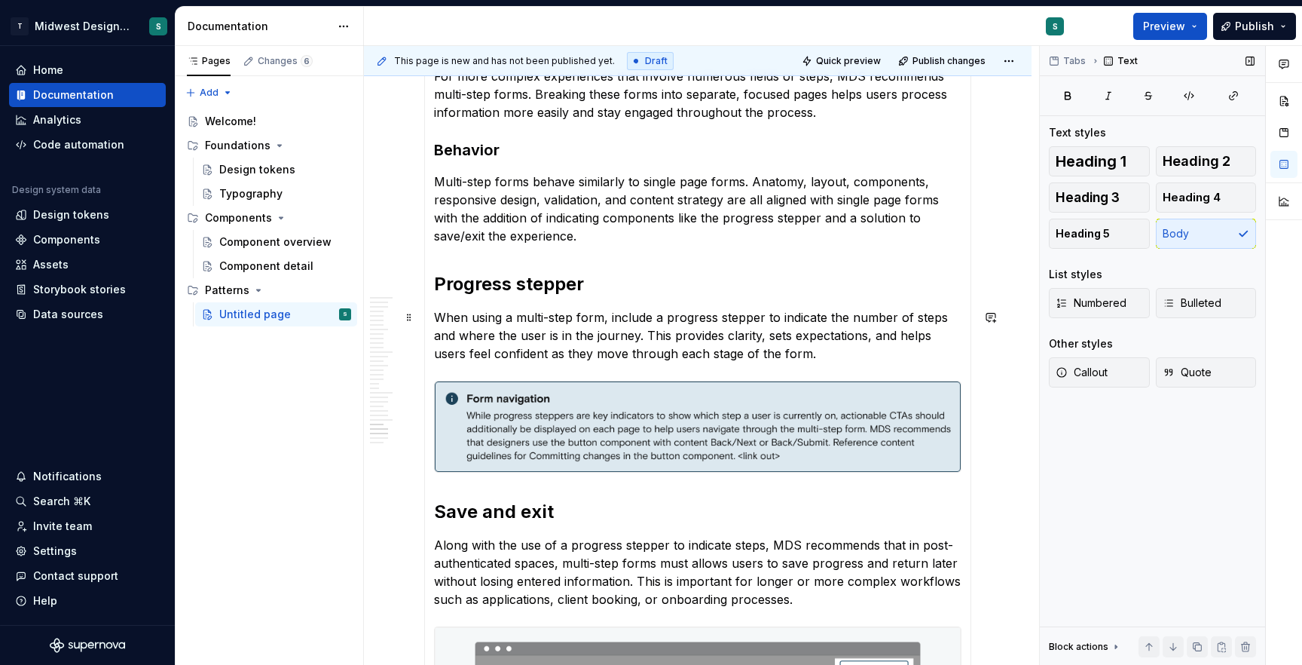
click at [439, 313] on p "When using a multi-step form, include a progress stepper to indicate the number…" at bounding box center [697, 335] width 527 height 54
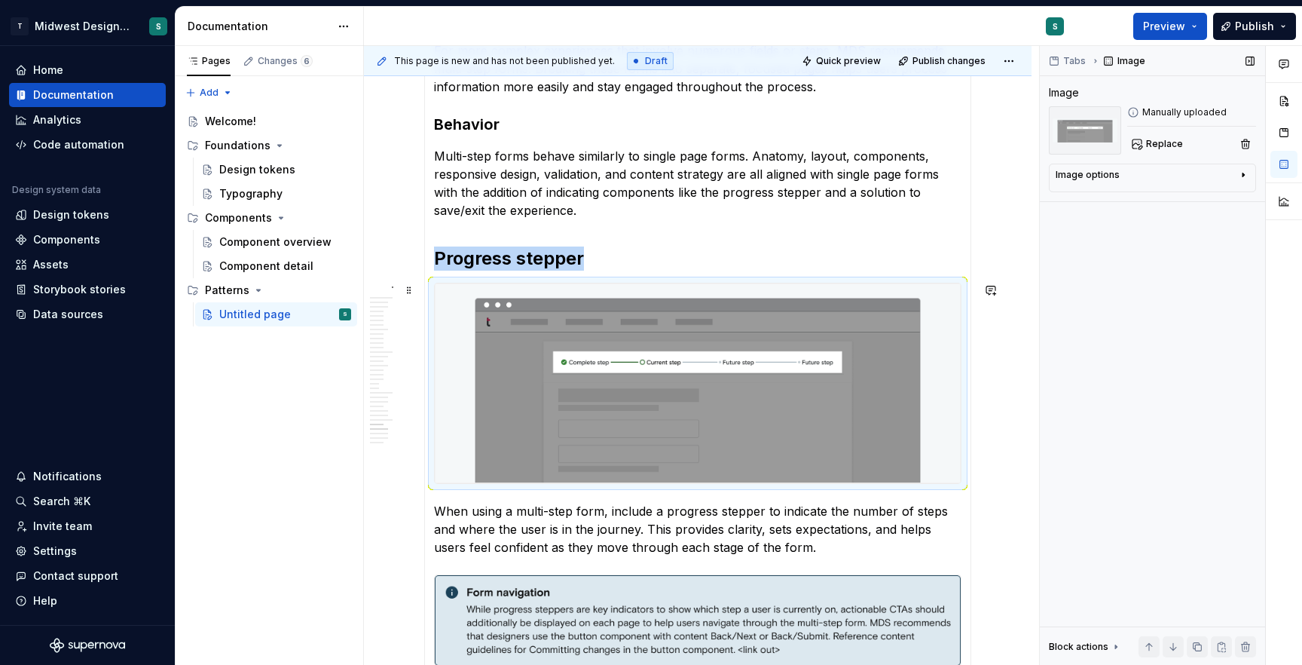
scroll to position [379, 0]
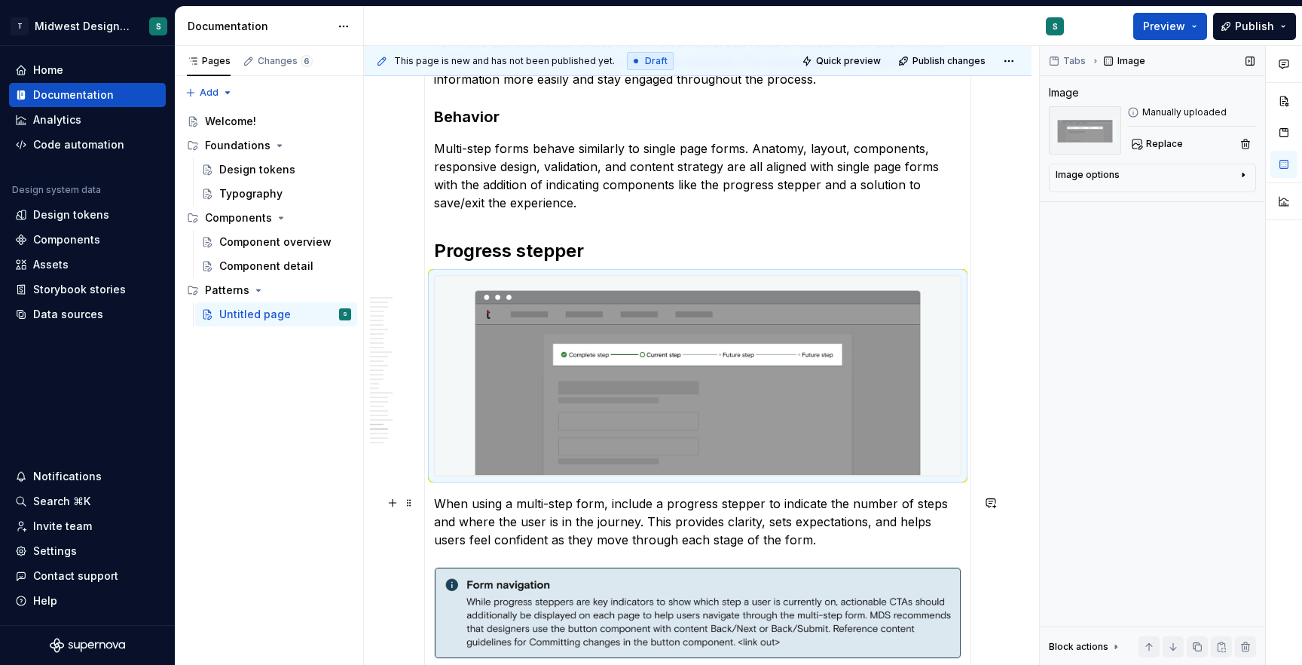
click at [933, 528] on p "When using a multi-step form, include a progress stepper to indicate the number…" at bounding box center [697, 521] width 527 height 54
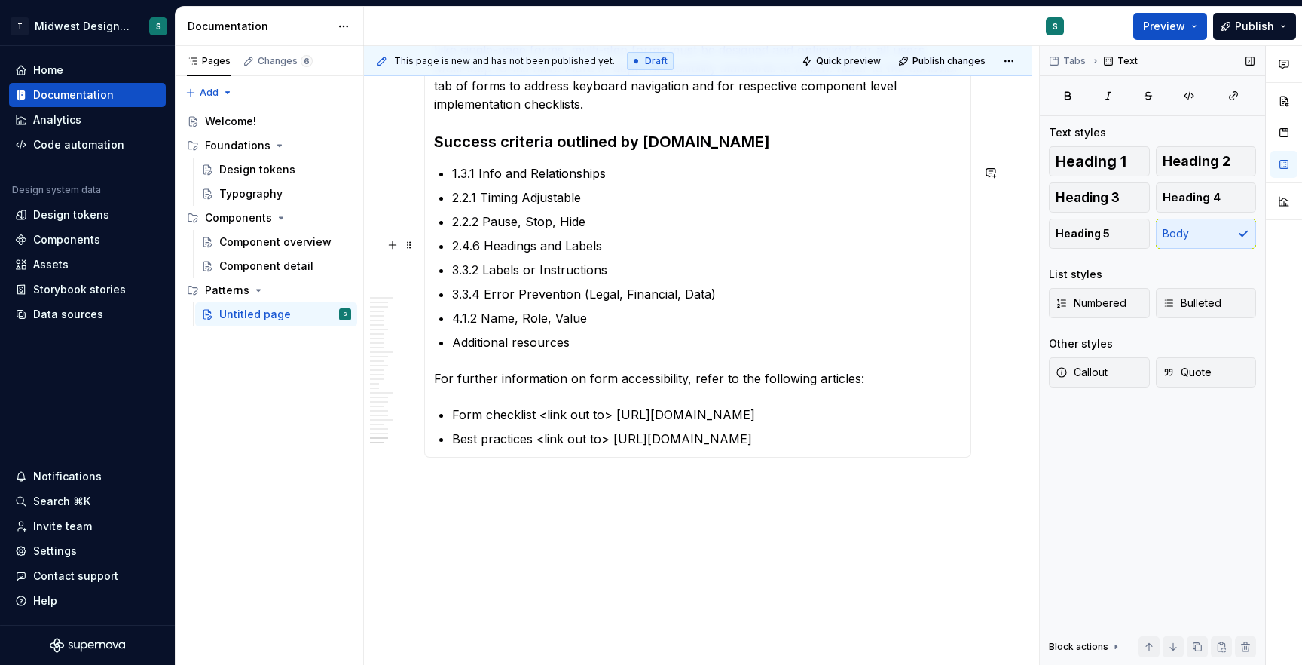
scroll to position [1496, 0]
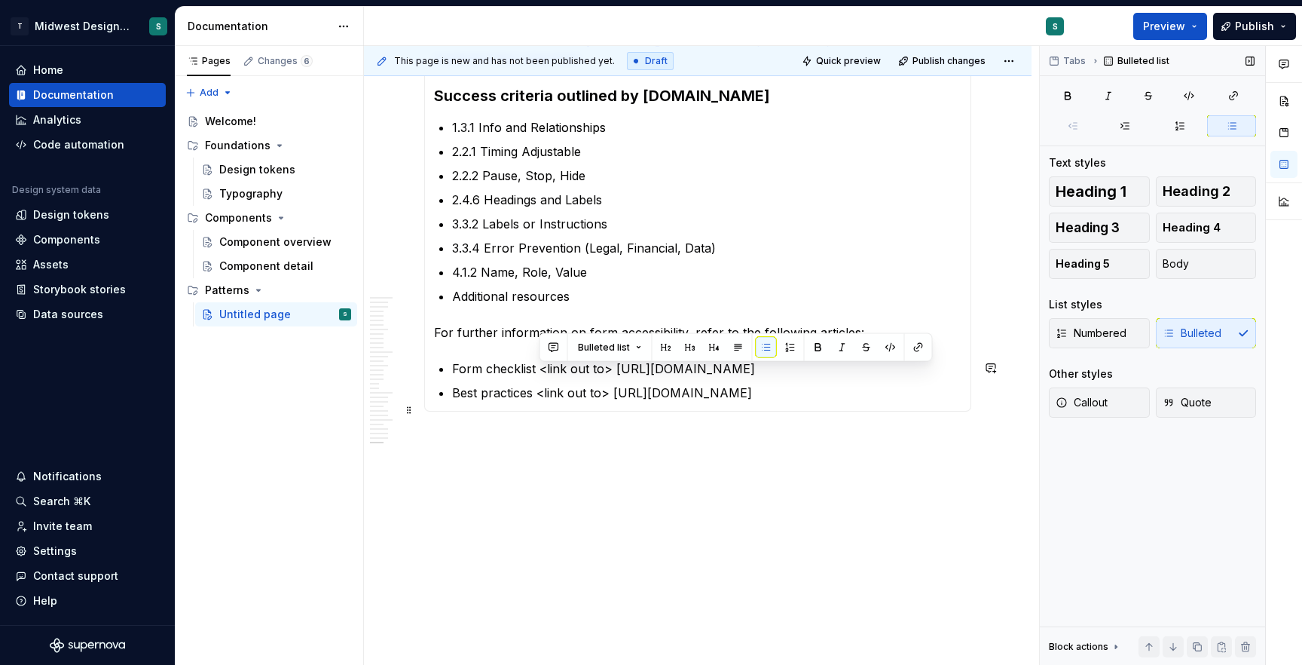
drag, startPoint x: 615, startPoint y: 393, endPoint x: 613, endPoint y: 368, distance: 24.2
click at [613, 383] on p "Best practices <link out to> https://www.deque.com/blog/anatomy-of-accessible-f…" at bounding box center [706, 392] width 509 height 18
copy p "https://www.deque.com/blog/anatomy-of-accessible-forms-best-practices/"
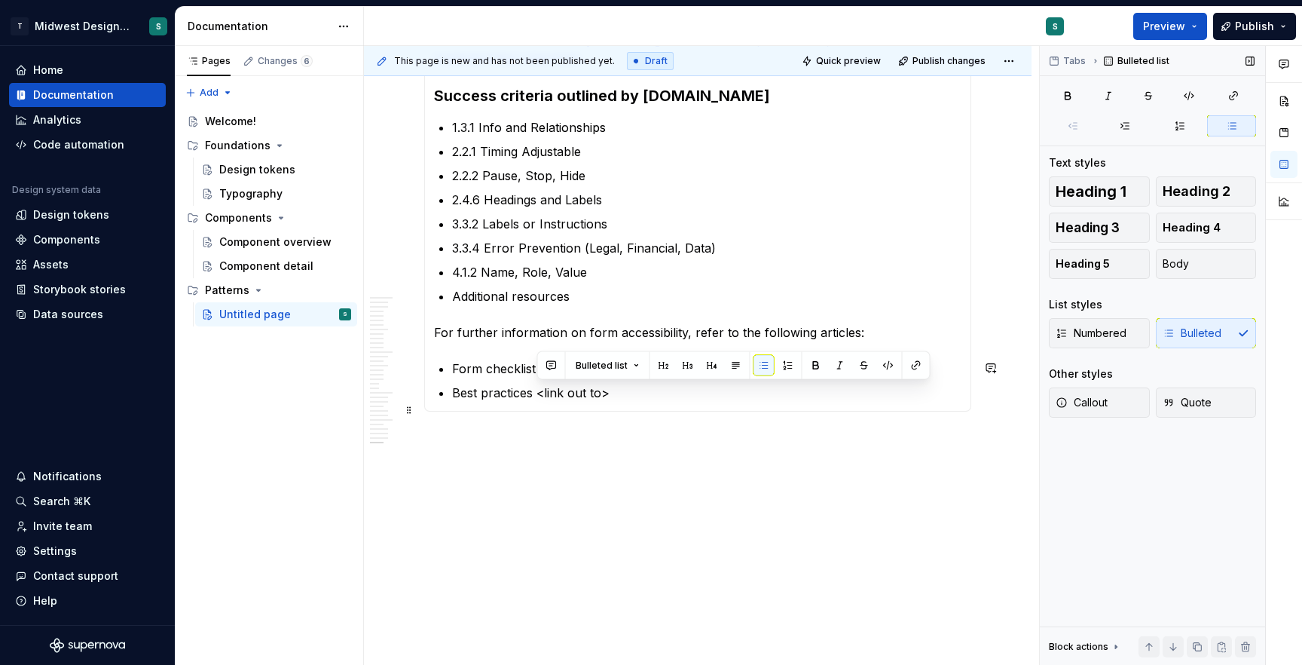
drag, startPoint x: 628, startPoint y: 391, endPoint x: 536, endPoint y: 393, distance: 91.9
click at [536, 393] on p "Best practices <link out to>" at bounding box center [706, 392] width 509 height 18
drag, startPoint x: 536, startPoint y: 394, endPoint x: 448, endPoint y: 396, distance: 87.4
click at [797, 361] on button "button" at bounding box center [803, 365] width 21 height 21
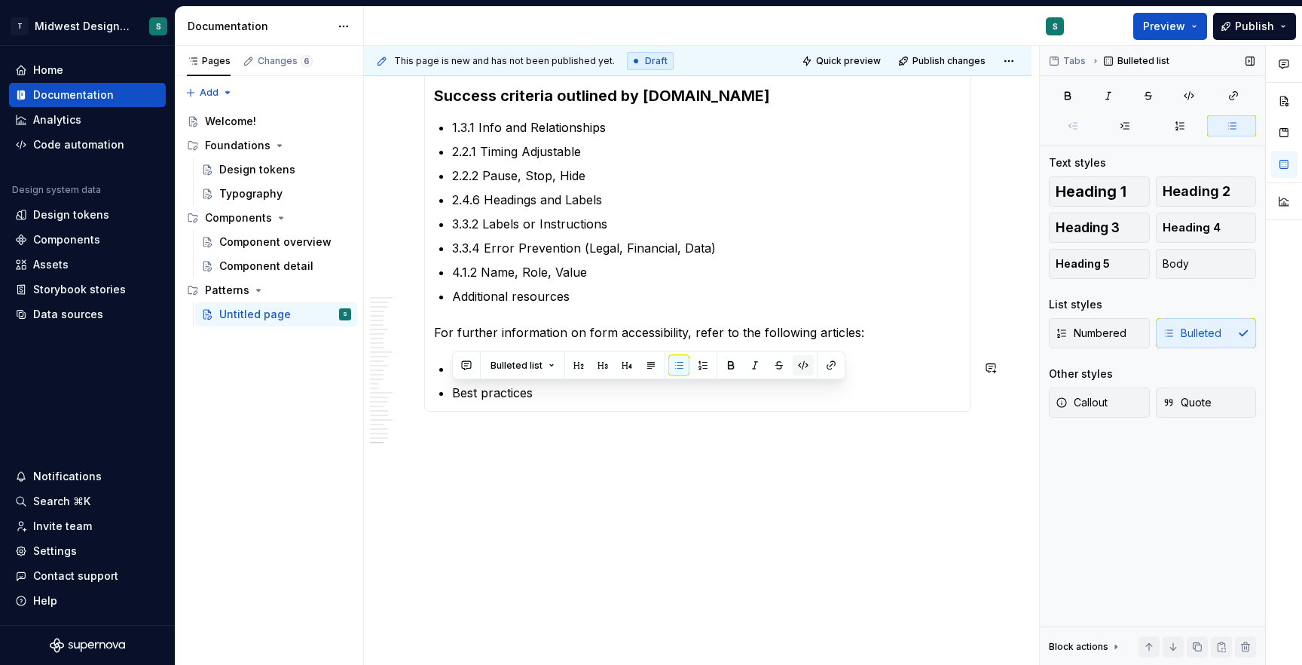
type textarea "*"
click at [830, 364] on button "button" at bounding box center [830, 365] width 21 height 21
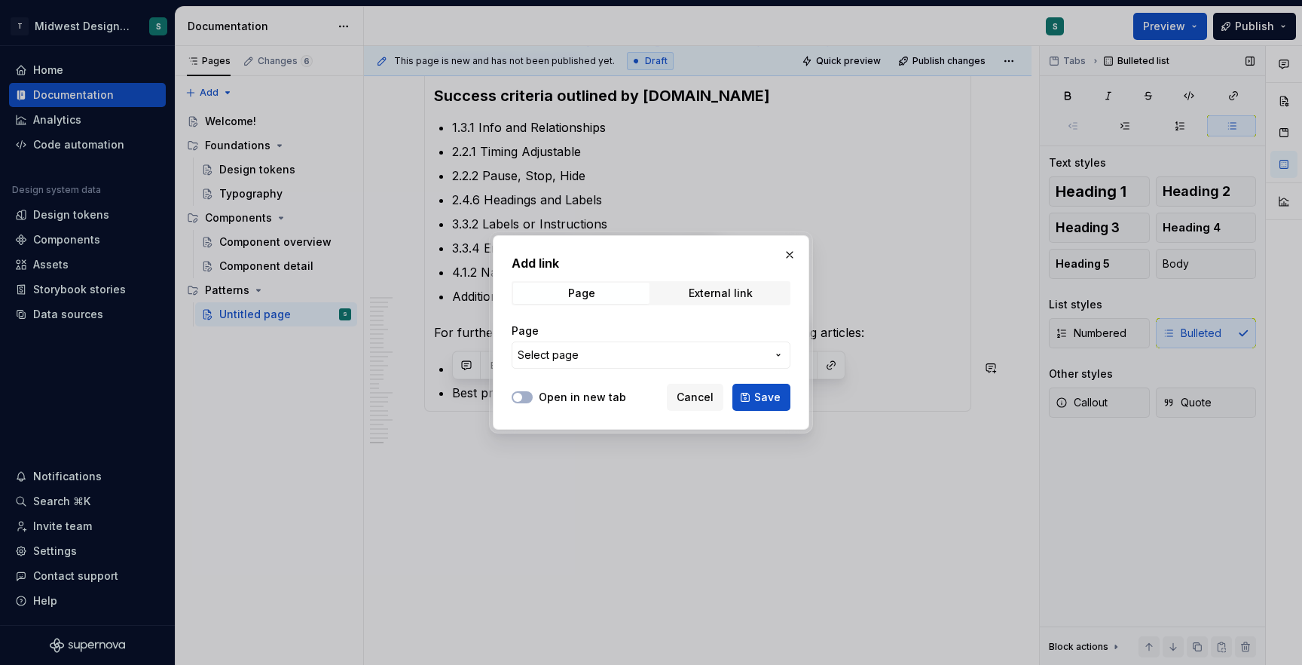
click at [685, 356] on span "Select page" at bounding box center [642, 354] width 249 height 15
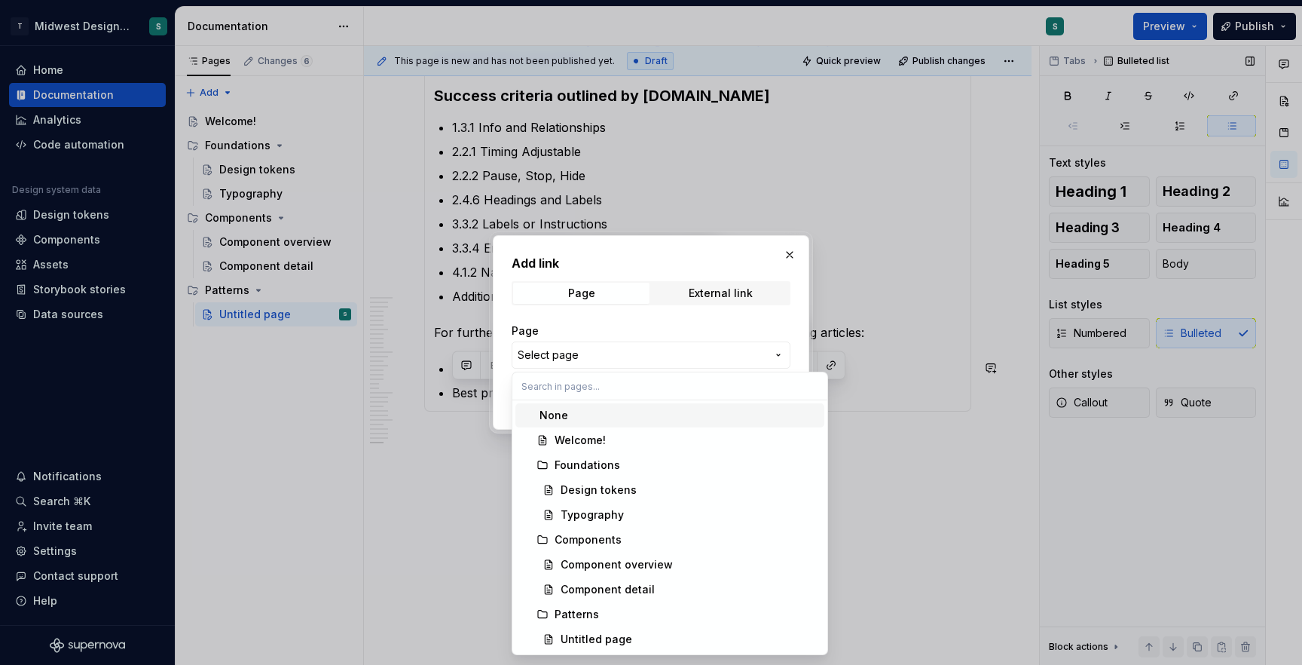
click at [685, 356] on div "Add link Page External link Page Select page Open in new tab Cancel Save" at bounding box center [651, 332] width 1302 height 665
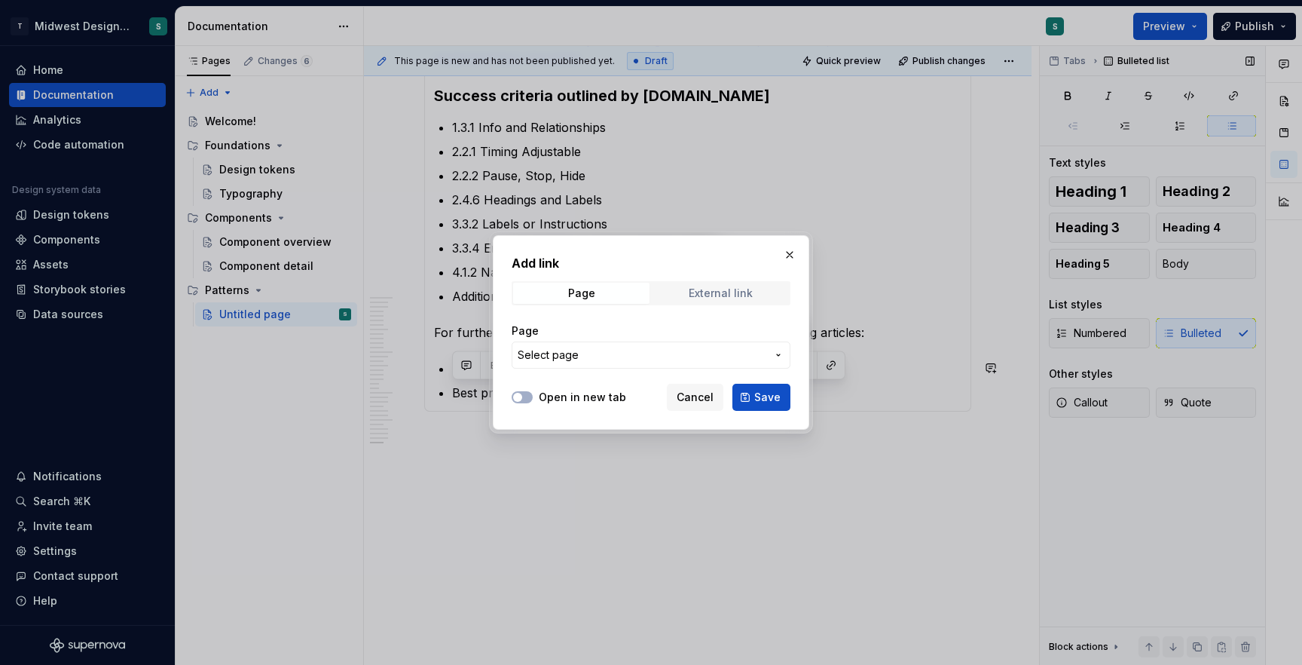
click at [723, 295] on div "External link" at bounding box center [721, 293] width 64 height 12
click at [521, 402] on button "Open in new tab" at bounding box center [522, 397] width 21 height 12
click at [573, 359] on input "URL" at bounding box center [651, 354] width 279 height 27
paste input "https://www.deque.com/blog/anatomy-of-accessible-forms-best-practices/"
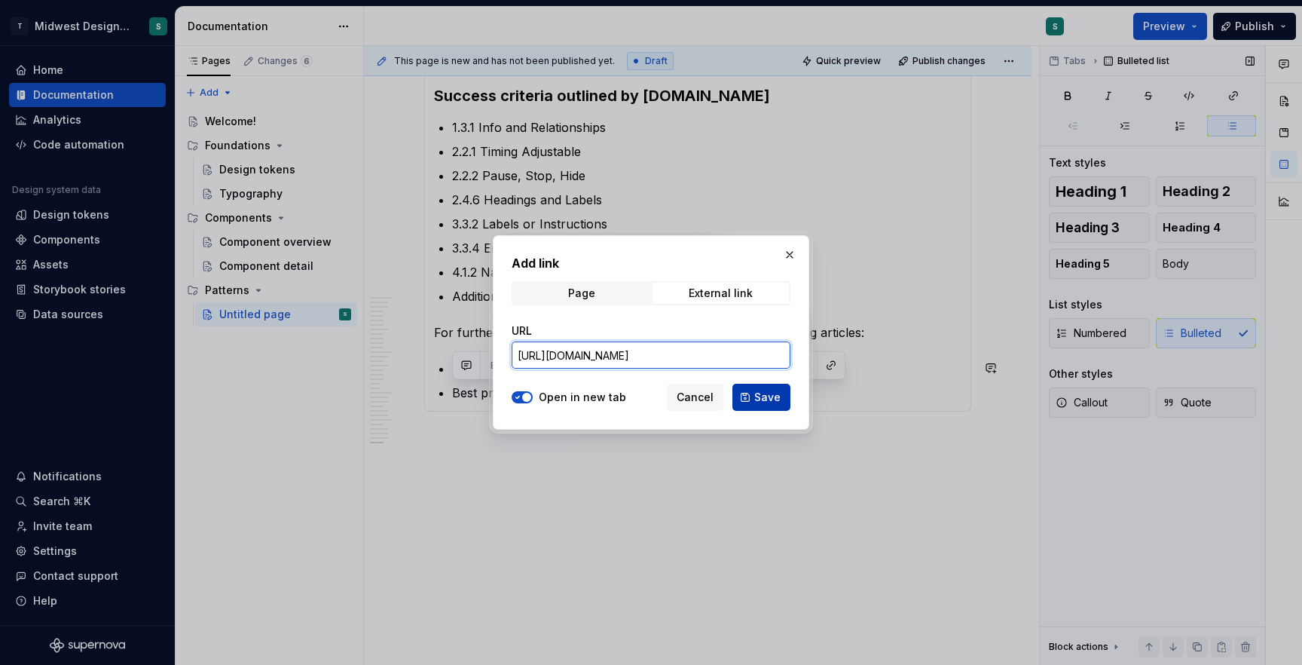
type input "https://www.deque.com/blog/anatomy-of-accessible-forms-best-practices/"
click at [764, 400] on span "Save" at bounding box center [767, 397] width 26 height 15
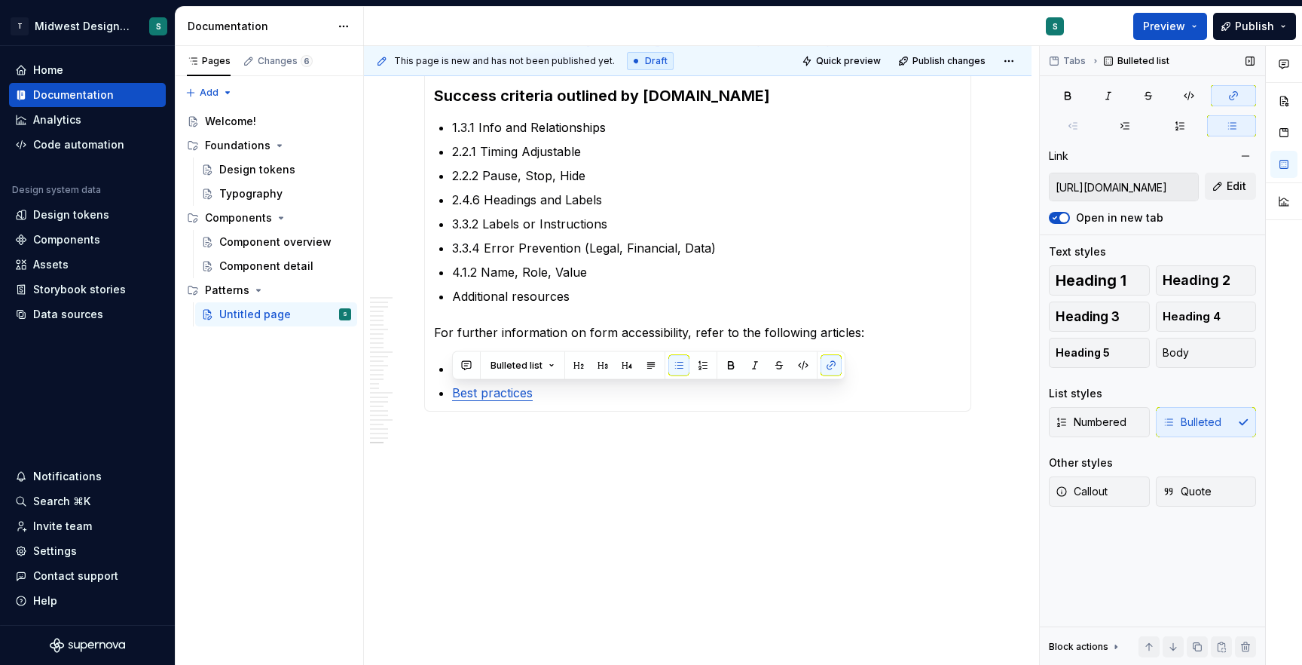
click at [693, 395] on p "Best practices" at bounding box center [706, 392] width 509 height 18
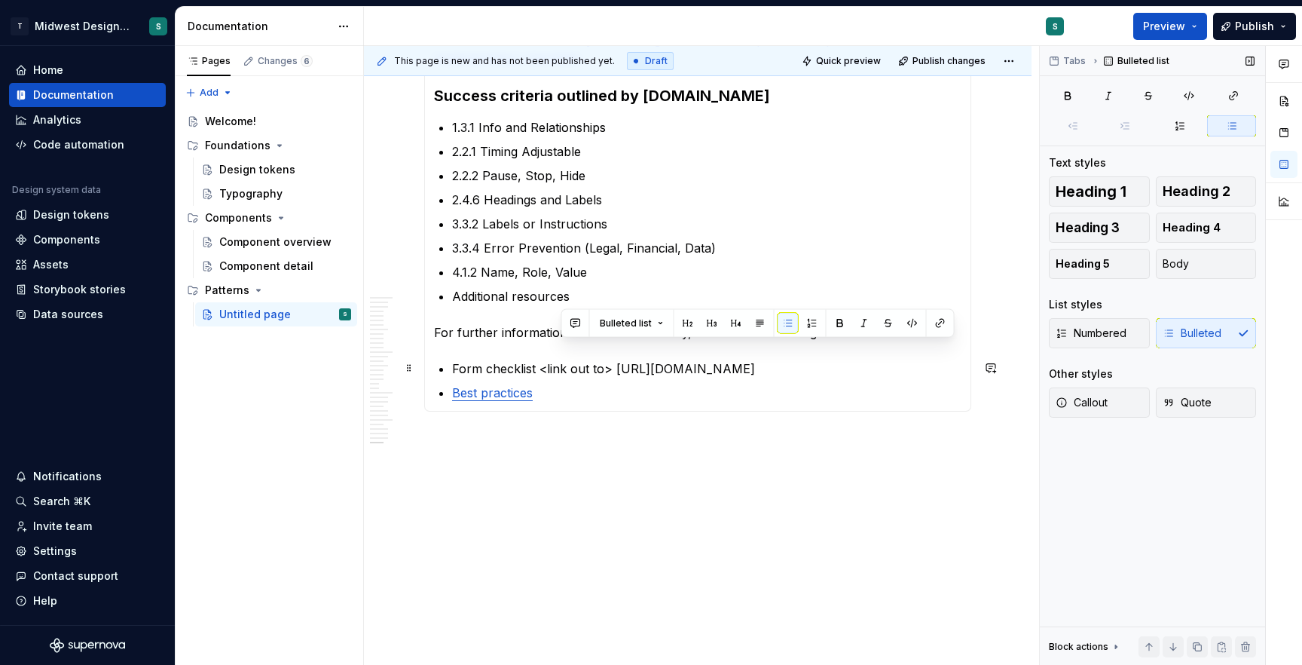
drag, startPoint x: 568, startPoint y: 368, endPoint x: 613, endPoint y: 347, distance: 49.2
click at [613, 359] on p "Form checklist <link out to> https://dequeuniversity.com/checklists/web/form-in…" at bounding box center [706, 368] width 509 height 18
copy p "https://dequeuniversity.com/checklists/web/form-input-labels-instructions"
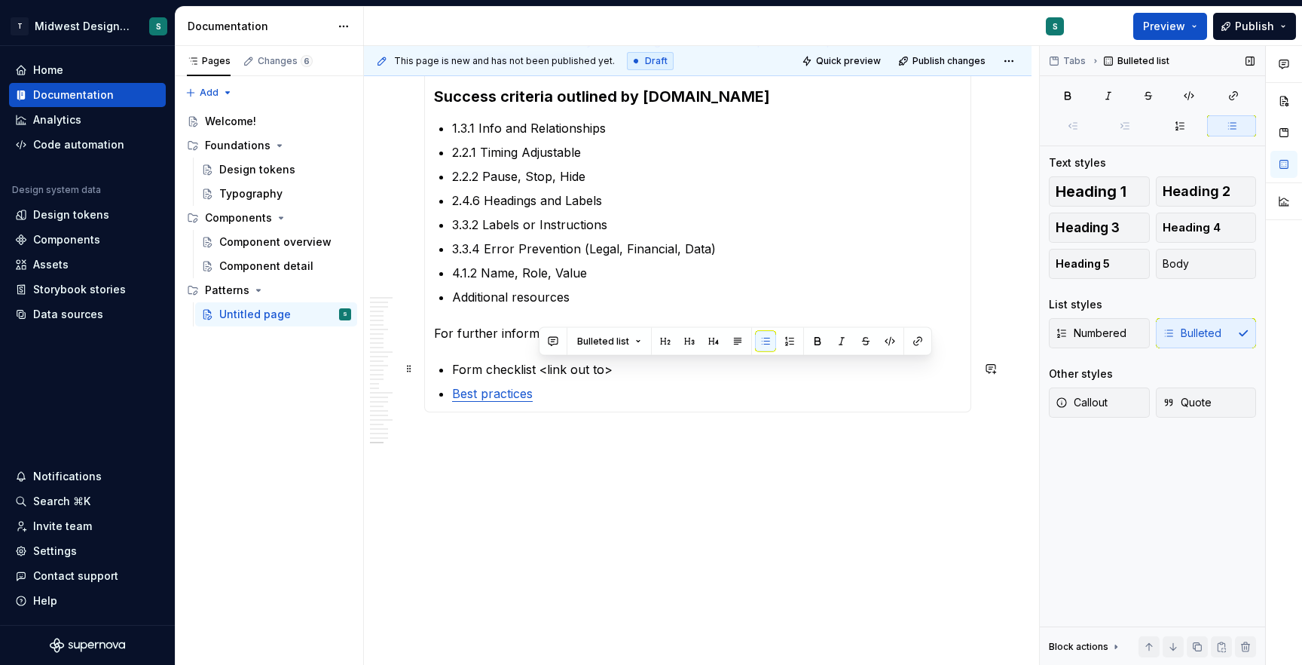
drag, startPoint x: 624, startPoint y: 367, endPoint x: 540, endPoint y: 375, distance: 84.0
click at [540, 375] on p "Form checklist <link out to>" at bounding box center [706, 369] width 509 height 18
drag, startPoint x: 535, startPoint y: 368, endPoint x: 454, endPoint y: 371, distance: 81.4
click at [454, 371] on p "Form checklist" at bounding box center [706, 369] width 509 height 18
click at [820, 340] on button "button" at bounding box center [830, 341] width 21 height 21
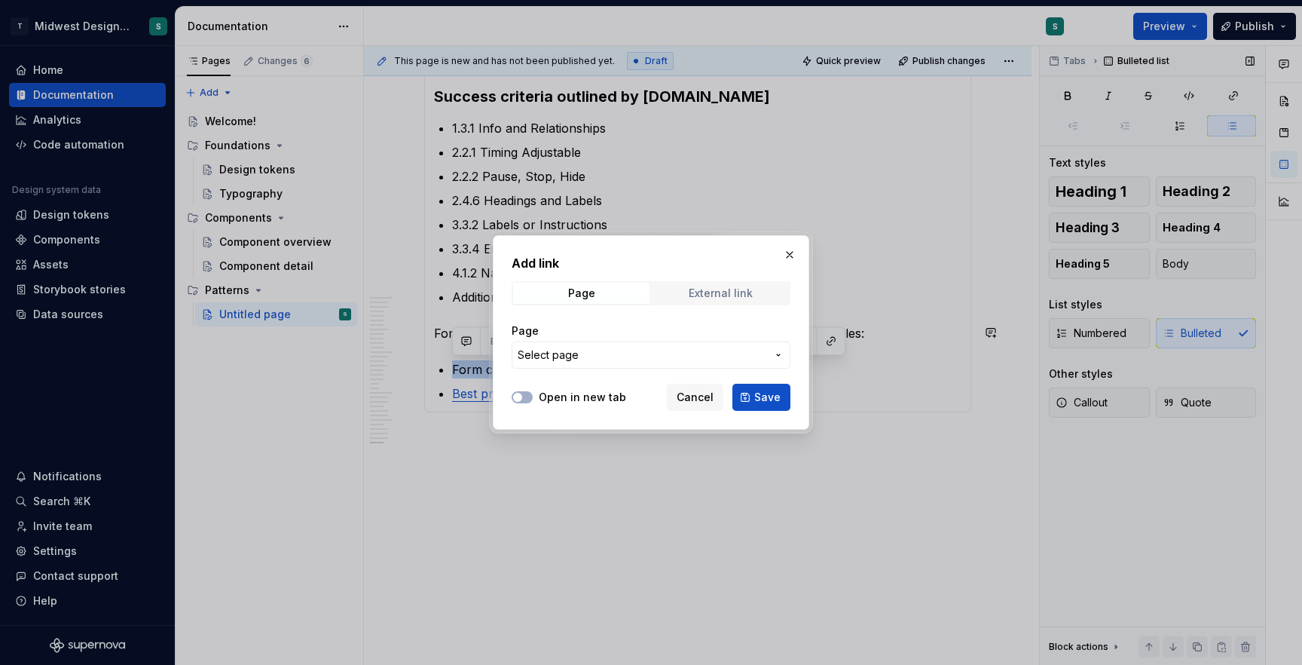
click at [729, 289] on div "External link" at bounding box center [721, 293] width 64 height 12
click at [524, 396] on button "Open in new tab" at bounding box center [522, 397] width 21 height 12
click at [576, 357] on input "URL" at bounding box center [651, 354] width 279 height 27
paste input "https://dequeuniversity.com/checklists/web/form-input-labels-instructions"
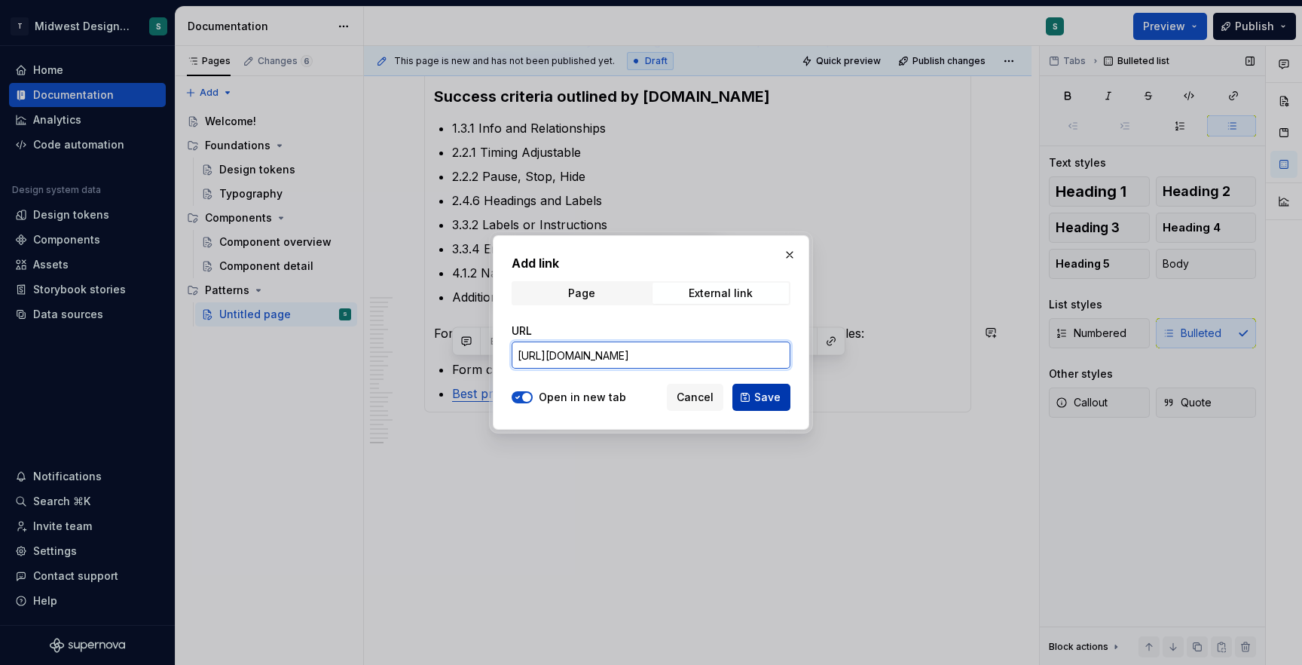
type input "https://dequeuniversity.com/checklists/web/form-input-labels-instructions"
click at [765, 398] on span "Save" at bounding box center [767, 397] width 26 height 15
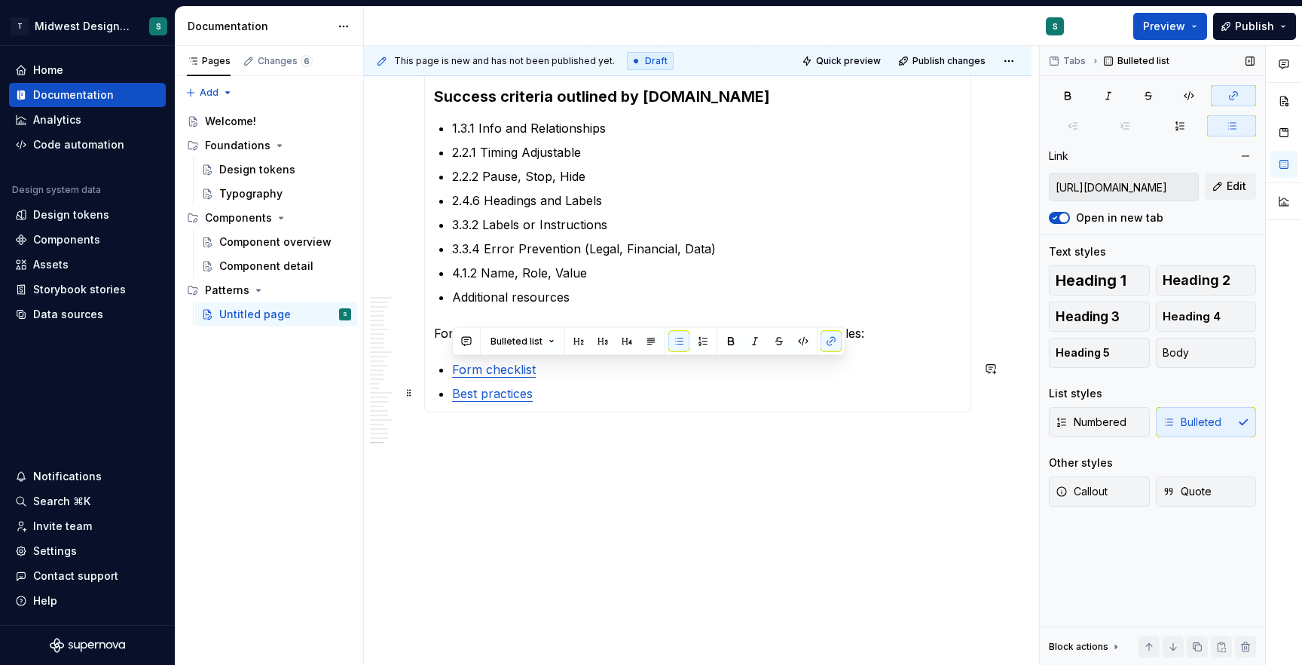
click at [720, 390] on p "Best practices" at bounding box center [706, 393] width 509 height 18
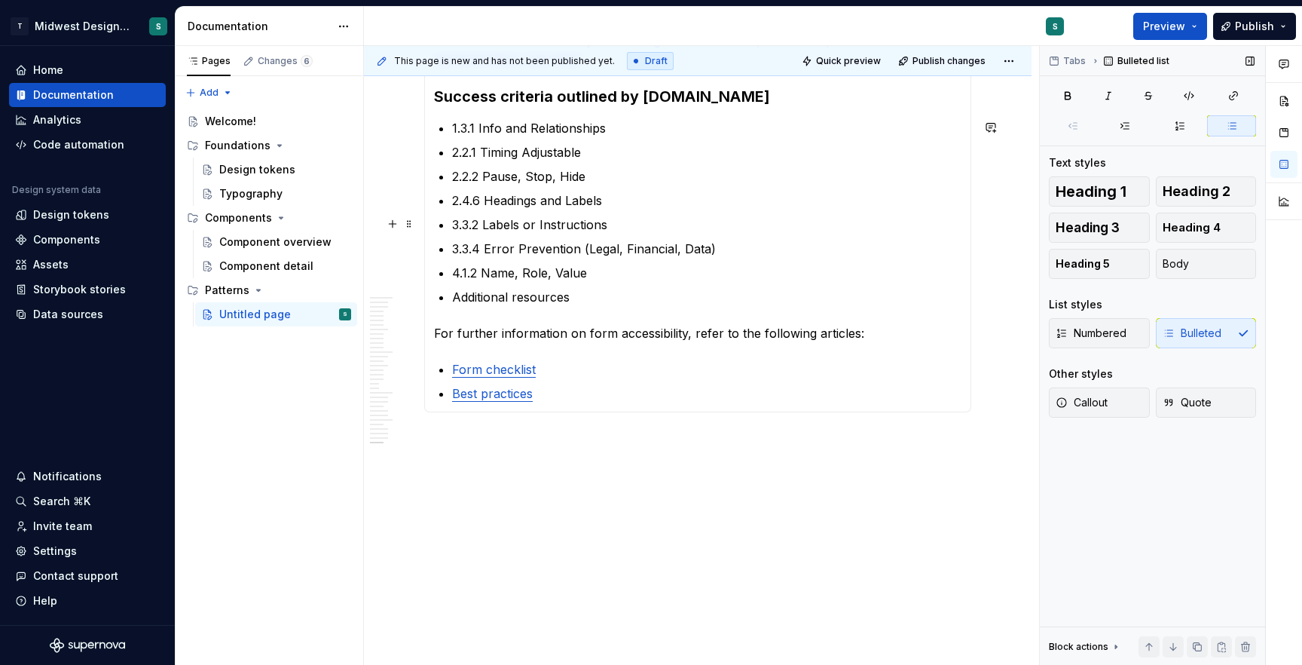
click at [549, 212] on ul "1.3.1 Info and Relationships 2.2.1 Timing Adjustable 2.2.2 Pause, Stop, Hide 2.…" at bounding box center [706, 212] width 509 height 187
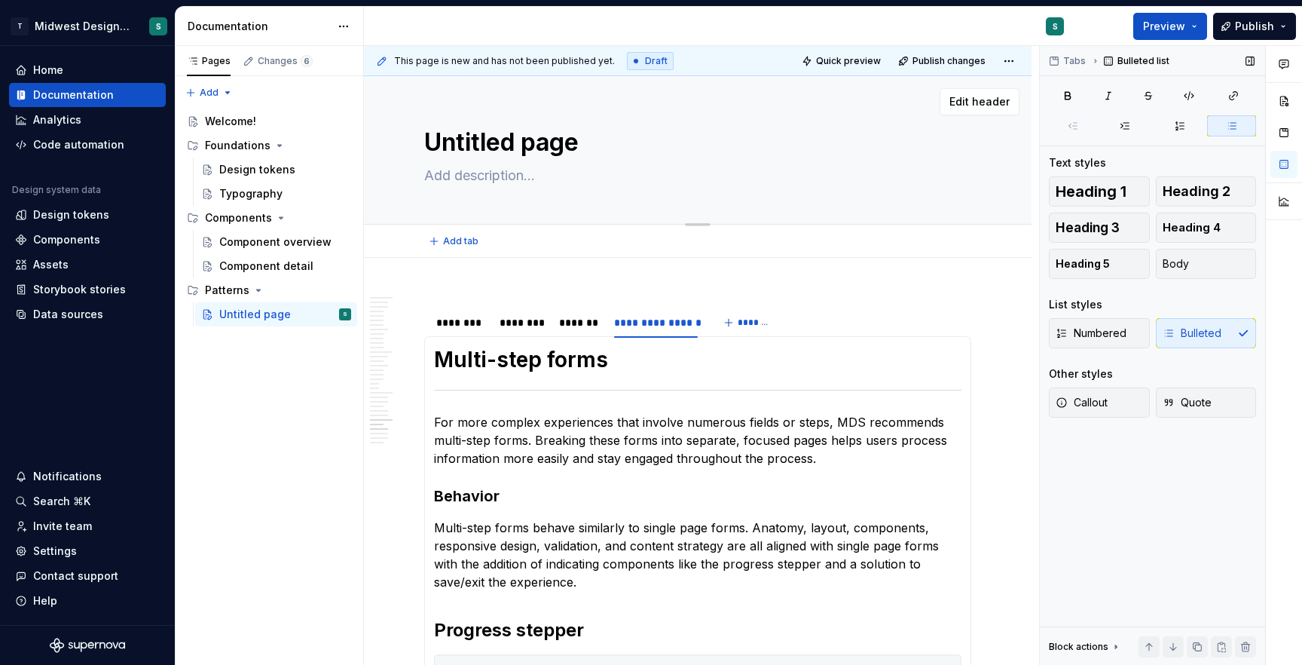
click at [498, 141] on textarea "Untitled page" at bounding box center [694, 142] width 547 height 36
paste textarea "Forms"
type textarea "*"
type textarea "Forms"
type textarea "*"
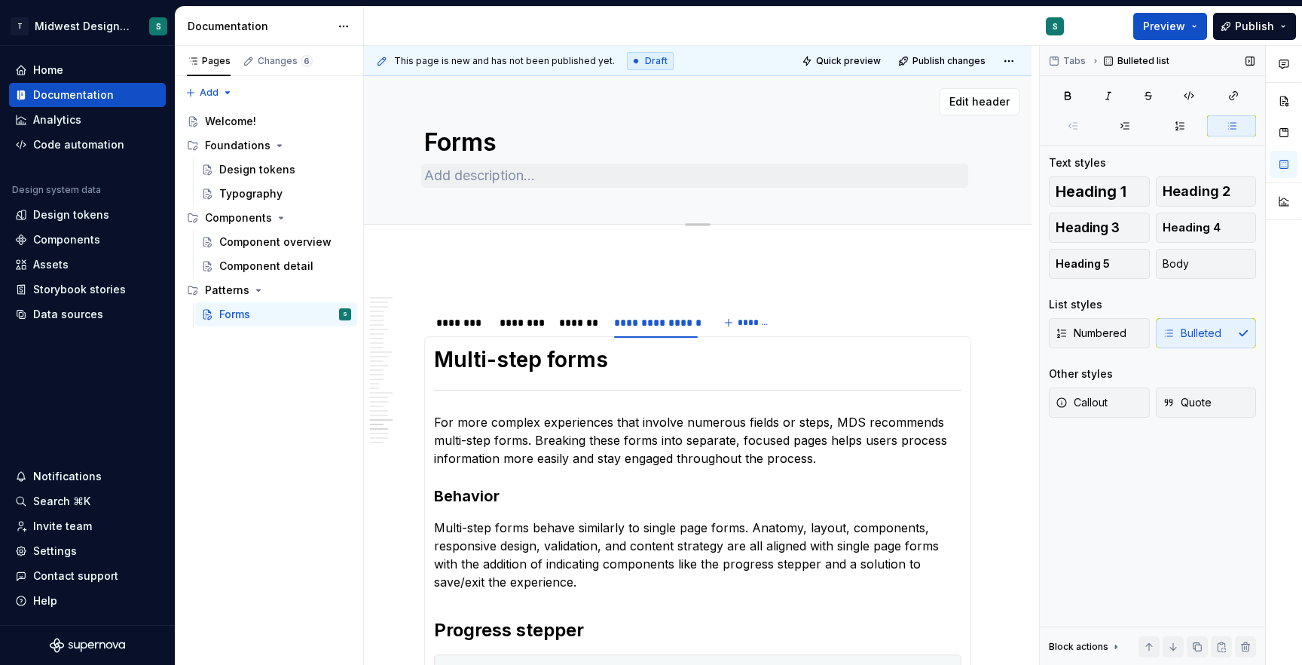
type textarea "Forms"
click at [489, 177] on textarea at bounding box center [694, 175] width 547 height 24
paste textarea "Forms help us gather information from our users."
type textarea "*"
type textarea "Forms help us gather information from our users."
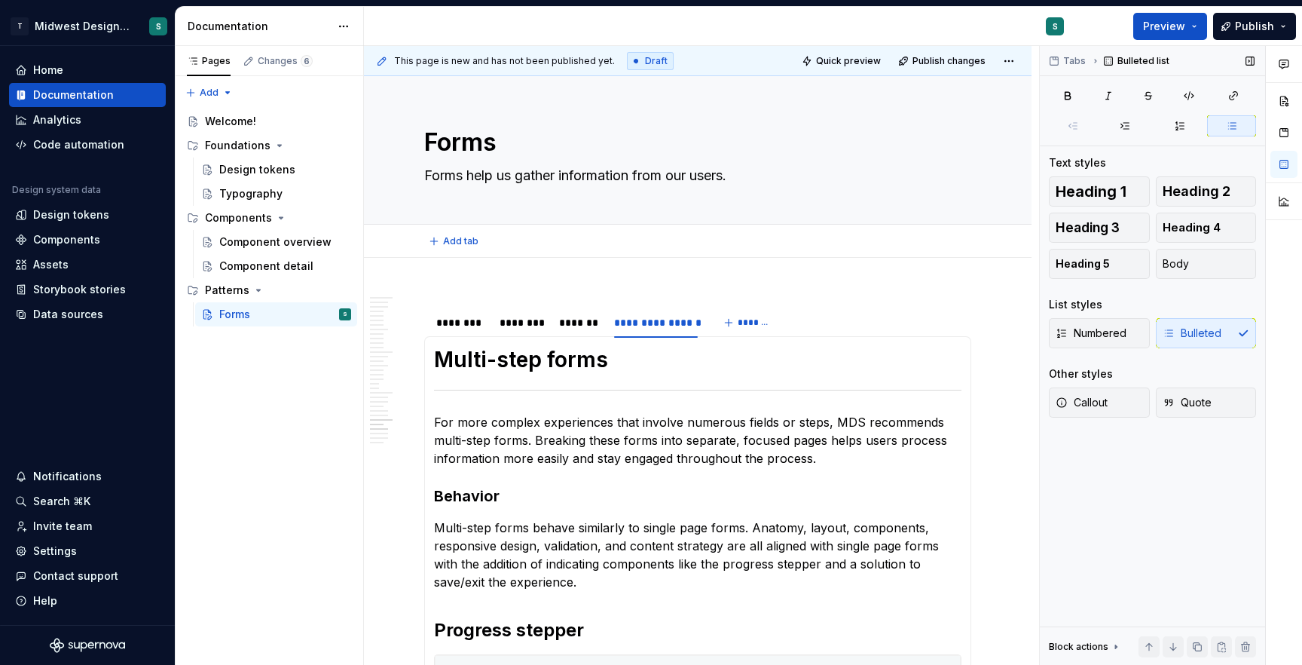
type textarea "*"
type textarea "Forms help us gather information from our users."
click at [567, 322] on div "*******" at bounding box center [579, 322] width 40 height 15
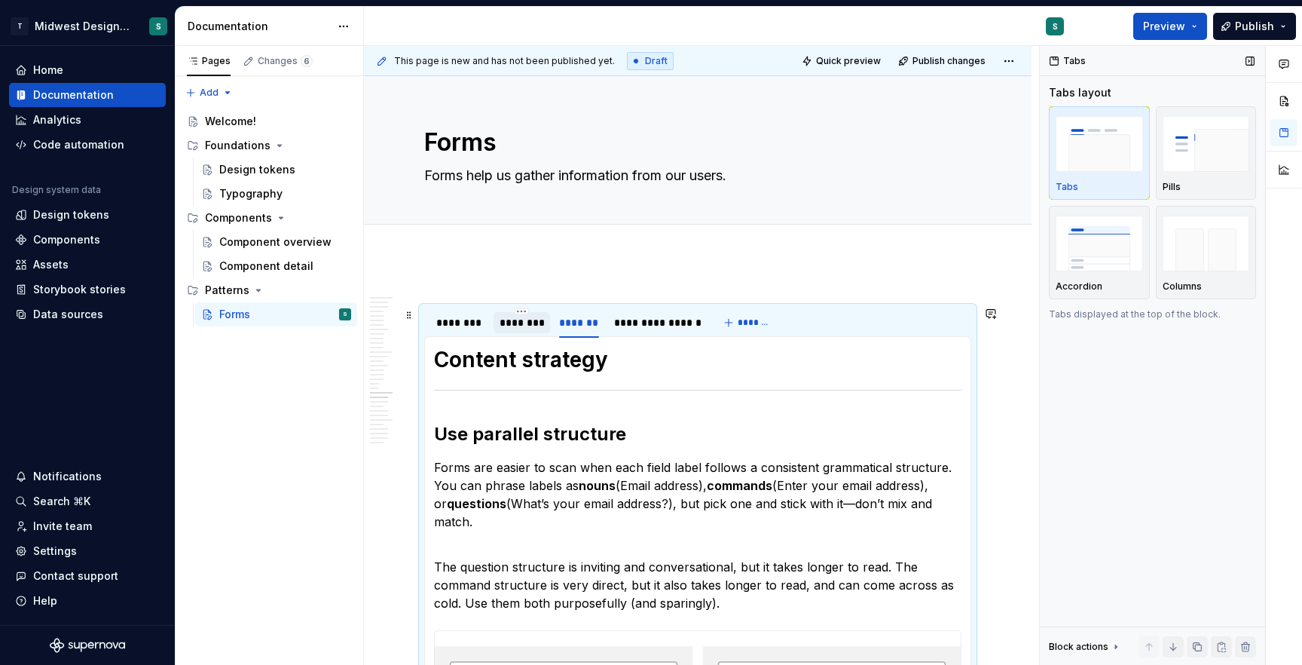
click at [533, 322] on div "********" at bounding box center [522, 322] width 44 height 15
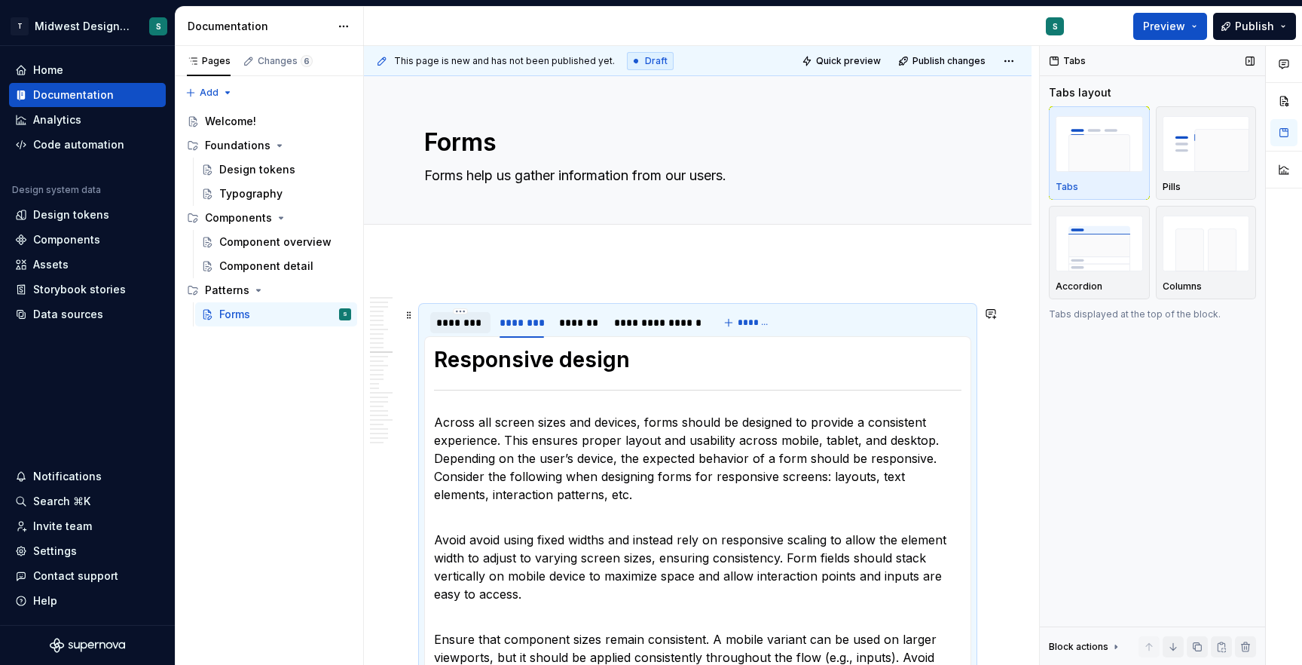
click at [445, 322] on div "********" at bounding box center [460, 322] width 48 height 15
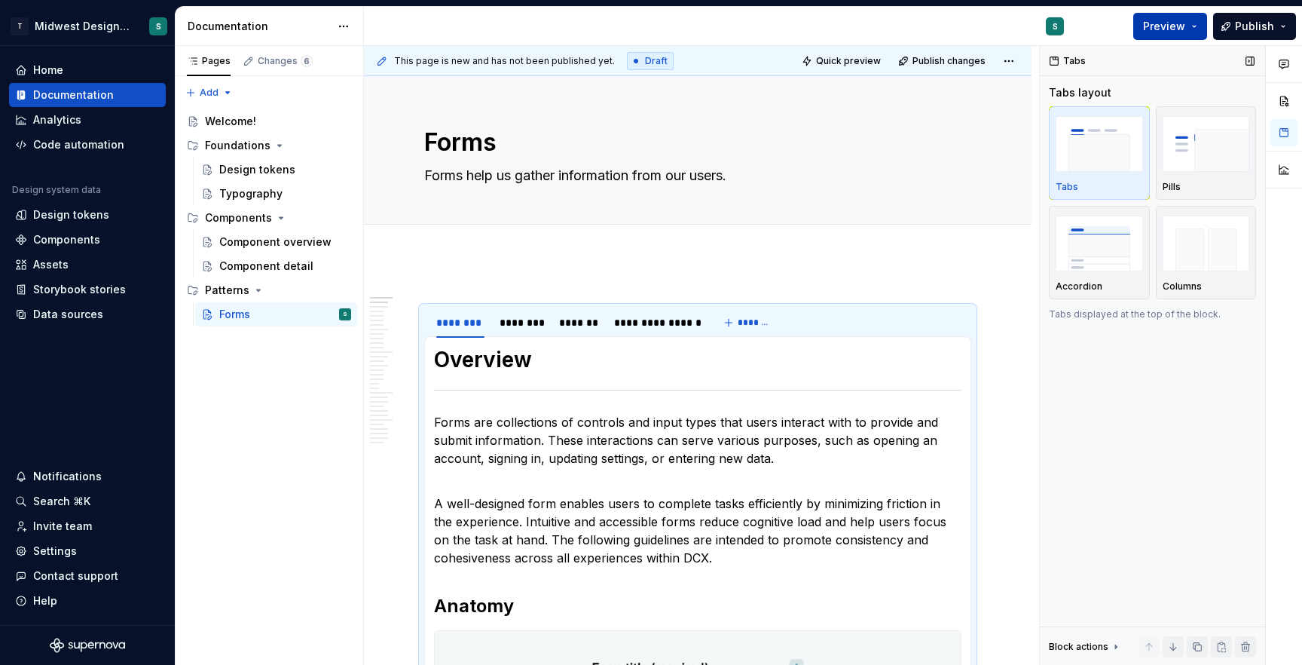
click at [1177, 31] on span "Preview" at bounding box center [1164, 26] width 42 height 15
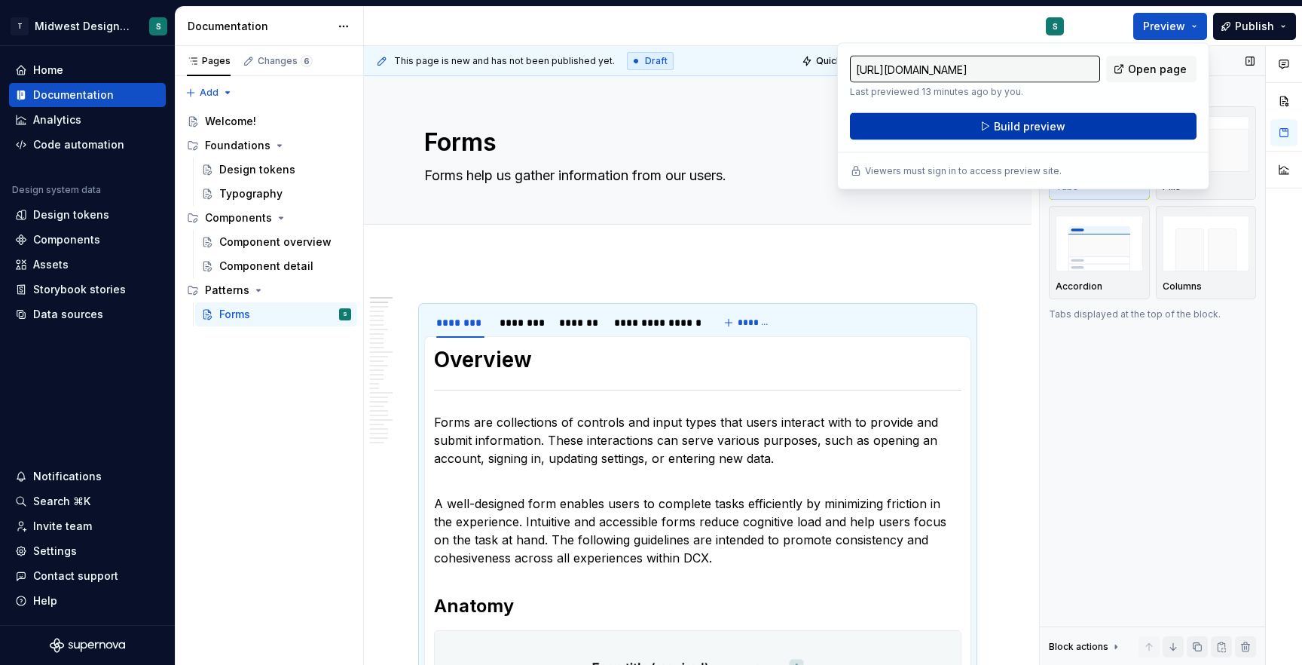
click at [1109, 130] on button "Build preview" at bounding box center [1023, 126] width 347 height 27
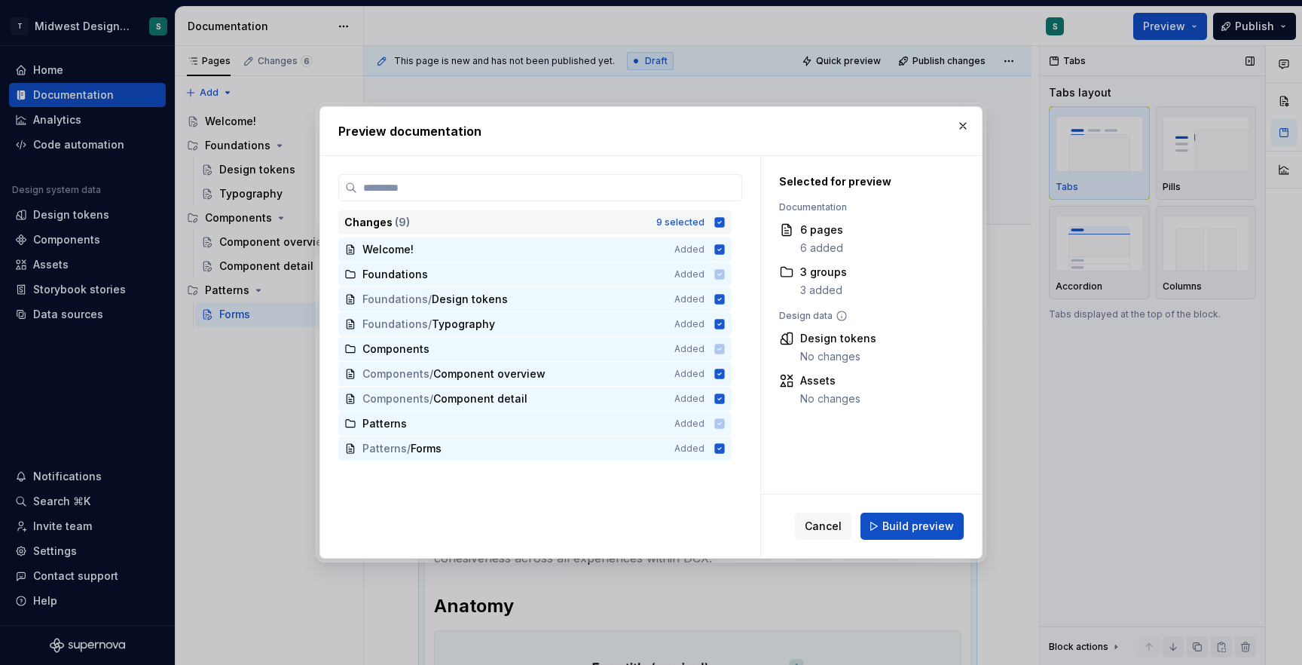
click at [716, 224] on icon at bounding box center [720, 222] width 10 height 10
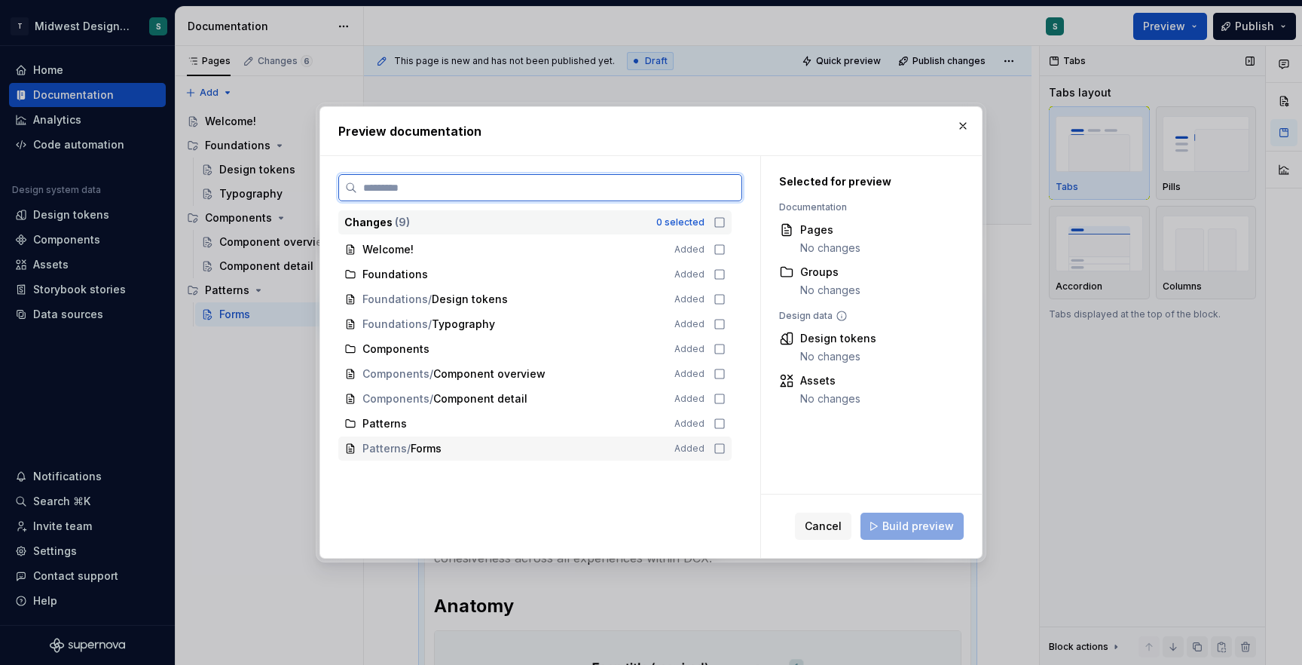
click at [718, 444] on icon at bounding box center [719, 448] width 9 height 9
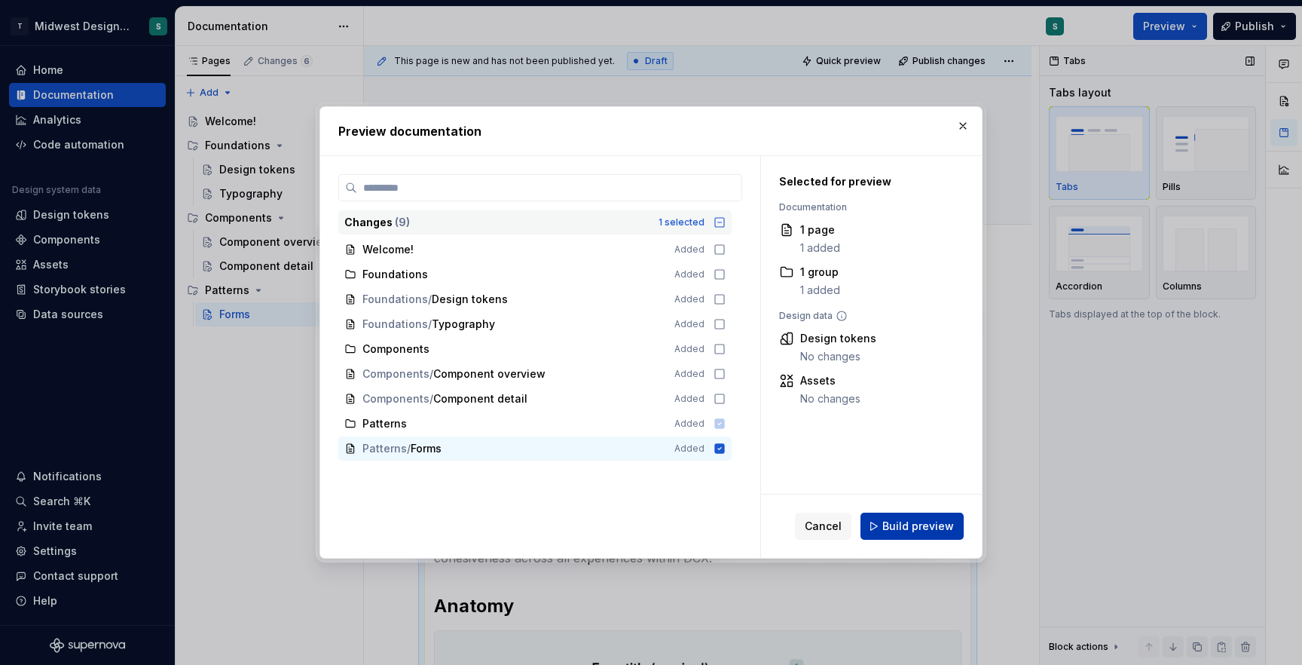
click at [921, 526] on span "Build preview" at bounding box center [918, 525] width 72 height 15
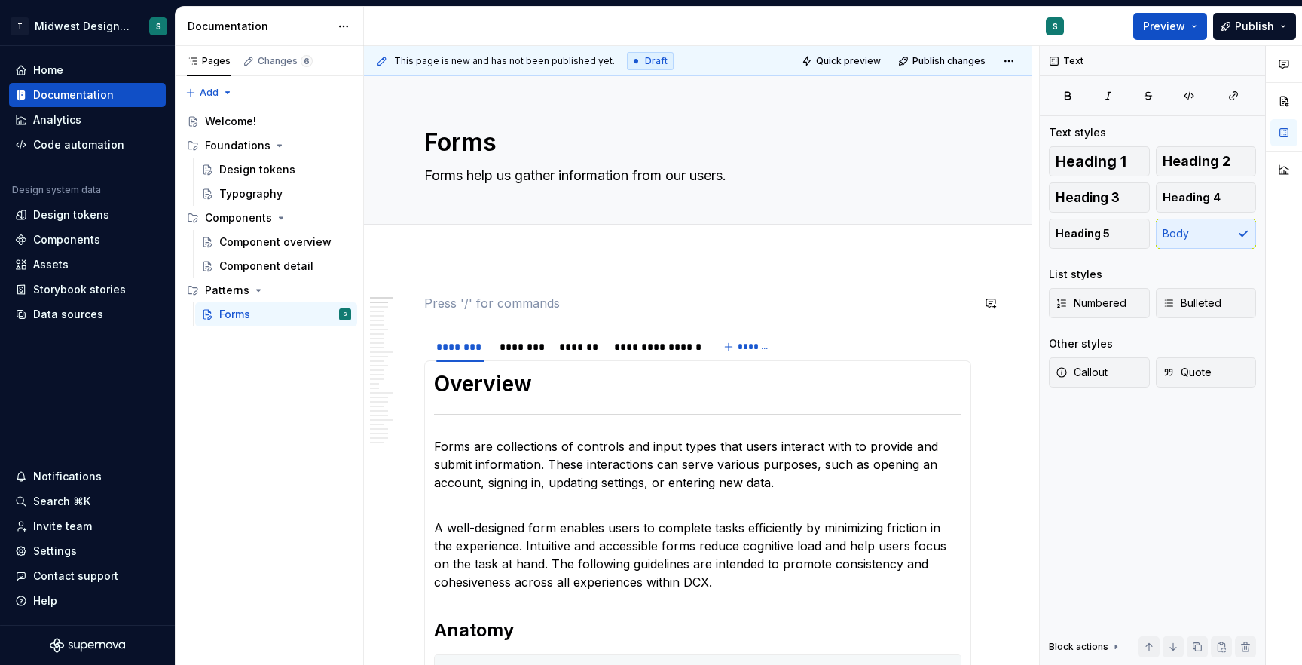
scroll to position [2671, 0]
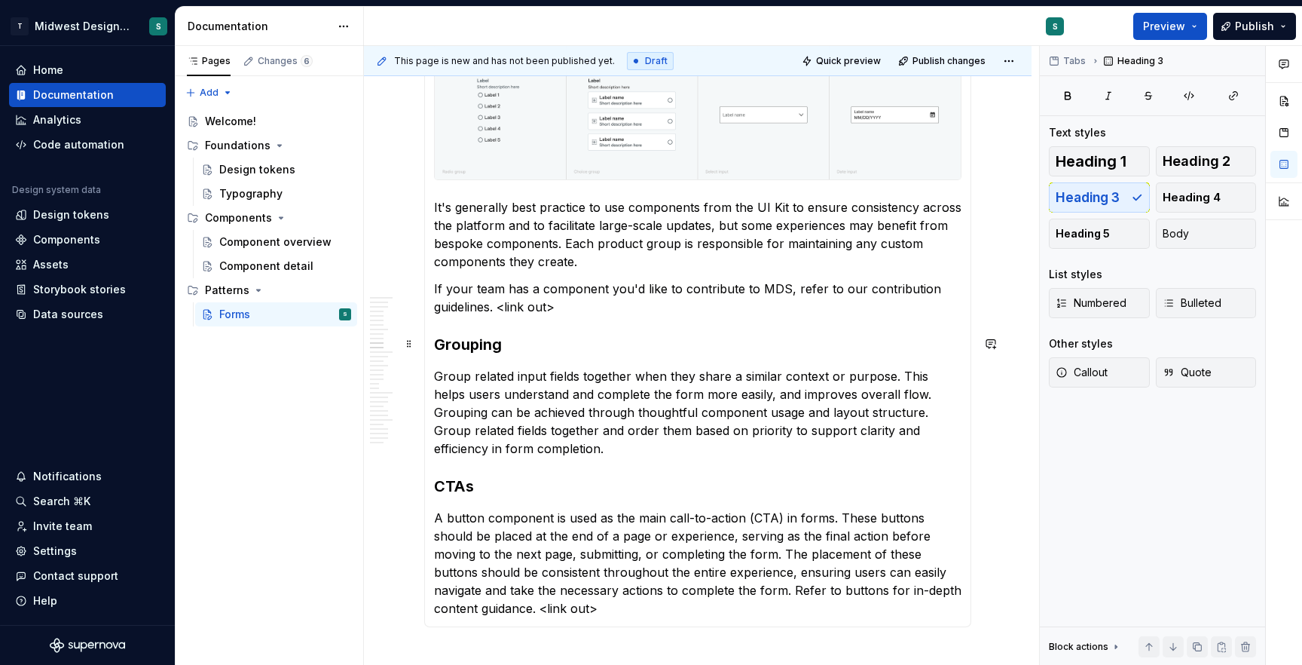
click at [584, 341] on h3 "Grouping" at bounding box center [697, 344] width 527 height 21
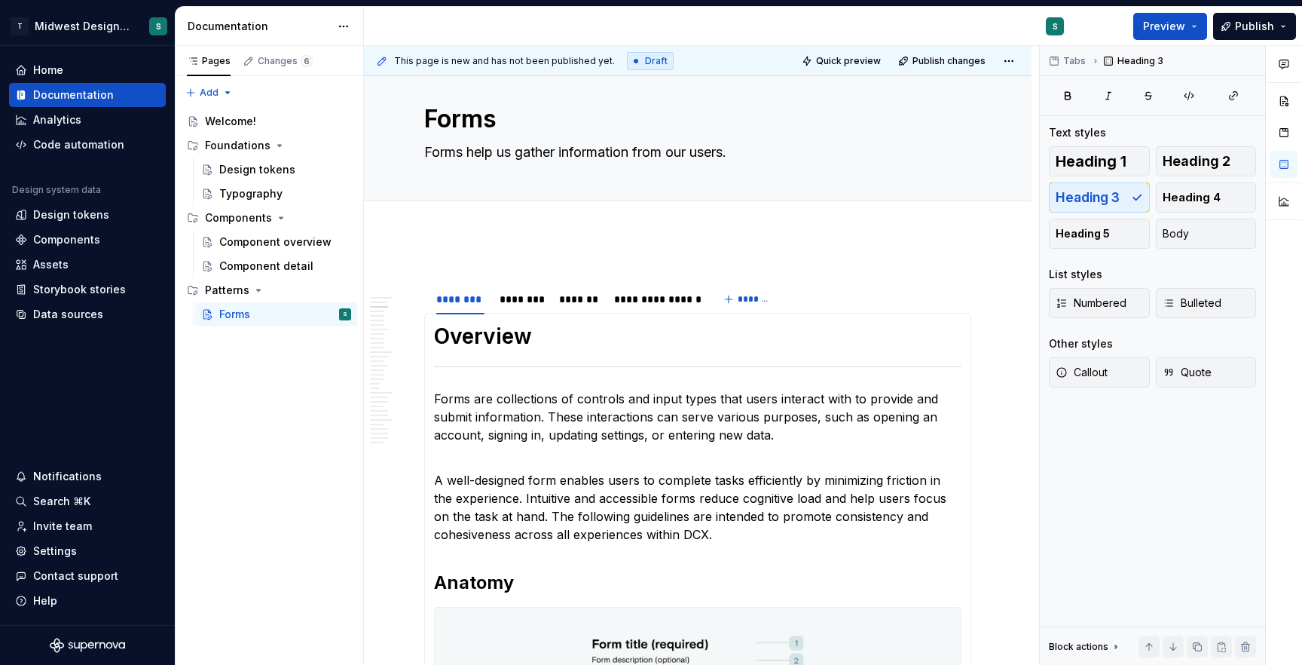
scroll to position [0, 0]
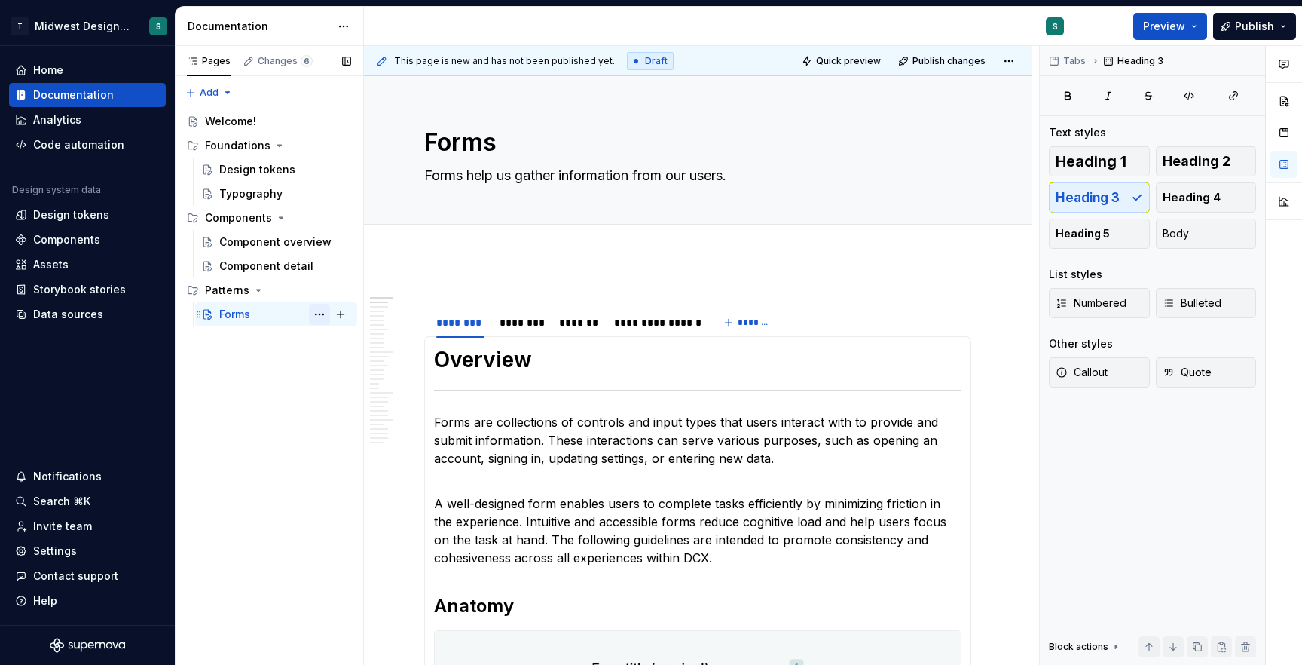
click at [320, 317] on button "Page tree" at bounding box center [319, 314] width 21 height 21
click at [252, 420] on div "Pages Changes 6 Add Accessibility guide for tree Page tree. Navigate the tree w…" at bounding box center [269, 355] width 188 height 619
click at [233, 293] on div "Patterns" at bounding box center [227, 290] width 44 height 15
click at [249, 290] on div "Patterns" at bounding box center [278, 290] width 146 height 21
click at [323, 290] on button "Page tree" at bounding box center [319, 290] width 21 height 21
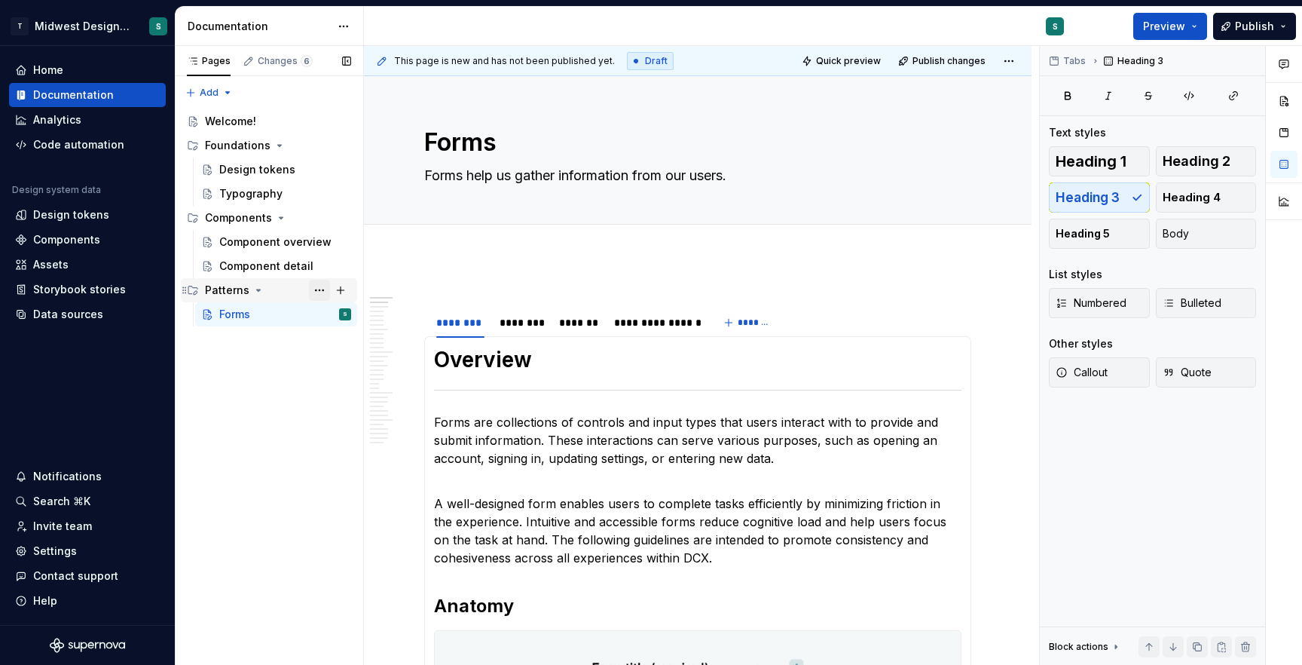
click at [323, 290] on div "Pages Changes 6 Add Accessibility guide for tree Page tree. Navigate the tree w…" at bounding box center [269, 355] width 188 height 619
click at [224, 118] on div "Welcome!" at bounding box center [230, 121] width 51 height 15
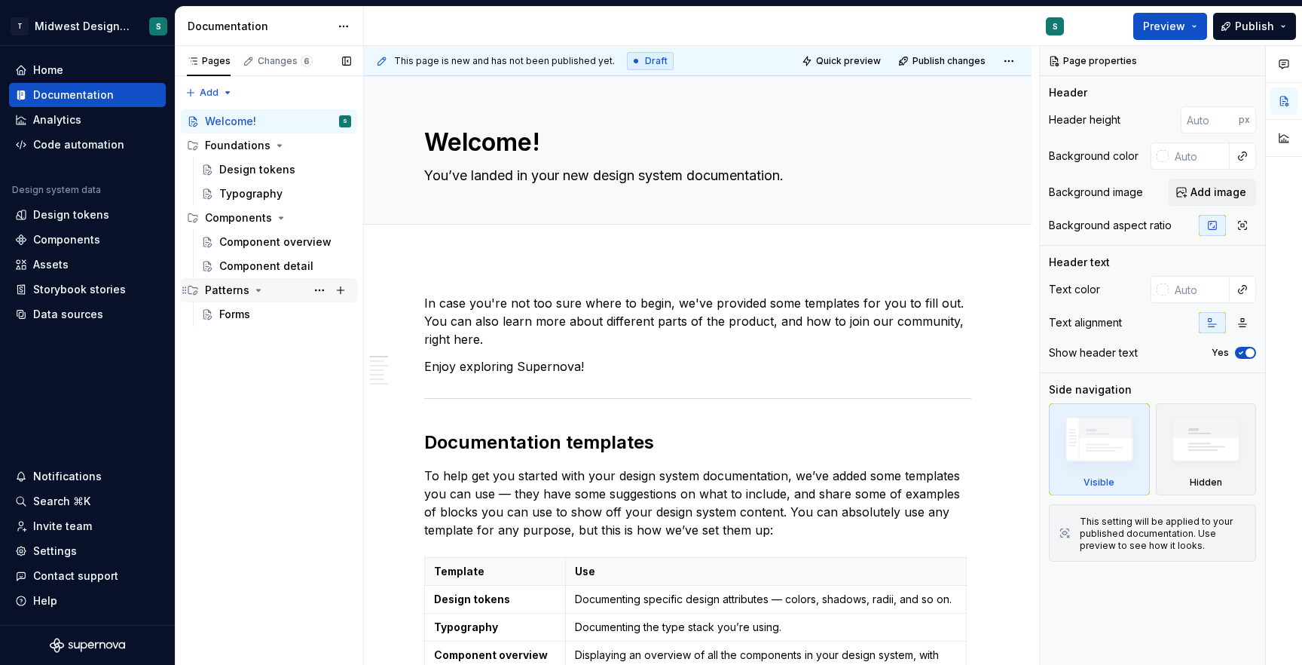
click at [219, 292] on div "Patterns" at bounding box center [227, 290] width 44 height 15
click at [226, 316] on div "Forms" at bounding box center [234, 314] width 31 height 15
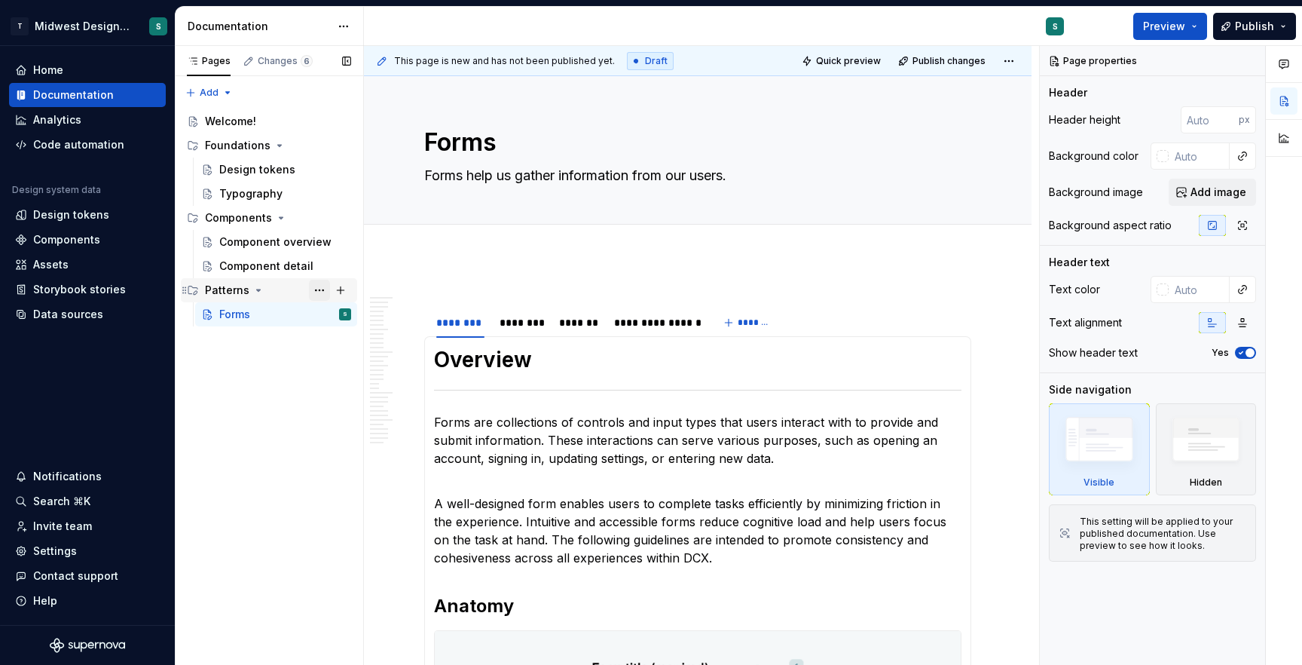
click at [319, 292] on button "Page tree" at bounding box center [319, 290] width 21 height 21
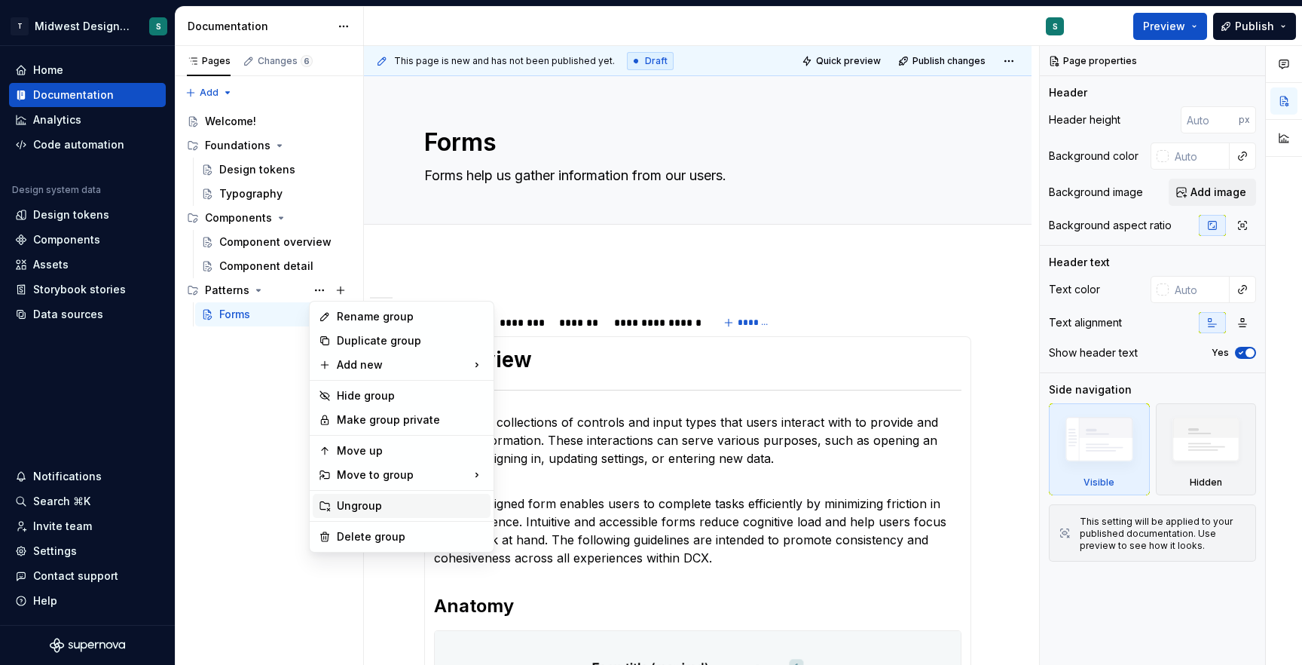
click at [386, 512] on div "Ungroup" at bounding box center [411, 505] width 148 height 15
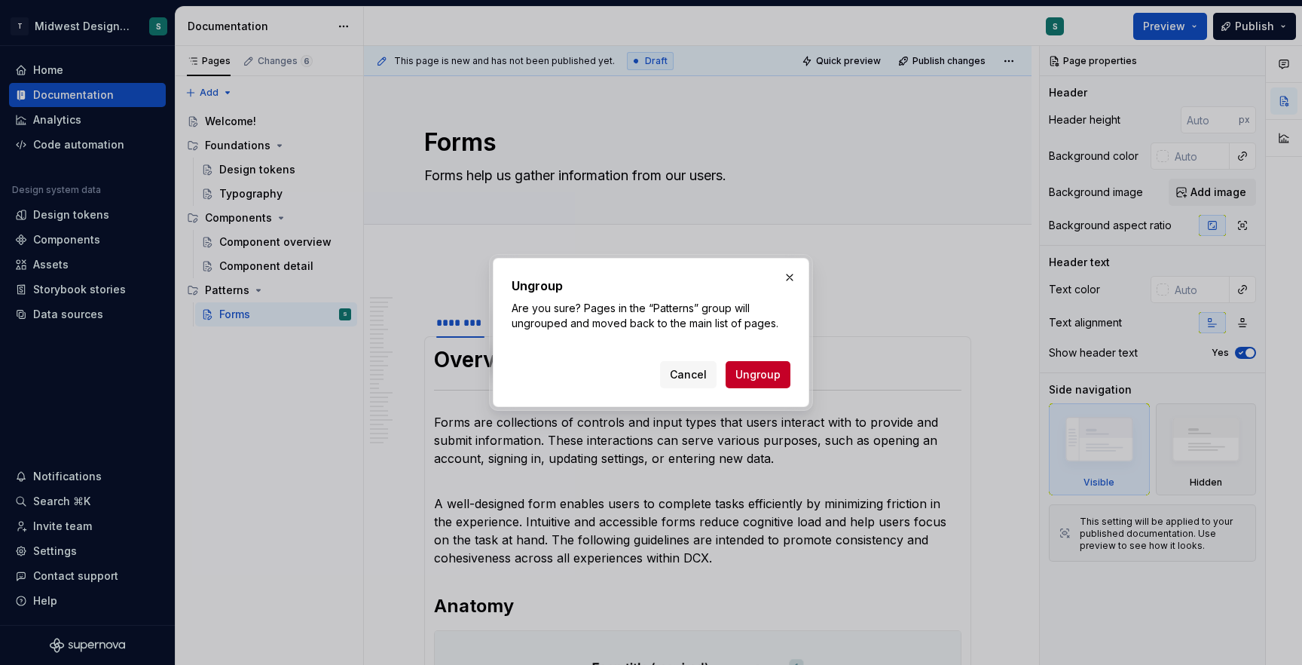
drag, startPoint x: 784, startPoint y: 274, endPoint x: 775, endPoint y: 277, distance: 10.1
click at [784, 274] on button "button" at bounding box center [789, 277] width 21 height 21
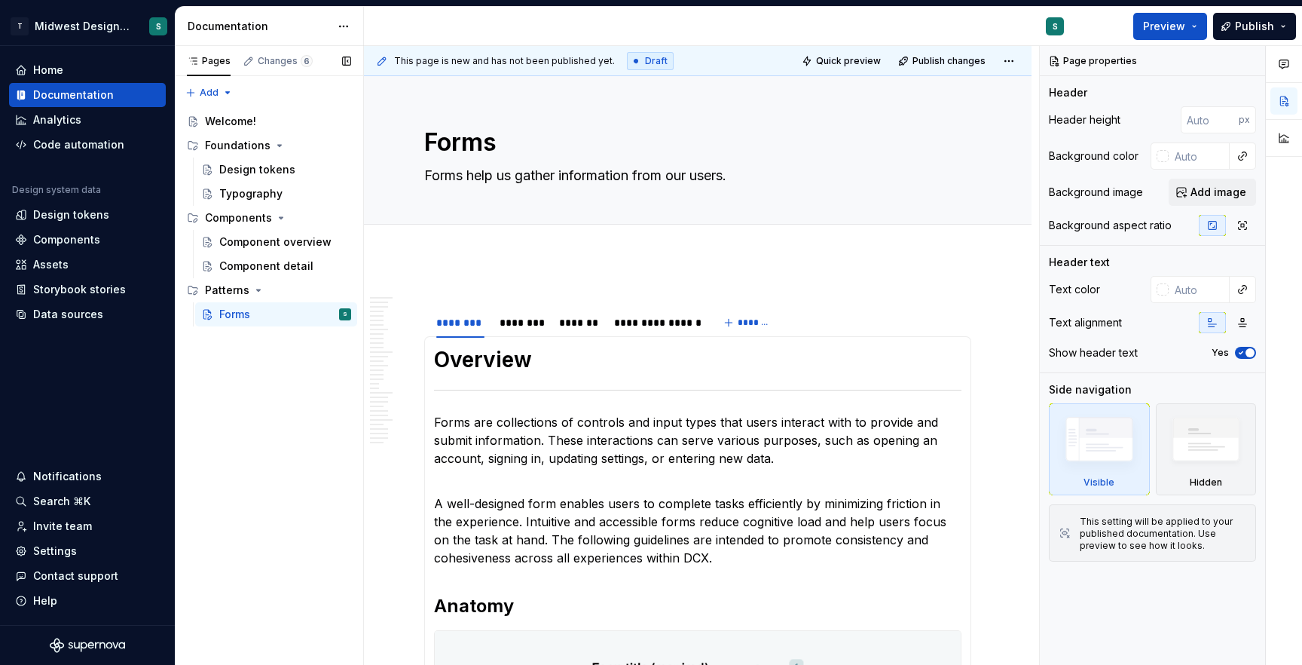
click at [251, 429] on div "Pages Changes 6 Add Accessibility guide for tree Page tree. Navigate the tree w…" at bounding box center [269, 355] width 188 height 619
type textarea "*"
